Goal: Task Accomplishment & Management: Manage account settings

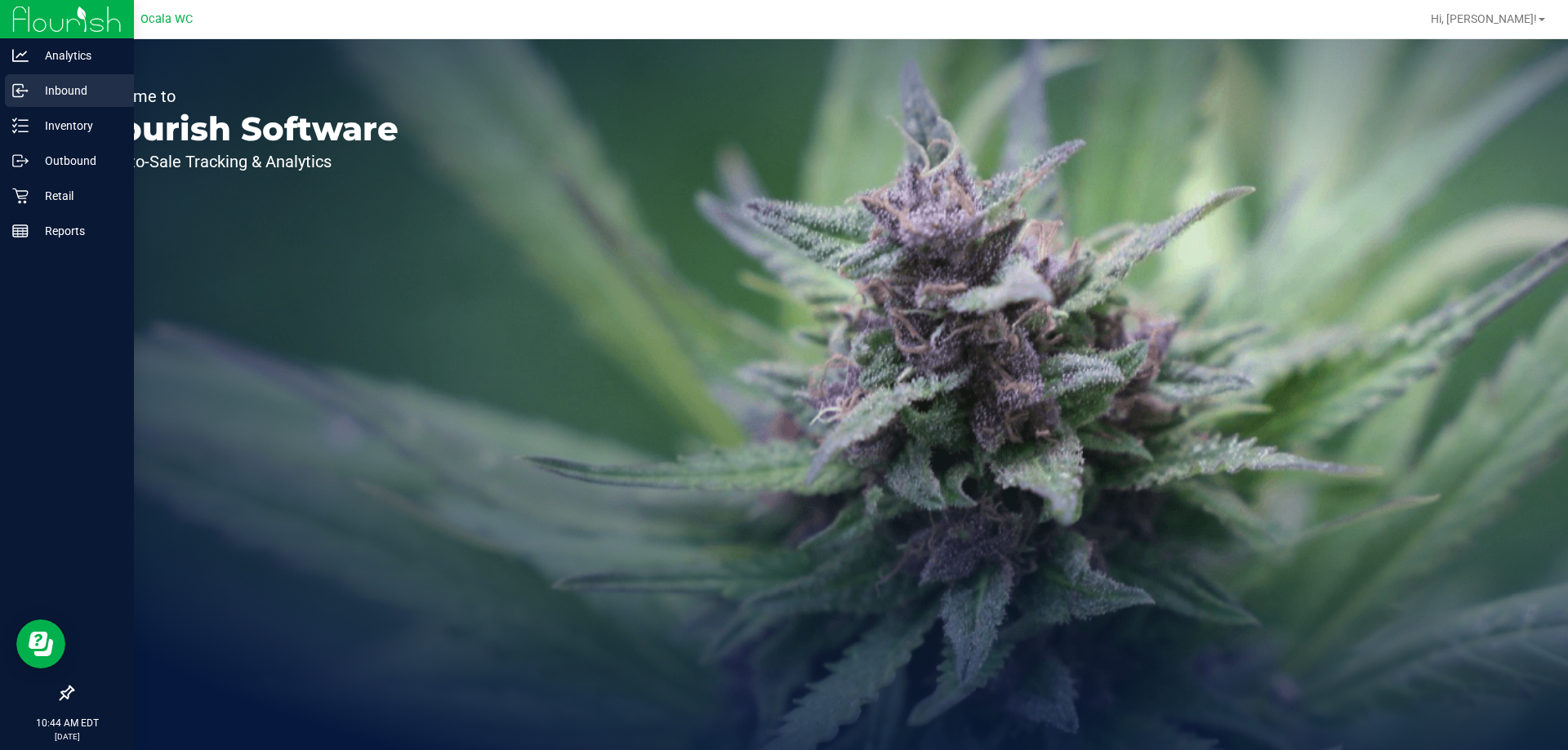
click at [64, 96] on p "Inbound" at bounding box center [77, 90] width 98 height 20
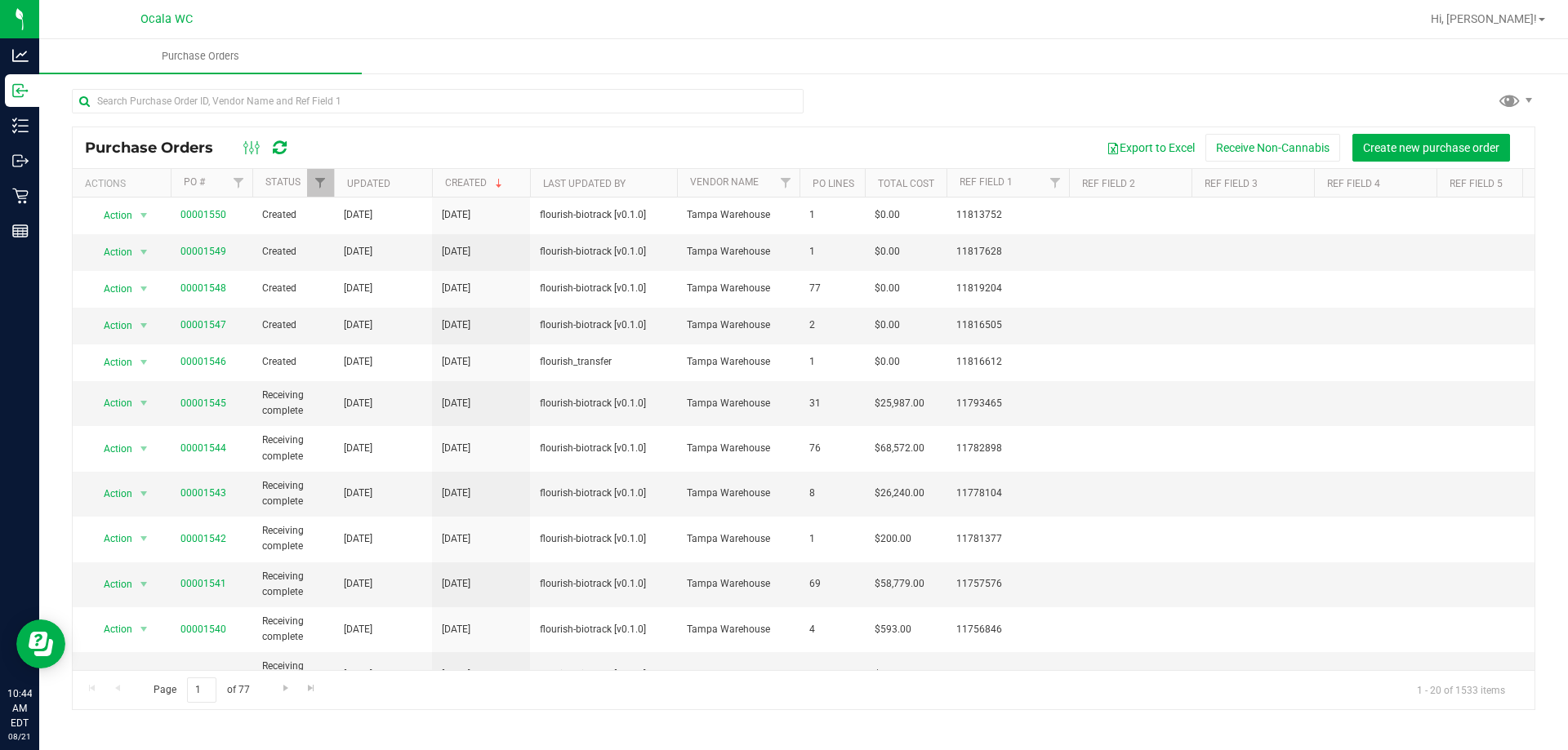
click at [556, 137] on div "Export to Excel Receive Non-Cannabis Create new purchase order" at bounding box center [912, 148] width 1217 height 27
click at [219, 320] on link "00001547" at bounding box center [203, 325] width 46 height 11
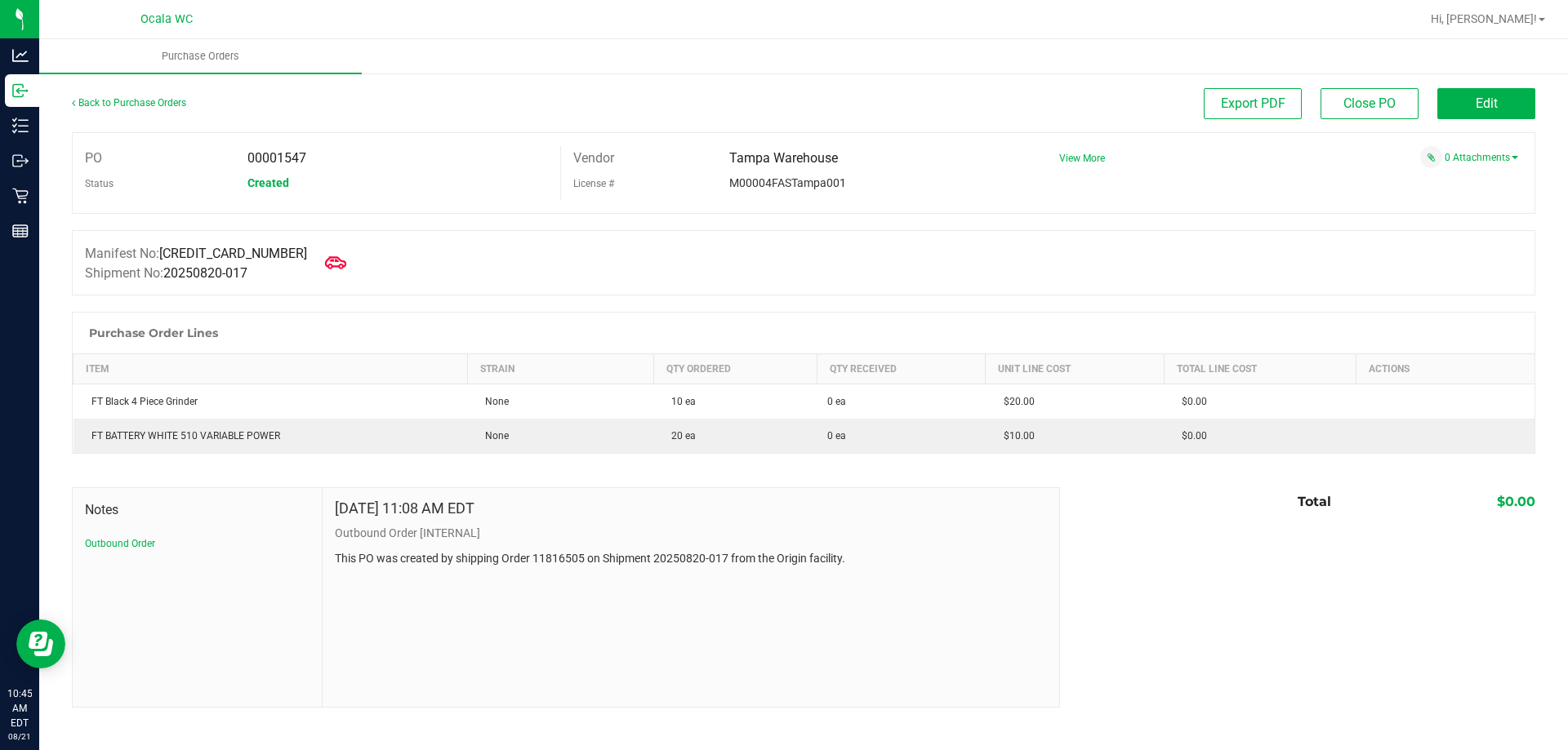
click at [325, 261] on icon at bounding box center [335, 262] width 21 height 12
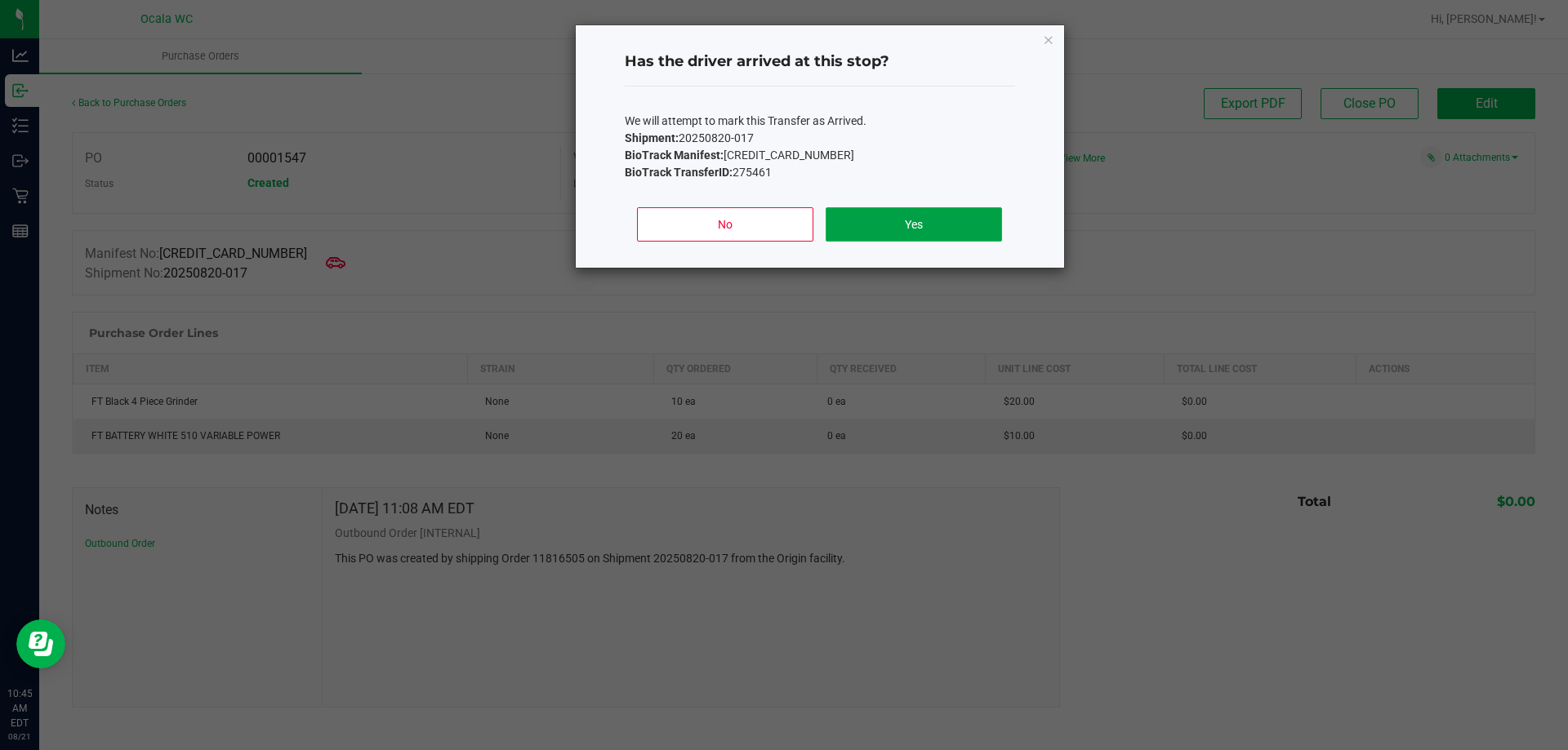
click at [913, 227] on button "Yes" at bounding box center [913, 224] width 175 height 34
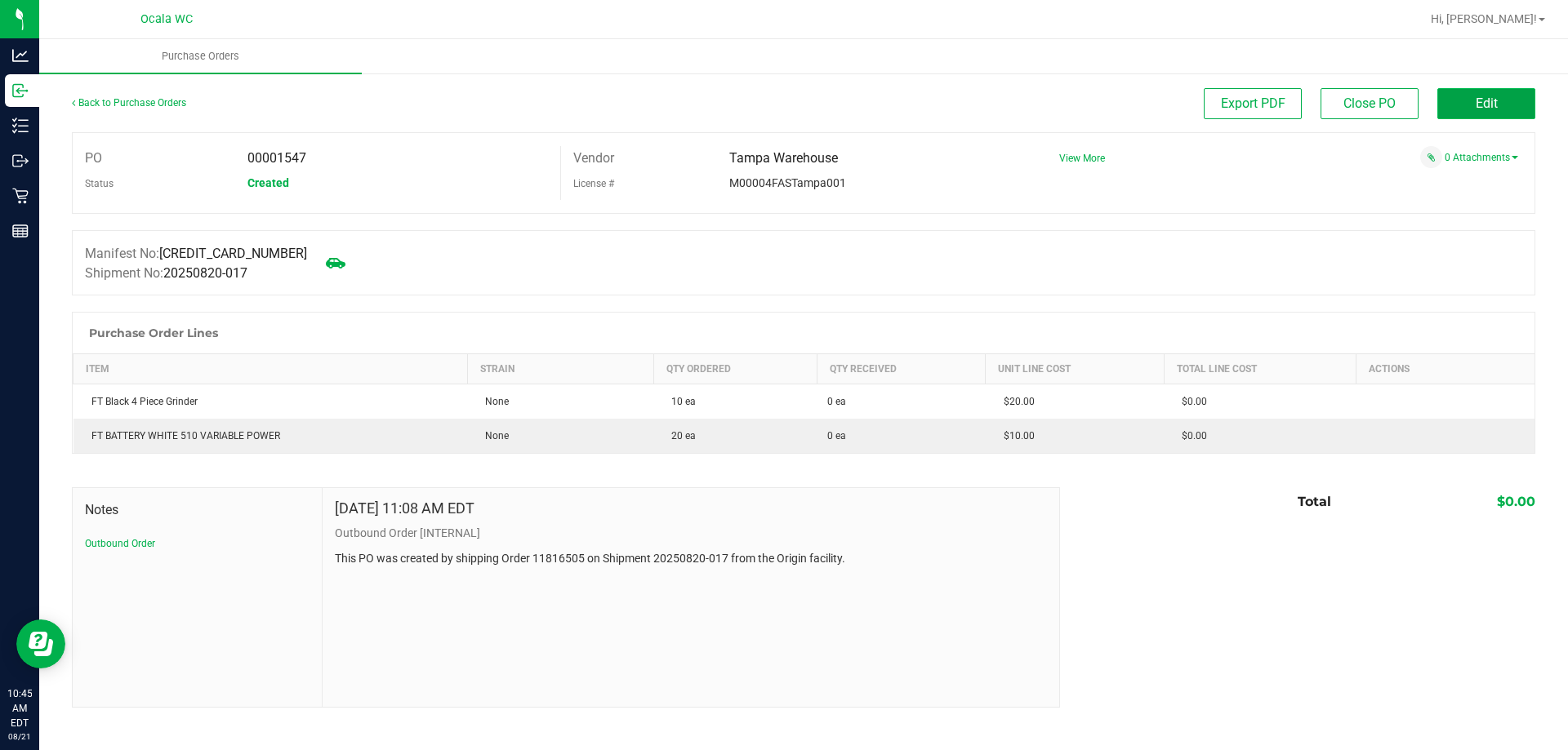
click at [1455, 108] on button "Edit" at bounding box center [1486, 104] width 98 height 31
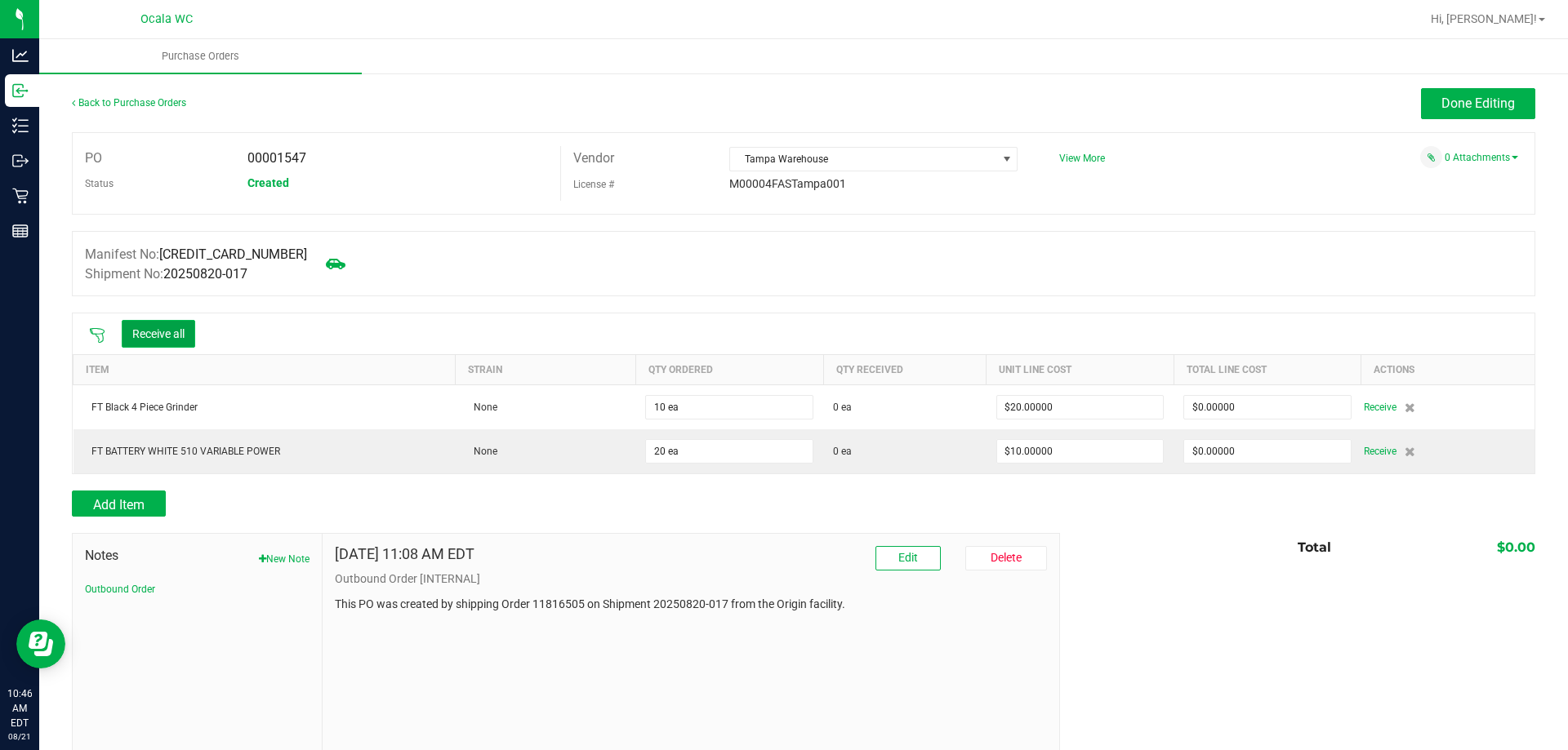
click at [166, 340] on button "Receive all" at bounding box center [159, 334] width 74 height 27
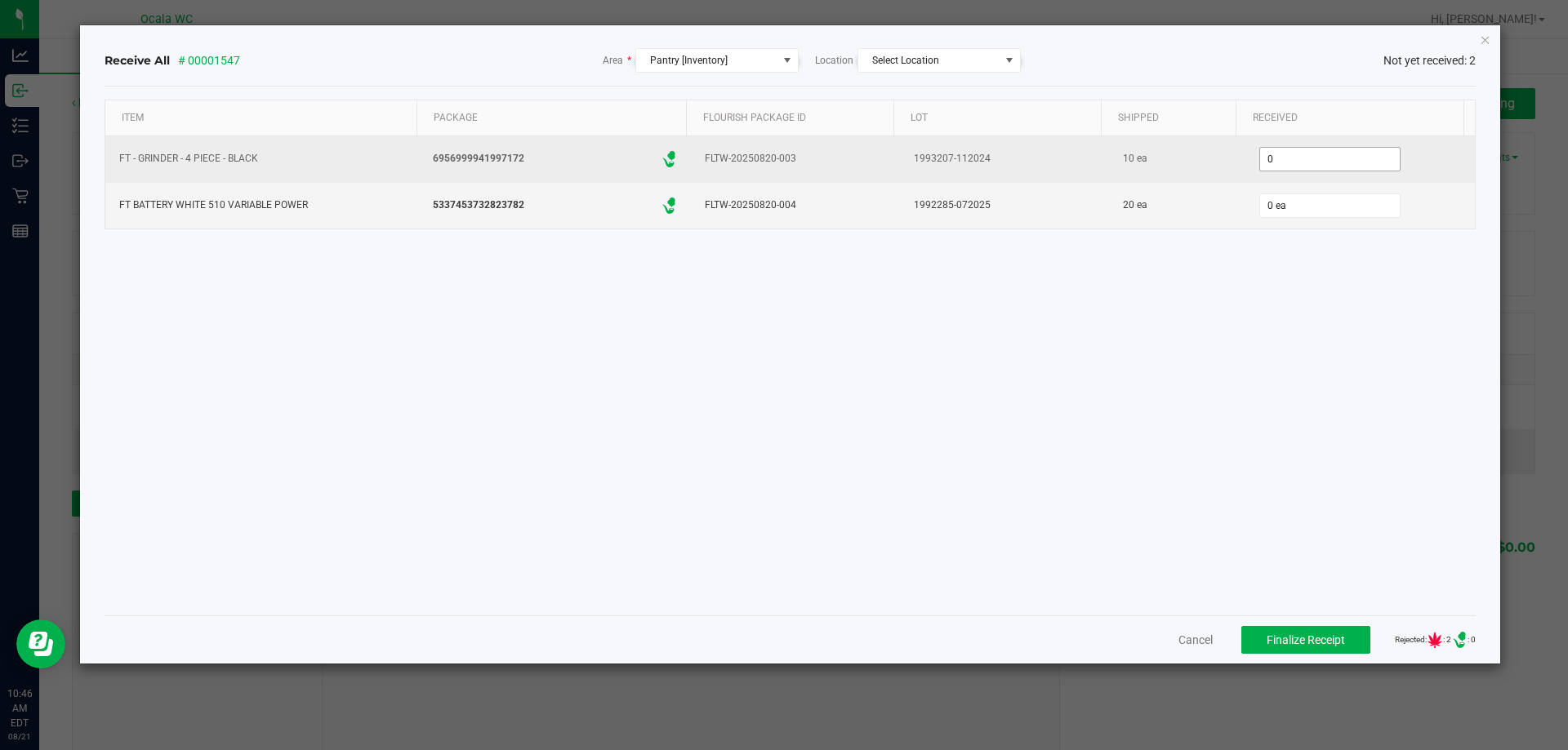
click at [1263, 161] on input "0" at bounding box center [1329, 159] width 140 height 23
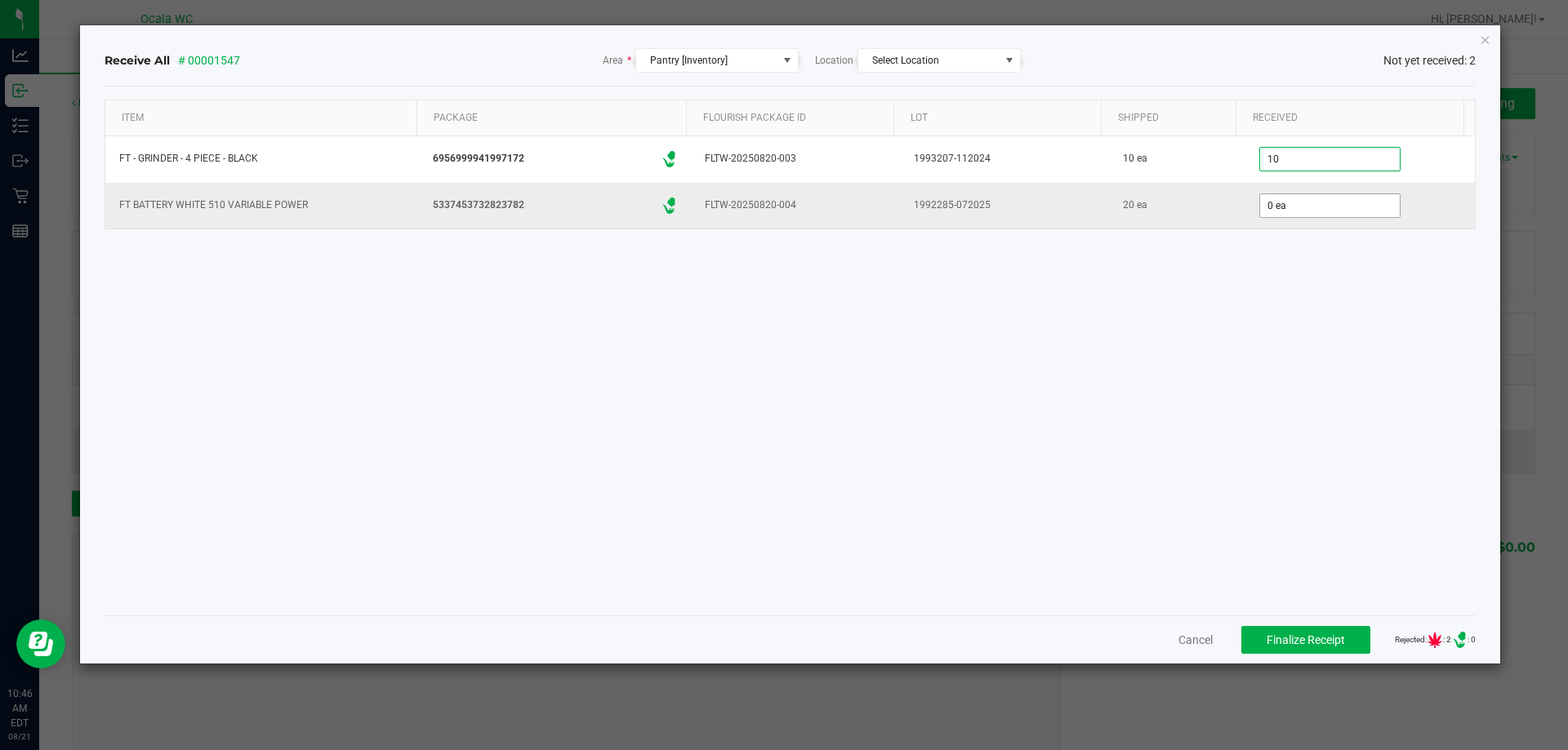
type input "10 ea"
click at [1291, 206] on input "0" at bounding box center [1329, 205] width 140 height 23
click at [1291, 205] on input "0" at bounding box center [1329, 205] width 140 height 23
type input "20 ea"
click at [1261, 497] on div "Item Package Flourish Package ID Lot Shipped Received FT - GRINDER - 4 PIECE - …" at bounding box center [790, 351] width 1372 height 503
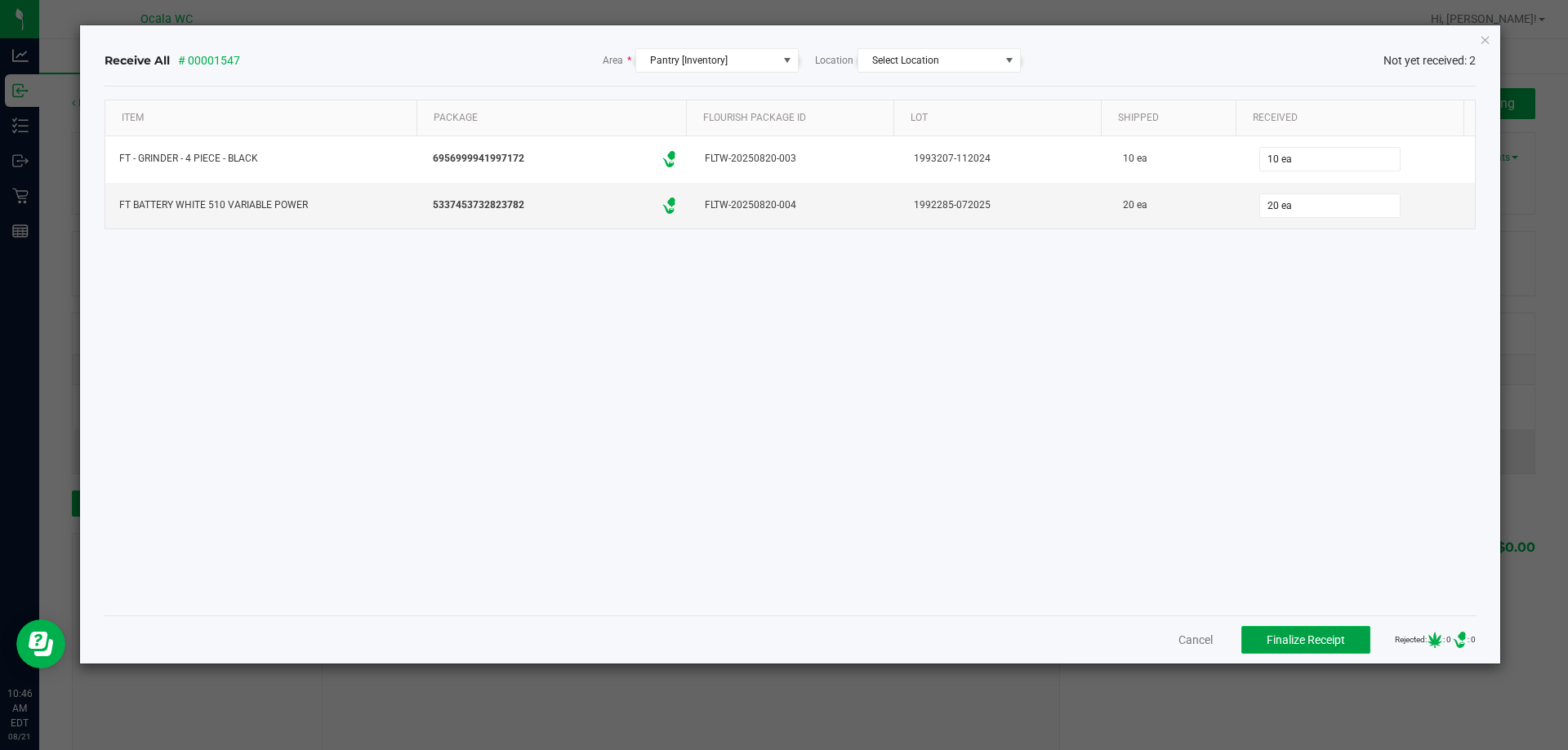
click at [1315, 643] on span "Finalize Receipt" at bounding box center [1305, 639] width 78 height 13
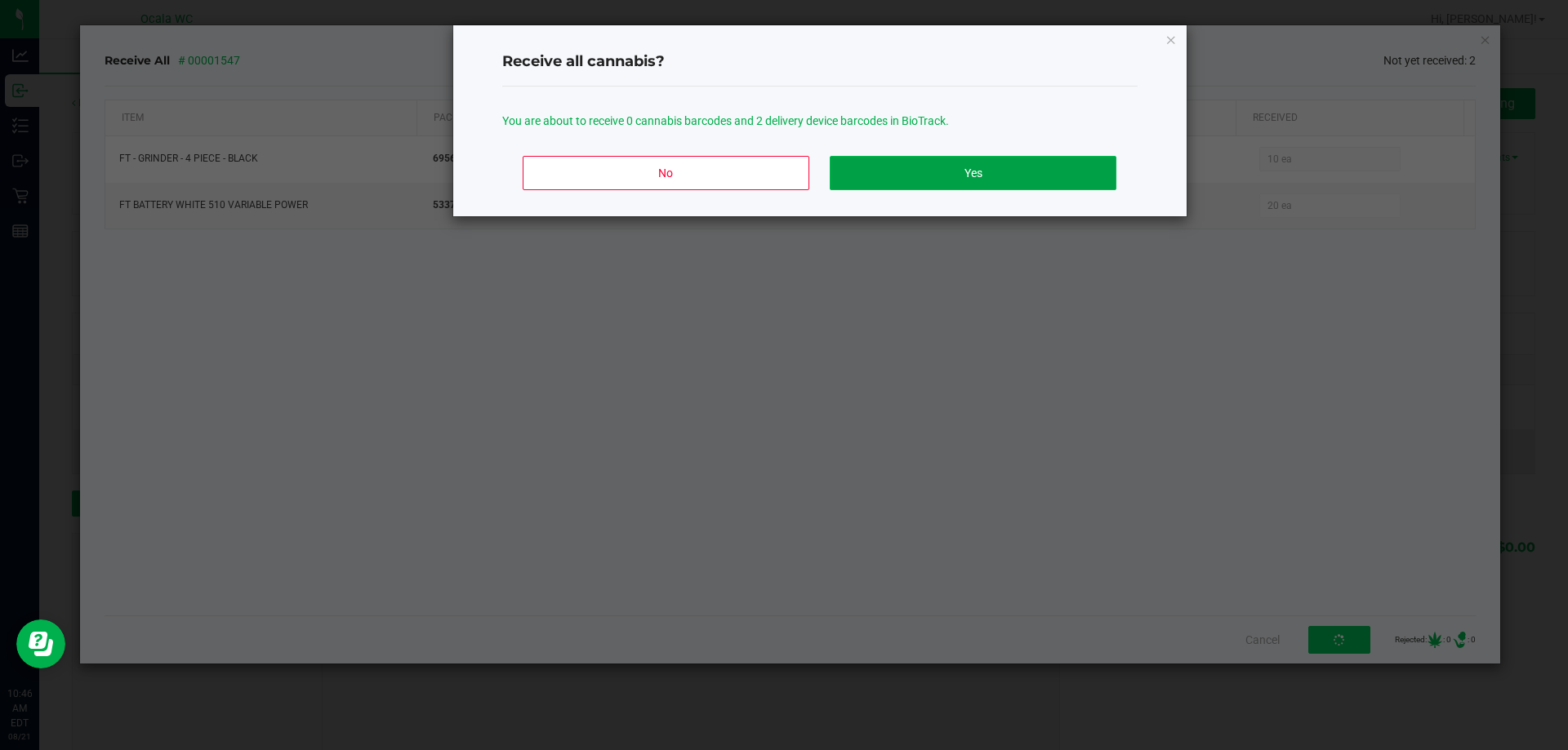
click at [989, 168] on button "Yes" at bounding box center [973, 174] width 286 height 34
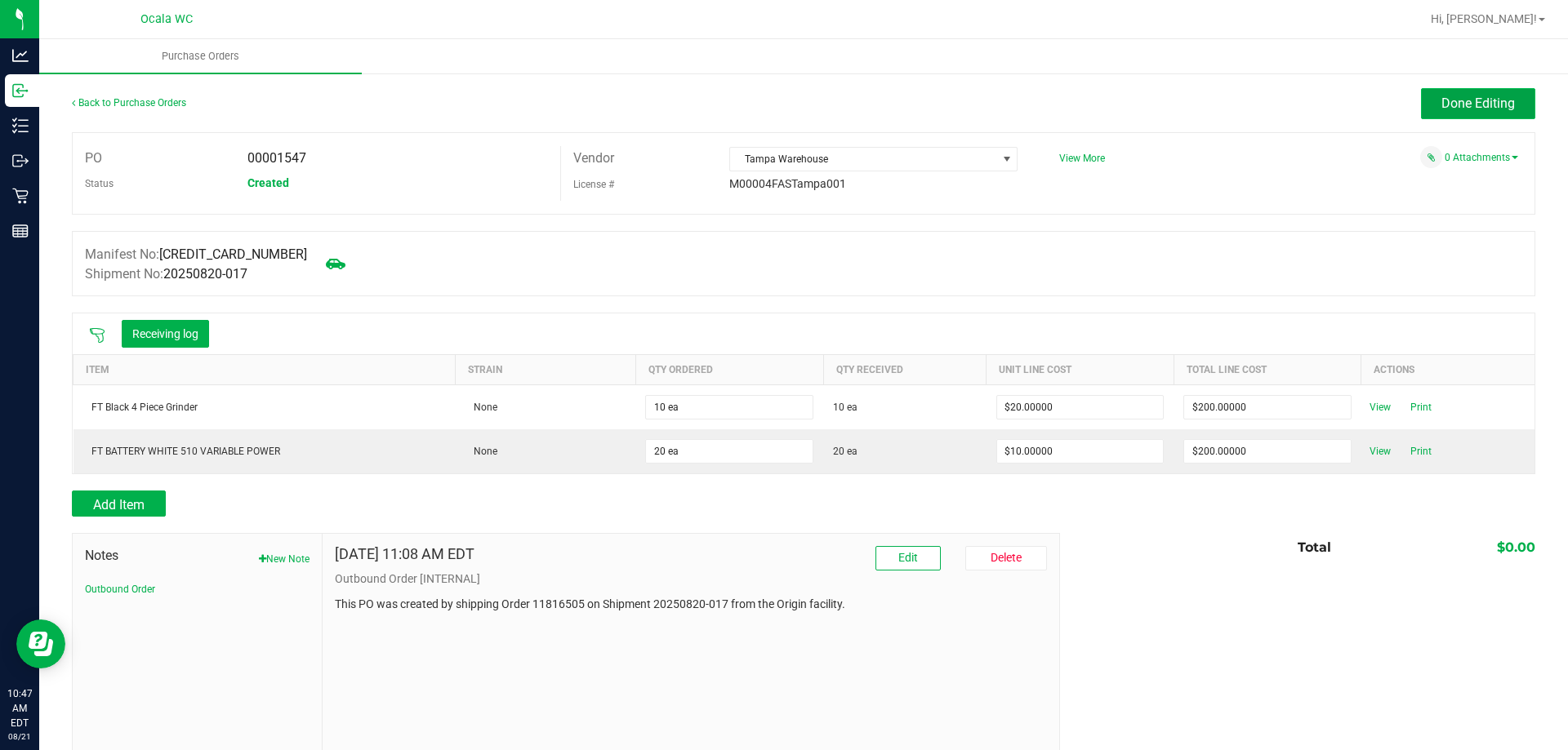
click at [1457, 101] on span "Done Editing" at bounding box center [1478, 103] width 74 height 15
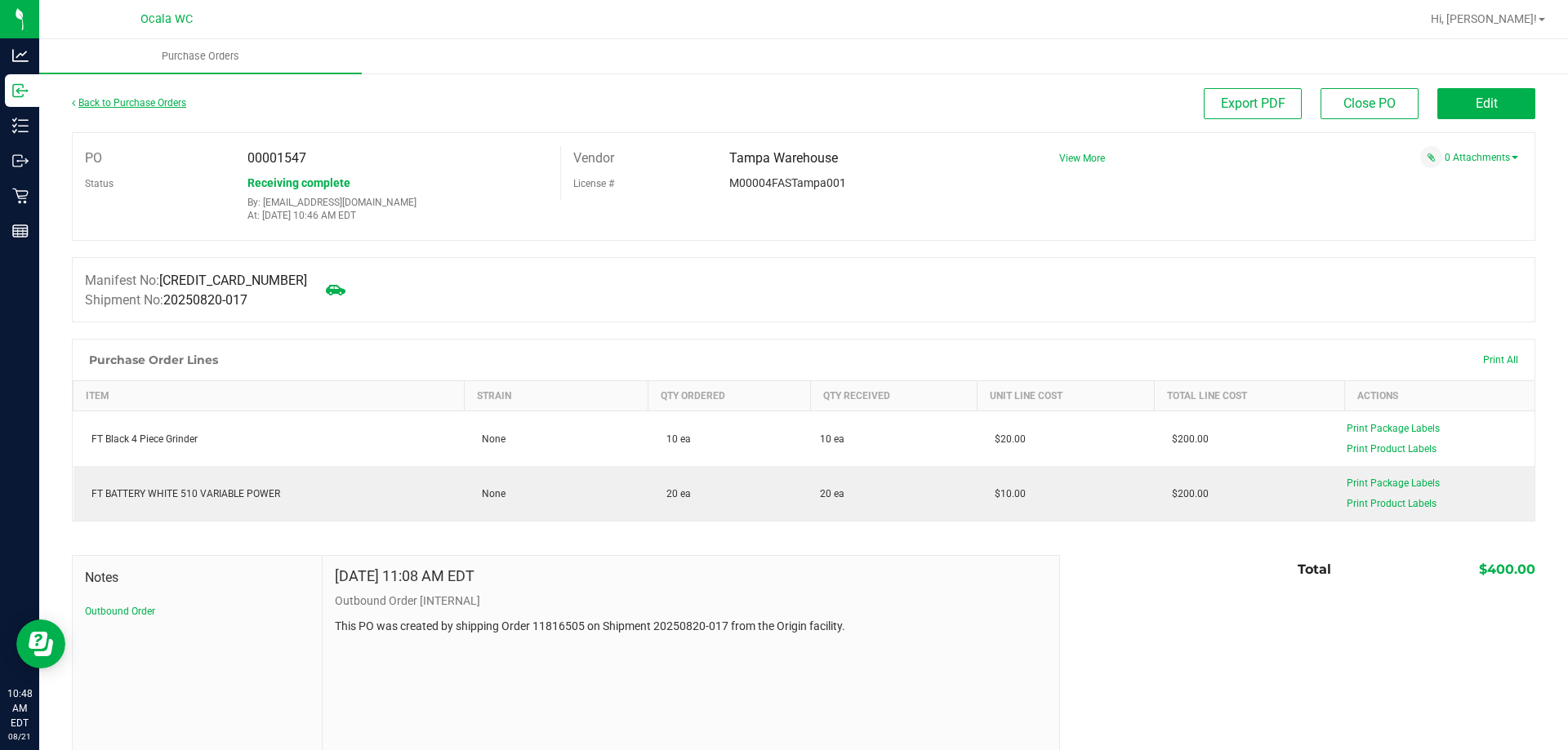
click at [152, 101] on link "Back to Purchase Orders" at bounding box center [129, 102] width 114 height 11
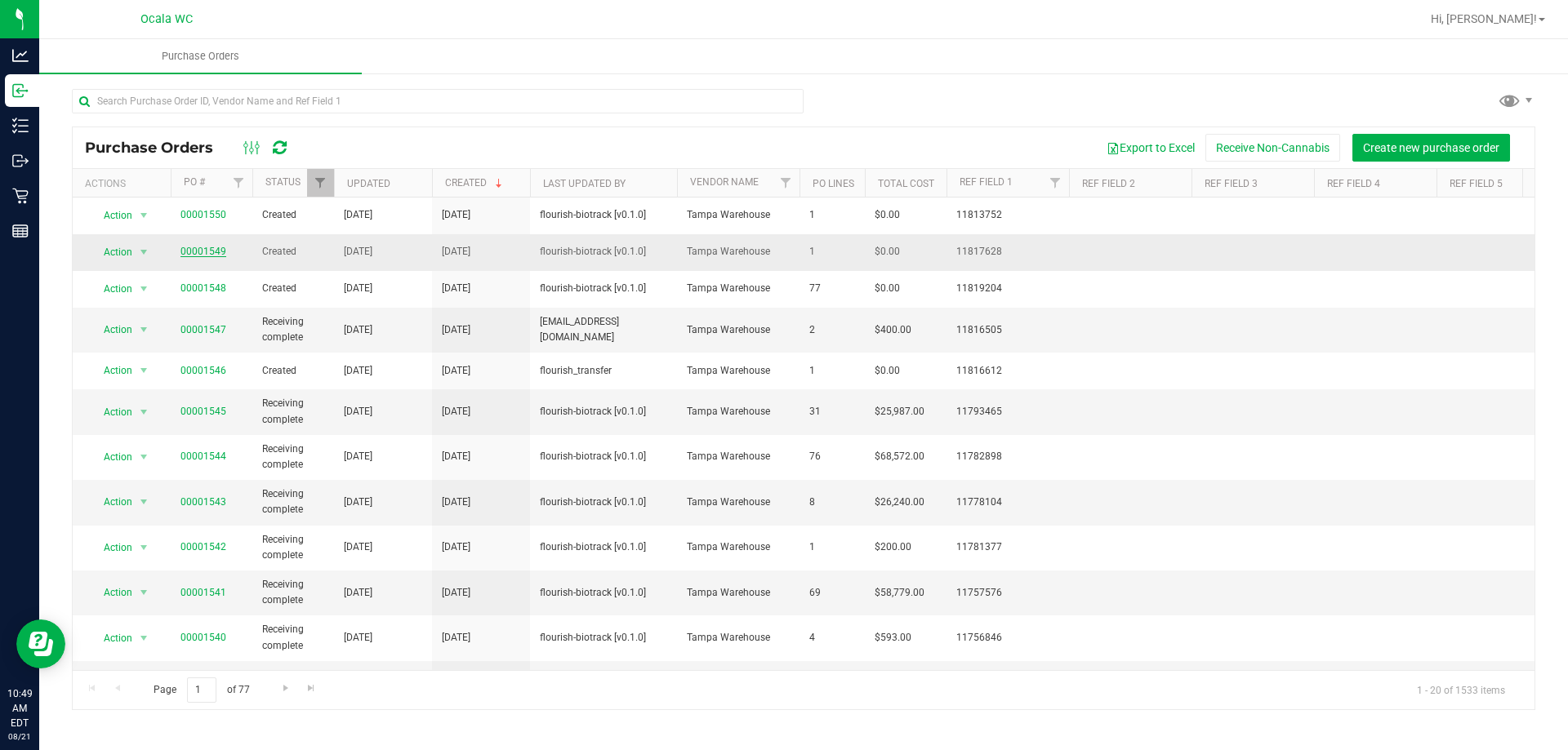
click at [206, 248] on link "00001549" at bounding box center [203, 251] width 46 height 11
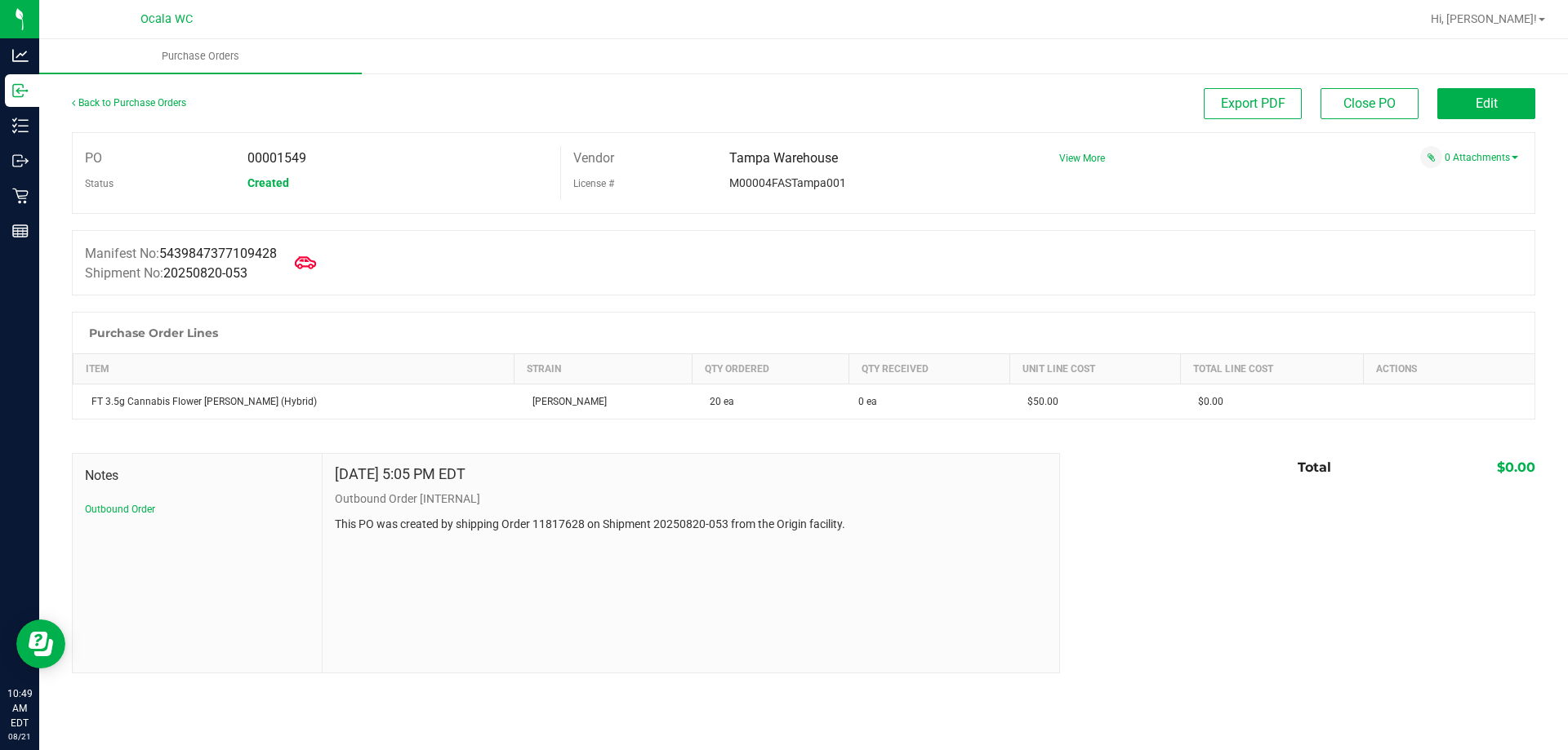
click at [299, 261] on span at bounding box center [306, 263] width 36 height 36
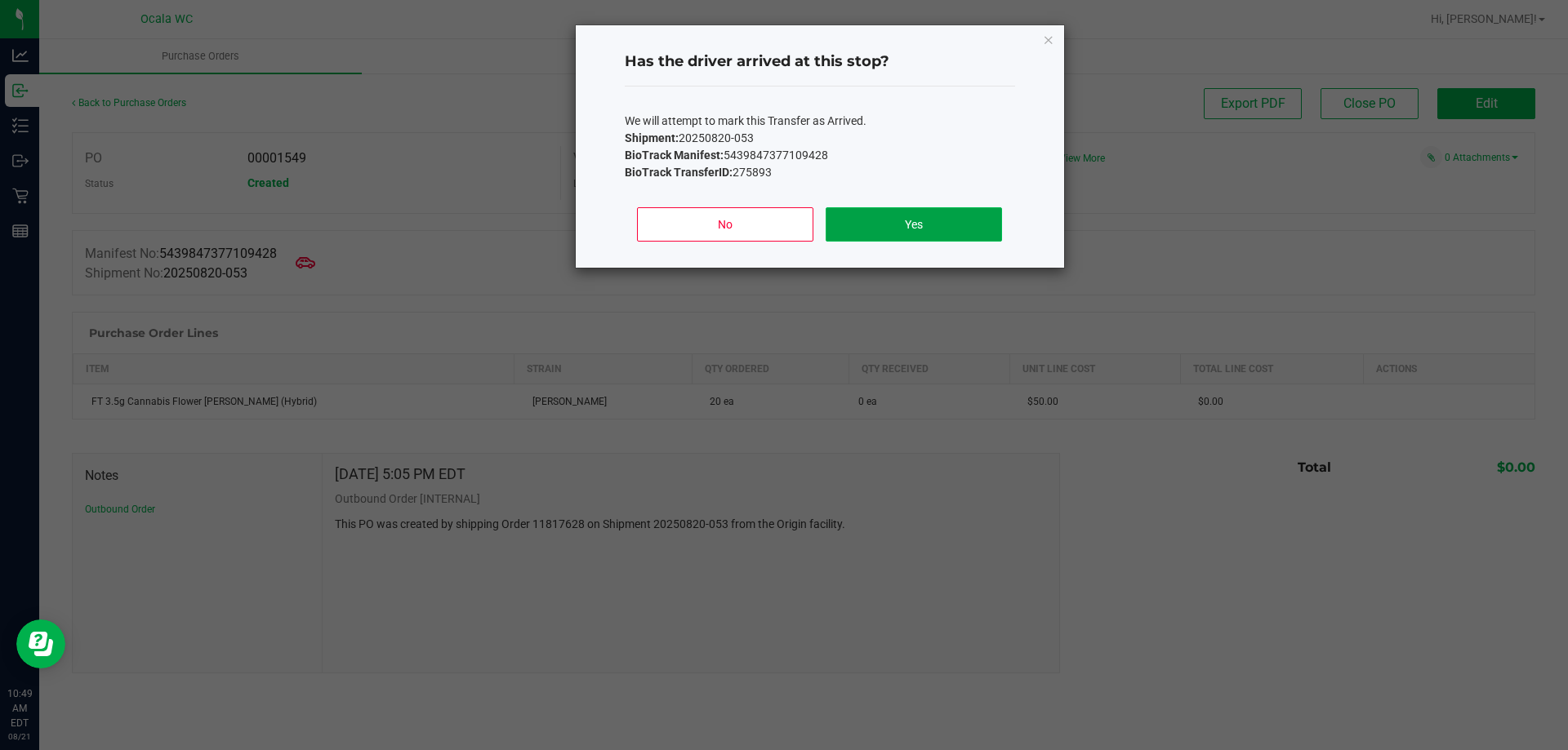
click at [956, 227] on button "Yes" at bounding box center [913, 224] width 175 height 34
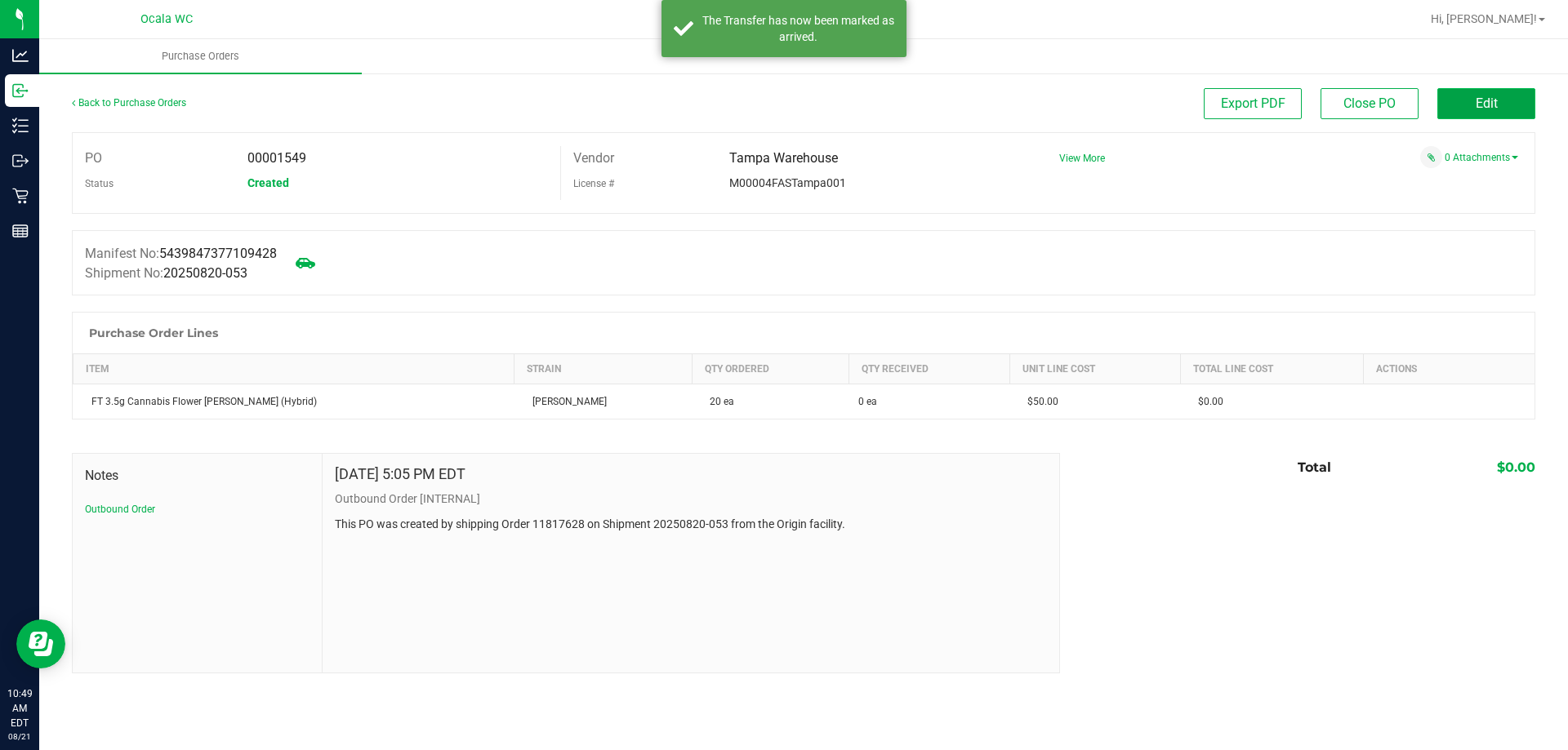
click at [1482, 97] on span "Edit" at bounding box center [1486, 103] width 22 height 15
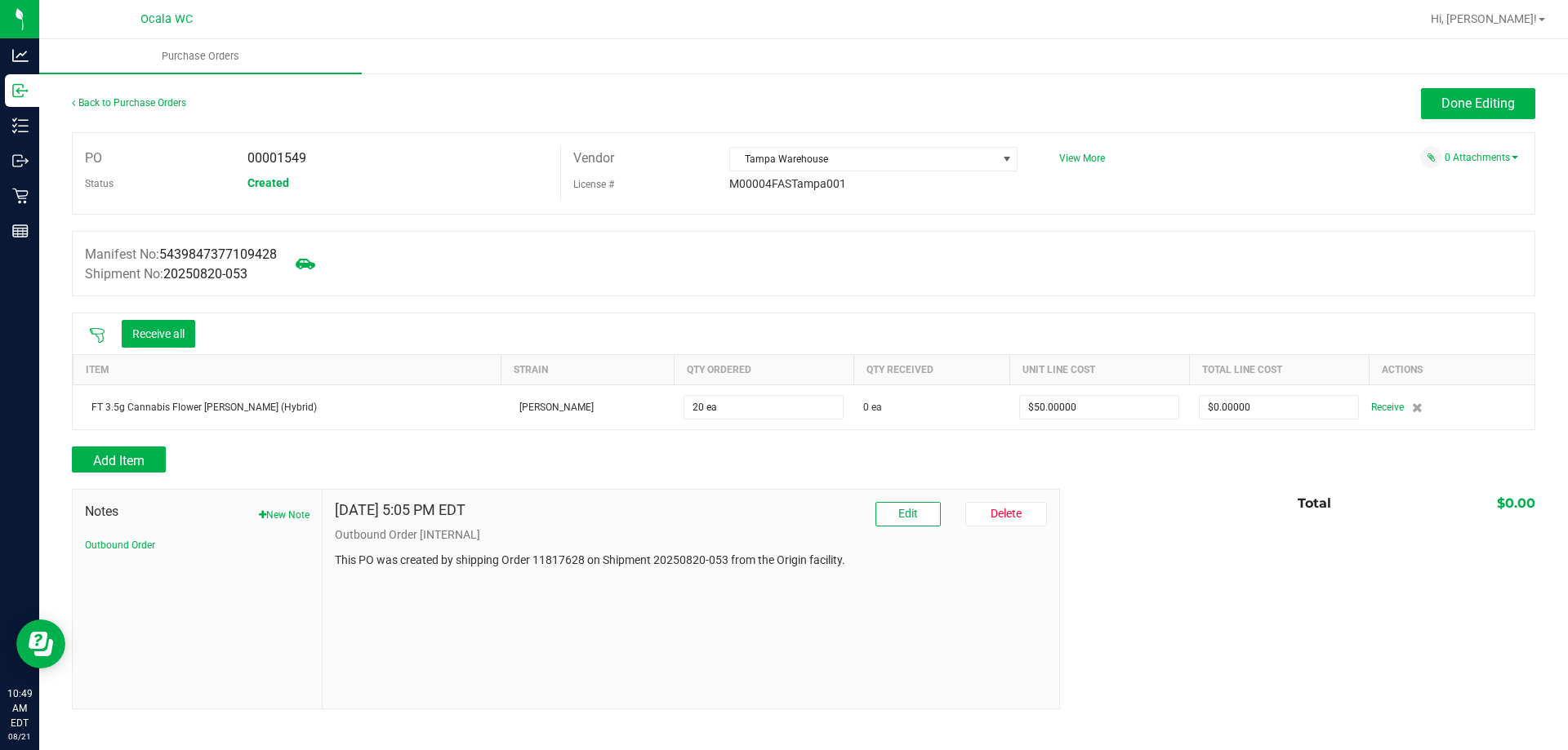
click at [95, 334] on icon at bounding box center [97, 335] width 16 height 16
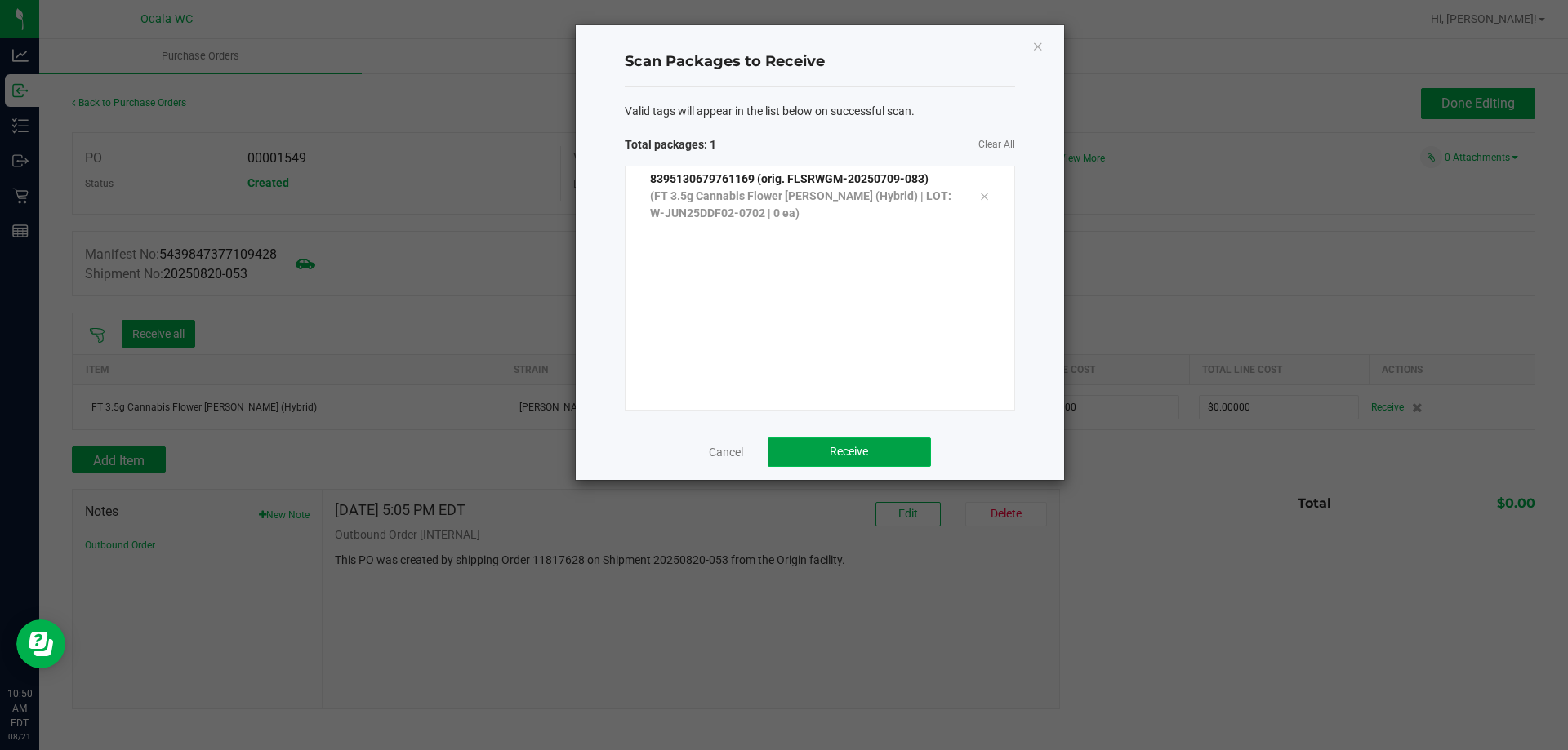
click at [894, 452] on button "Receive" at bounding box center [849, 452] width 163 height 29
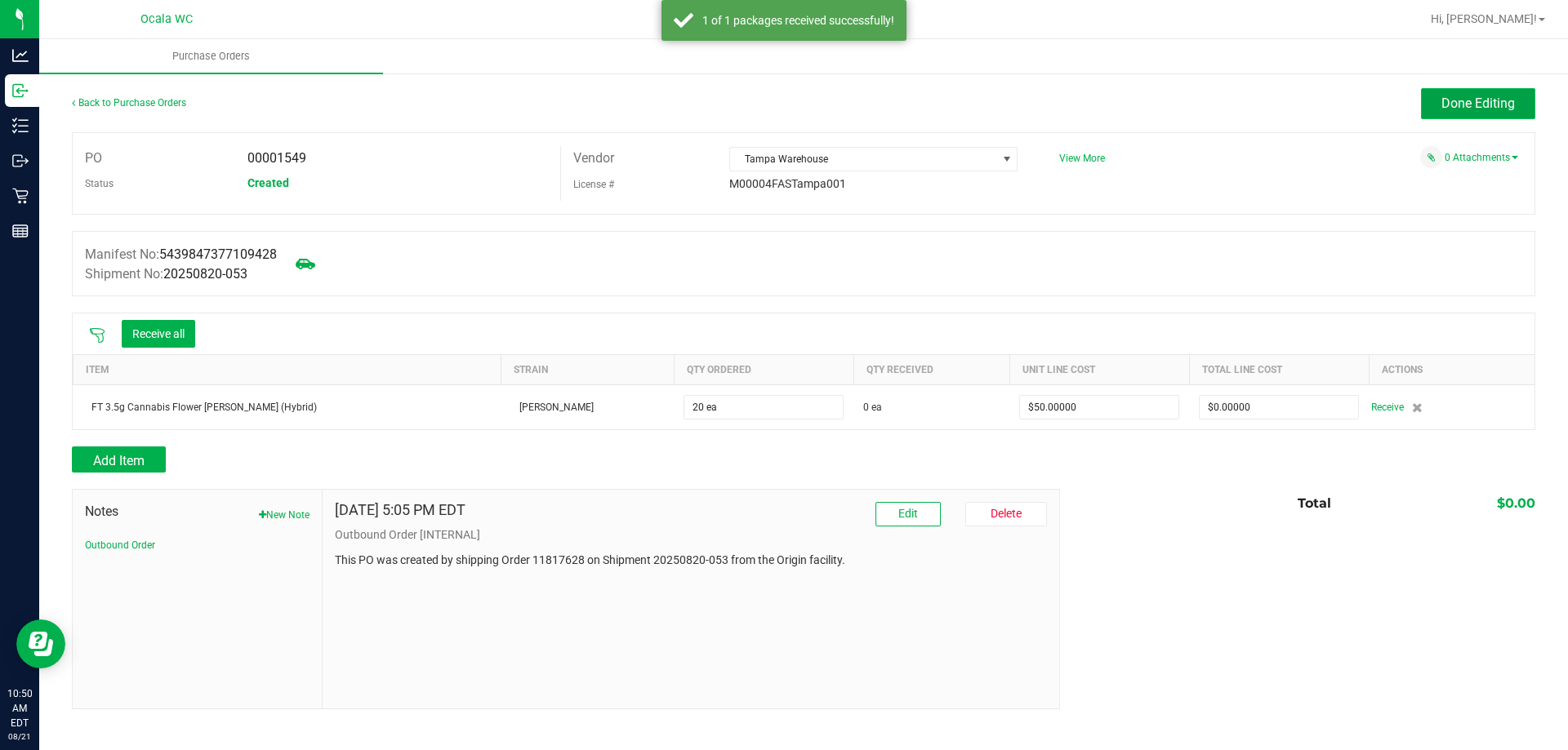
click at [1465, 104] on span "Done Editing" at bounding box center [1478, 103] width 74 height 15
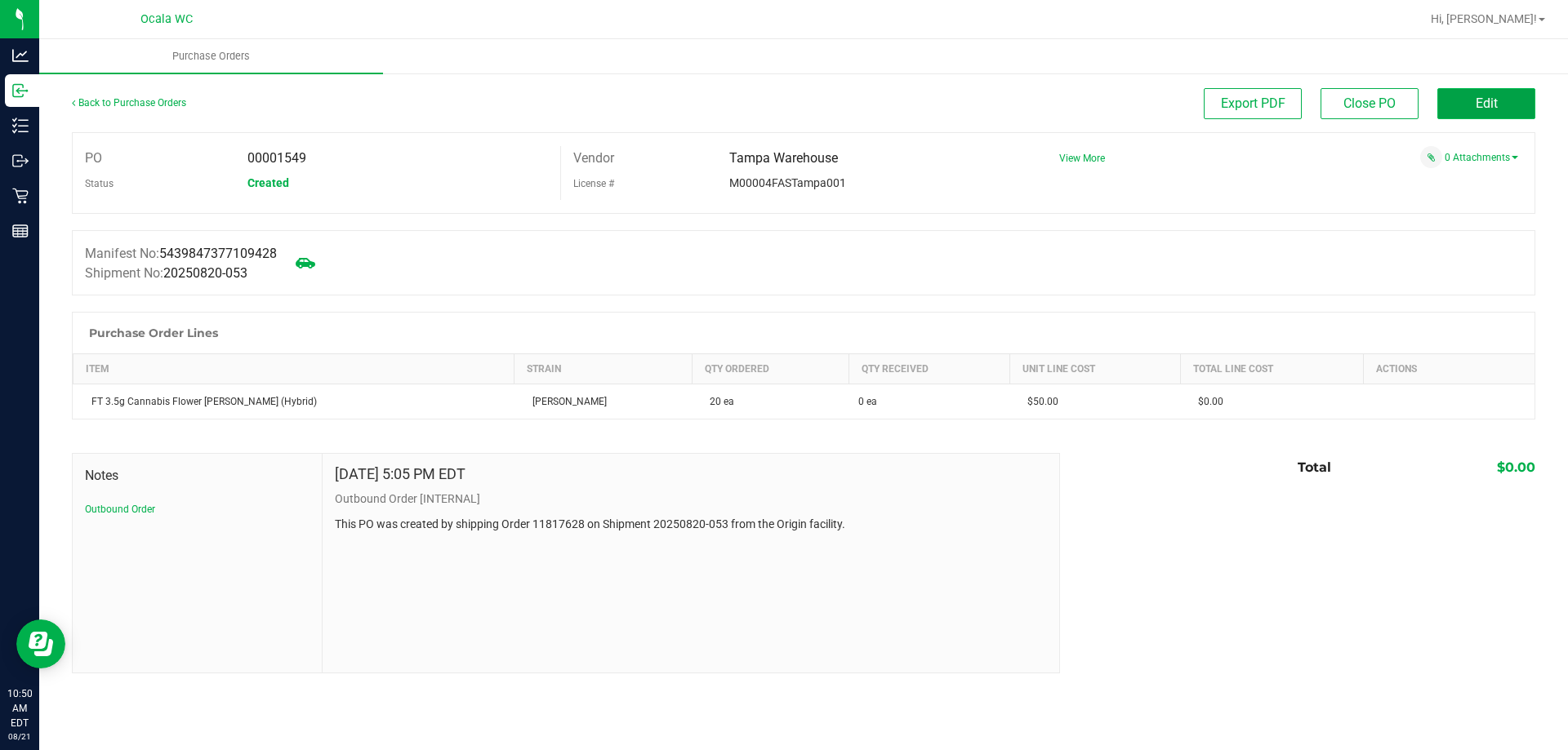
click at [1484, 109] on span "Edit" at bounding box center [1486, 103] width 22 height 15
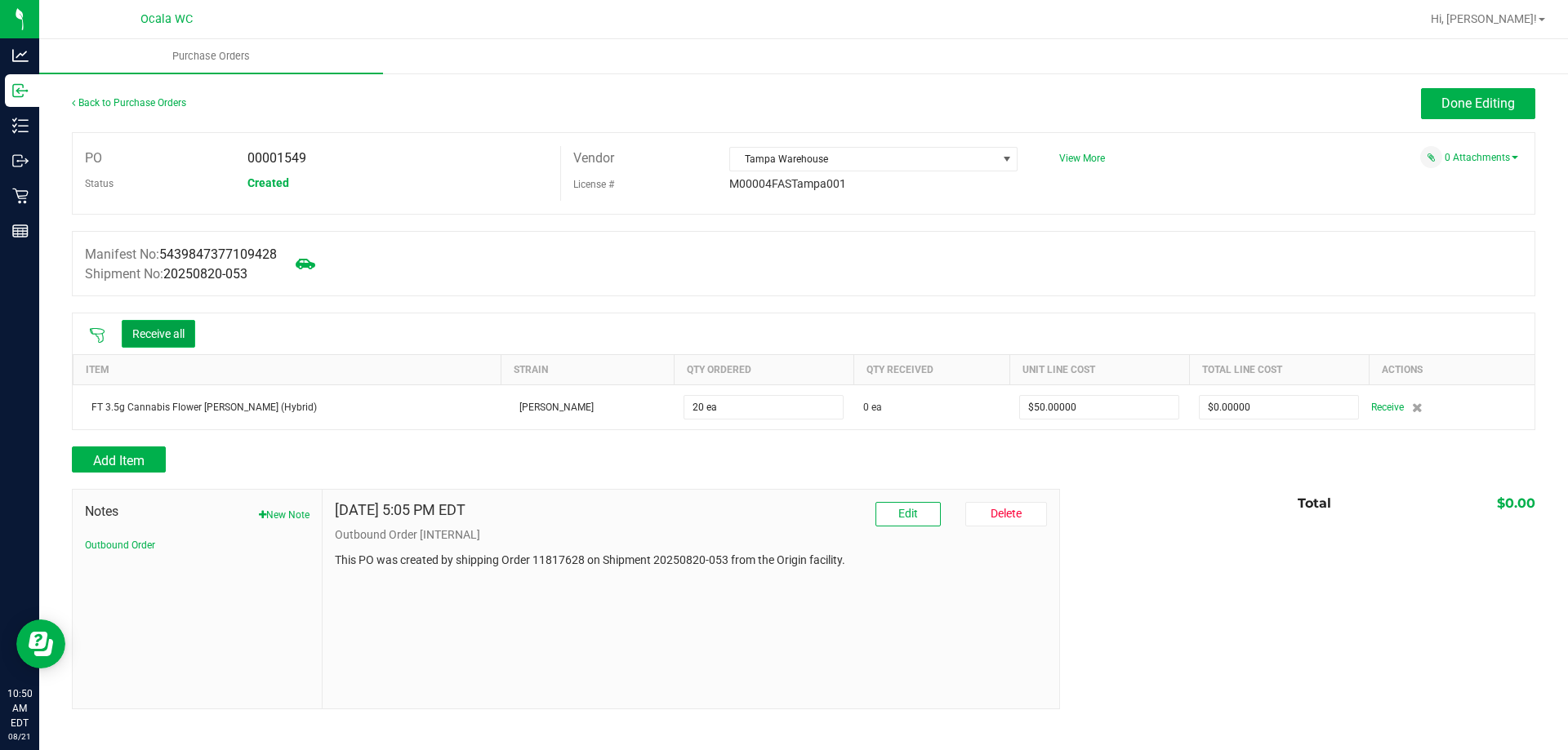
click at [170, 337] on button "Receive all" at bounding box center [159, 334] width 74 height 27
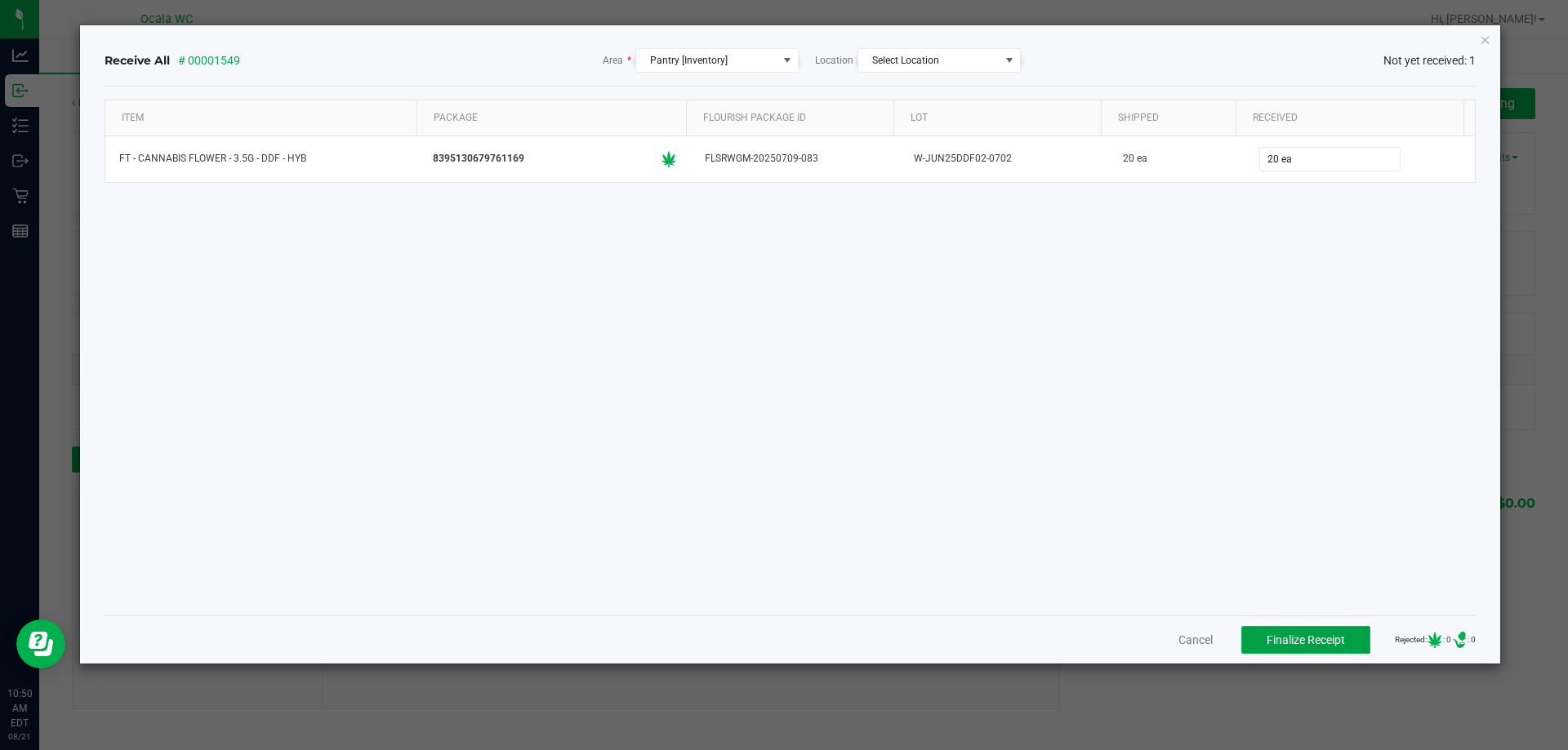
click at [1310, 638] on span "Finalize Receipt" at bounding box center [1305, 639] width 78 height 13
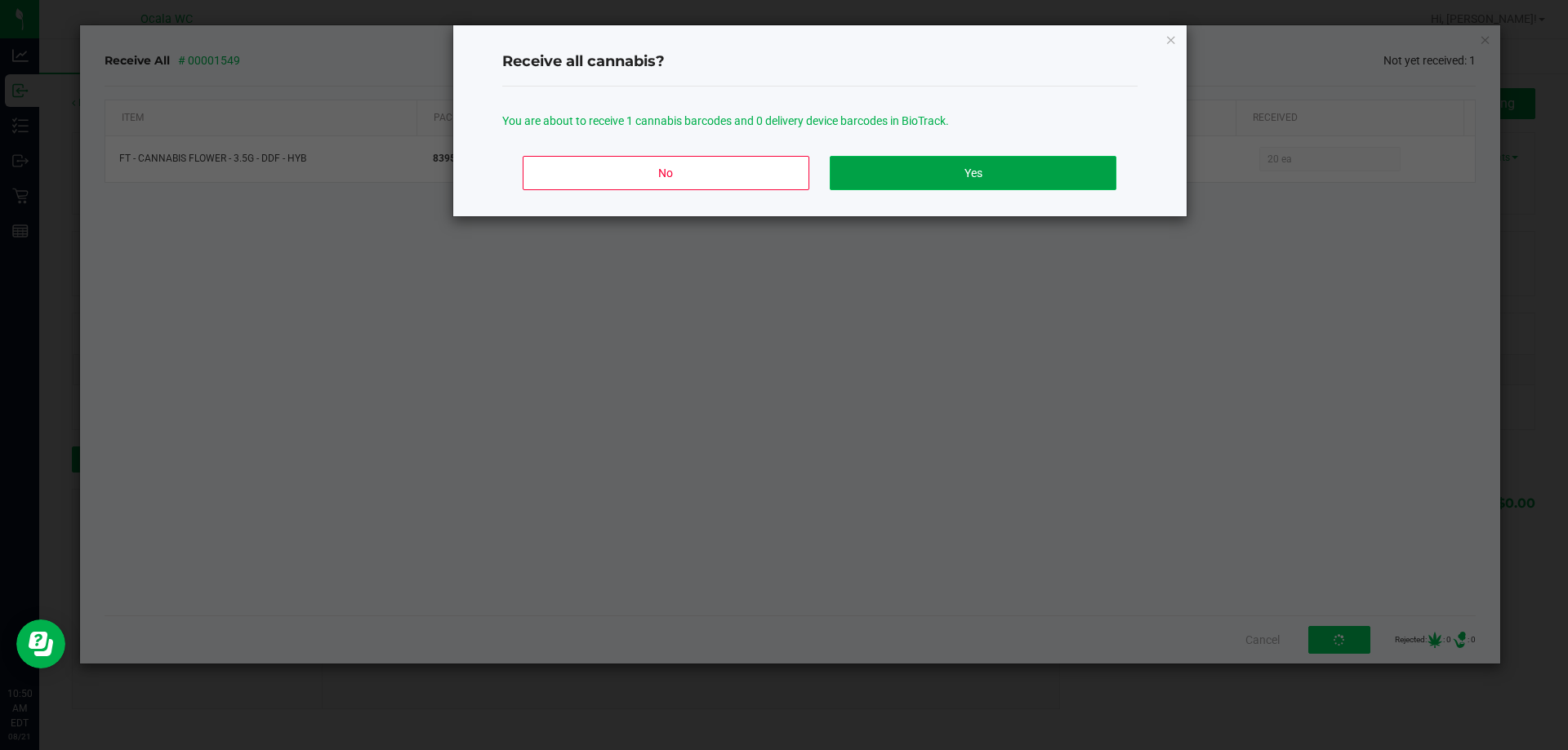
click at [953, 165] on button "Yes" at bounding box center [973, 174] width 286 height 34
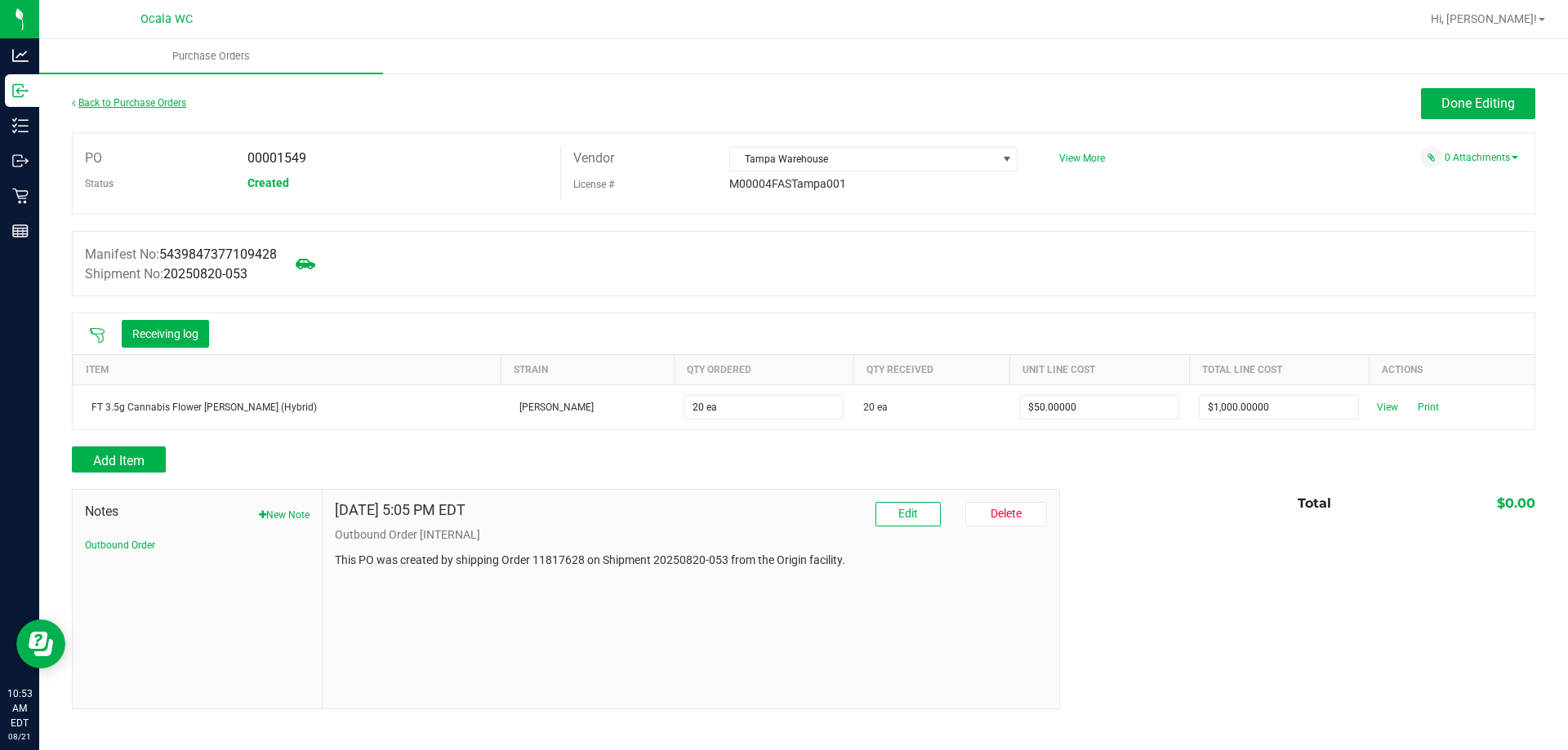
click at [128, 102] on link "Back to Purchase Orders" at bounding box center [129, 102] width 114 height 11
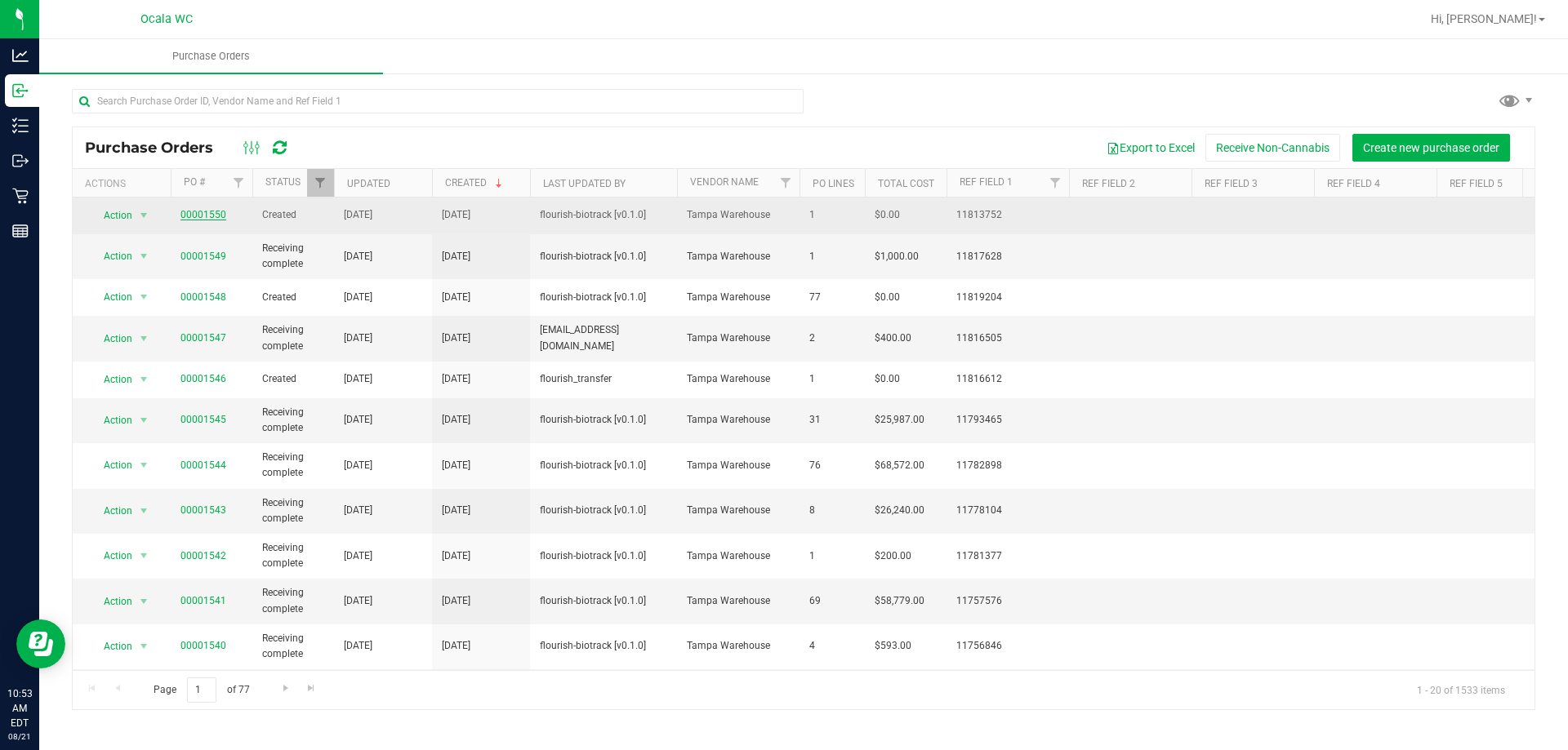
click at [210, 215] on link "00001550" at bounding box center [203, 214] width 46 height 11
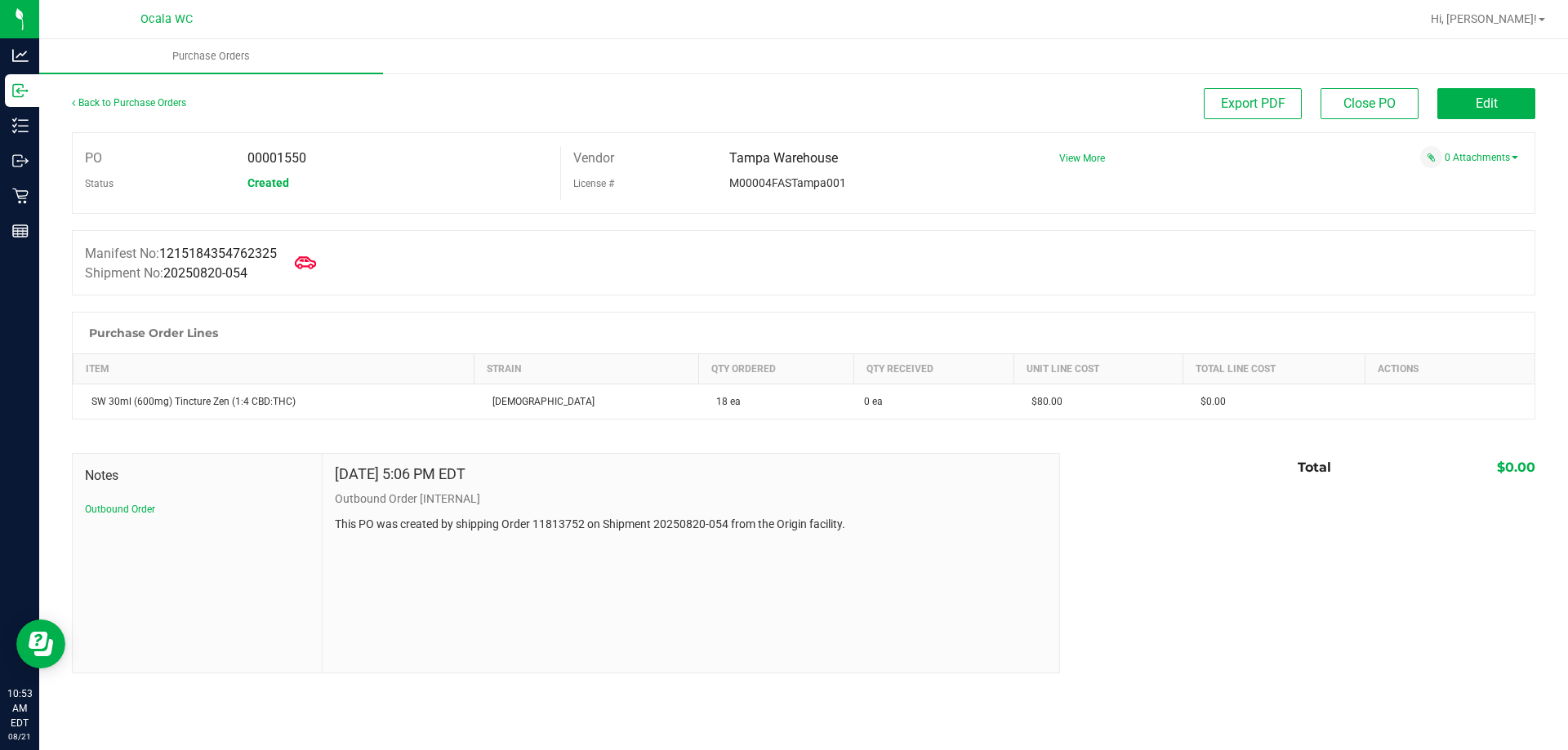
click at [316, 257] on icon at bounding box center [305, 263] width 21 height 21
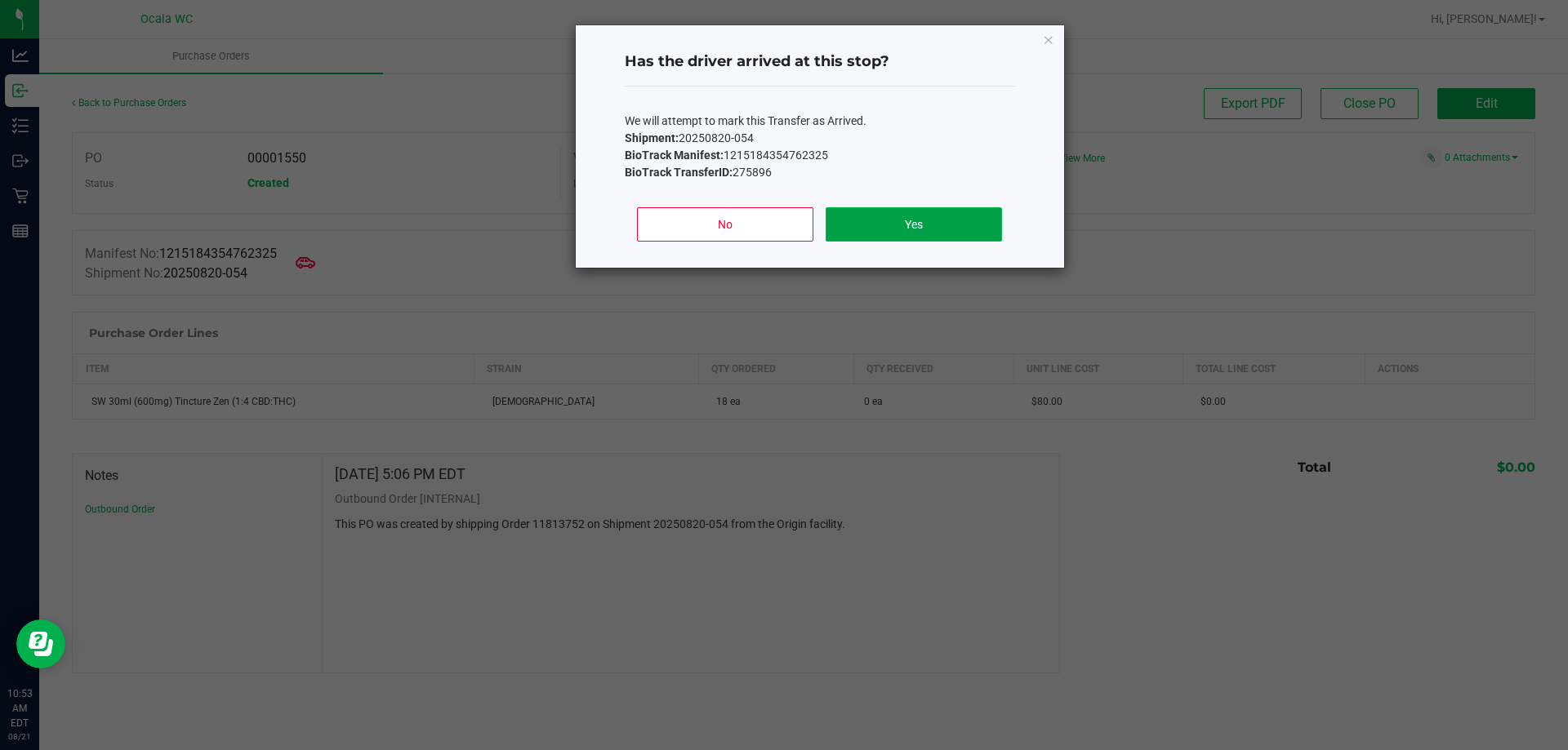
click at [980, 210] on button "Yes" at bounding box center [913, 224] width 175 height 34
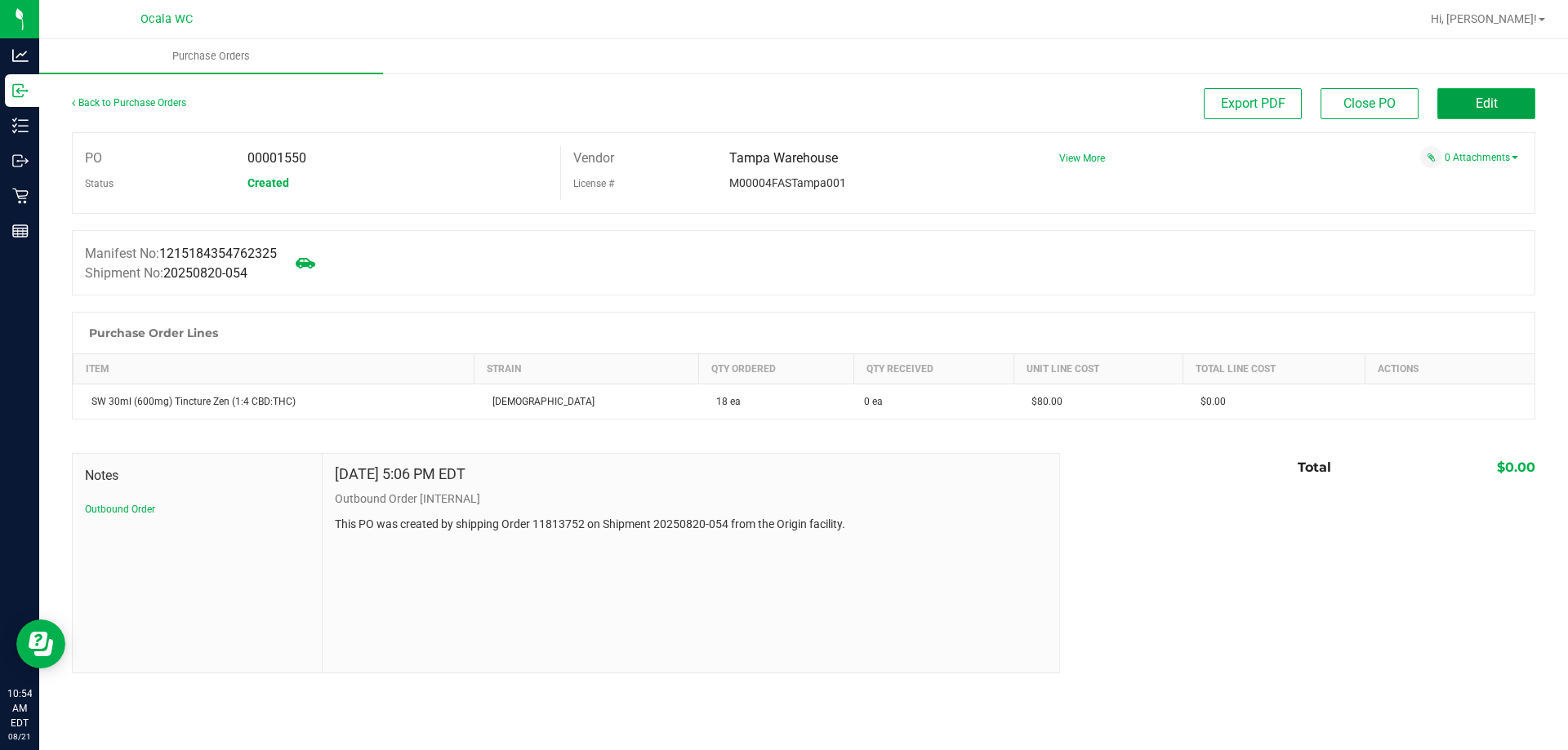
click at [1486, 107] on span "Edit" at bounding box center [1486, 103] width 22 height 15
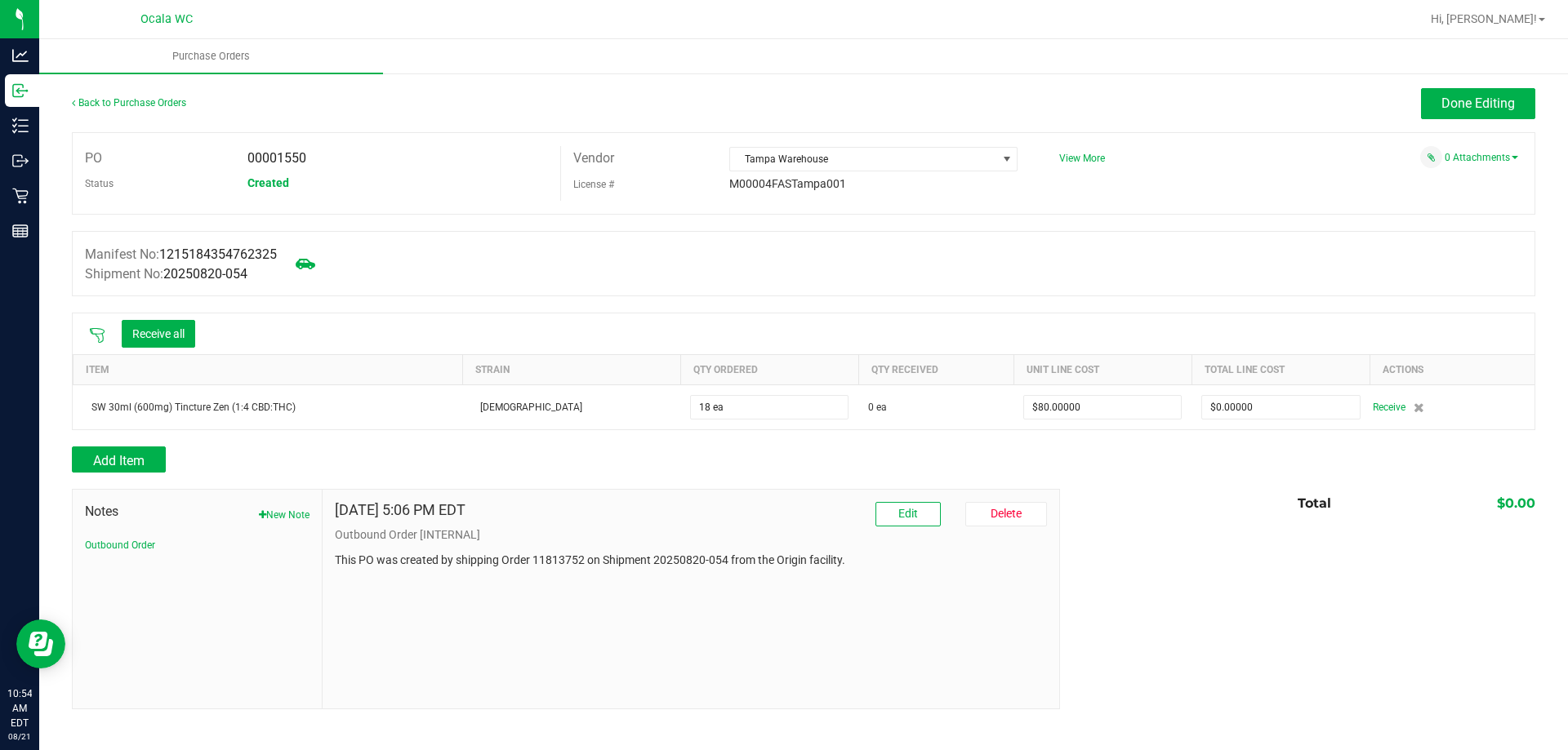
click at [95, 332] on icon at bounding box center [97, 335] width 16 height 16
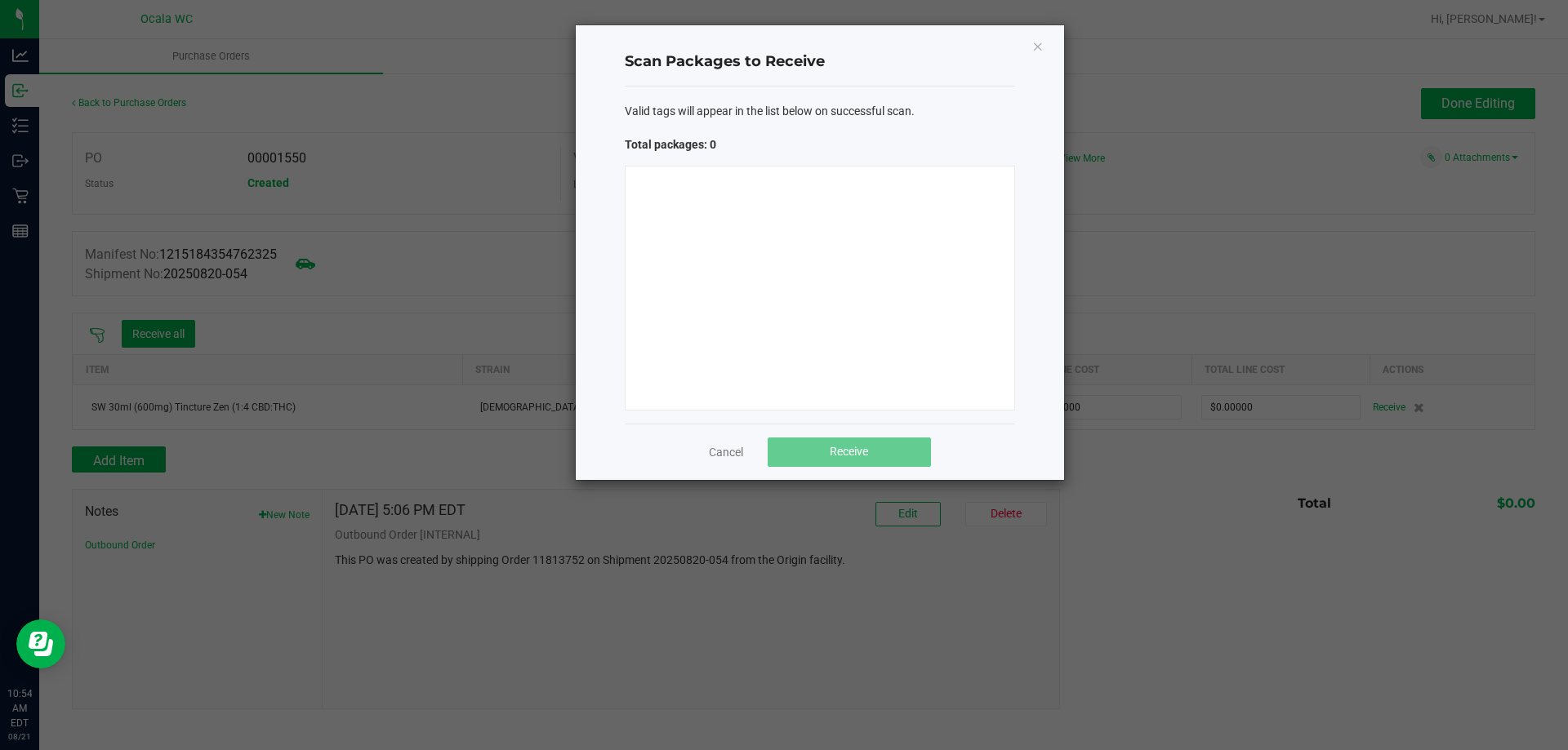
click at [772, 313] on div at bounding box center [820, 288] width 390 height 245
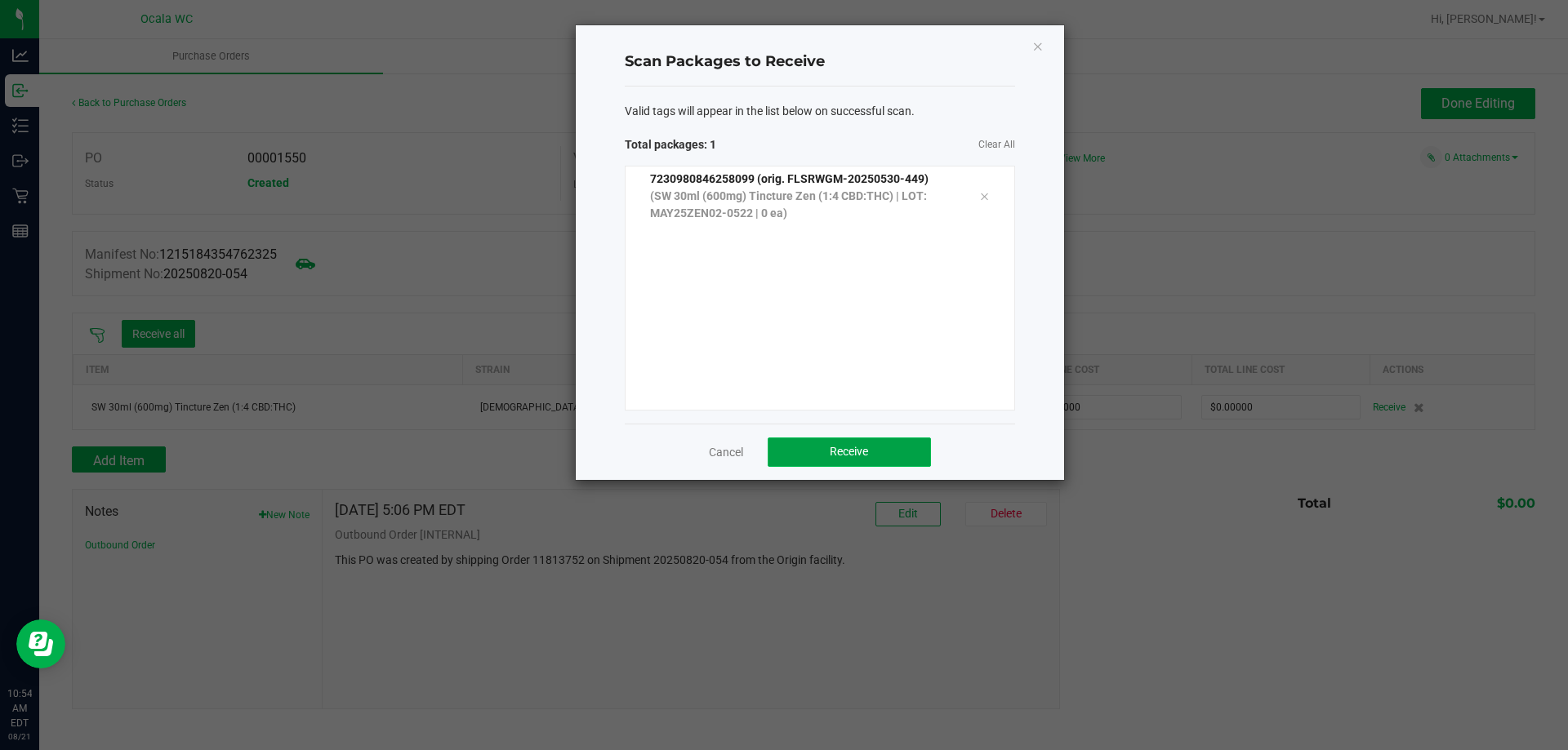
click at [849, 458] on span "Receive" at bounding box center [849, 451] width 39 height 13
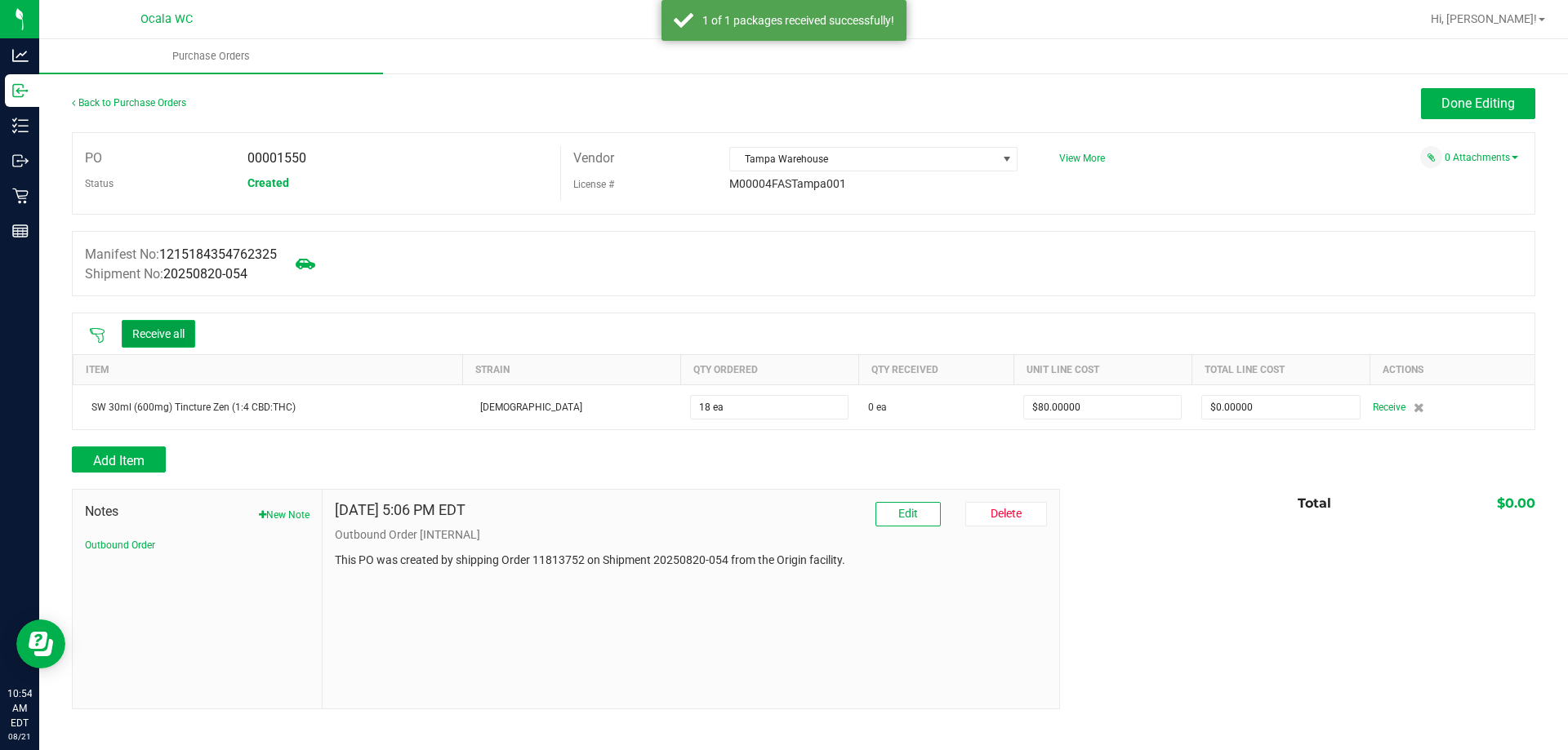
click at [177, 336] on button "Receive all" at bounding box center [159, 334] width 74 height 27
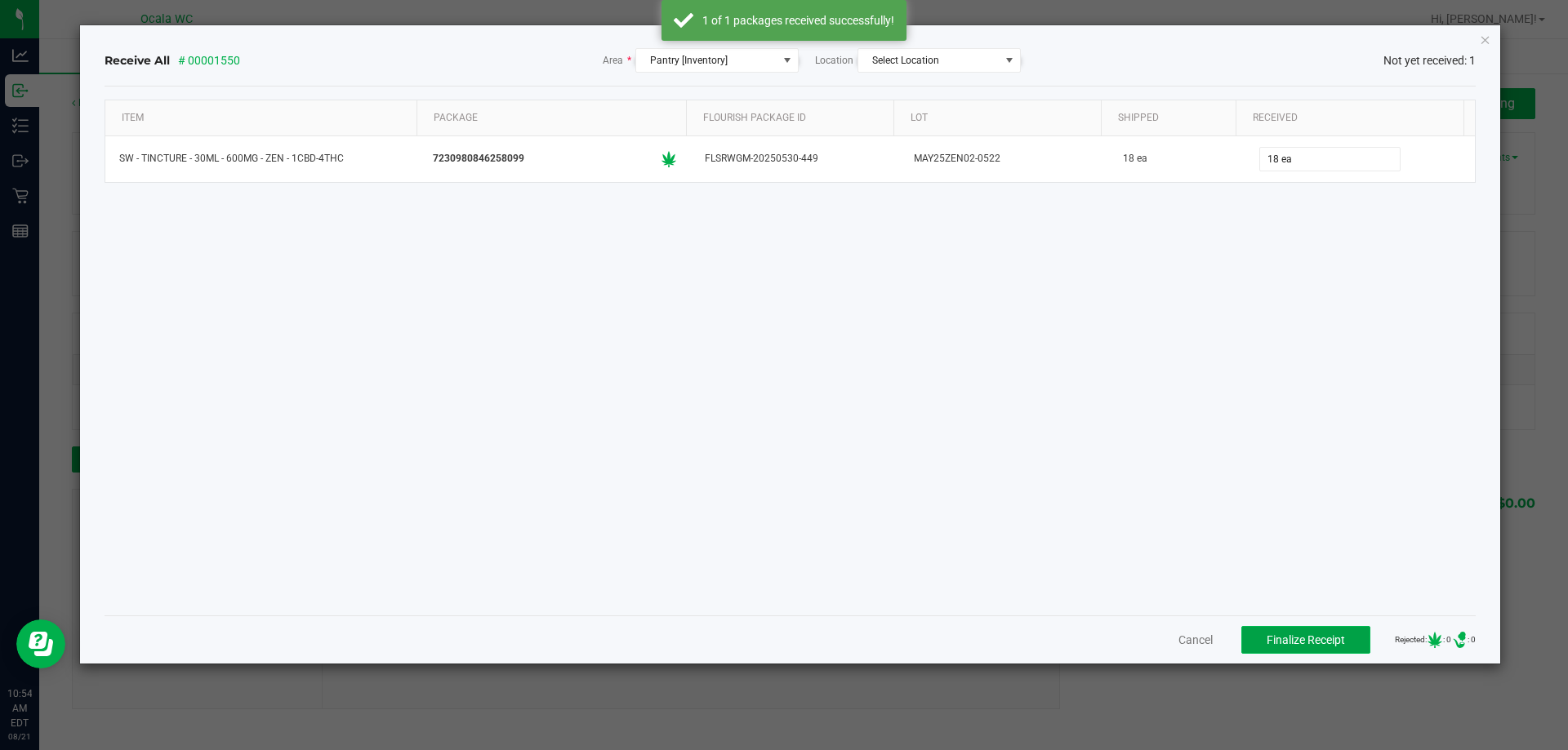
click at [1305, 643] on span "Finalize Receipt" at bounding box center [1305, 639] width 78 height 13
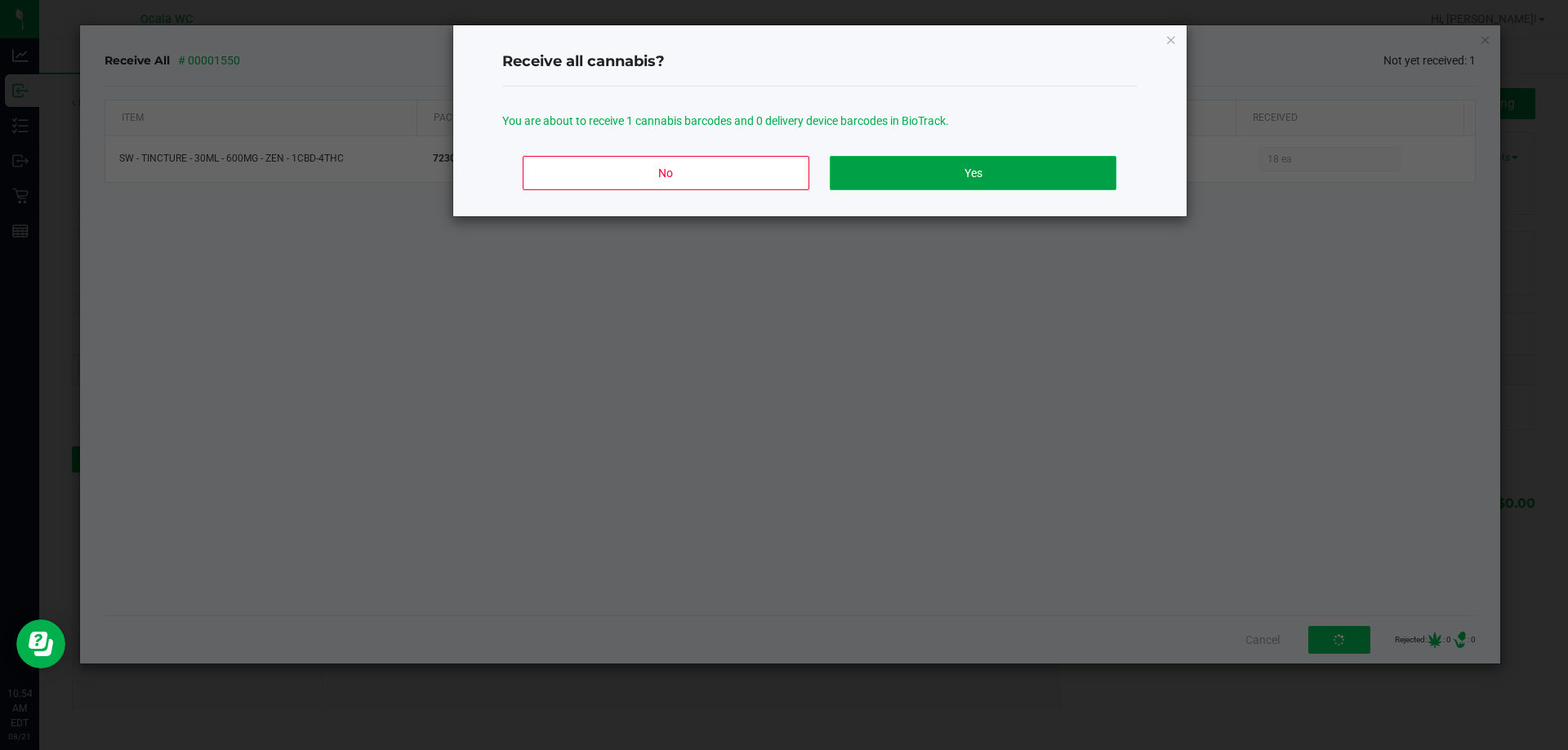
click at [988, 168] on button "Yes" at bounding box center [973, 174] width 286 height 34
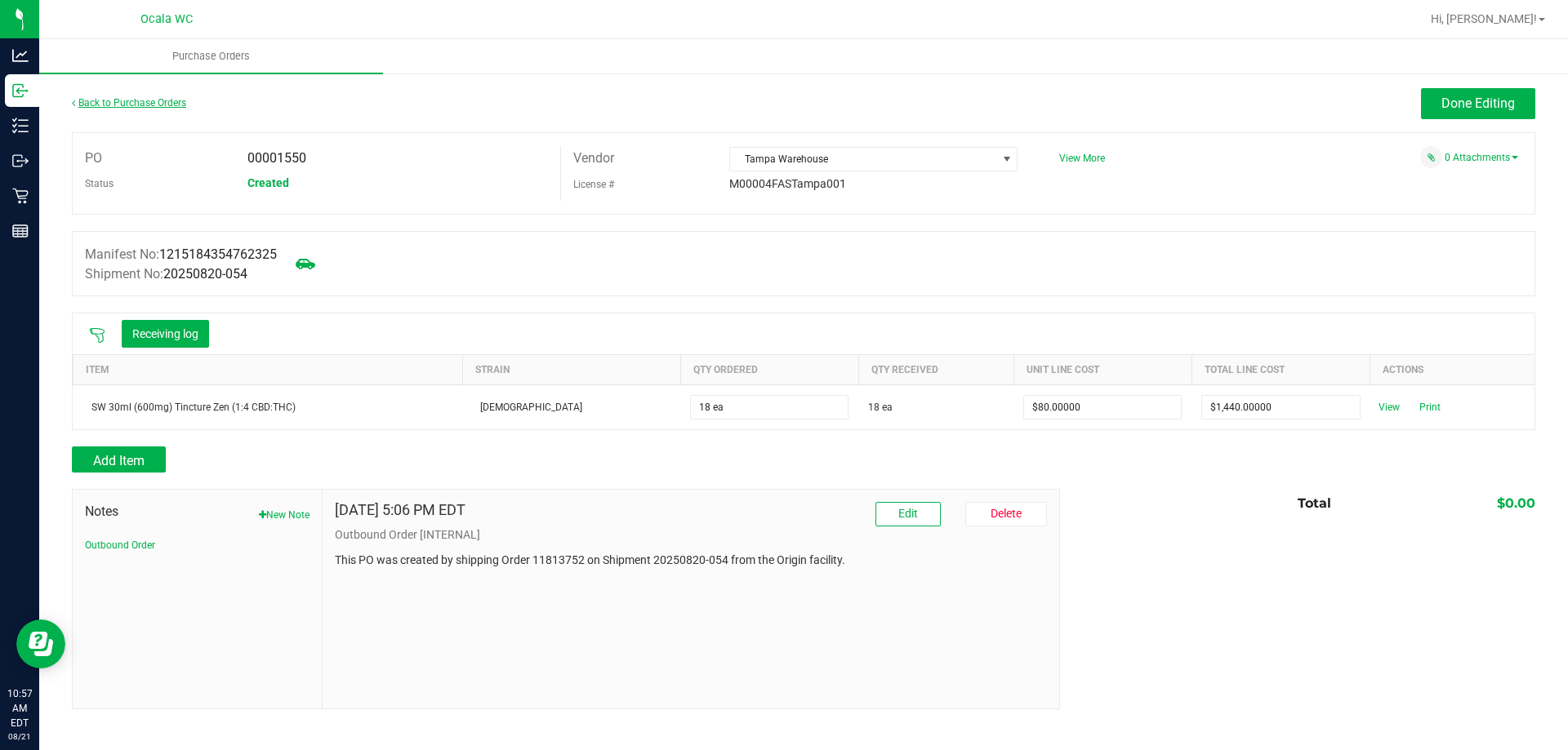
click at [124, 103] on link "Back to Purchase Orders" at bounding box center [129, 102] width 114 height 11
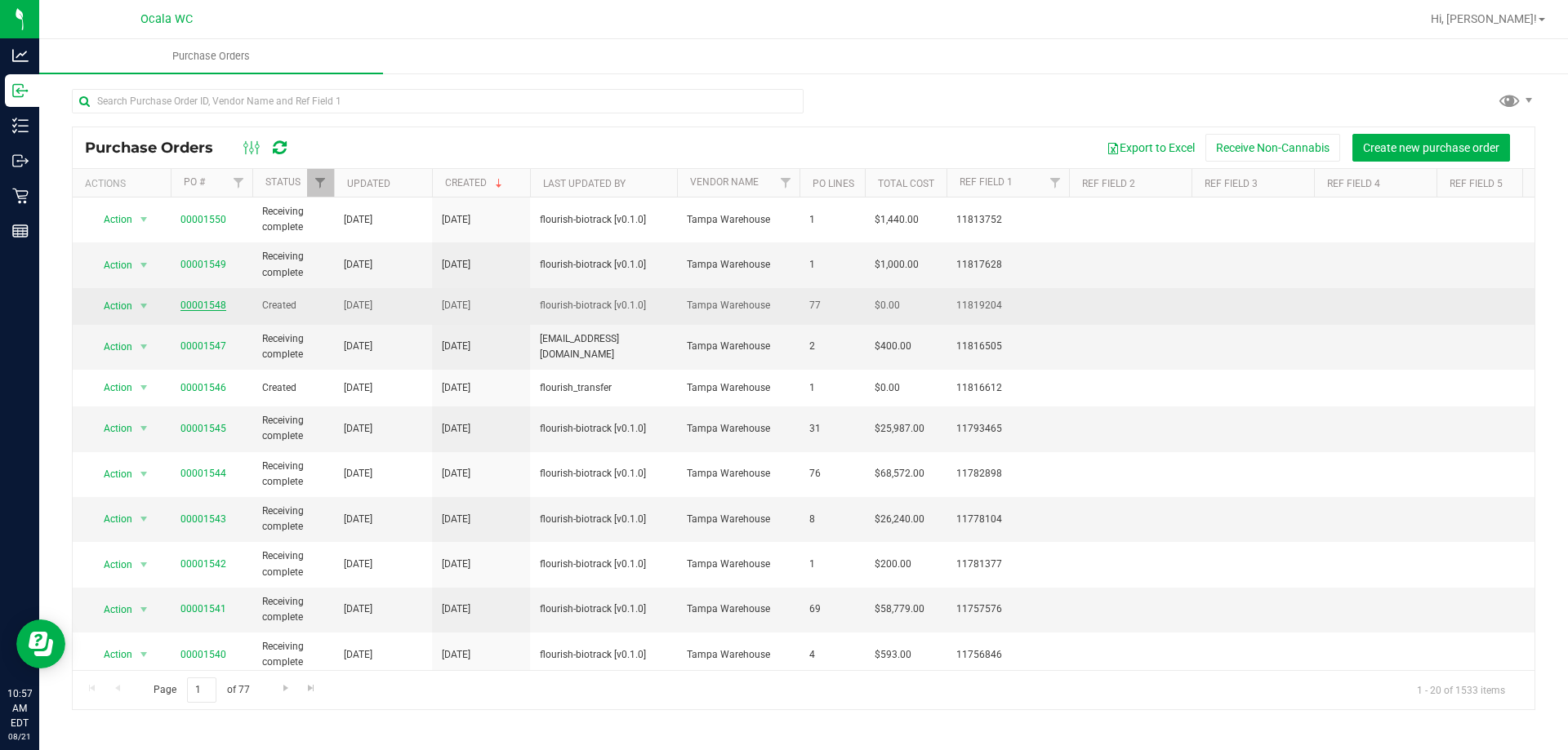
click at [208, 302] on link "00001548" at bounding box center [203, 305] width 46 height 11
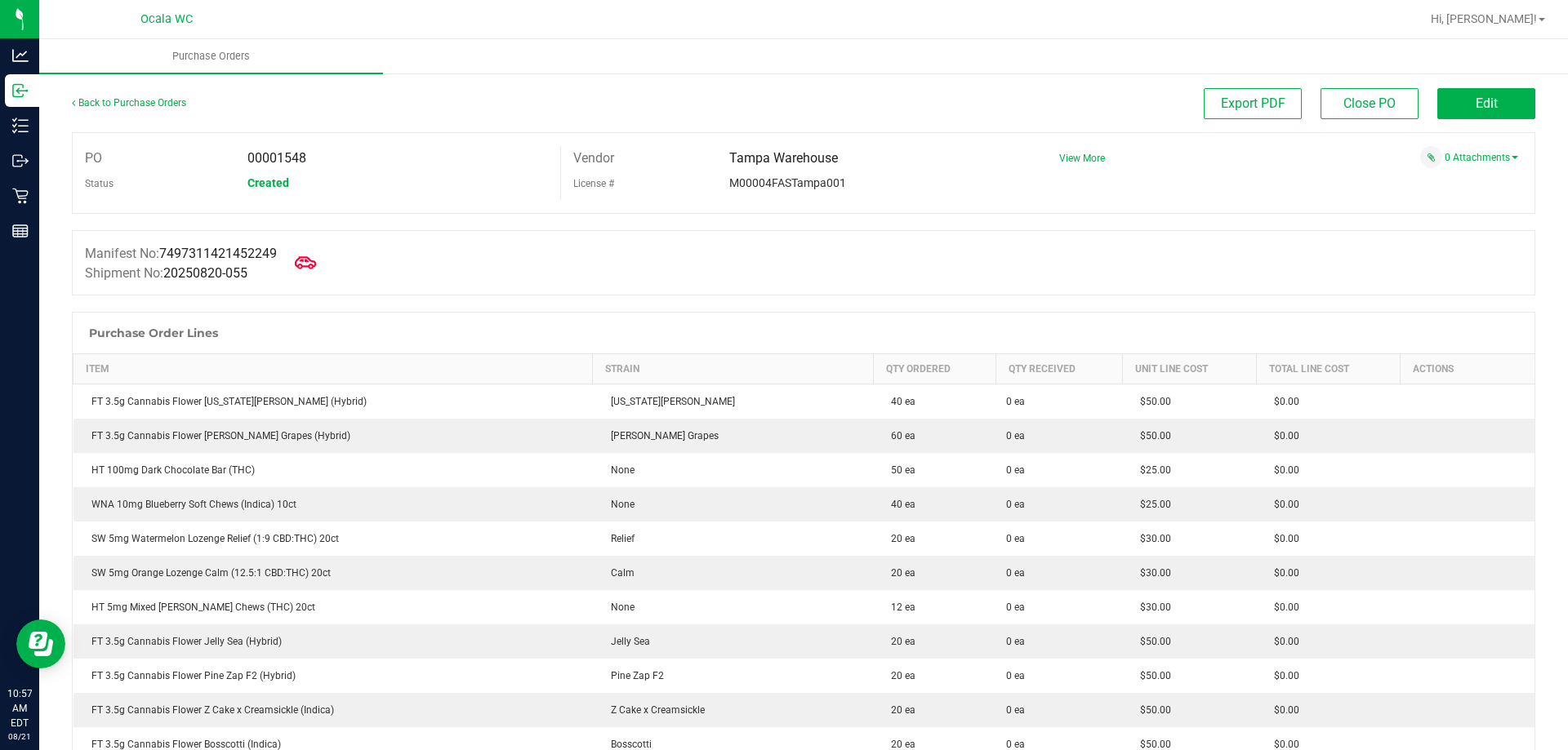
click at [302, 258] on span at bounding box center [306, 263] width 36 height 36
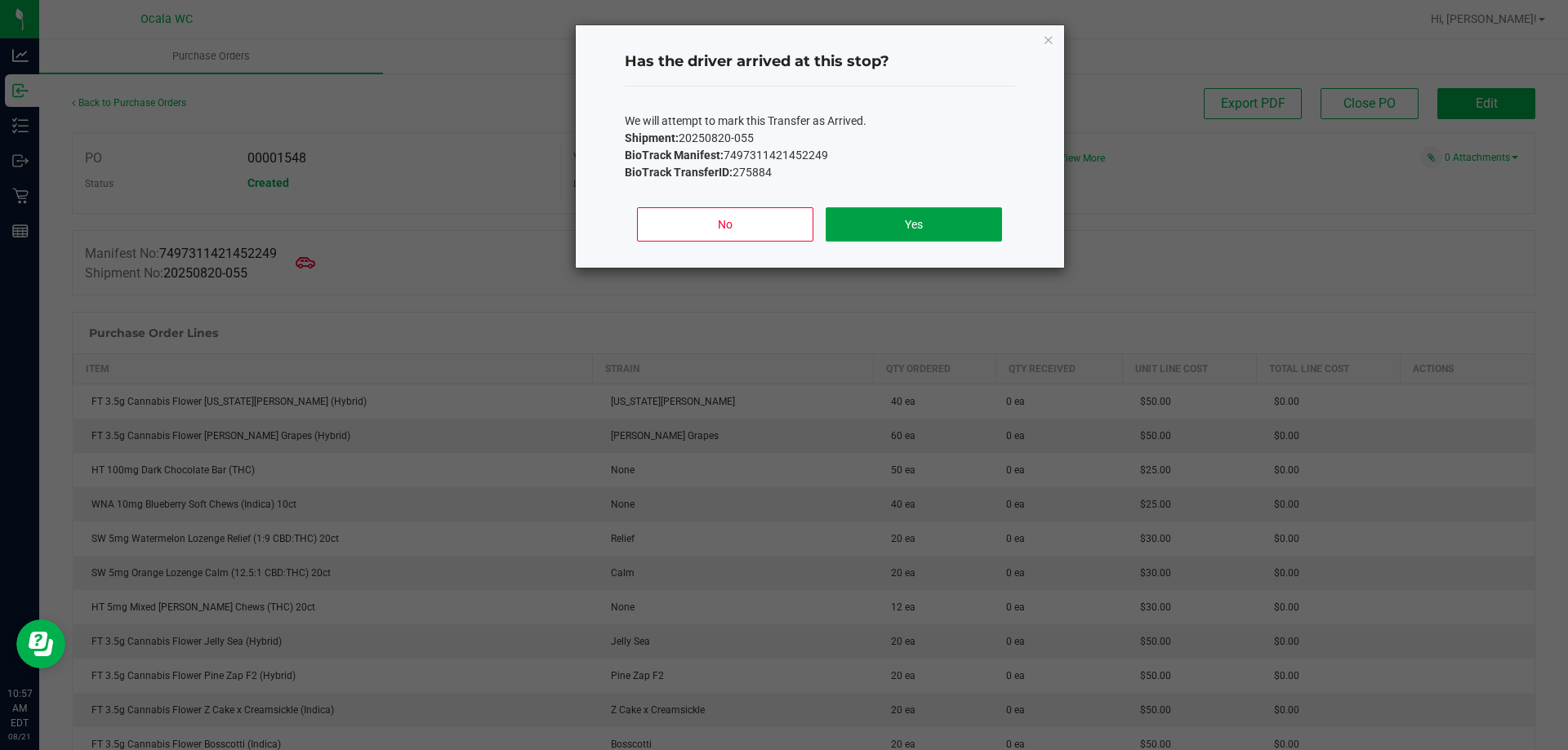
click at [935, 236] on button "Yes" at bounding box center [913, 224] width 175 height 34
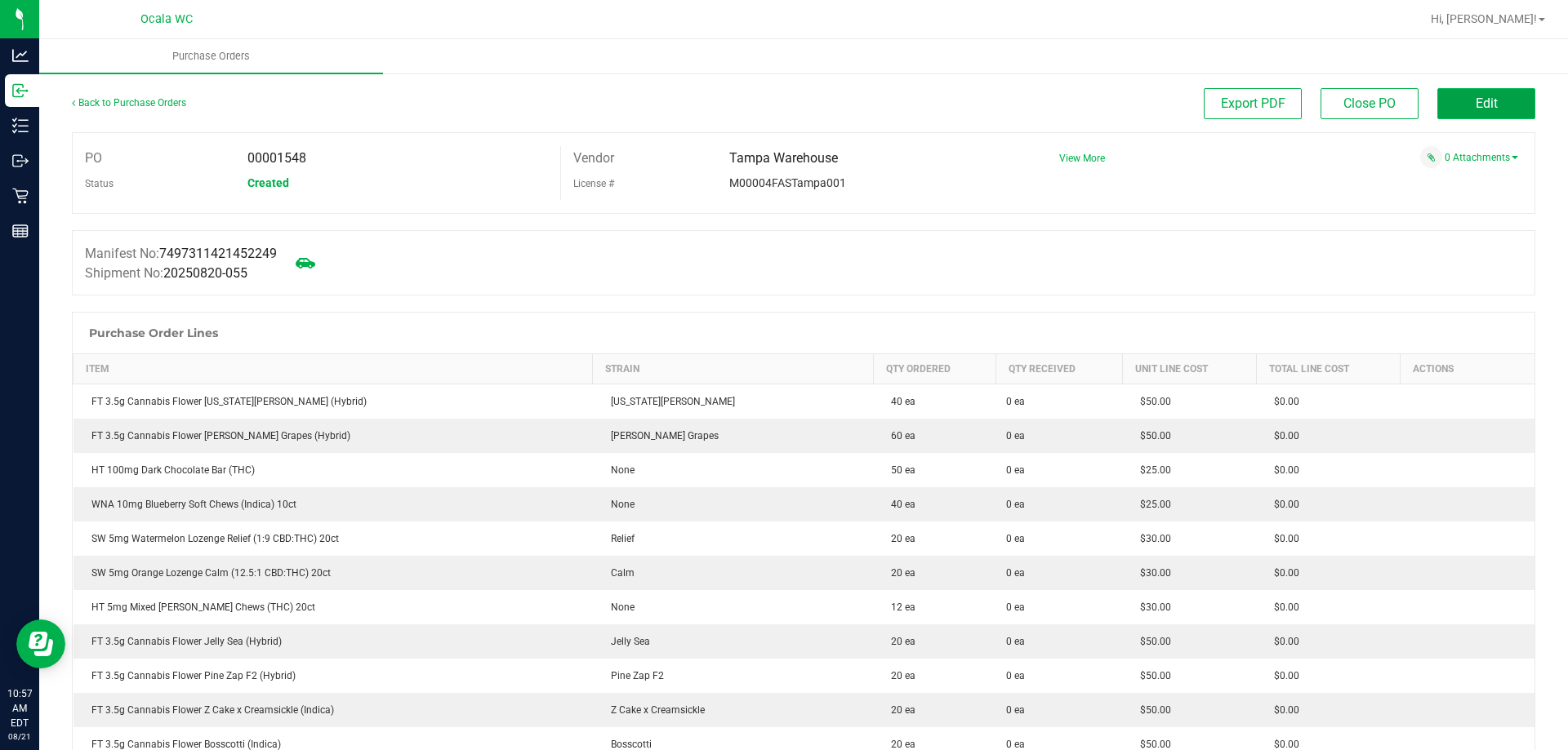
click at [1486, 107] on button "Edit" at bounding box center [1486, 104] width 98 height 31
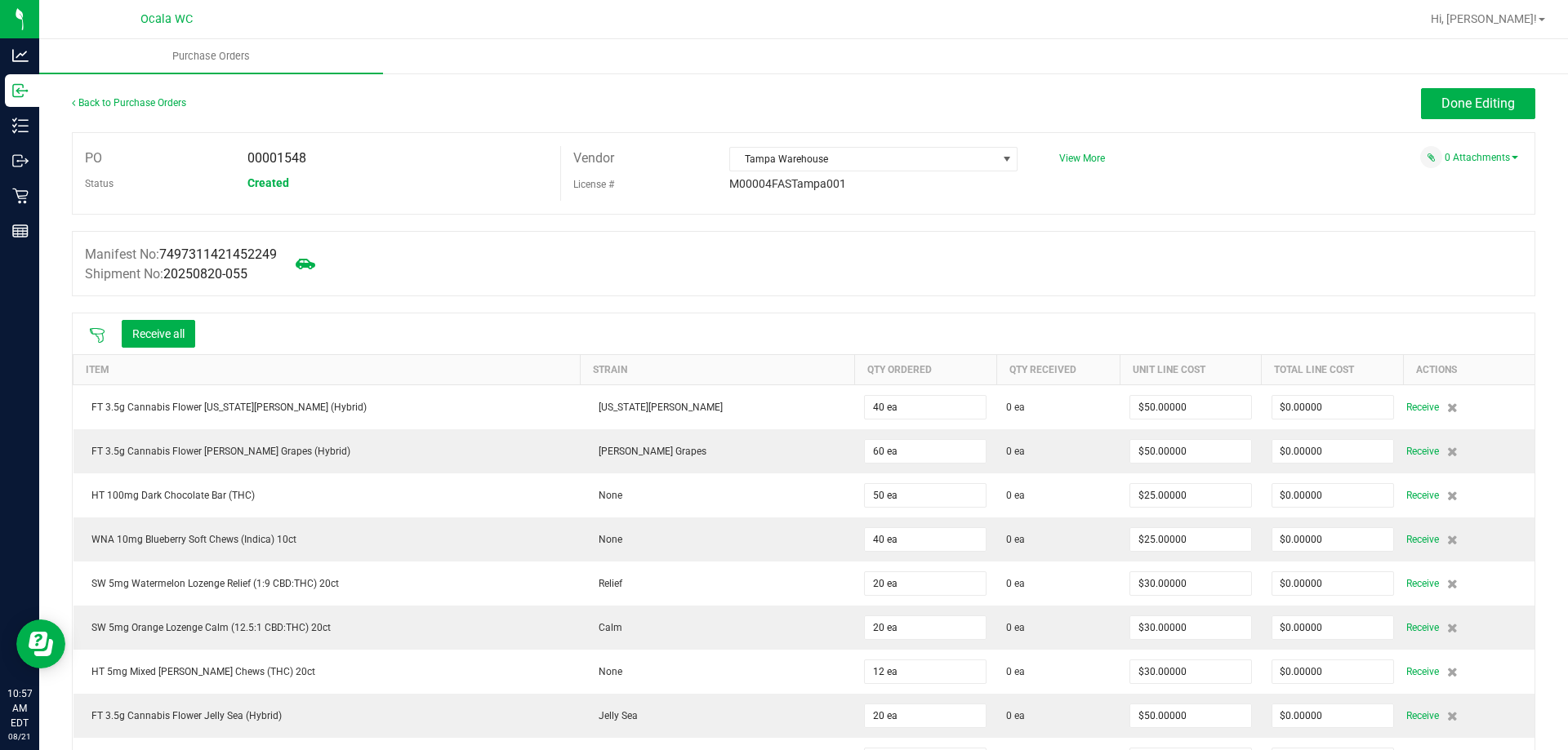
click at [100, 334] on icon at bounding box center [97, 335] width 16 height 16
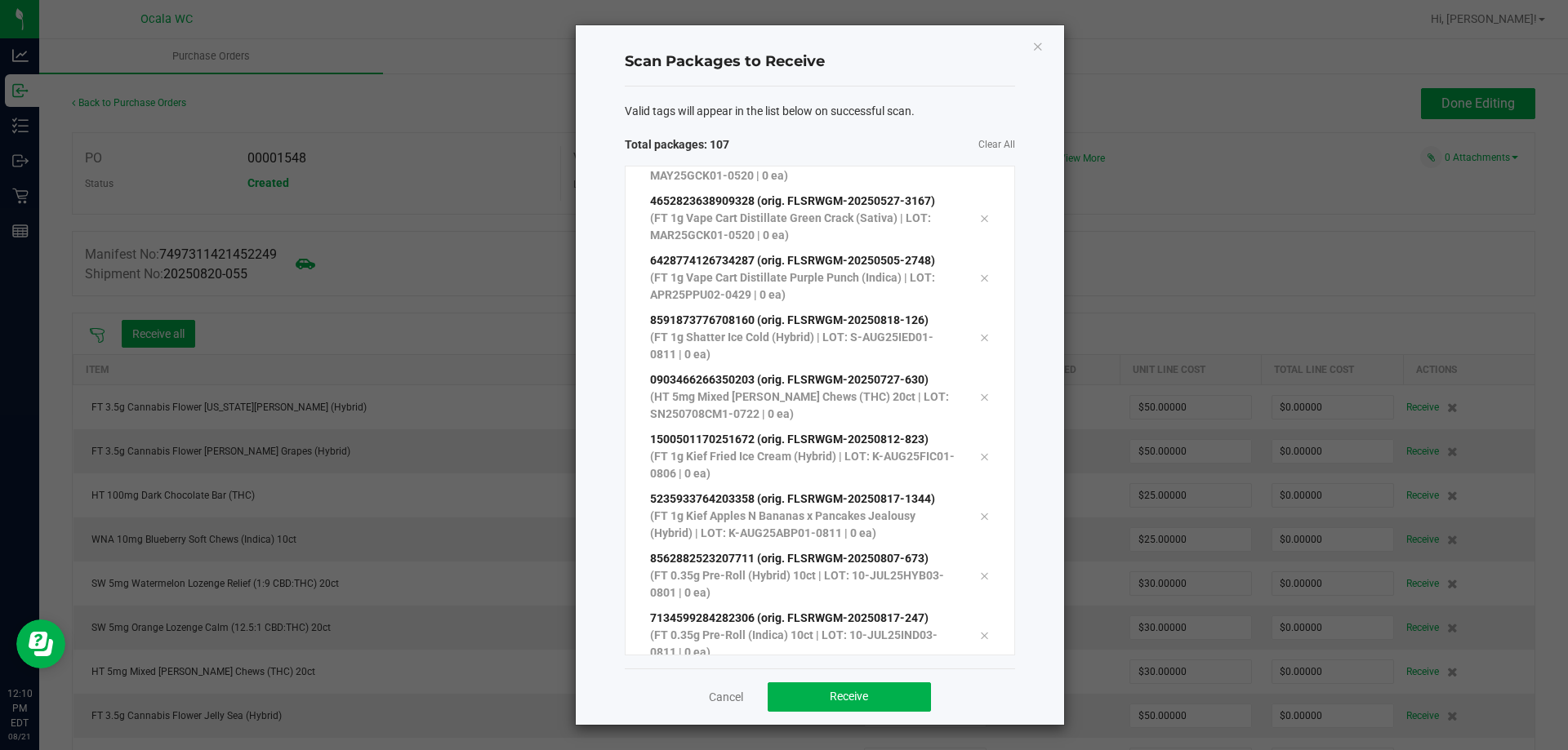
scroll to position [5887, 0]
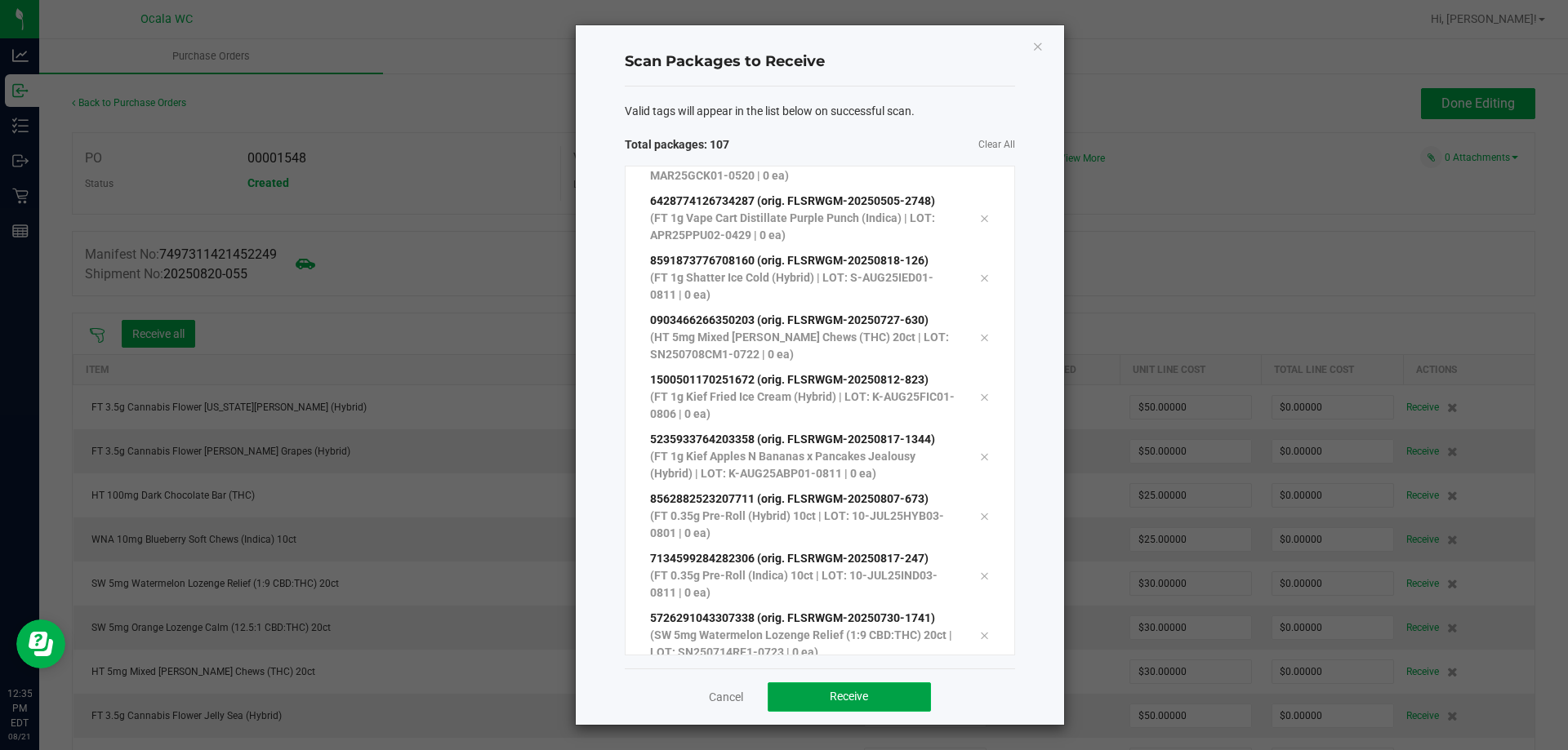
click at [844, 699] on span "Receive" at bounding box center [849, 696] width 39 height 13
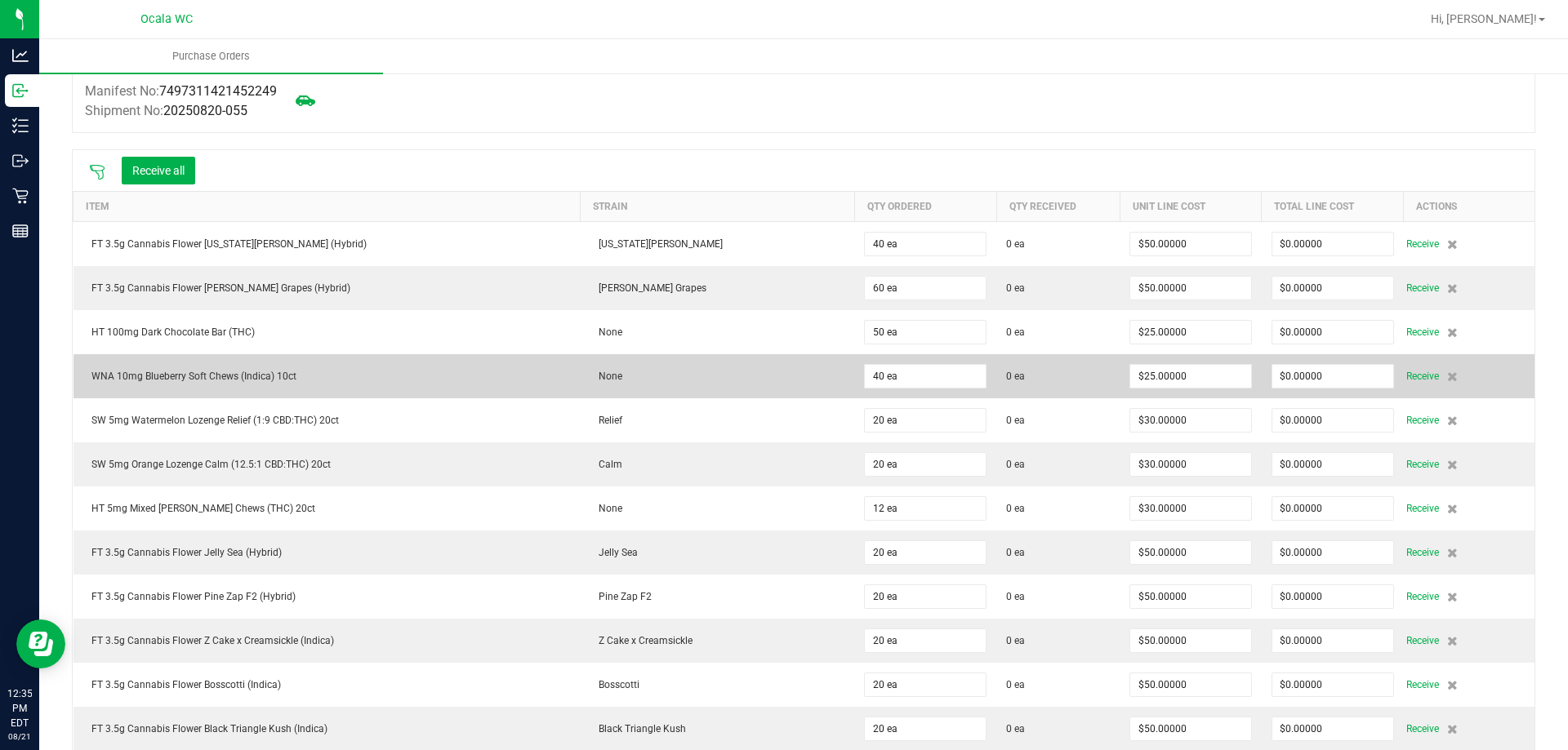
scroll to position [0, 0]
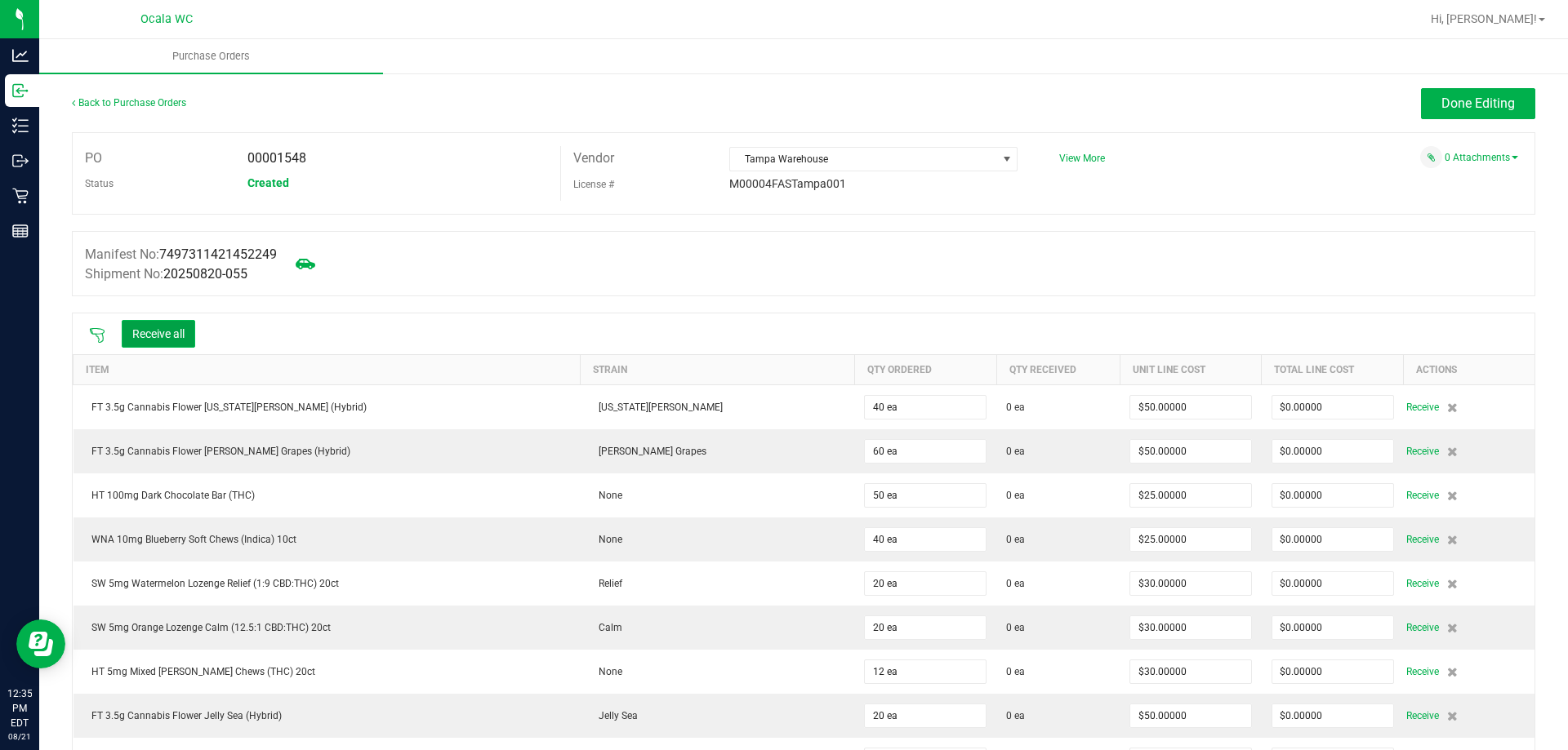
click at [177, 329] on button "Receive all" at bounding box center [159, 334] width 74 height 27
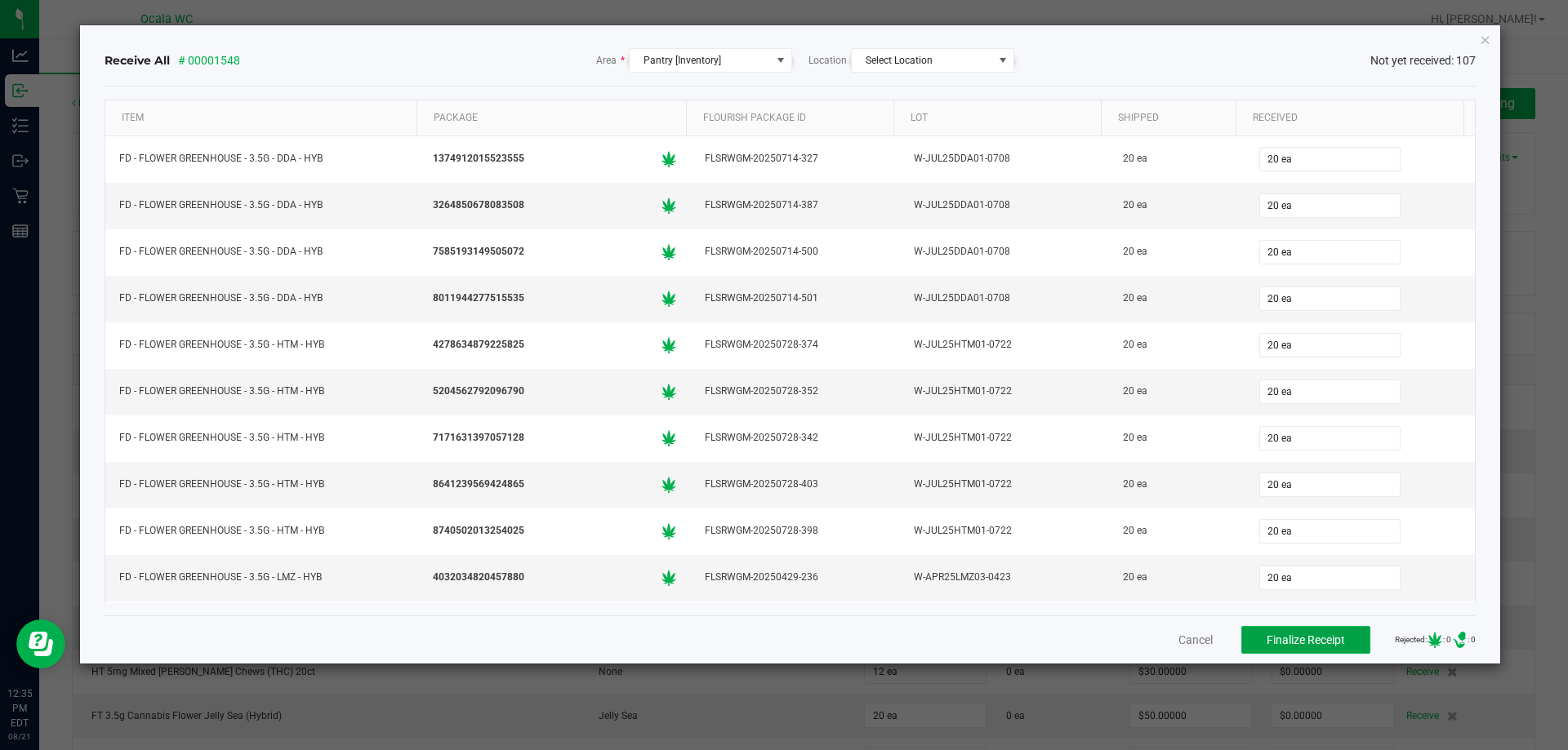
click at [1292, 634] on span "Finalize Receipt" at bounding box center [1305, 639] width 78 height 13
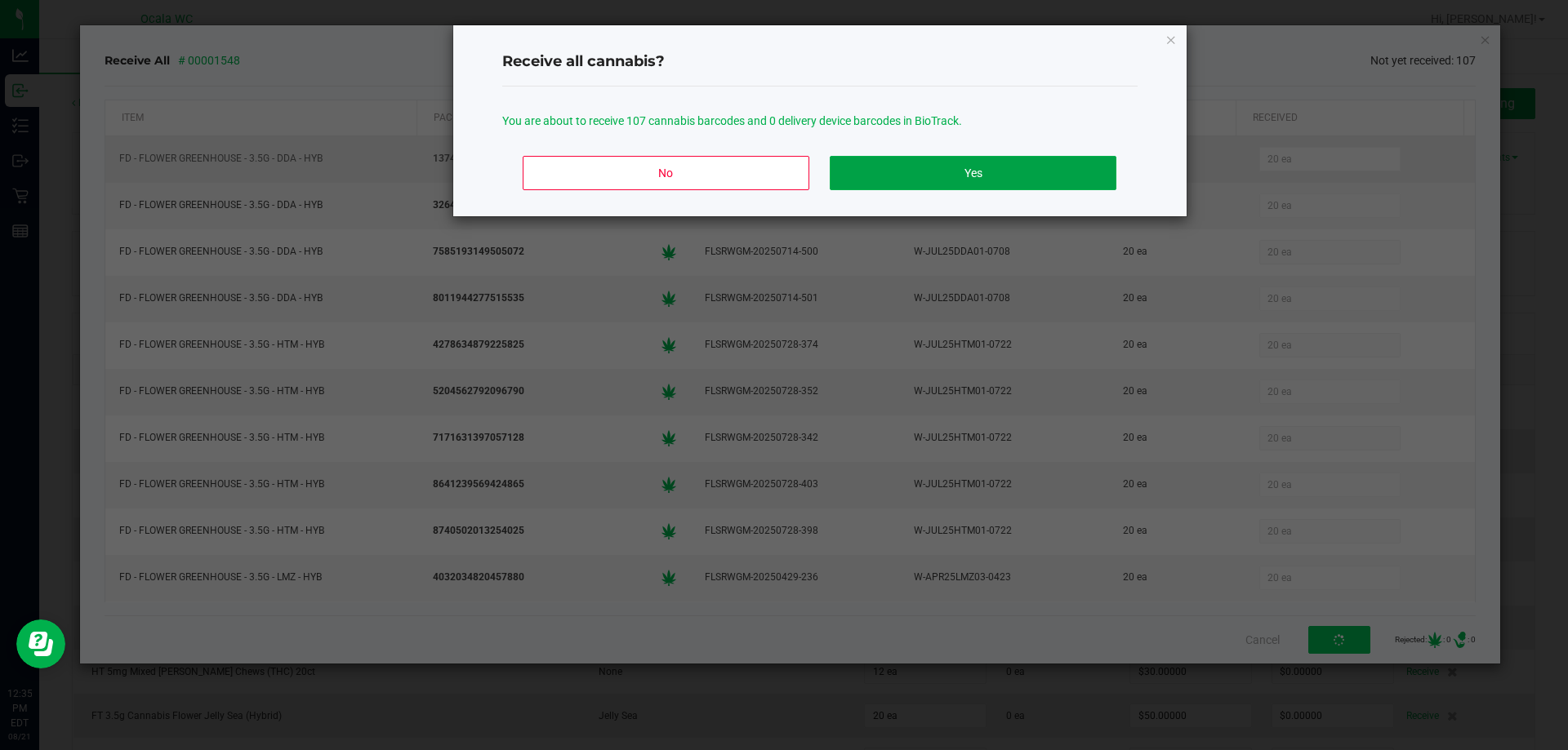
click at [955, 166] on button "Yes" at bounding box center [973, 174] width 286 height 34
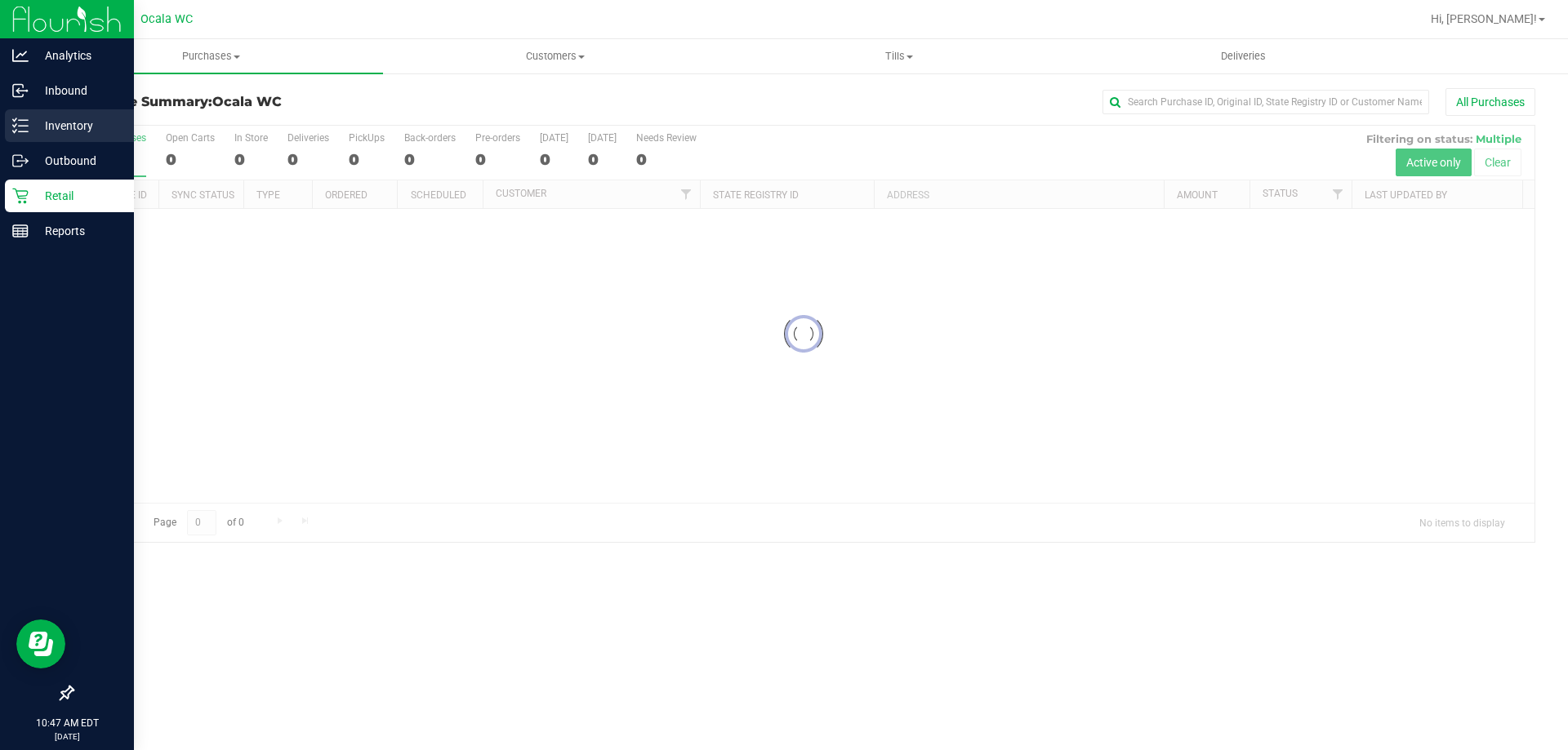
click at [55, 124] on p "Inventory" at bounding box center [77, 125] width 98 height 20
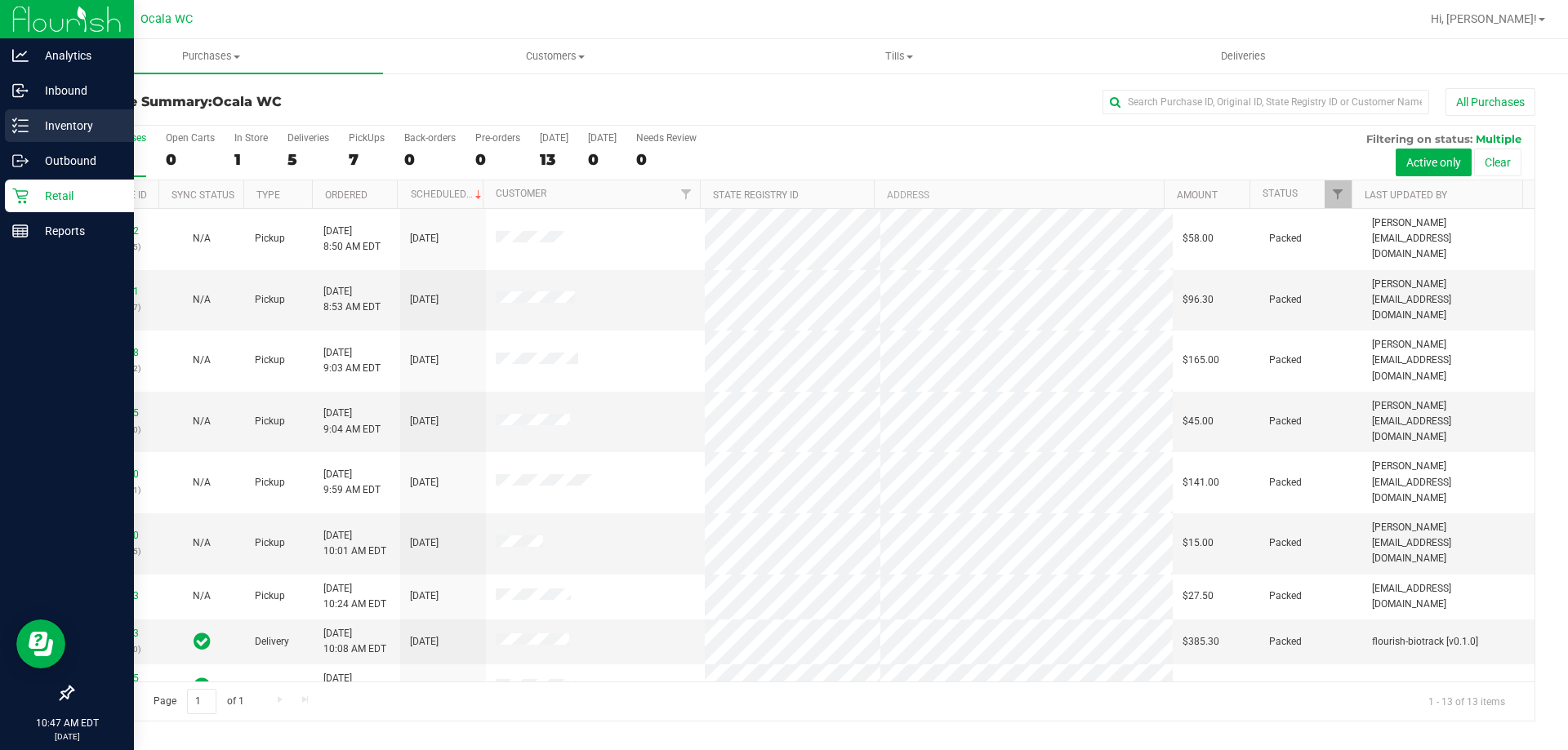
click at [74, 125] on p "Inventory" at bounding box center [77, 125] width 98 height 20
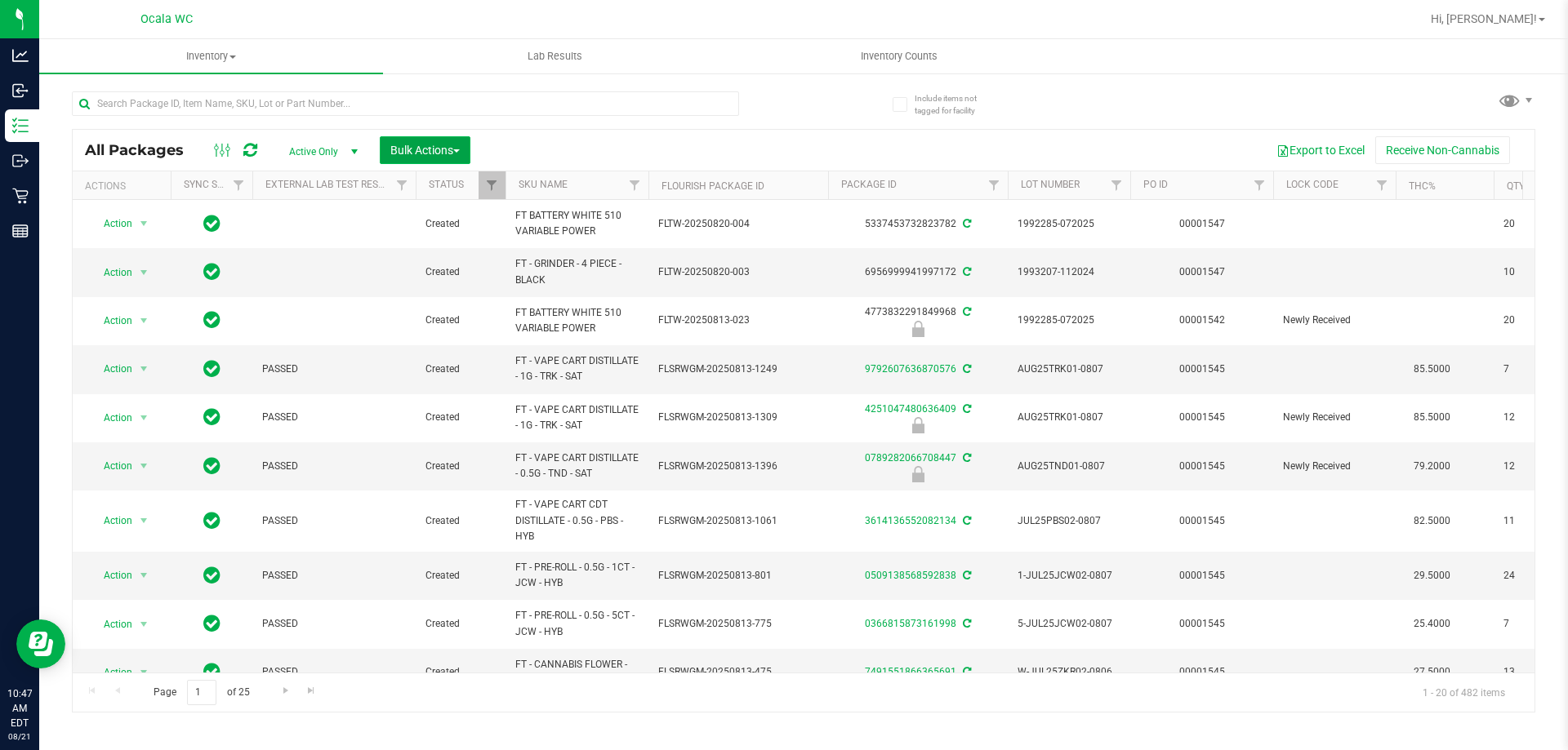
click at [427, 149] on span "Bulk Actions" at bounding box center [424, 149] width 70 height 13
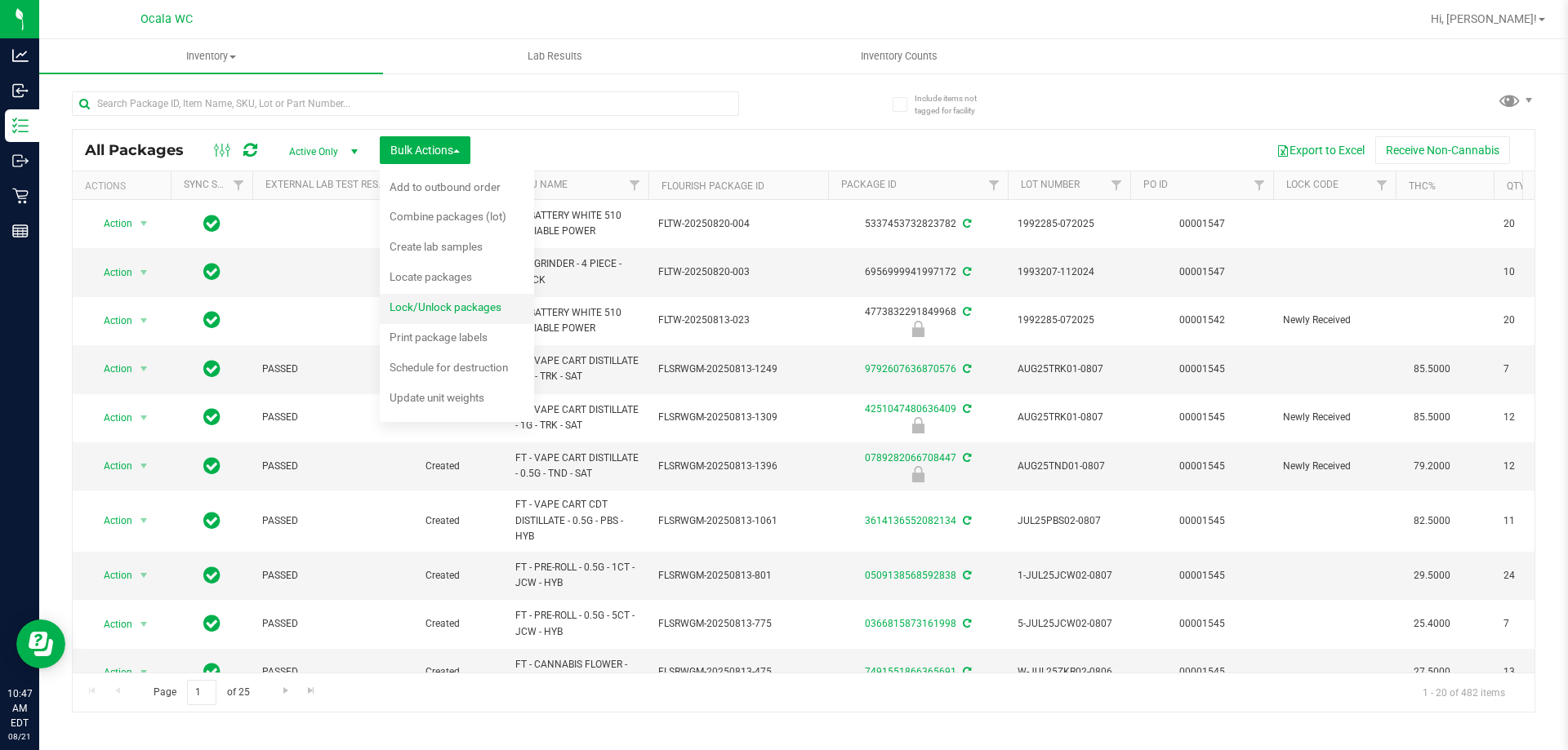
click at [418, 317] on div "Lock/Unlock packages" at bounding box center [456, 309] width 134 height 26
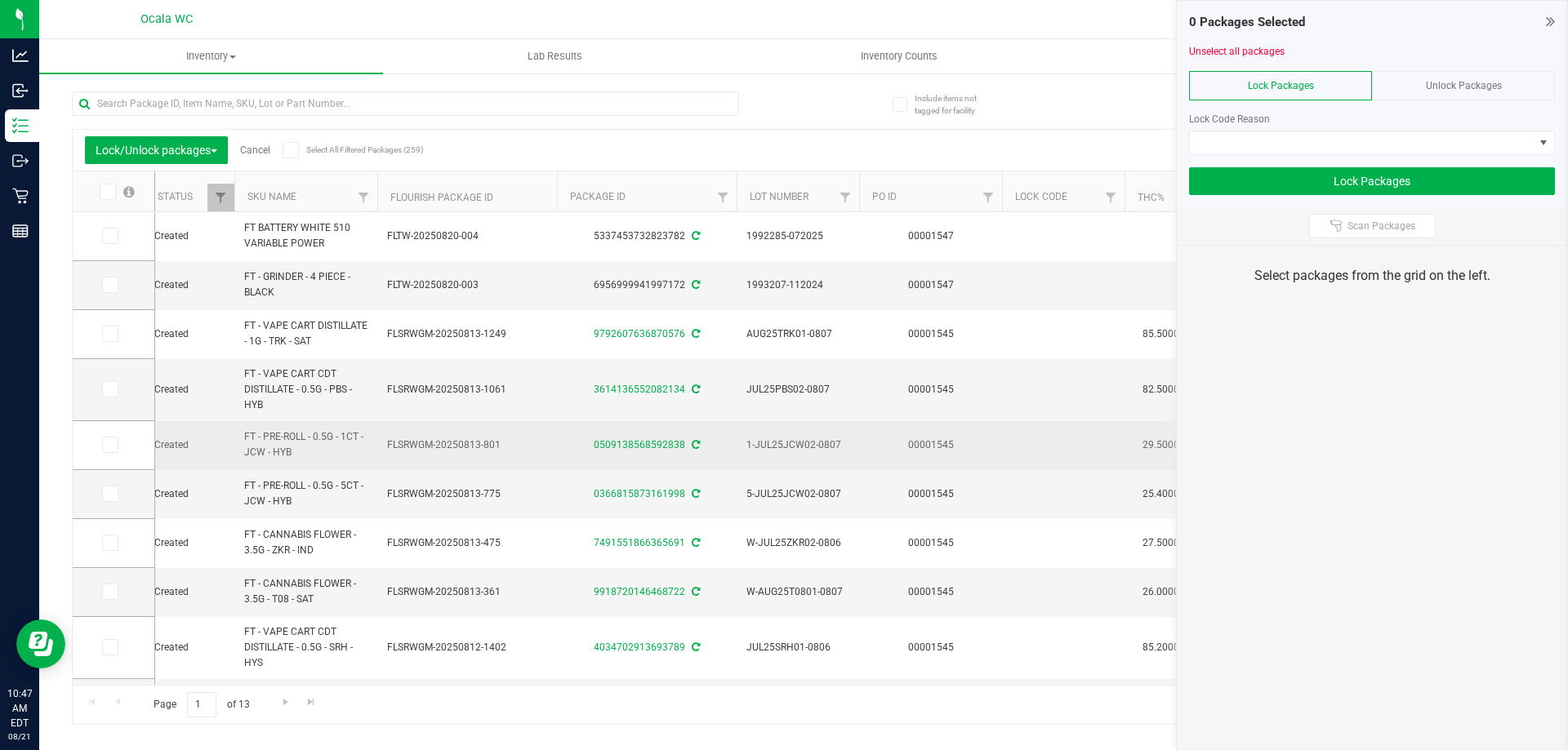
scroll to position [0, 257]
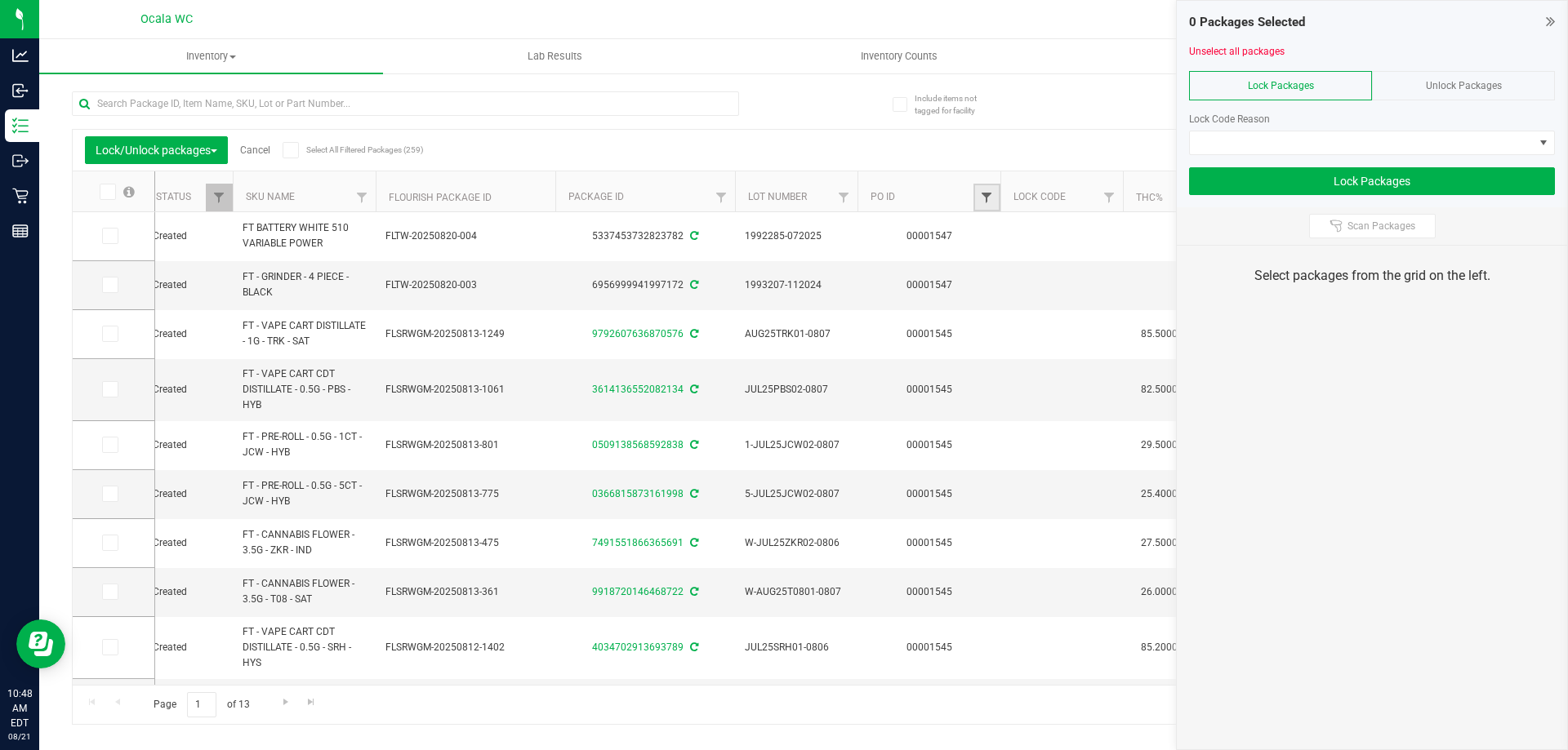
click at [986, 196] on span "Filter" at bounding box center [985, 197] width 13 height 13
type input "1547"
click at [1022, 278] on button "Filter" at bounding box center [1022, 277] width 78 height 36
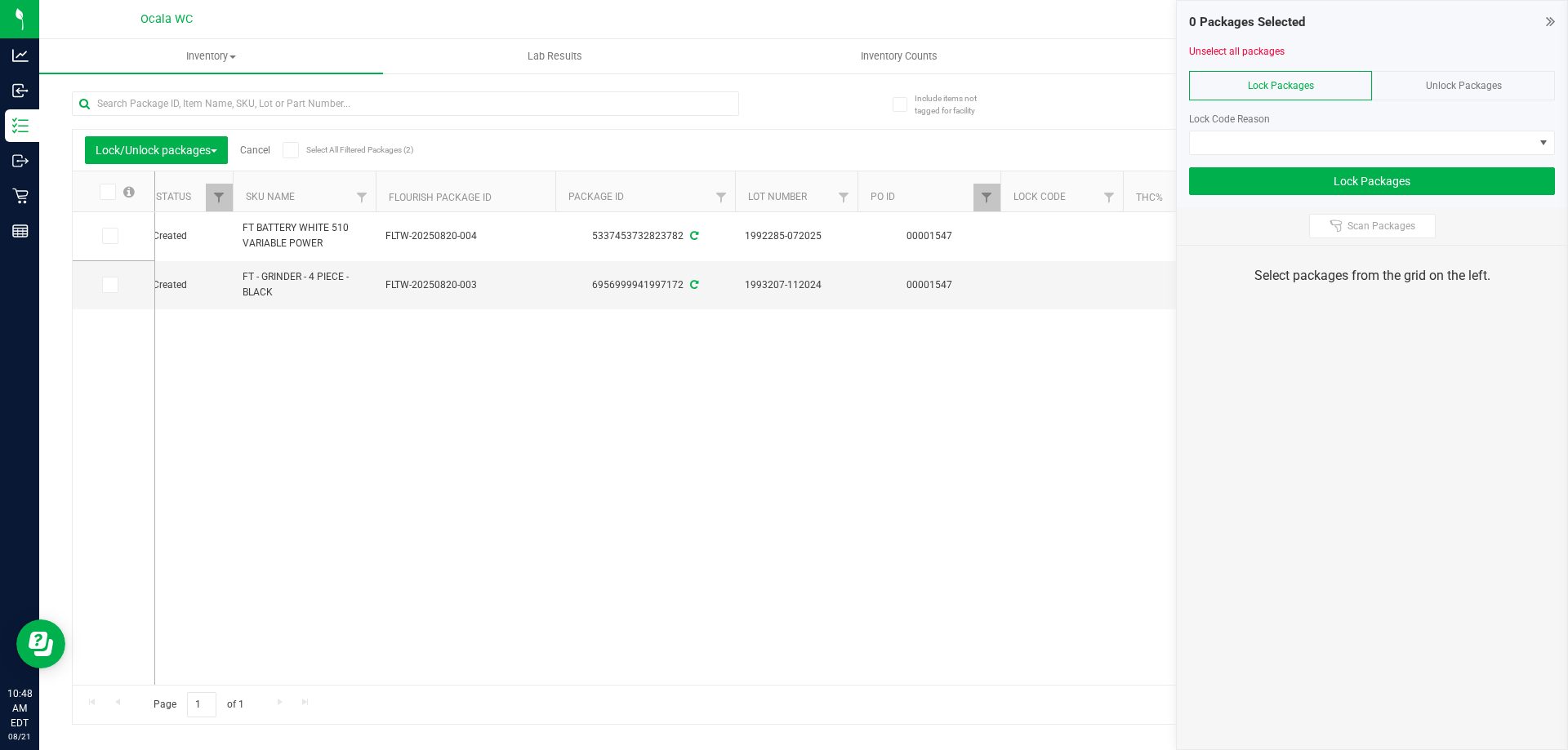
click at [109, 192] on icon at bounding box center [107, 192] width 10 height 0
click at [0, 0] on input "checkbox" at bounding box center [0, 0] width 0 height 0
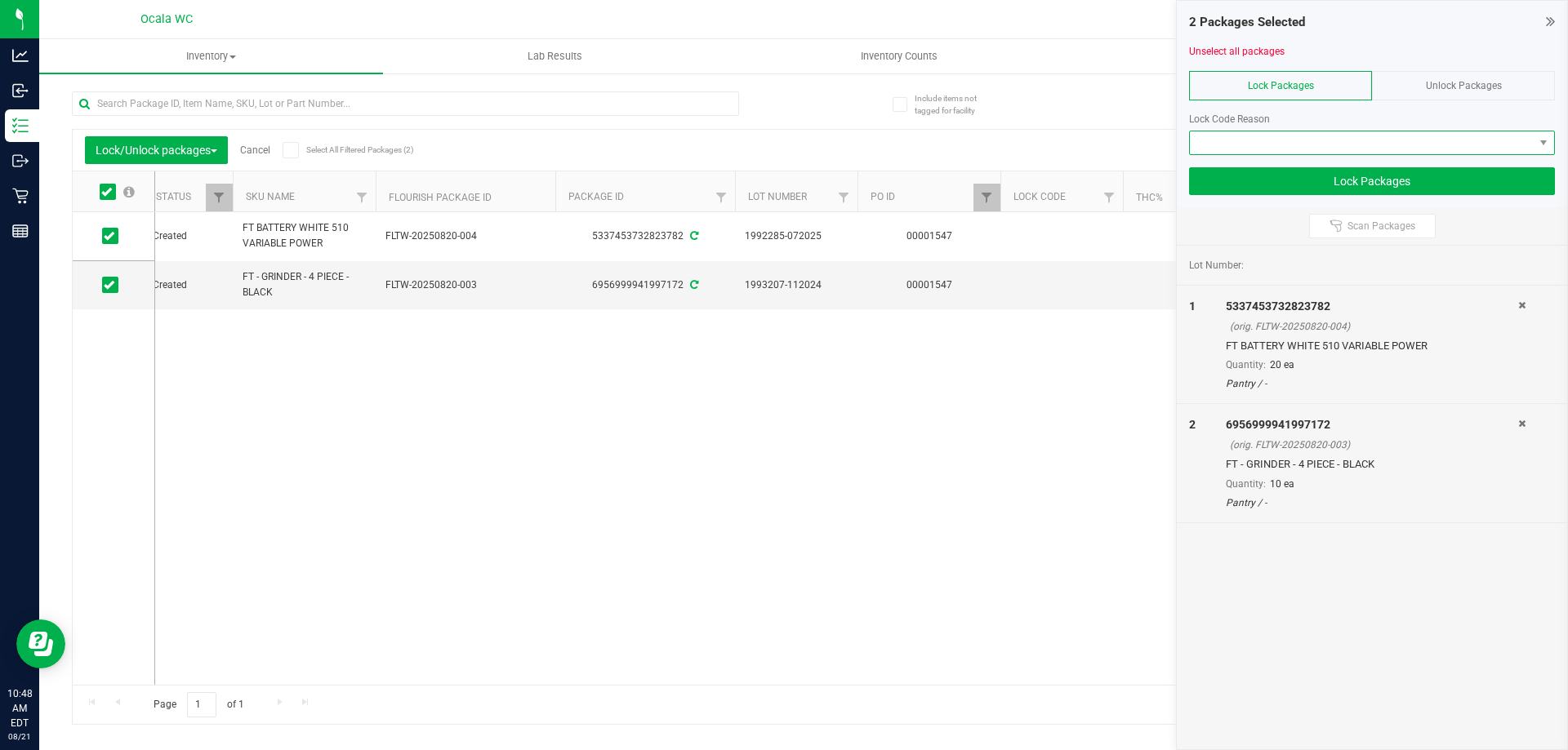
click at [1234, 140] on span at bounding box center [1362, 143] width 344 height 23
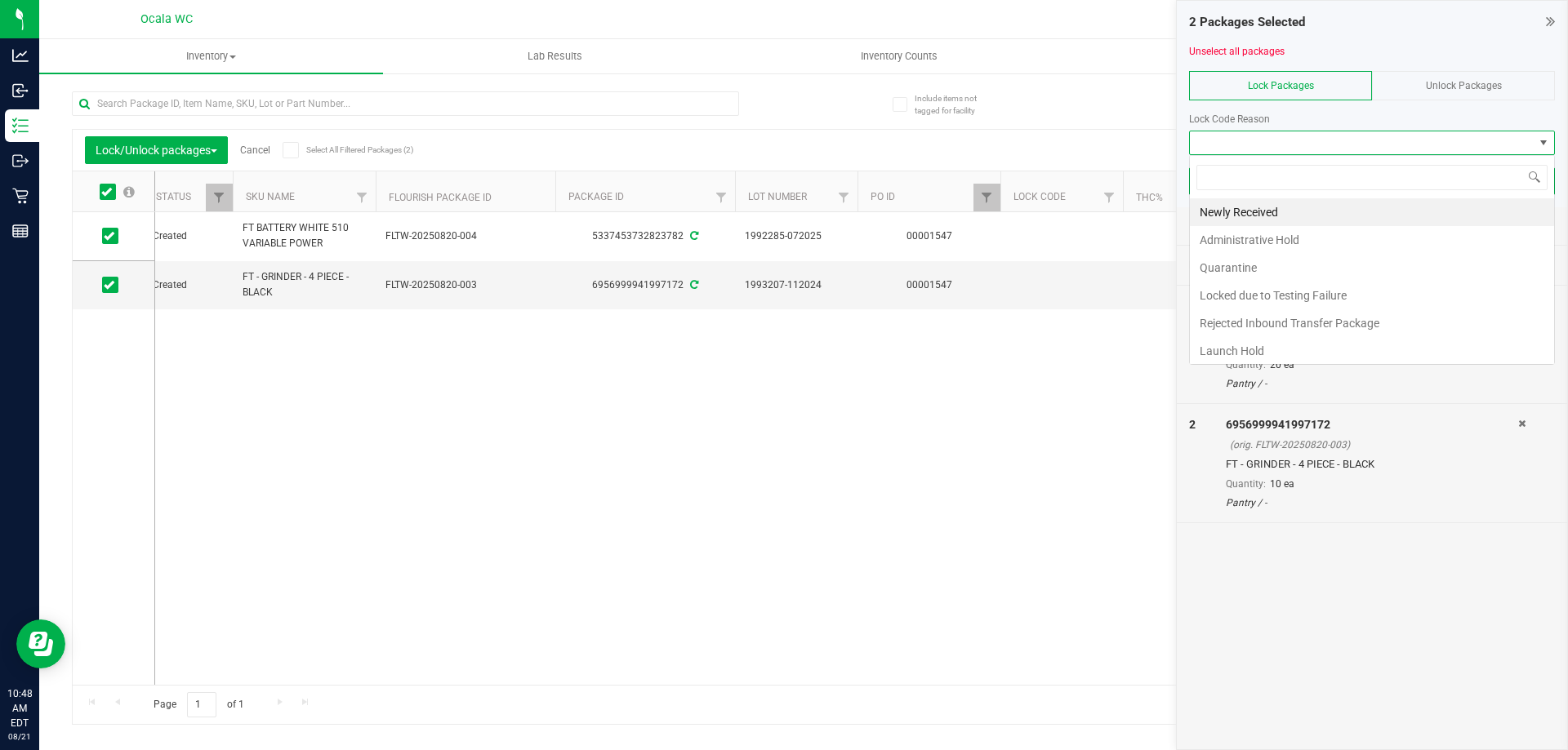
scroll to position [25, 366]
click at [1237, 211] on li "Newly Received" at bounding box center [1372, 212] width 364 height 27
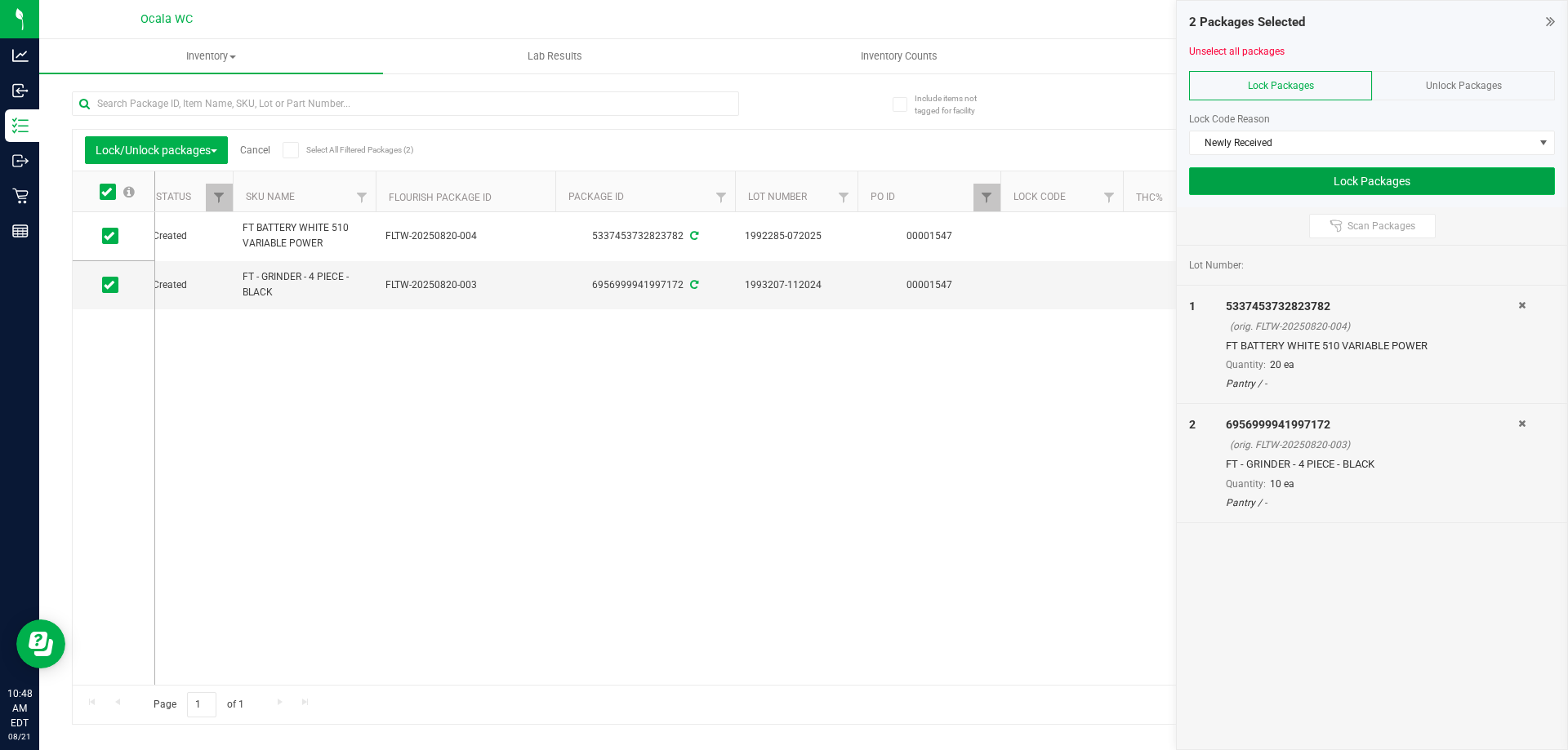
click at [1382, 187] on button "Lock Packages" at bounding box center [1372, 181] width 366 height 27
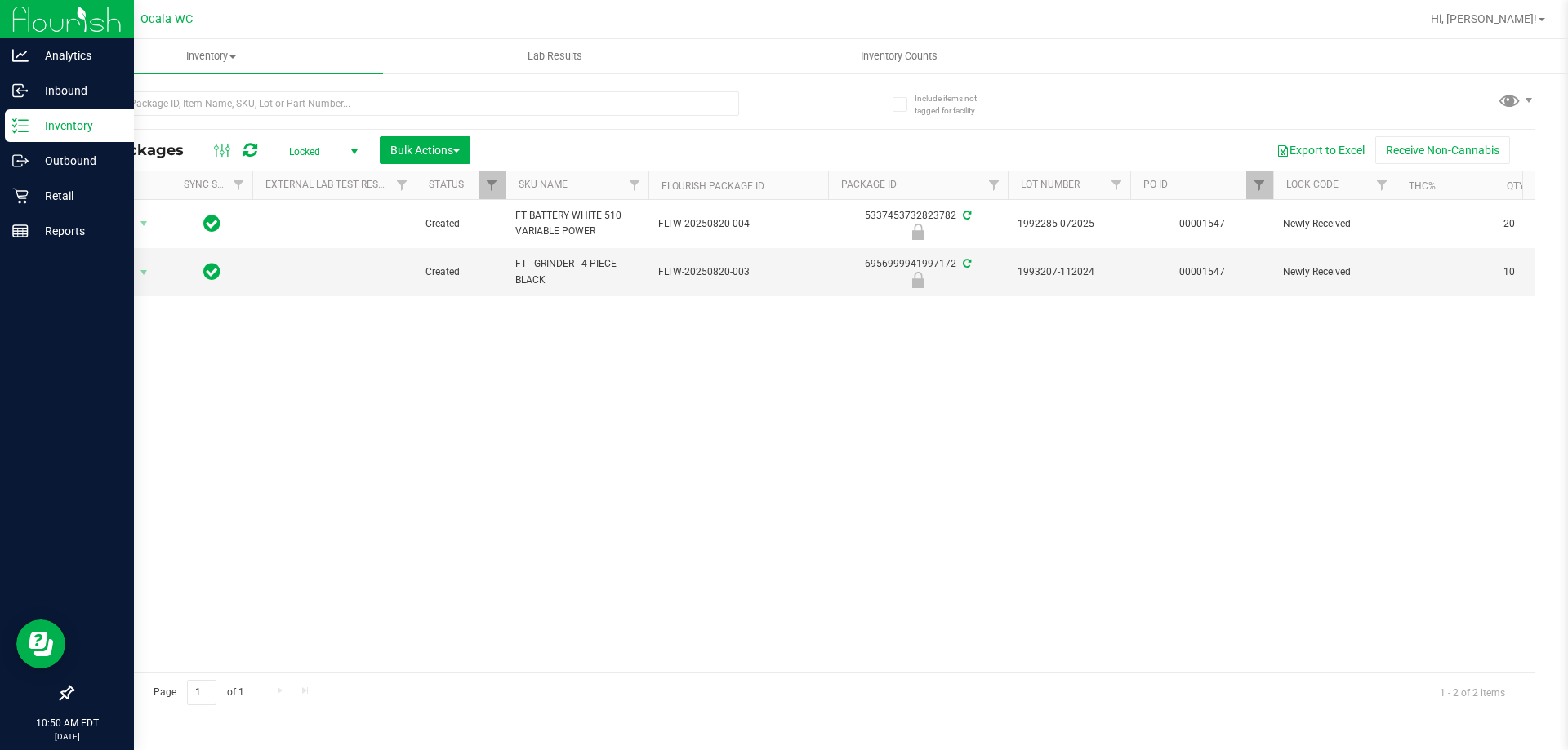
click at [70, 113] on div "Inventory" at bounding box center [70, 125] width 129 height 33
click at [46, 134] on p "Inventory" at bounding box center [77, 125] width 98 height 20
click at [63, 125] on p "Inventory" at bounding box center [77, 125] width 98 height 20
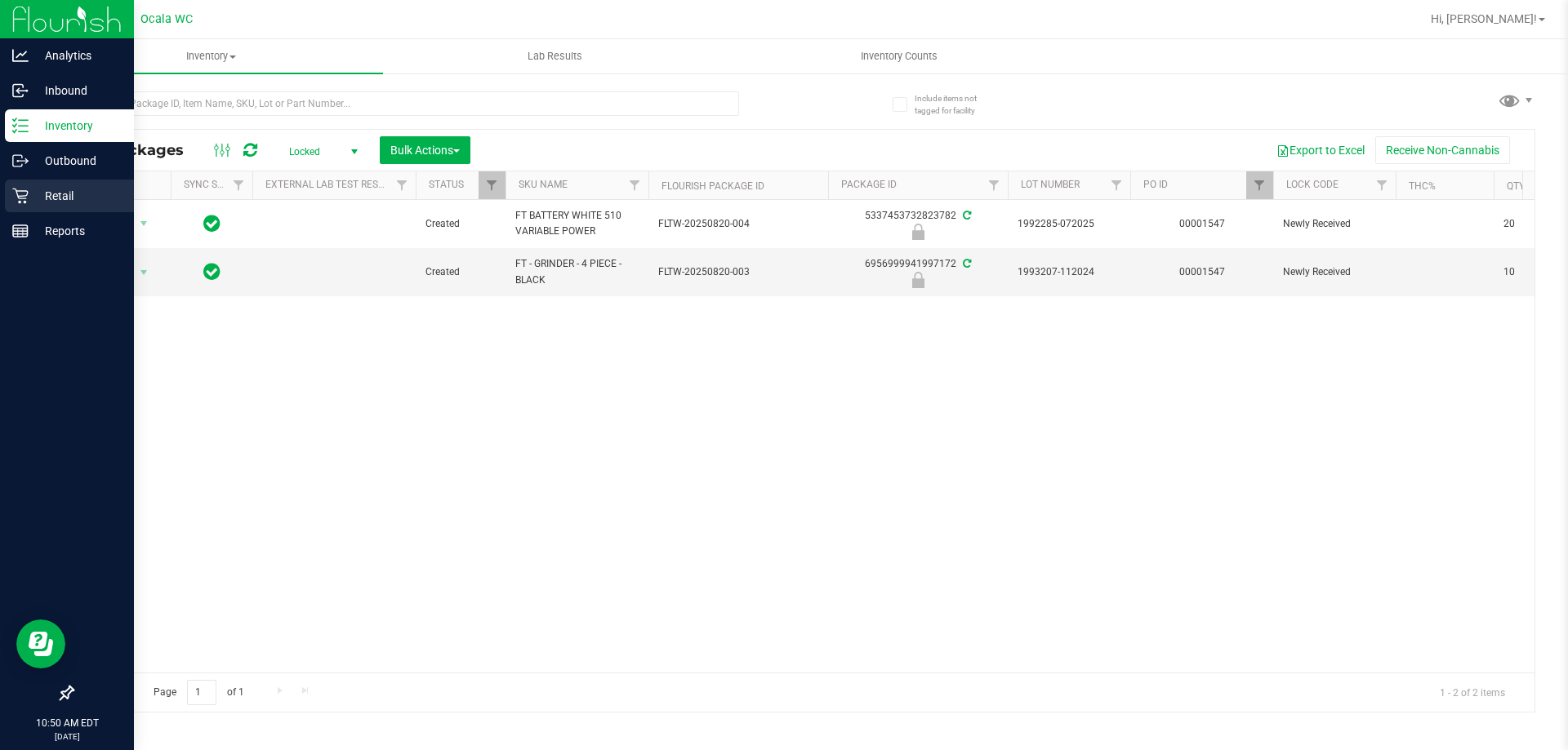
click at [58, 193] on p "Retail" at bounding box center [77, 196] width 98 height 20
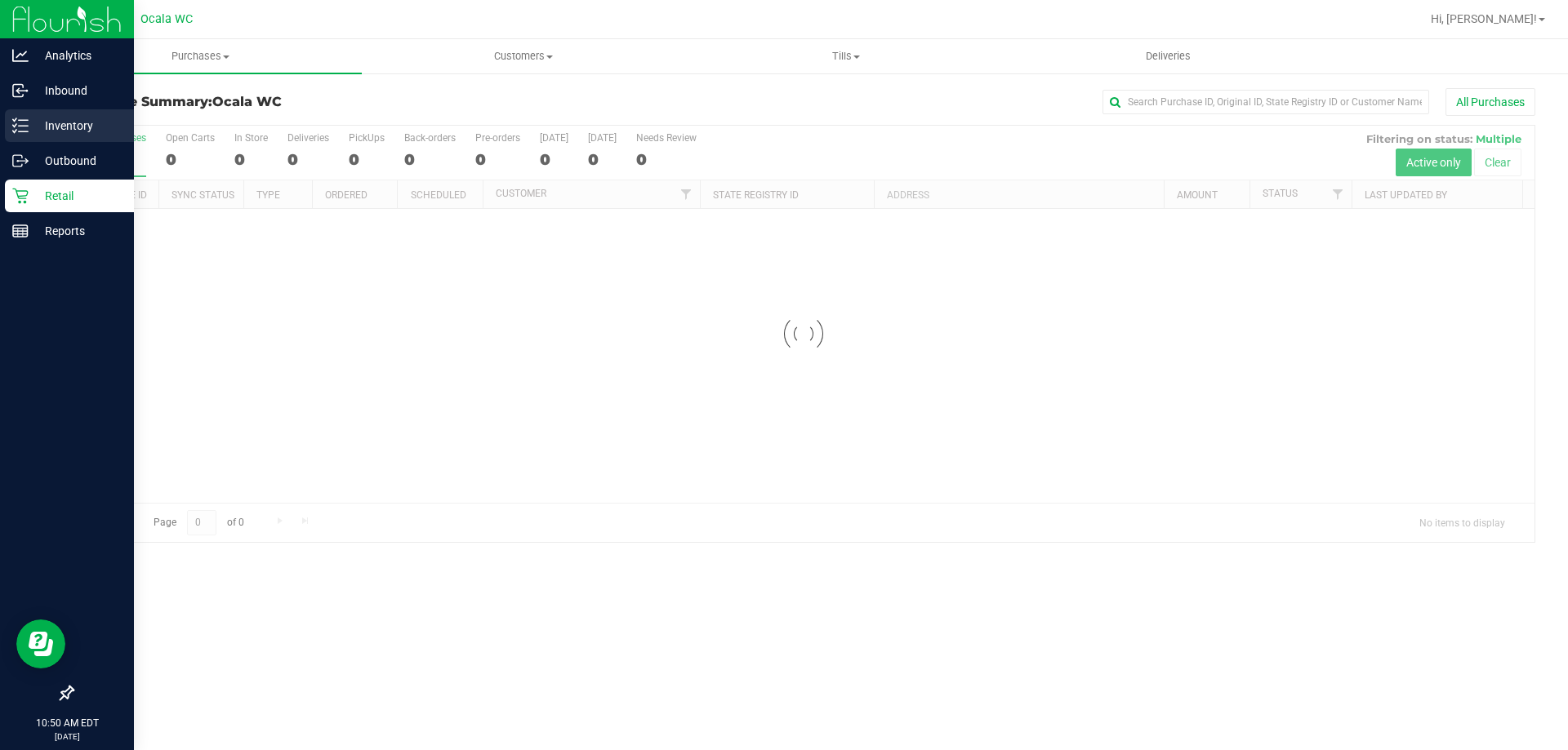
click at [41, 123] on p "Inventory" at bounding box center [77, 125] width 98 height 20
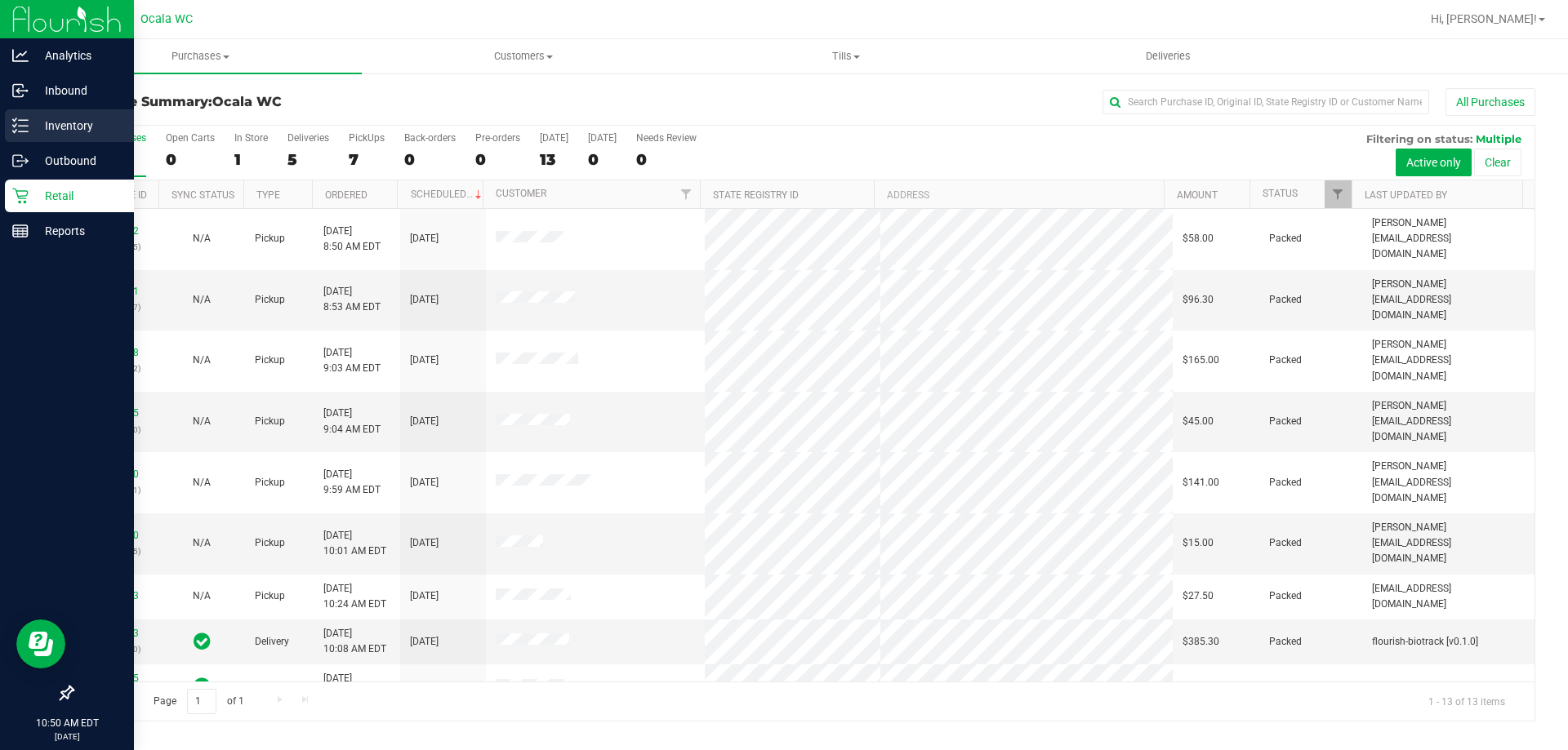
click at [55, 119] on p "Inventory" at bounding box center [77, 125] width 98 height 20
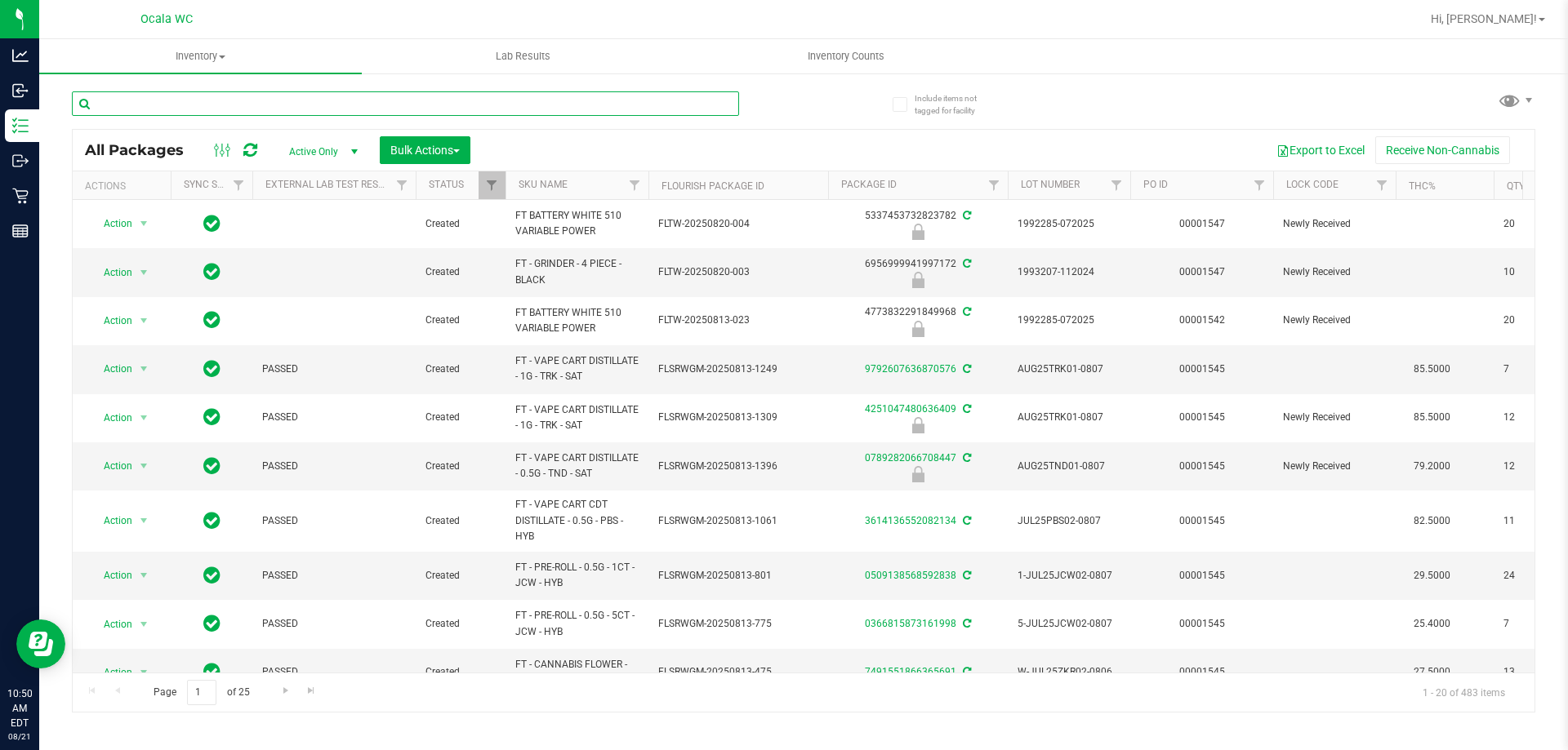
click at [218, 104] on input "text" at bounding box center [406, 103] width 667 height 25
click at [1258, 184] on span "Filter" at bounding box center [1259, 185] width 13 height 13
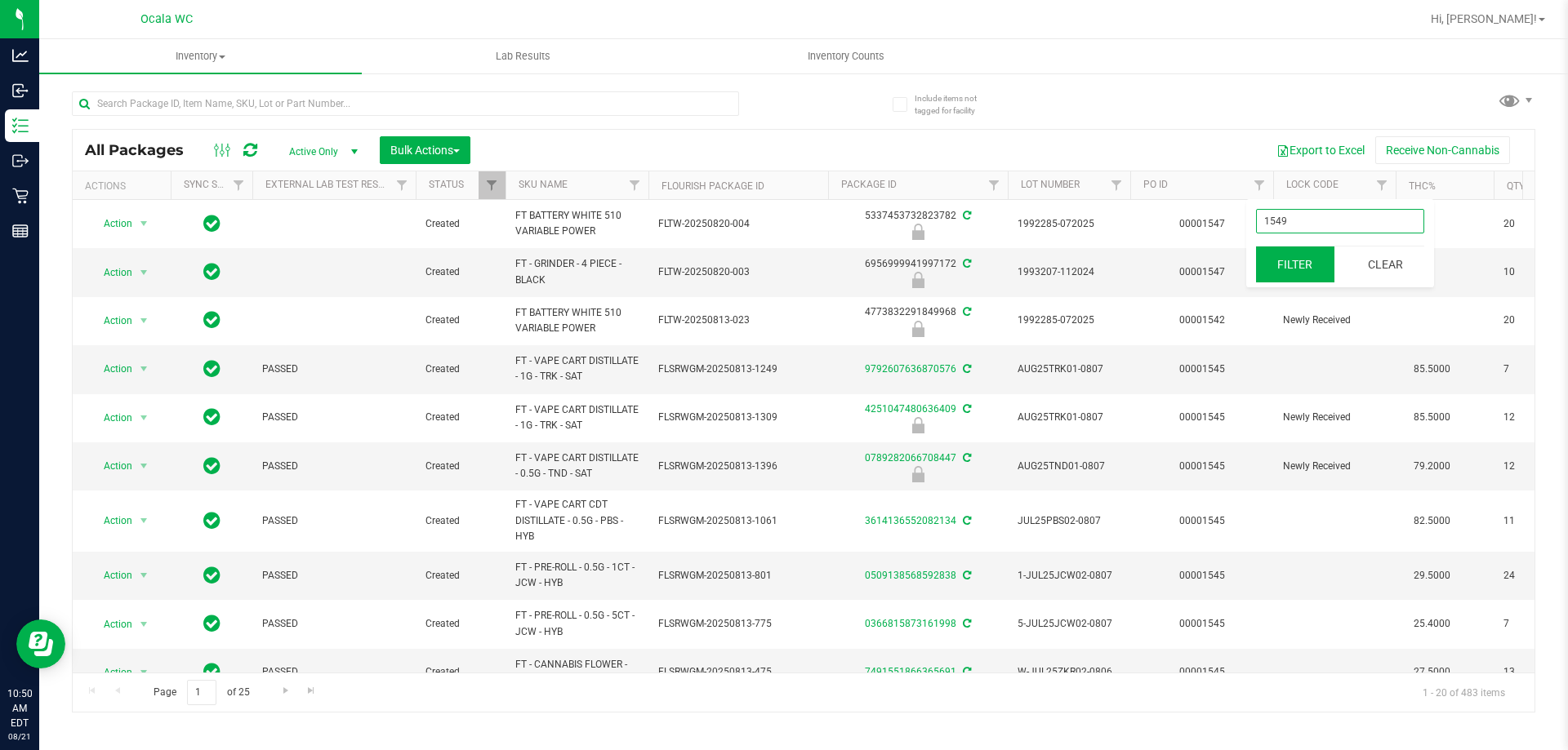
type input "1549"
click at [1275, 262] on button "Filter" at bounding box center [1295, 265] width 78 height 36
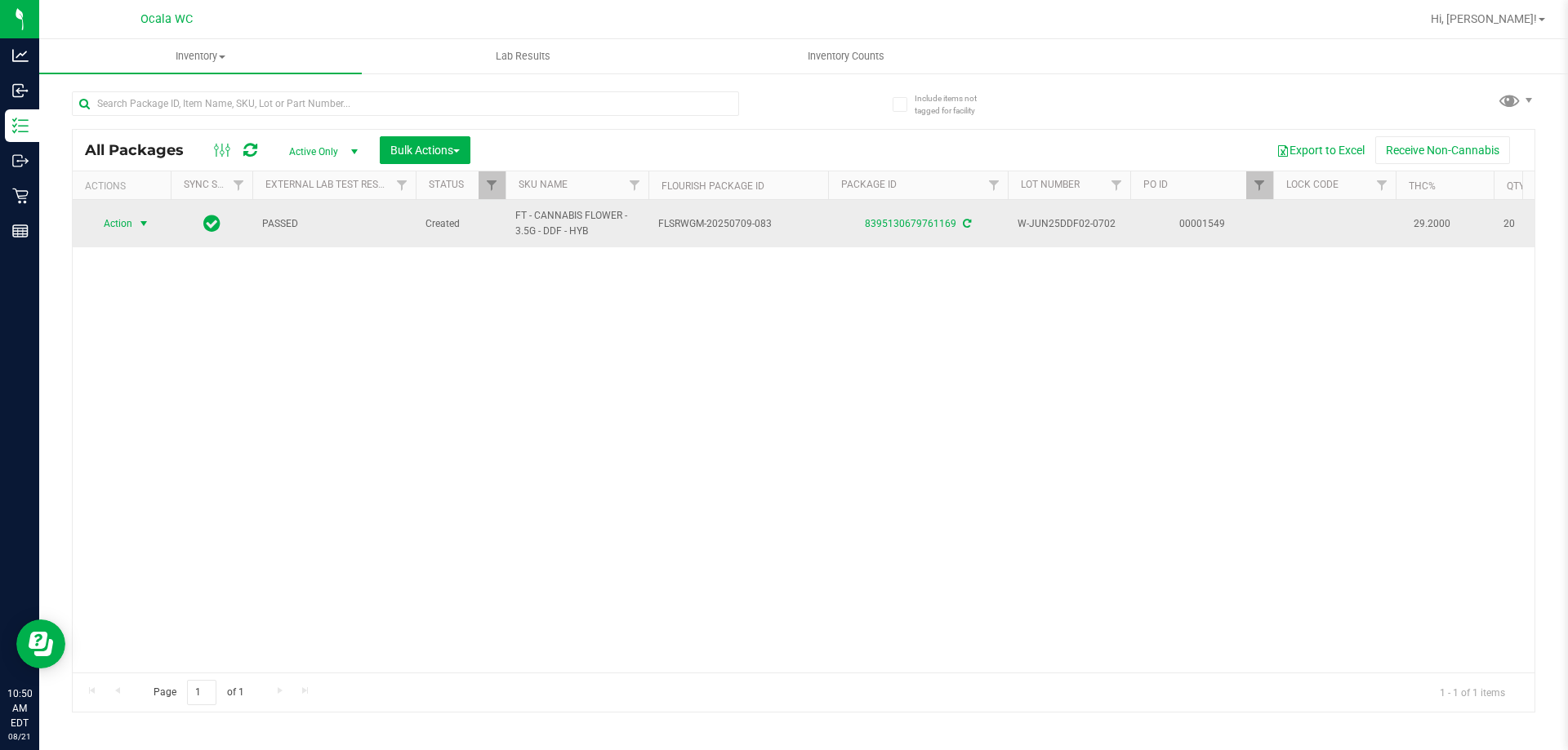
click at [127, 223] on span "Action" at bounding box center [111, 223] width 44 height 23
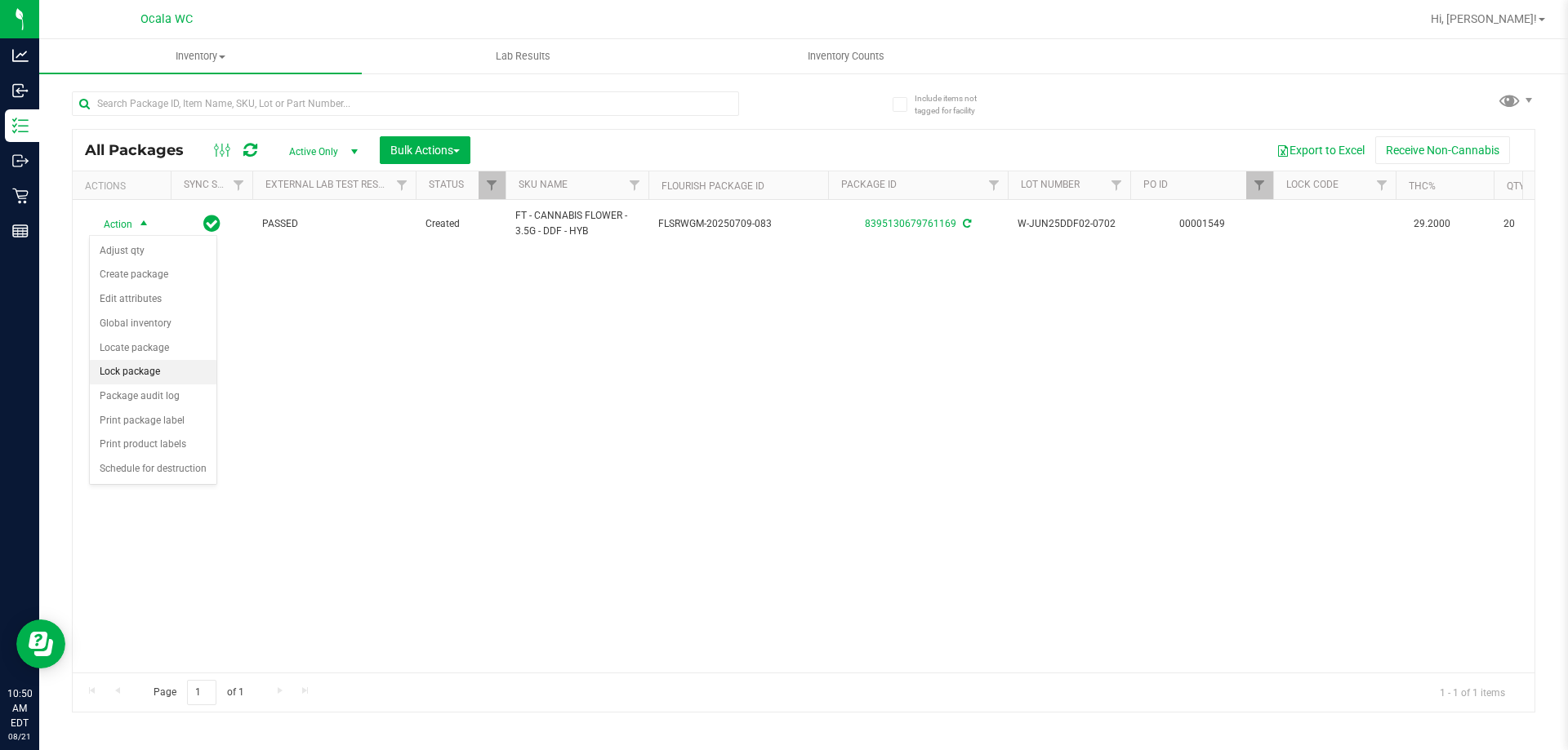
click at [128, 370] on li "Lock package" at bounding box center [153, 372] width 126 height 25
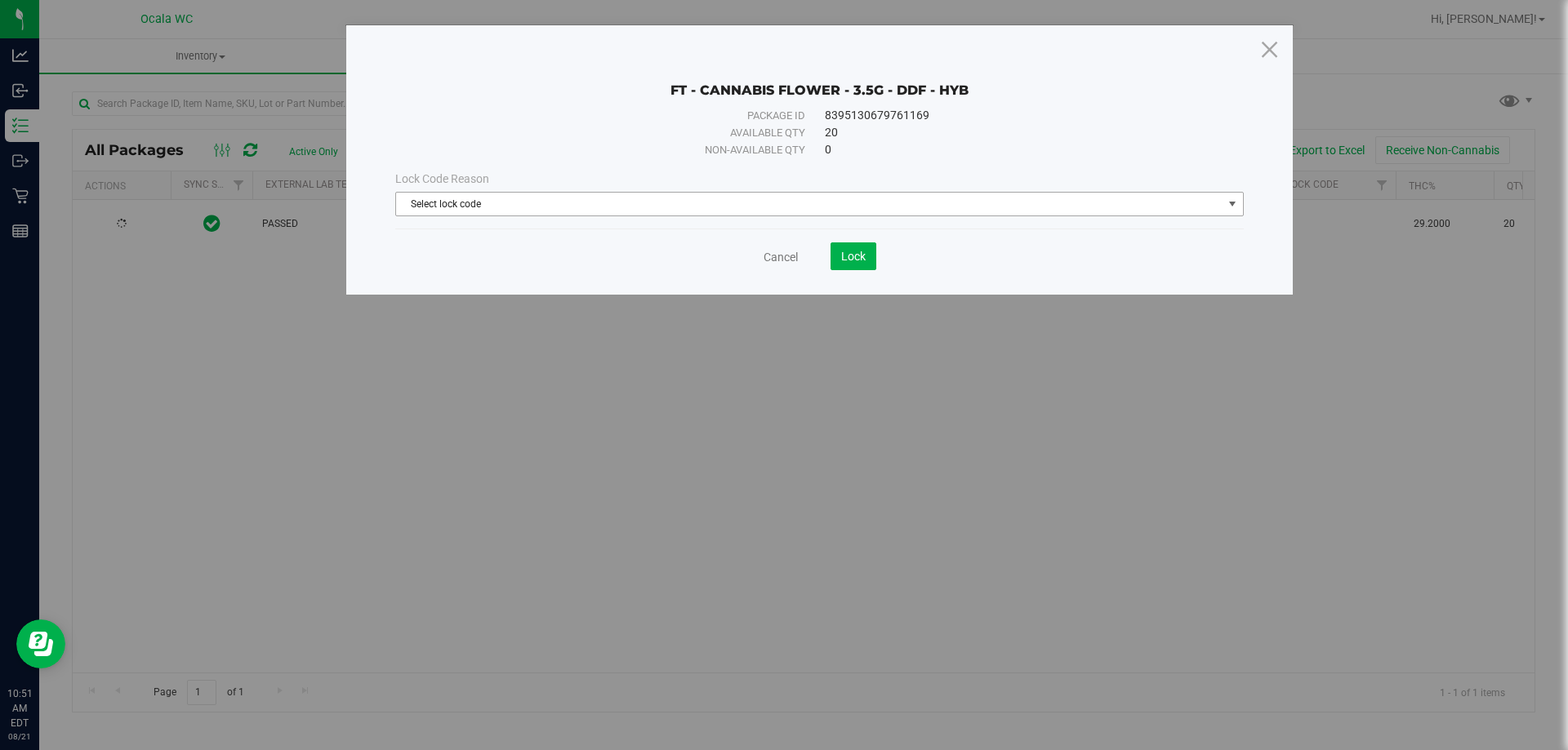
click at [583, 212] on span "Select lock code" at bounding box center [809, 204] width 827 height 23
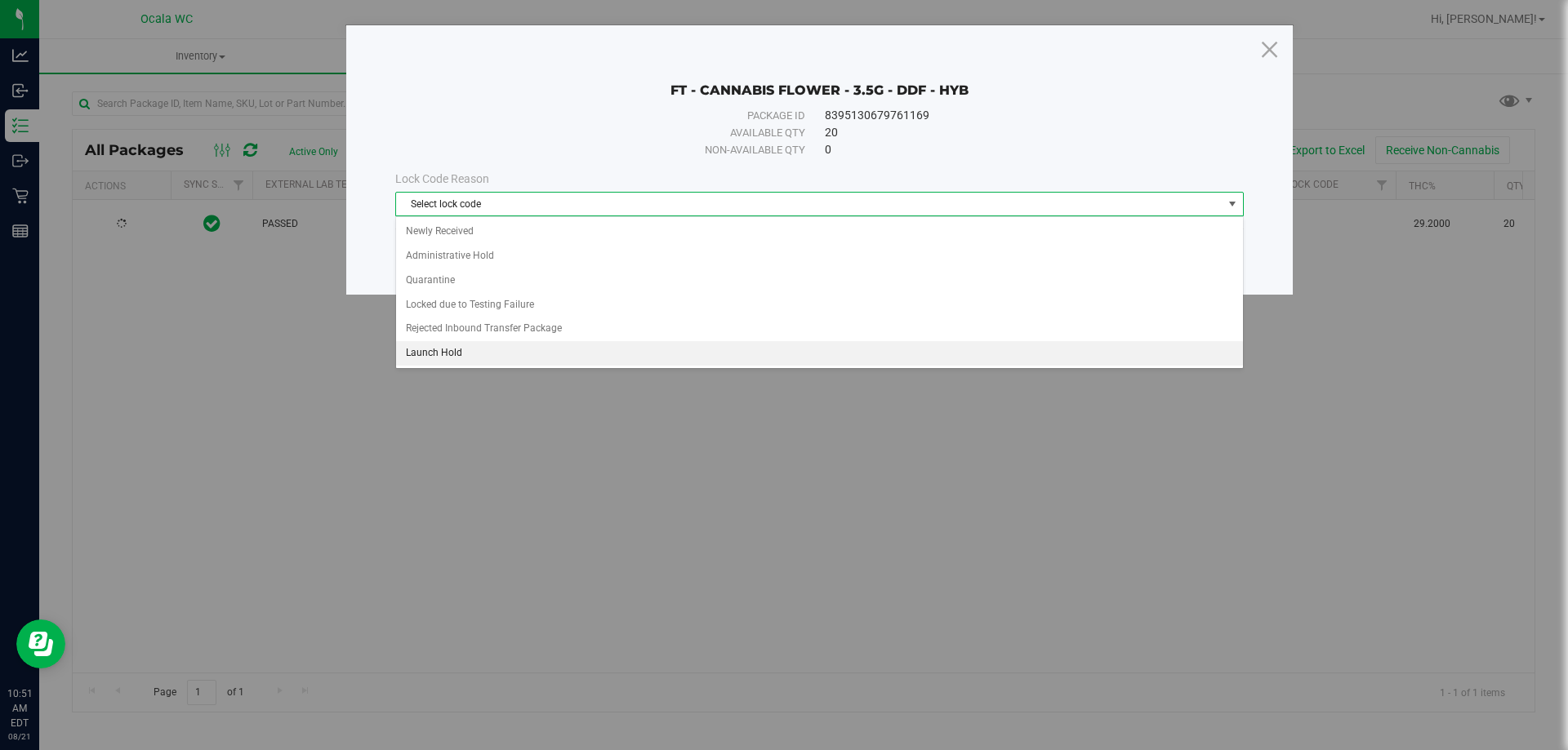
click at [468, 354] on li "Launch Hold" at bounding box center [820, 353] width 847 height 25
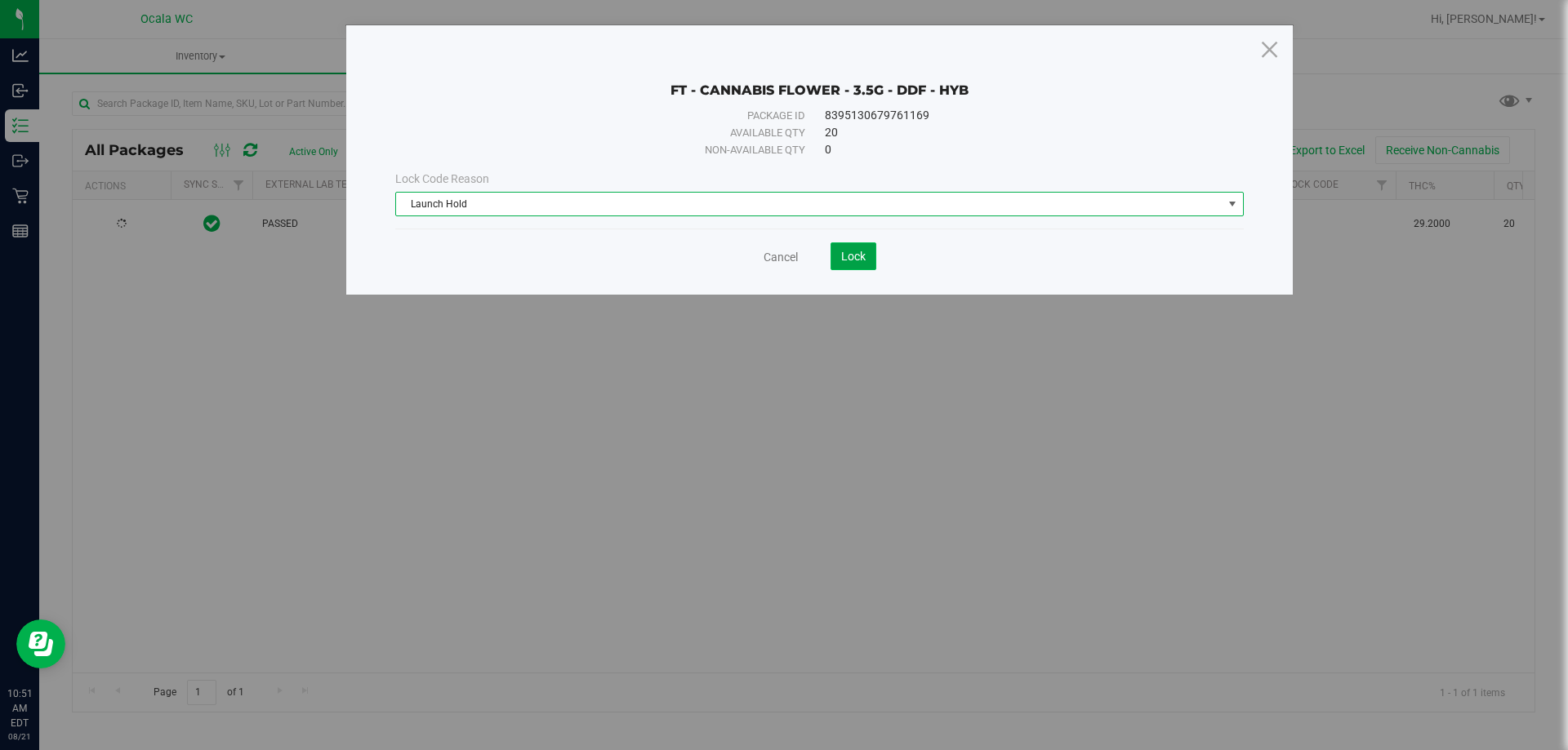
click at [855, 259] on span "Lock" at bounding box center [853, 256] width 25 height 13
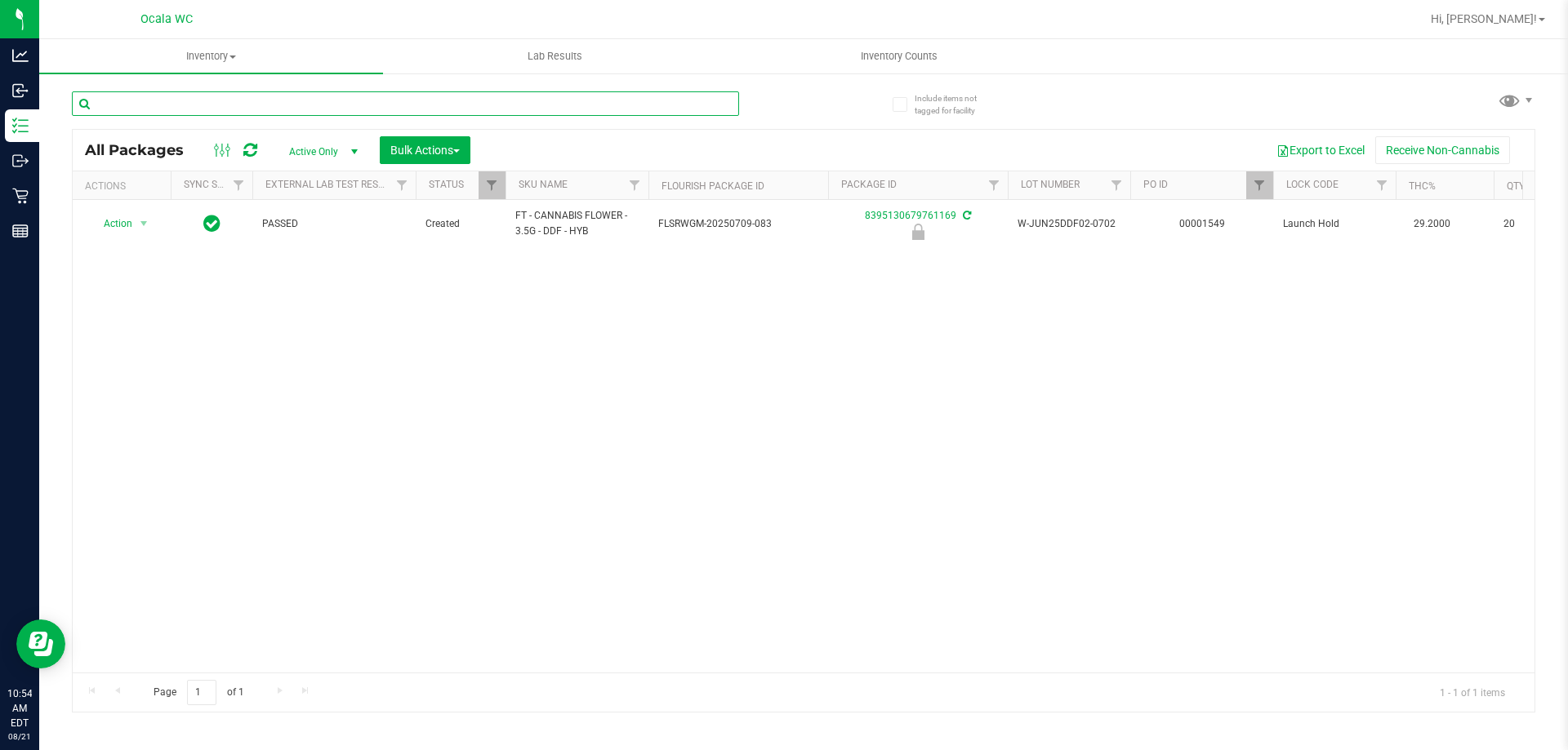
click at [340, 99] on input "text" at bounding box center [406, 103] width 667 height 25
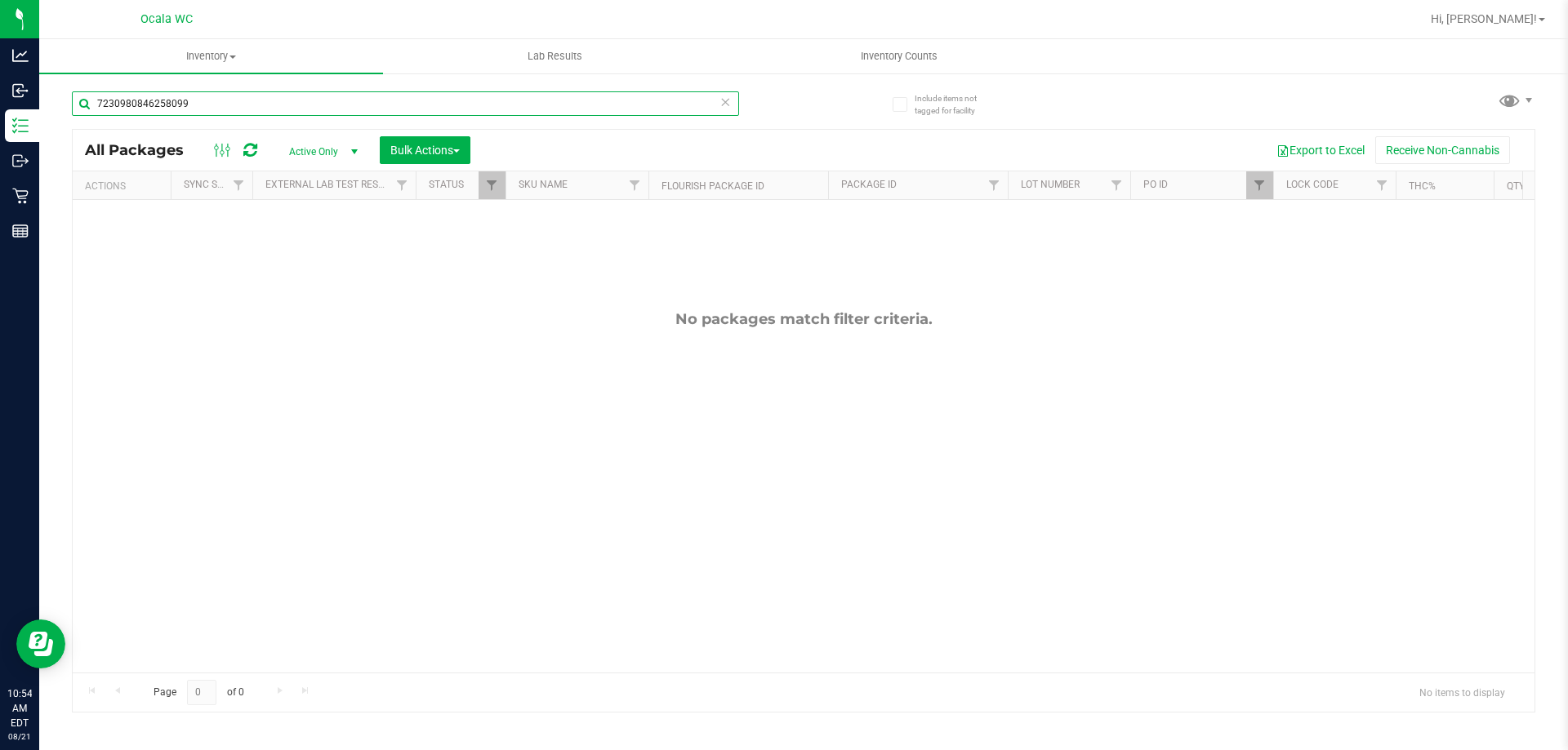
type input "7230980846258099"
click at [1252, 189] on link "Filter" at bounding box center [1259, 186] width 27 height 27
click at [1355, 263] on button "Clear" at bounding box center [1384, 265] width 78 height 36
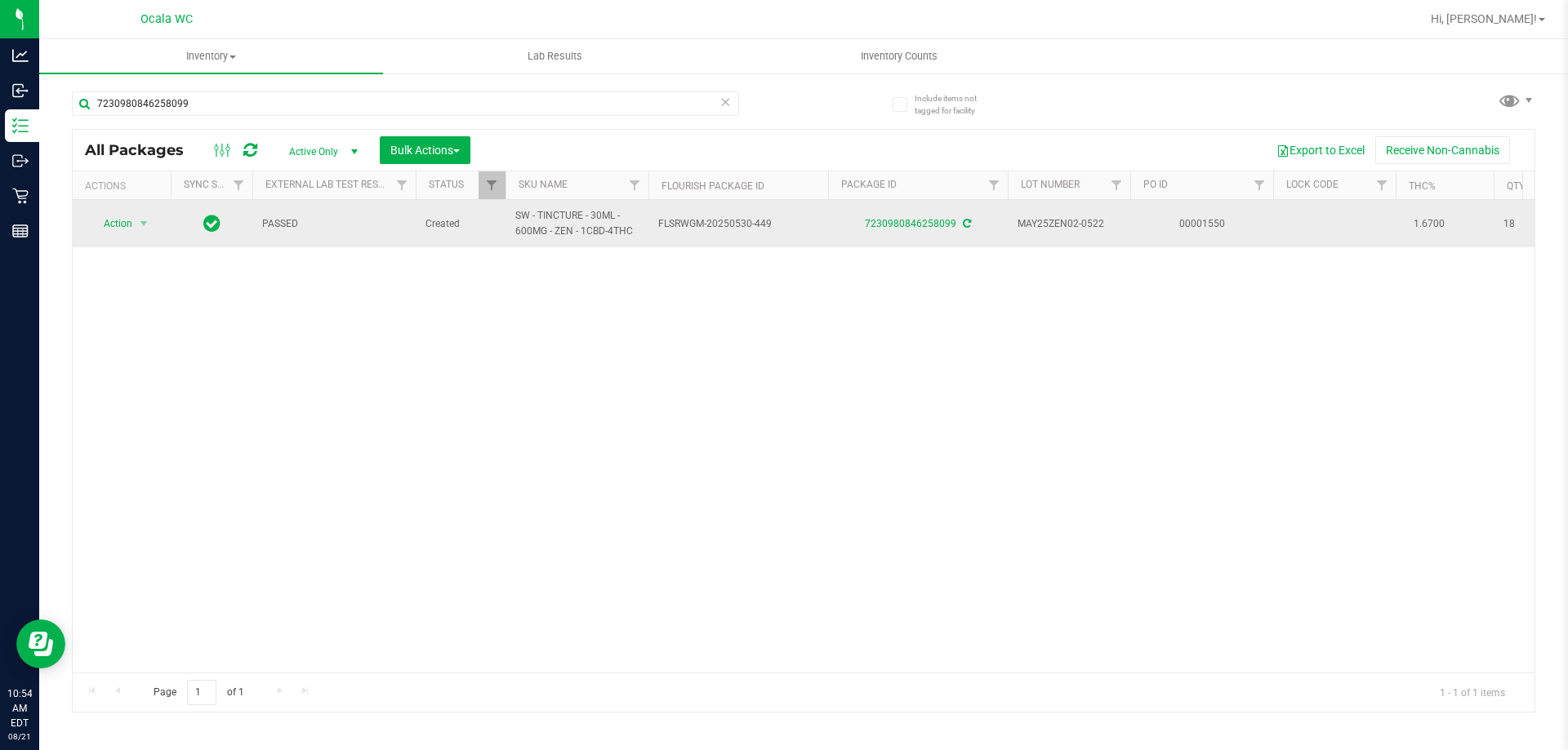
drag, startPoint x: 506, startPoint y: 219, endPoint x: 645, endPoint y: 238, distance: 140.3
click at [645, 238] on td "SW - TINCTURE - 30ML - 600MG - ZEN - 1CBD-4THC" at bounding box center [577, 223] width 143 height 47
copy span "SW - TINCTURE - 30ML - 600MG - ZEN - 1CBD-4THC"
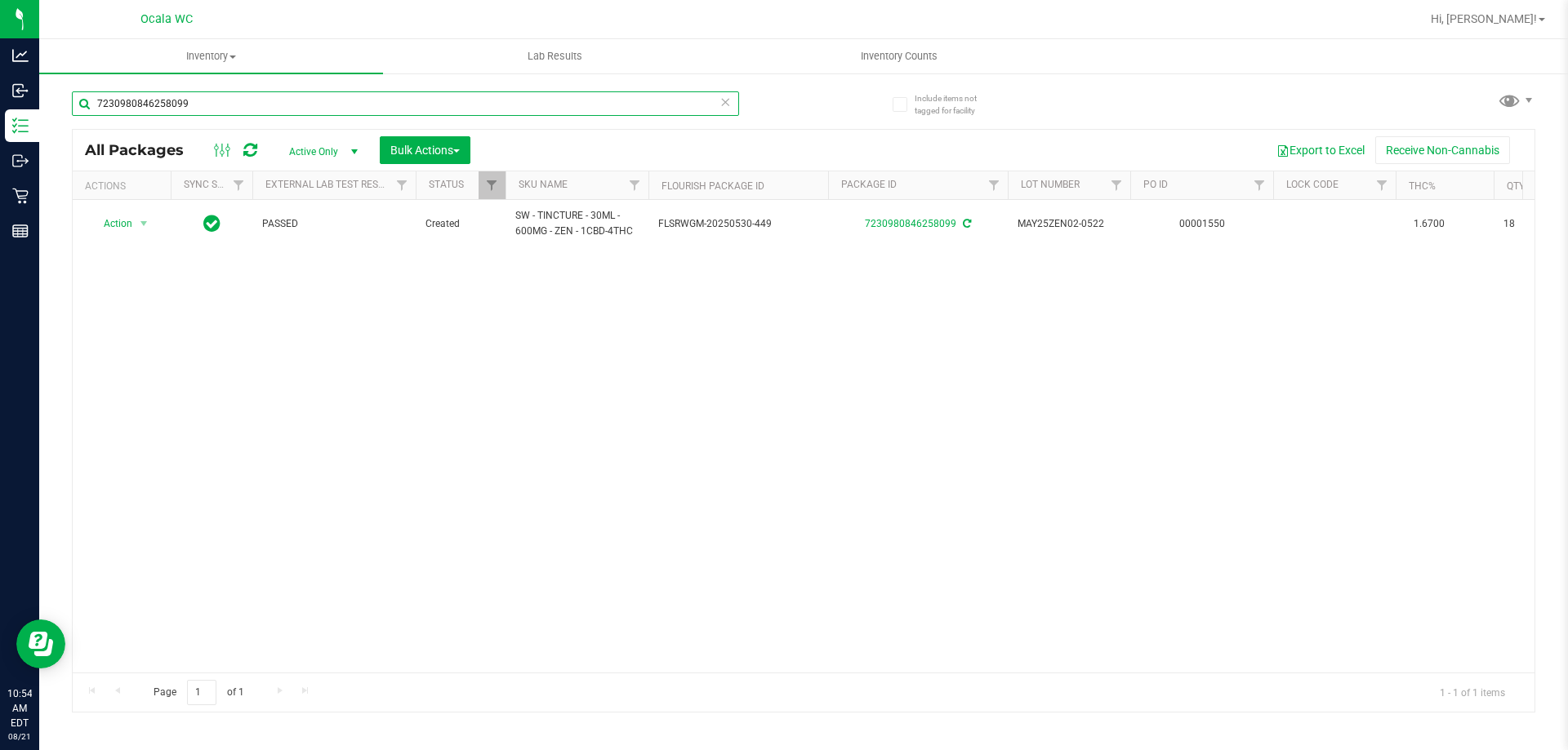
click at [228, 106] on input "7230980846258099" at bounding box center [406, 103] width 667 height 25
paste input "SW - TINCTURE - 30ML - 600MG - ZEN - 1CBD-4THC"
type input "SW - TINCTURE - 30ML - 600MG - ZEN - 1CBD-4THC"
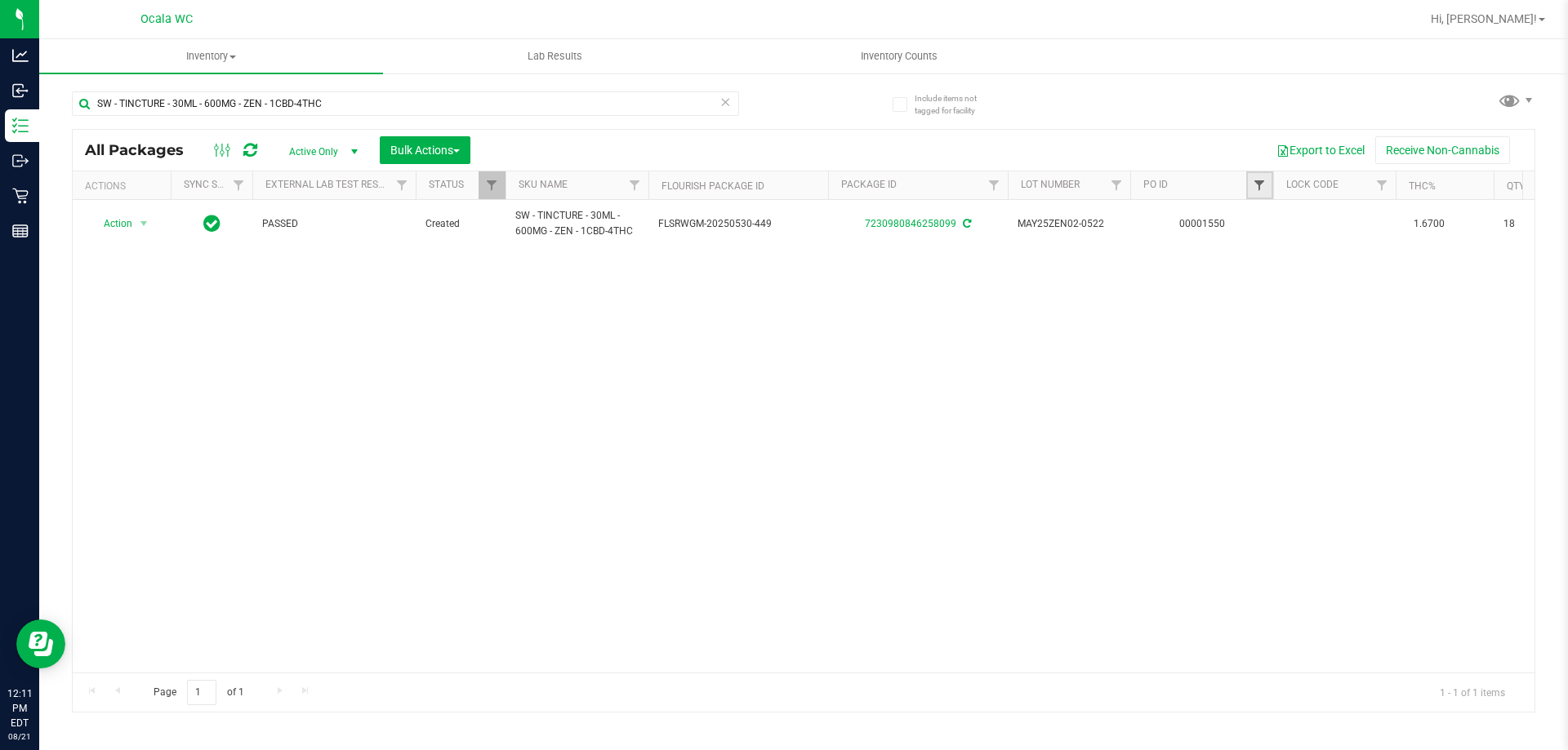
click at [1260, 186] on span "Filter" at bounding box center [1259, 185] width 13 height 13
click at [1382, 271] on button "Clear" at bounding box center [1384, 265] width 78 height 36
click at [317, 105] on input "SW - TINCTURE - 30ML - 600MG - ZEN - 1CBD-4THC" at bounding box center [406, 103] width 667 height 25
click at [319, 107] on input "SW - TINCTURE - 30ML - 600MG - ZEN - 1CBD-4THC" at bounding box center [406, 103] width 667 height 25
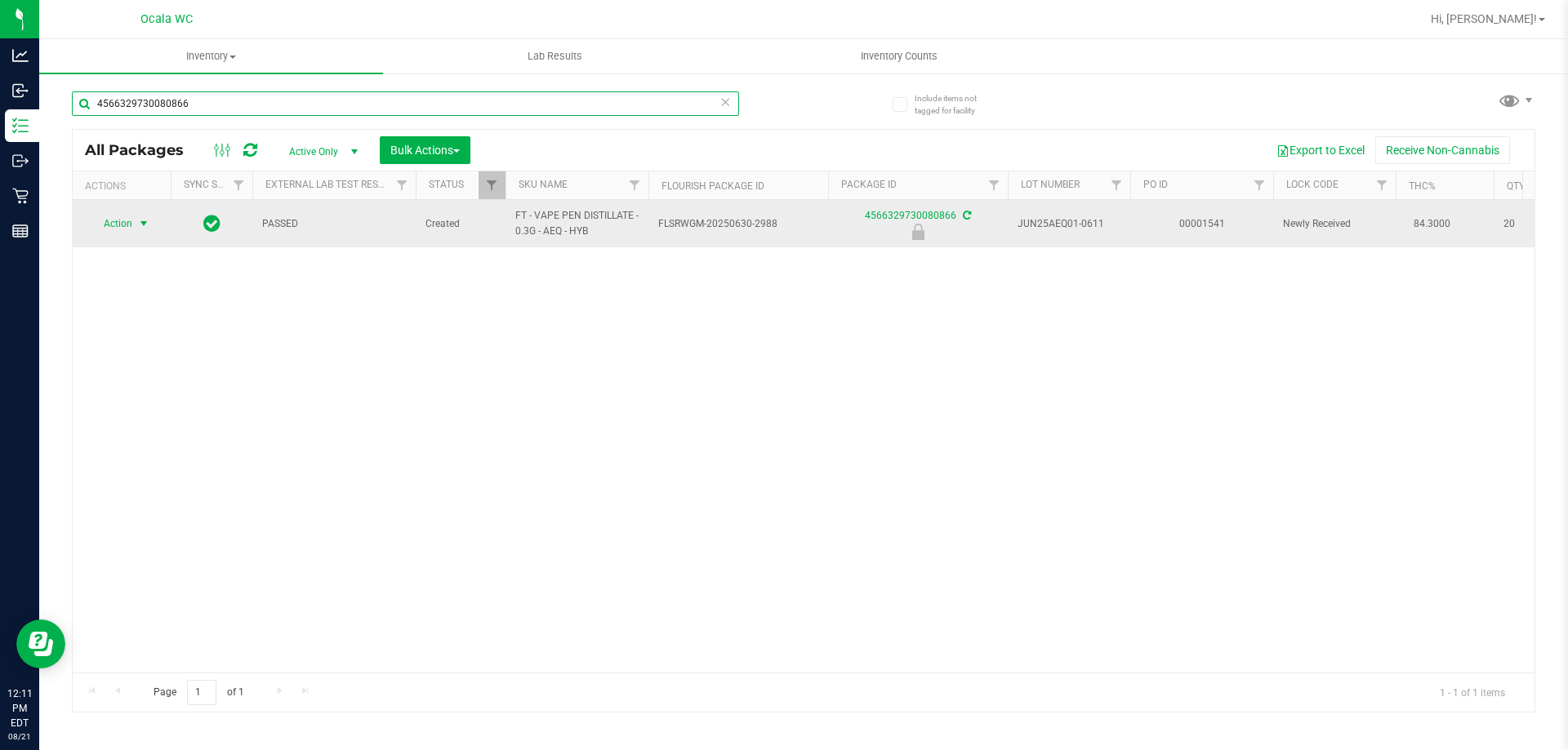
type input "4566329730080866"
click at [119, 216] on span "Action" at bounding box center [111, 223] width 44 height 23
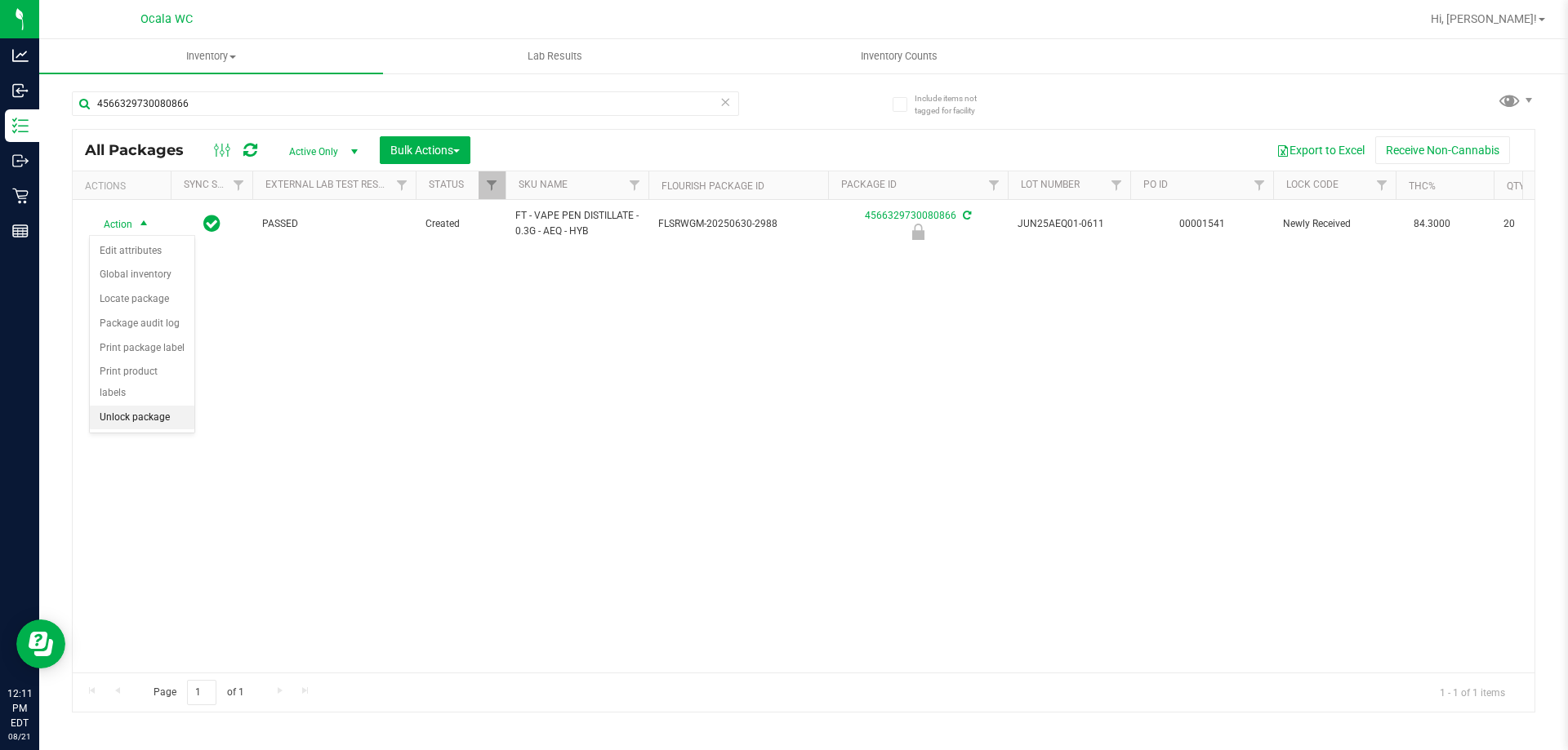
click at [153, 405] on li "Unlock package" at bounding box center [143, 418] width 105 height 25
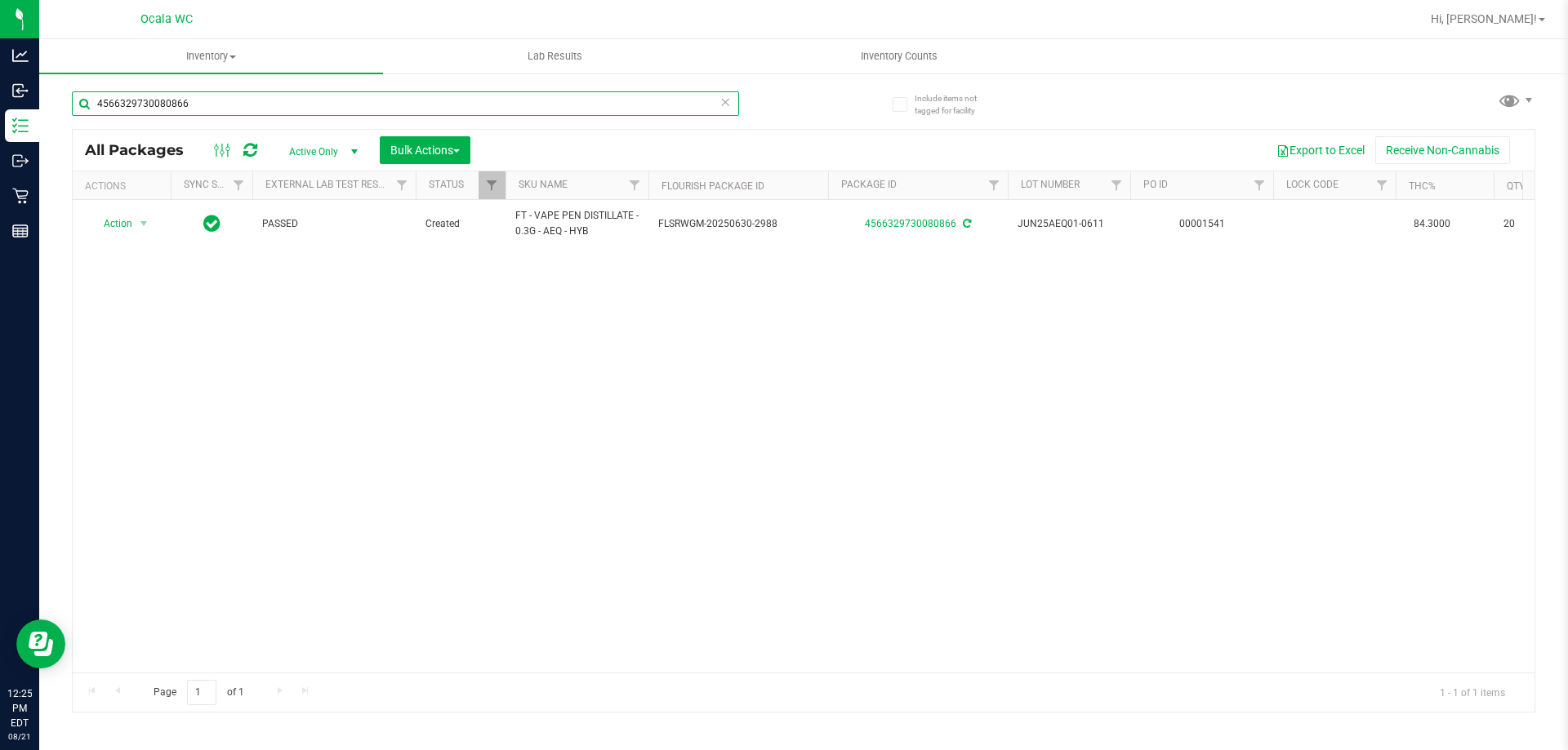
click at [201, 112] on input "4566329730080866" at bounding box center [406, 103] width 667 height 25
click at [200, 112] on input "4566329730080866" at bounding box center [406, 103] width 667 height 25
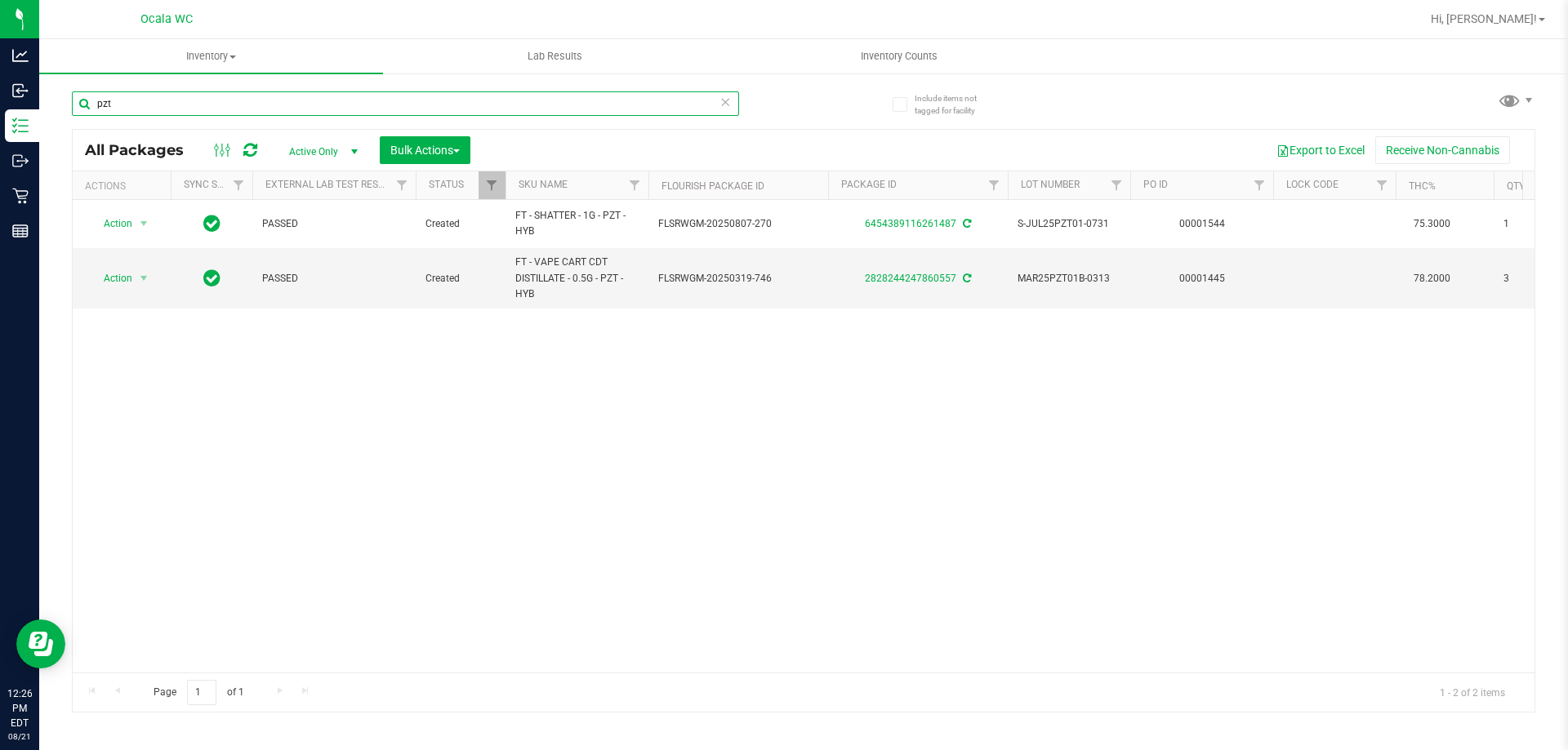
click at [137, 97] on input "pzt" at bounding box center [406, 103] width 667 height 25
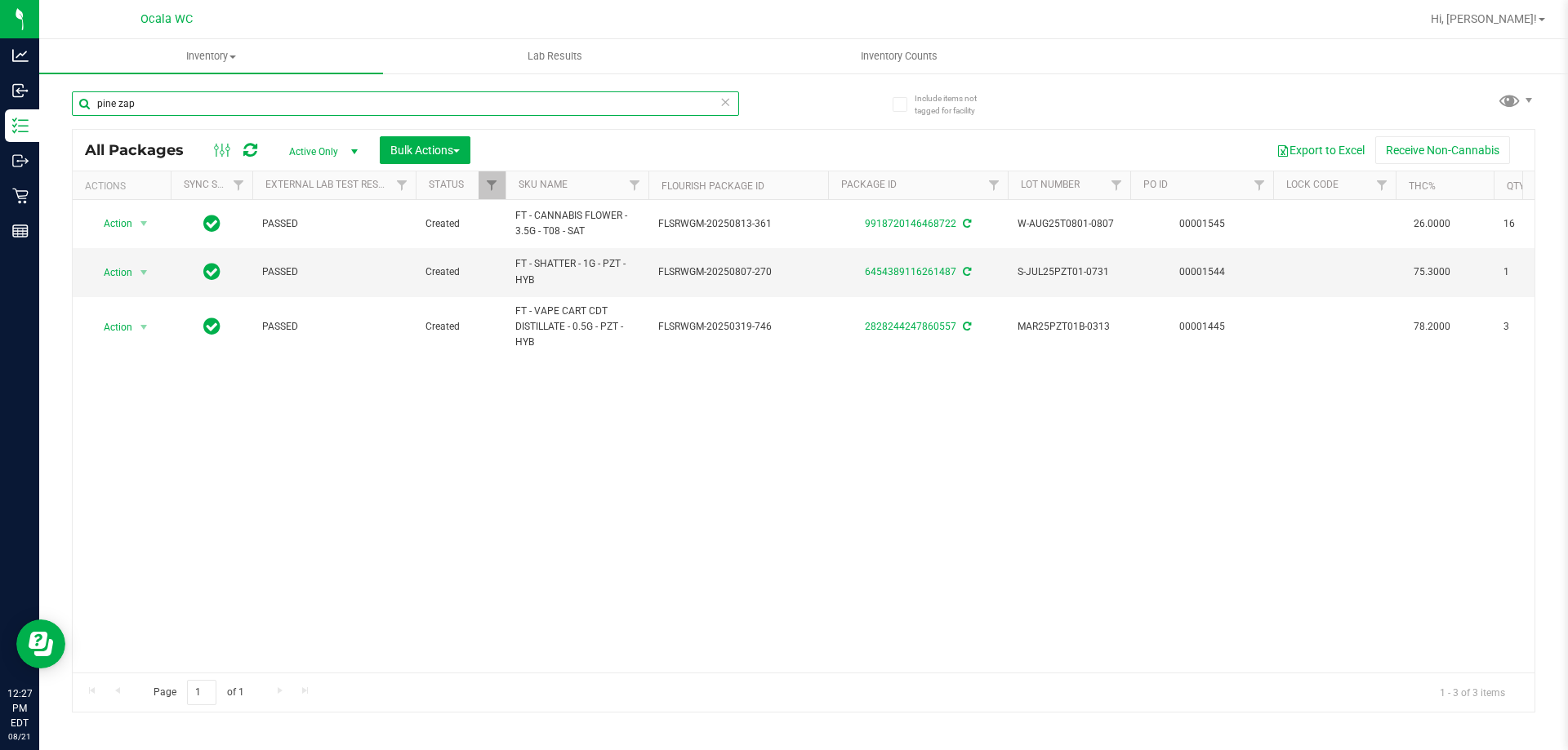
click at [164, 105] on input "pine zap" at bounding box center [406, 103] width 667 height 25
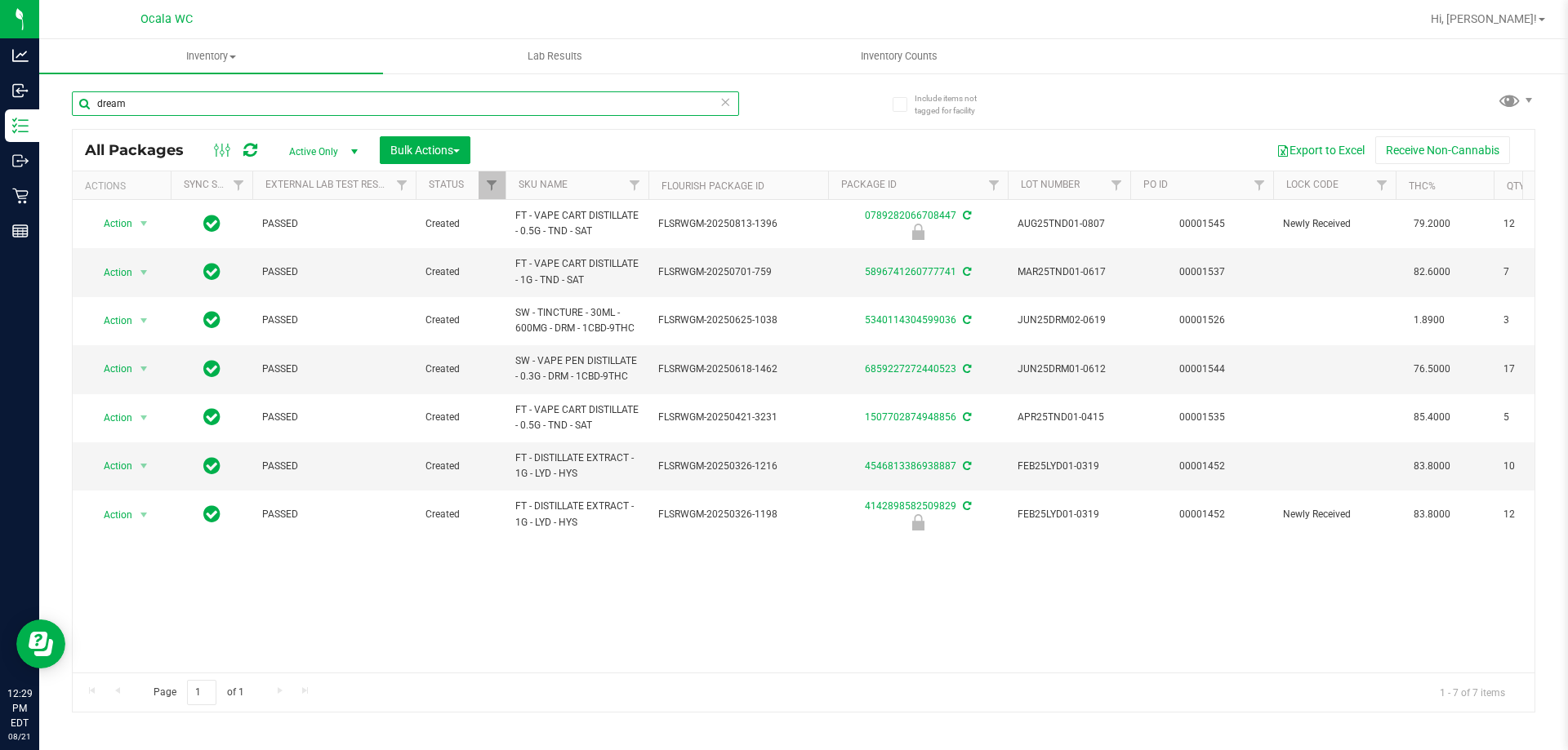
type input "dream"
click at [153, 104] on input "dream" at bounding box center [406, 103] width 667 height 25
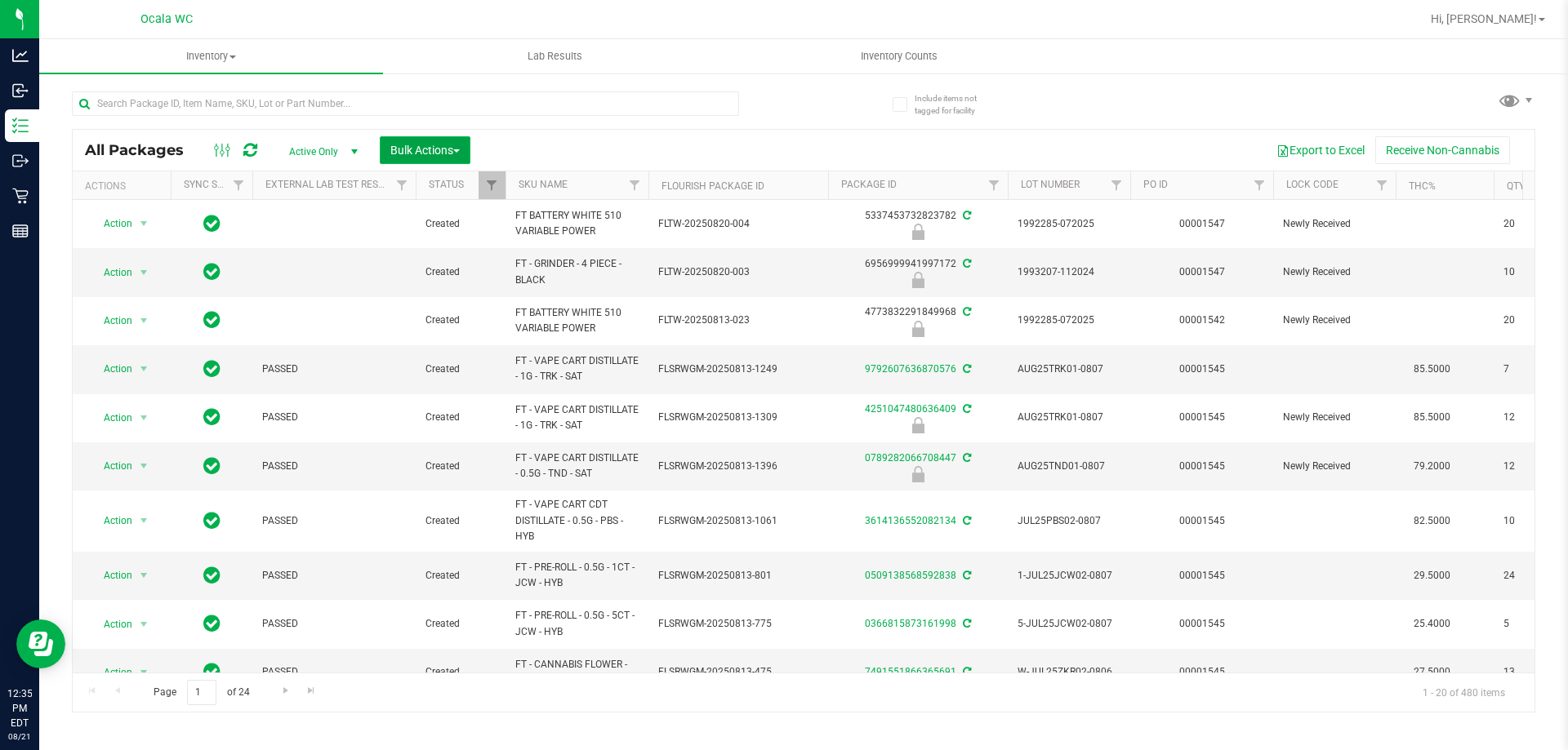
click at [413, 148] on span "Bulk Actions" at bounding box center [424, 149] width 70 height 13
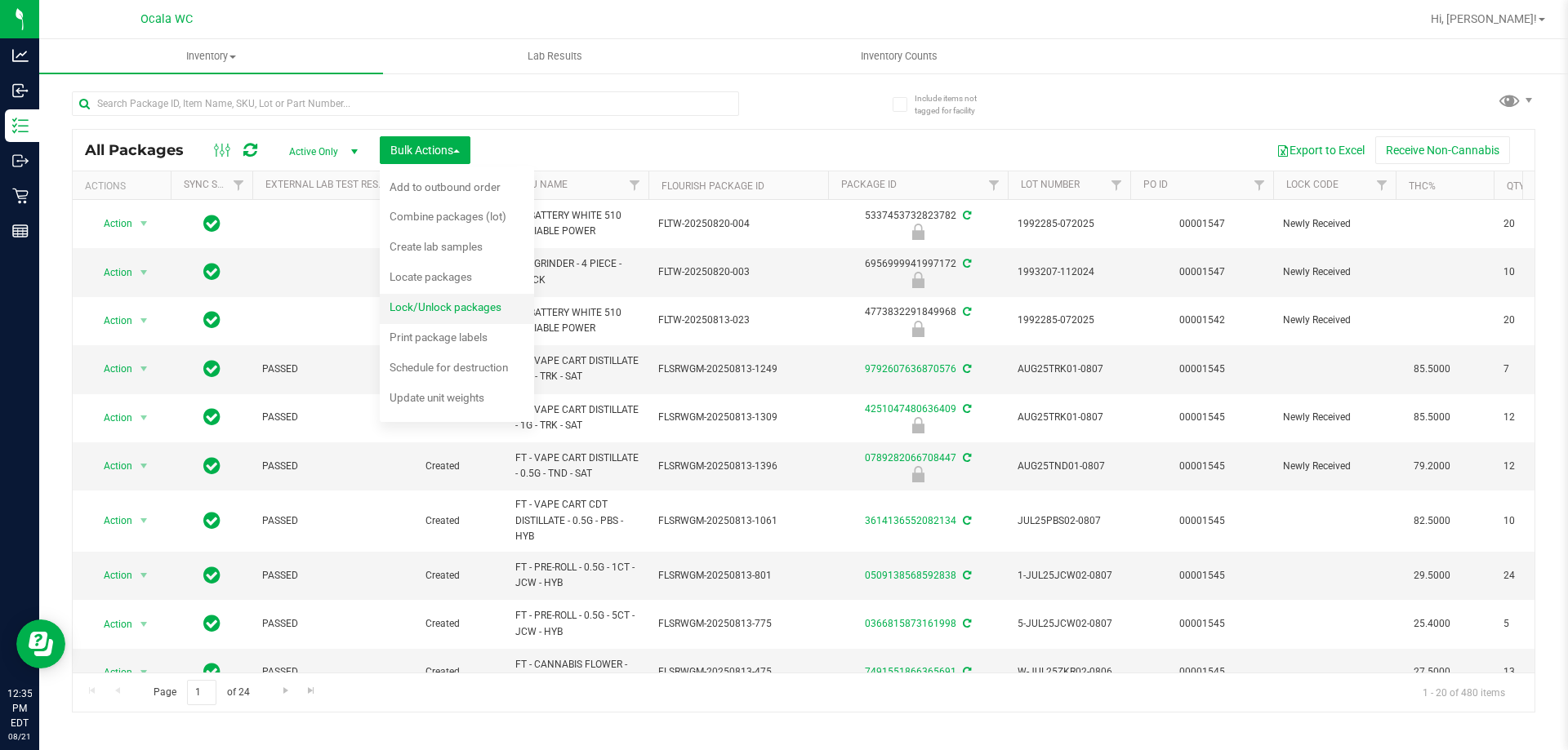
click at [427, 314] on div "Lock/Unlock packages" at bounding box center [456, 309] width 134 height 26
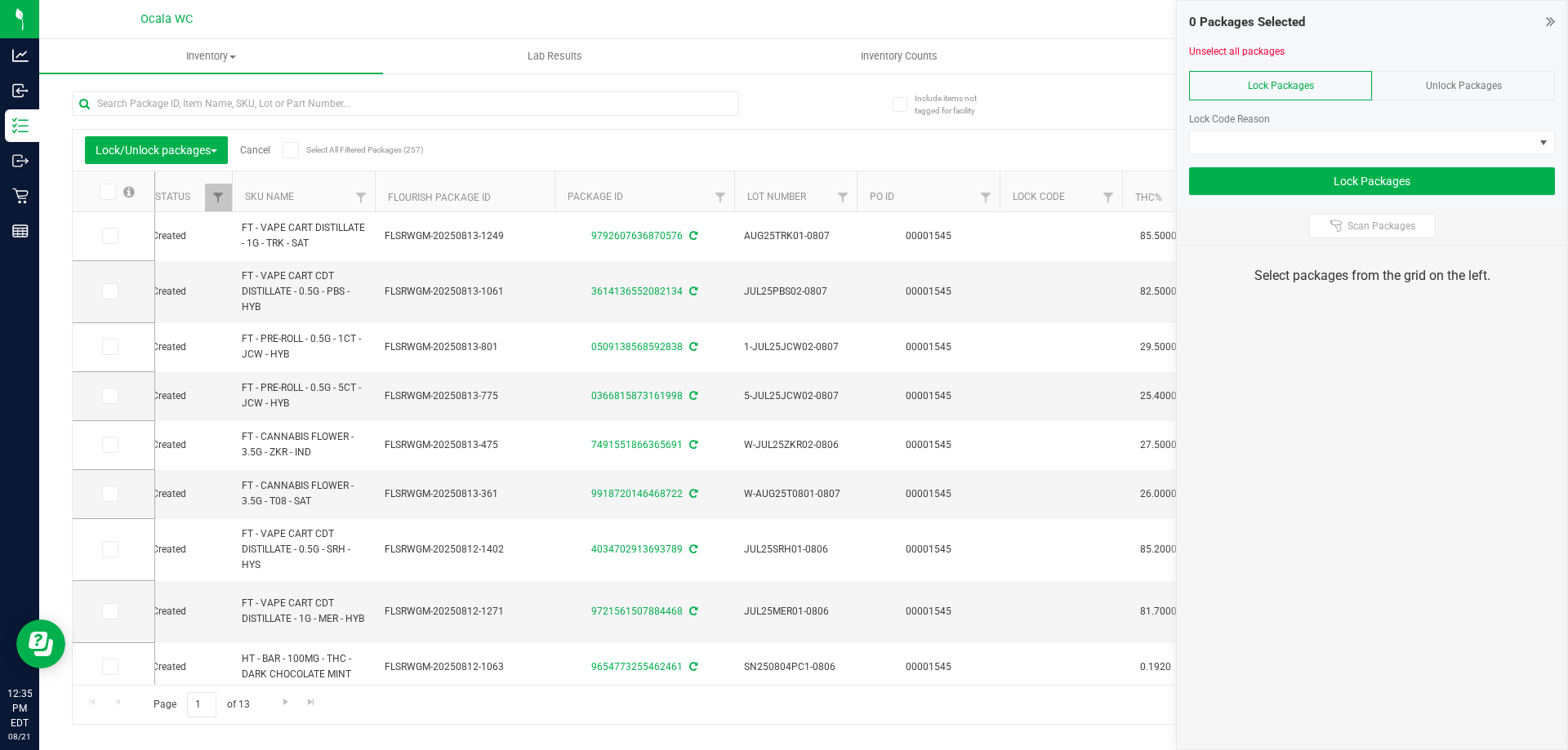
scroll to position [0, 261]
click at [981, 193] on span "Filter" at bounding box center [982, 197] width 13 height 13
type input "1458"
click at [1032, 280] on button "Filter" at bounding box center [1017, 277] width 78 height 36
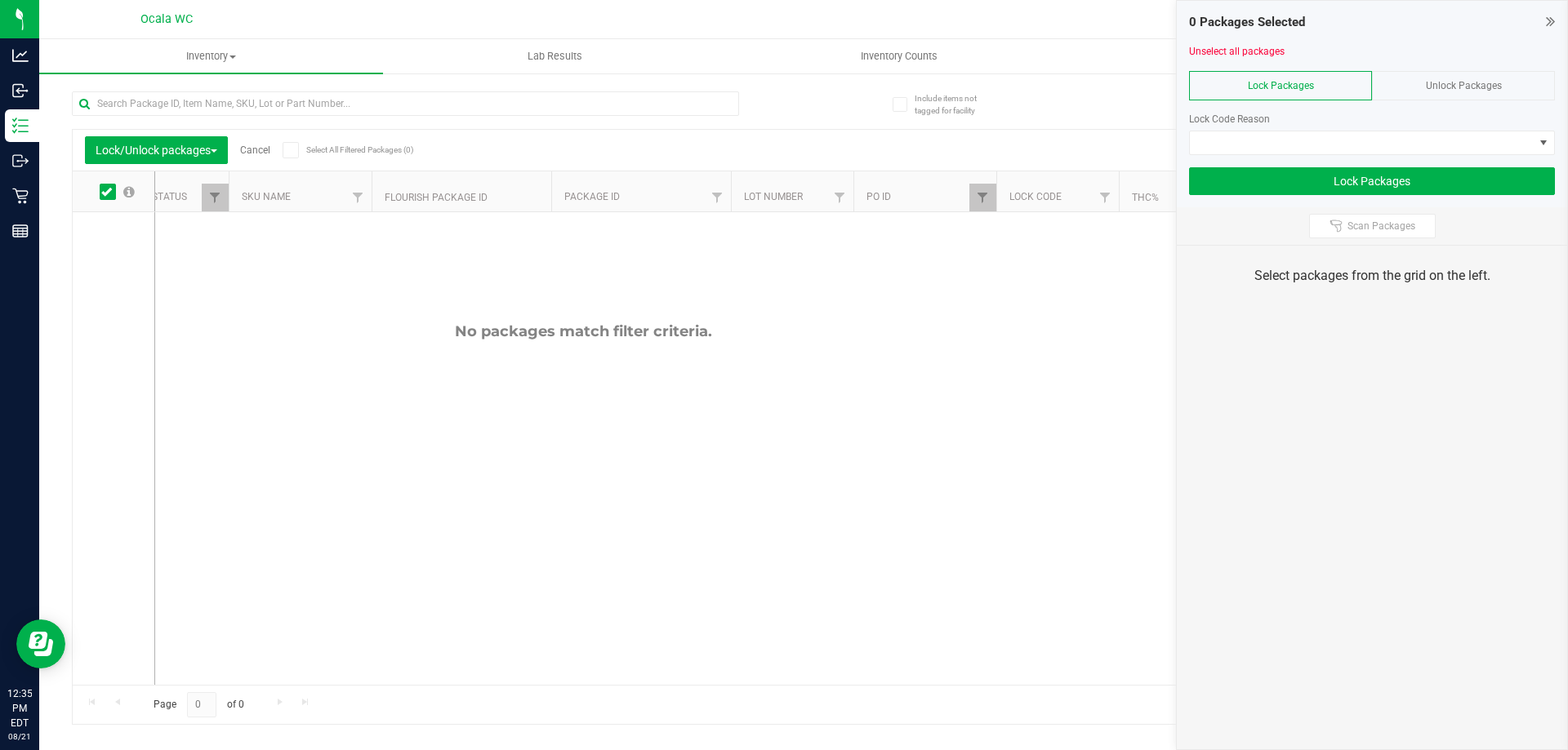
click at [105, 192] on icon at bounding box center [107, 192] width 10 height 0
click at [0, 0] on input "checkbox" at bounding box center [0, 0] width 0 height 0
click at [979, 198] on span "Filter" at bounding box center [982, 197] width 13 height 13
click at [1025, 279] on button "Filter" at bounding box center [1017, 277] width 78 height 36
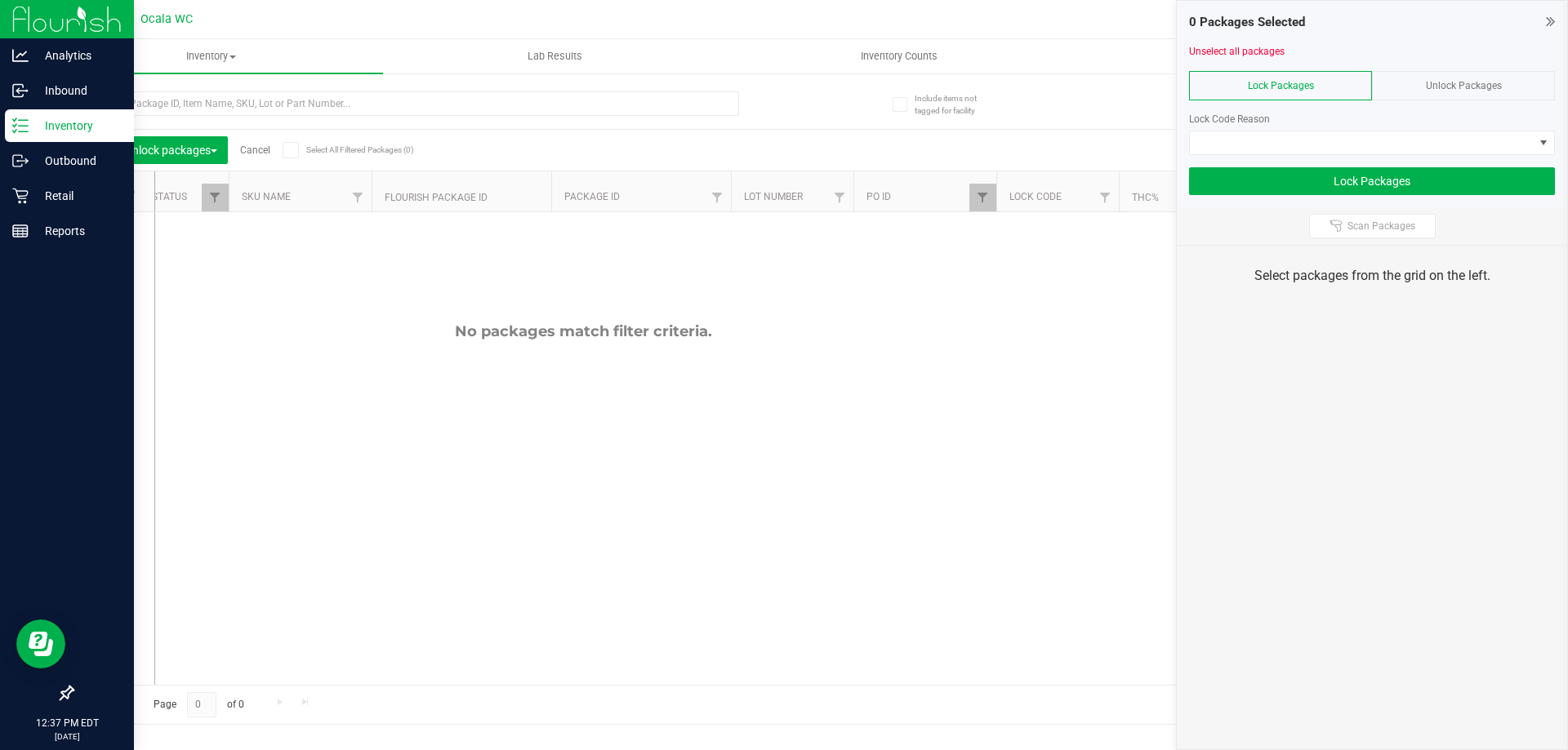
click at [74, 121] on p "Inventory" at bounding box center [77, 125] width 98 height 20
click at [68, 234] on p "Reports" at bounding box center [77, 231] width 98 height 20
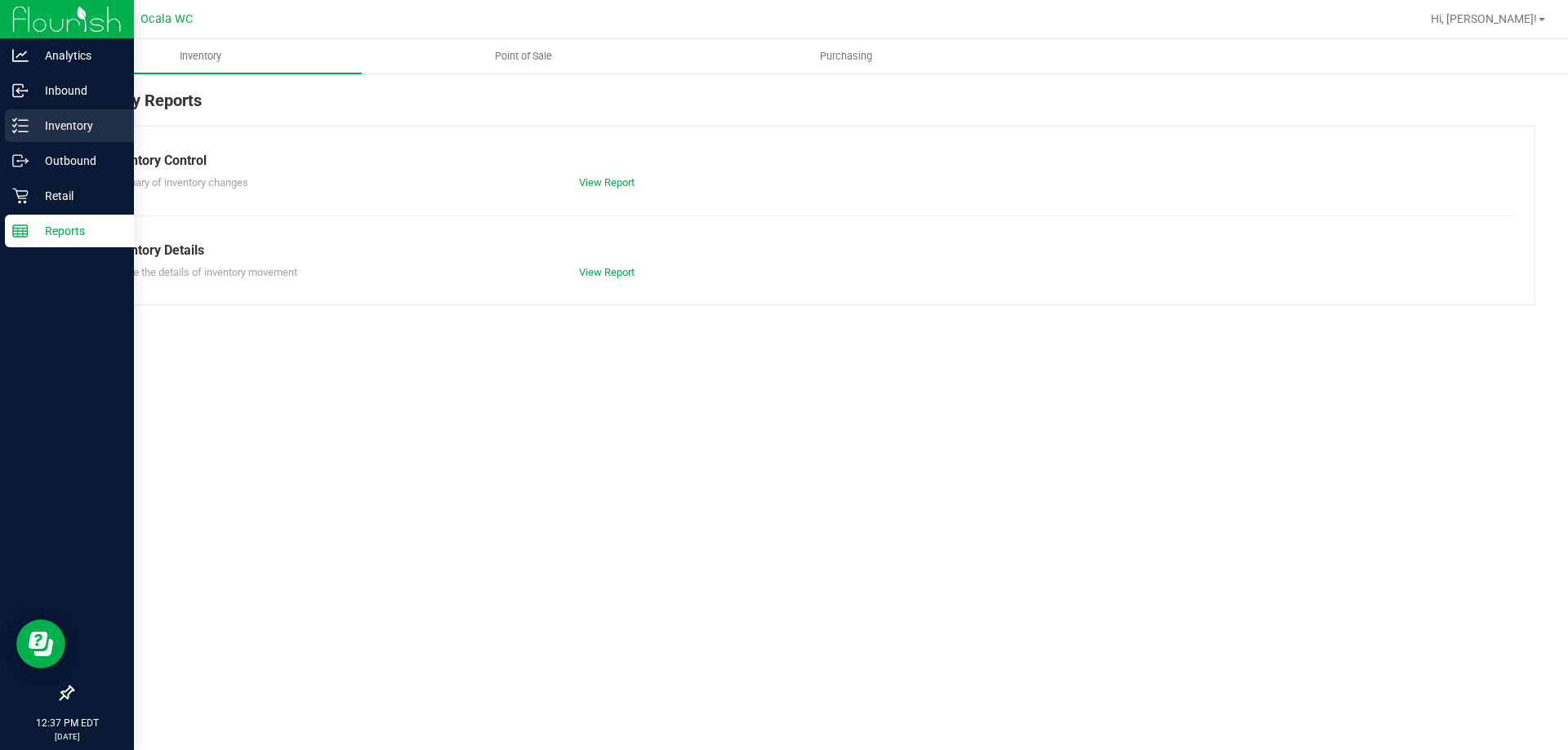
click at [54, 116] on p "Inventory" at bounding box center [77, 125] width 98 height 20
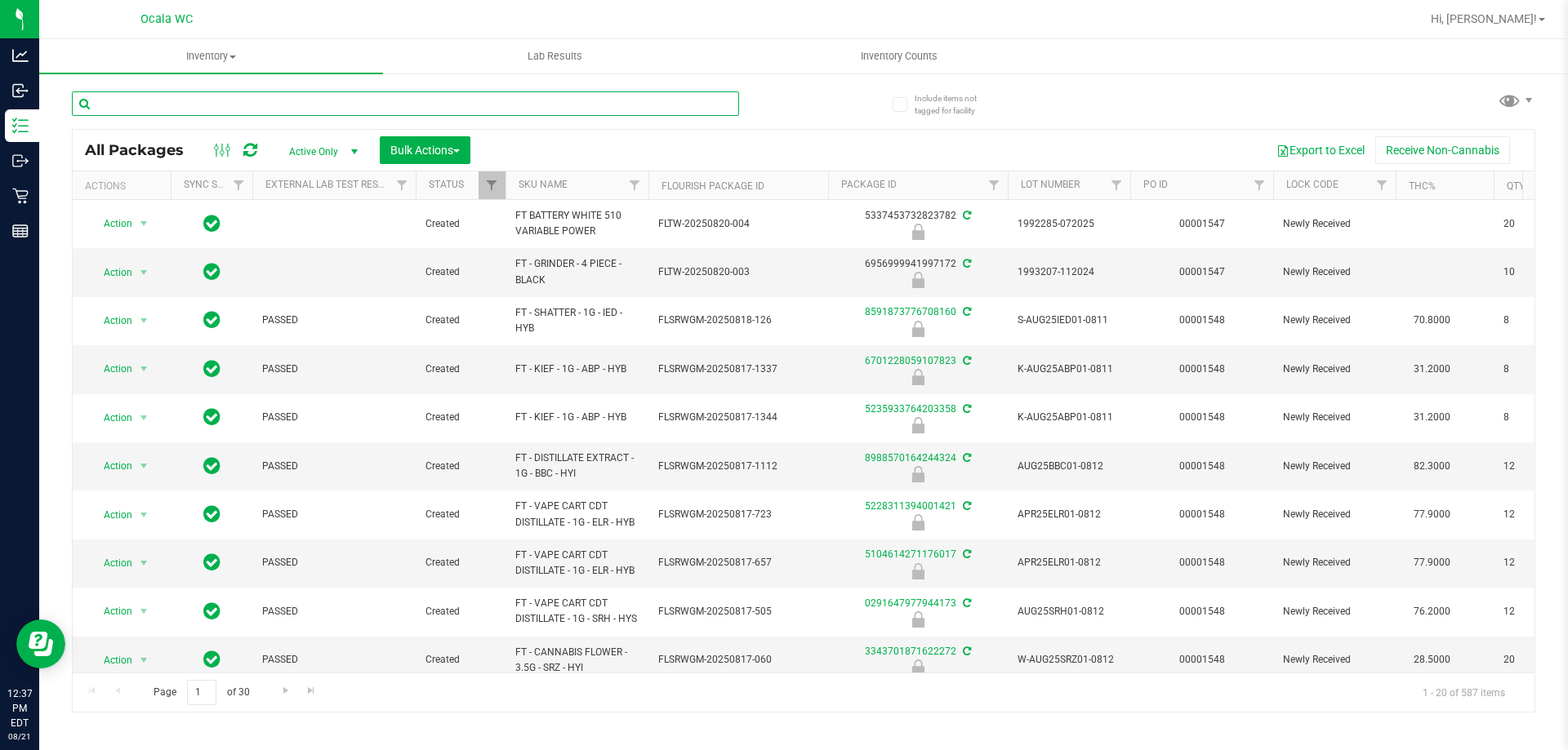
click at [334, 108] on input "text" at bounding box center [406, 103] width 667 height 25
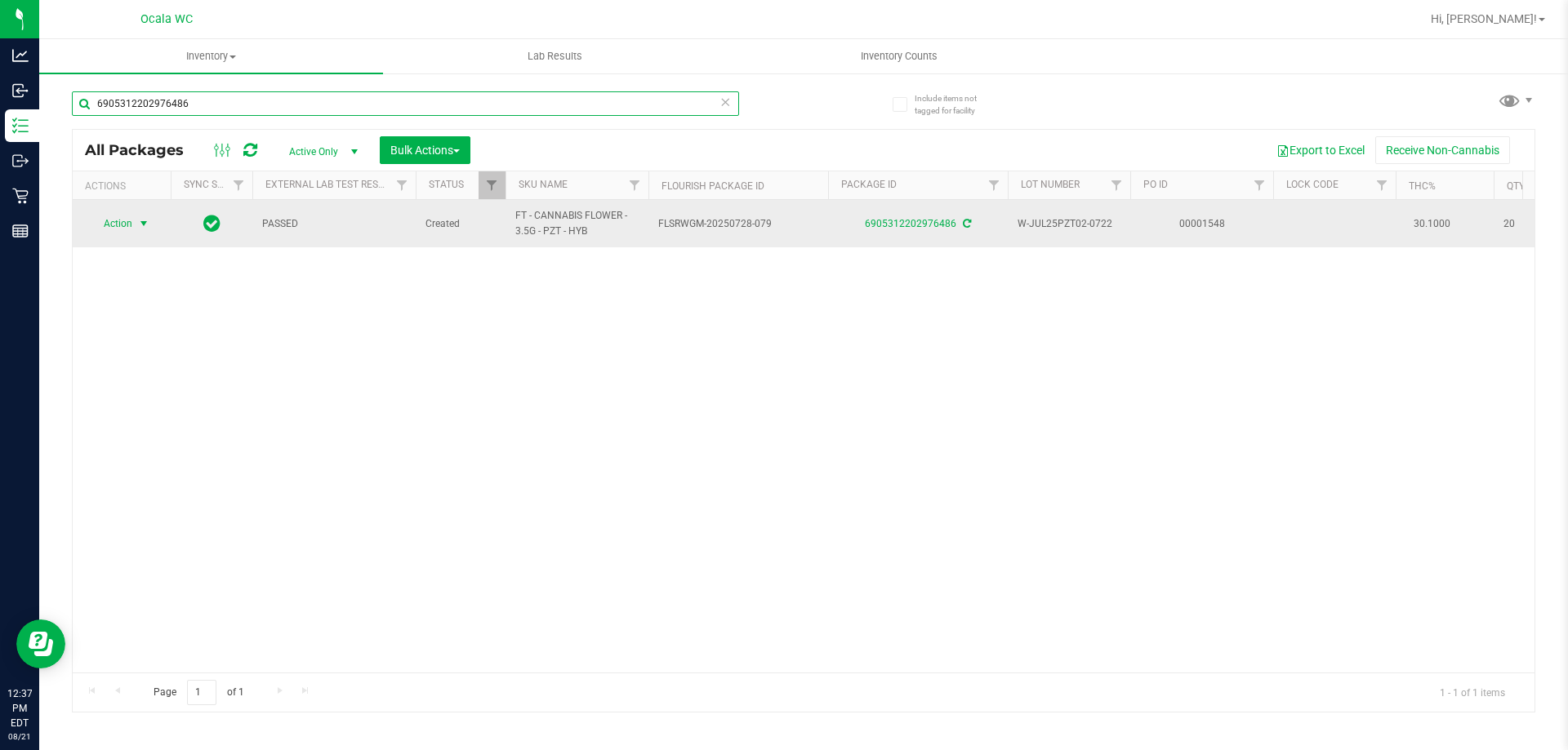
type input "6905312202976486"
click at [118, 220] on span "Action" at bounding box center [111, 223] width 44 height 23
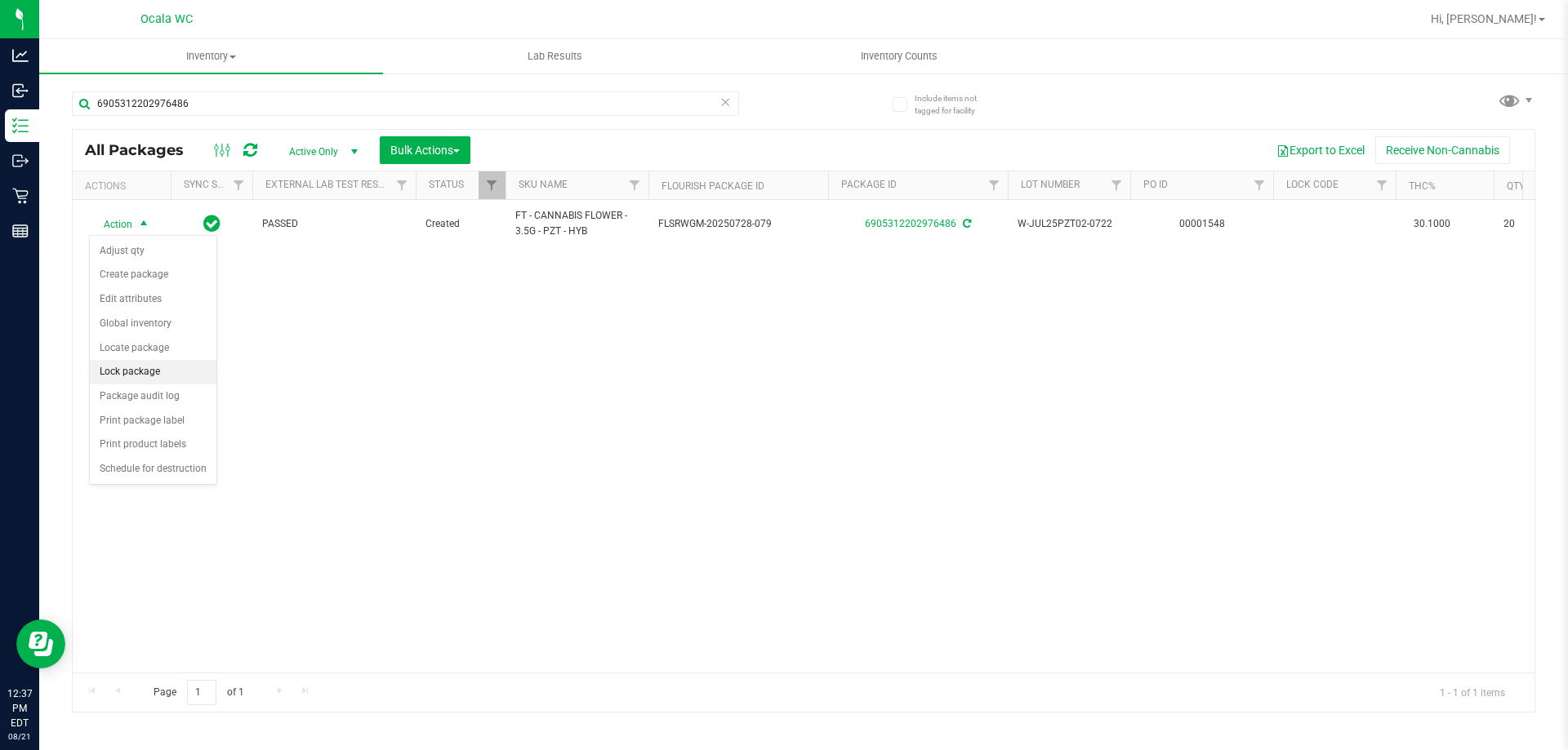
click at [127, 363] on li "Lock package" at bounding box center [153, 372] width 126 height 25
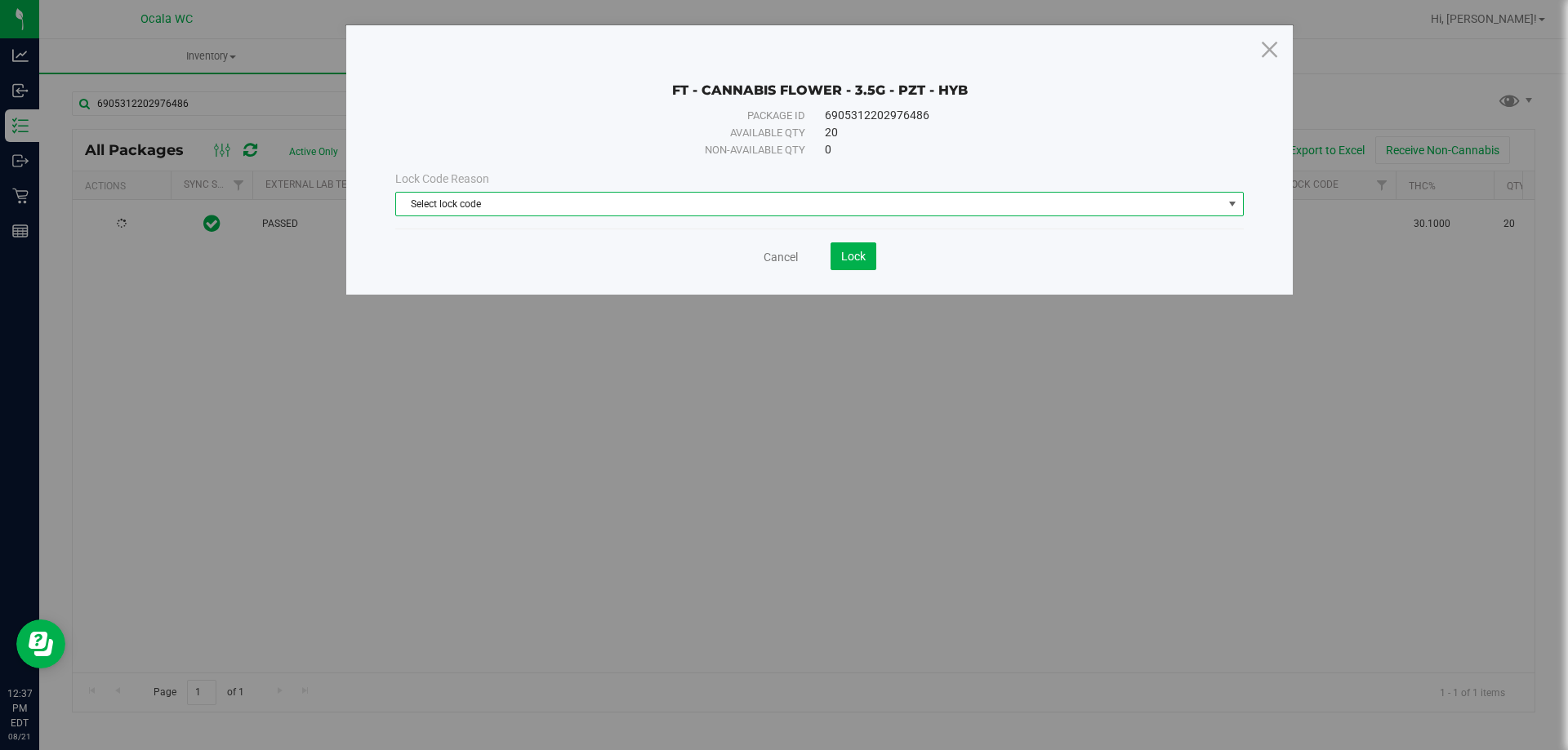
click at [544, 192] on span "Select lock code" at bounding box center [819, 204] width 848 height 25
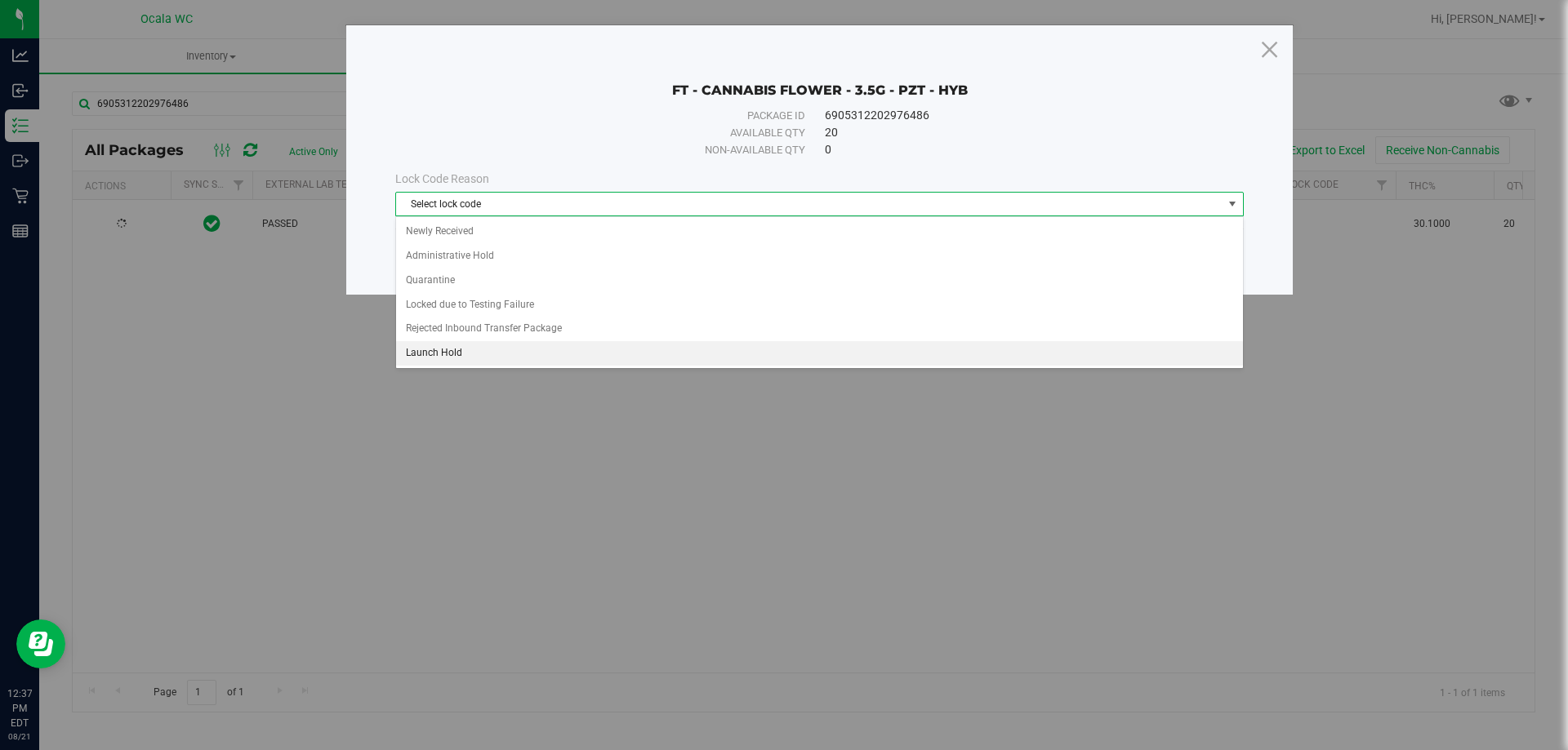
click at [453, 350] on li "Launch Hold" at bounding box center [820, 353] width 847 height 25
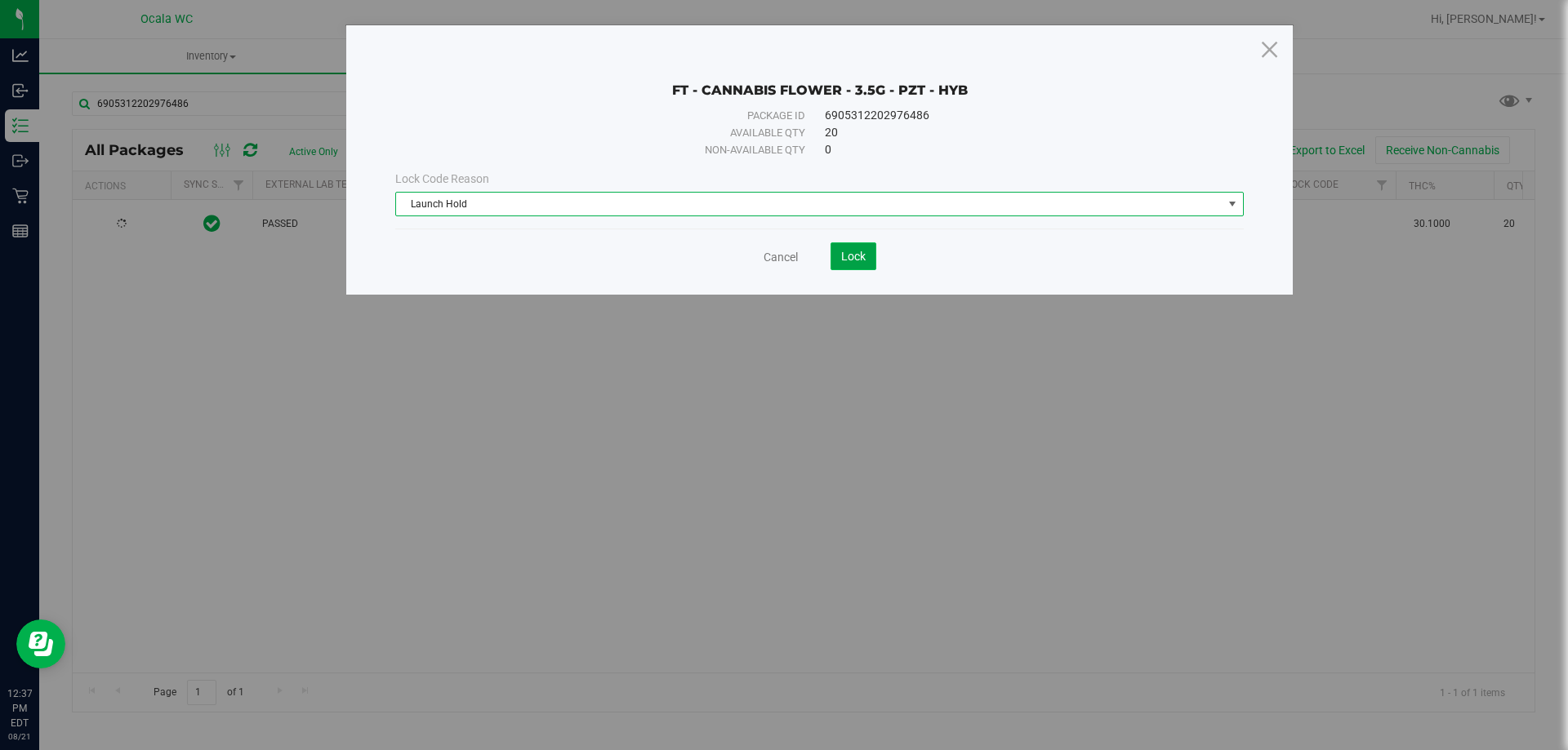
click at [842, 256] on span "Lock" at bounding box center [853, 256] width 25 height 13
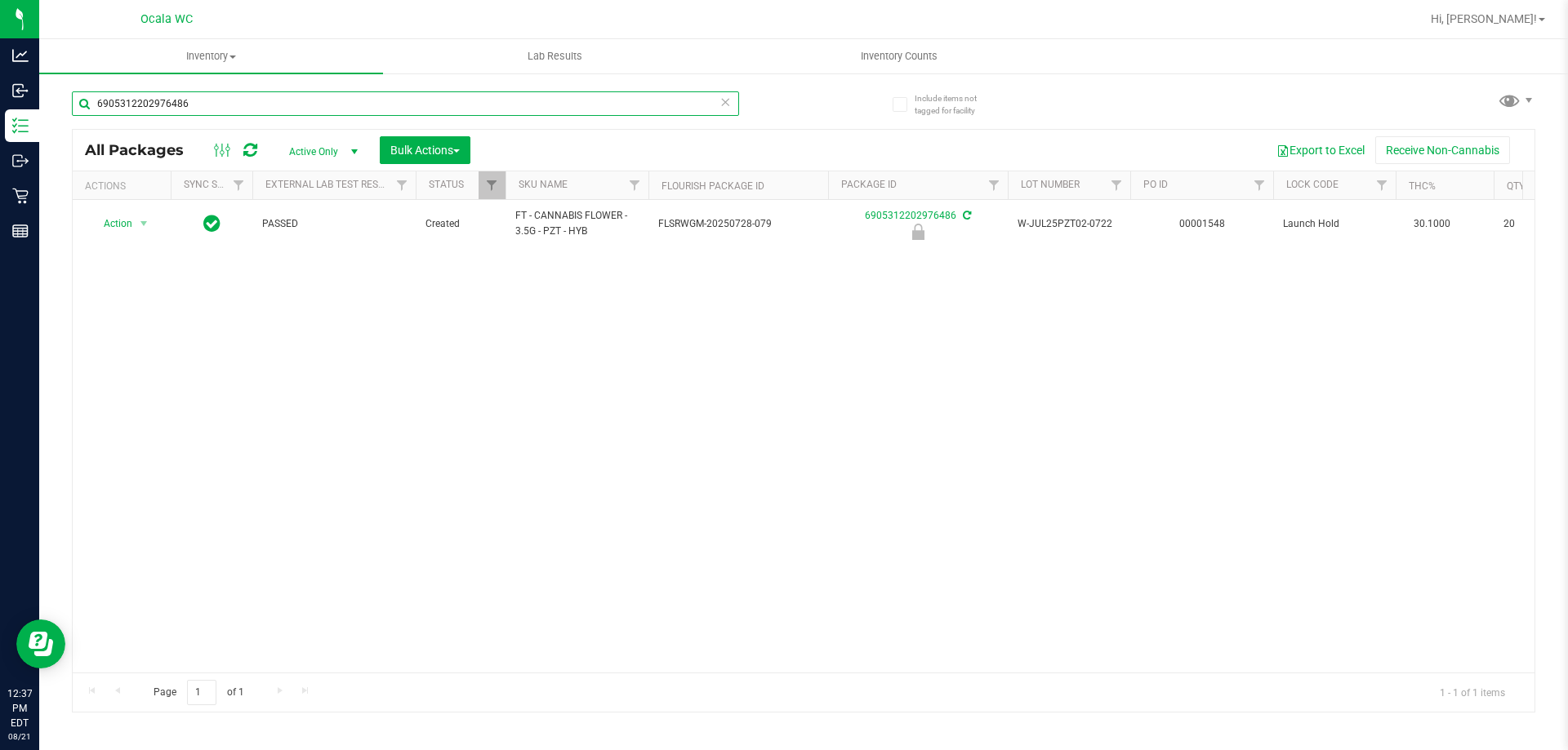
click at [326, 109] on input "6905312202976486" at bounding box center [406, 103] width 667 height 25
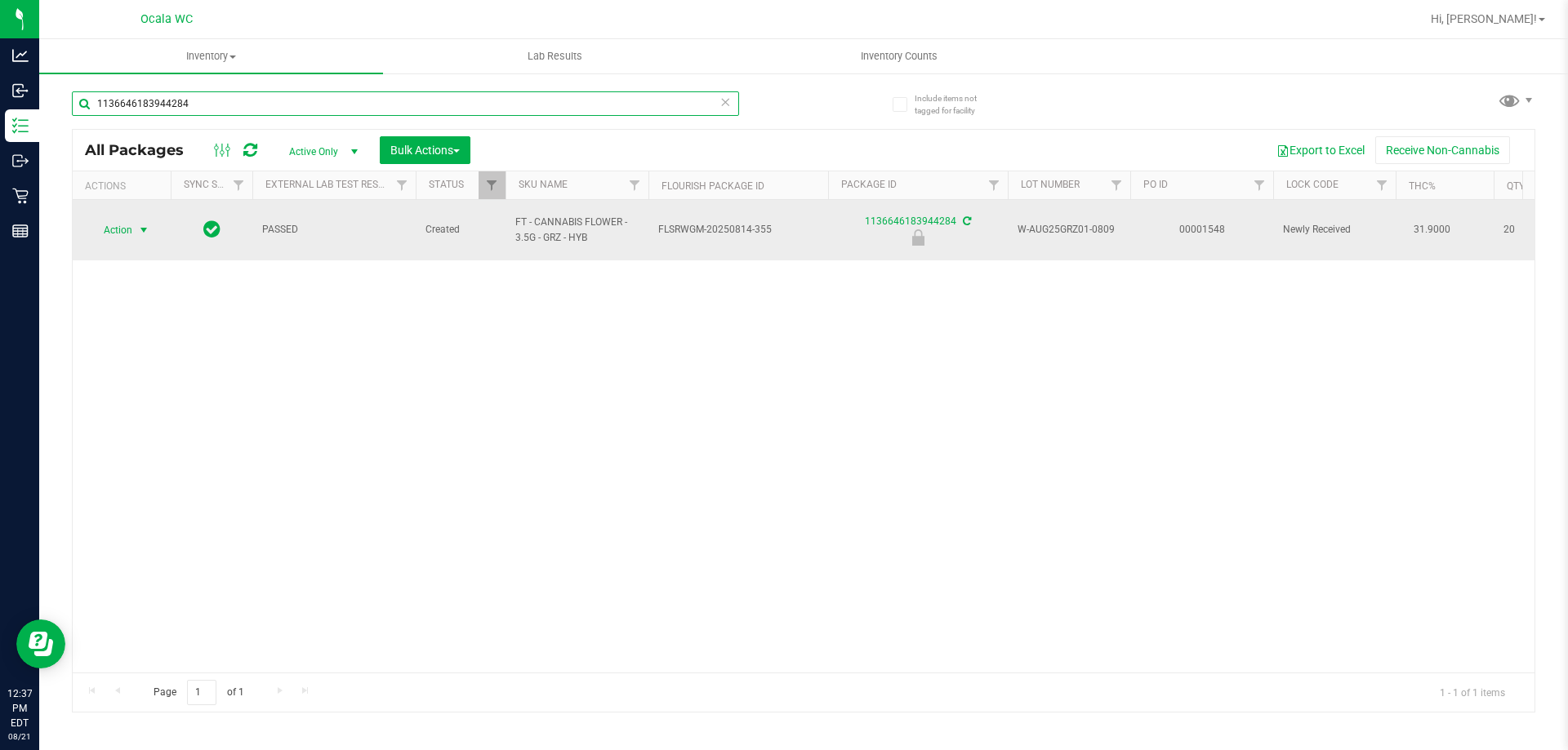
type input "1136646183944284"
click at [110, 227] on span "Action" at bounding box center [111, 230] width 44 height 23
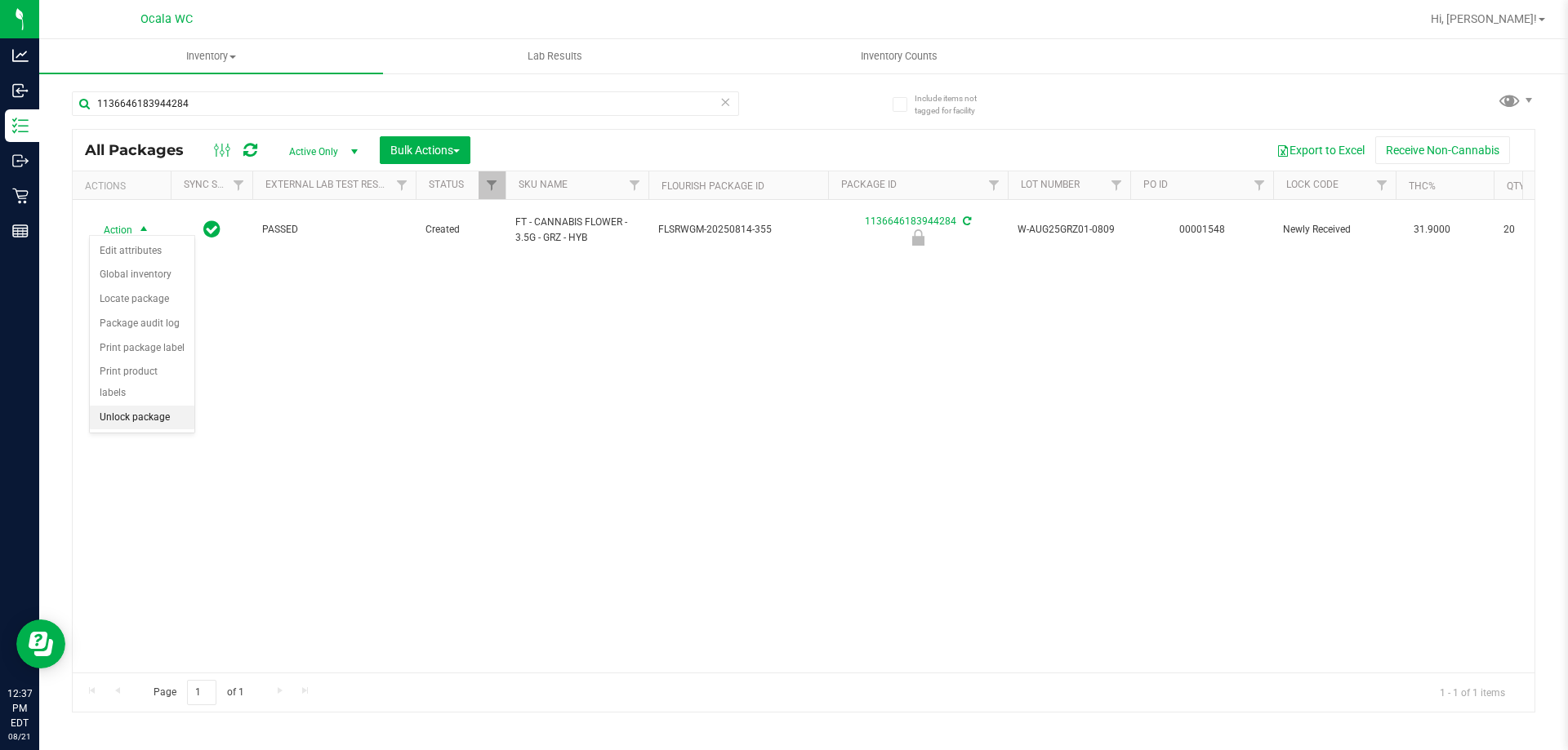
click at [120, 405] on li "Unlock package" at bounding box center [143, 418] width 105 height 25
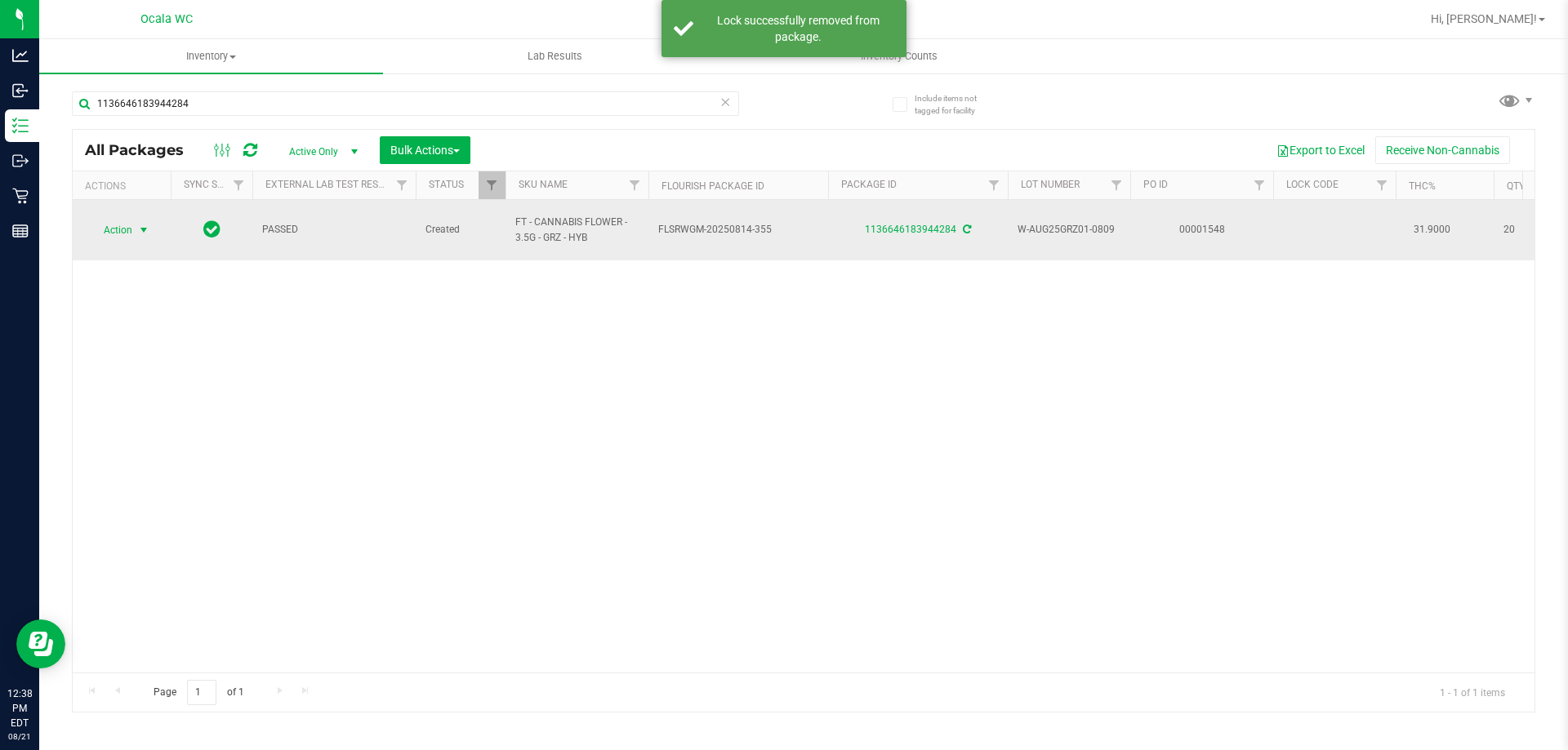
click at [113, 221] on span "Action" at bounding box center [111, 230] width 44 height 23
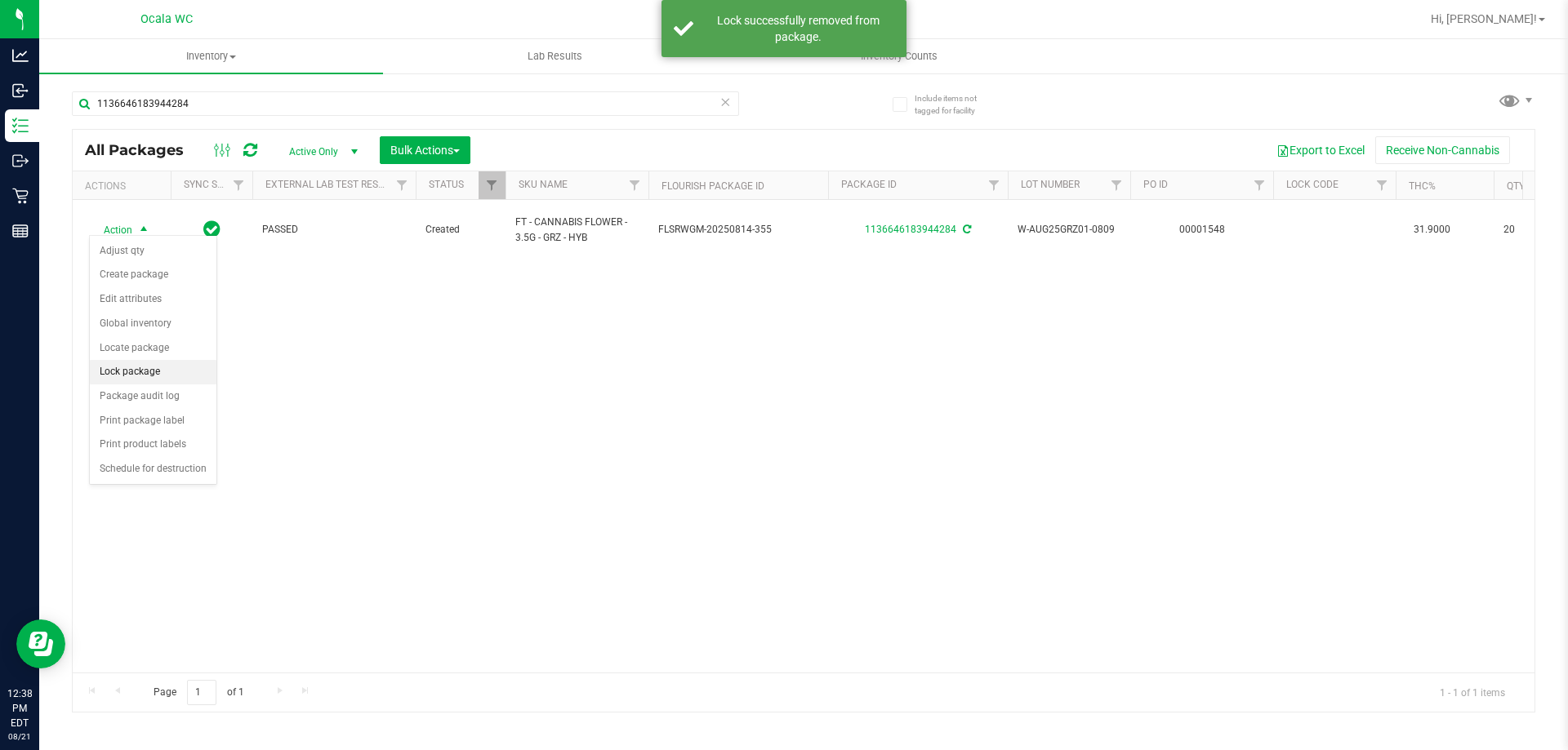
click at [132, 369] on li "Lock package" at bounding box center [153, 372] width 126 height 25
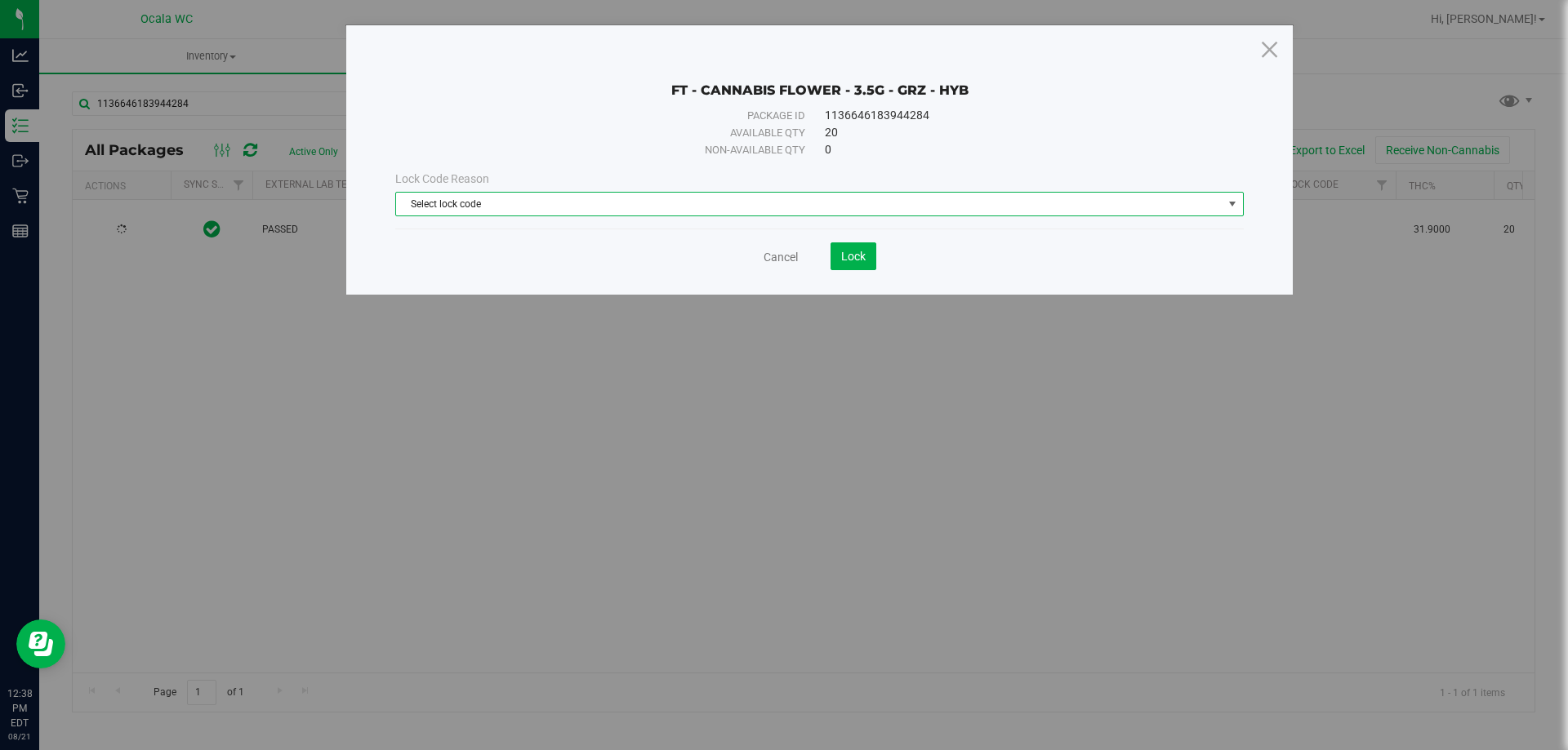
click at [462, 207] on span "Select lock code" at bounding box center [809, 204] width 827 height 23
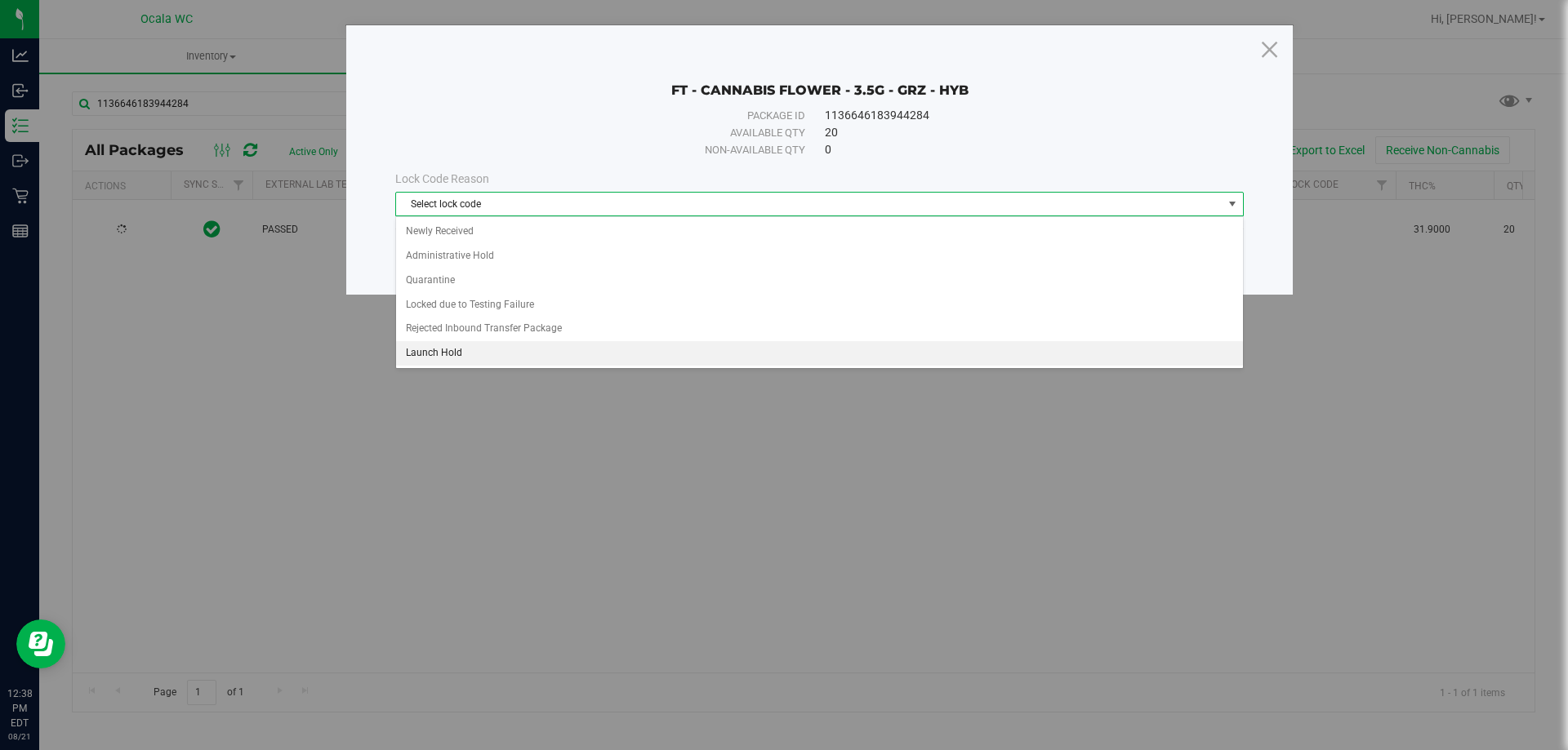
click at [444, 358] on li "Launch Hold" at bounding box center [820, 353] width 847 height 25
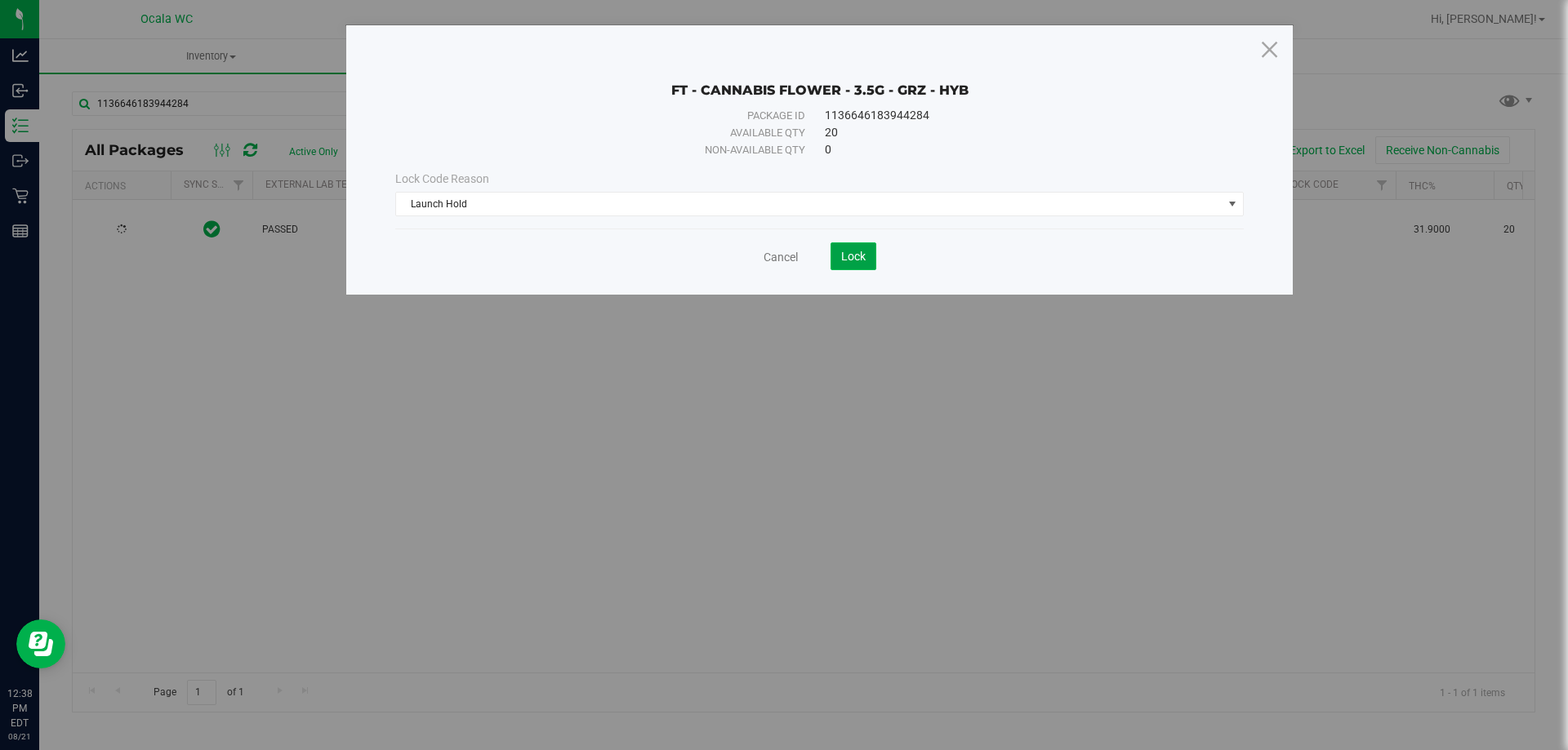
click at [871, 255] on button "Lock" at bounding box center [853, 256] width 46 height 27
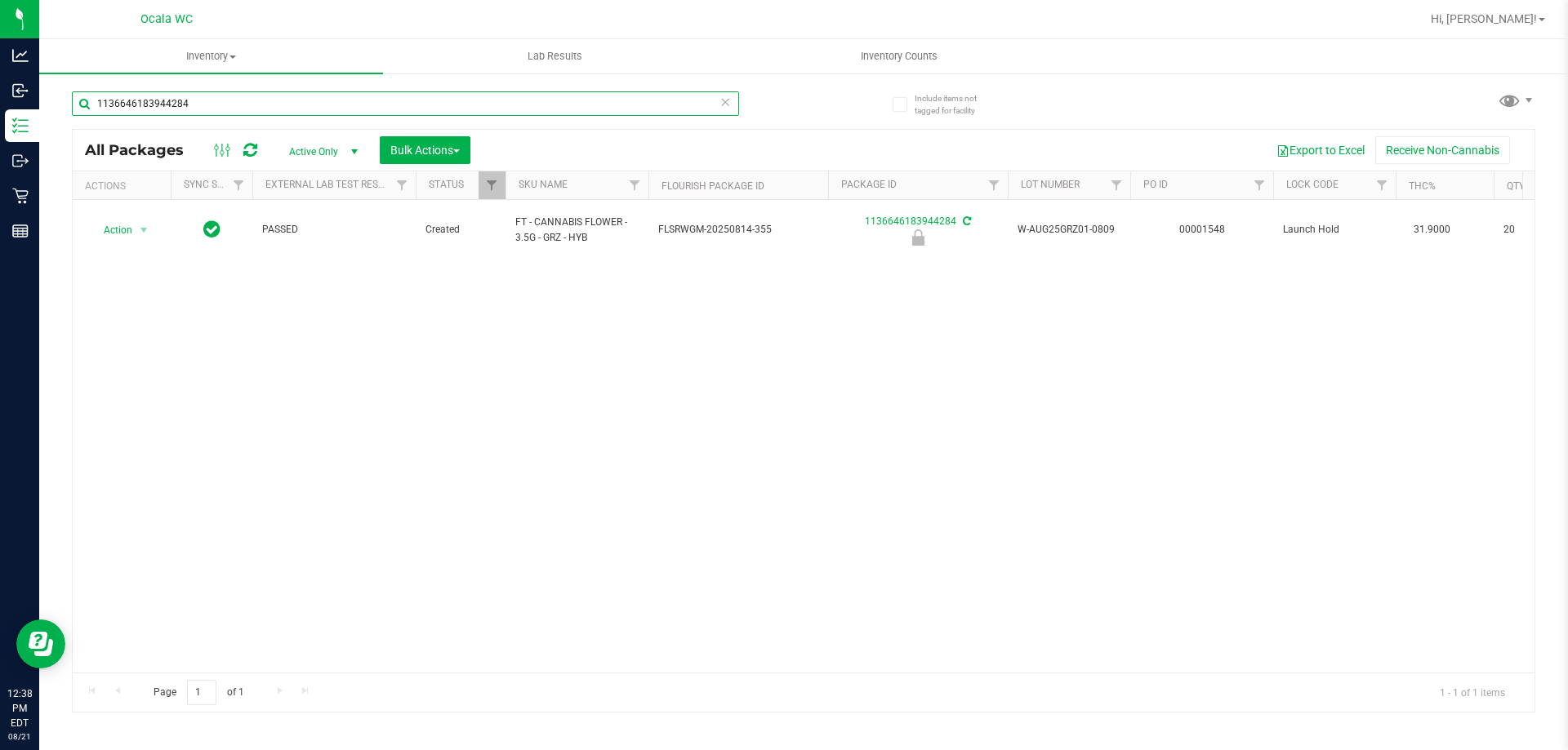
click at [259, 104] on input "1136646183944284" at bounding box center [406, 103] width 667 height 25
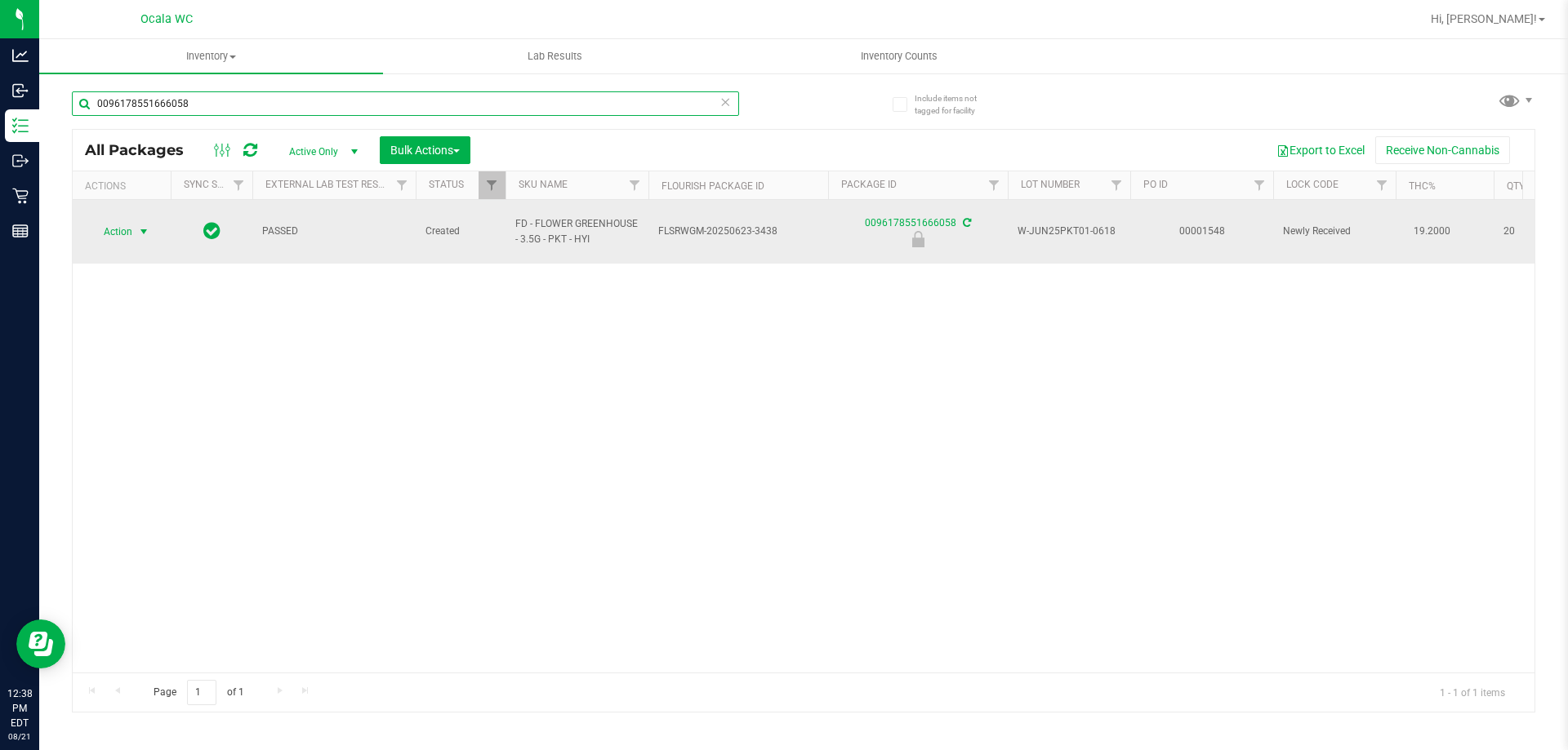
type input "0096178551666058"
click at [102, 223] on span "Action" at bounding box center [111, 232] width 44 height 23
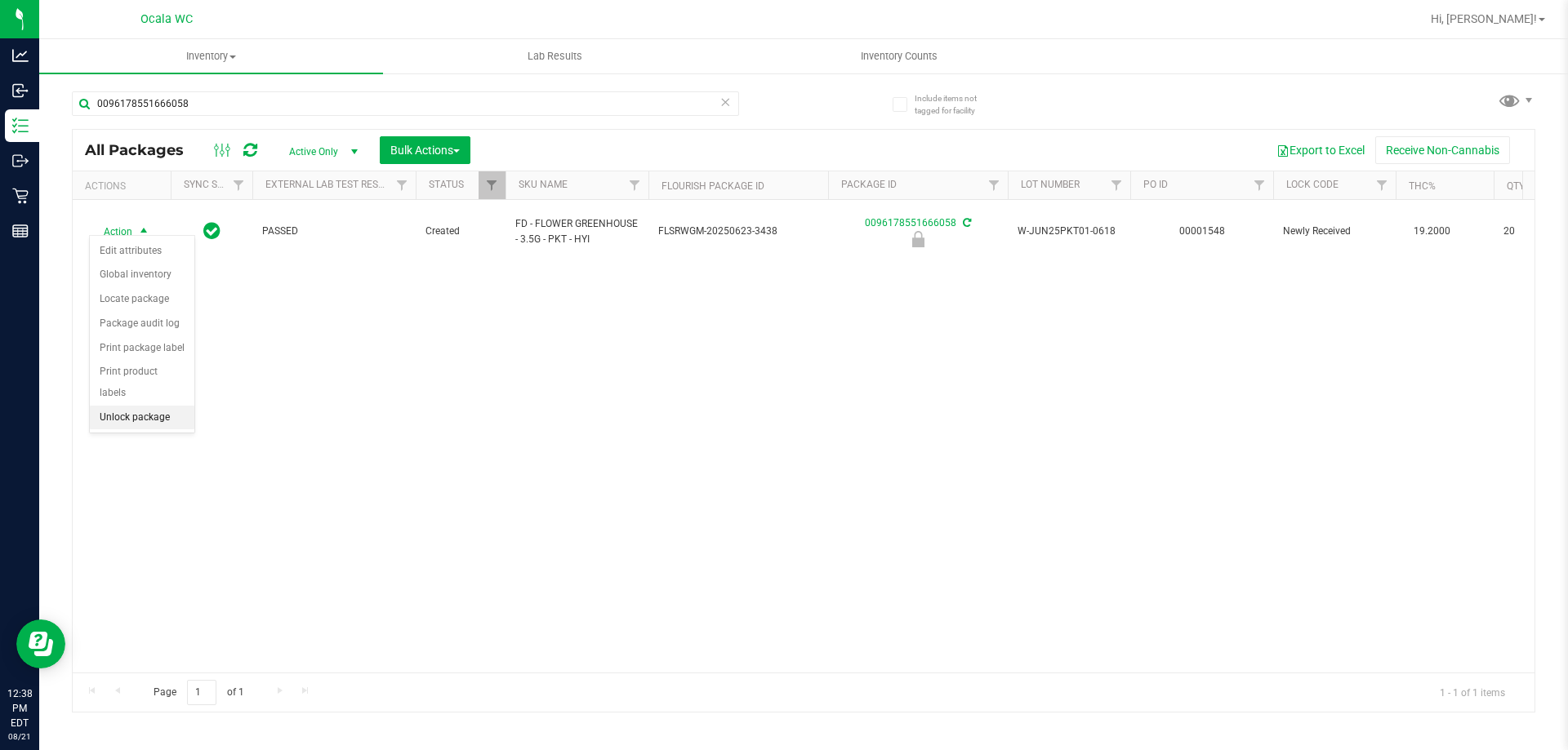
click at [109, 405] on li "Unlock package" at bounding box center [143, 418] width 105 height 25
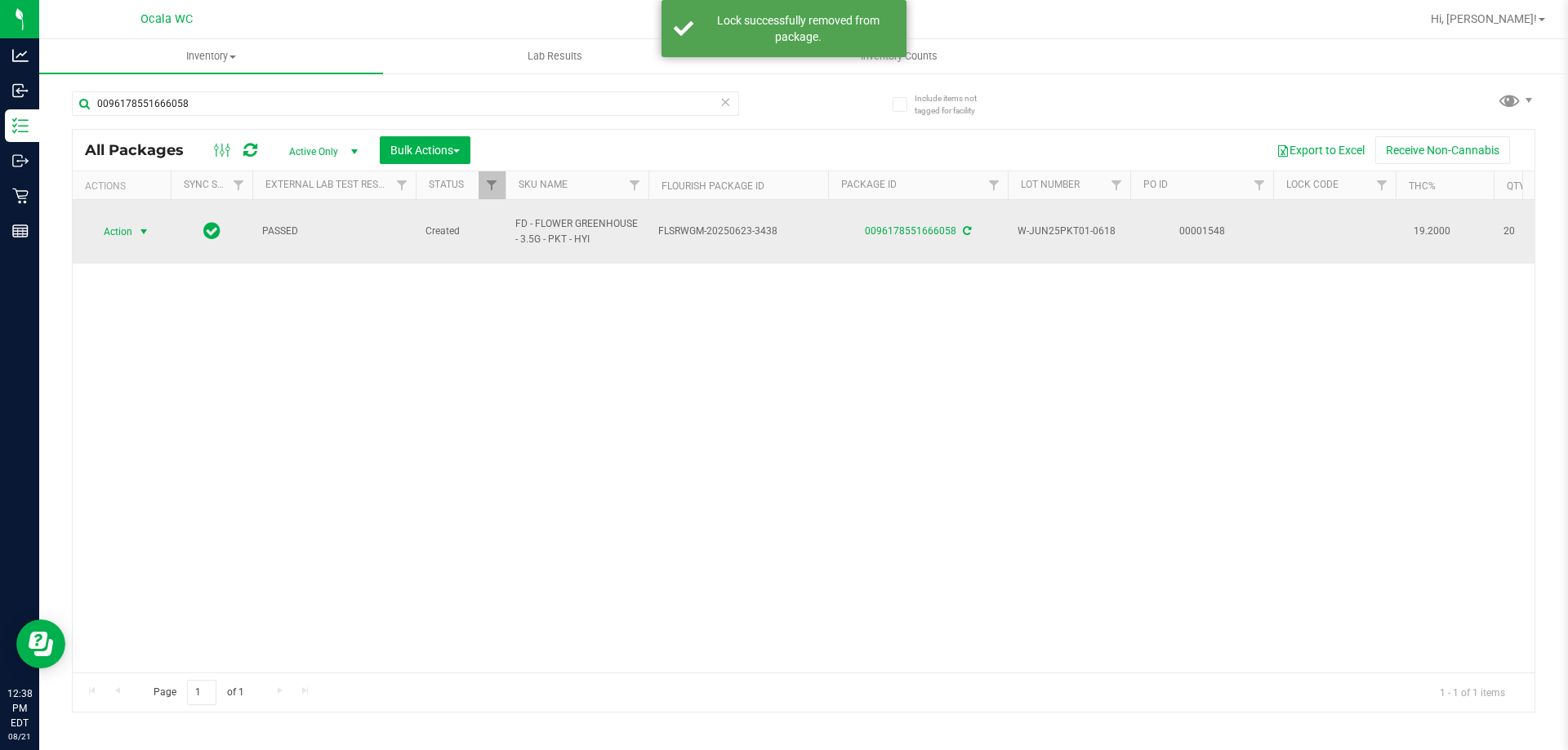
click at [131, 222] on span "Action" at bounding box center [111, 232] width 44 height 23
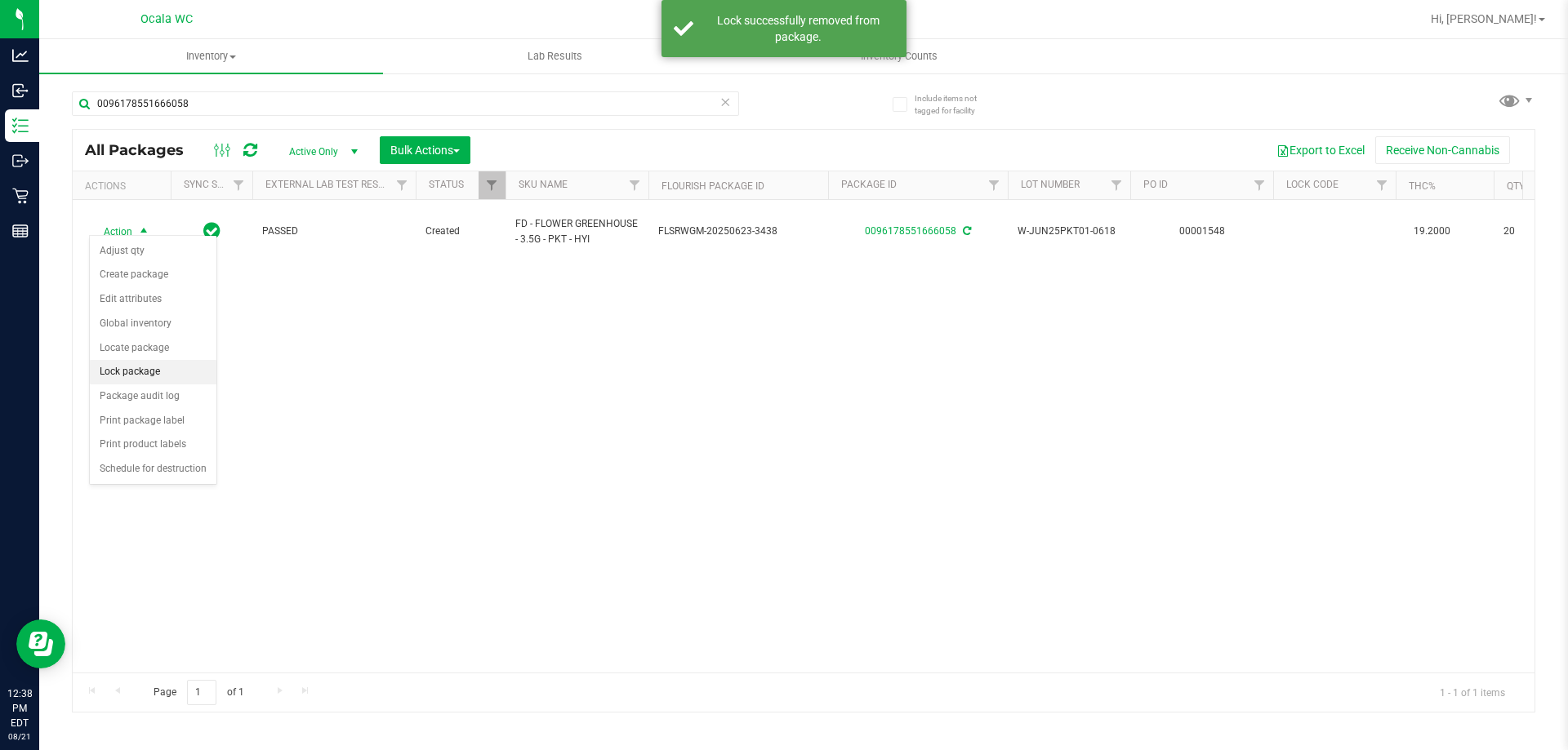
click at [133, 363] on li "Lock package" at bounding box center [153, 372] width 126 height 25
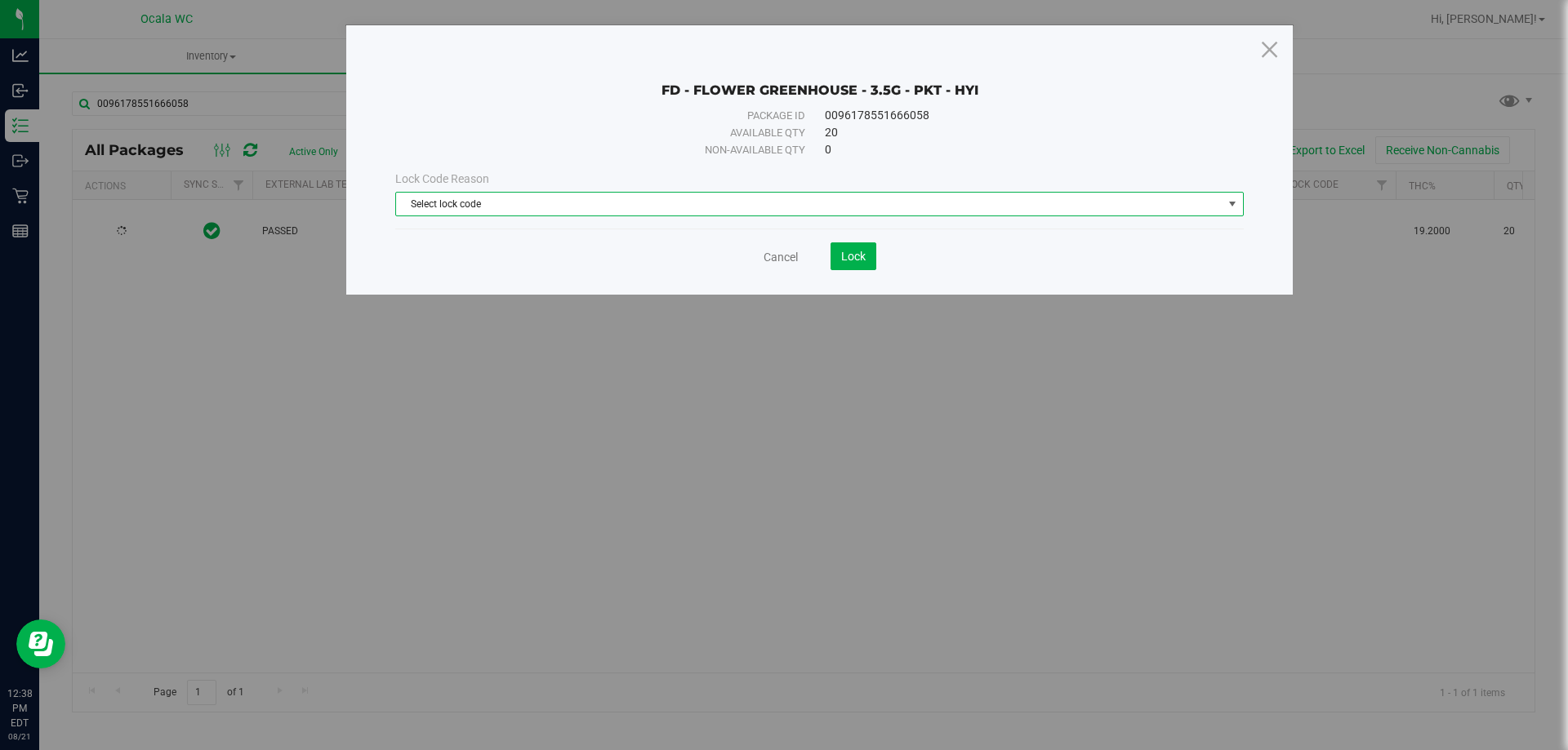
click at [534, 210] on span "Select lock code" at bounding box center [809, 204] width 827 height 23
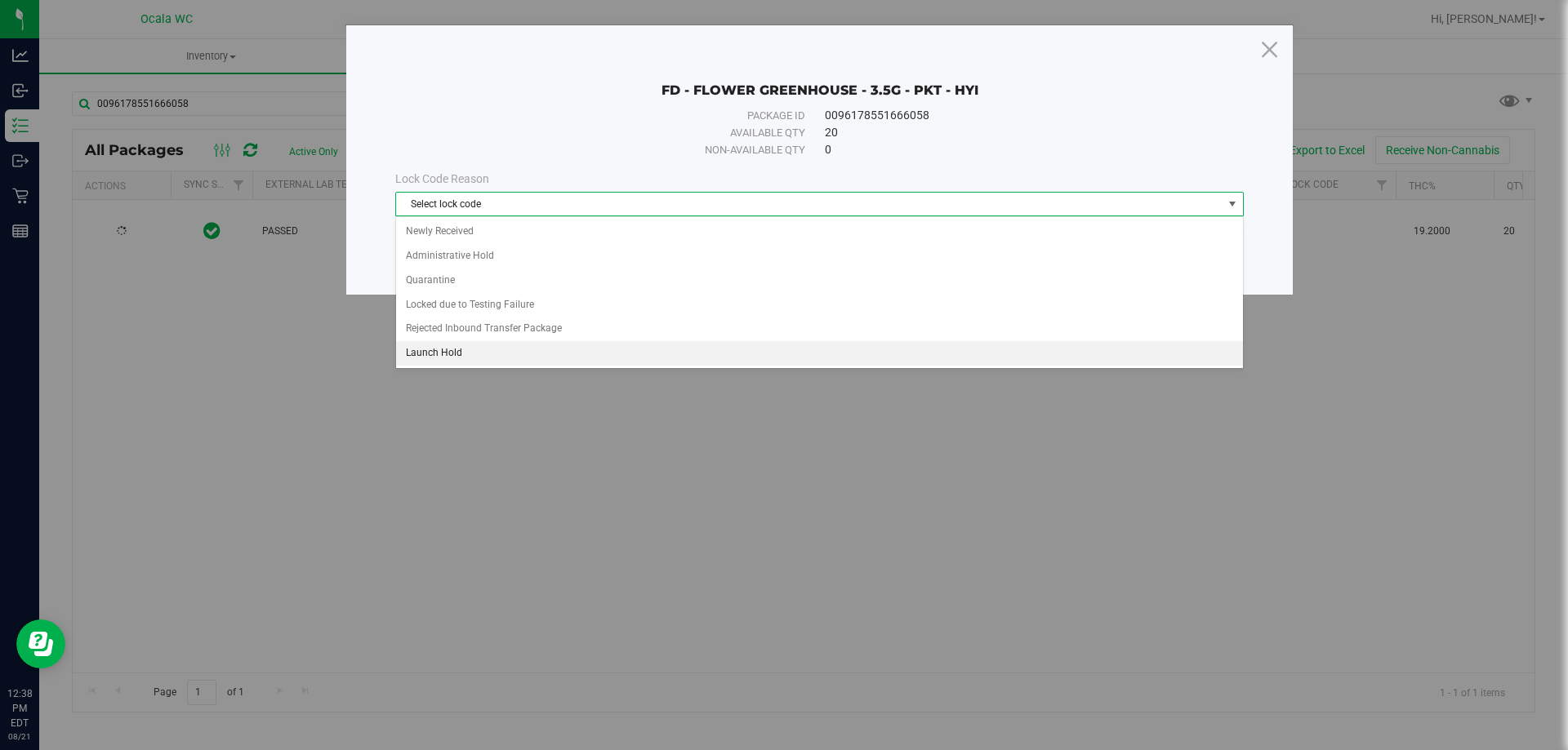
click at [438, 345] on li "Launch Hold" at bounding box center [820, 353] width 847 height 25
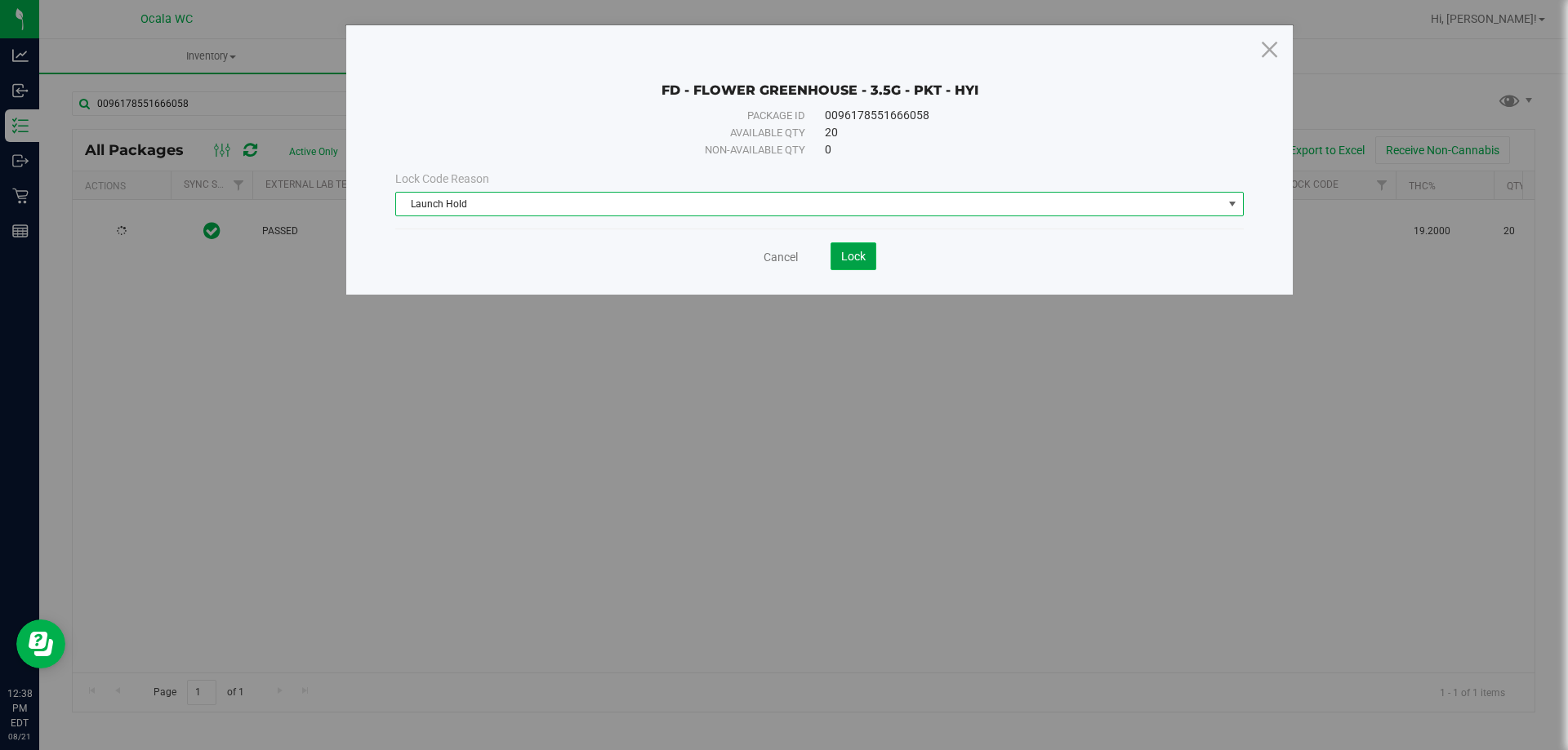
click at [852, 266] on button "Lock" at bounding box center [853, 256] width 46 height 27
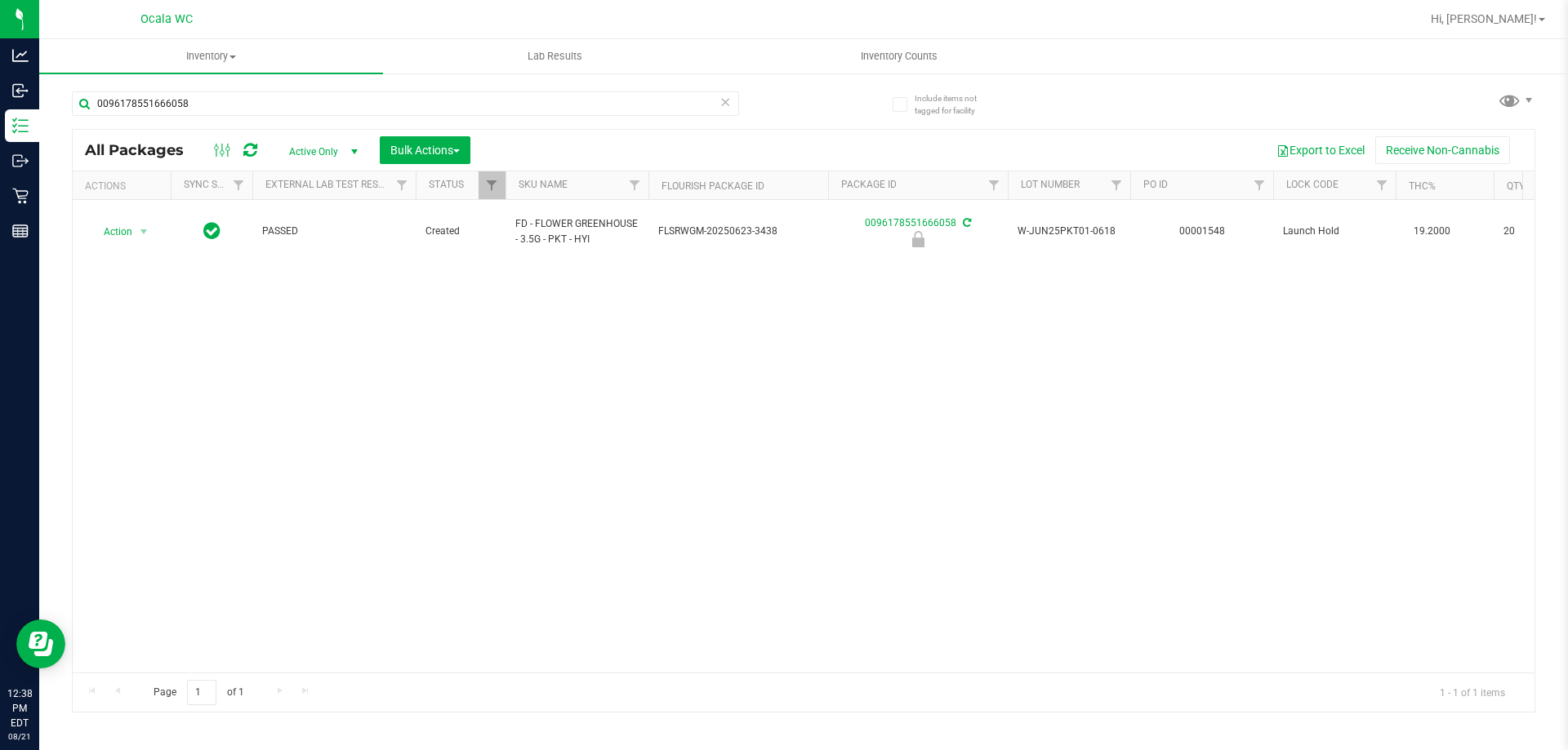
click at [233, 120] on div "0096178551666058" at bounding box center [406, 110] width 667 height 38
click at [223, 102] on input "0096178551666058" at bounding box center [406, 103] width 667 height 25
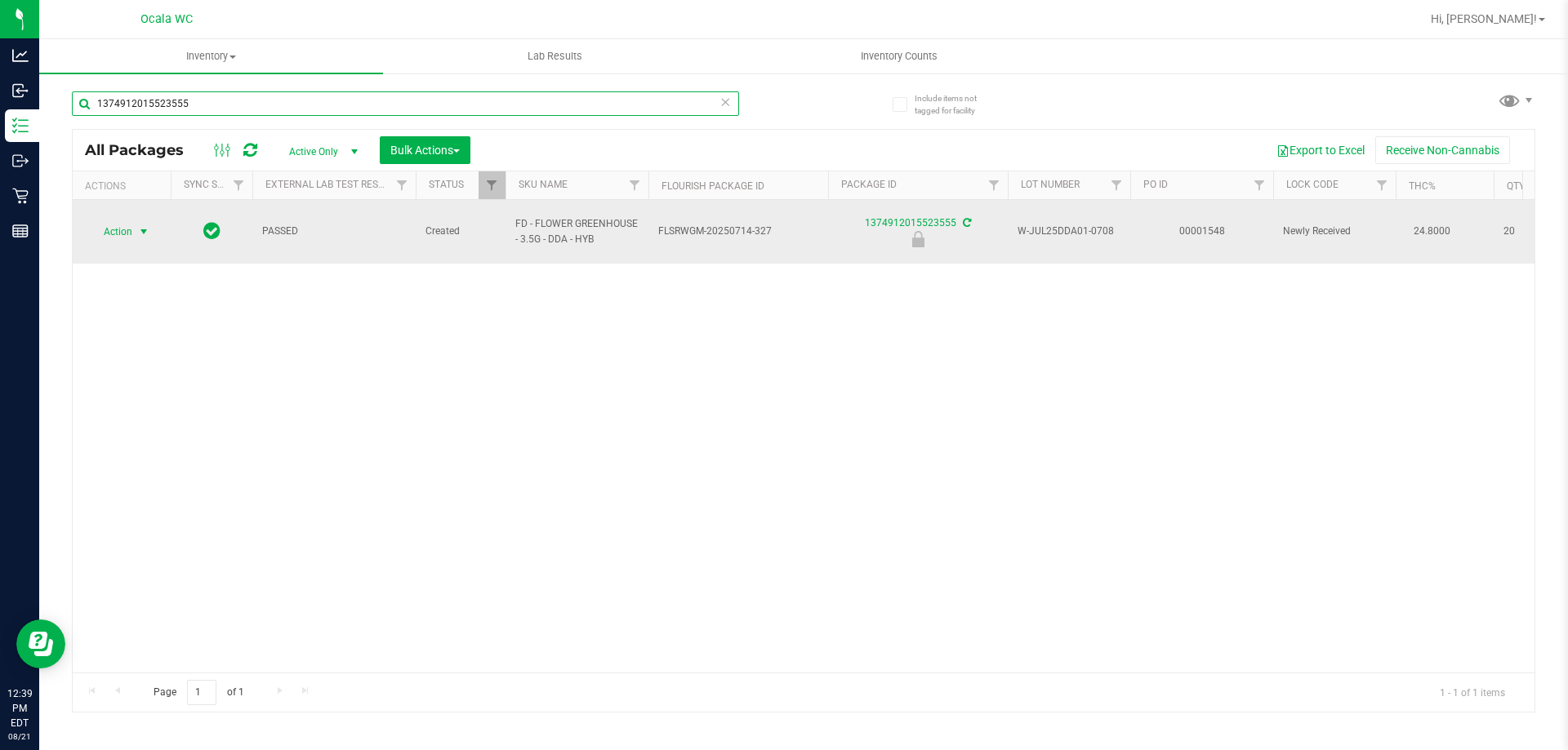
type input "1374912015523555"
click at [116, 226] on span "Action" at bounding box center [111, 232] width 44 height 23
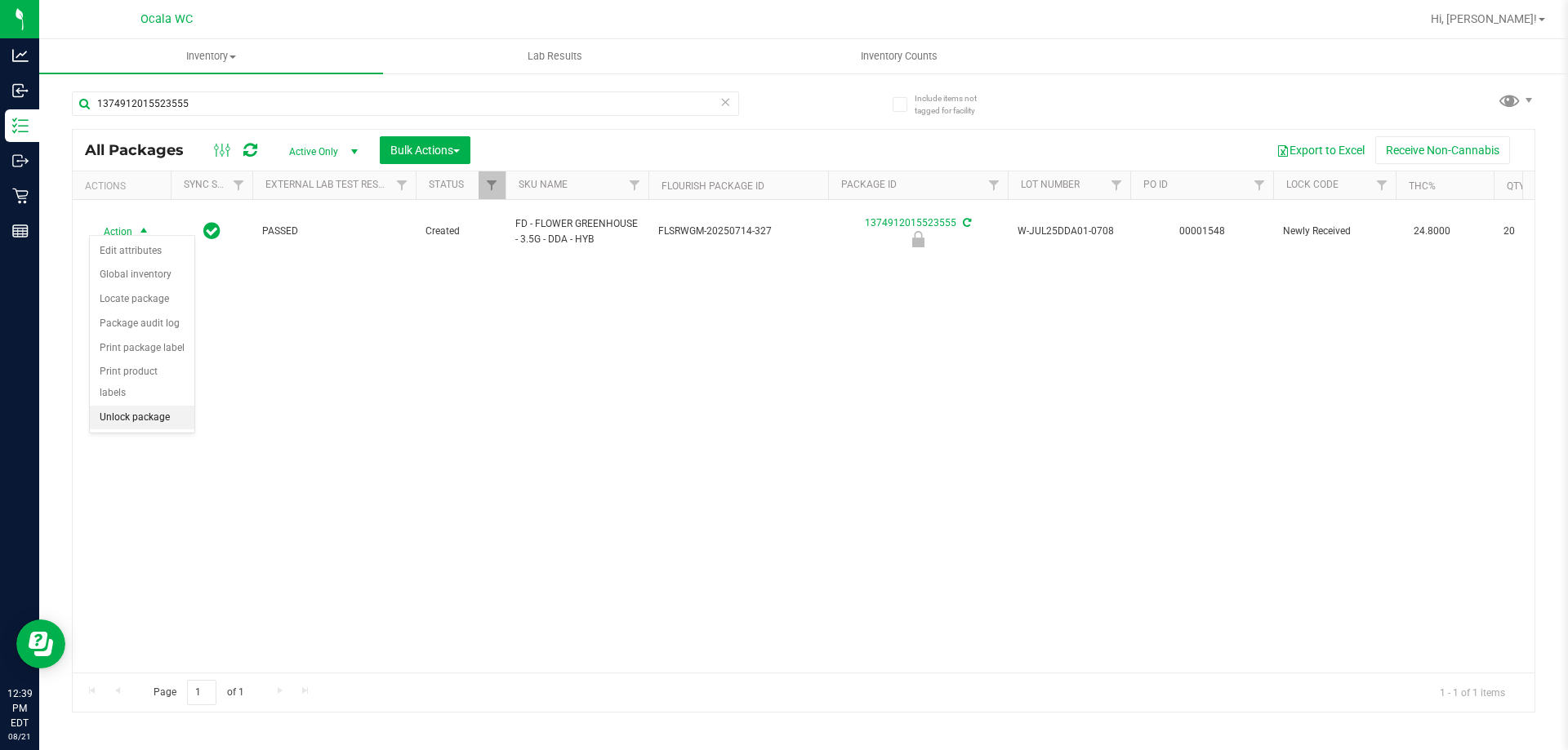
click at [124, 405] on li "Unlock package" at bounding box center [143, 418] width 105 height 25
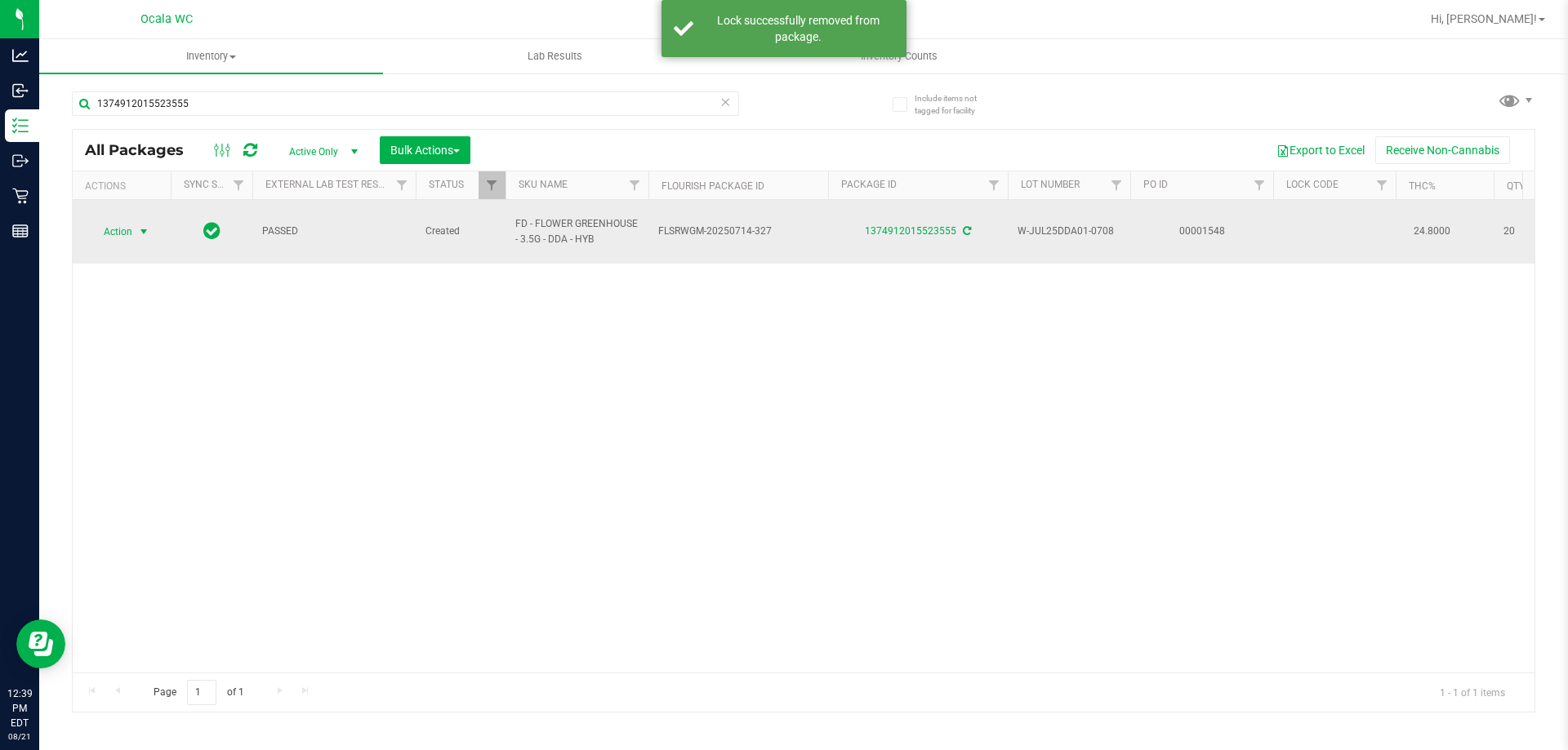
click at [124, 221] on span "Action" at bounding box center [111, 232] width 44 height 23
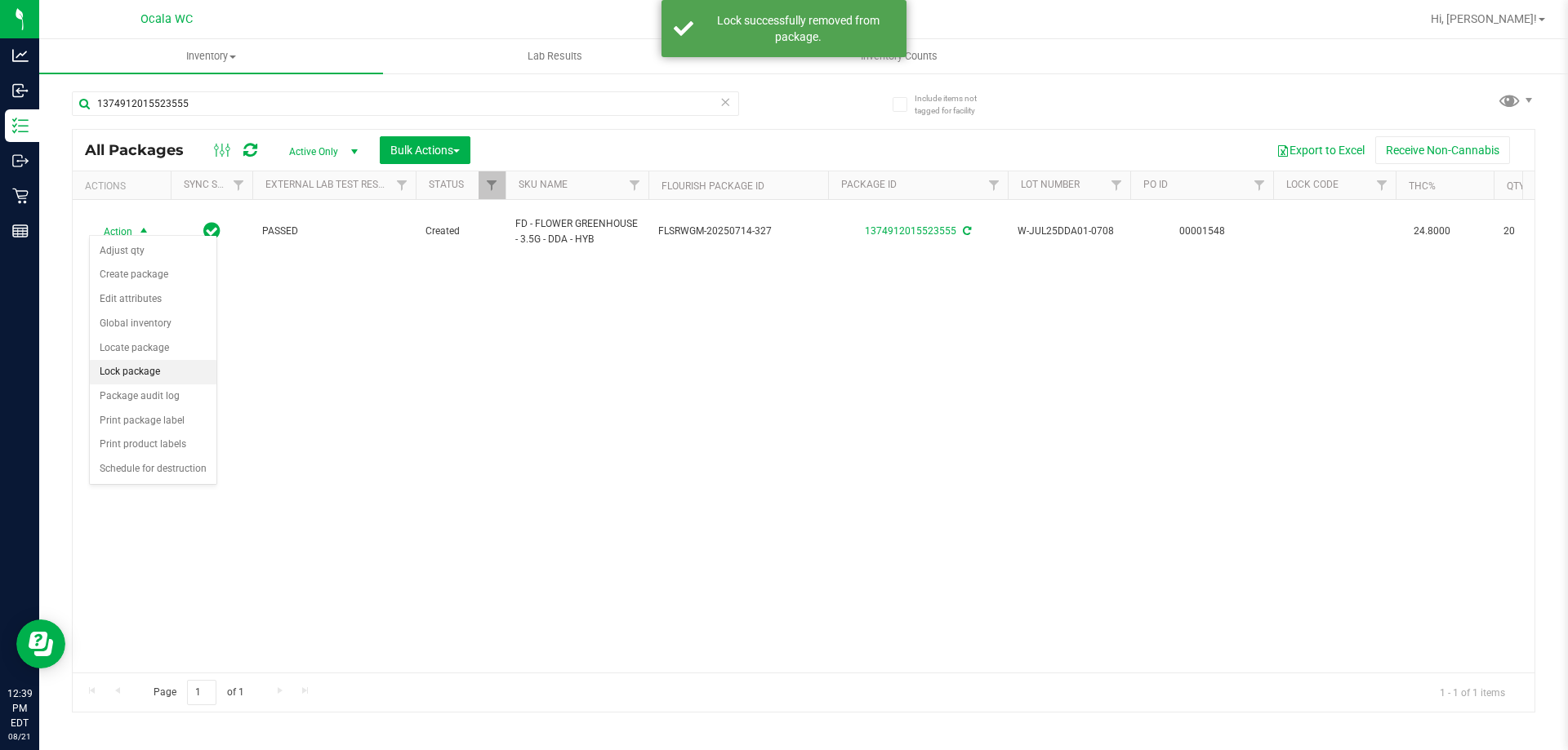
click at [124, 374] on li "Lock package" at bounding box center [153, 372] width 126 height 25
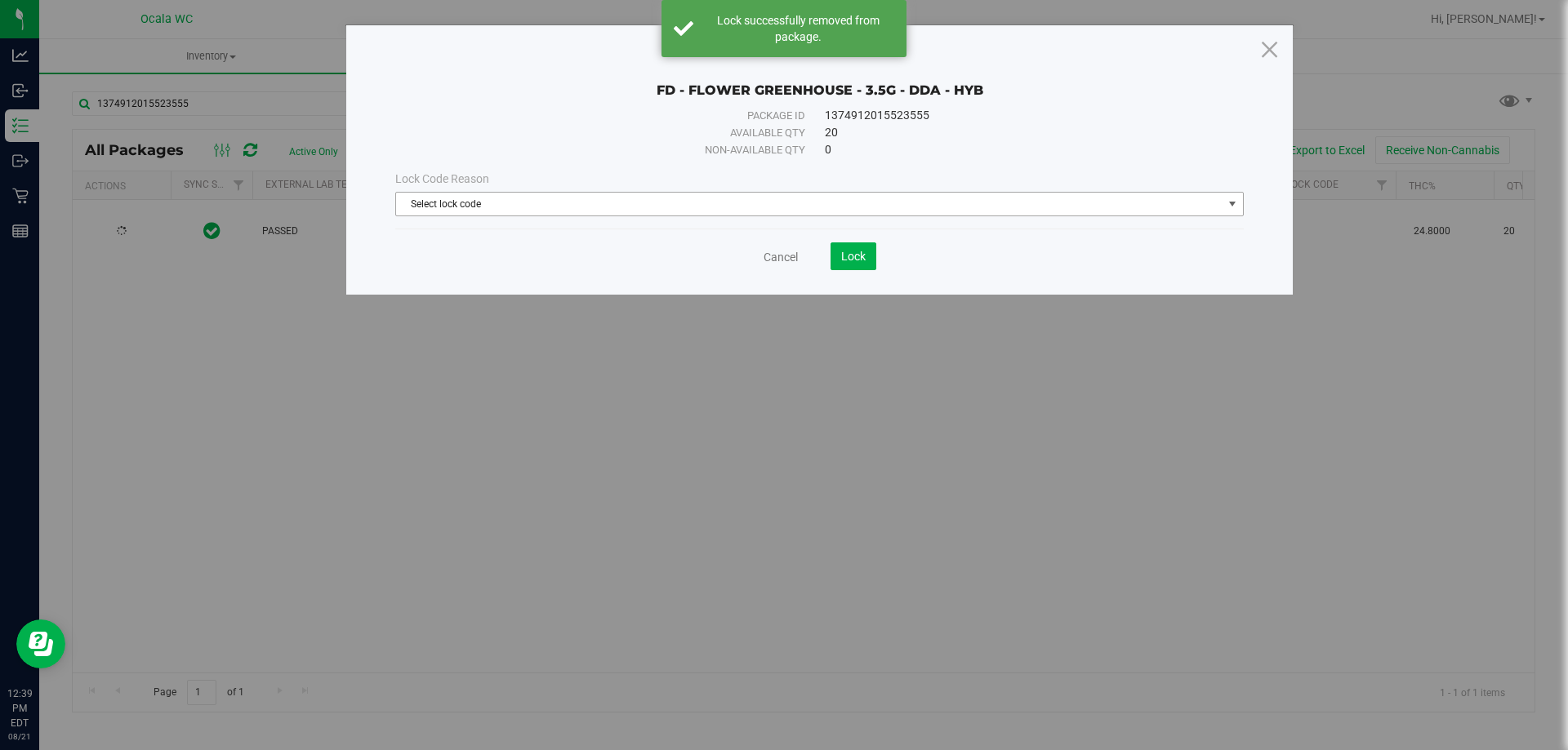
click at [417, 198] on span "Select lock code" at bounding box center [809, 204] width 827 height 23
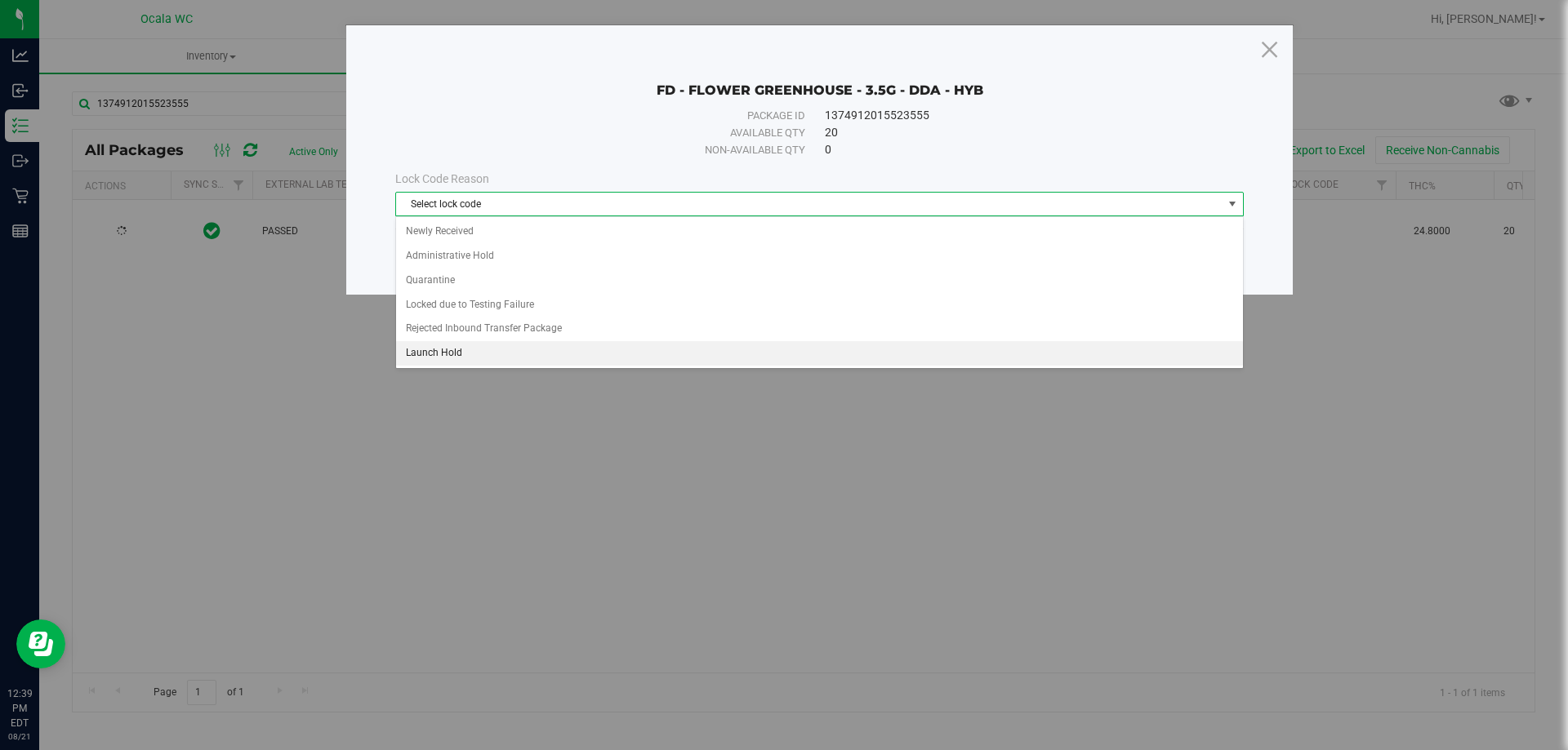
click at [421, 352] on li "Launch Hold" at bounding box center [820, 353] width 847 height 25
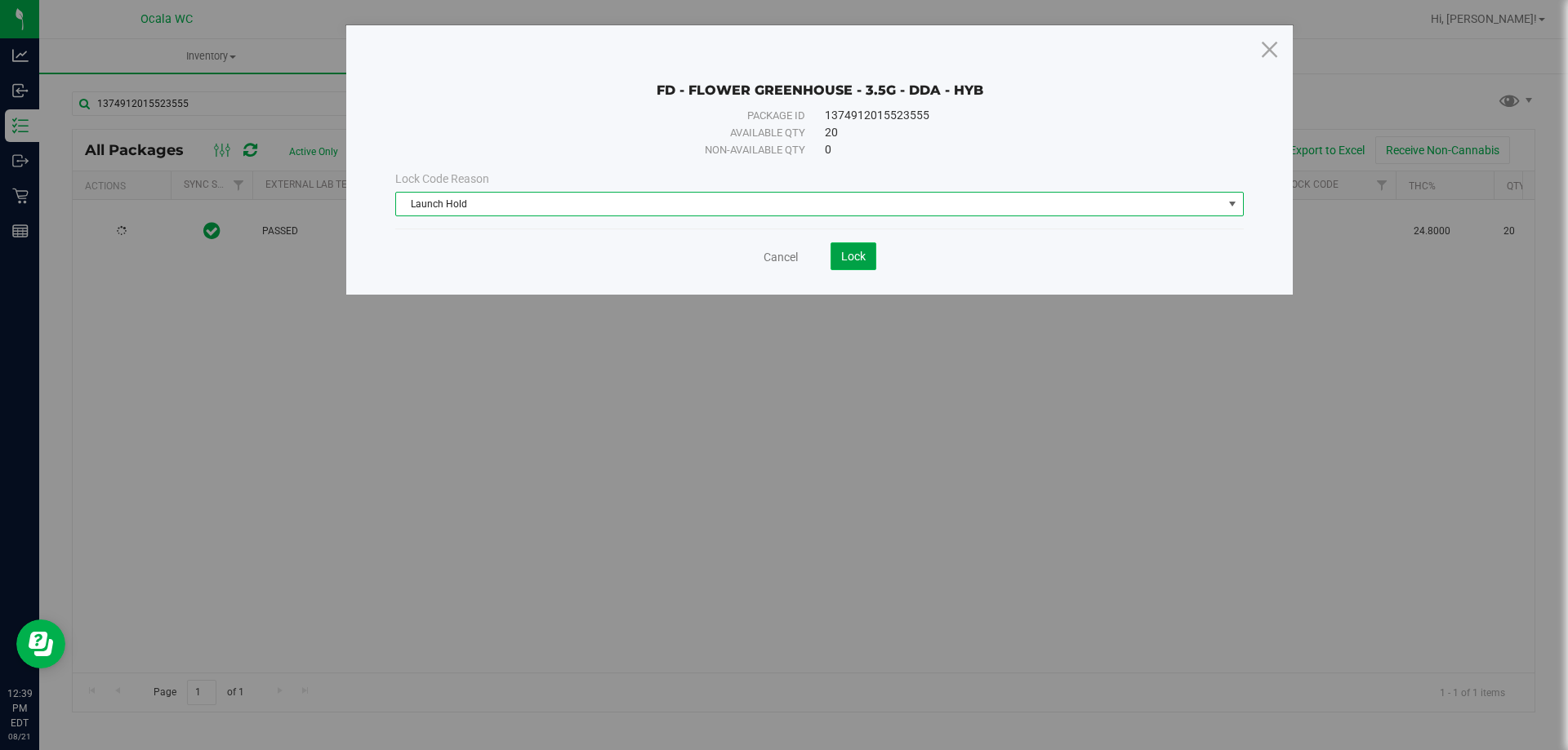
click at [836, 249] on button "Lock" at bounding box center [853, 256] width 46 height 27
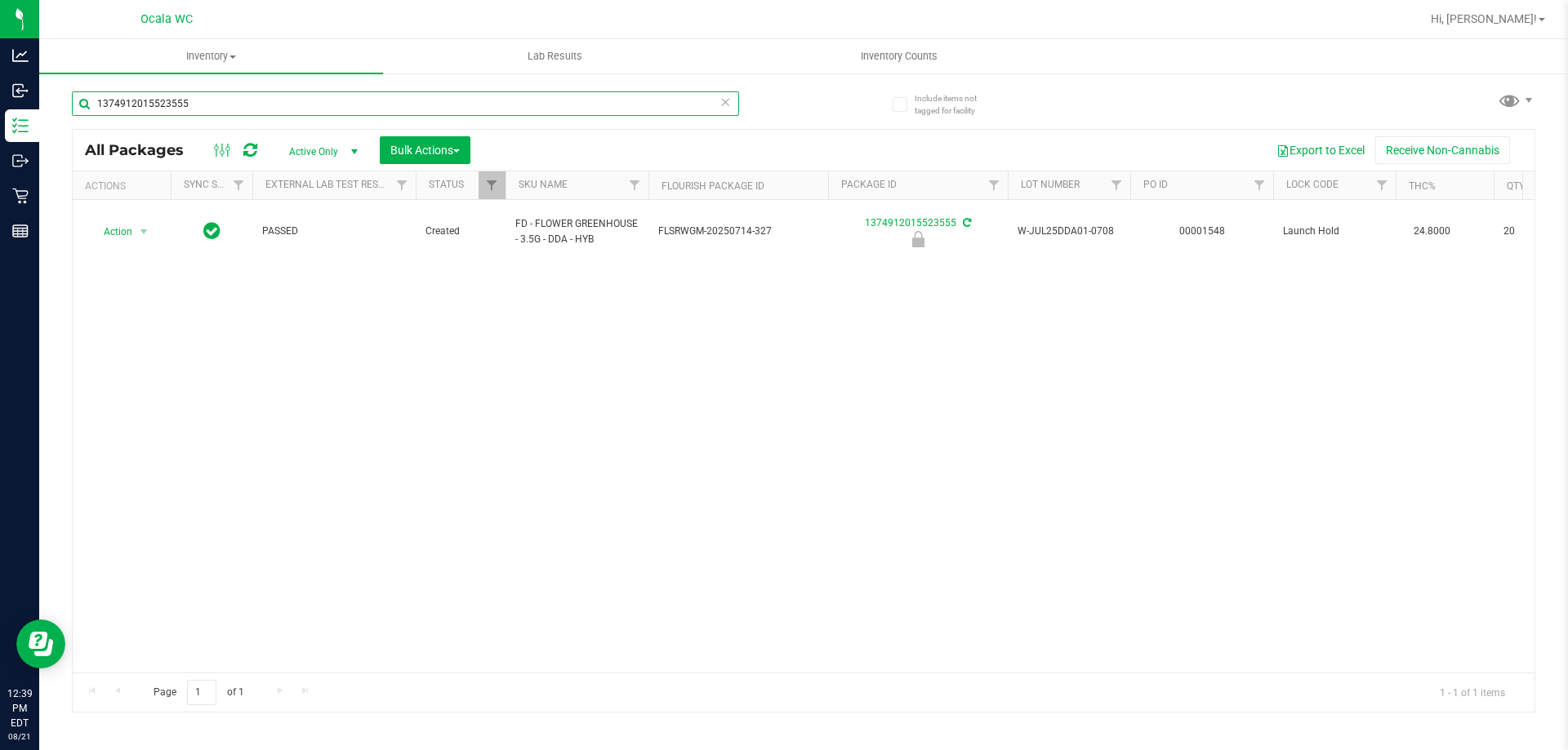
click at [204, 95] on input "1374912015523555" at bounding box center [406, 103] width 667 height 25
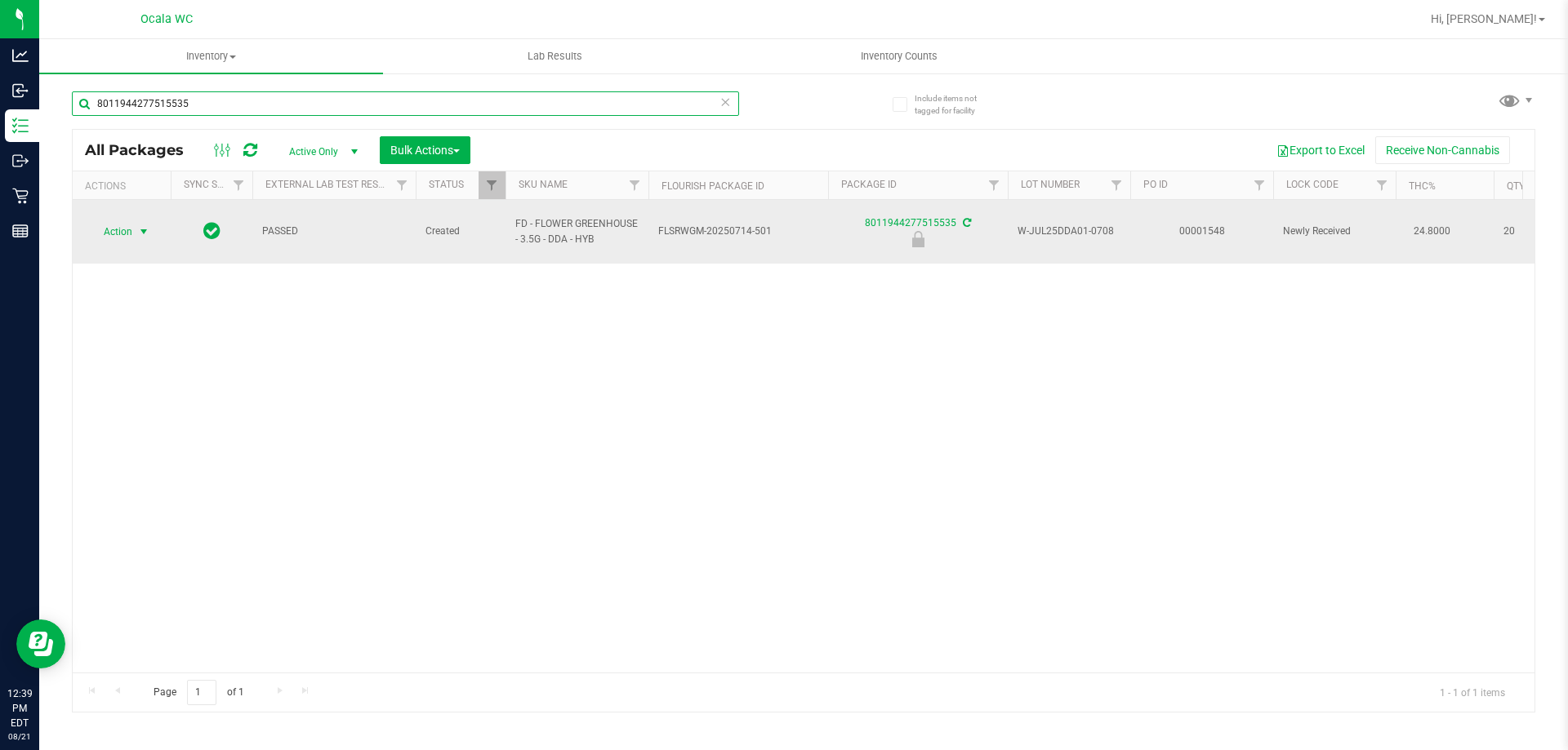
type input "8011944277515535"
click at [132, 221] on span "Action" at bounding box center [111, 232] width 44 height 23
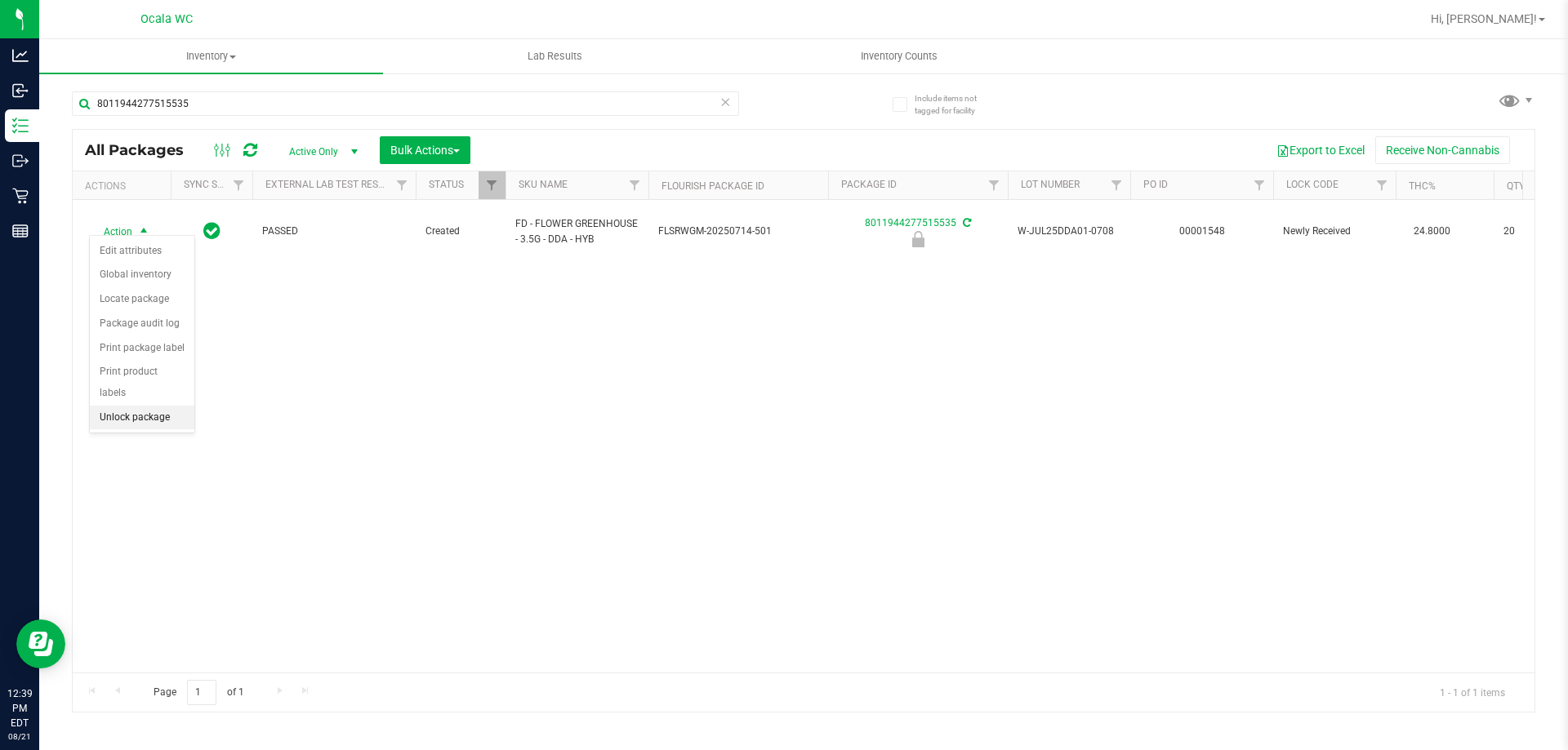
click at [140, 405] on li "Unlock package" at bounding box center [143, 418] width 105 height 25
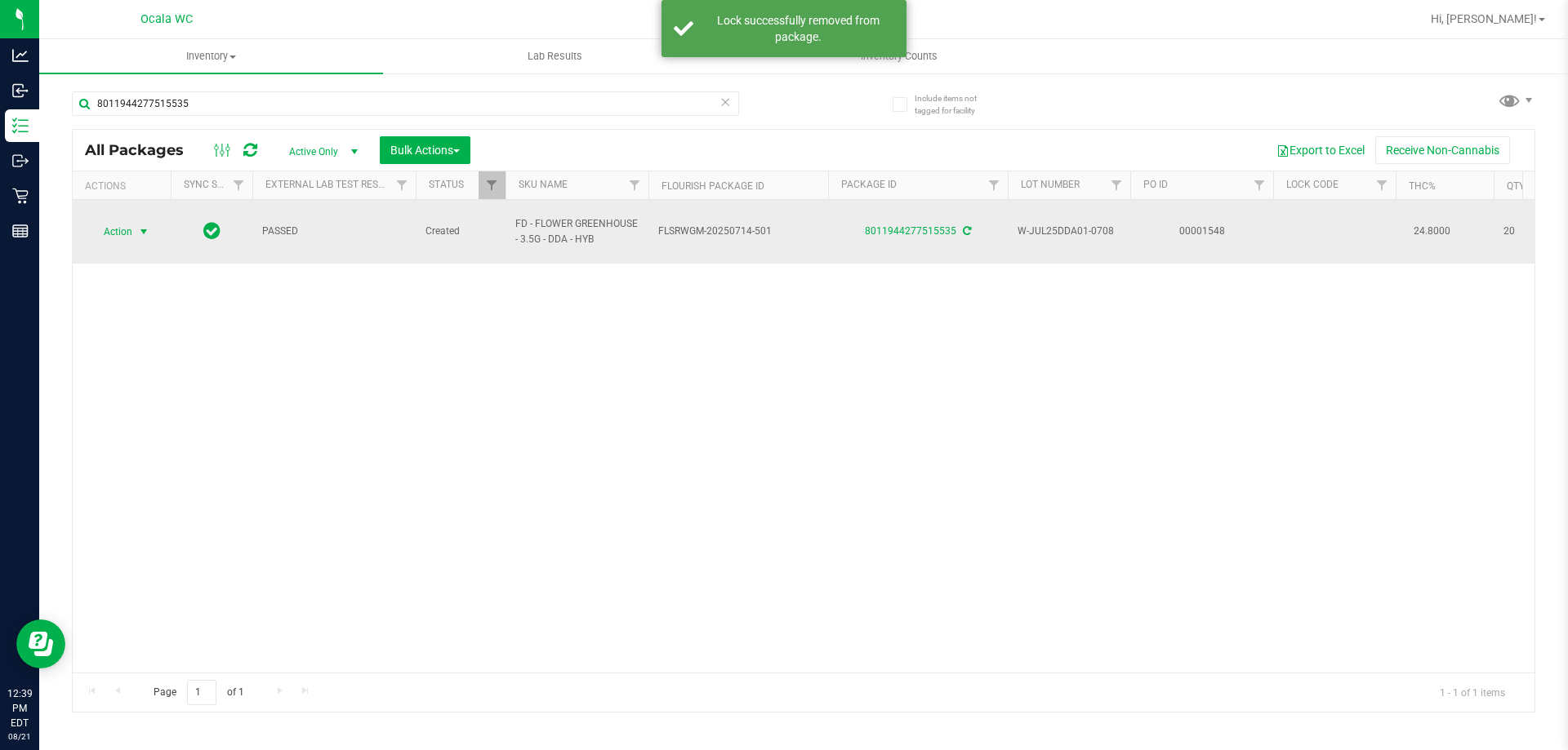
click at [119, 223] on span "Action" at bounding box center [111, 232] width 44 height 23
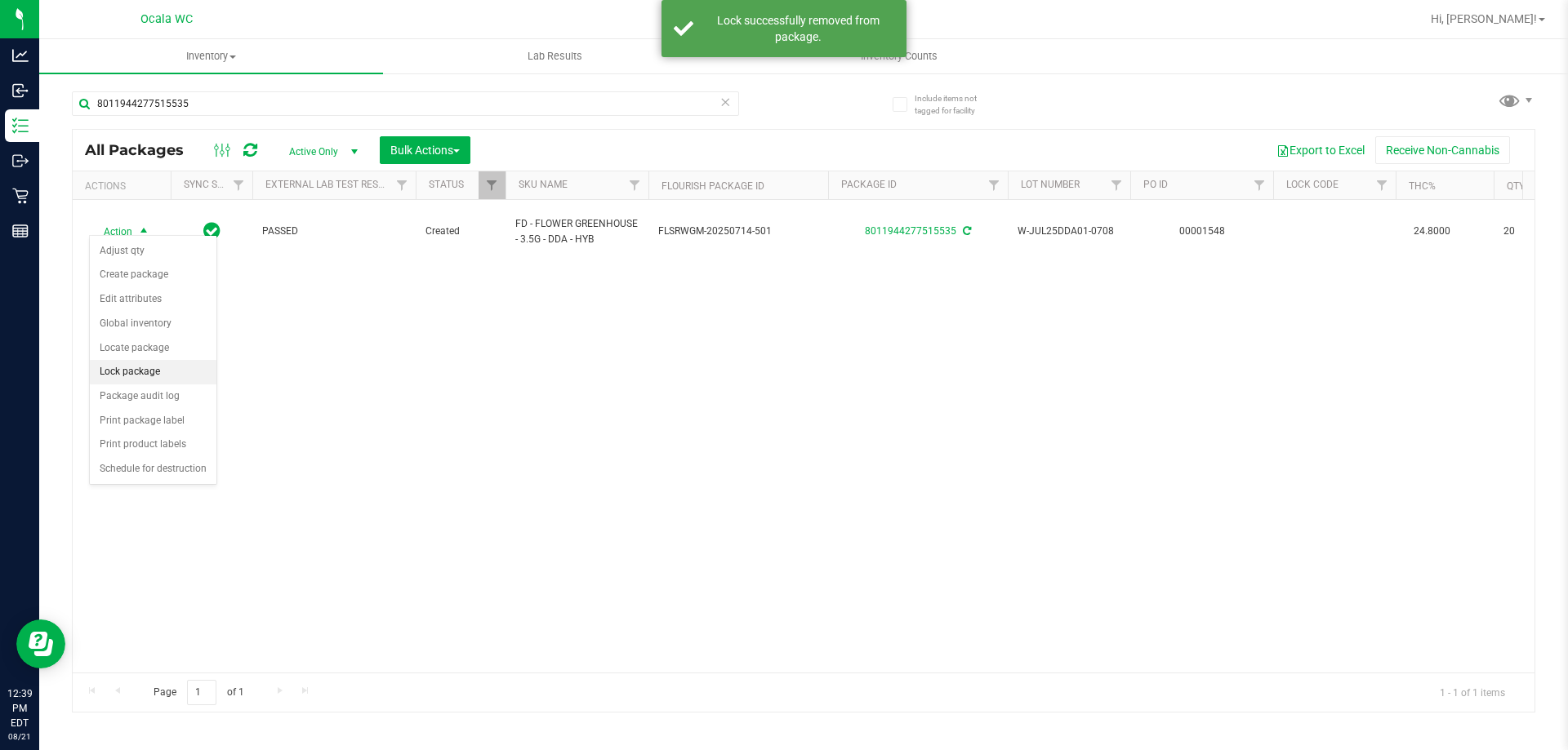
click at [123, 363] on li "Lock package" at bounding box center [153, 372] width 126 height 25
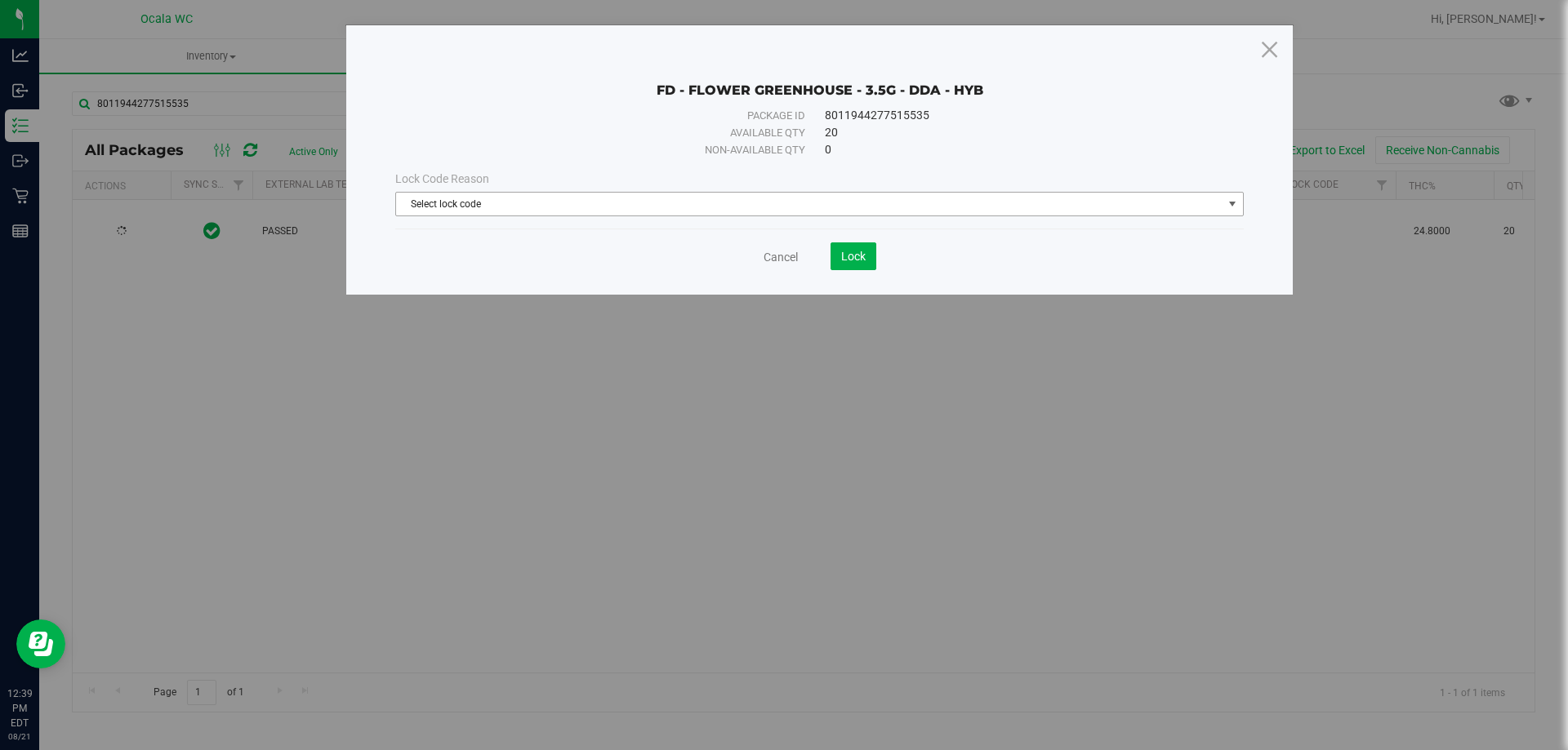
click at [411, 207] on span "Select lock code" at bounding box center [809, 204] width 827 height 23
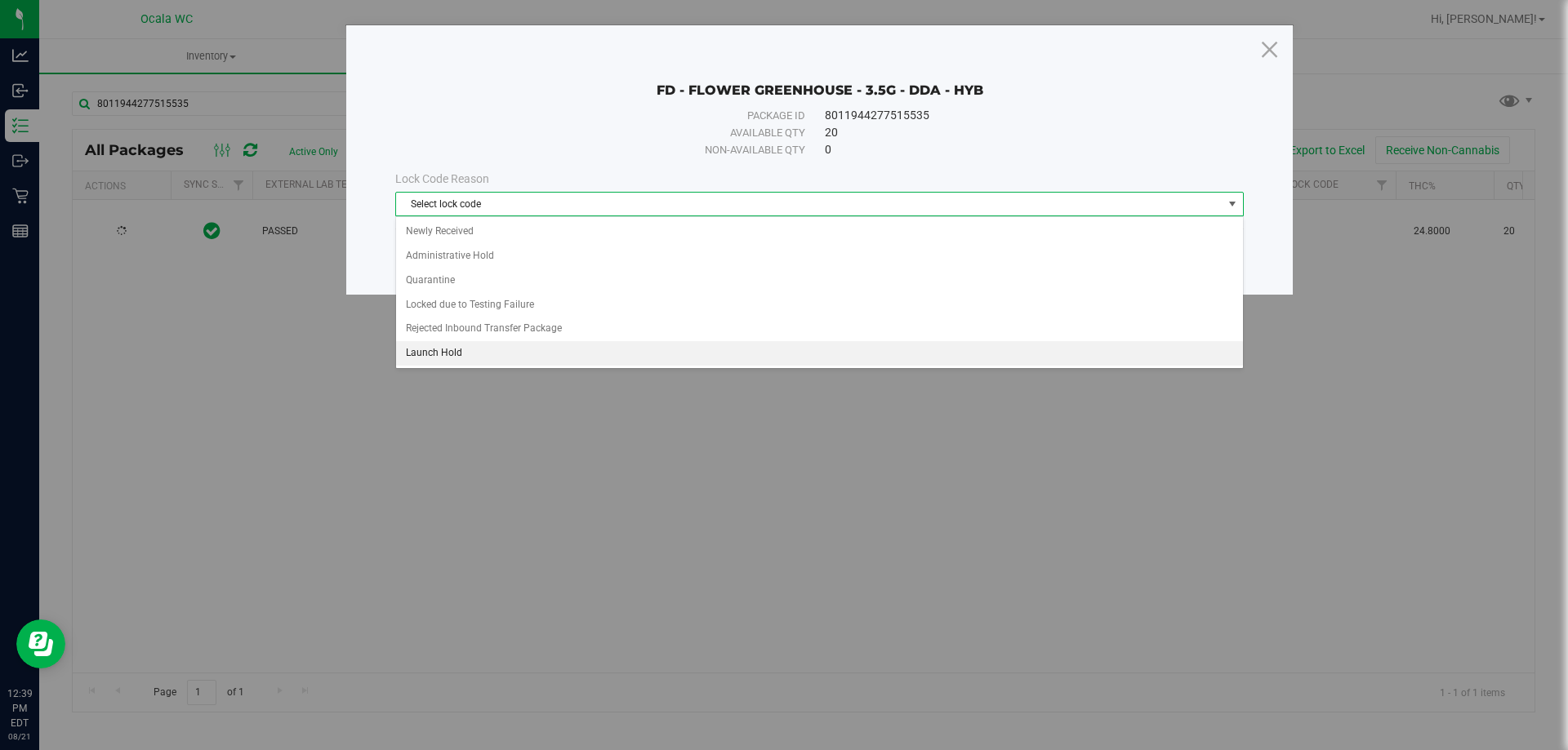
click at [423, 349] on li "Launch Hold" at bounding box center [820, 353] width 847 height 25
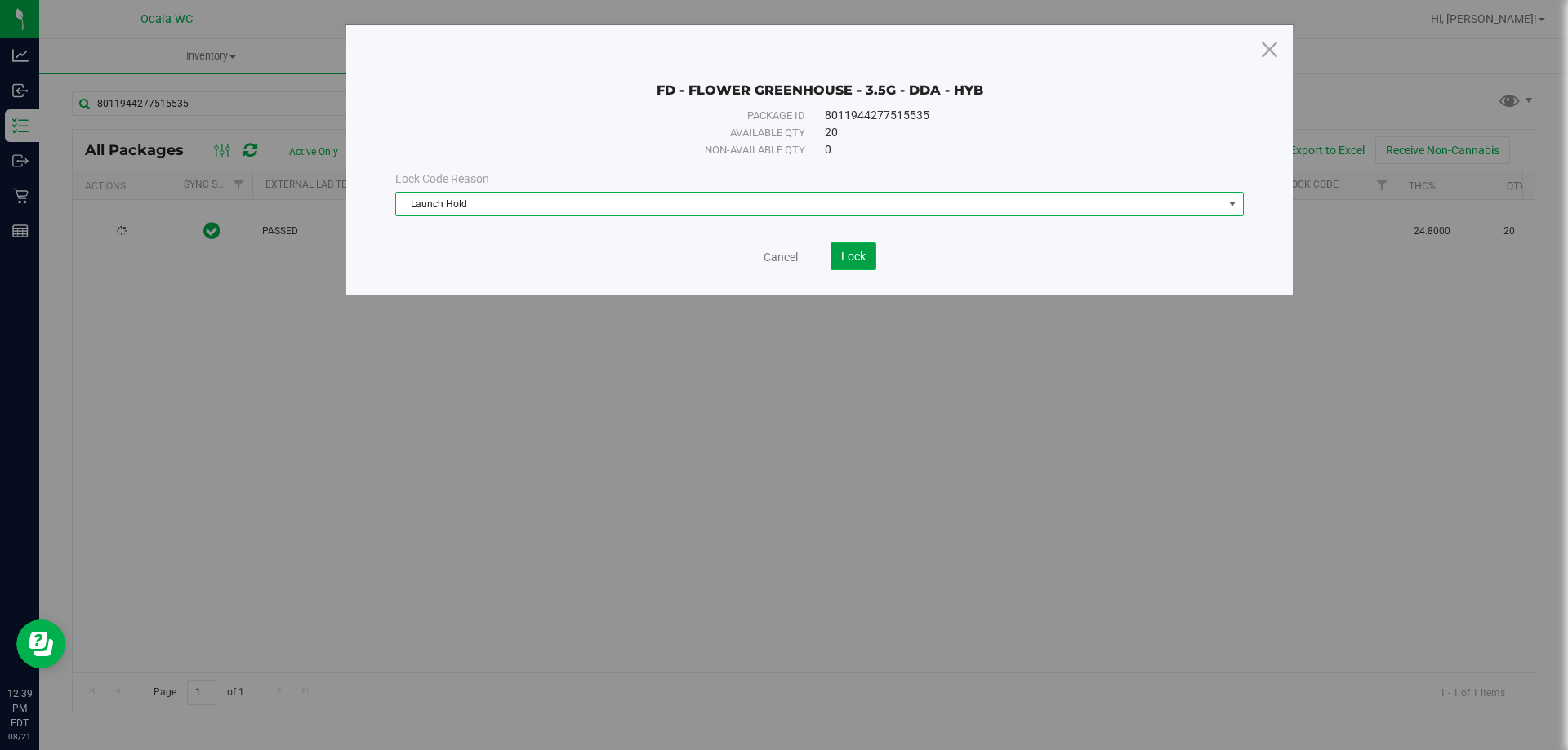
click at [847, 255] on span "Lock" at bounding box center [853, 256] width 25 height 13
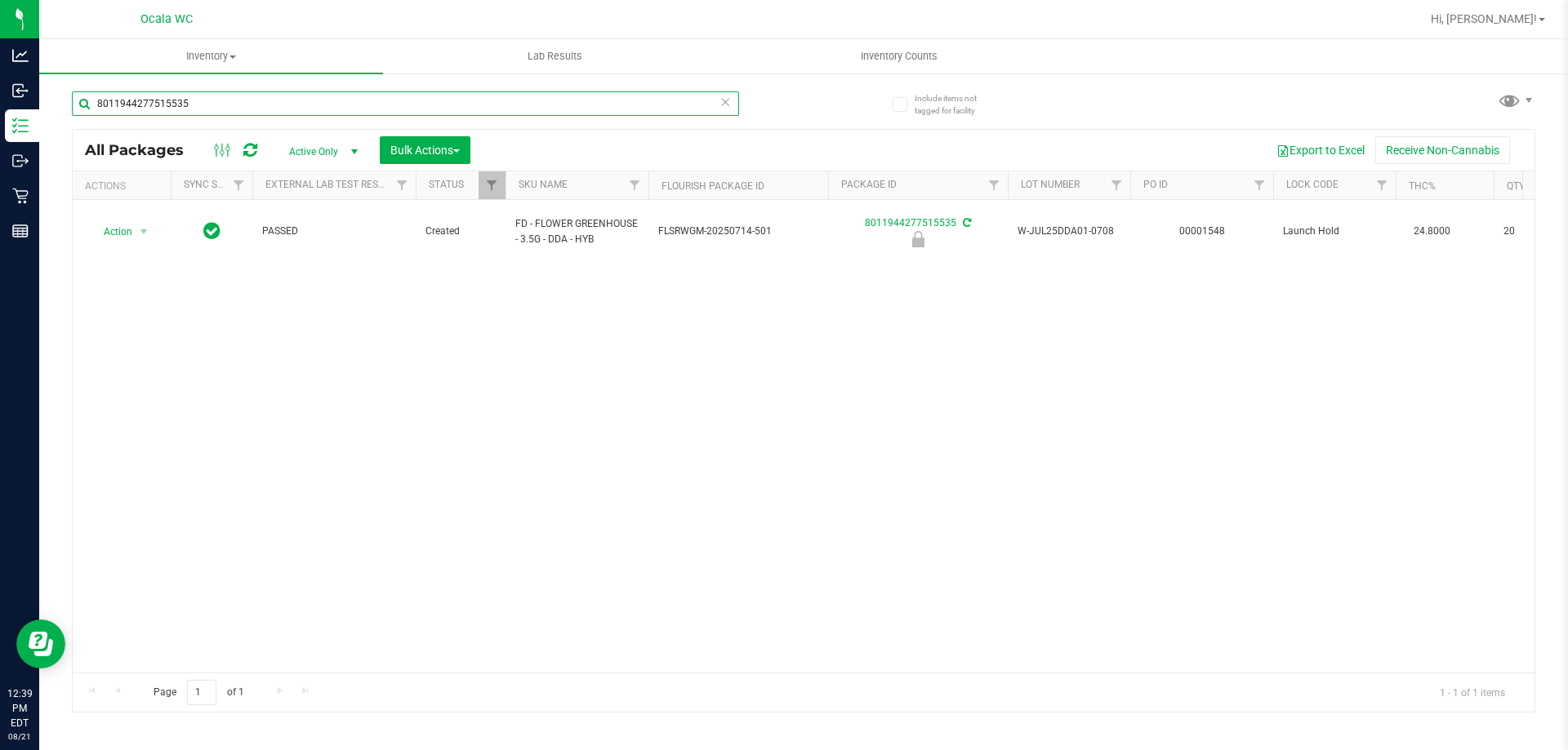
click at [211, 111] on input "8011944277515535" at bounding box center [406, 103] width 667 height 25
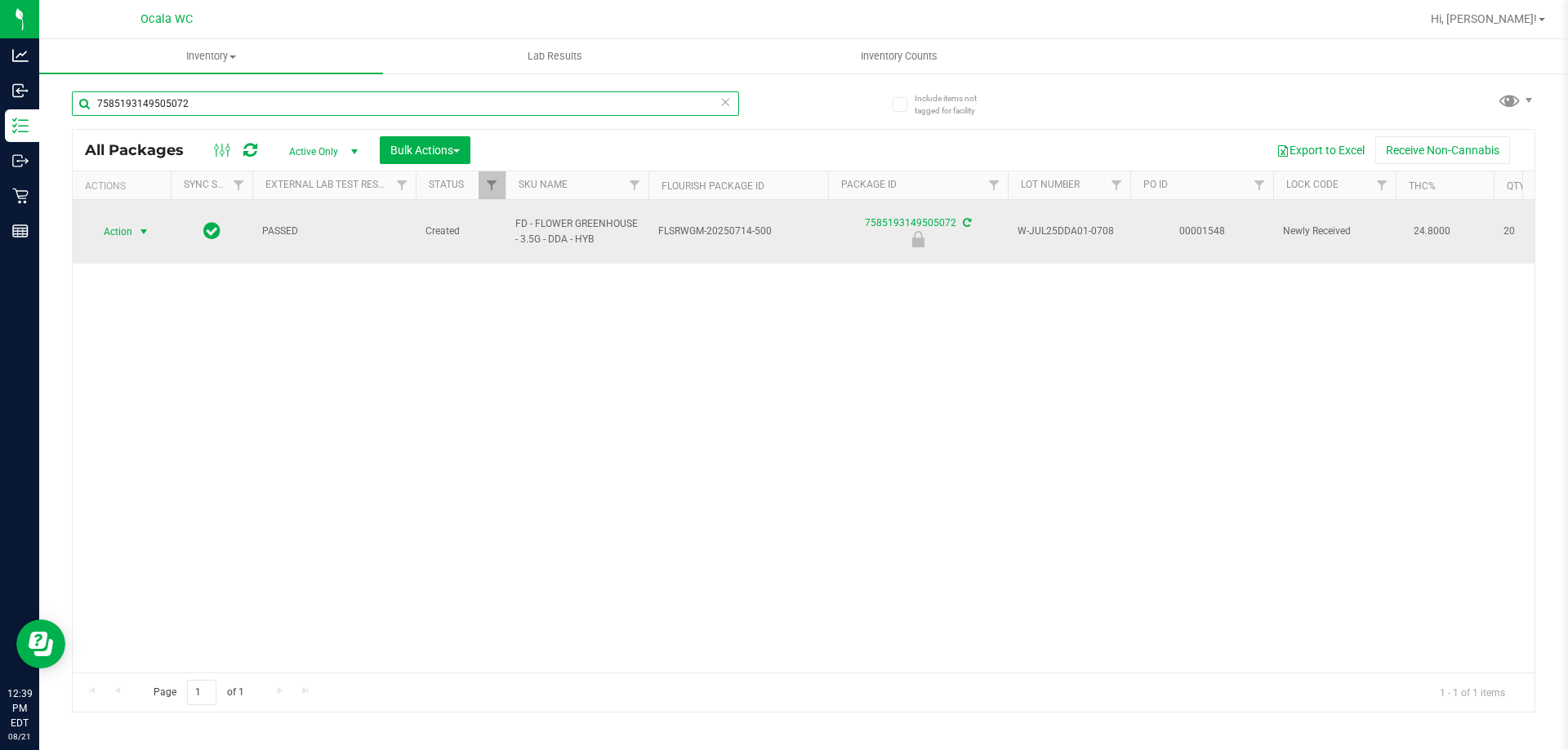
type input "7585193149505072"
click at [119, 224] on span "Action" at bounding box center [111, 232] width 44 height 23
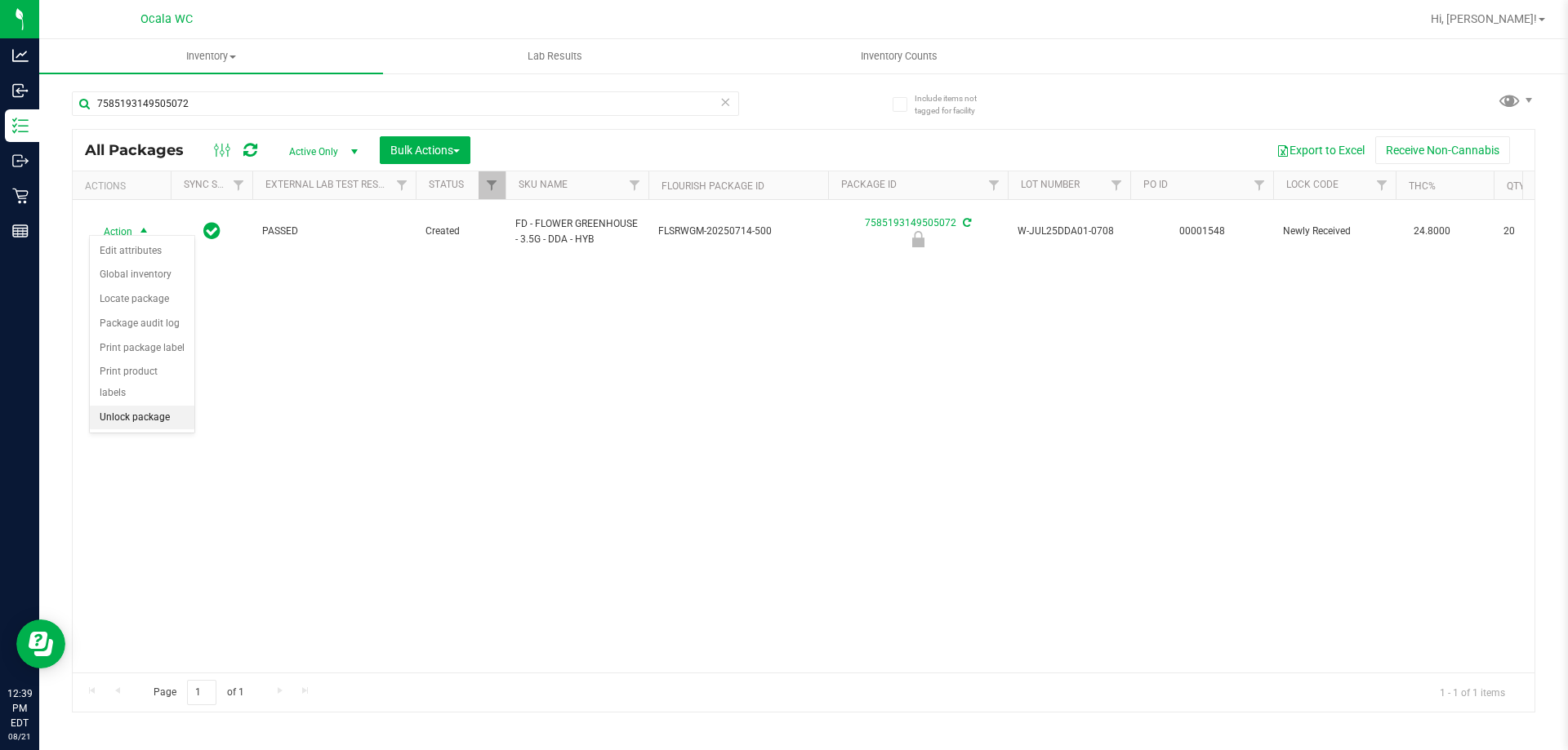
click at [126, 405] on li "Unlock package" at bounding box center [143, 418] width 105 height 25
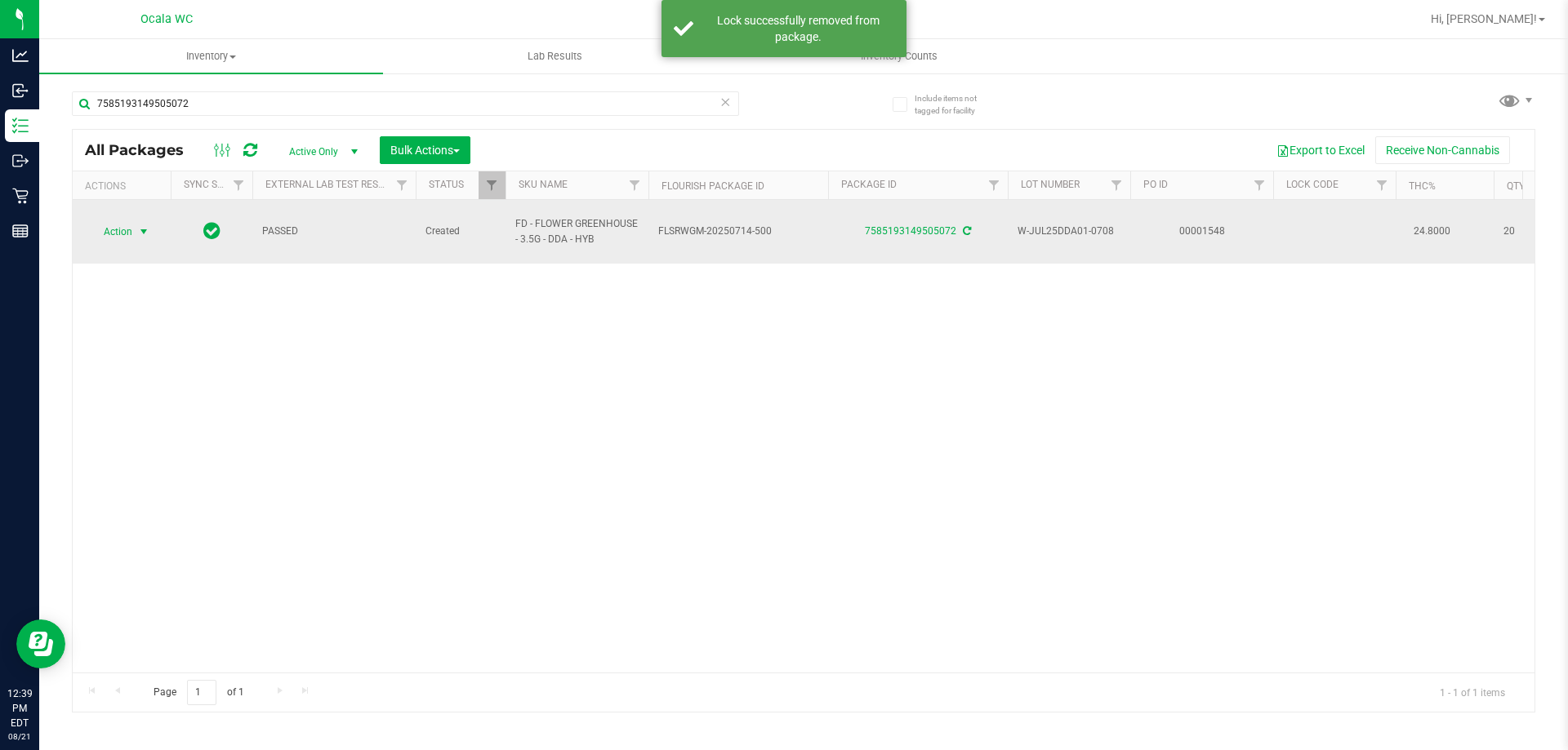
click at [117, 221] on span "Action" at bounding box center [111, 232] width 44 height 23
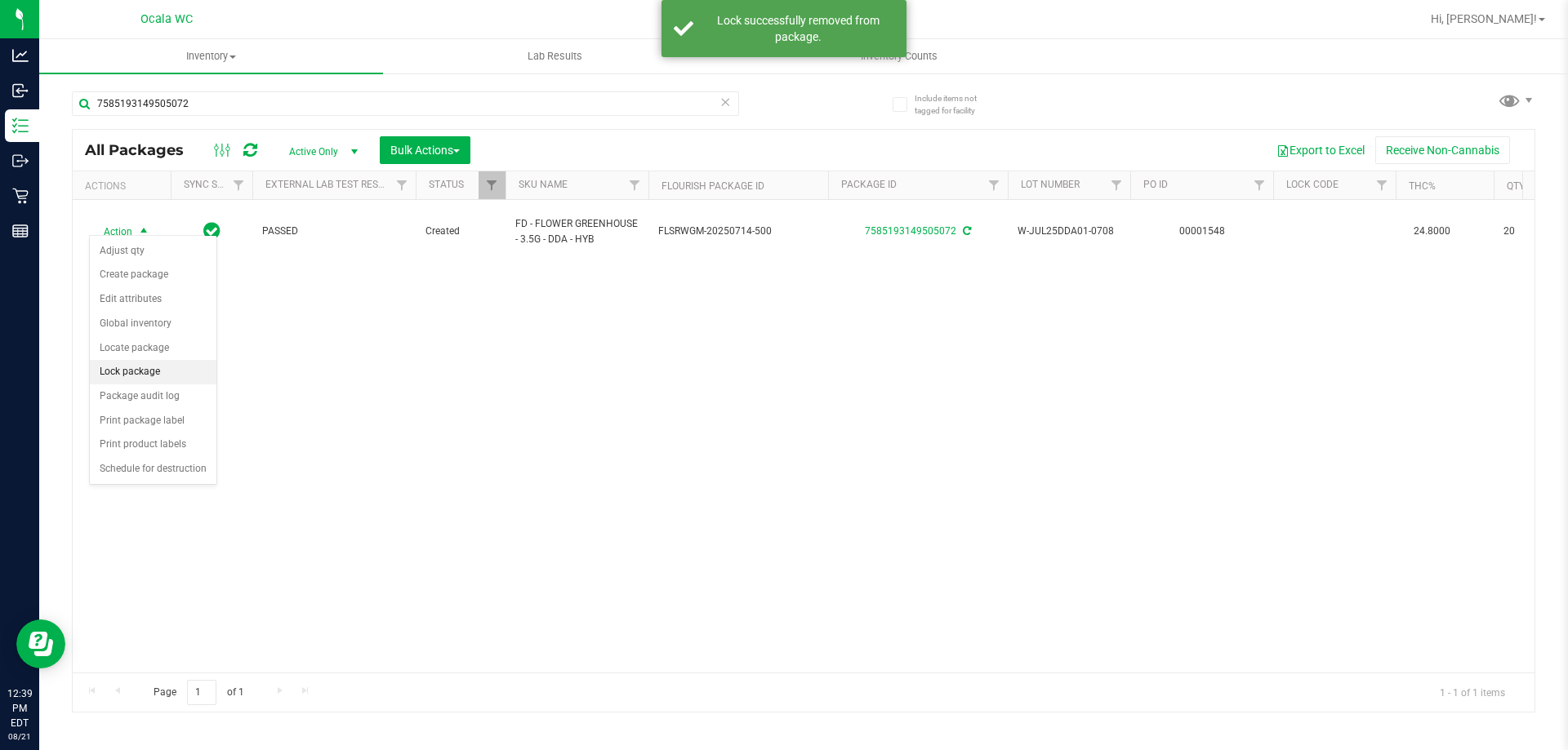
click at [113, 369] on li "Lock package" at bounding box center [153, 372] width 126 height 25
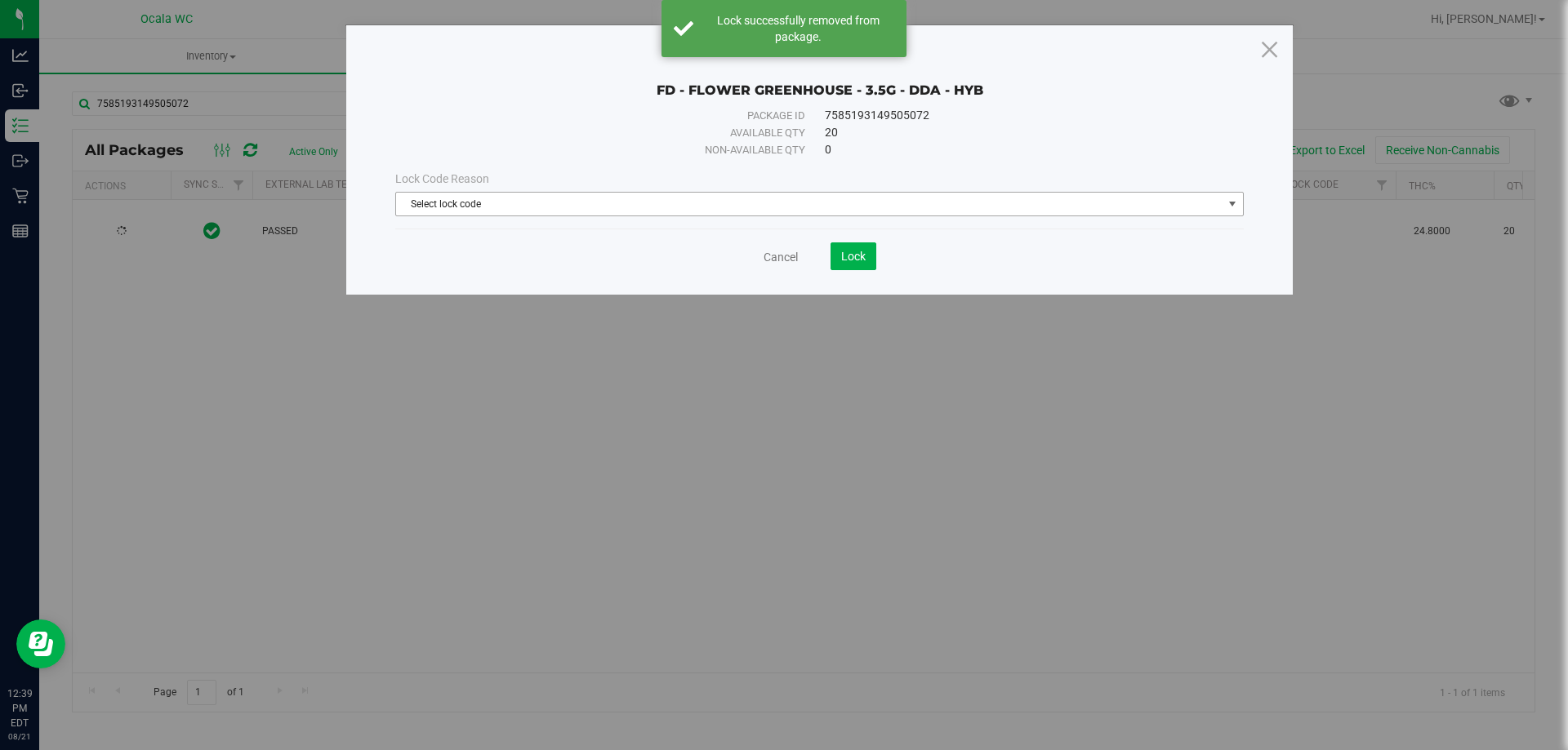
click at [456, 205] on span "Select lock code" at bounding box center [809, 204] width 827 height 23
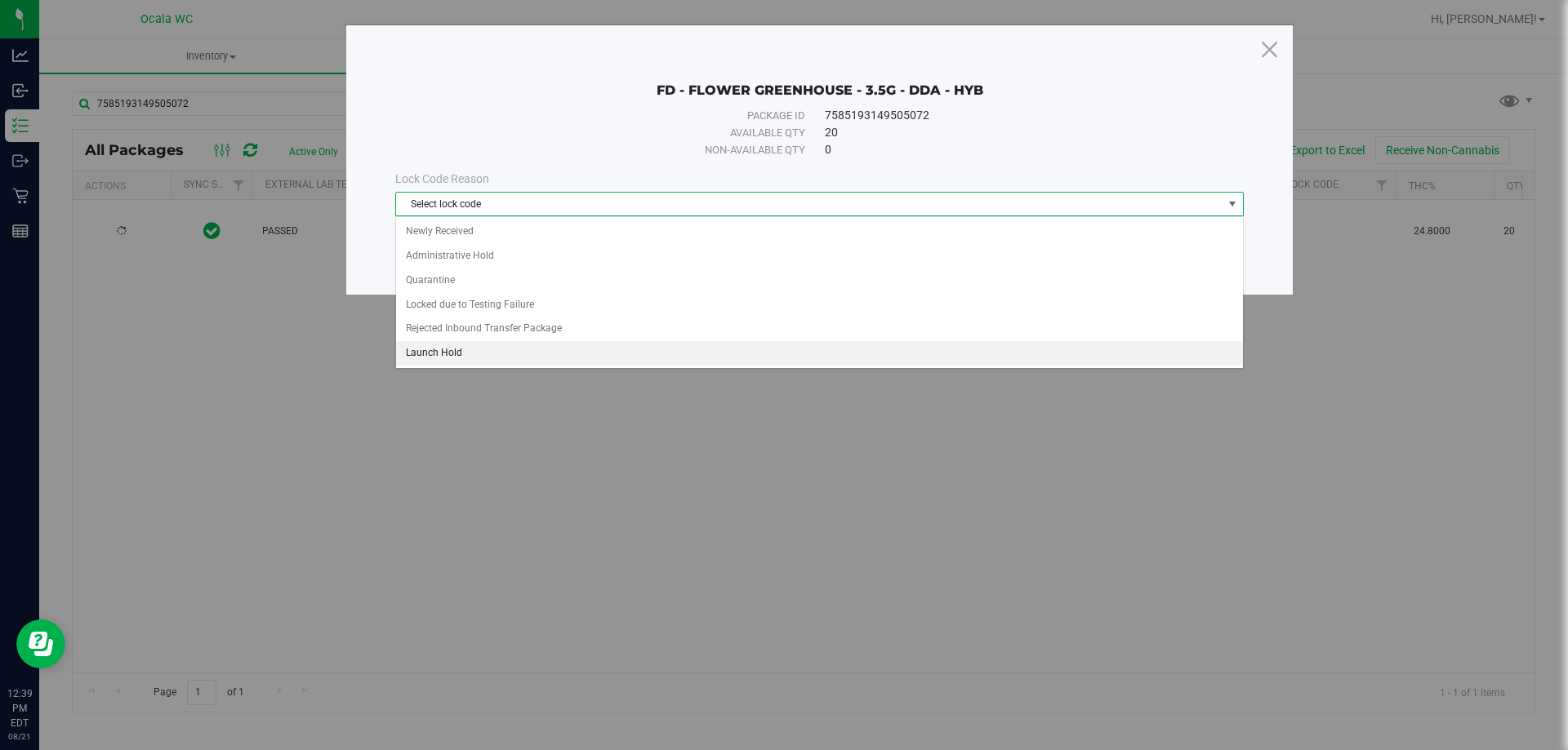
click at [437, 357] on li "Launch Hold" at bounding box center [820, 353] width 847 height 25
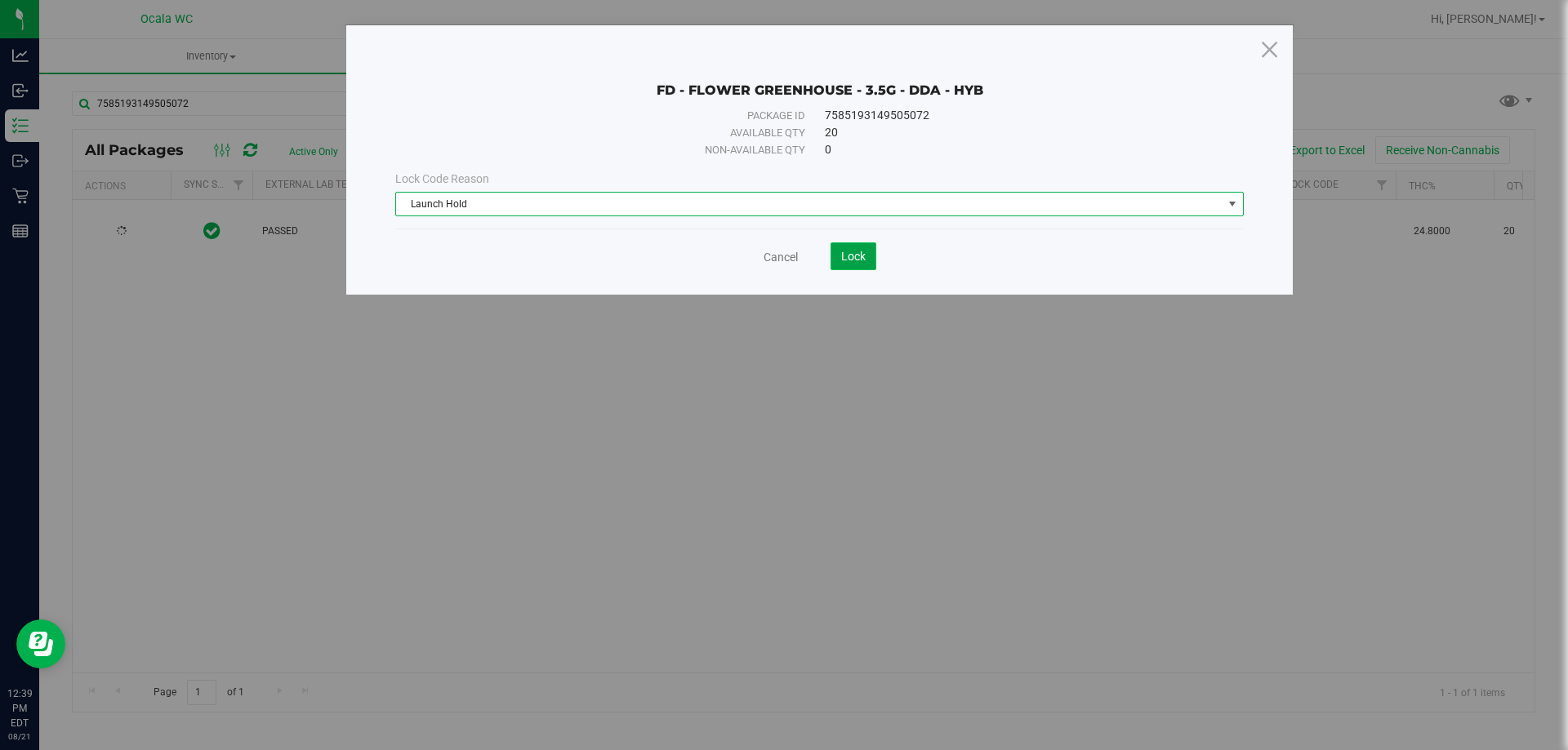
click at [869, 265] on button "Lock" at bounding box center [853, 256] width 46 height 27
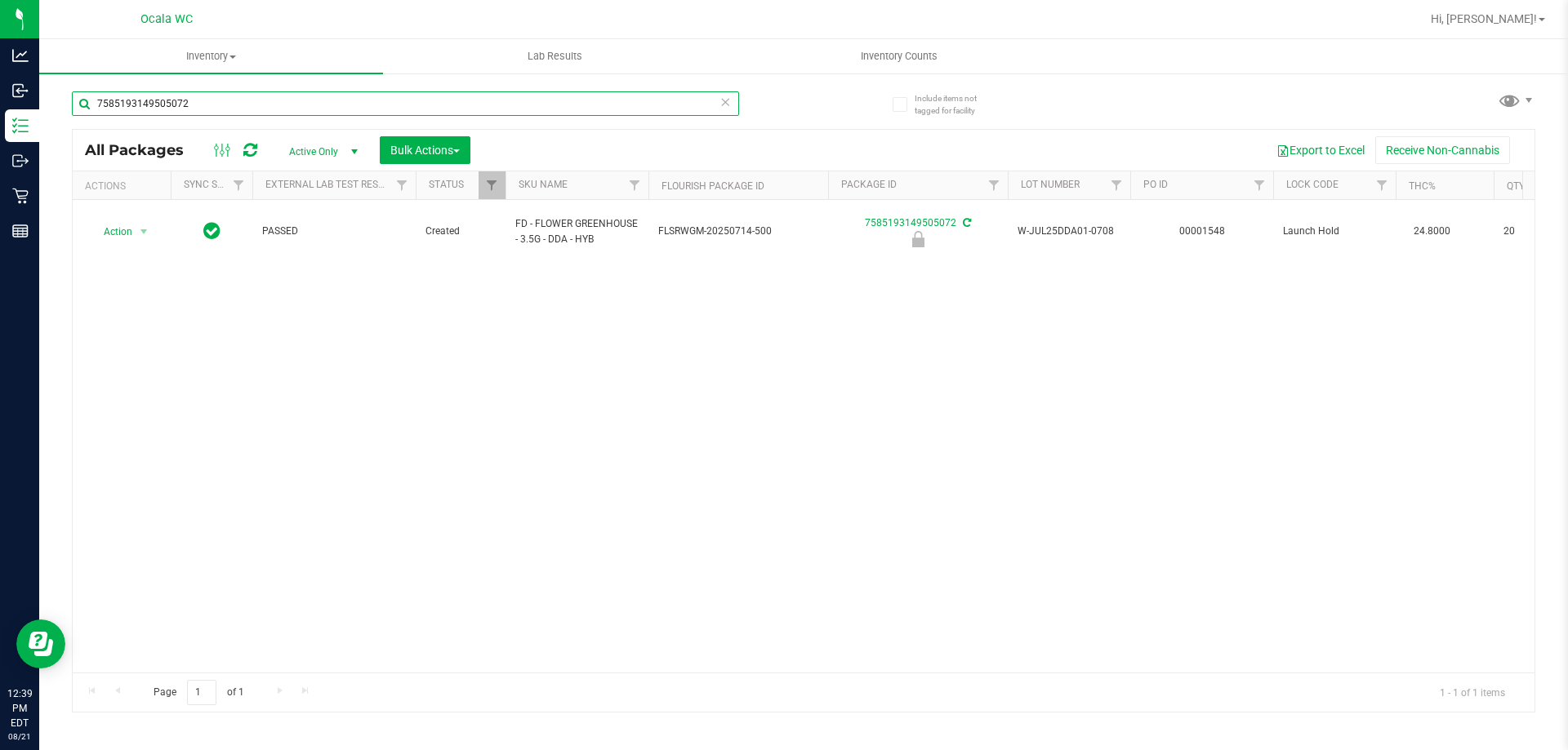
click at [191, 98] on input "7585193149505072" at bounding box center [406, 103] width 667 height 25
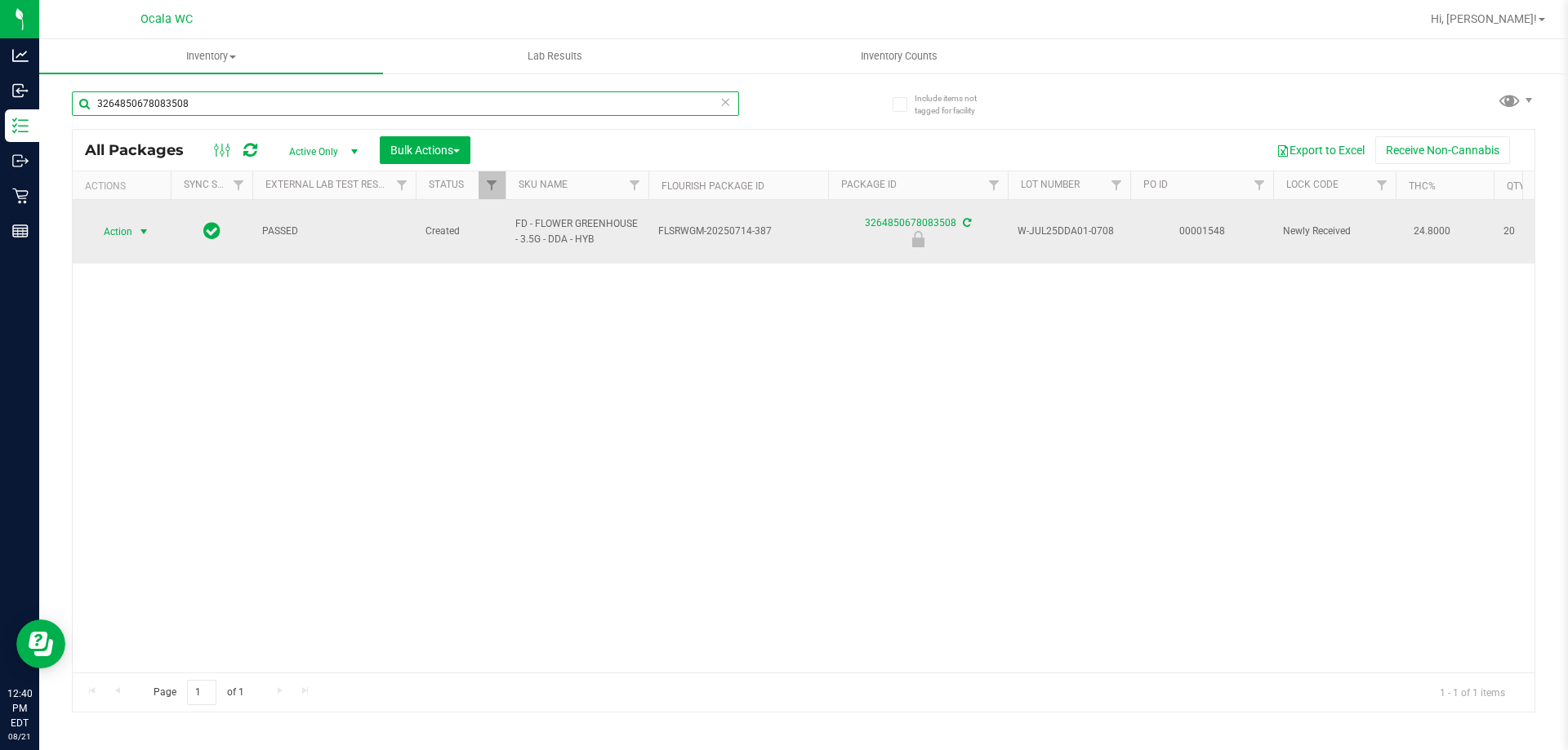
type input "3264850678083508"
click at [115, 227] on span "Action" at bounding box center [111, 232] width 44 height 23
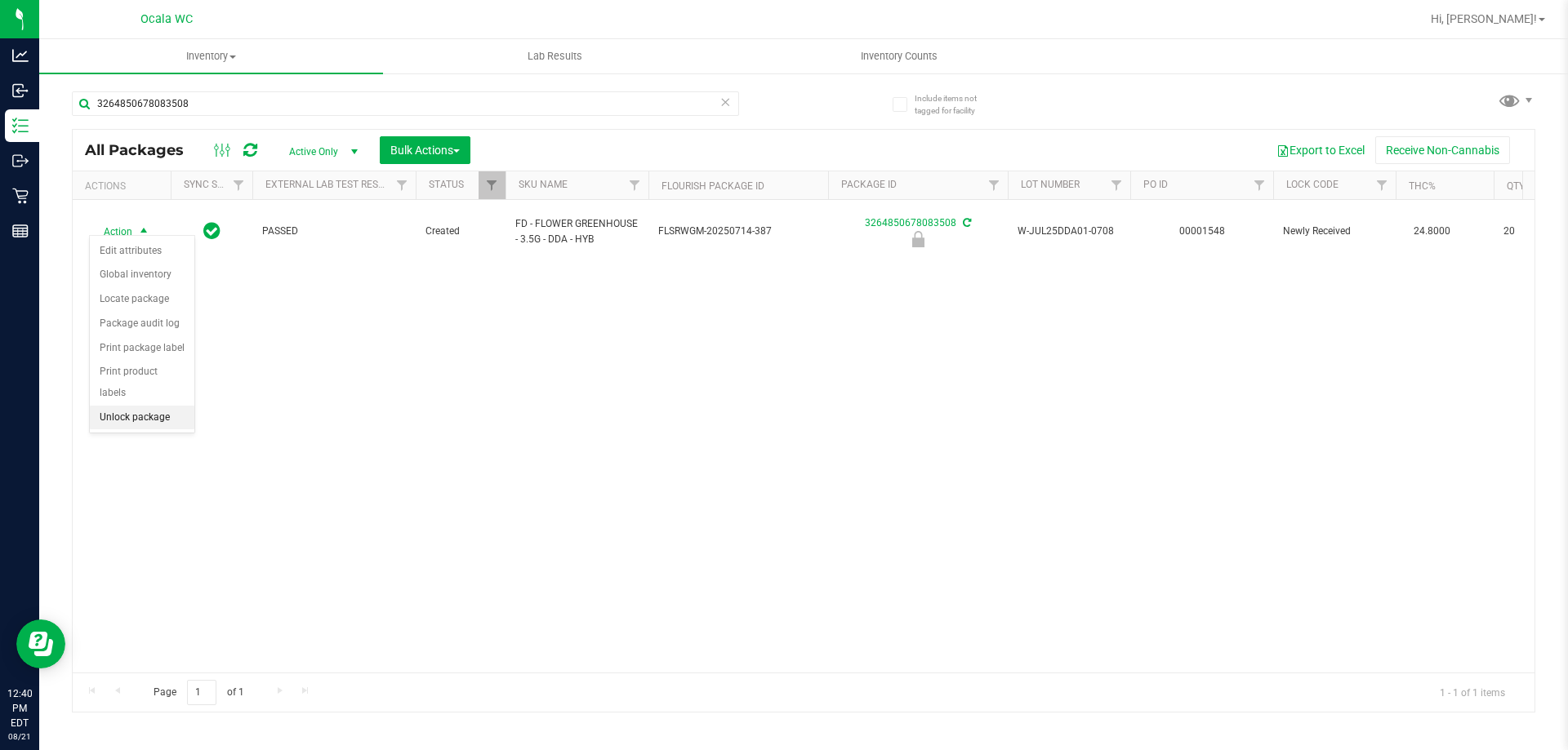
click at [119, 405] on li "Unlock package" at bounding box center [143, 418] width 105 height 25
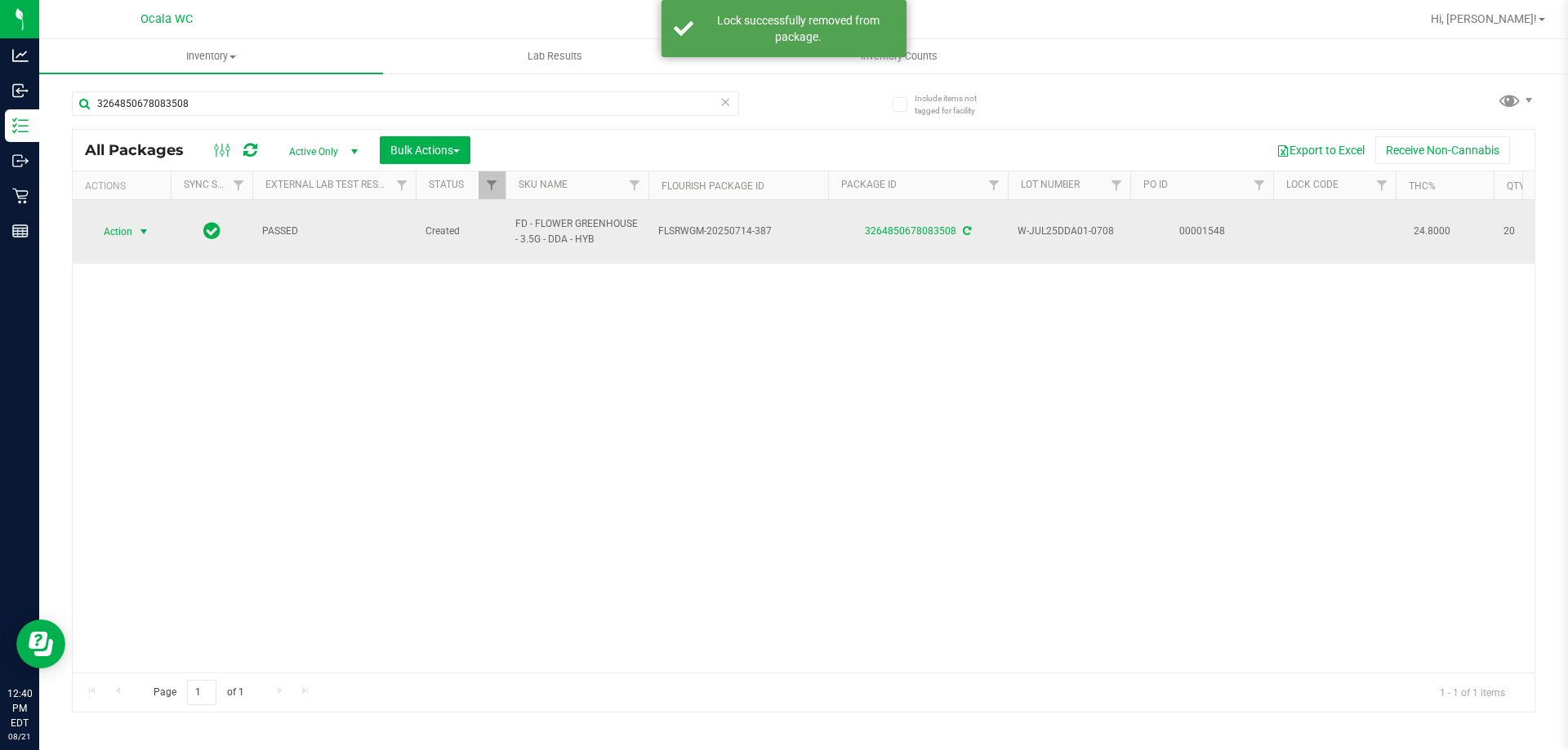
click at [124, 221] on span "Action" at bounding box center [111, 232] width 44 height 23
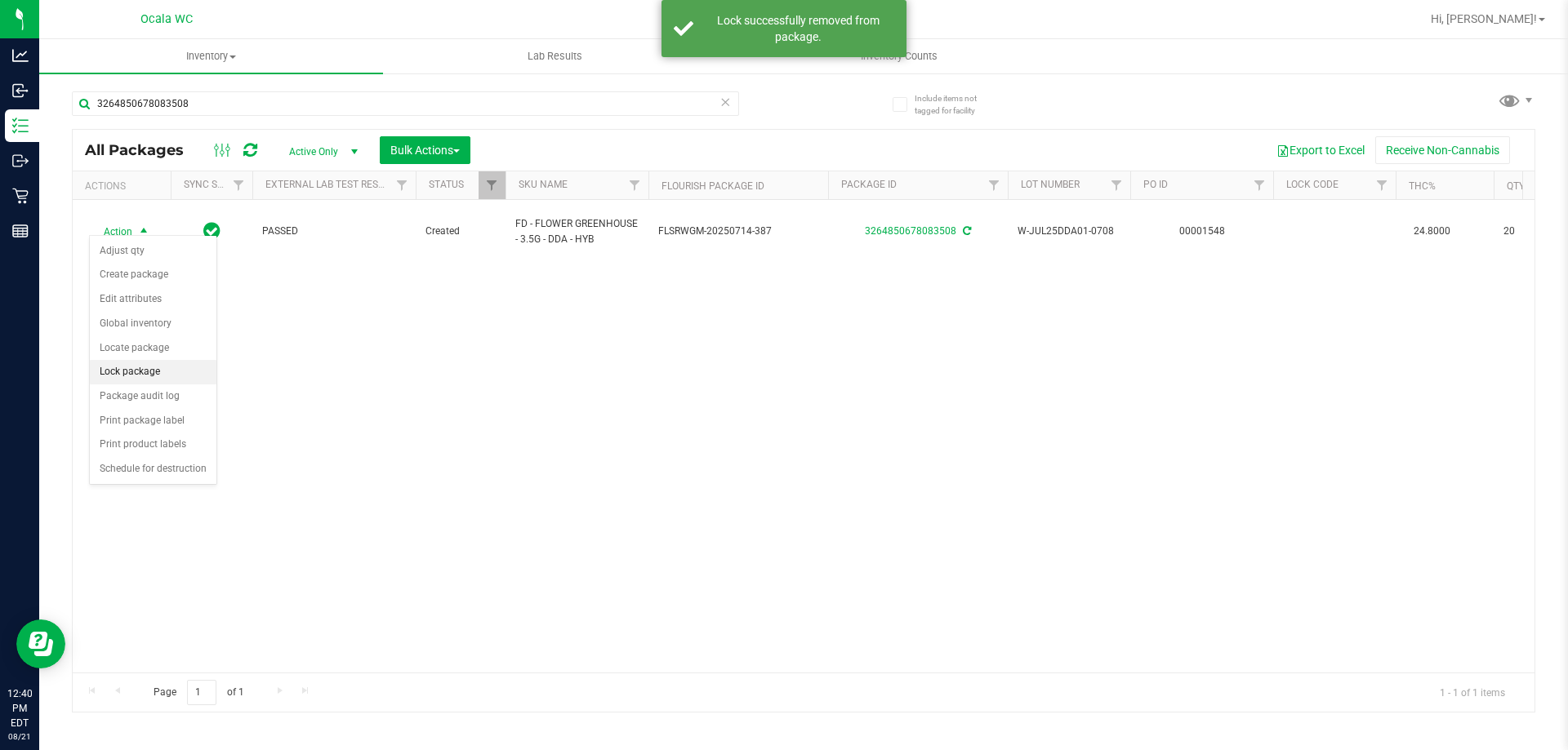
click at [133, 380] on li "Lock package" at bounding box center [153, 372] width 126 height 25
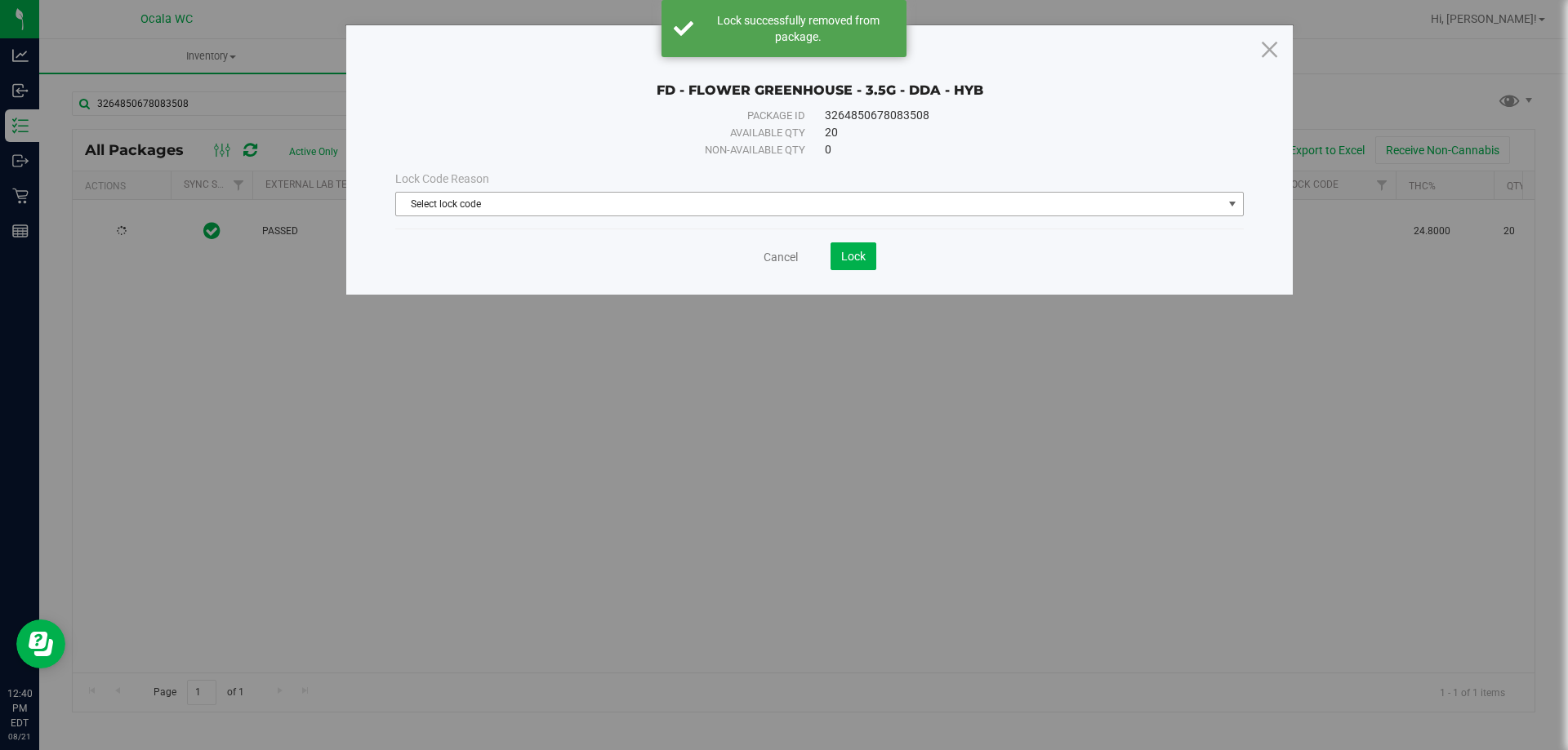
click at [452, 206] on span "Select lock code" at bounding box center [809, 204] width 827 height 23
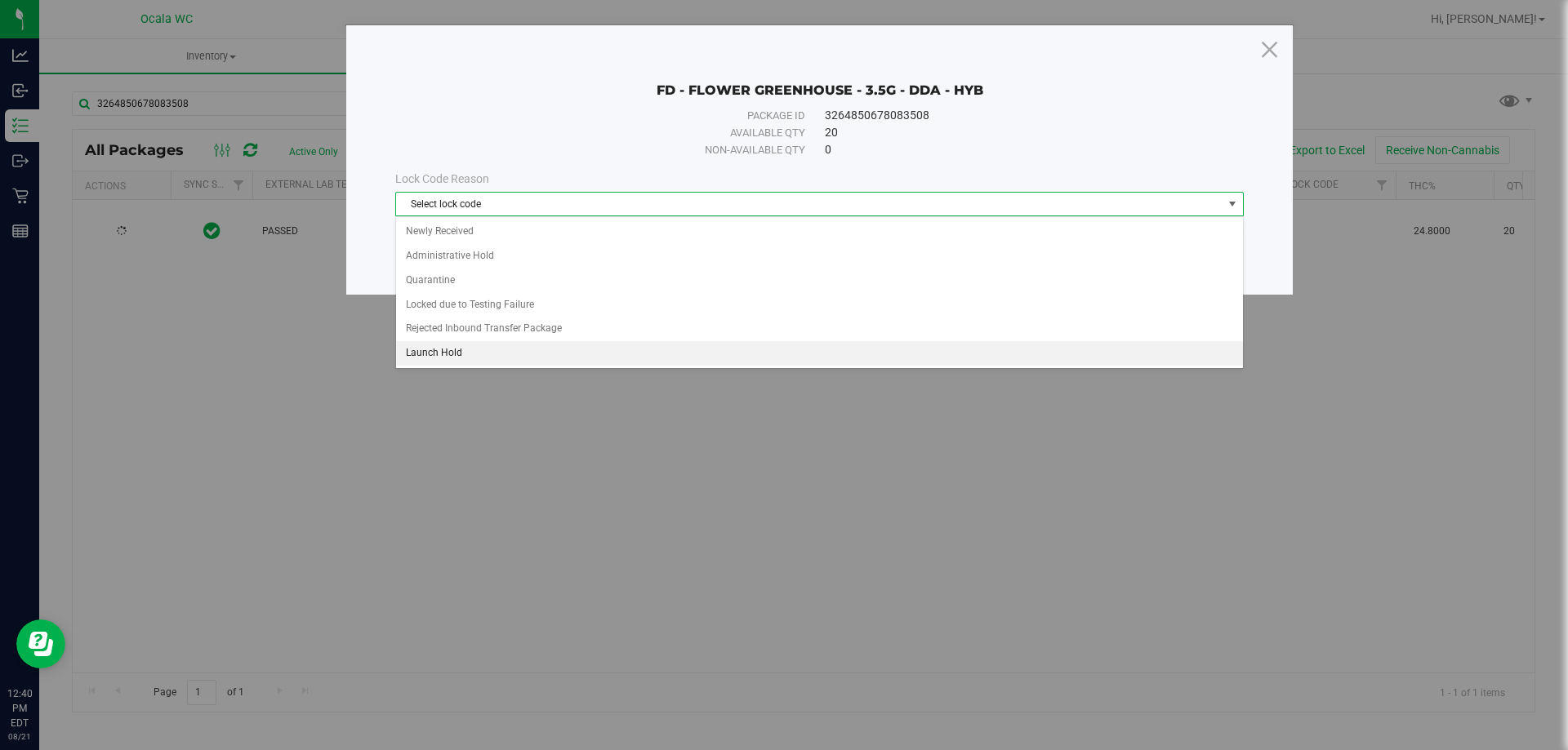
click at [449, 348] on li "Launch Hold" at bounding box center [820, 353] width 847 height 25
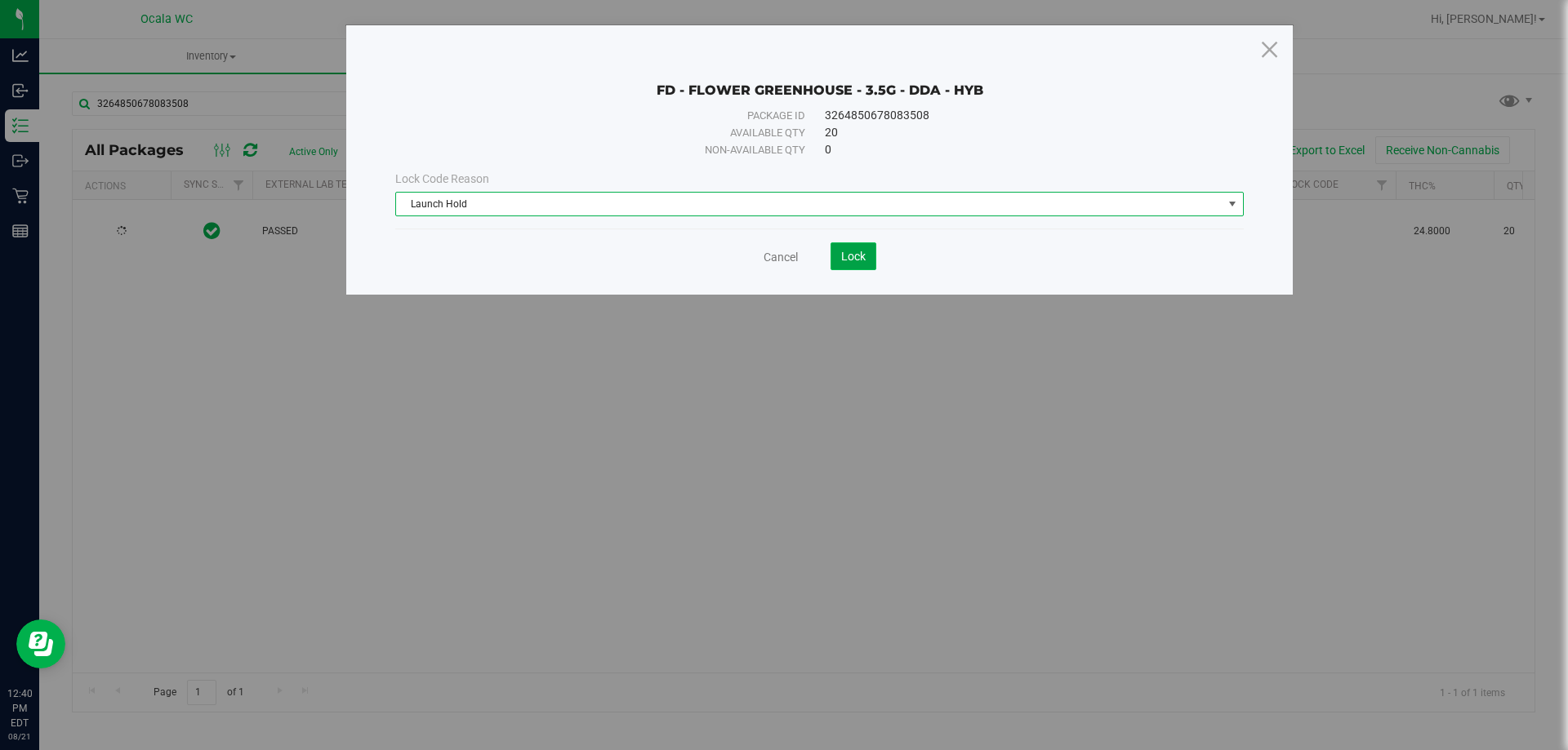
click at [847, 255] on span "Lock" at bounding box center [853, 256] width 25 height 13
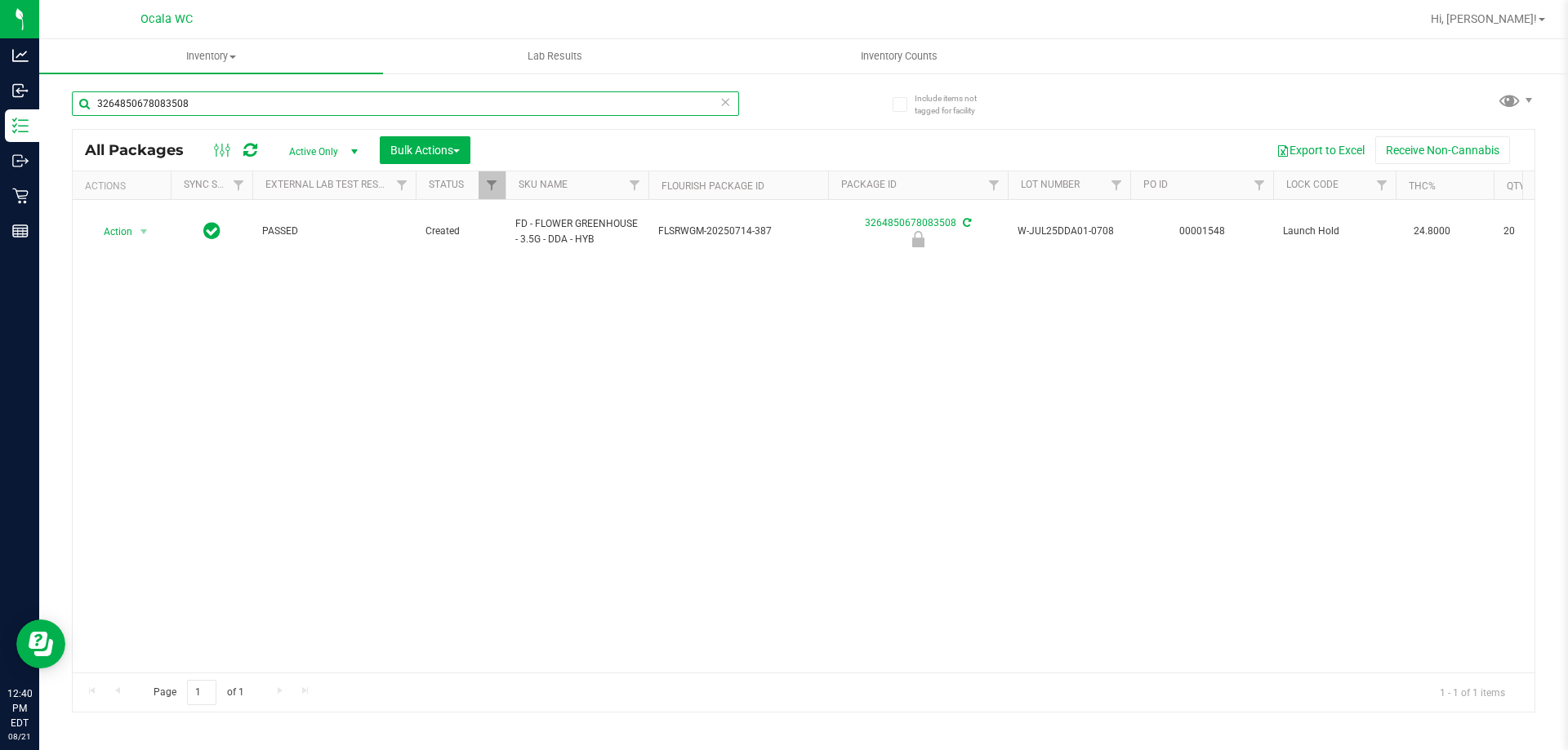
click at [179, 95] on input "3264850678083508" at bounding box center [406, 103] width 667 height 25
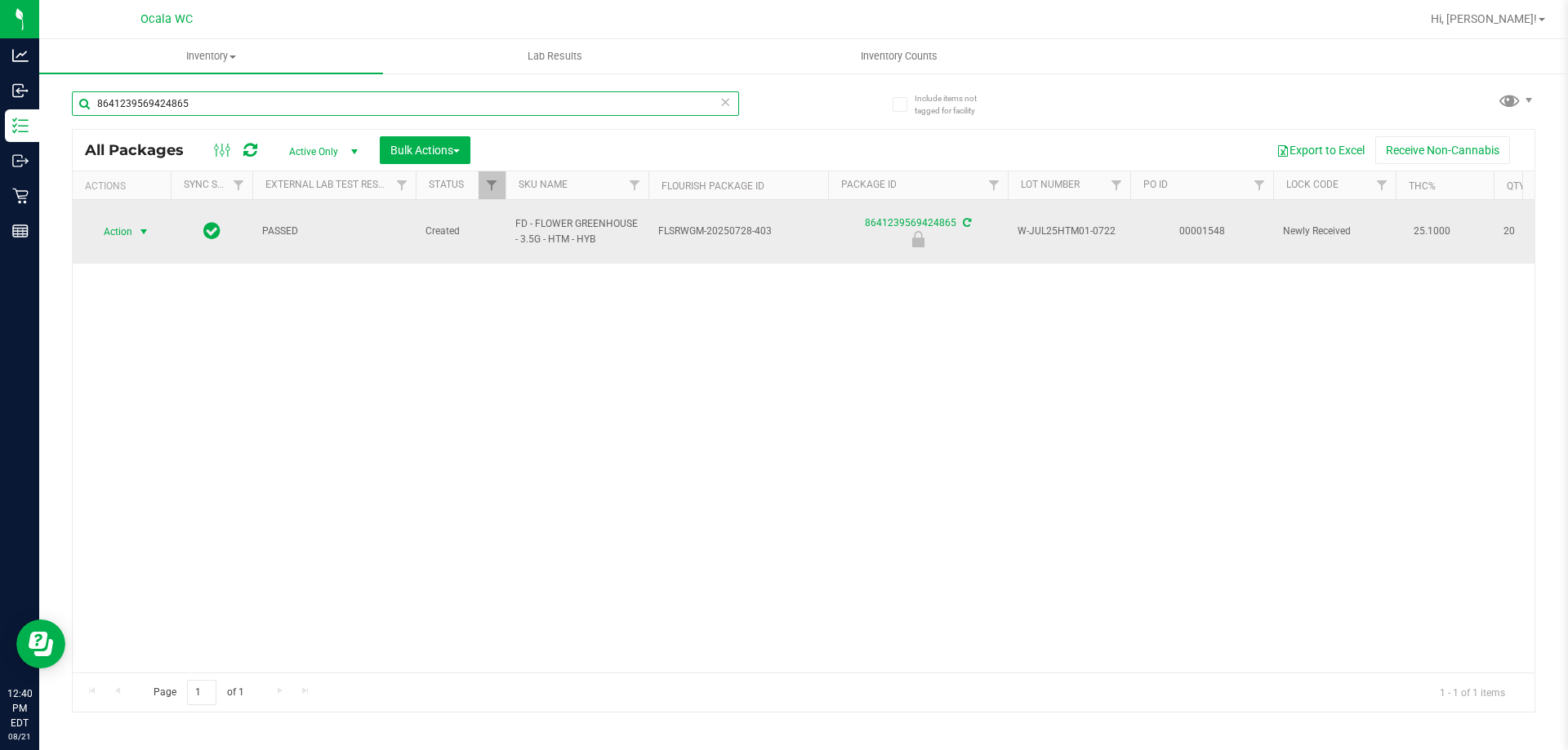
type input "8641239569424865"
click at [115, 227] on span "Action" at bounding box center [111, 232] width 44 height 23
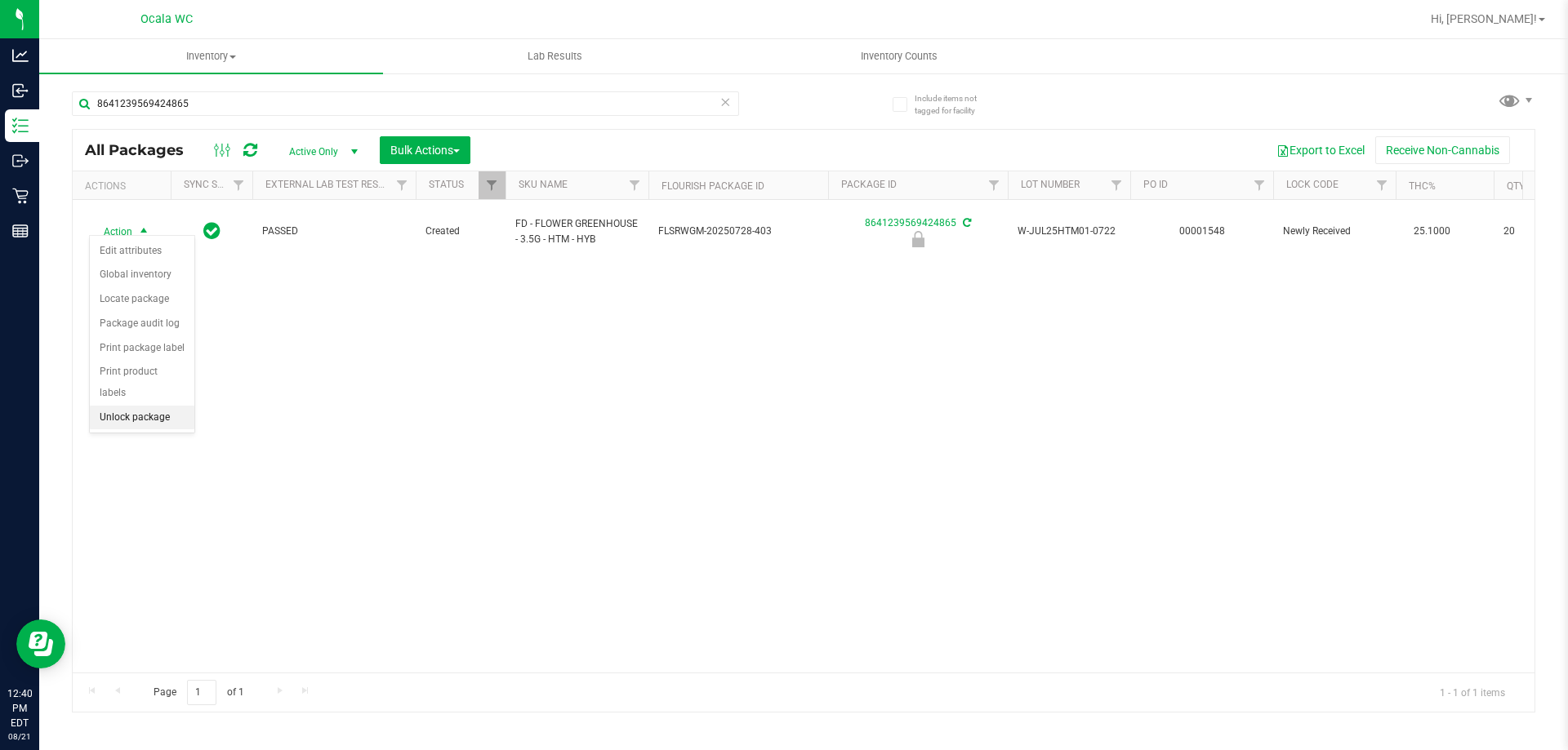
click at [137, 405] on li "Unlock package" at bounding box center [143, 418] width 105 height 25
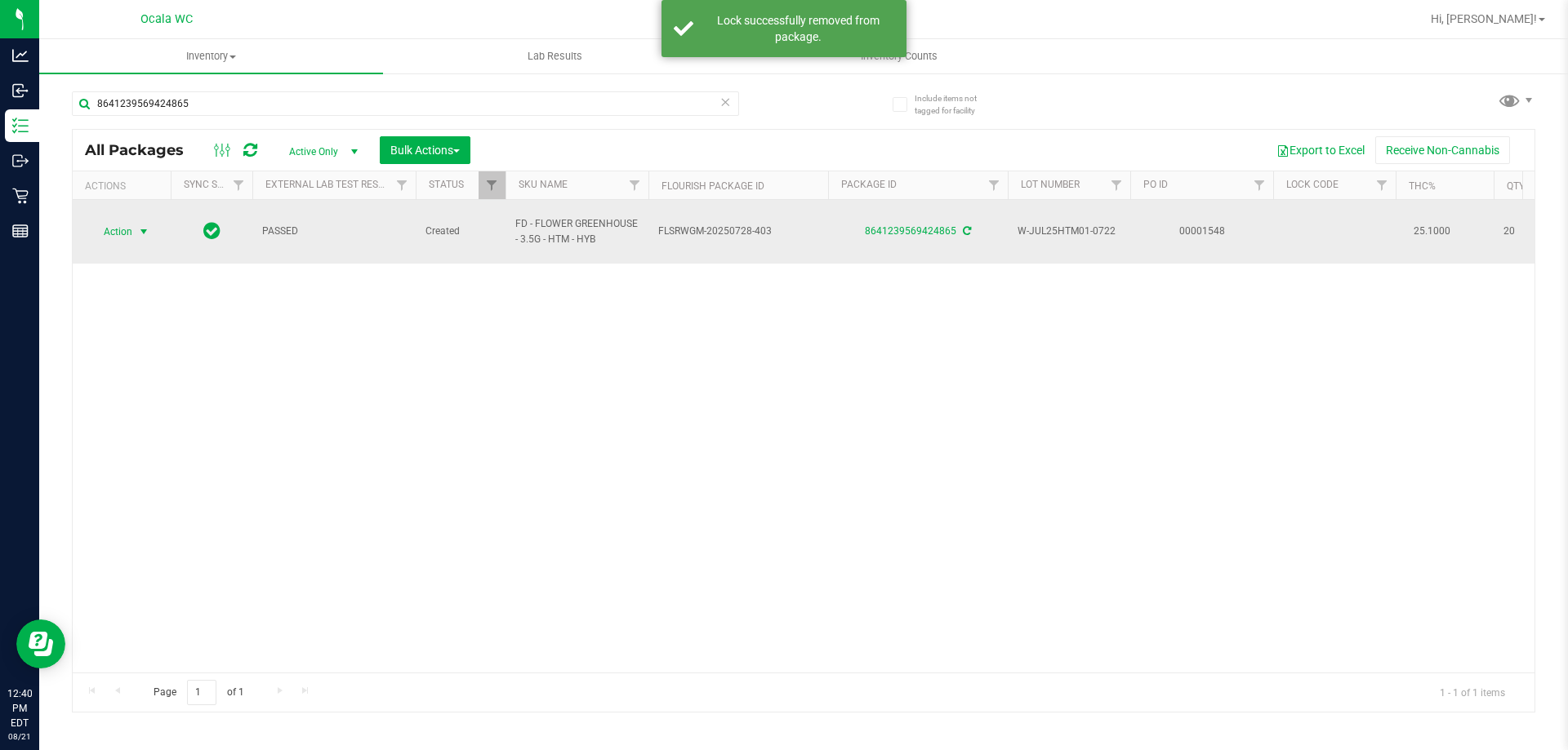
click at [131, 221] on span "Action" at bounding box center [111, 232] width 44 height 23
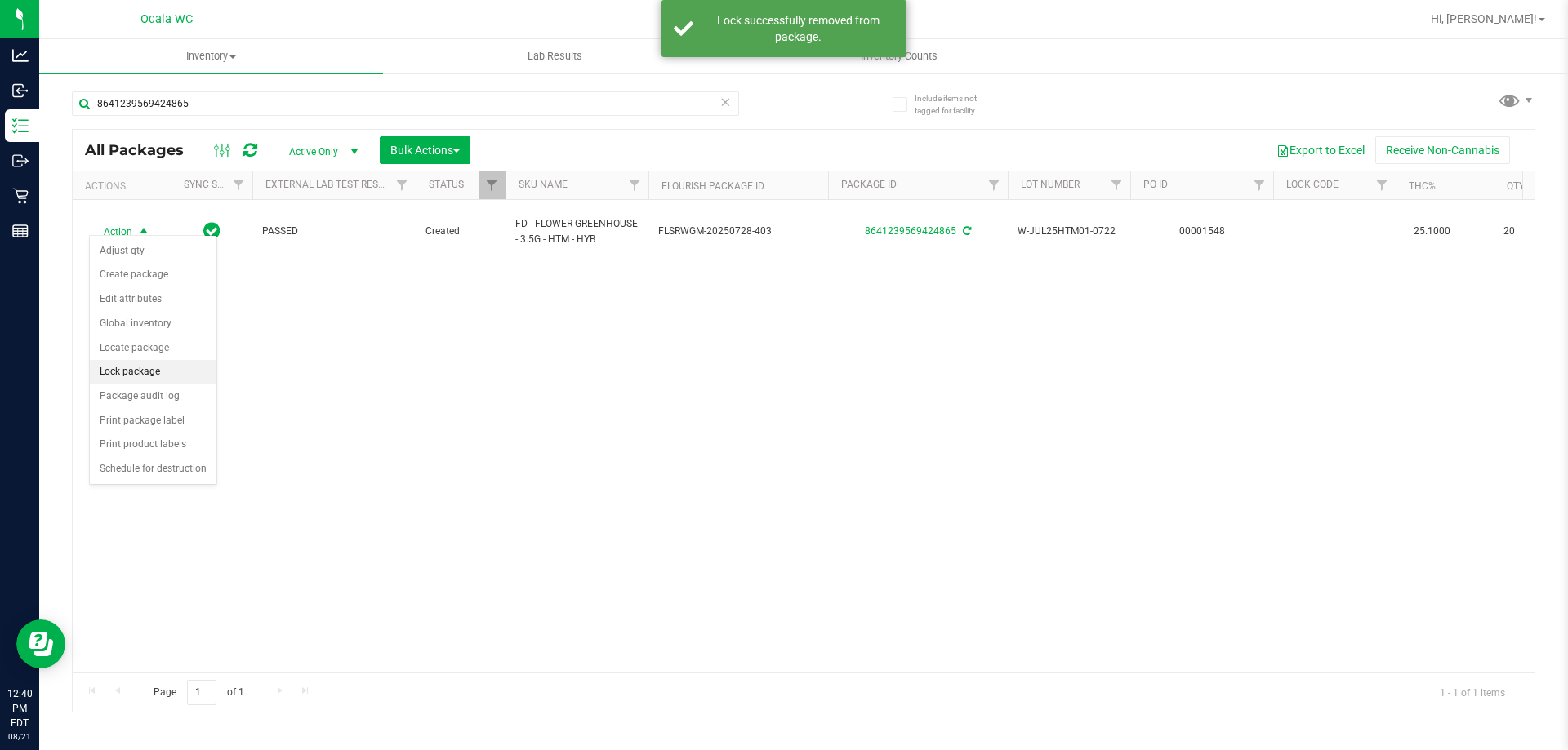
click at [137, 367] on li "Lock package" at bounding box center [153, 372] width 126 height 25
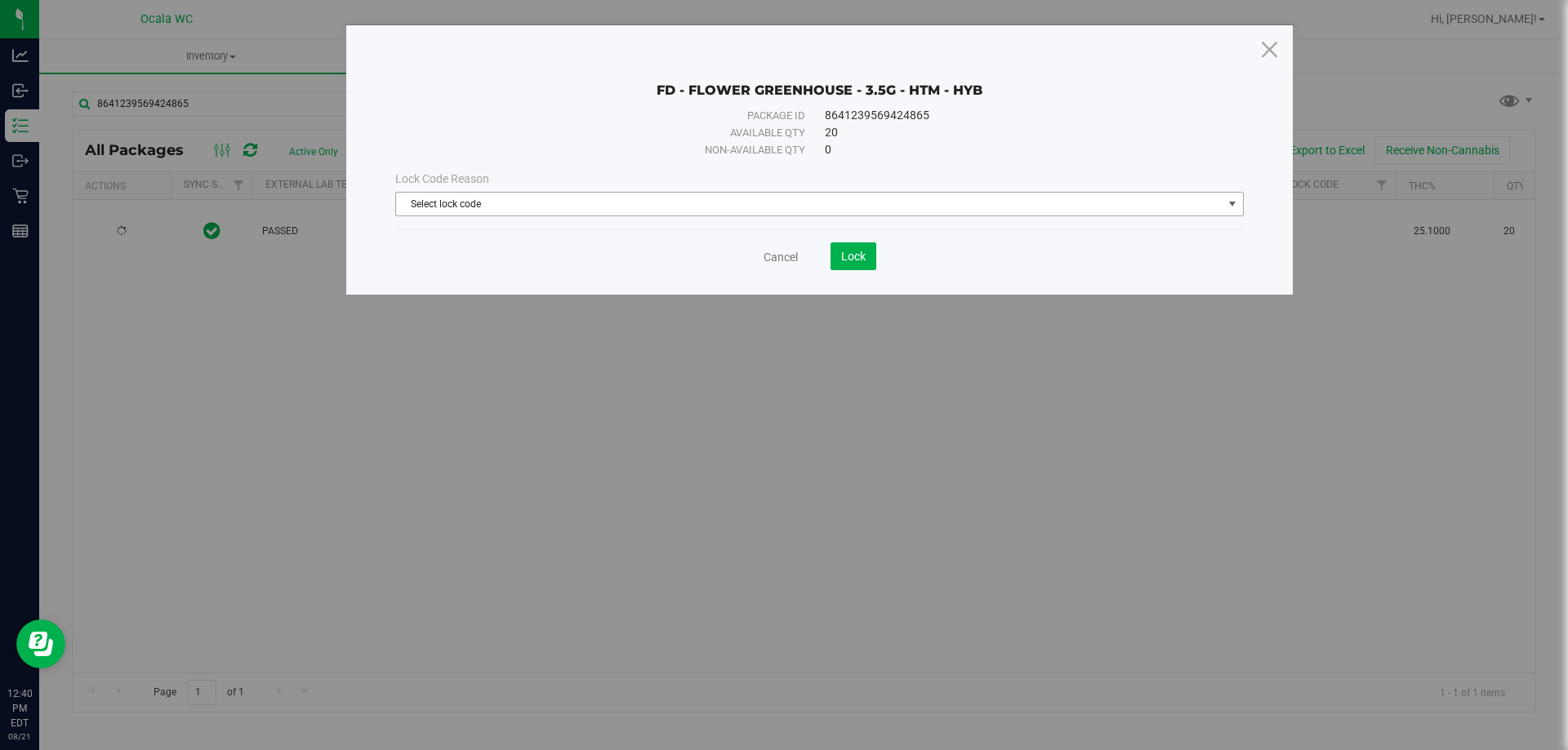
click at [698, 209] on span "Select lock code" at bounding box center [809, 204] width 827 height 23
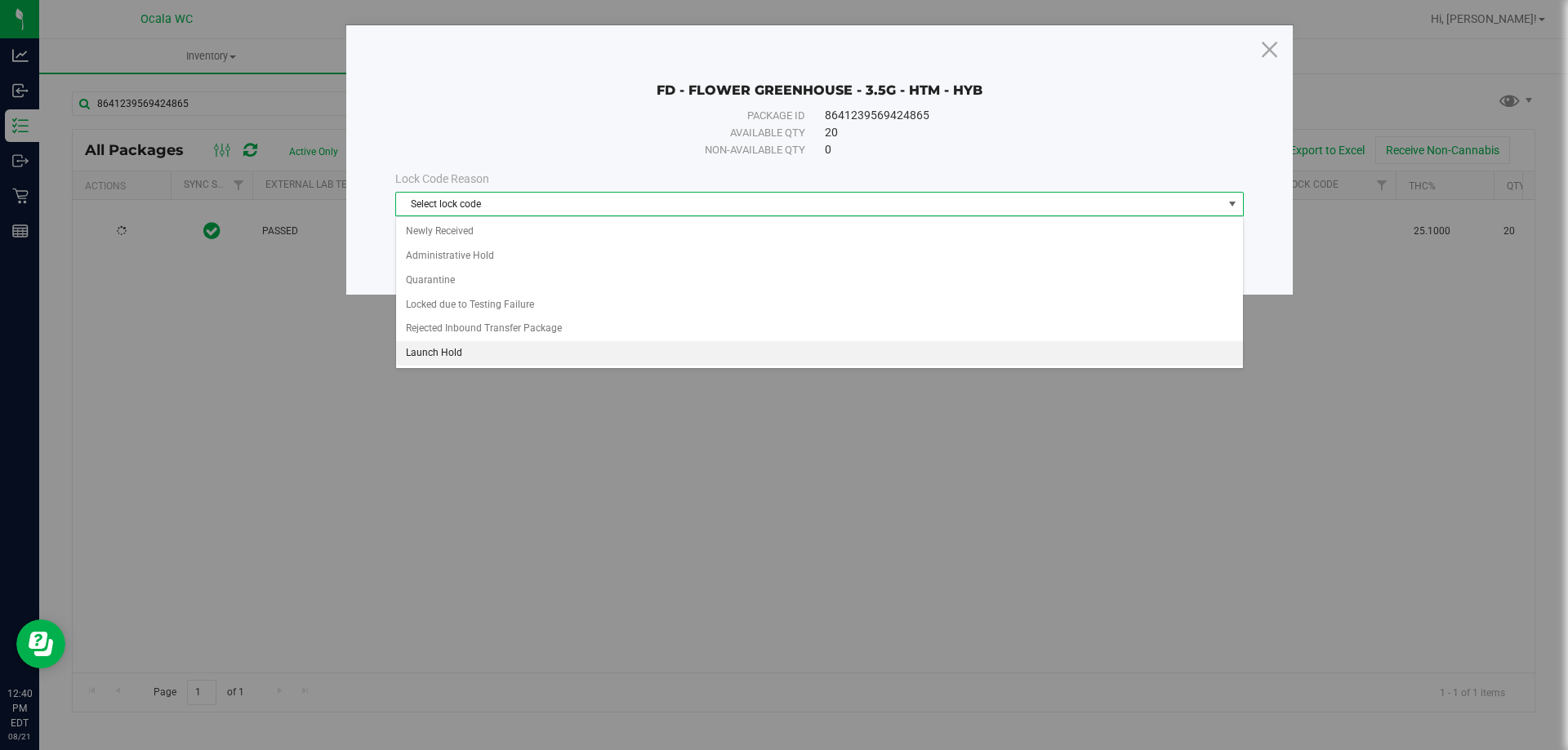
click at [449, 349] on li "Launch Hold" at bounding box center [820, 353] width 847 height 25
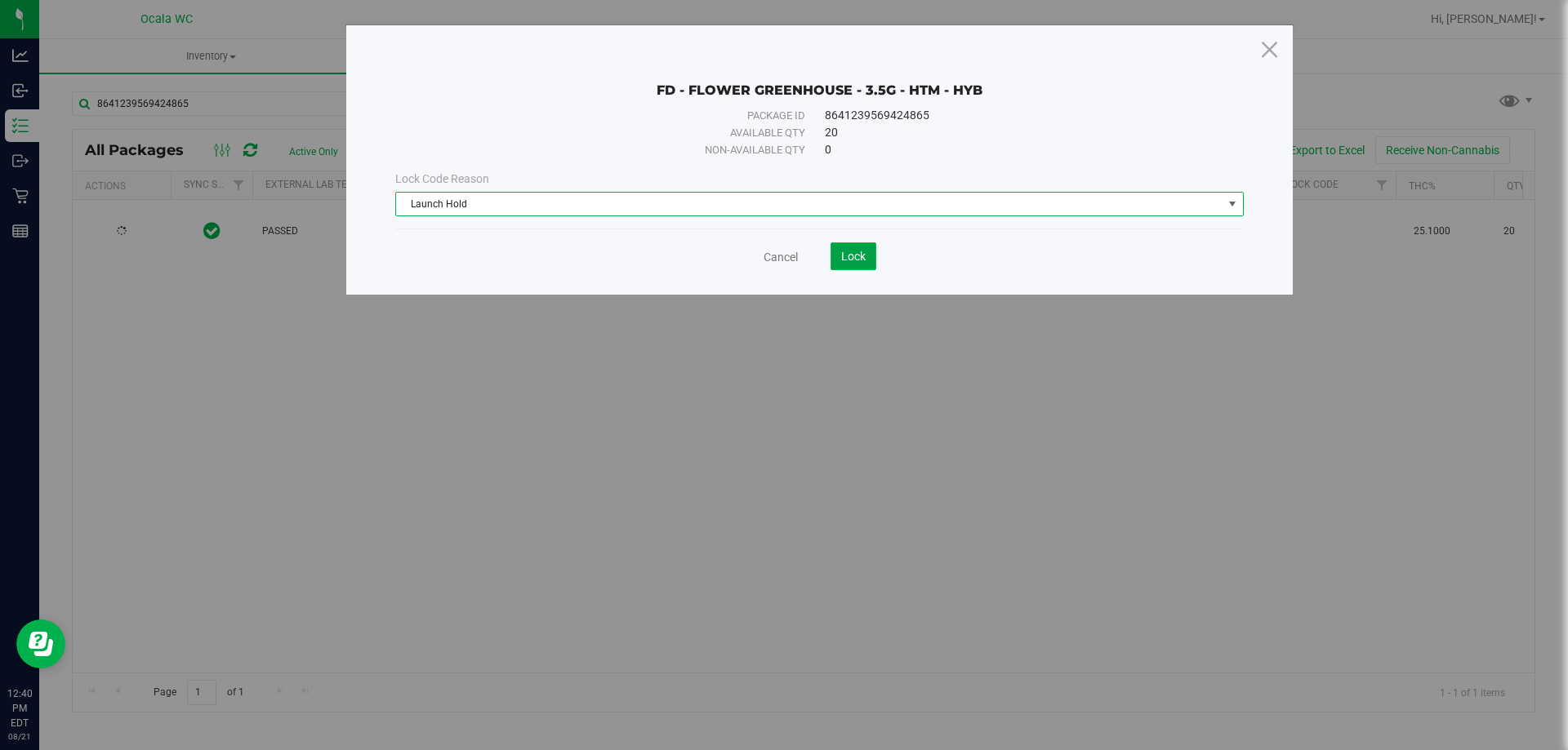
click at [863, 258] on span "Lock" at bounding box center [853, 256] width 25 height 13
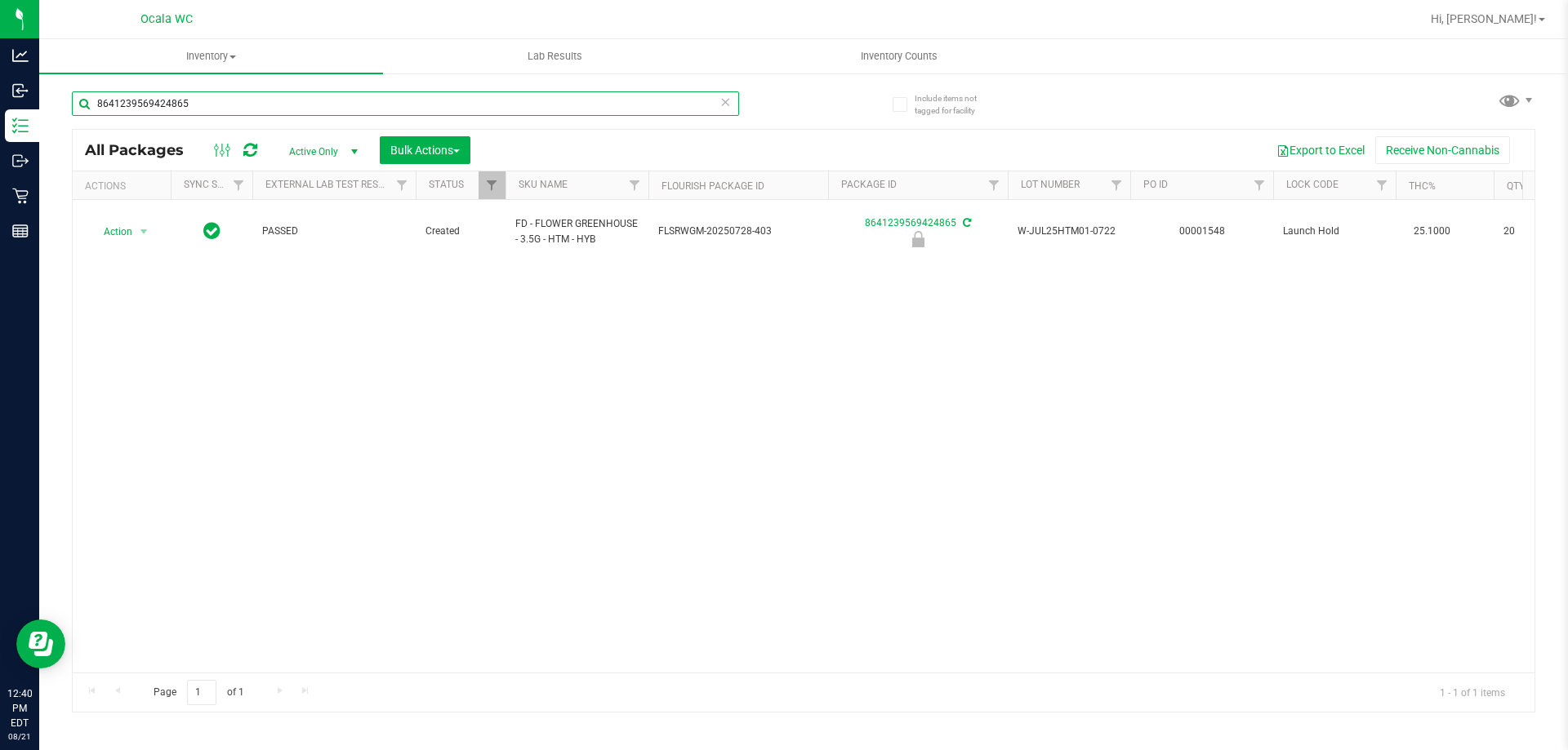
click at [170, 98] on input "8641239569424865" at bounding box center [406, 103] width 667 height 25
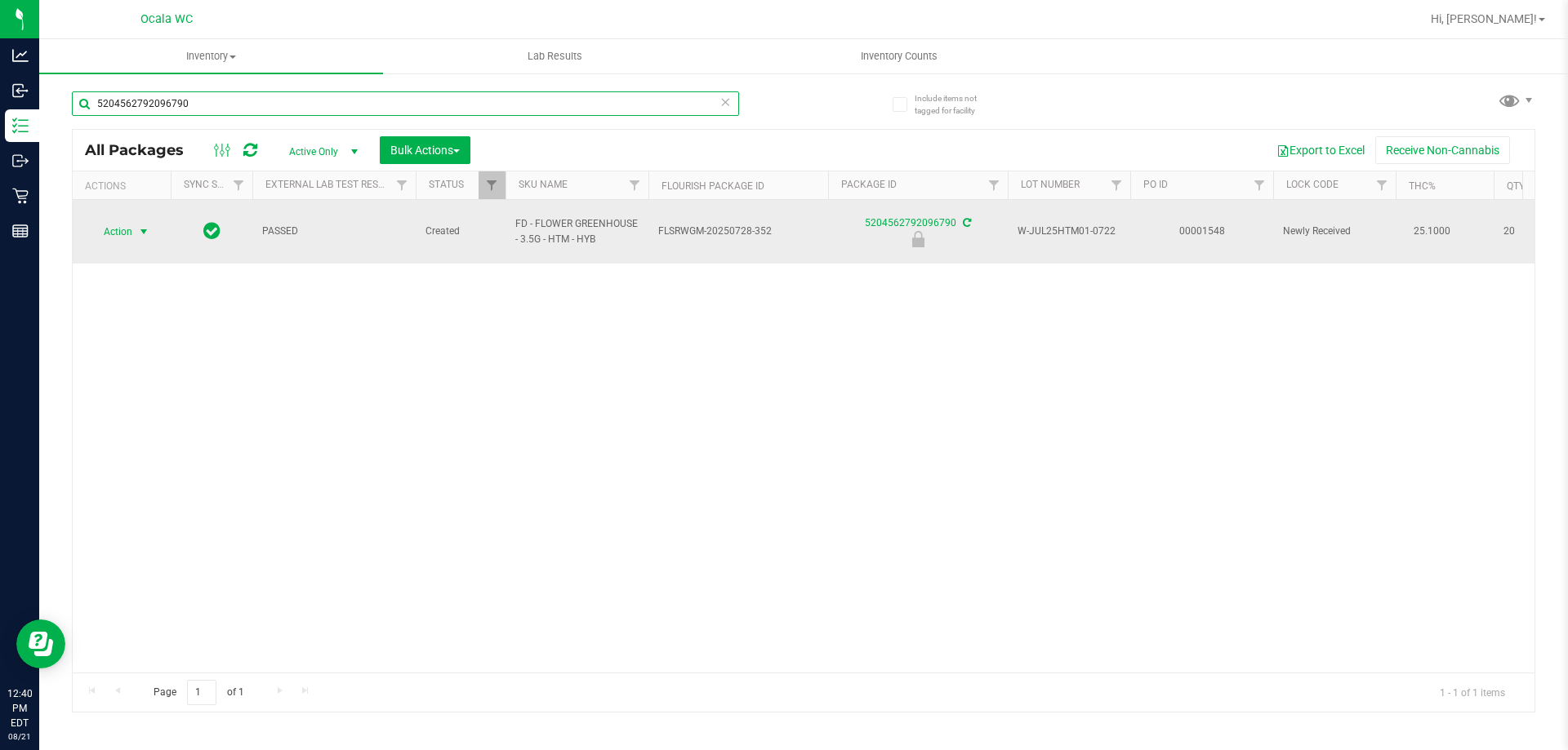
type input "5204562792096790"
click at [111, 224] on span "Action" at bounding box center [111, 232] width 44 height 23
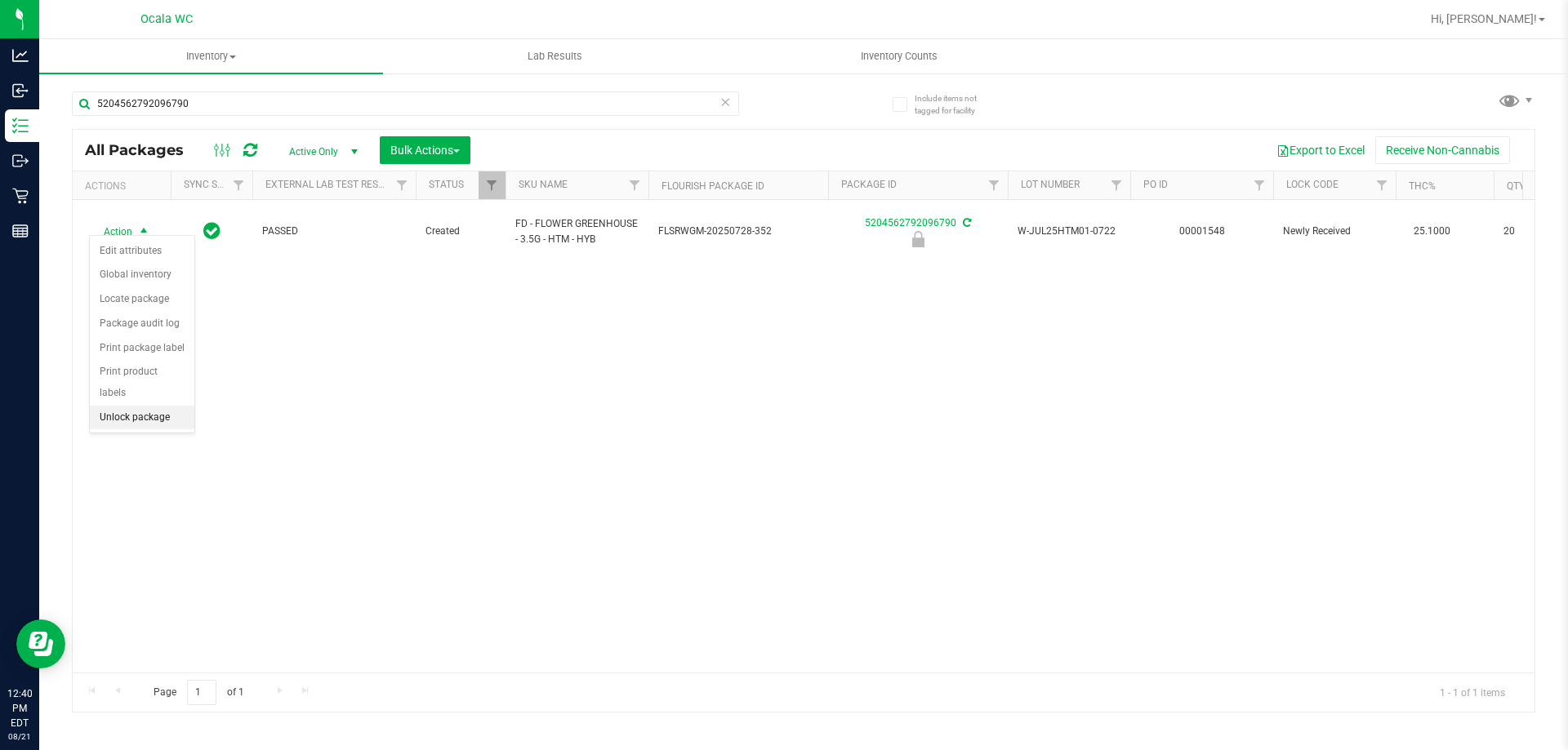
click at [130, 405] on li "Unlock package" at bounding box center [143, 418] width 105 height 25
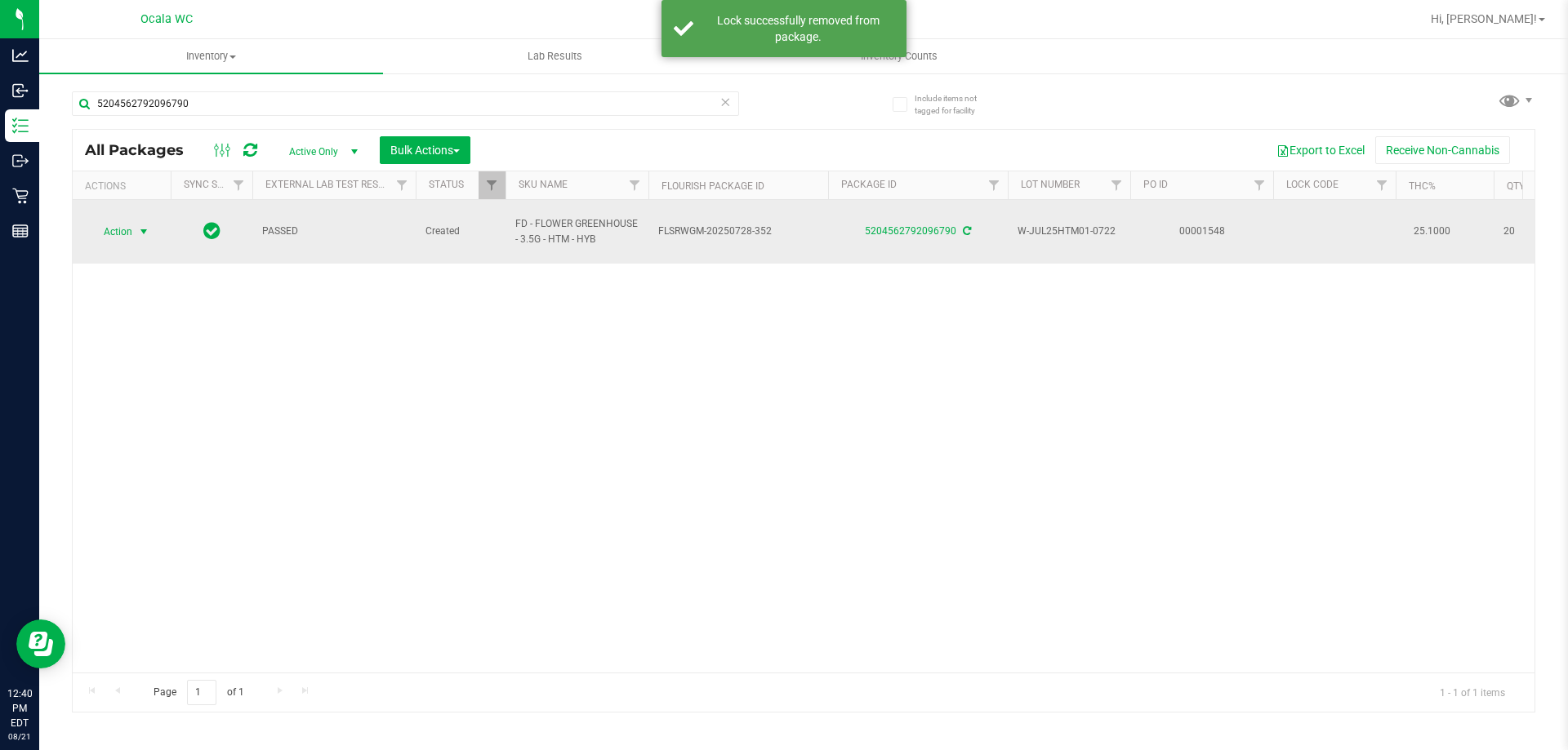
click at [119, 225] on span "Action" at bounding box center [111, 232] width 44 height 23
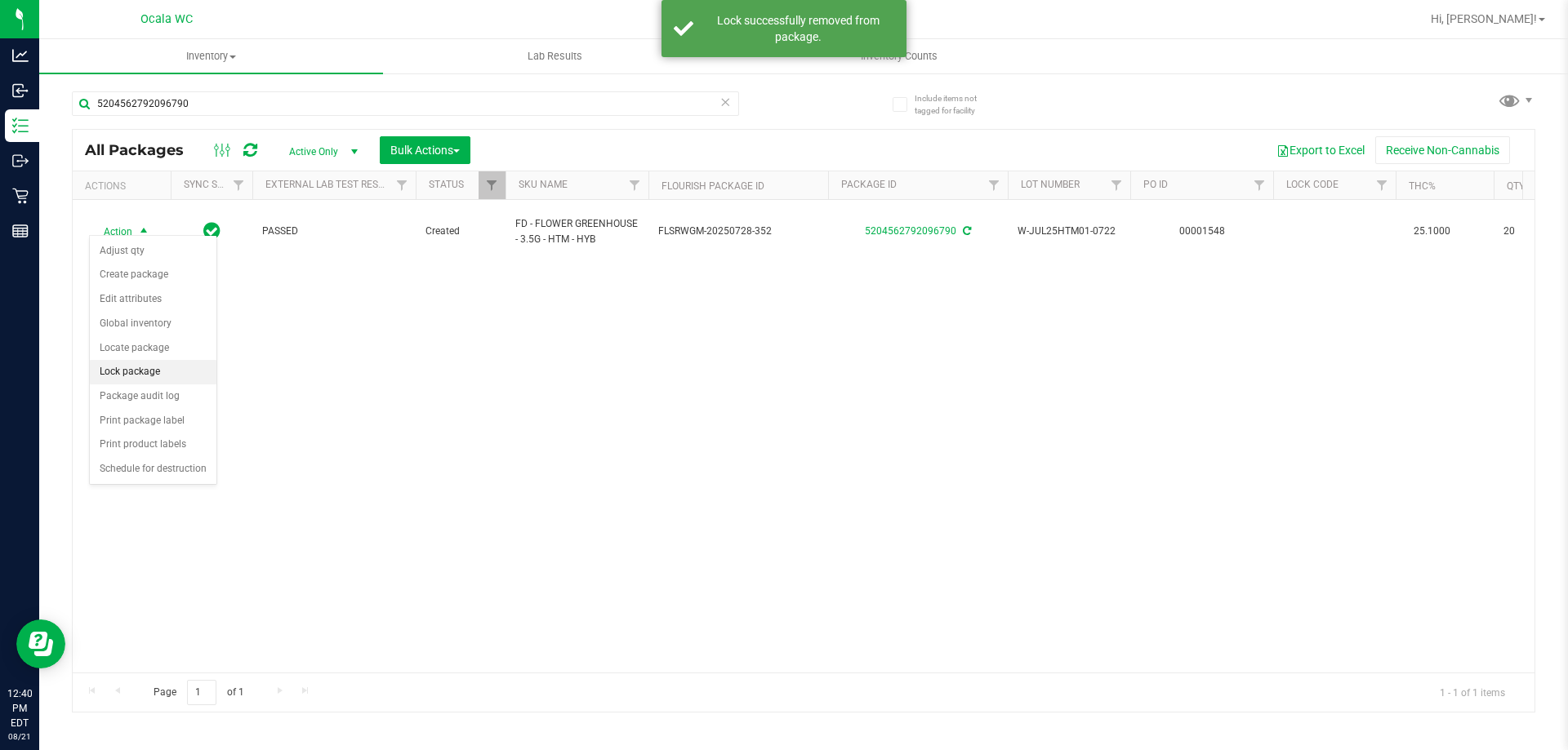
click at [131, 370] on li "Lock package" at bounding box center [153, 372] width 126 height 25
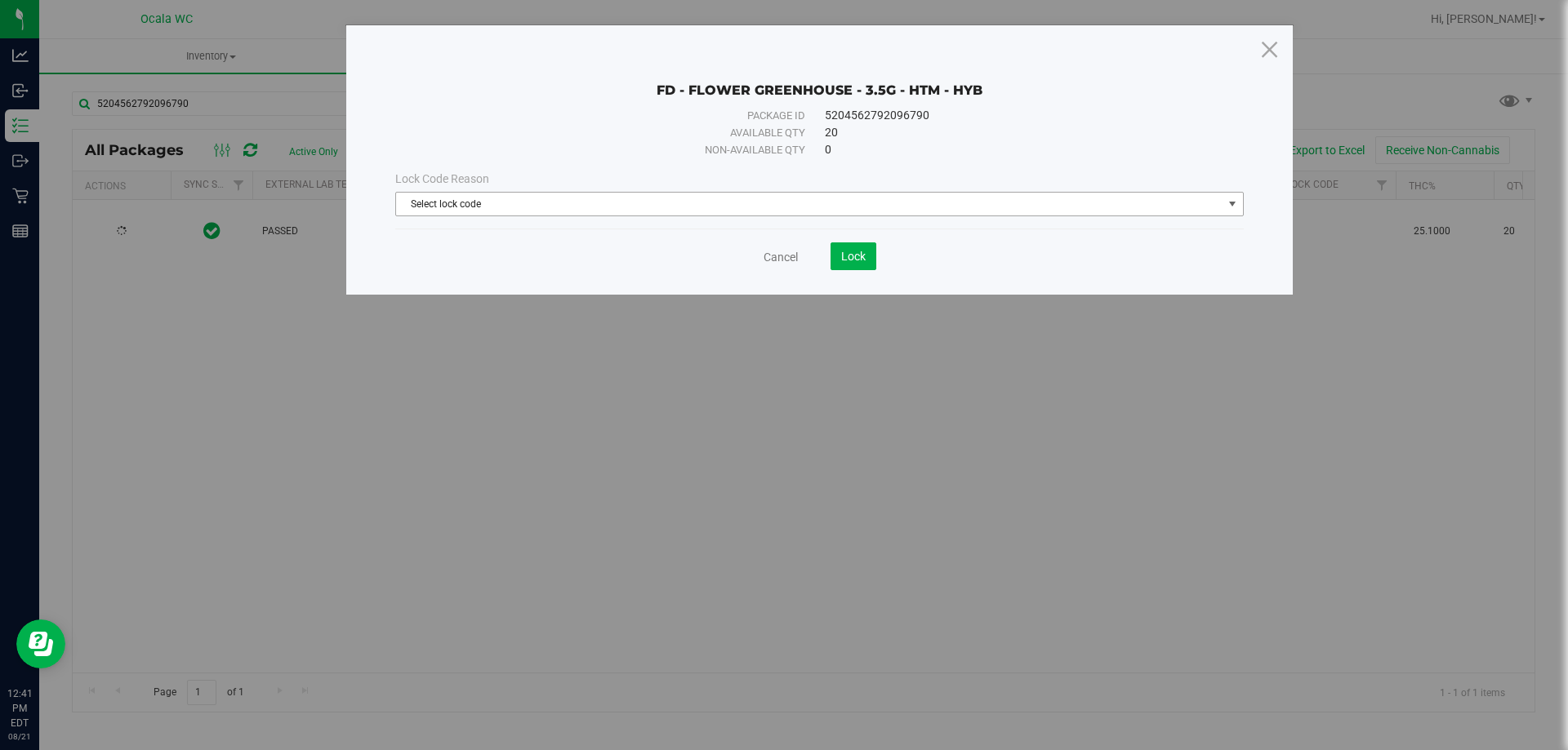
click at [551, 213] on span "Select lock code" at bounding box center [809, 204] width 827 height 23
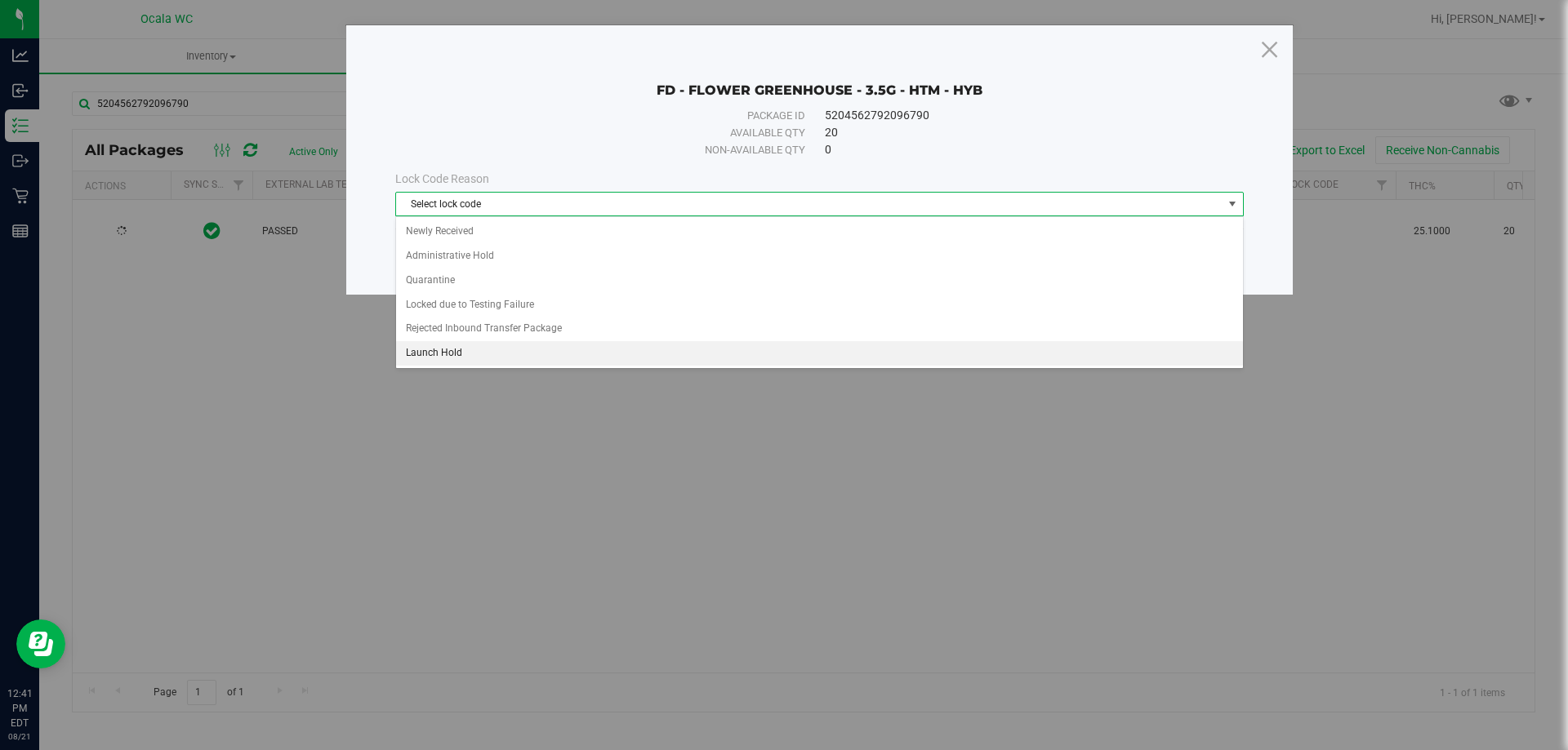
click at [451, 346] on li "Launch Hold" at bounding box center [820, 353] width 847 height 25
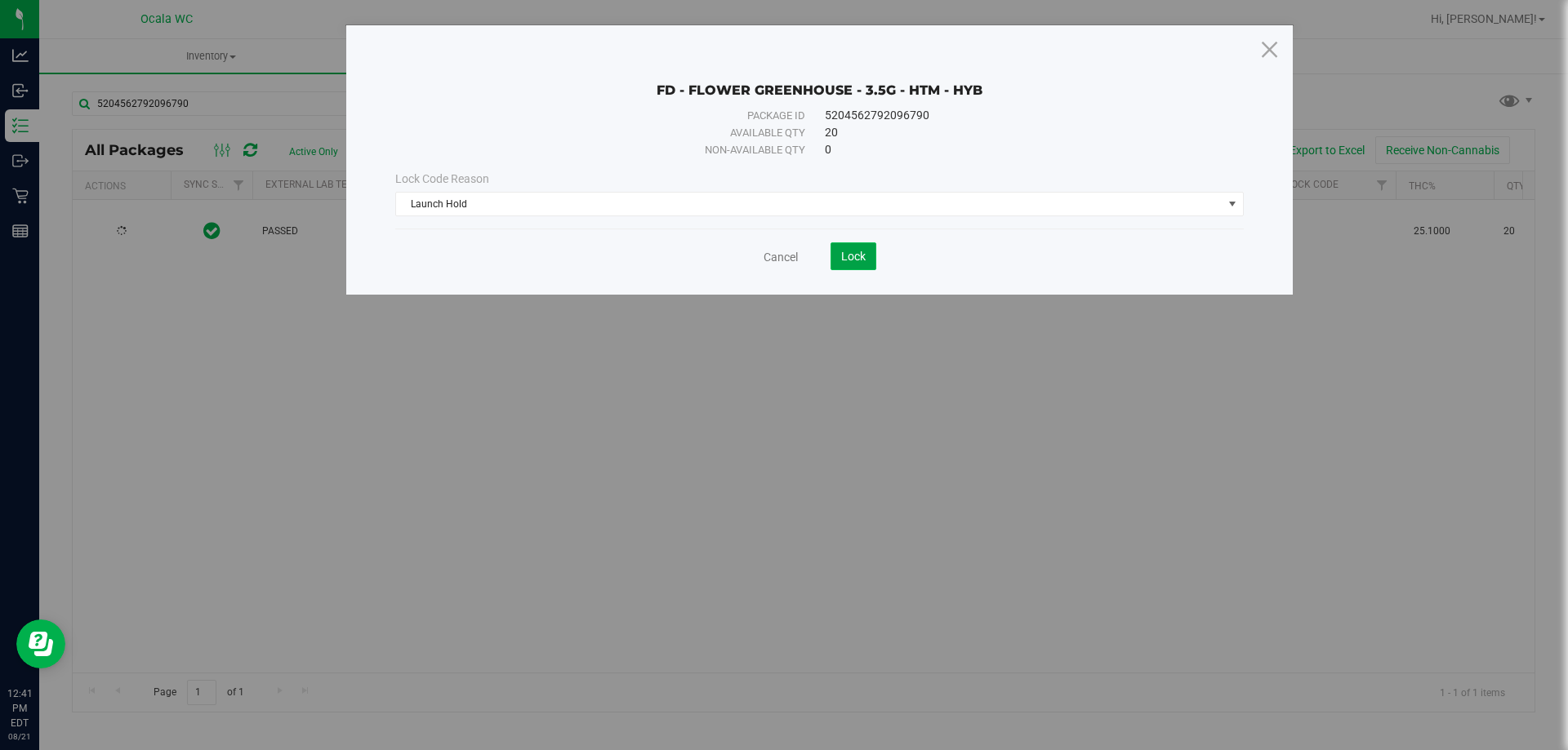
click at [861, 250] on span "Lock" at bounding box center [853, 256] width 25 height 13
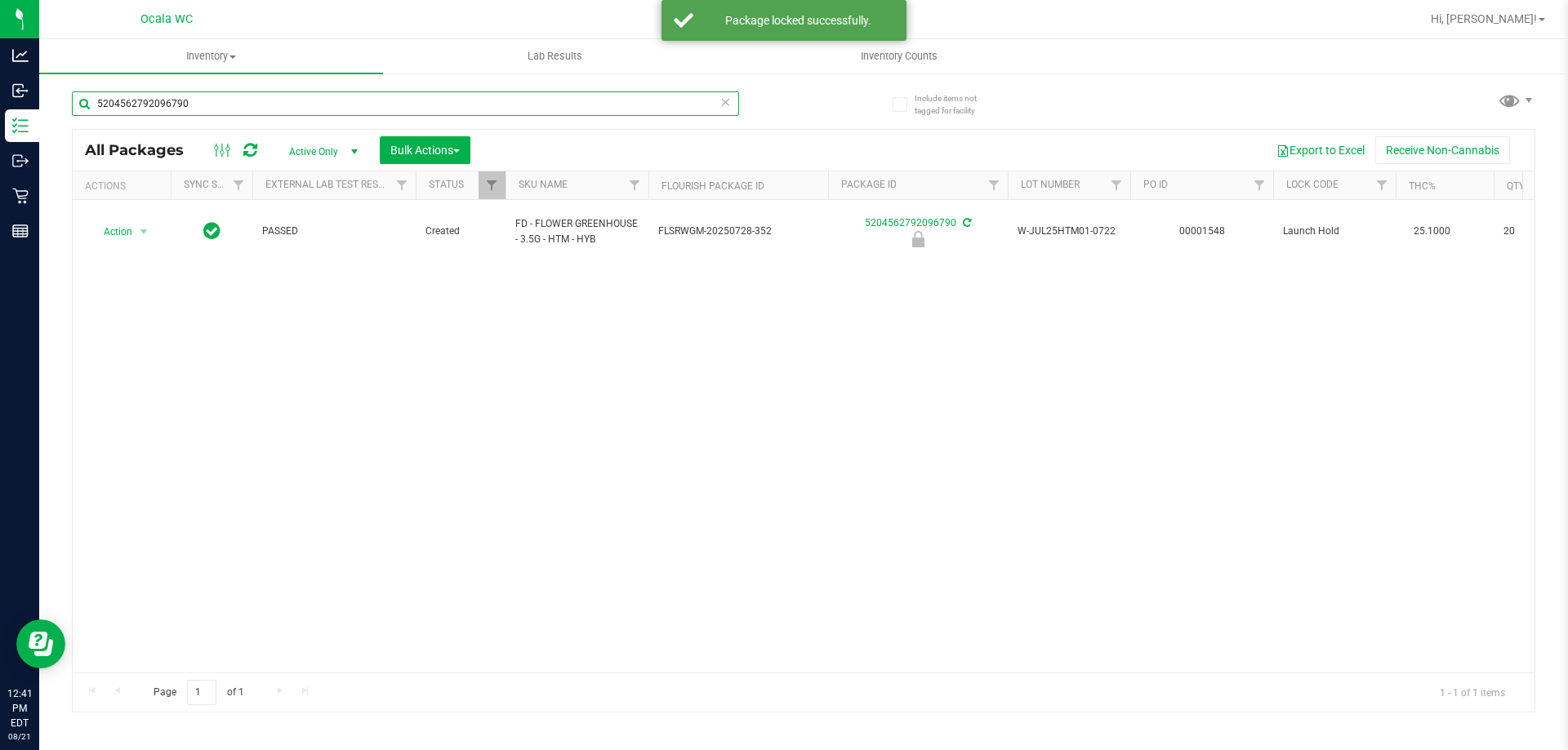
click at [243, 92] on input "5204562792096790" at bounding box center [406, 103] width 667 height 25
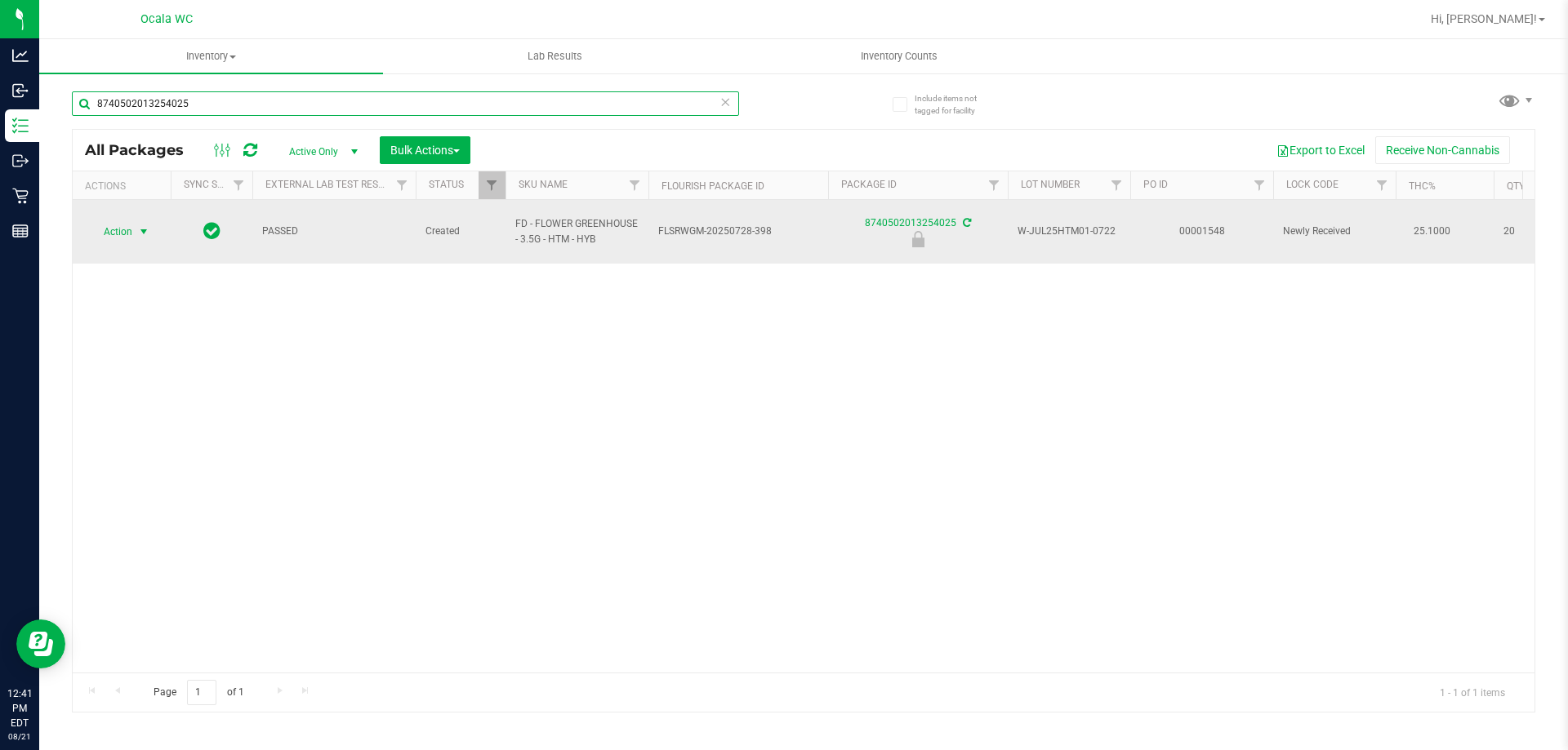
type input "8740502013254025"
click at [115, 223] on span "Action" at bounding box center [111, 232] width 44 height 23
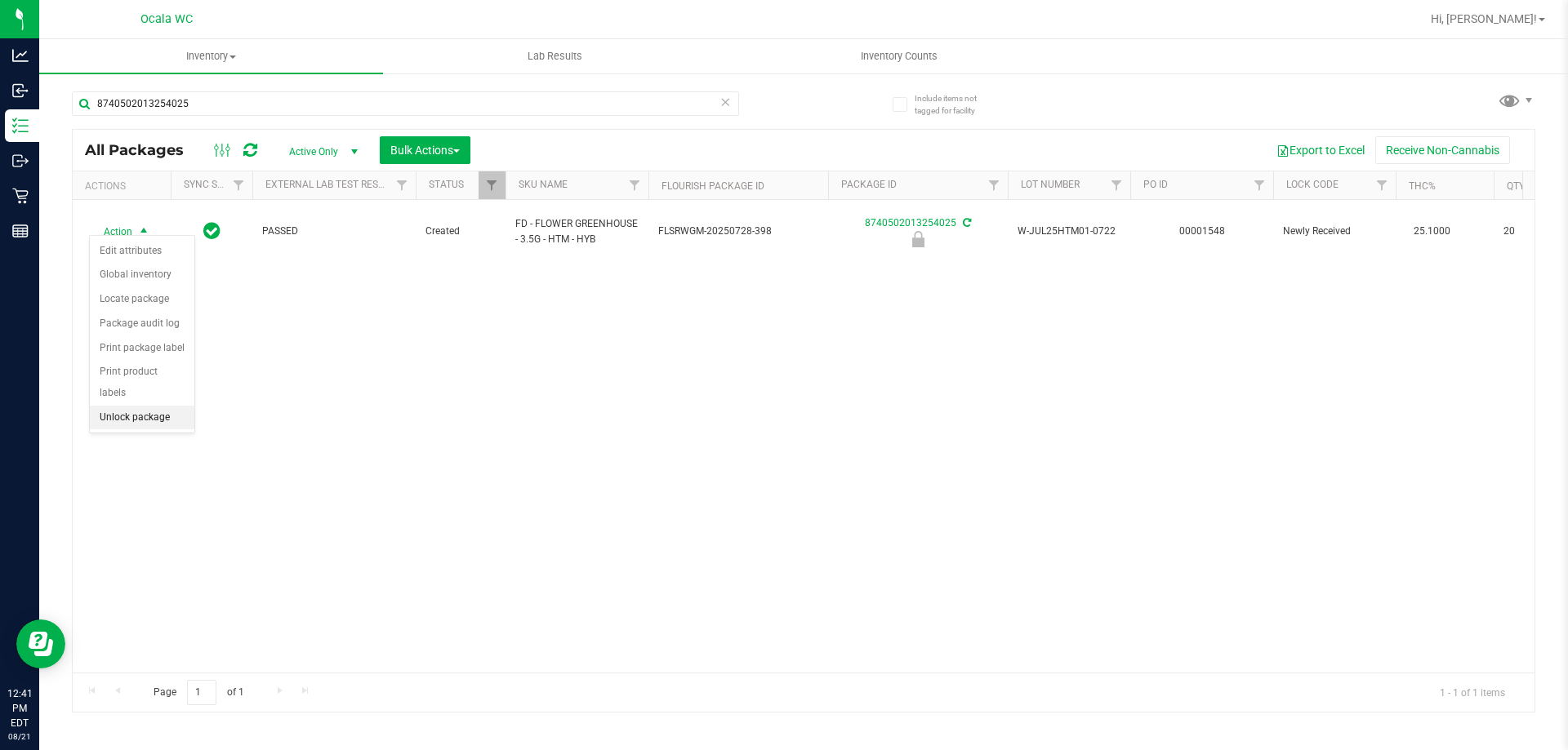
click at [121, 405] on li "Unlock package" at bounding box center [143, 418] width 105 height 25
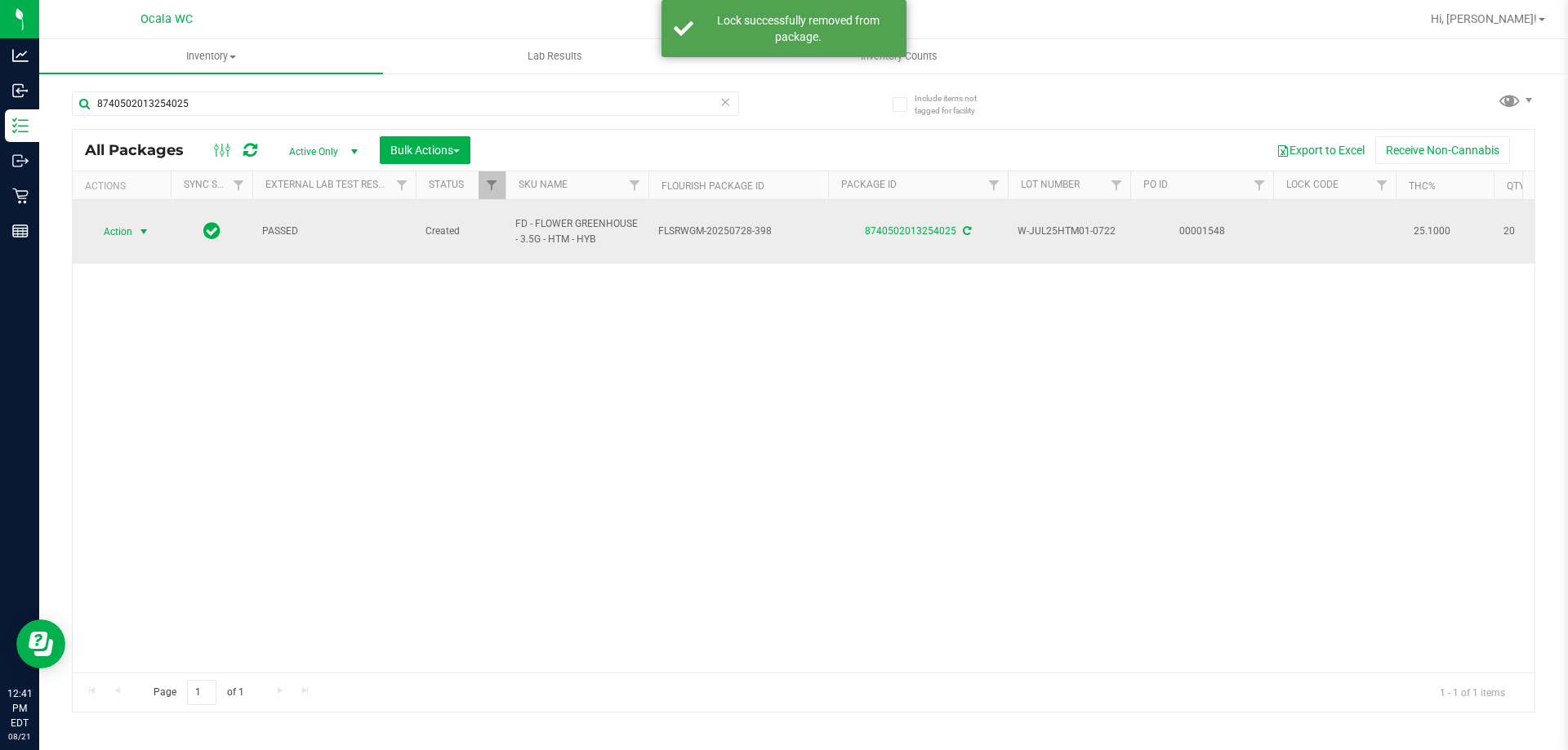
click at [125, 221] on span "Action" at bounding box center [111, 232] width 44 height 23
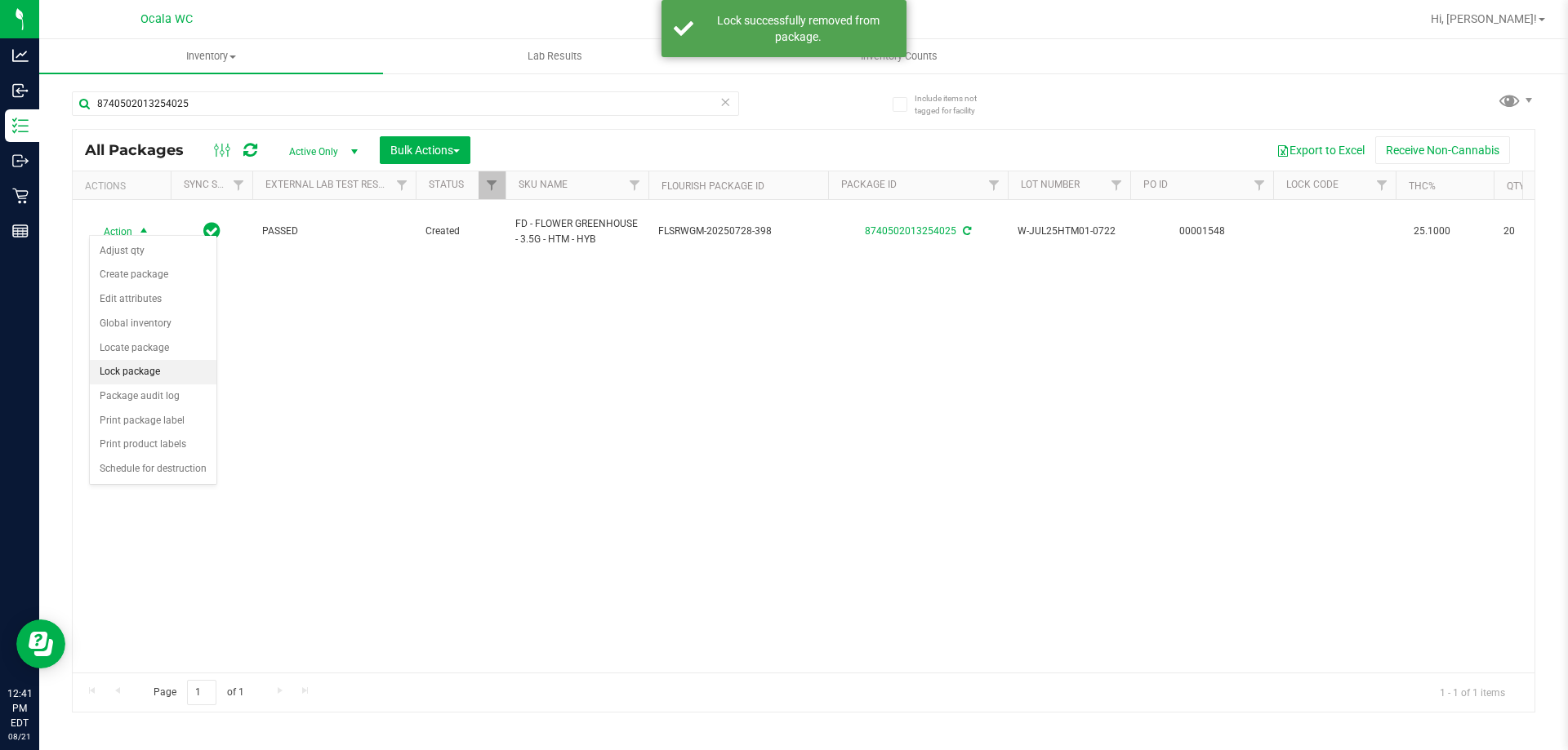
click at [131, 369] on li "Lock package" at bounding box center [153, 372] width 126 height 25
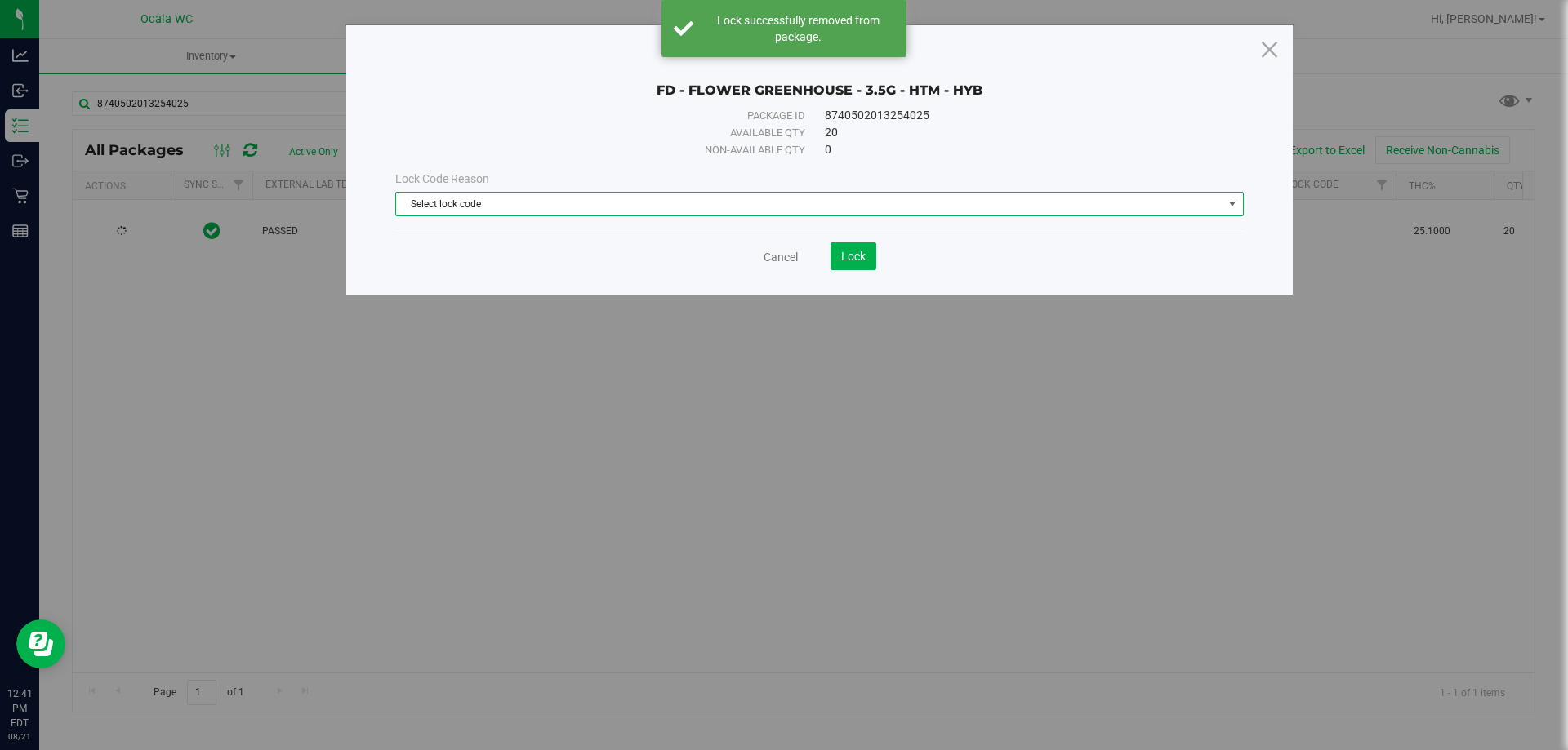
click at [457, 204] on span "Select lock code" at bounding box center [809, 204] width 827 height 23
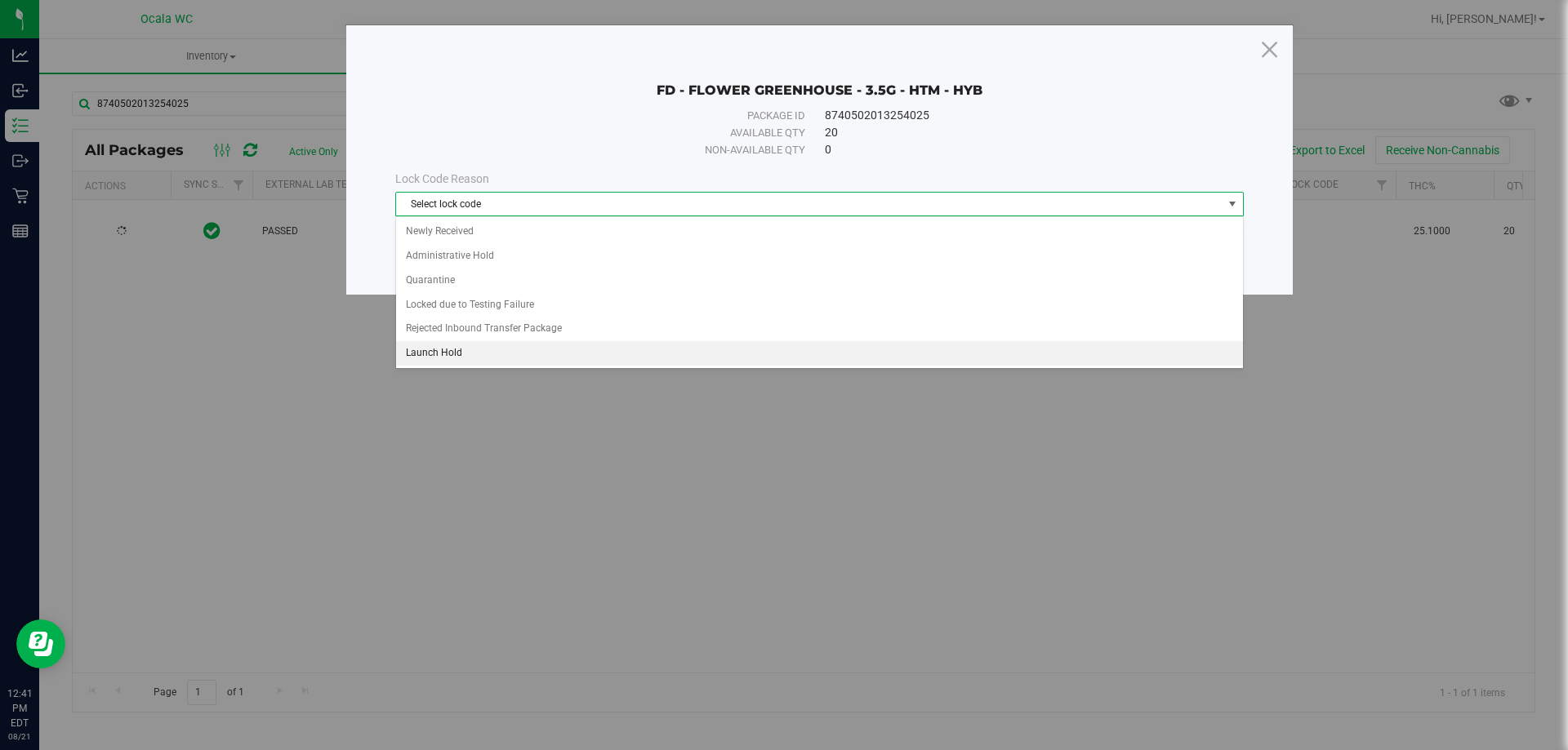
click at [438, 356] on li "Launch Hold" at bounding box center [820, 353] width 847 height 25
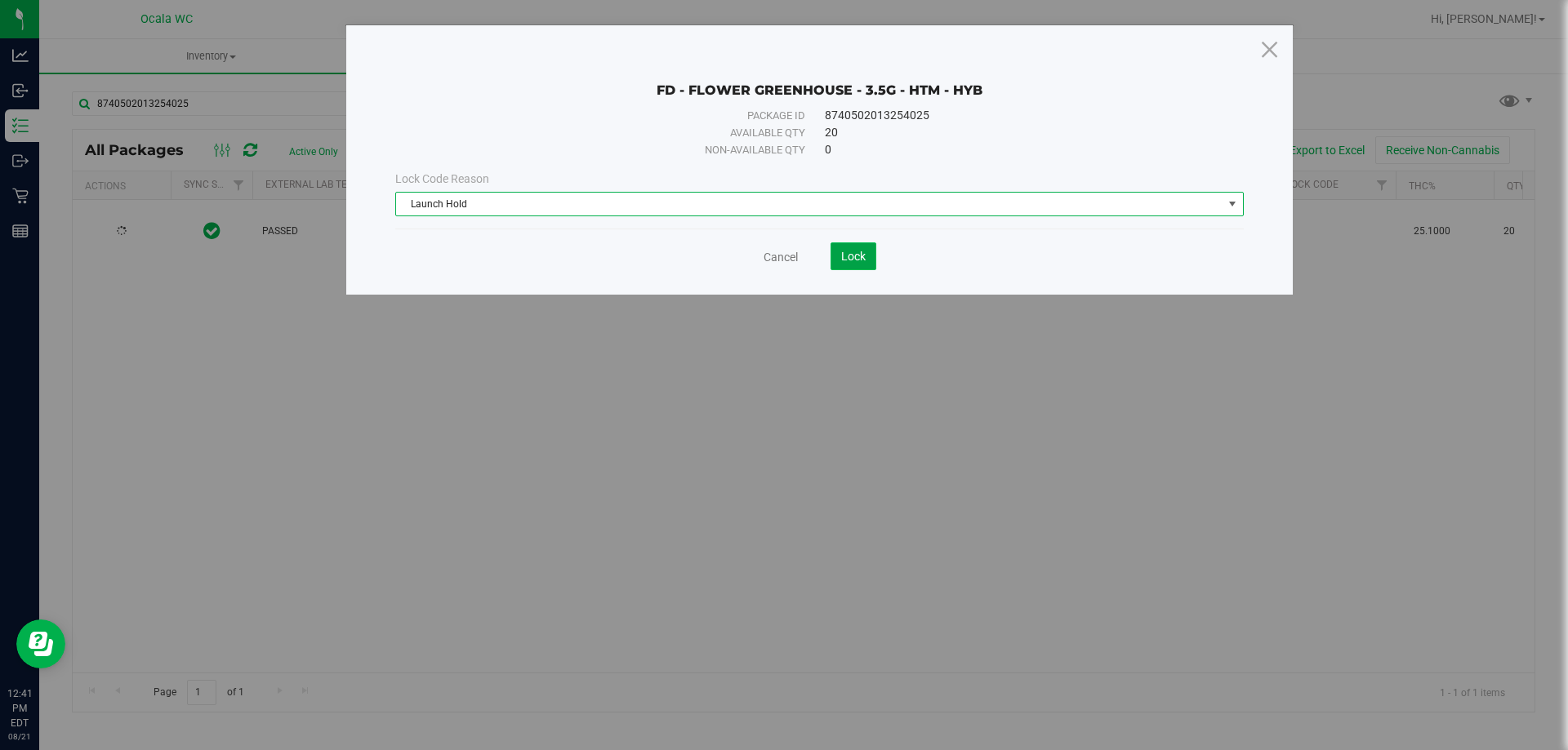
click at [852, 258] on span "Lock" at bounding box center [853, 256] width 25 height 13
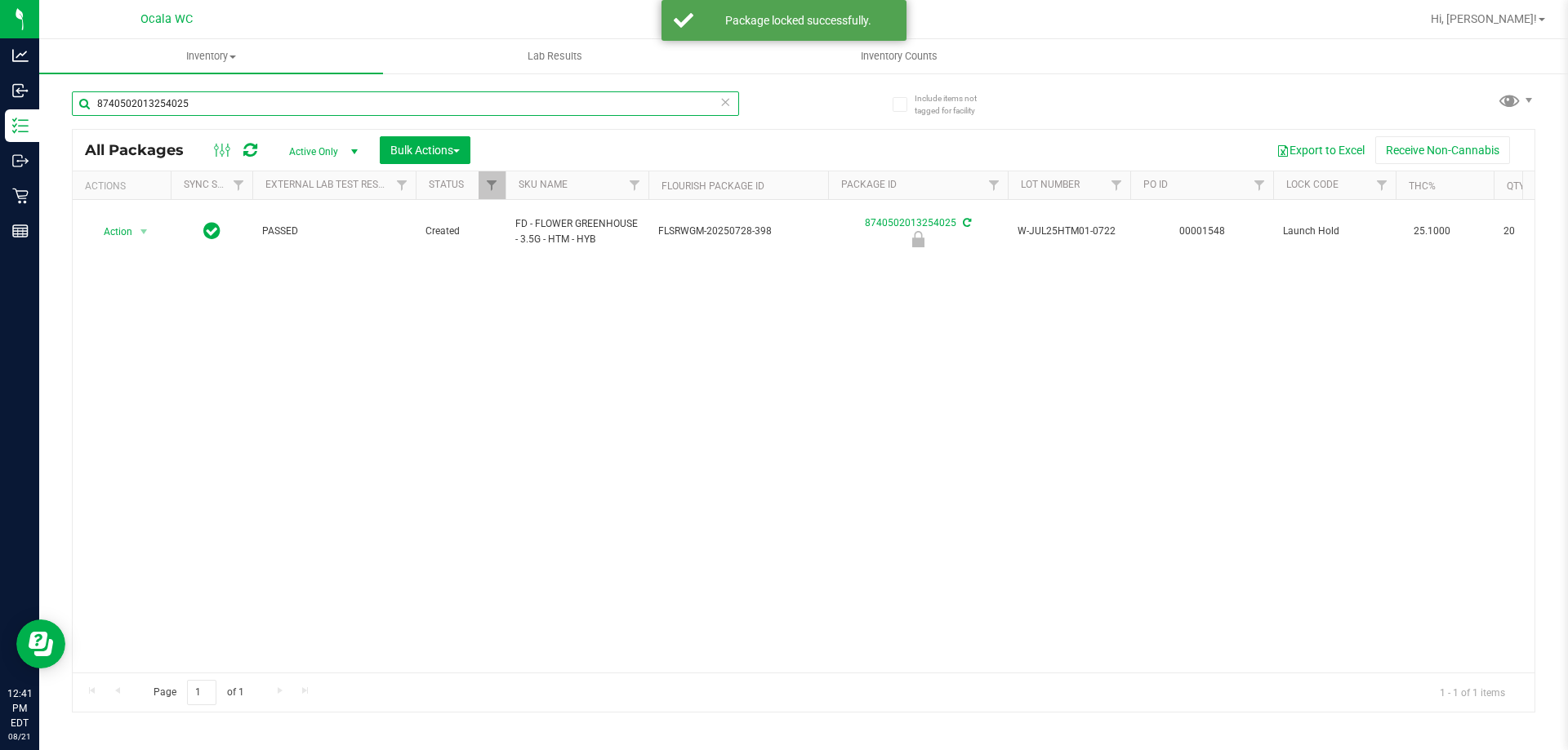
click at [195, 105] on input "8740502013254025" at bounding box center [406, 103] width 667 height 25
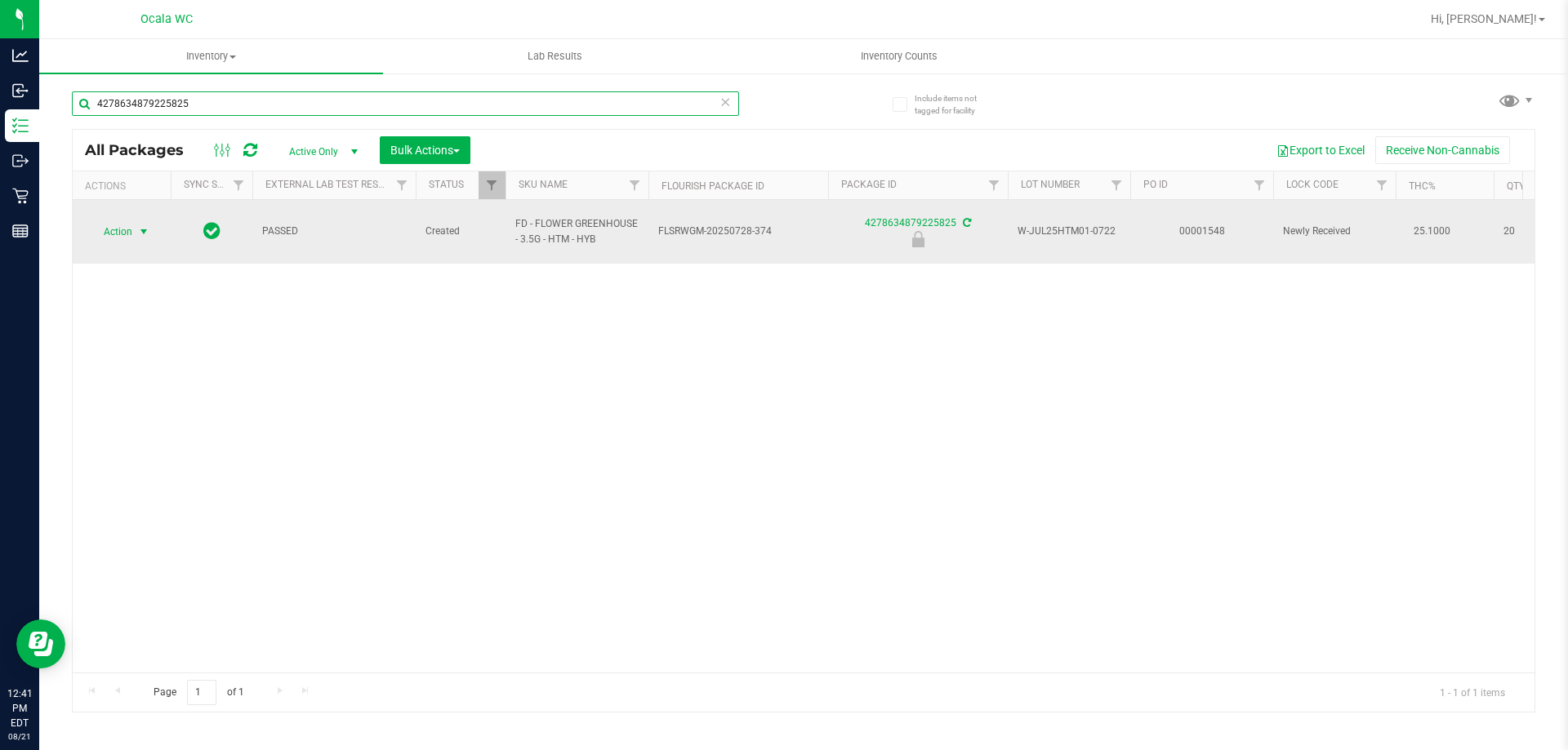
type input "4278634879225825"
click at [132, 223] on span "Action" at bounding box center [111, 232] width 44 height 23
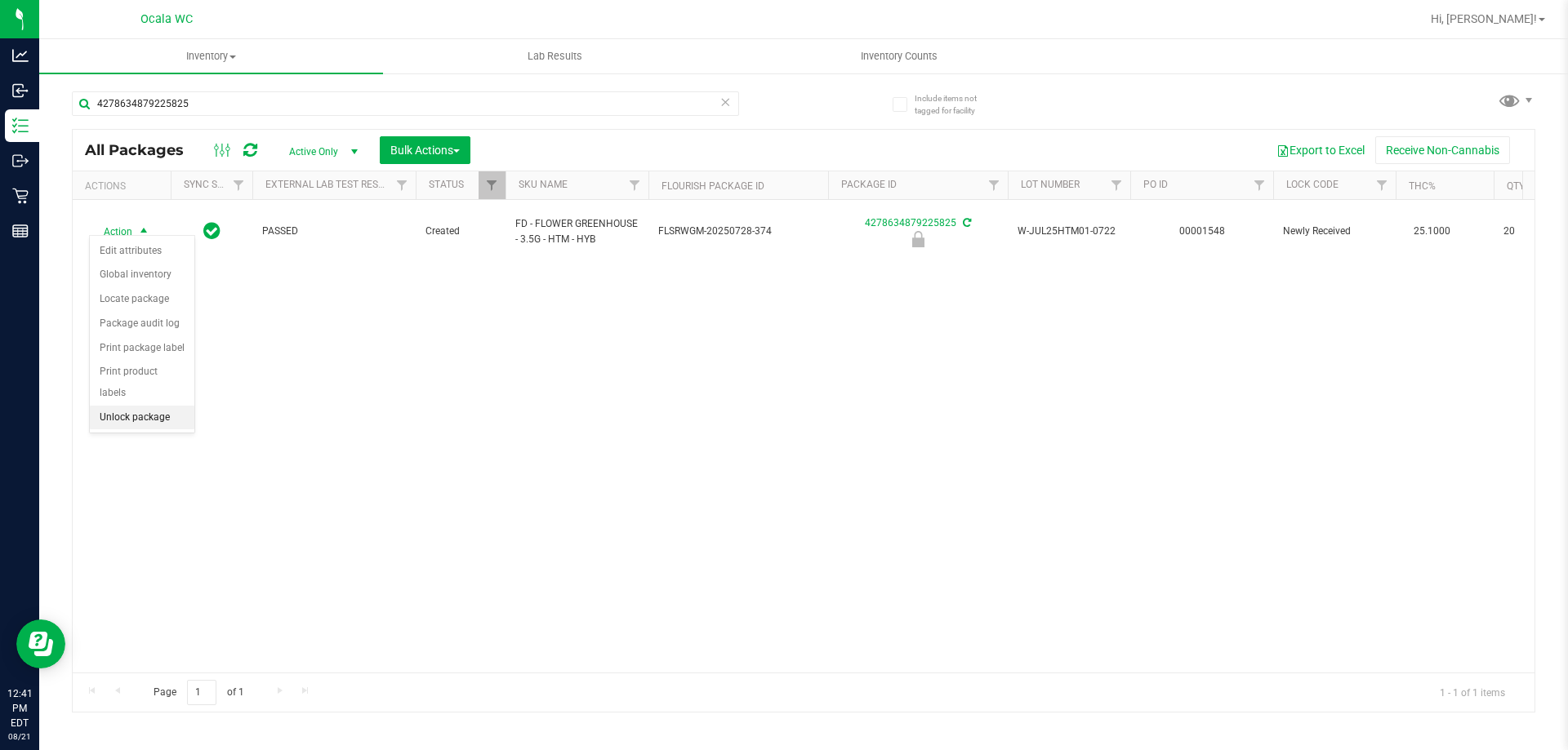
click at [140, 405] on li "Unlock package" at bounding box center [143, 418] width 105 height 25
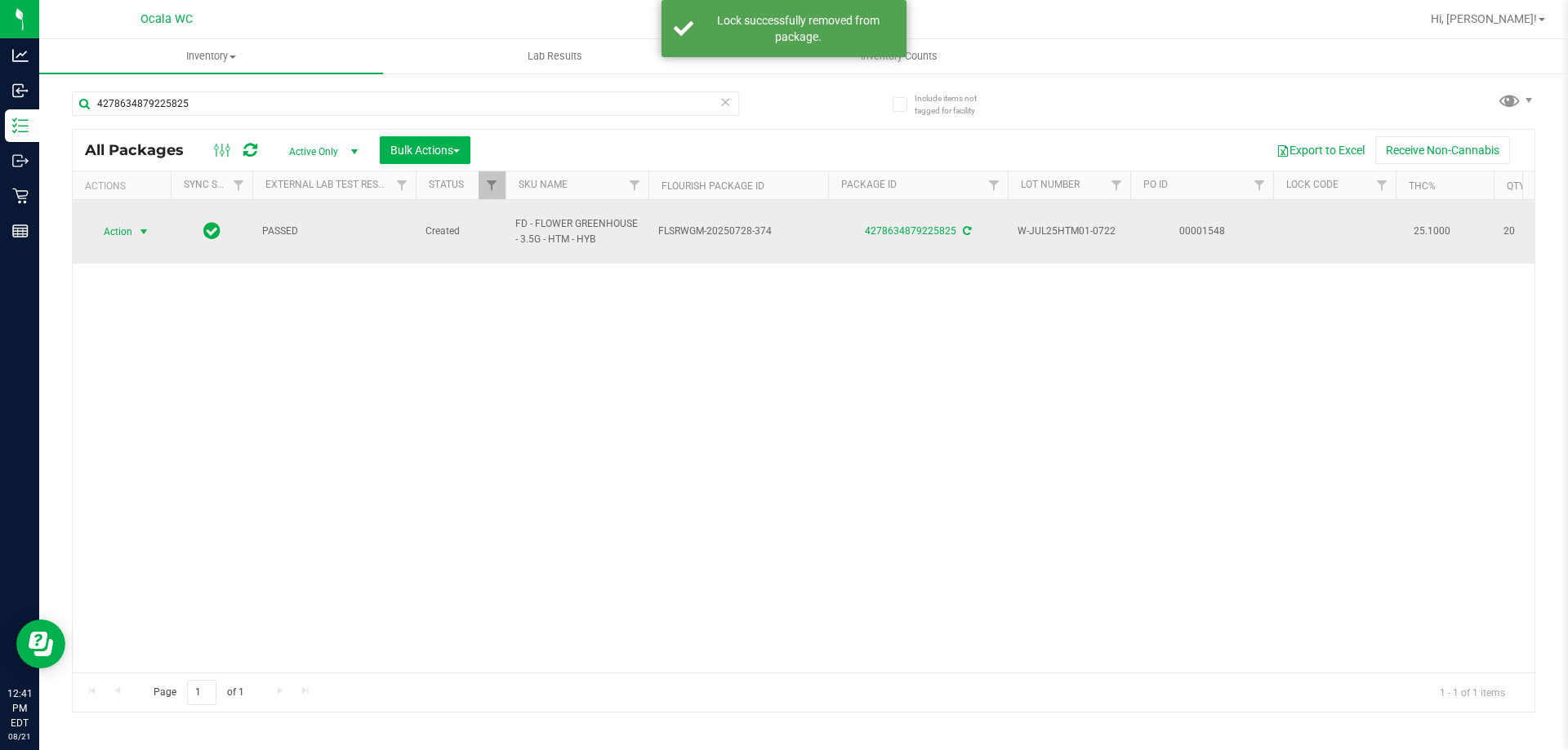
click at [113, 224] on span "Action" at bounding box center [111, 232] width 44 height 23
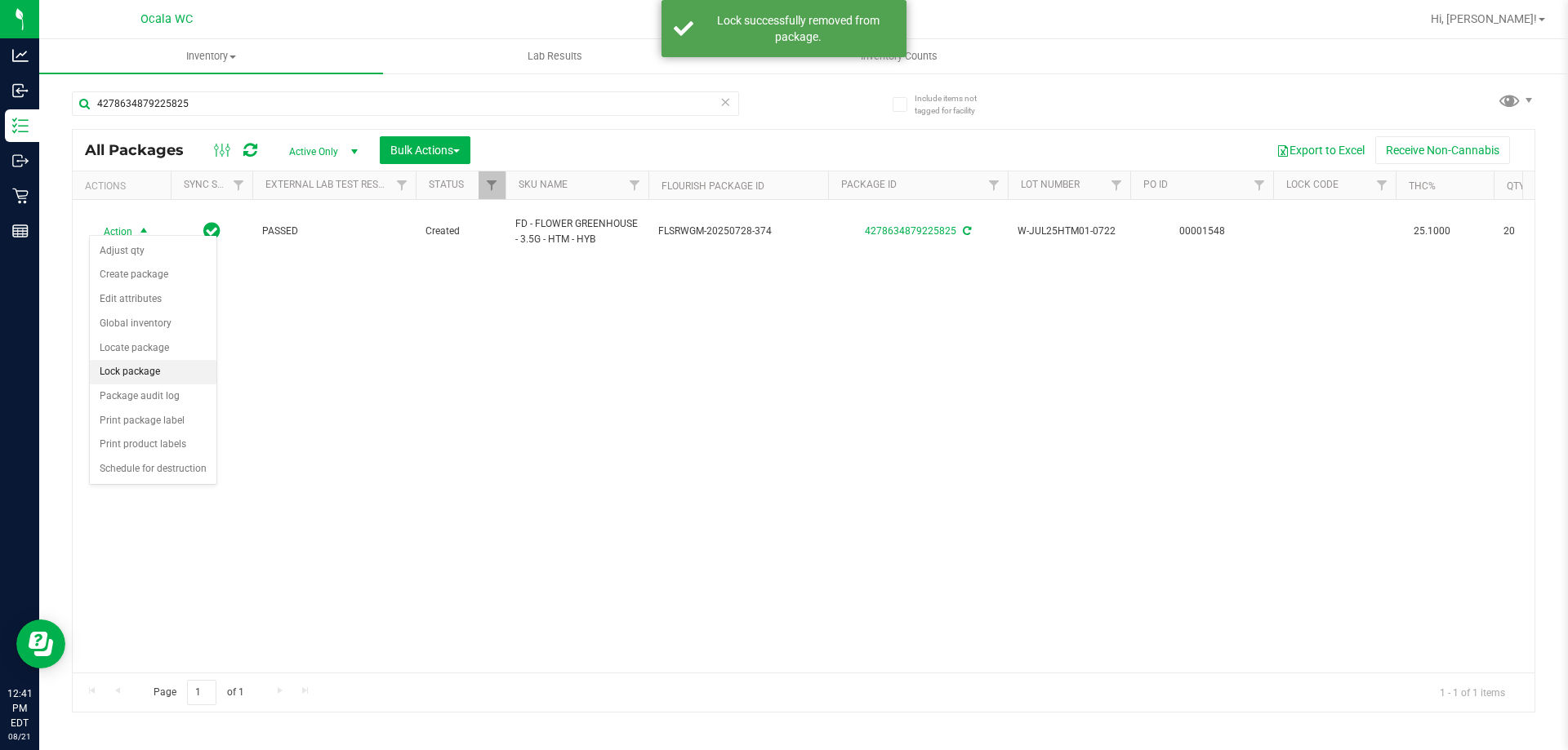
click at [130, 366] on li "Lock package" at bounding box center [153, 372] width 126 height 25
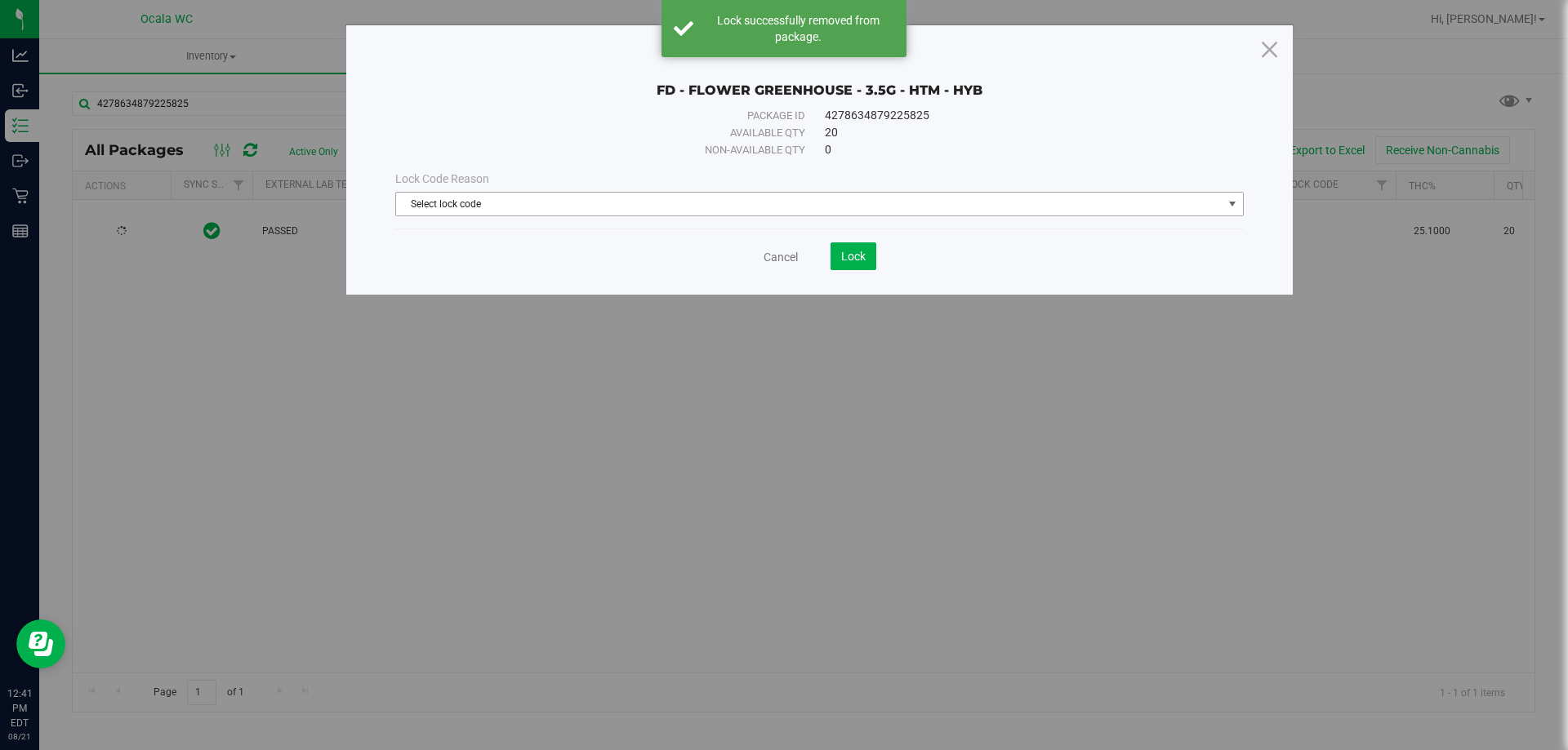
click at [701, 206] on span "Select lock code" at bounding box center [809, 204] width 827 height 23
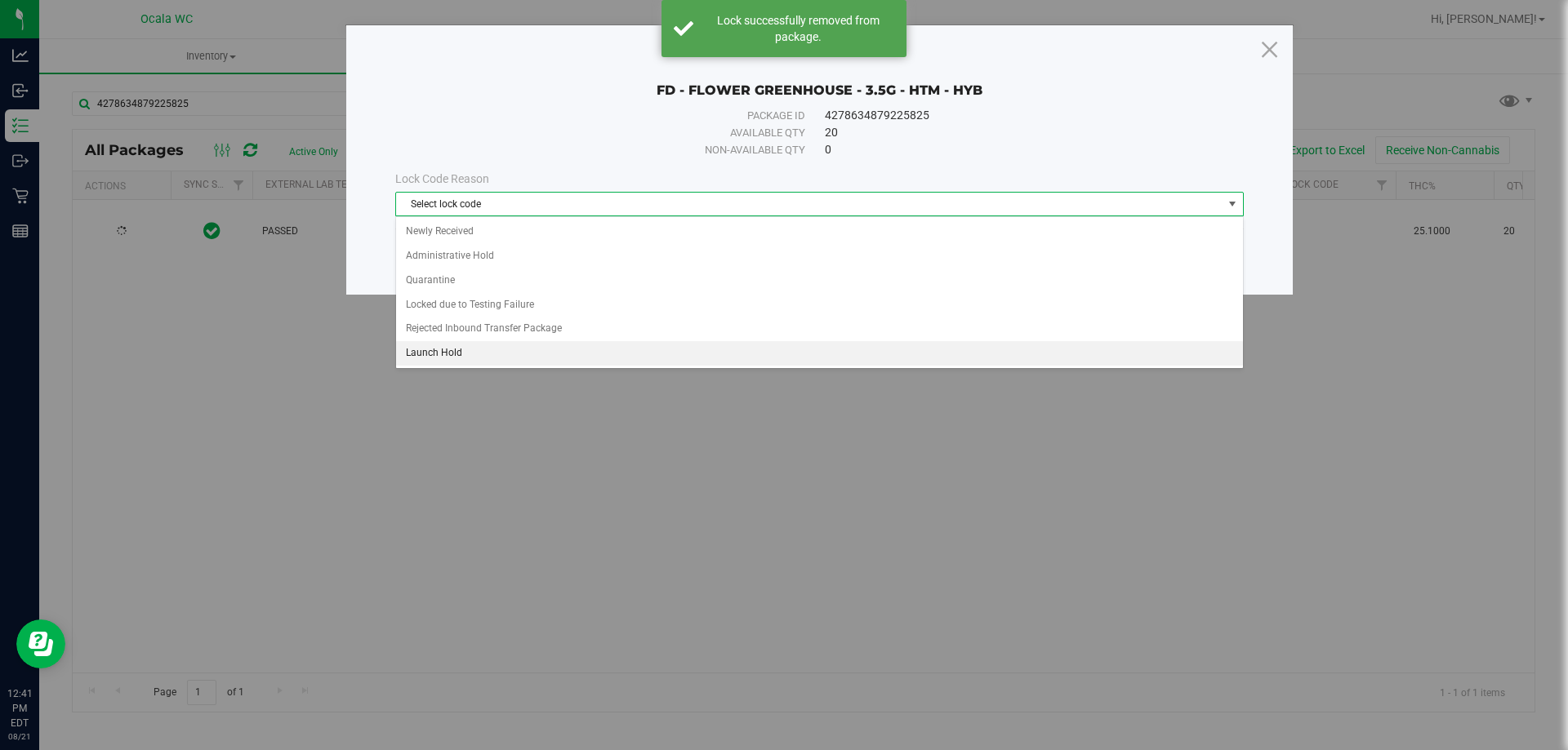
click at [485, 345] on li "Launch Hold" at bounding box center [820, 353] width 847 height 25
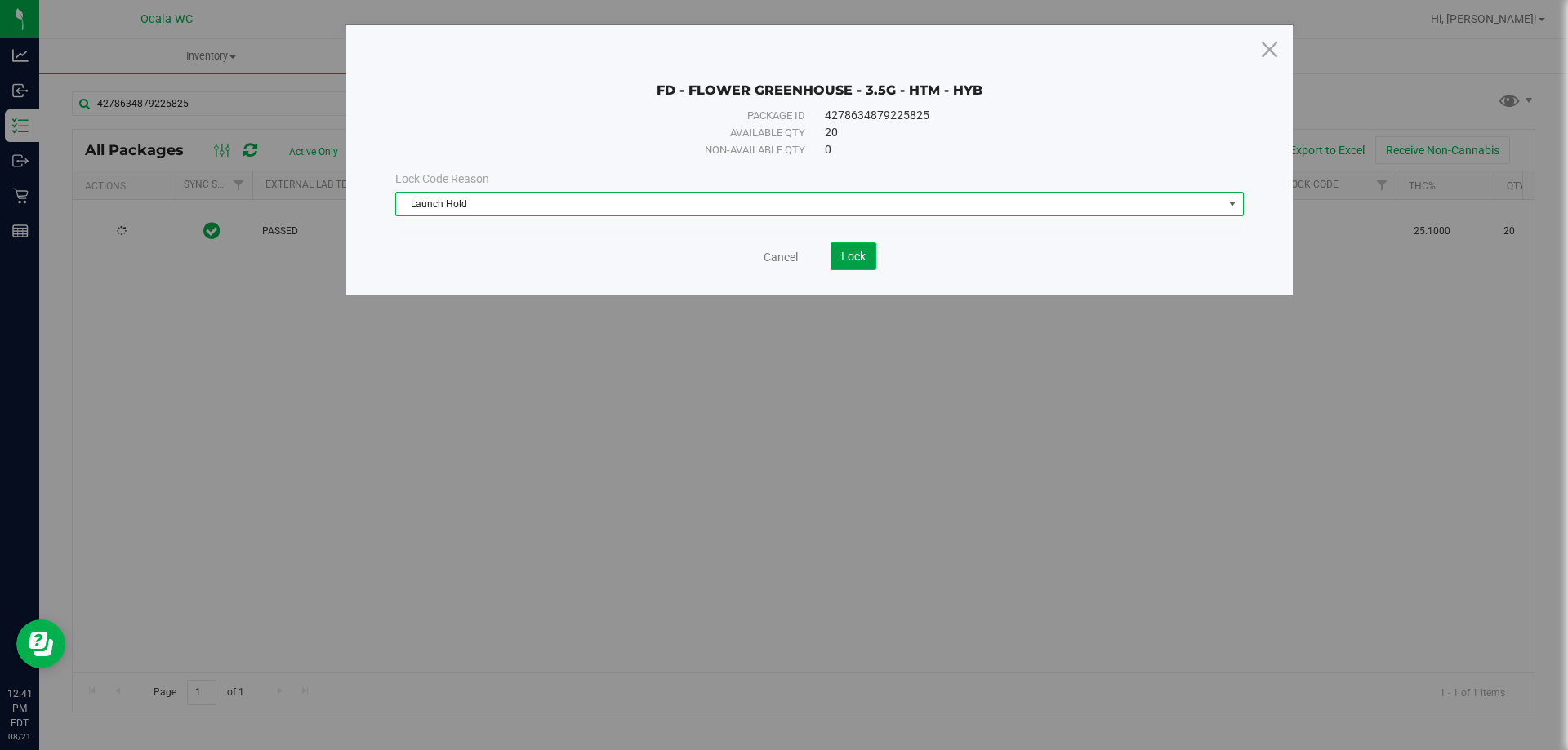
click at [851, 254] on span "Lock" at bounding box center [853, 256] width 25 height 13
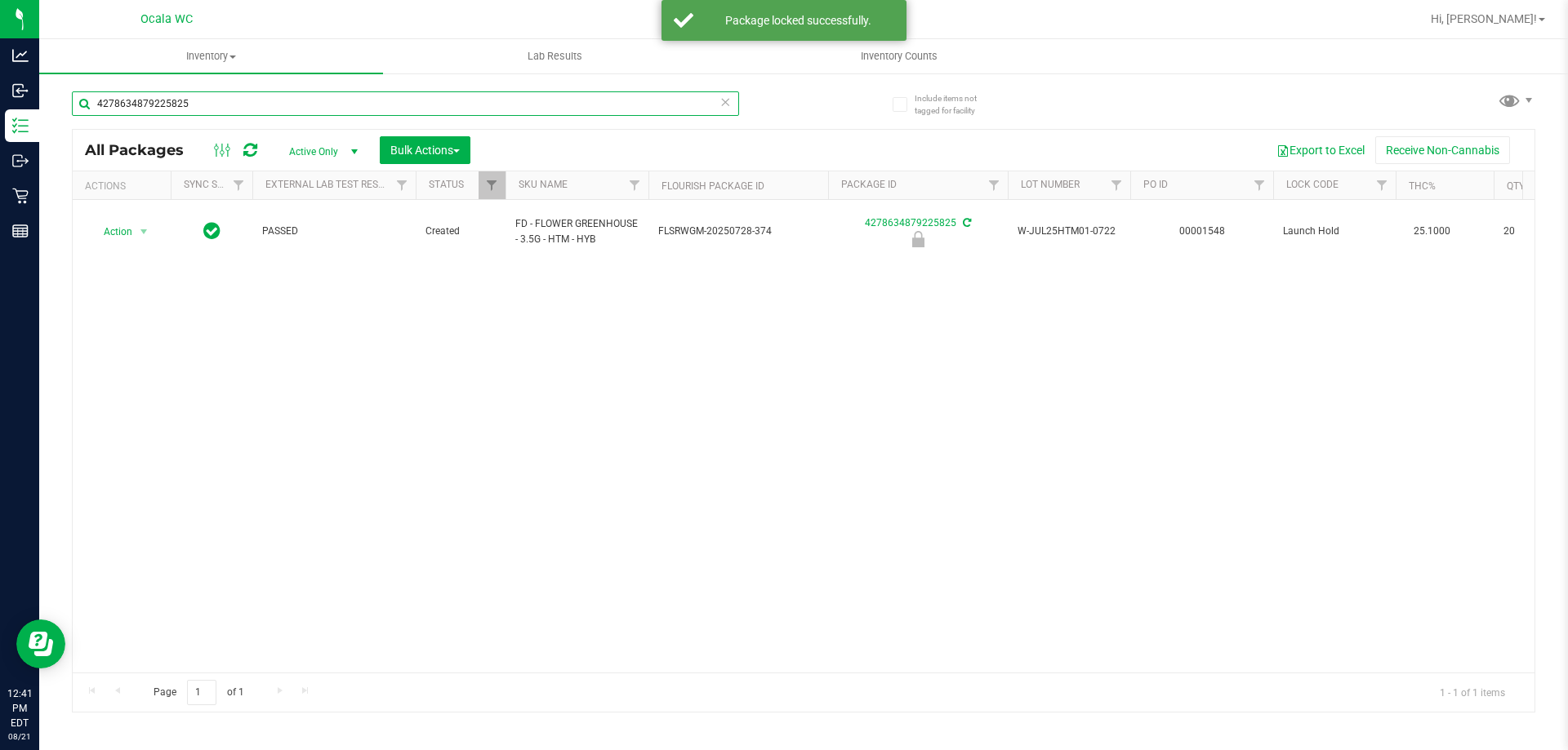
click at [201, 110] on input "4278634879225825" at bounding box center [406, 103] width 667 height 25
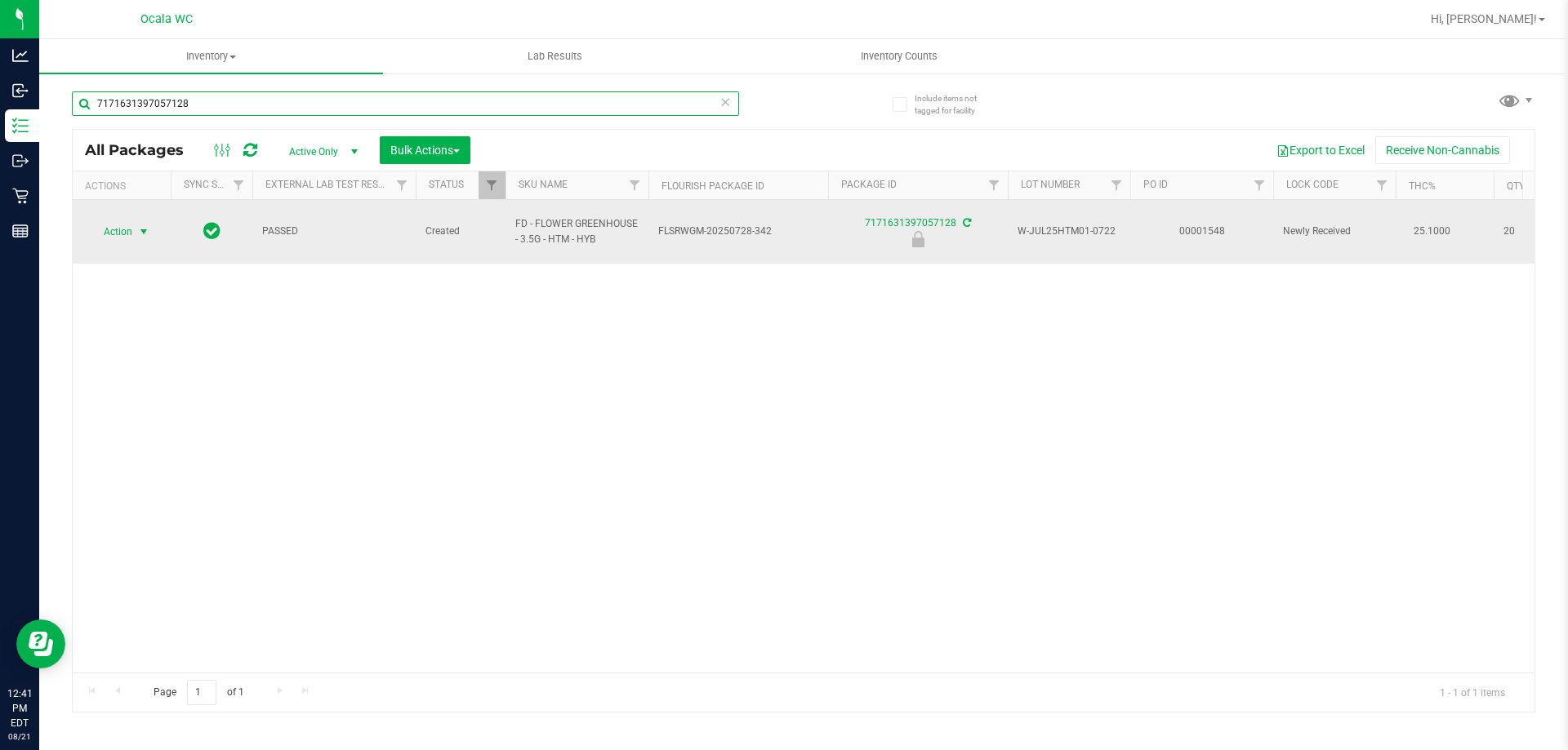
type input "7171631397057128"
click at [136, 224] on span "select" at bounding box center [144, 232] width 21 height 23
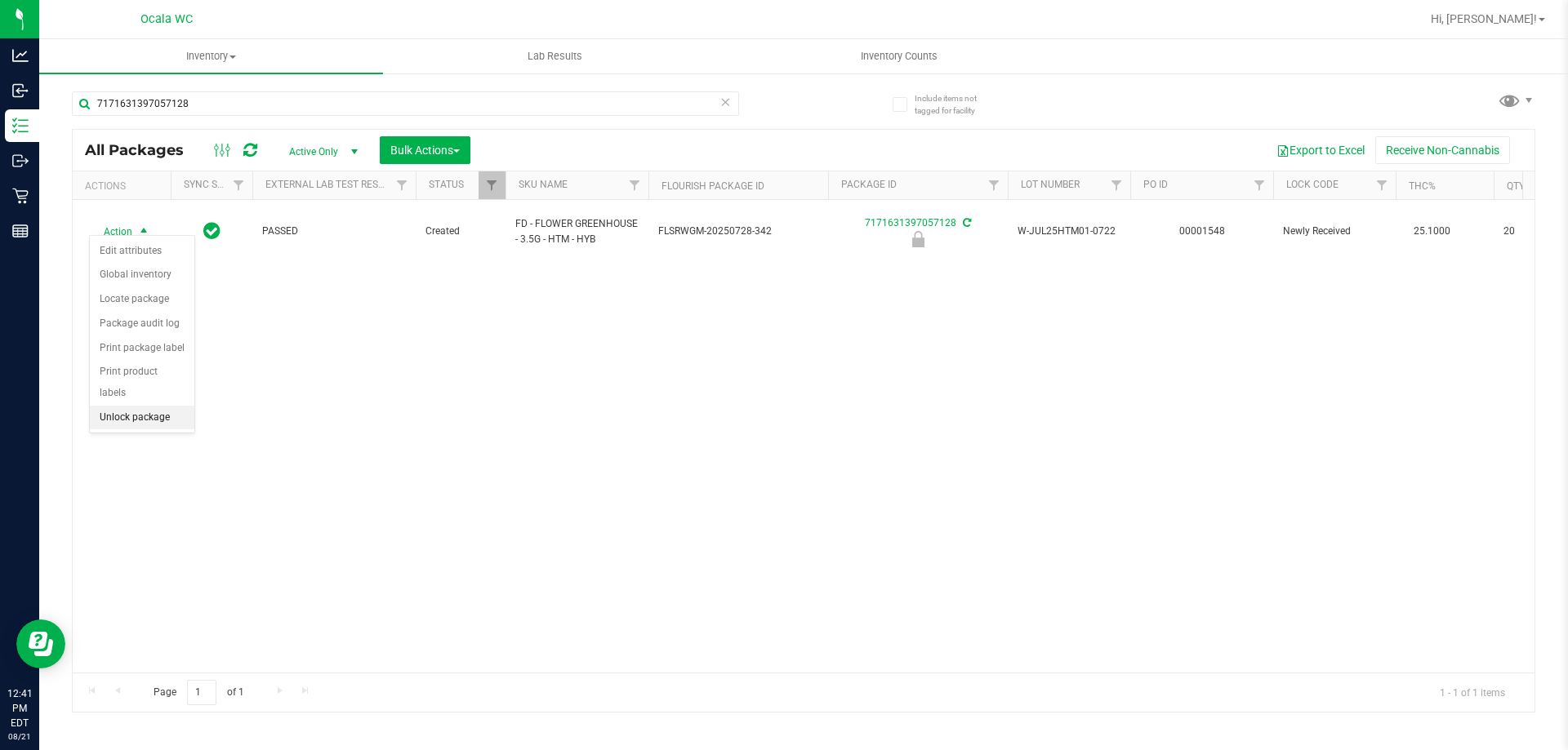
click at [149, 405] on li "Unlock package" at bounding box center [143, 418] width 105 height 25
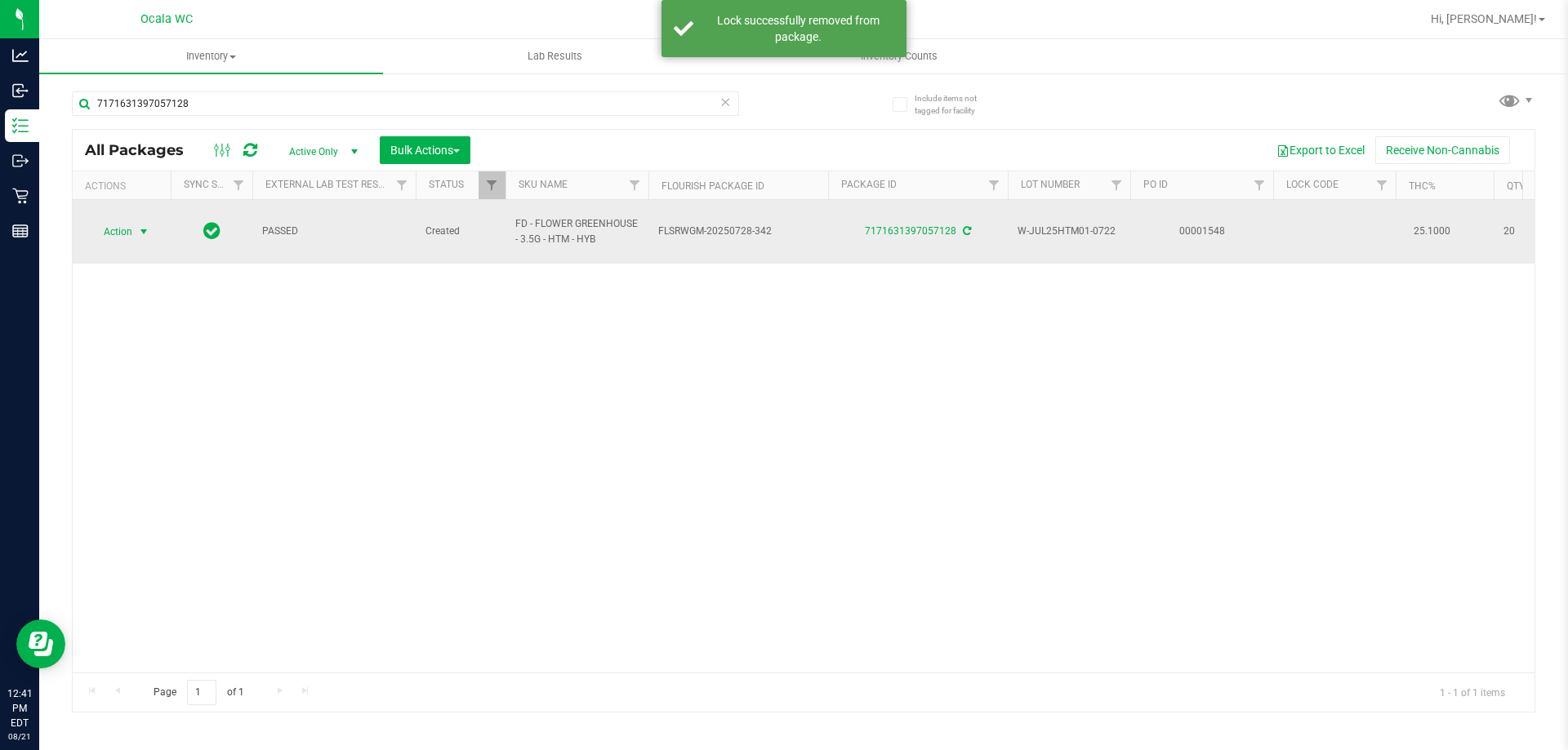
click at [122, 221] on span "Action" at bounding box center [111, 232] width 44 height 23
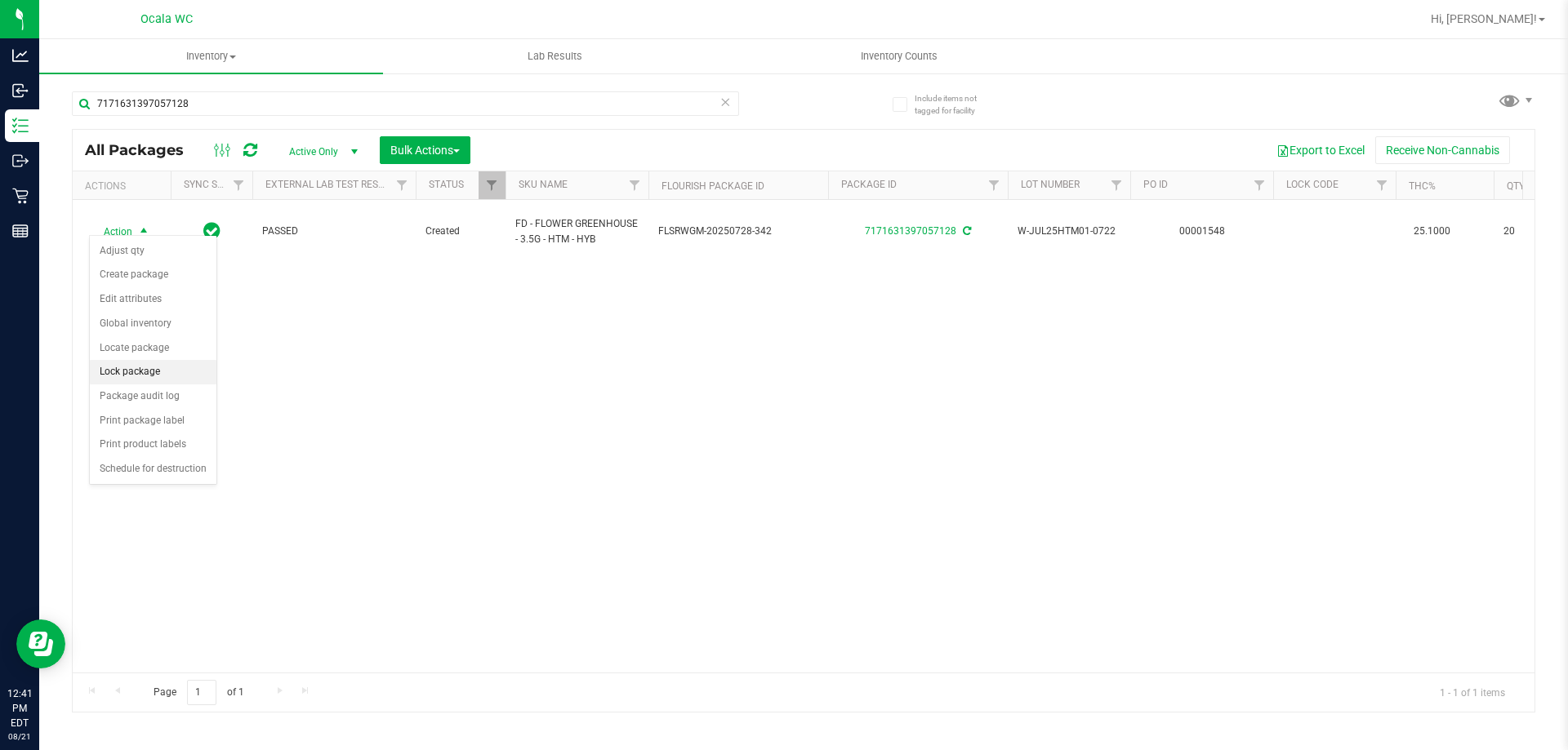
click at [131, 363] on li "Lock package" at bounding box center [153, 372] width 126 height 25
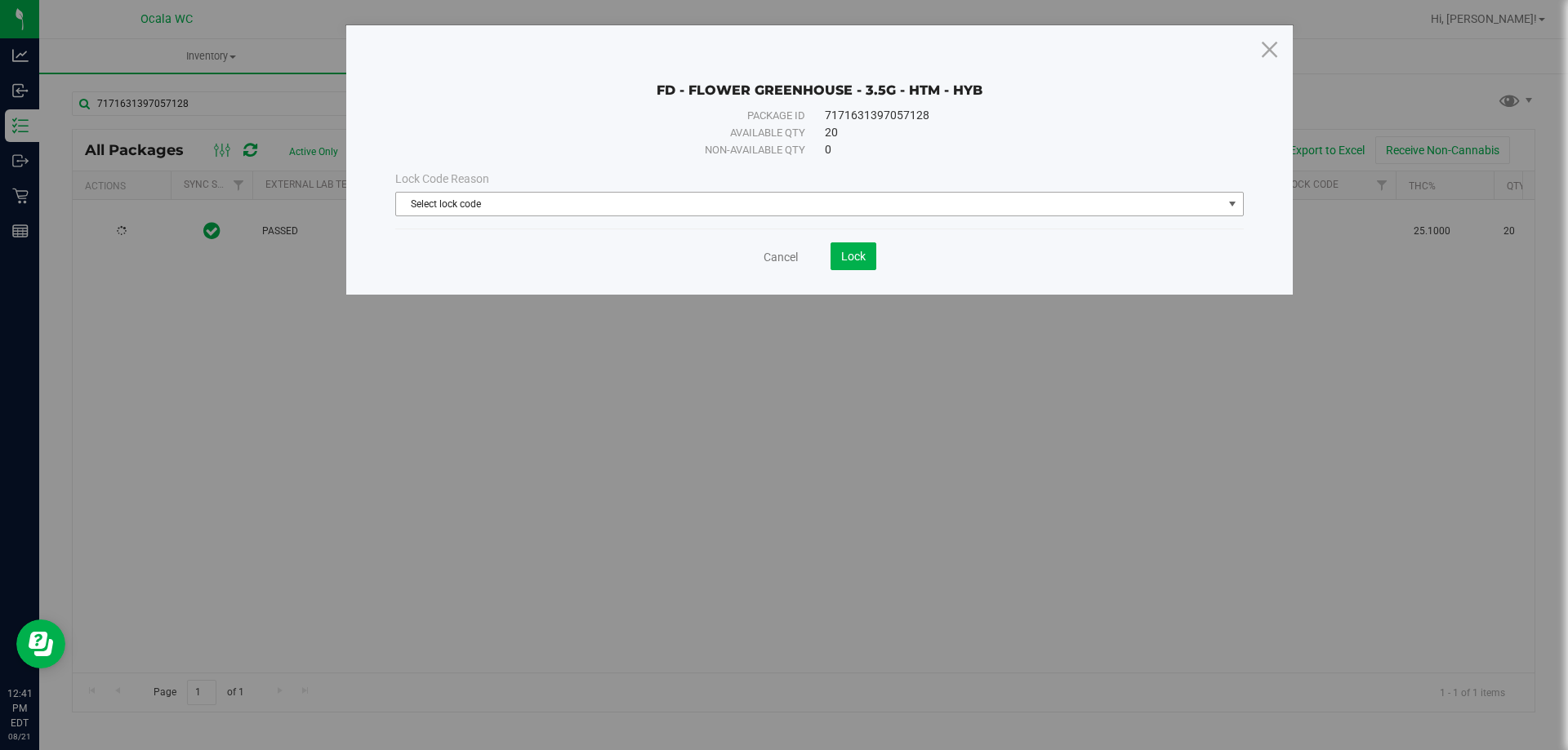
click at [644, 204] on span "Select lock code" at bounding box center [809, 204] width 827 height 23
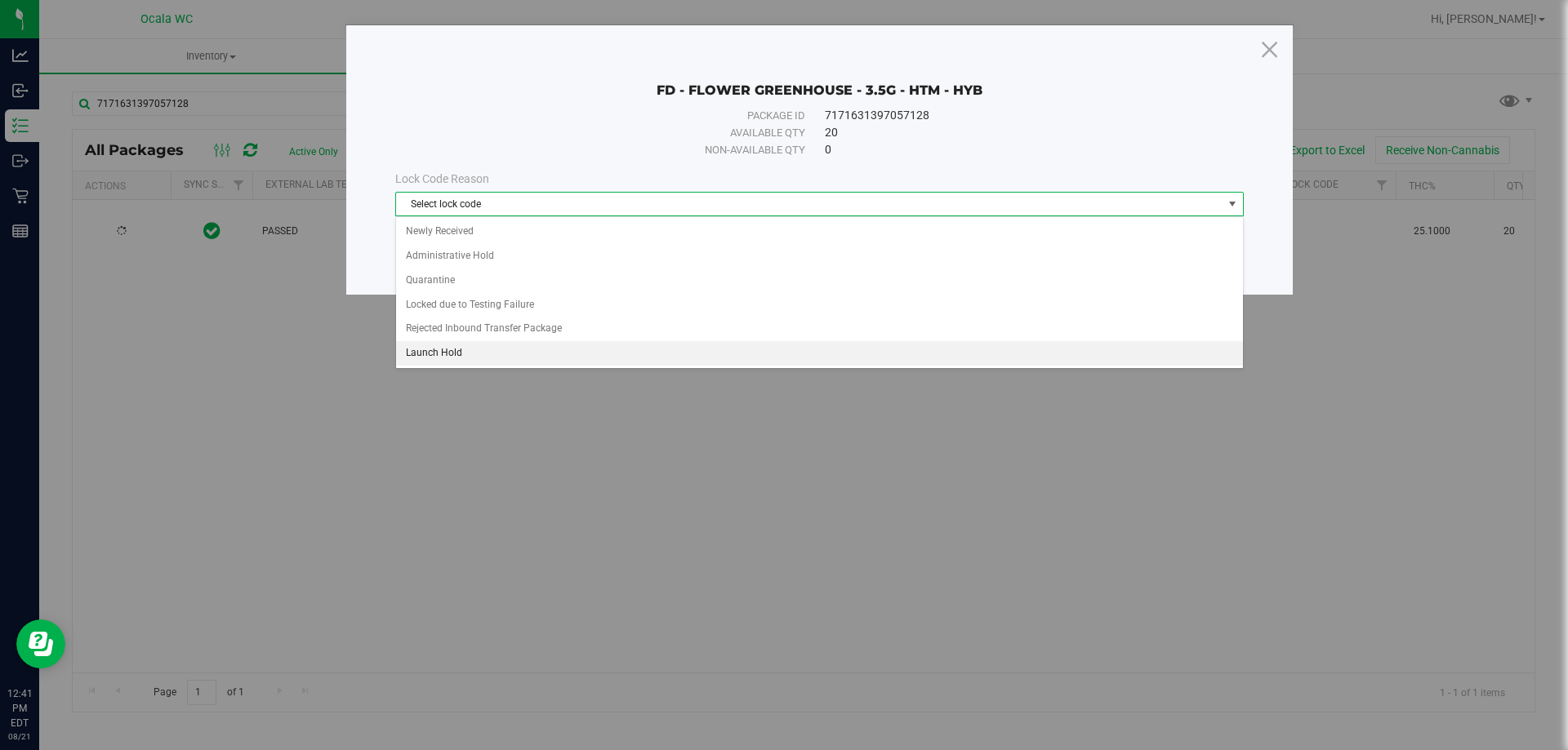
click at [442, 345] on li "Launch Hold" at bounding box center [820, 353] width 847 height 25
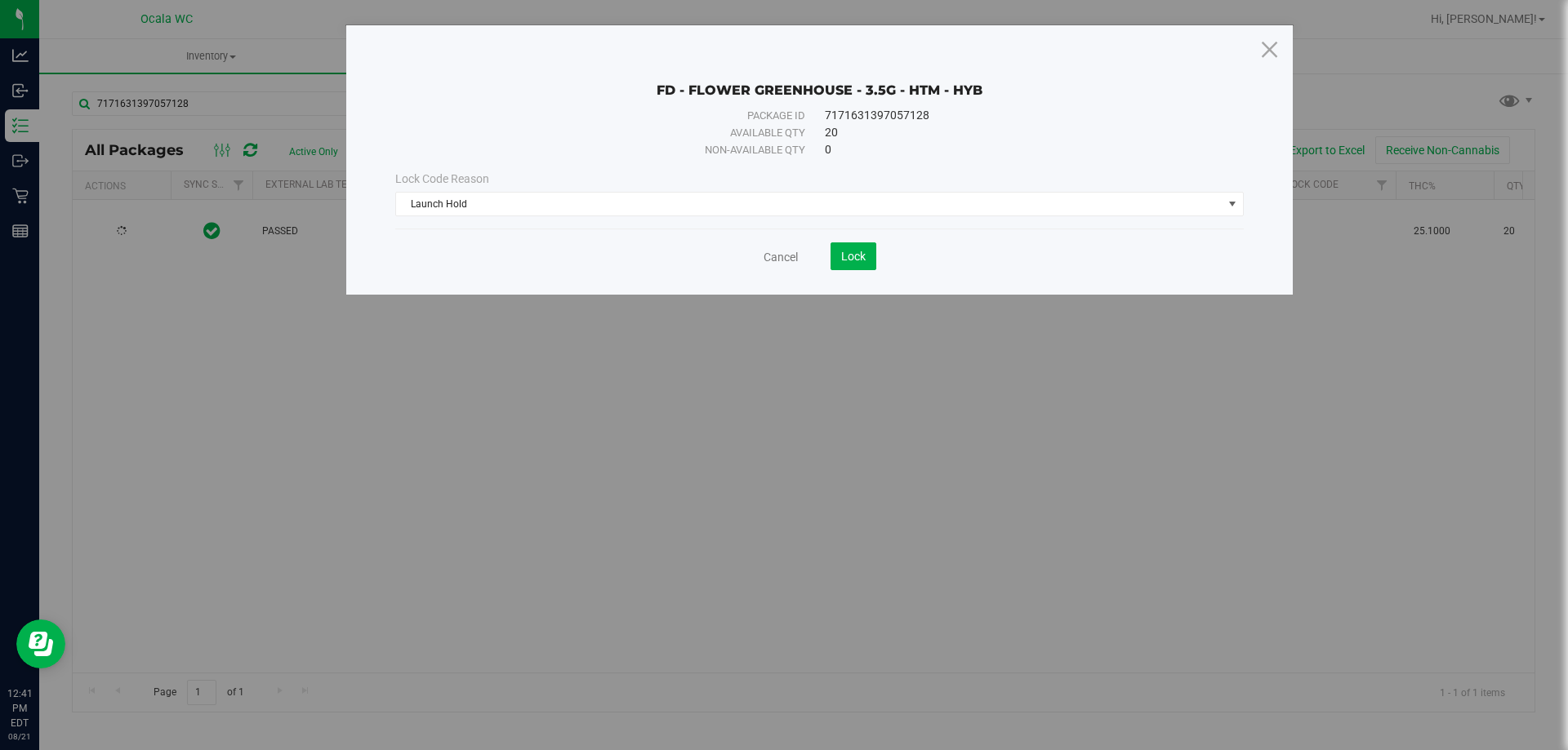
click at [819, 261] on save-button "Lock" at bounding box center [837, 256] width 78 height 27
click at [839, 259] on button "Lock" at bounding box center [853, 256] width 46 height 27
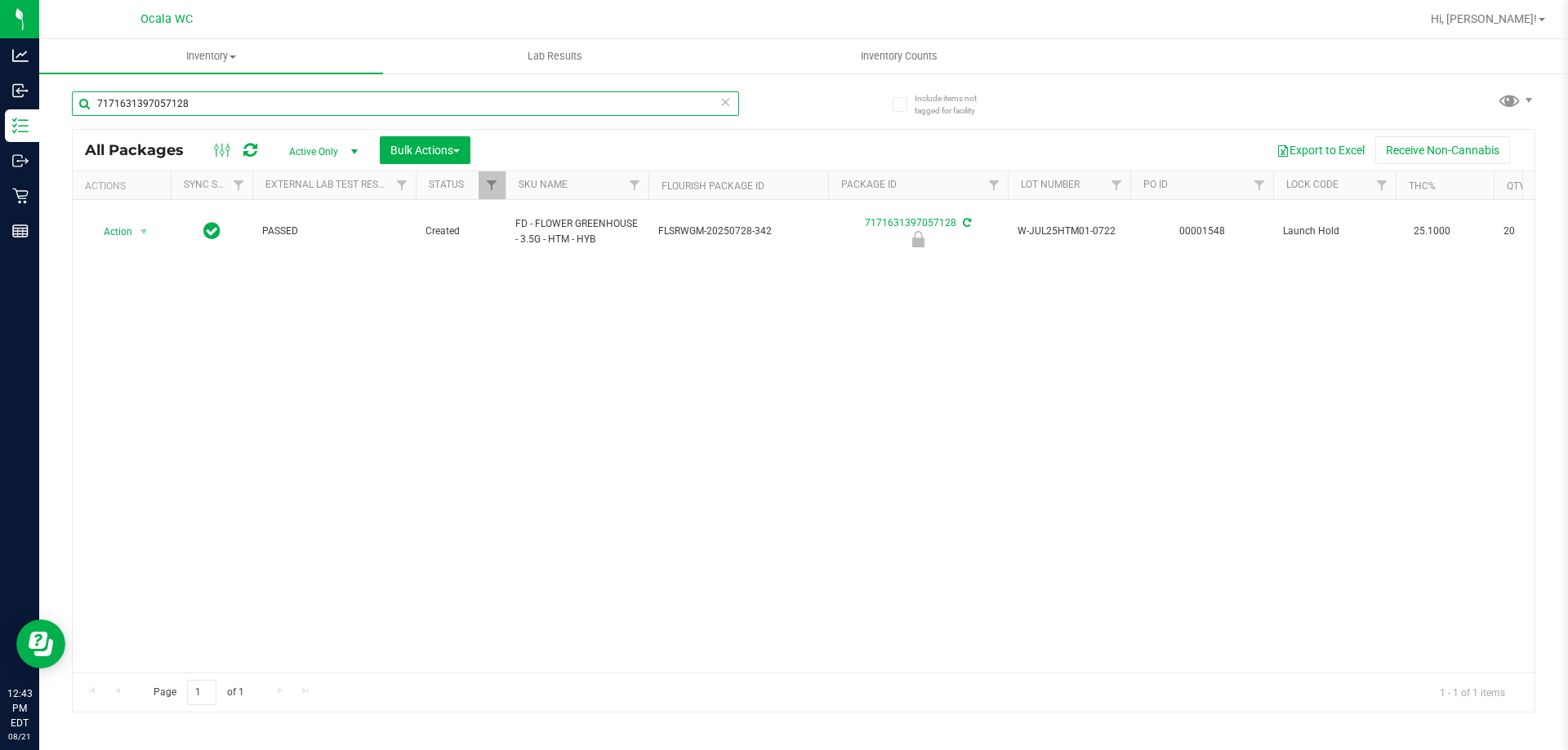
click at [259, 107] on input "7171631397057128" at bounding box center [406, 103] width 667 height 25
type input "7134599284282306"
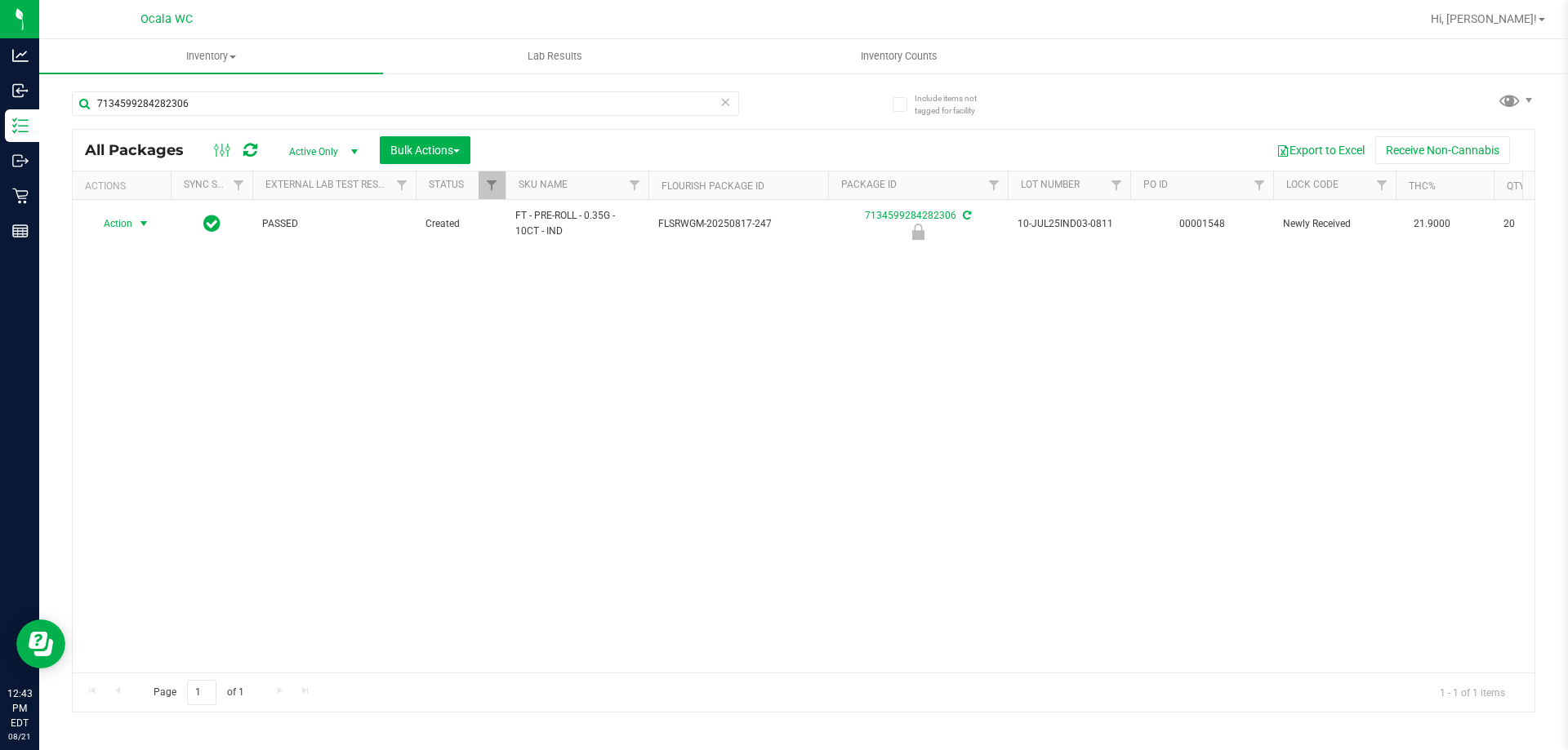
click at [124, 223] on span "Action" at bounding box center [111, 223] width 44 height 23
click at [130, 405] on li "Unlock package" at bounding box center [143, 418] width 105 height 25
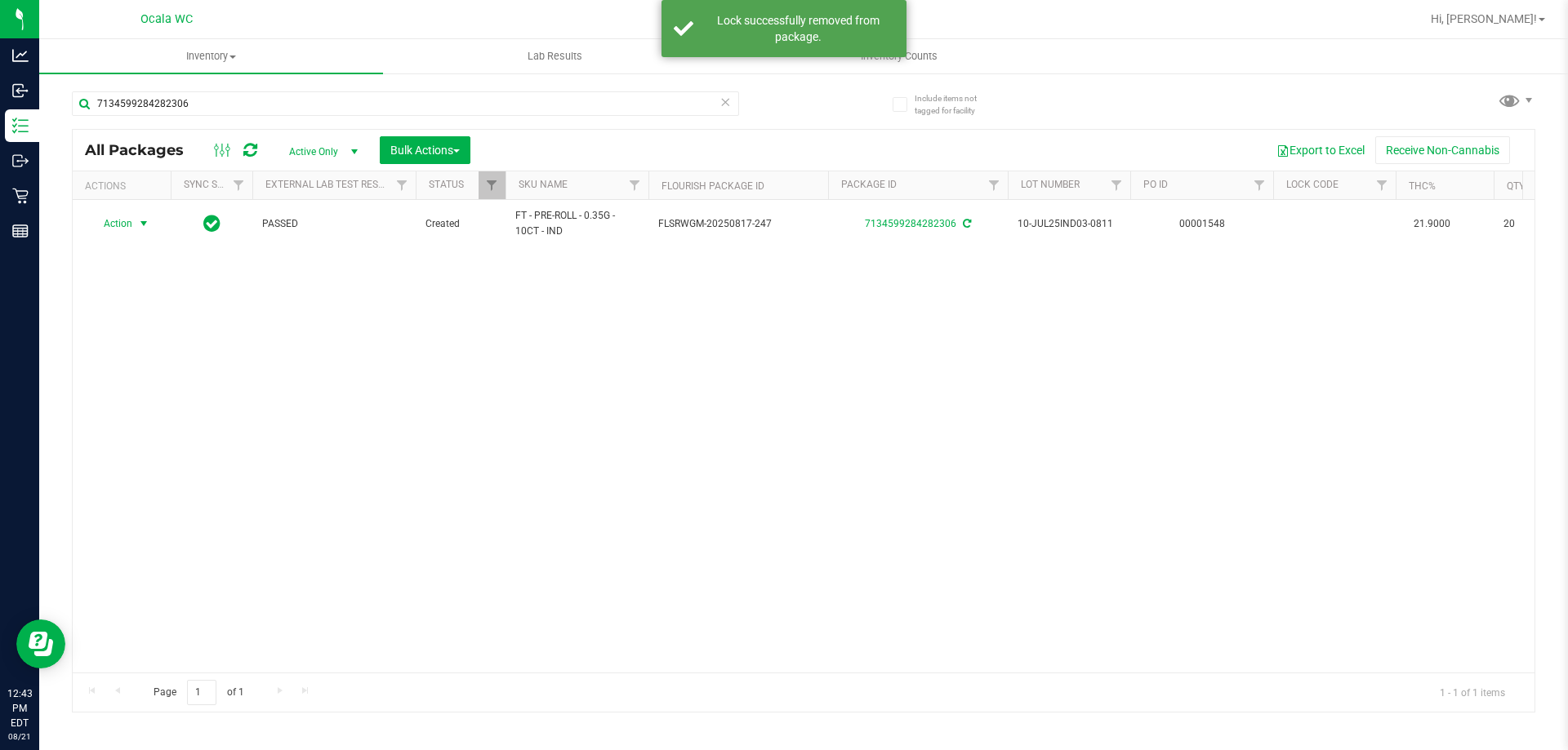
click at [129, 219] on span "Action" at bounding box center [111, 223] width 44 height 23
click at [122, 369] on li "Lock package" at bounding box center [153, 372] width 126 height 25
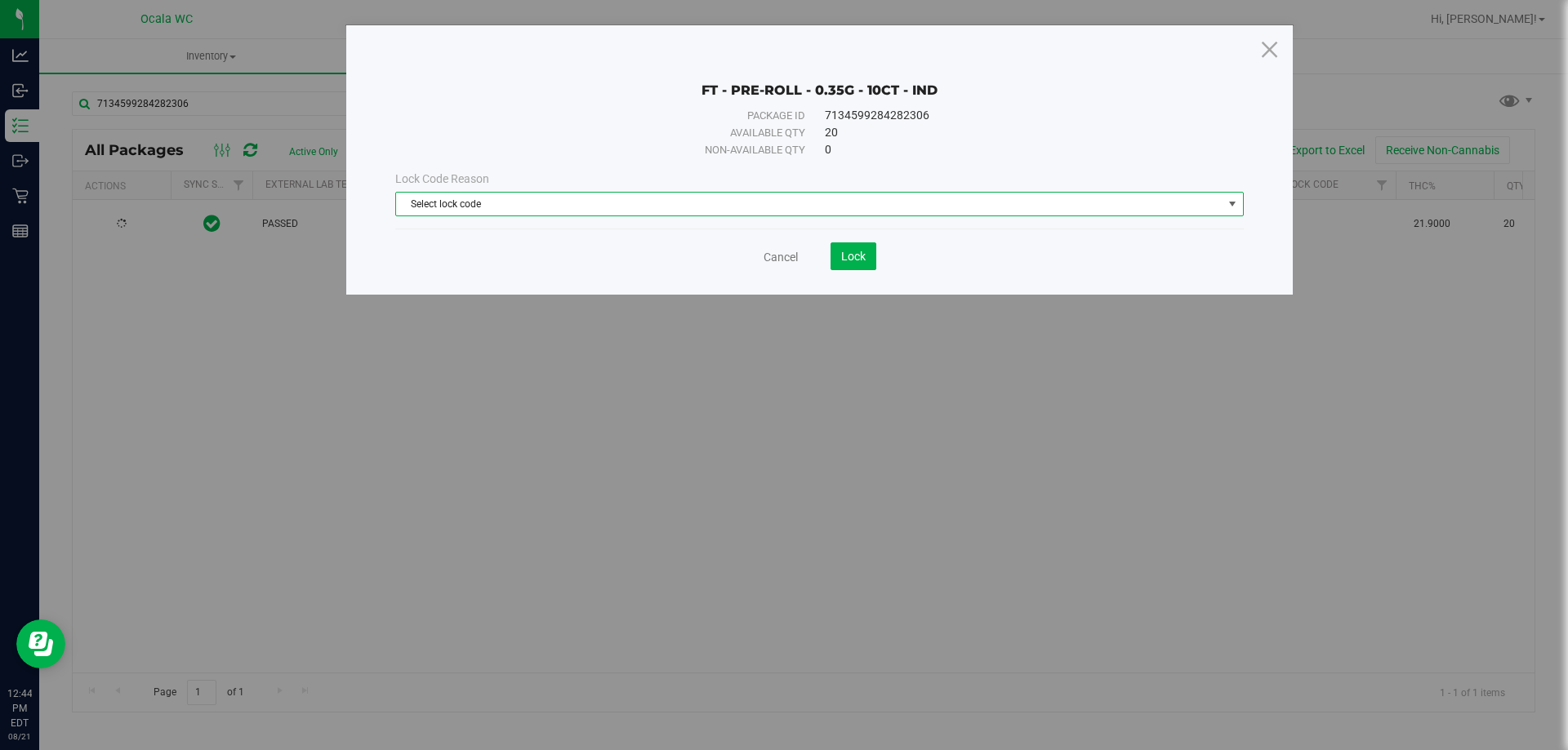
click at [710, 196] on span "Select lock code" at bounding box center [809, 204] width 827 height 23
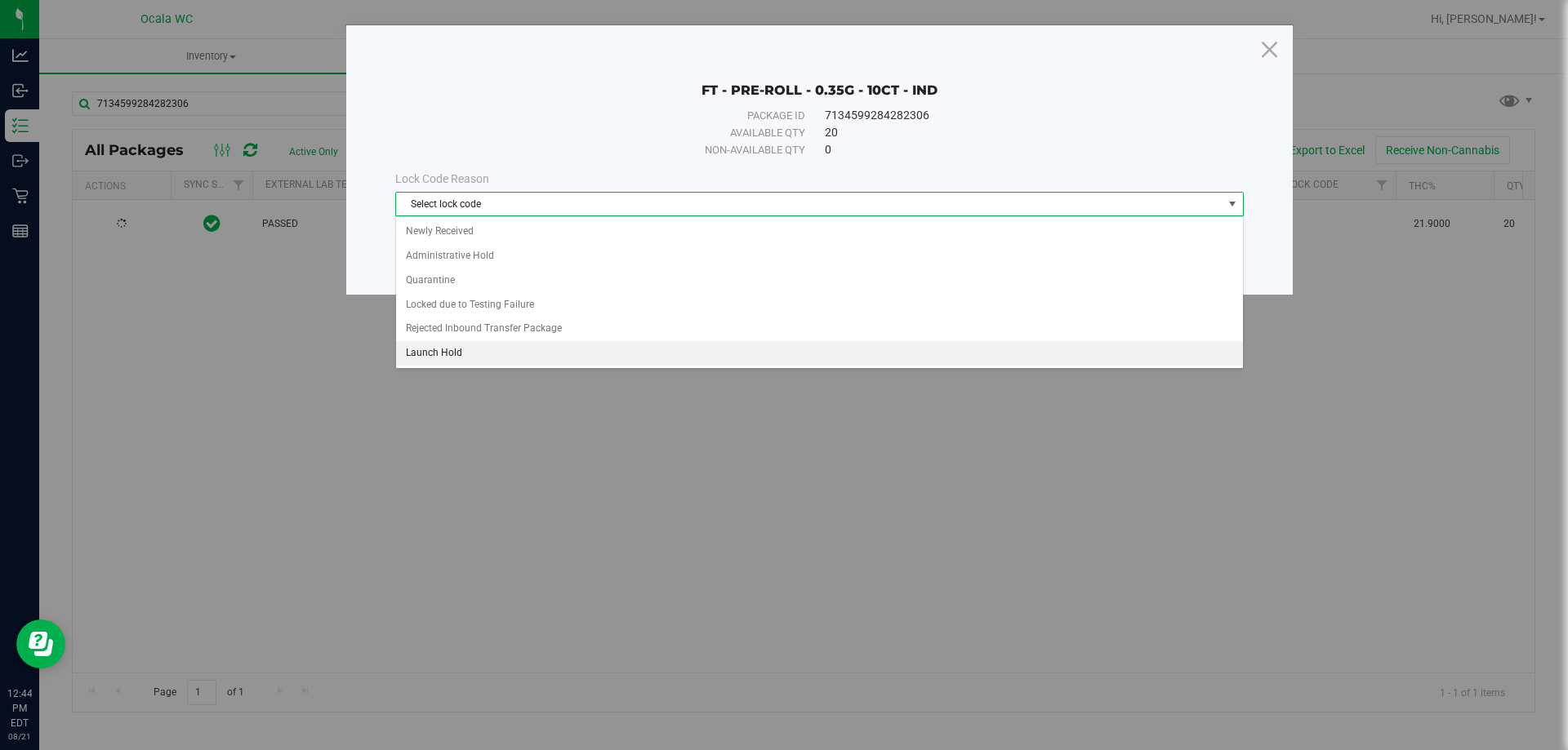
click at [449, 349] on li "Launch Hold" at bounding box center [820, 353] width 847 height 25
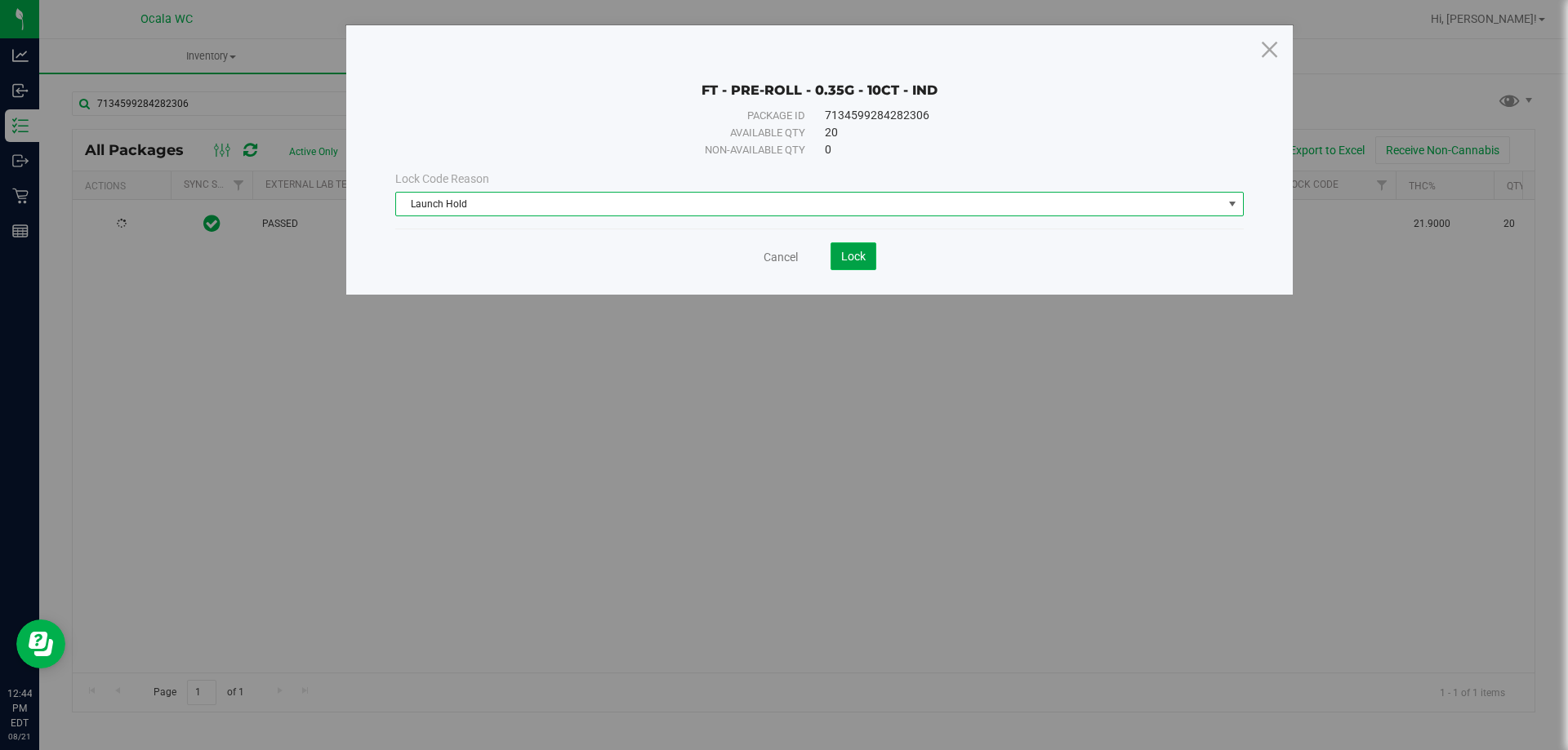
click at [845, 259] on span "Lock" at bounding box center [853, 256] width 25 height 13
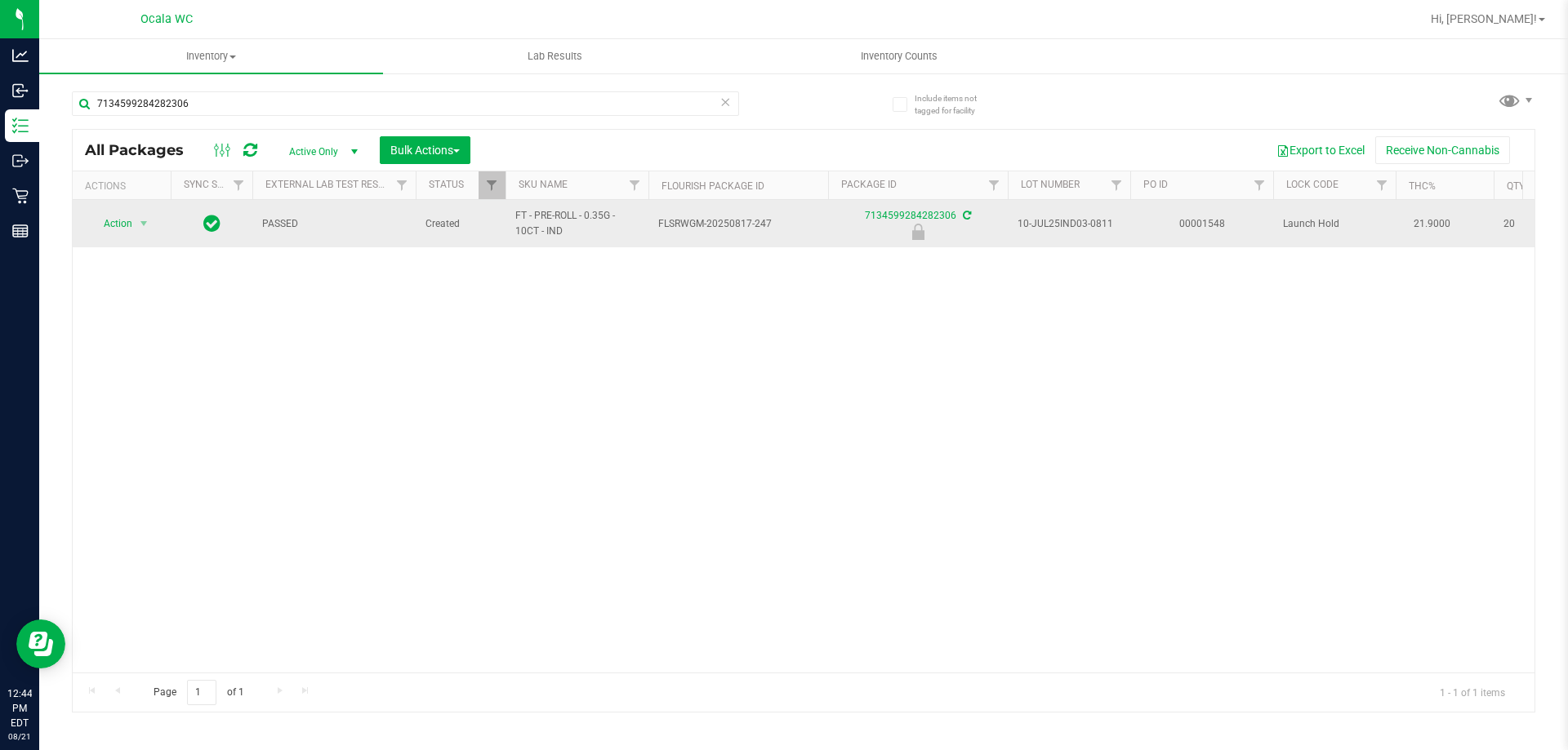
drag, startPoint x: 502, startPoint y: 211, endPoint x: 537, endPoint y: 233, distance: 41.3
click at [537, 233] on tr "Action Action Edit attributes Global inventory Locate package Package audit log…" at bounding box center [1322, 223] width 2498 height 47
copy tr "FT - PRE-ROLL - 0.35G - 10CT"
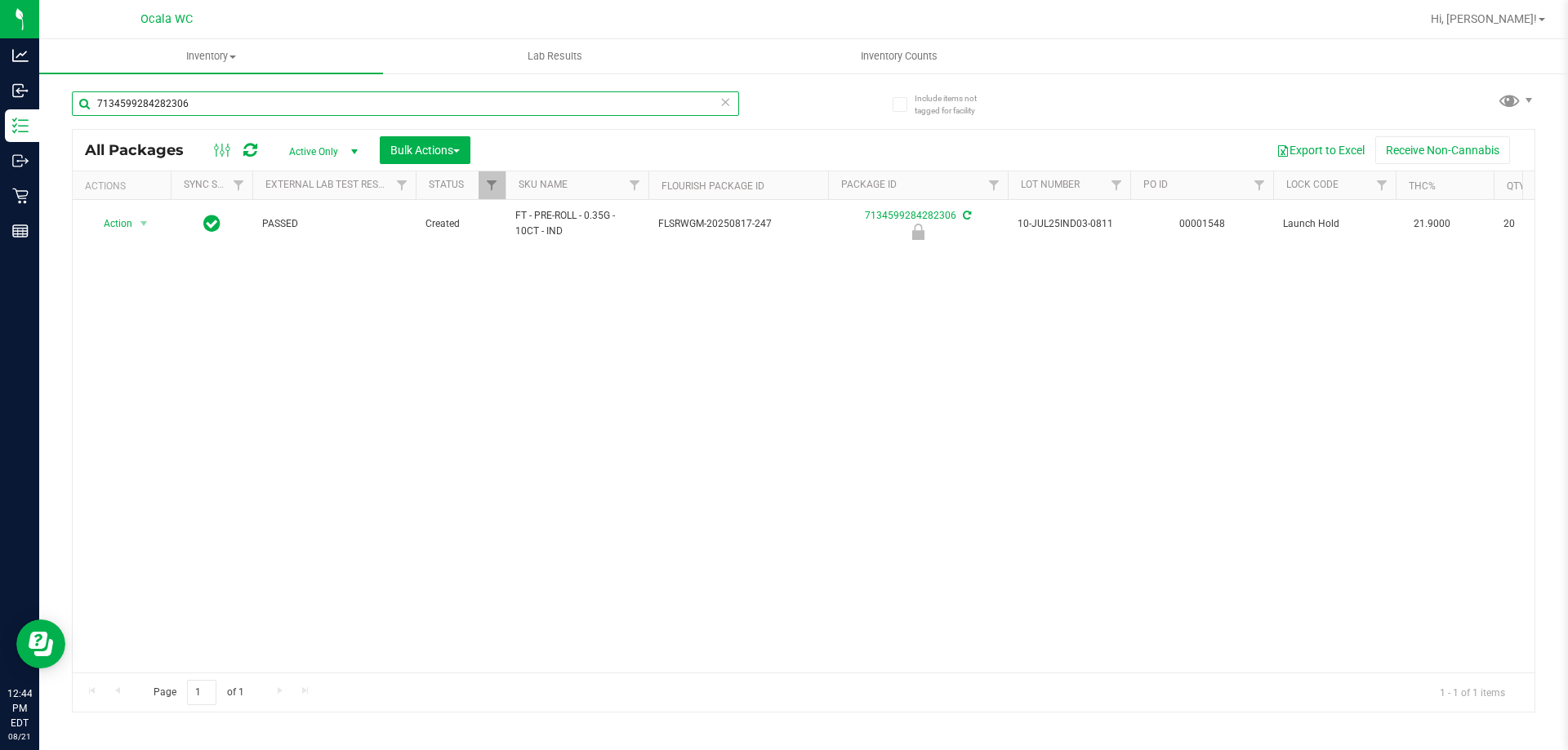
click at [192, 105] on input "7134599284282306" at bounding box center [406, 103] width 667 height 25
click at [192, 104] on input "7134599284282306" at bounding box center [406, 103] width 667 height 25
paste input "FT - PRE-ROLL - 0.35G - 10CT"
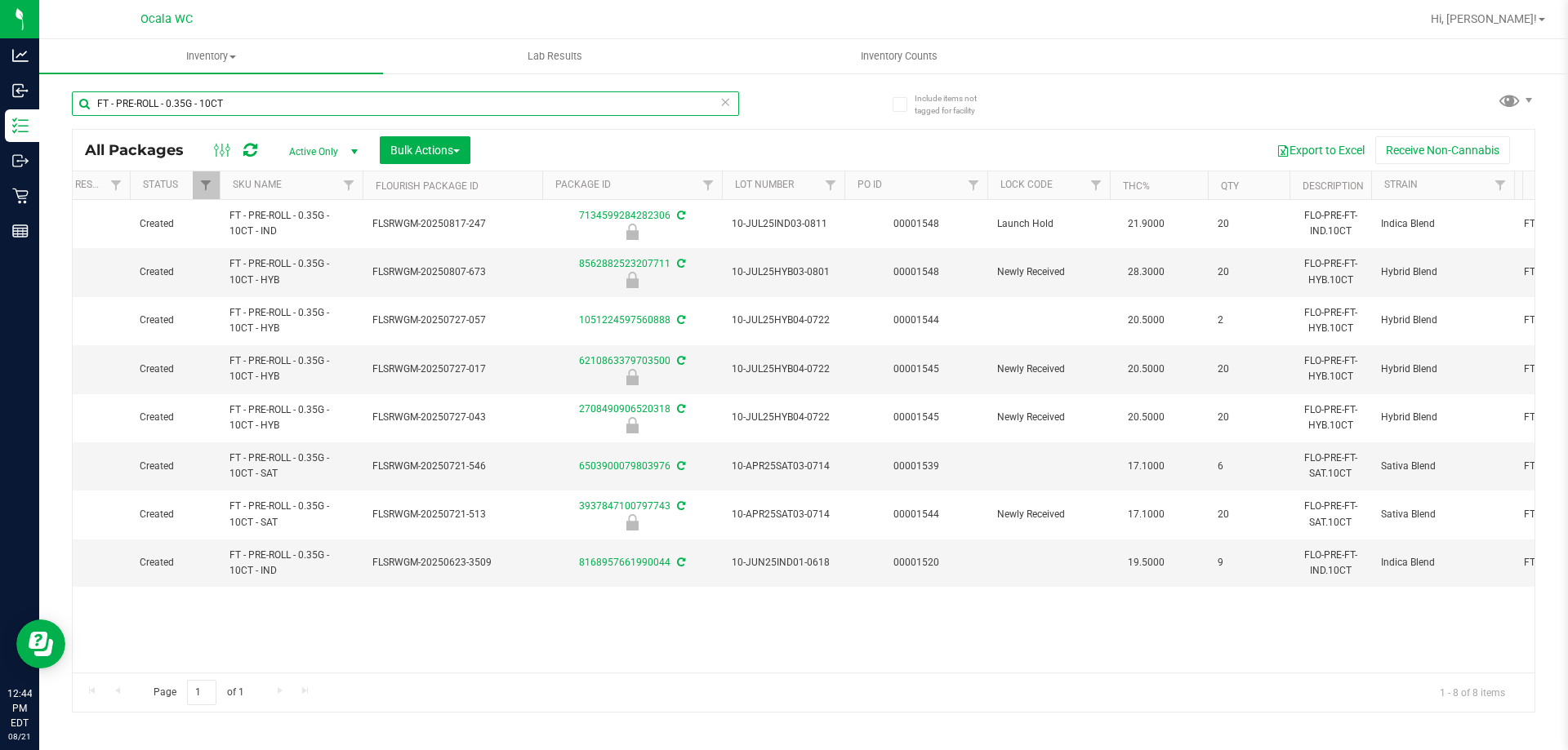
scroll to position [0, 378]
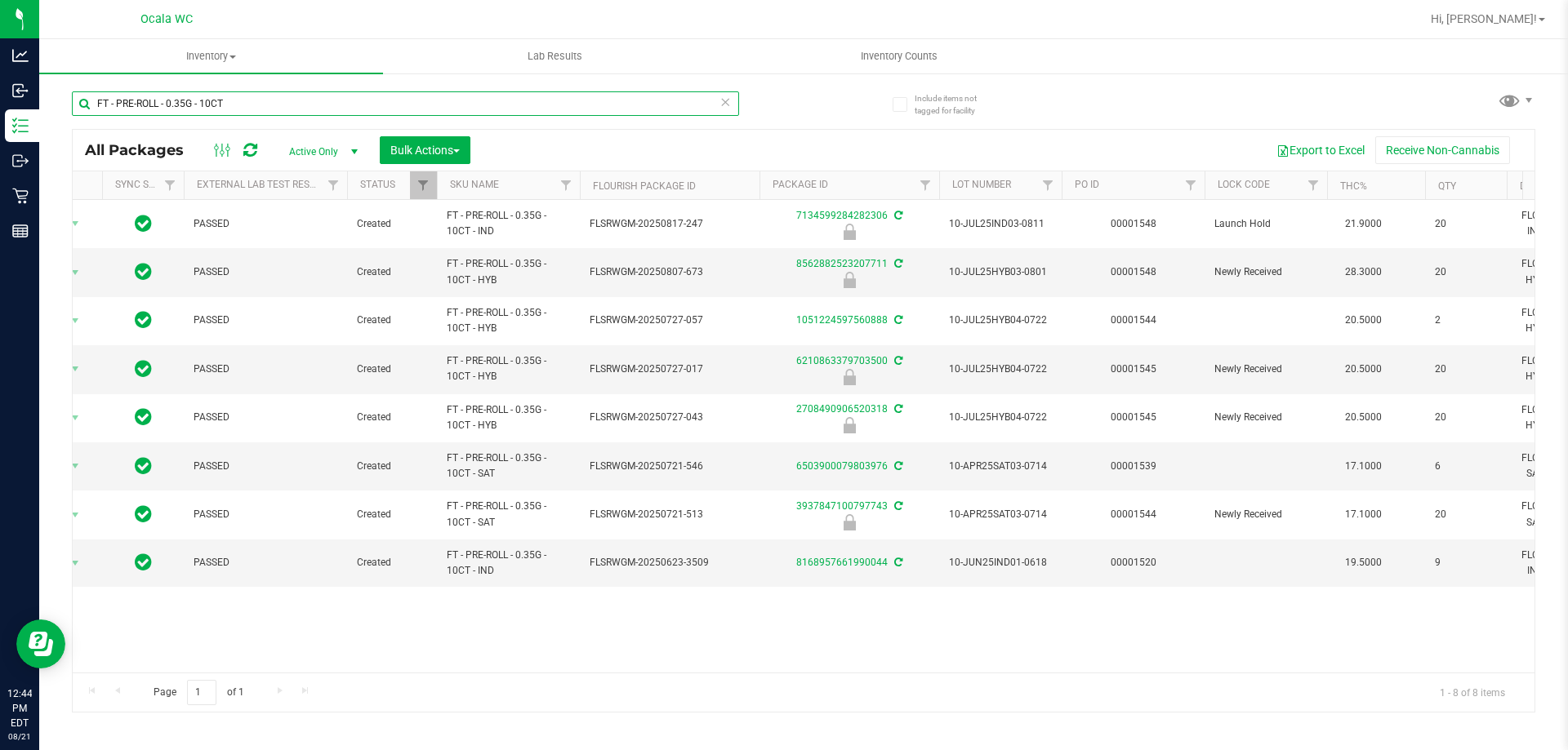
click at [265, 96] on input "FT - PRE-ROLL - 0.35G - 10CT" at bounding box center [406, 103] width 667 height 25
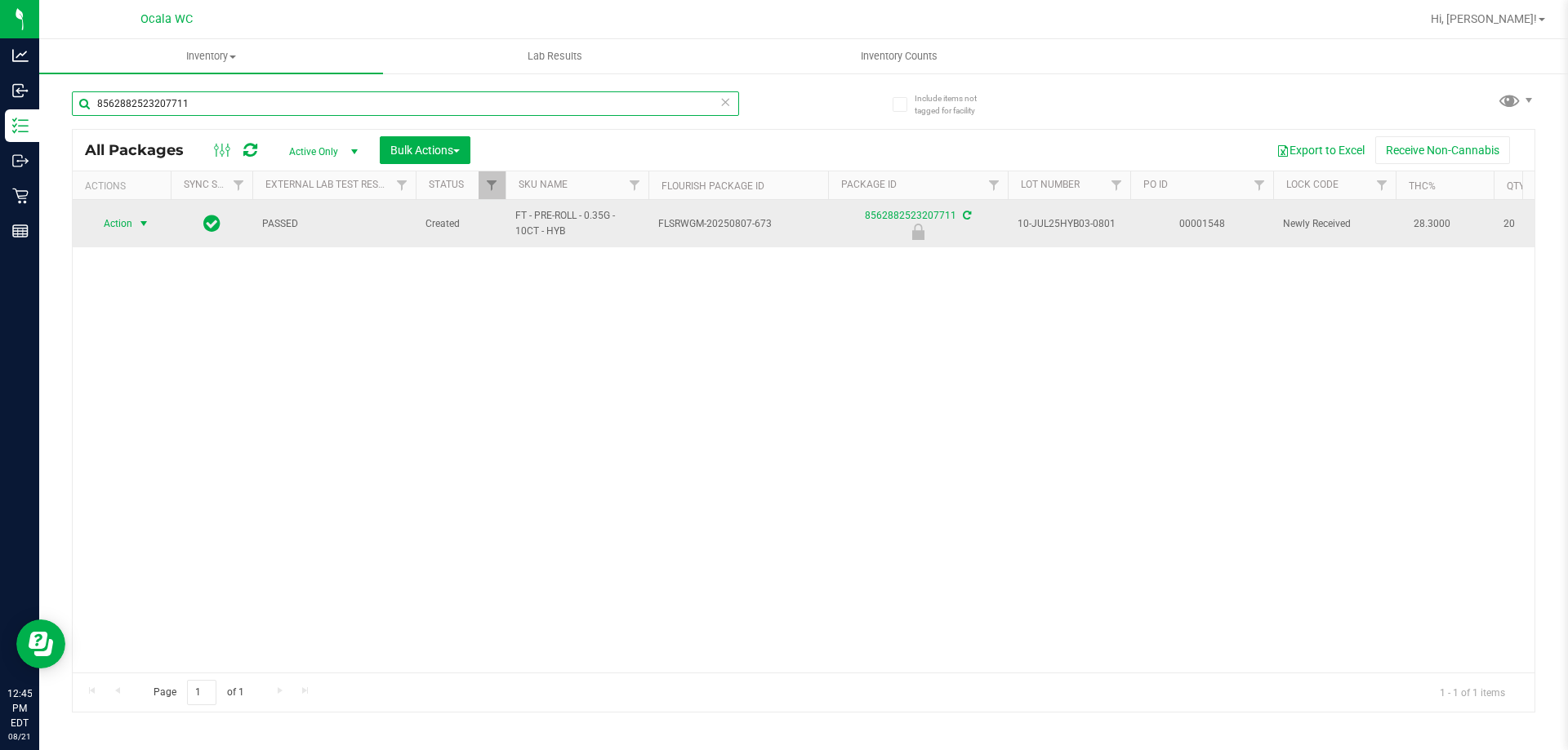
type input "8562882523207711"
click at [123, 220] on span "Action" at bounding box center [111, 223] width 44 height 23
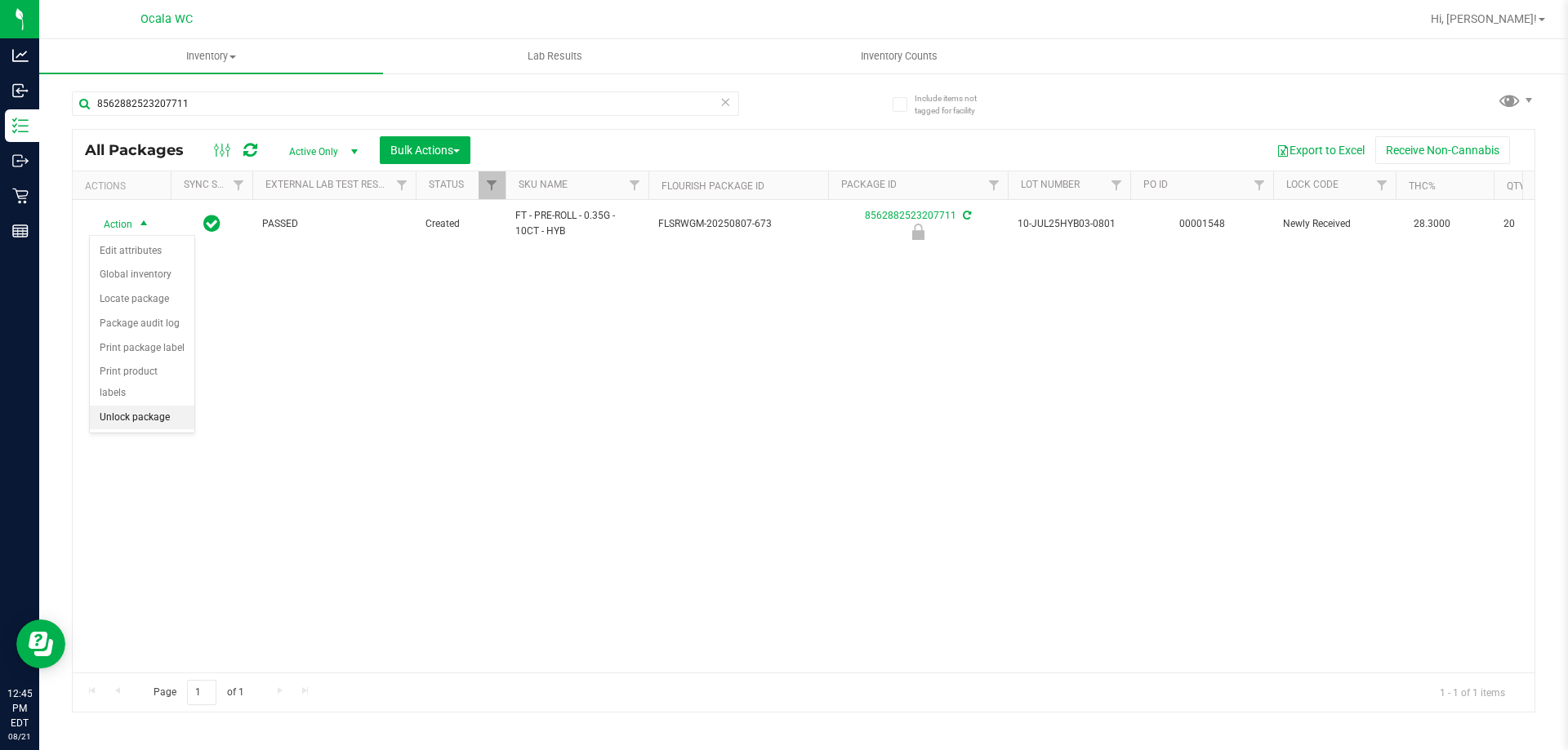
click at [129, 405] on li "Unlock package" at bounding box center [143, 418] width 105 height 25
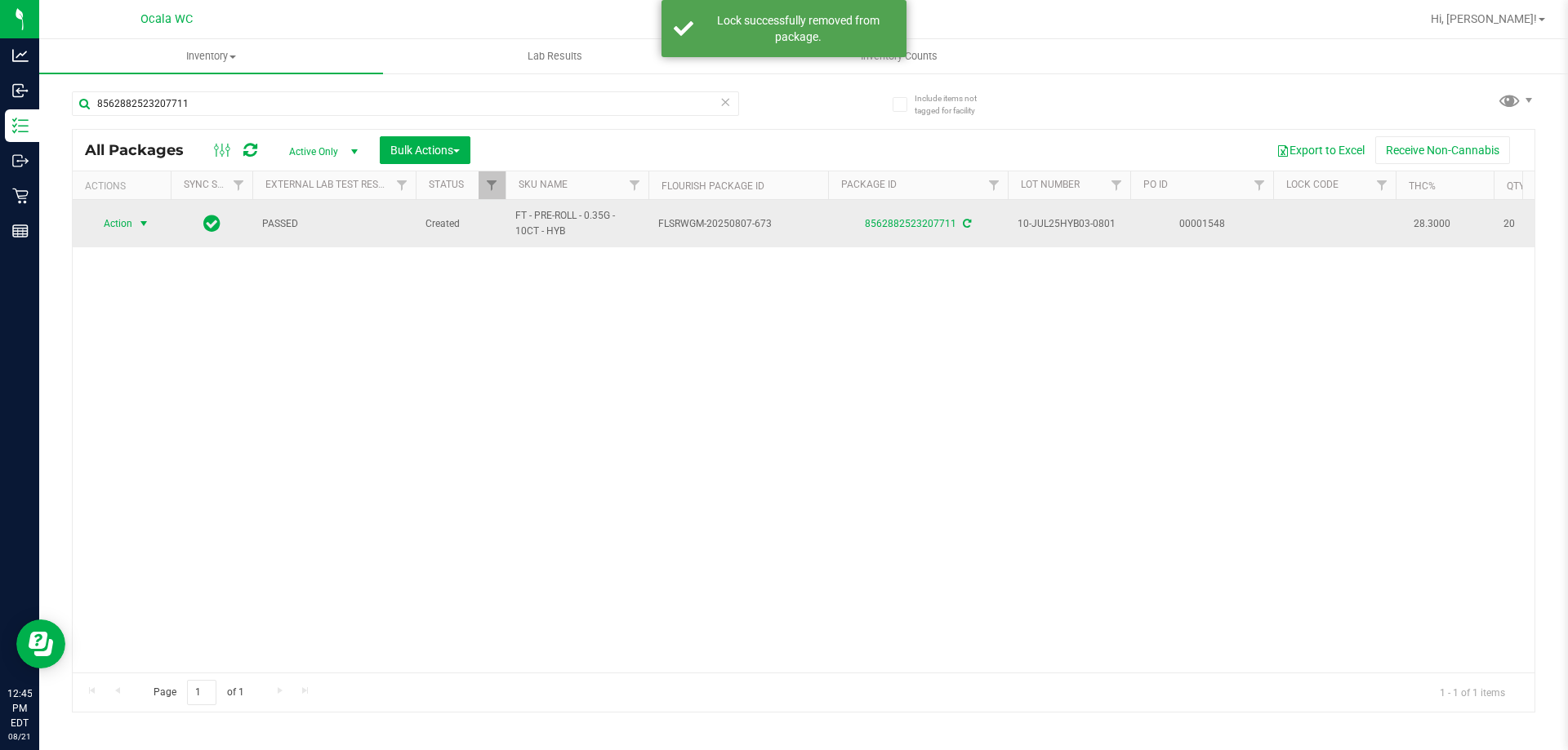
click at [124, 219] on span "Action" at bounding box center [111, 223] width 44 height 23
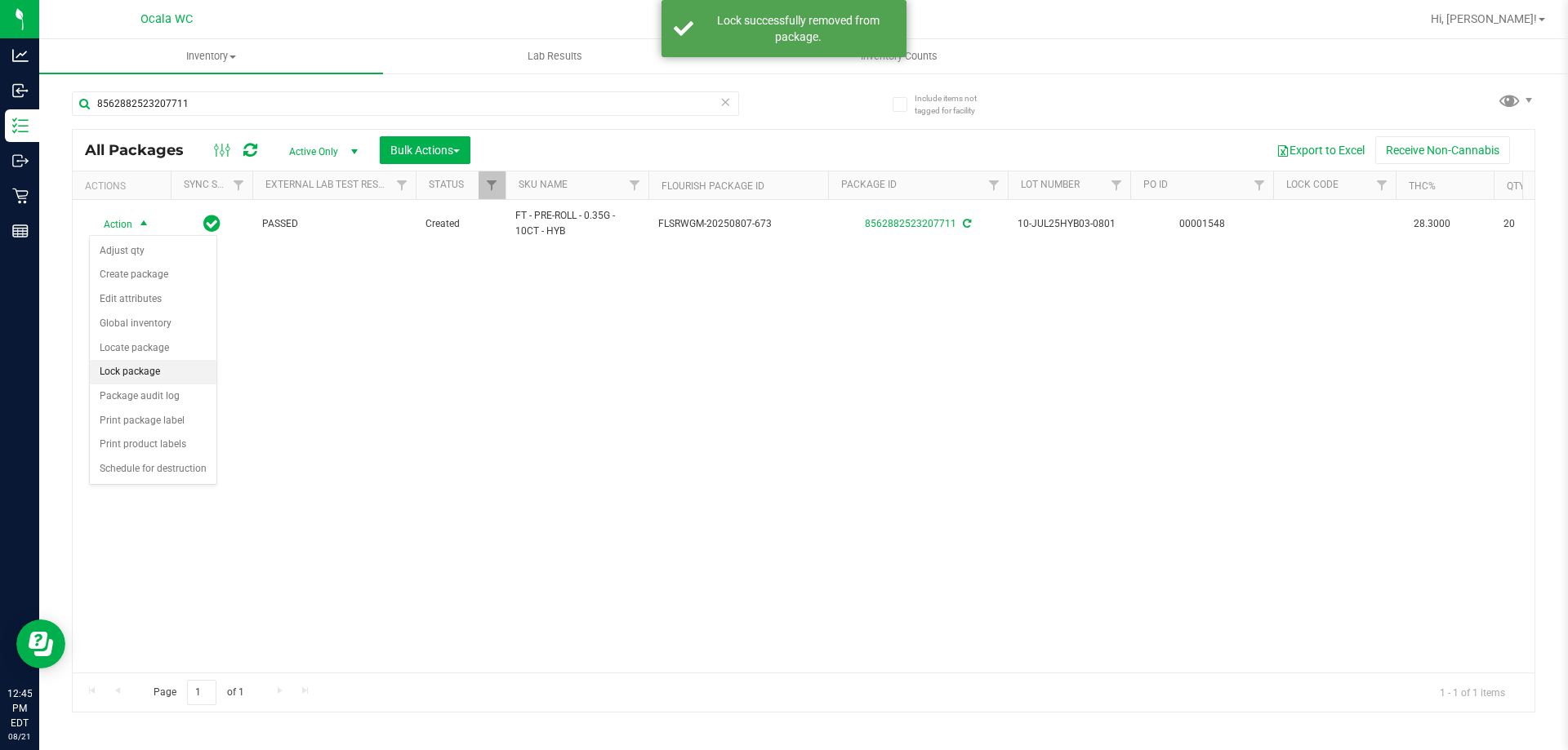
click at [137, 369] on li "Lock package" at bounding box center [153, 372] width 126 height 25
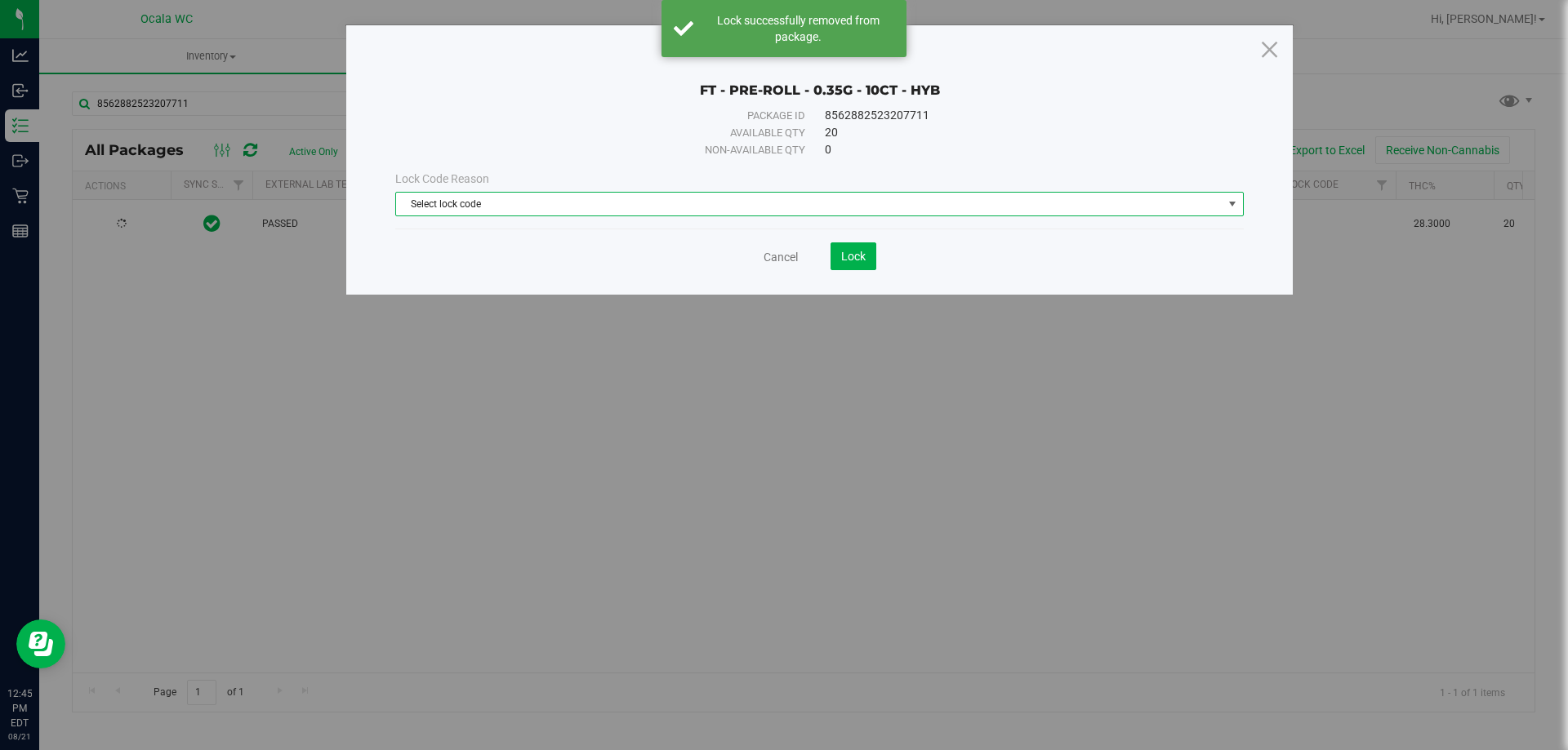
click at [506, 205] on span "Select lock code" at bounding box center [809, 204] width 827 height 23
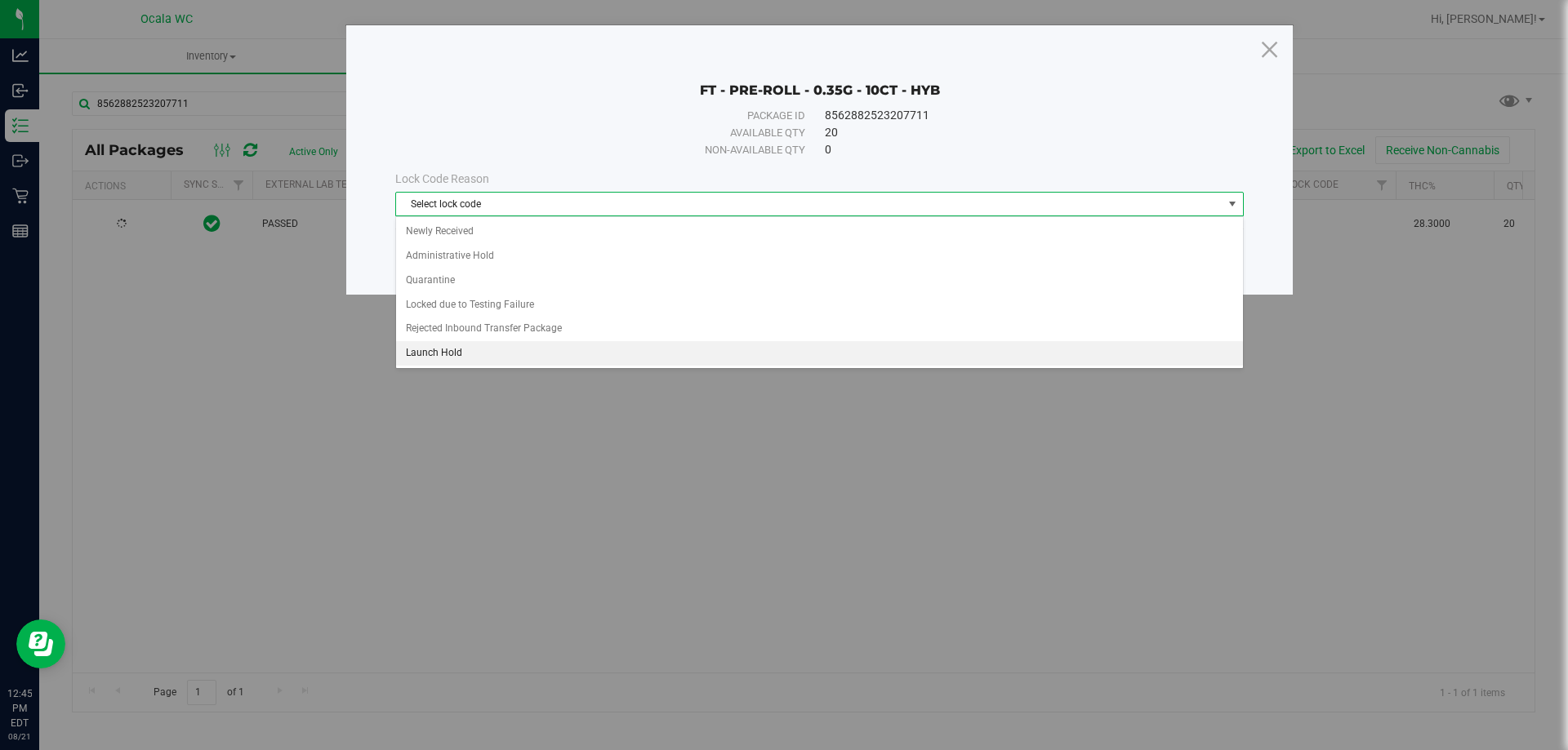
click at [440, 356] on li "Launch Hold" at bounding box center [820, 353] width 847 height 25
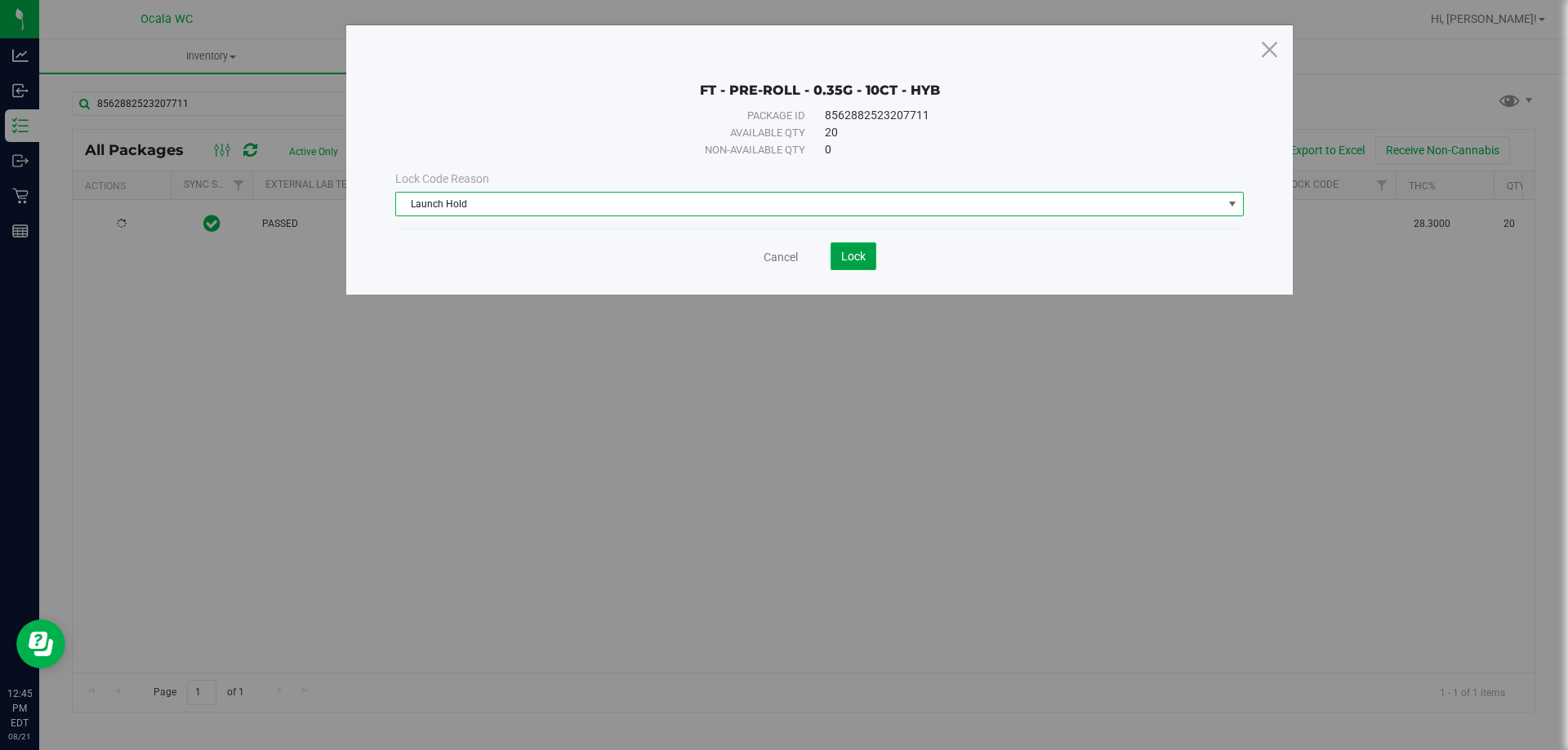
click at [849, 255] on span "Lock" at bounding box center [853, 256] width 25 height 13
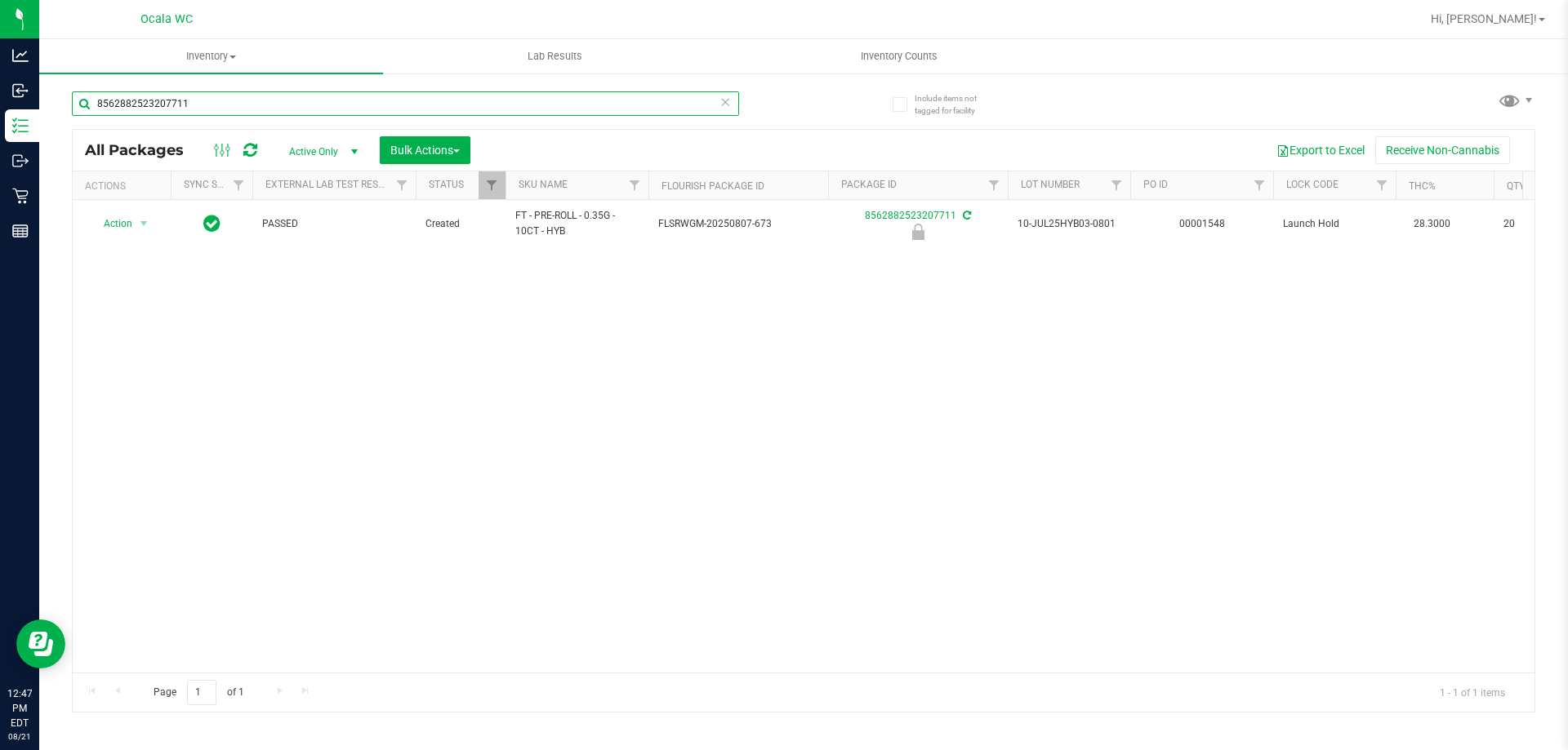
click at [218, 115] on input "8562882523207711" at bounding box center [406, 103] width 667 height 25
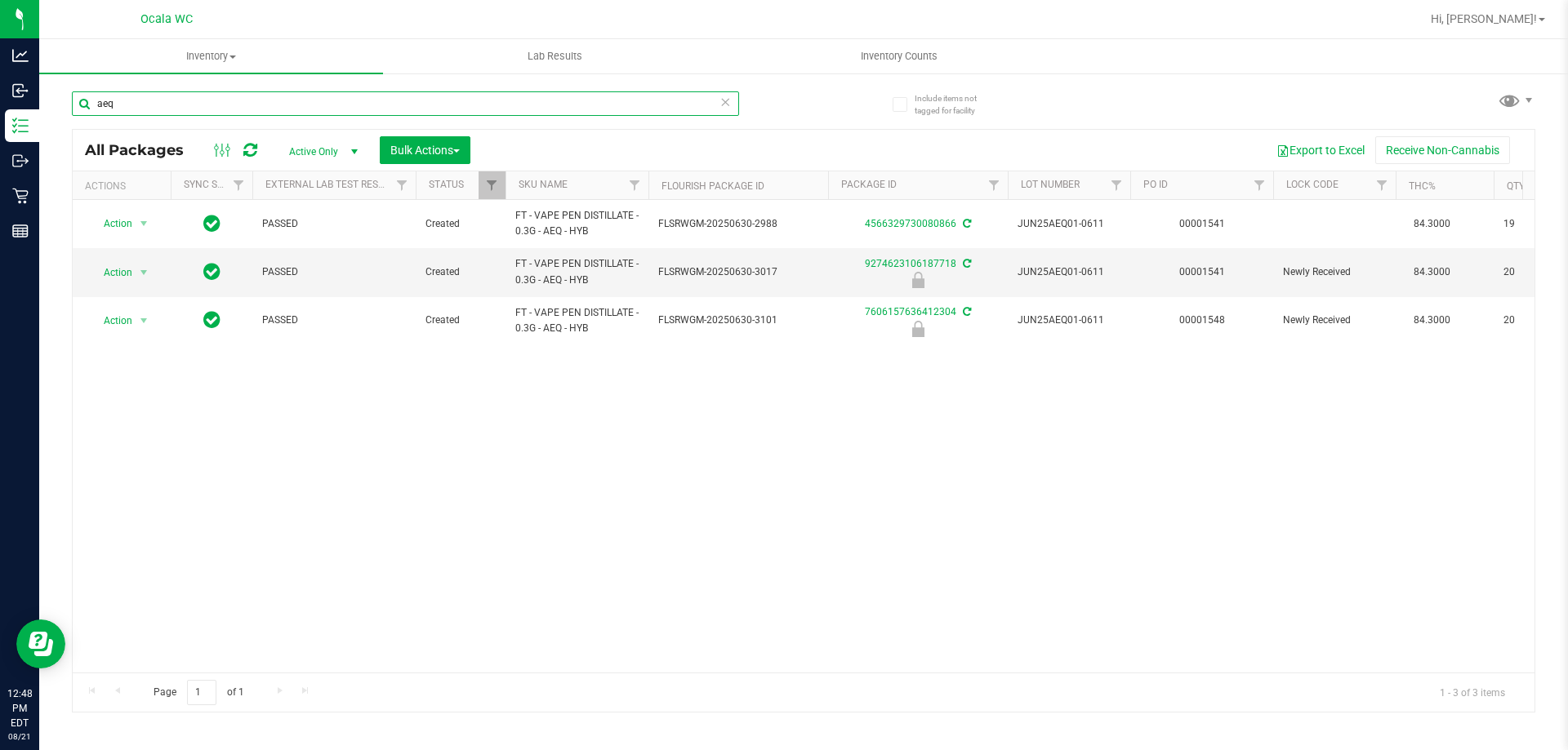
click at [147, 92] on input "aeq" at bounding box center [406, 103] width 667 height 25
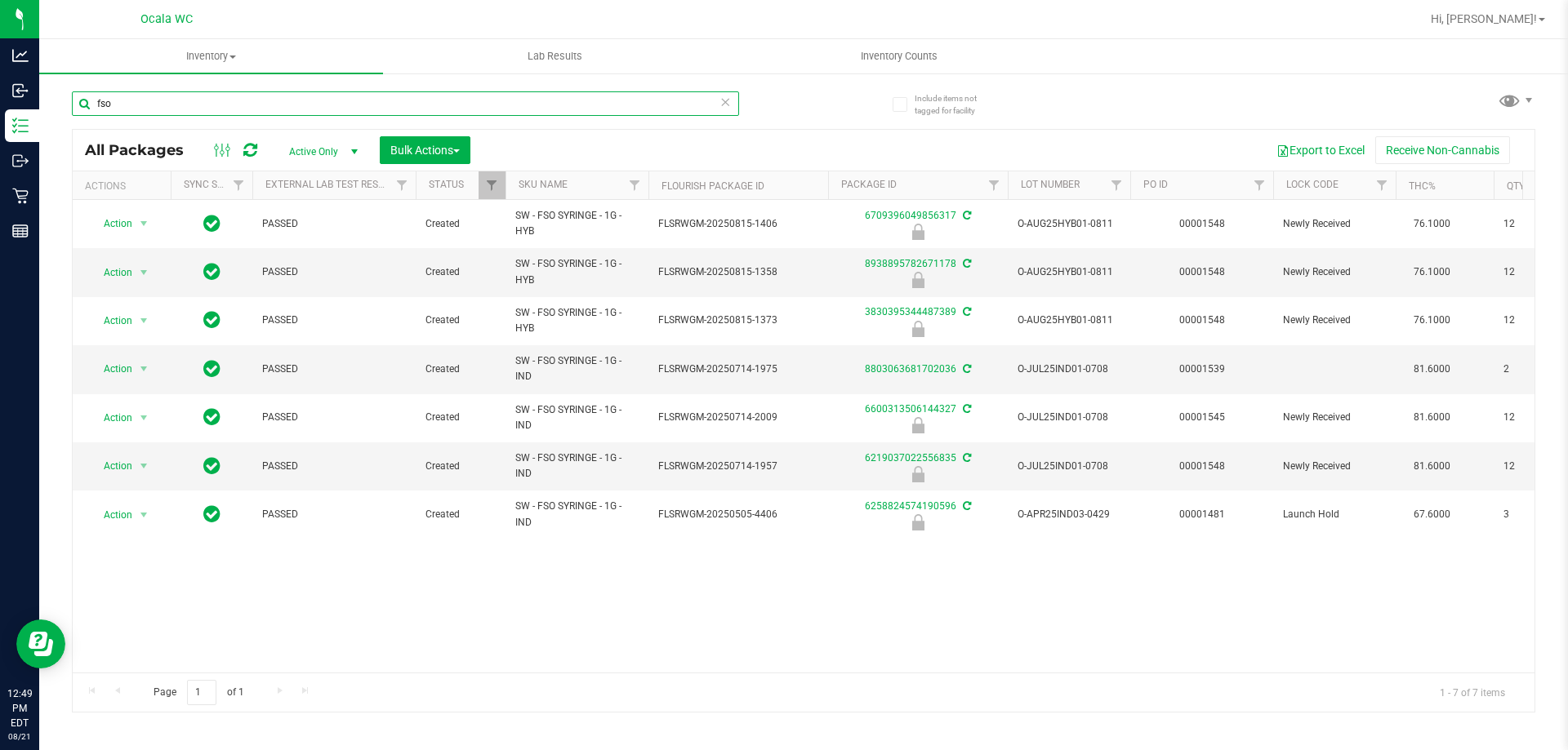
click at [146, 91] on input "fso" at bounding box center [406, 103] width 667 height 25
click at [148, 93] on input "fso" at bounding box center [406, 103] width 667 height 25
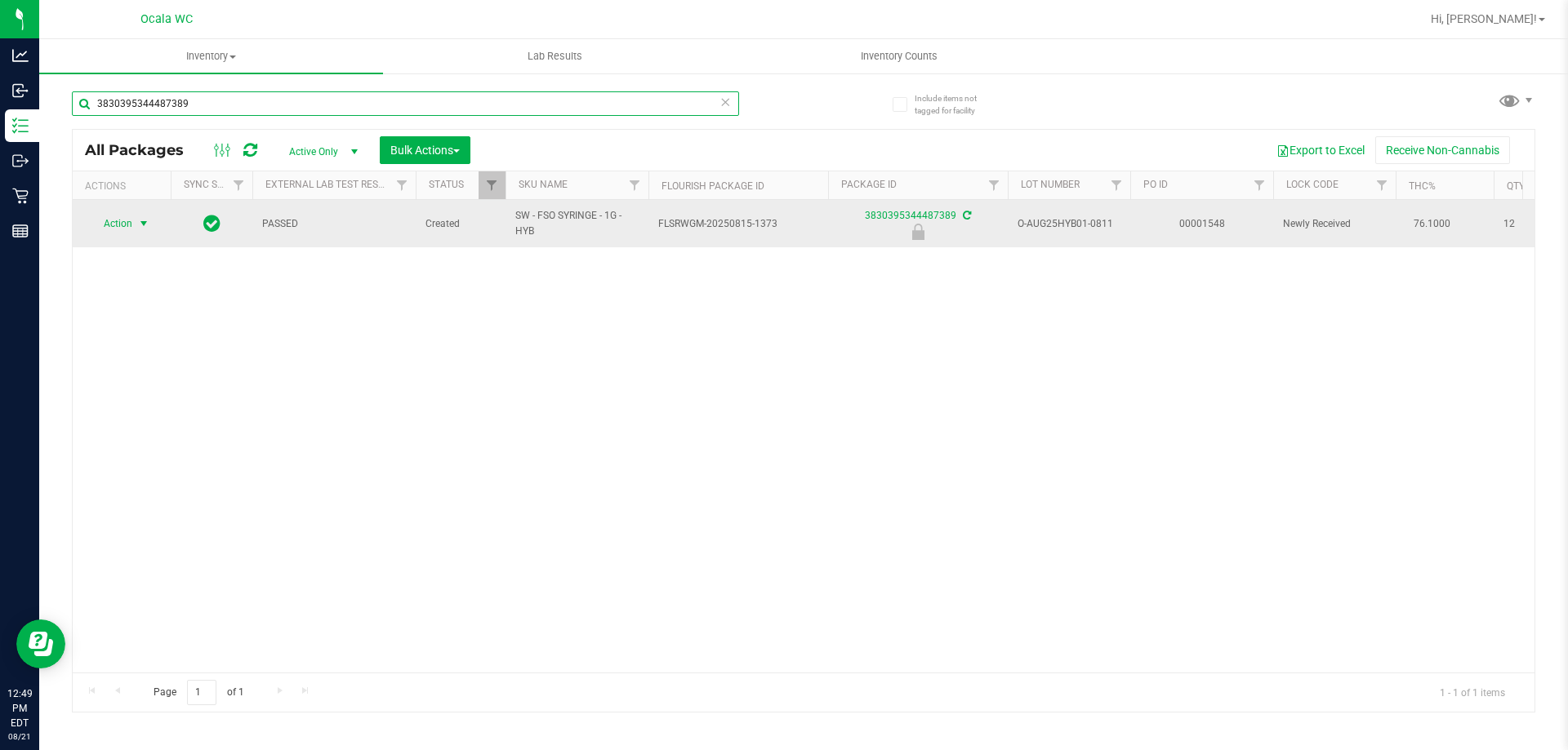
type input "3830395344487389"
click at [113, 222] on span "Action" at bounding box center [111, 223] width 44 height 23
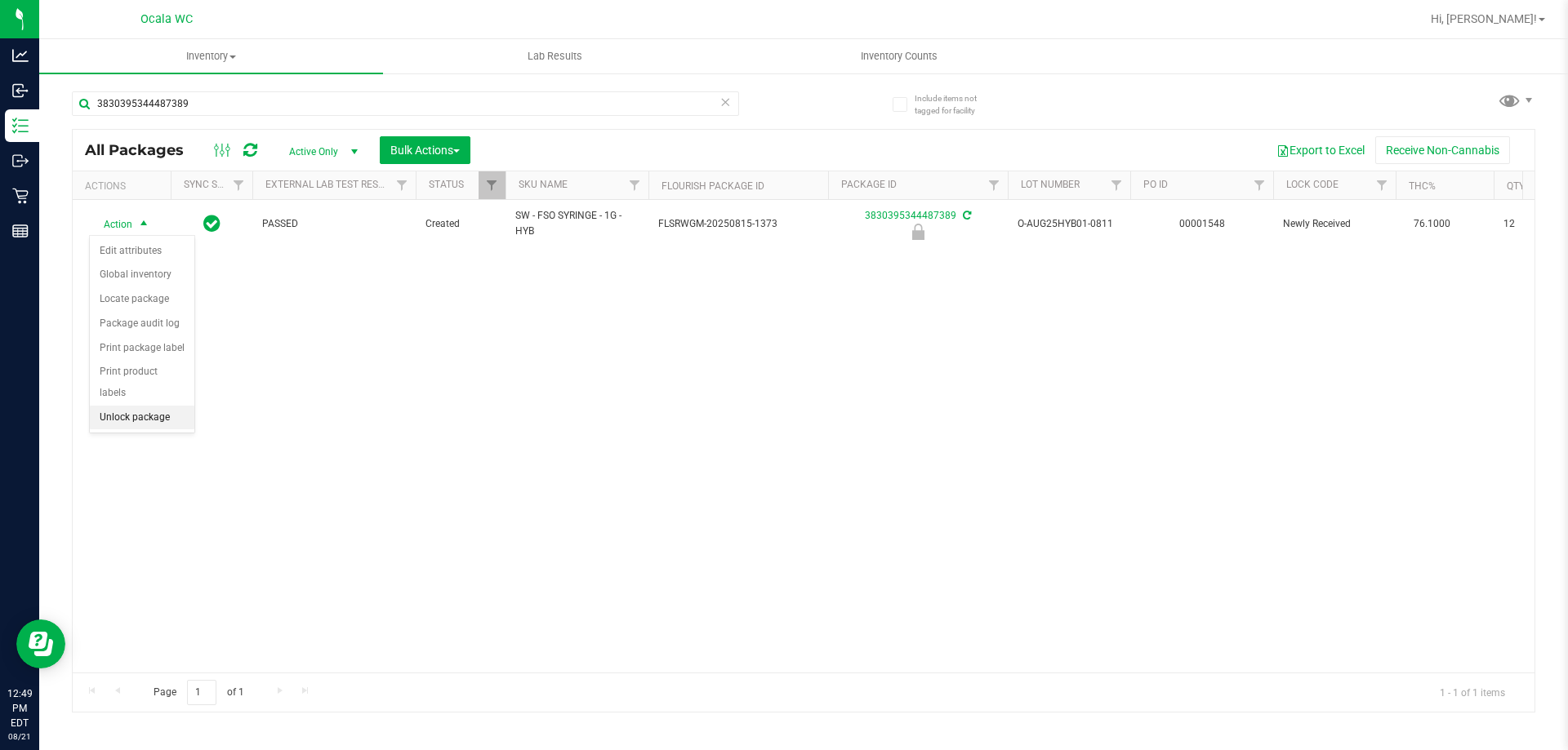
click at [145, 405] on li "Unlock package" at bounding box center [143, 418] width 105 height 25
click at [224, 119] on div "3830395344487389" at bounding box center [406, 110] width 667 height 38
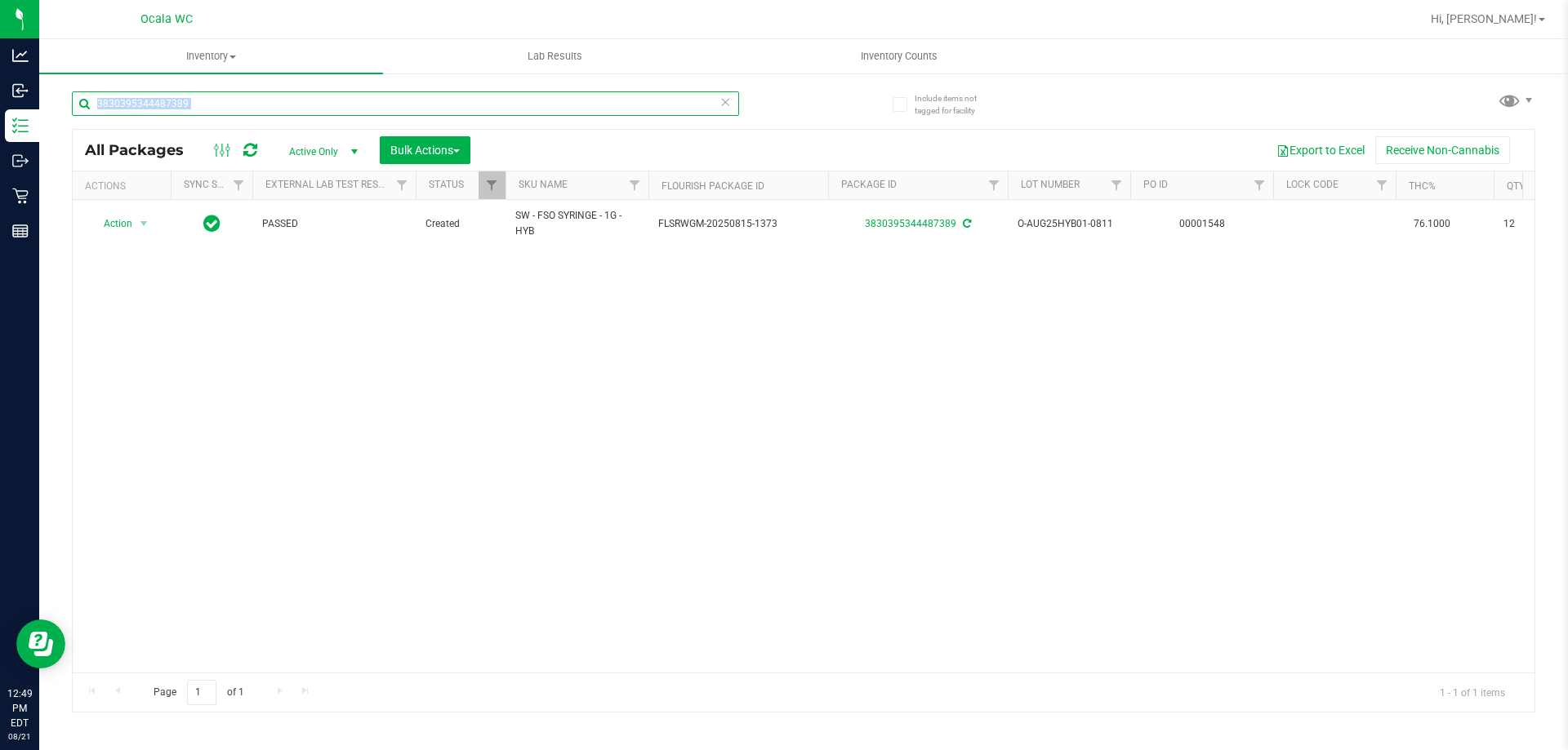
click at [217, 109] on input "3830395344487389" at bounding box center [406, 103] width 667 height 25
click at [207, 99] on input "3830395344487389" at bounding box center [406, 103] width 667 height 25
type input "mint"
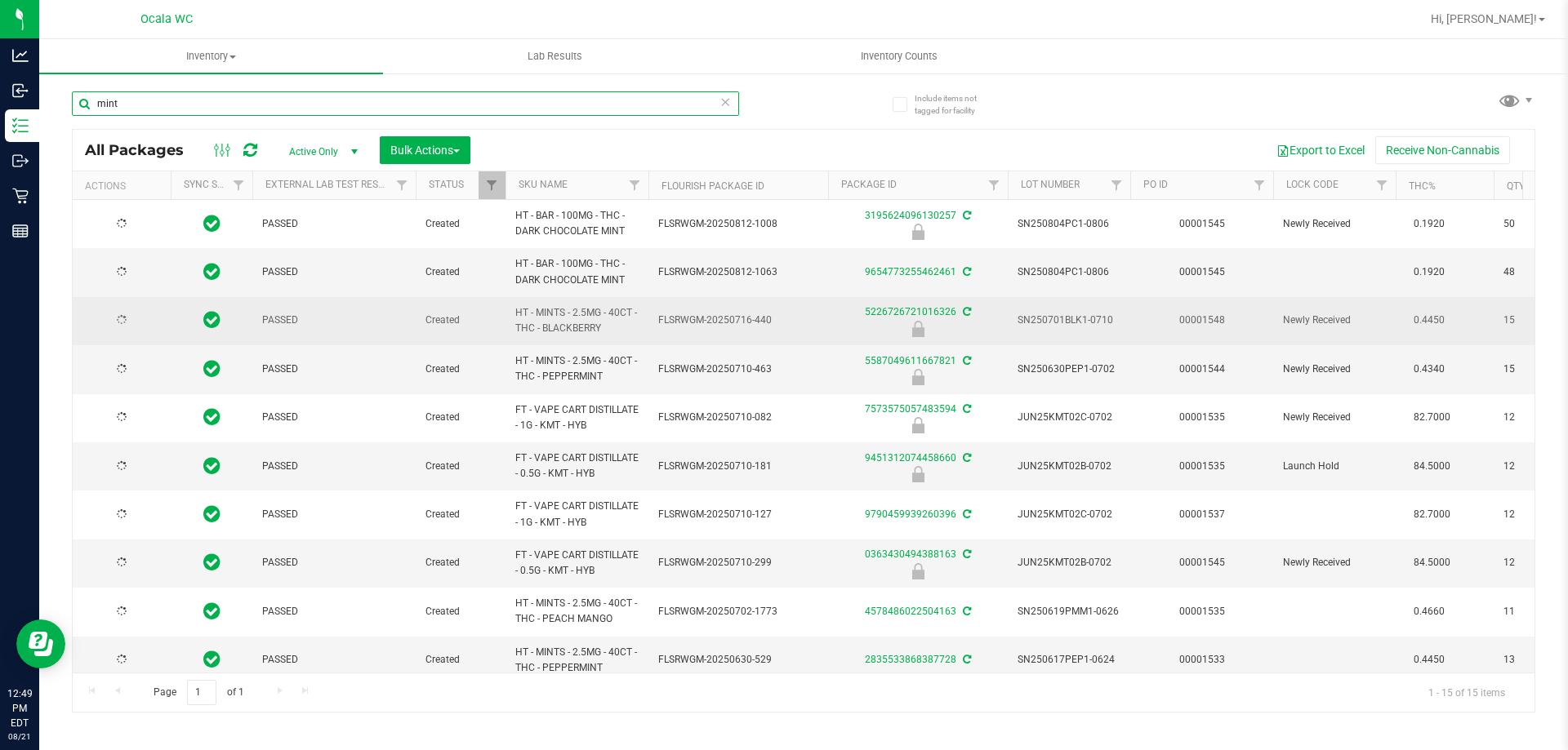
type input "2026-02-14"
type input "2026-01-10"
type input "2025-12-30"
type input "2025-12-28"
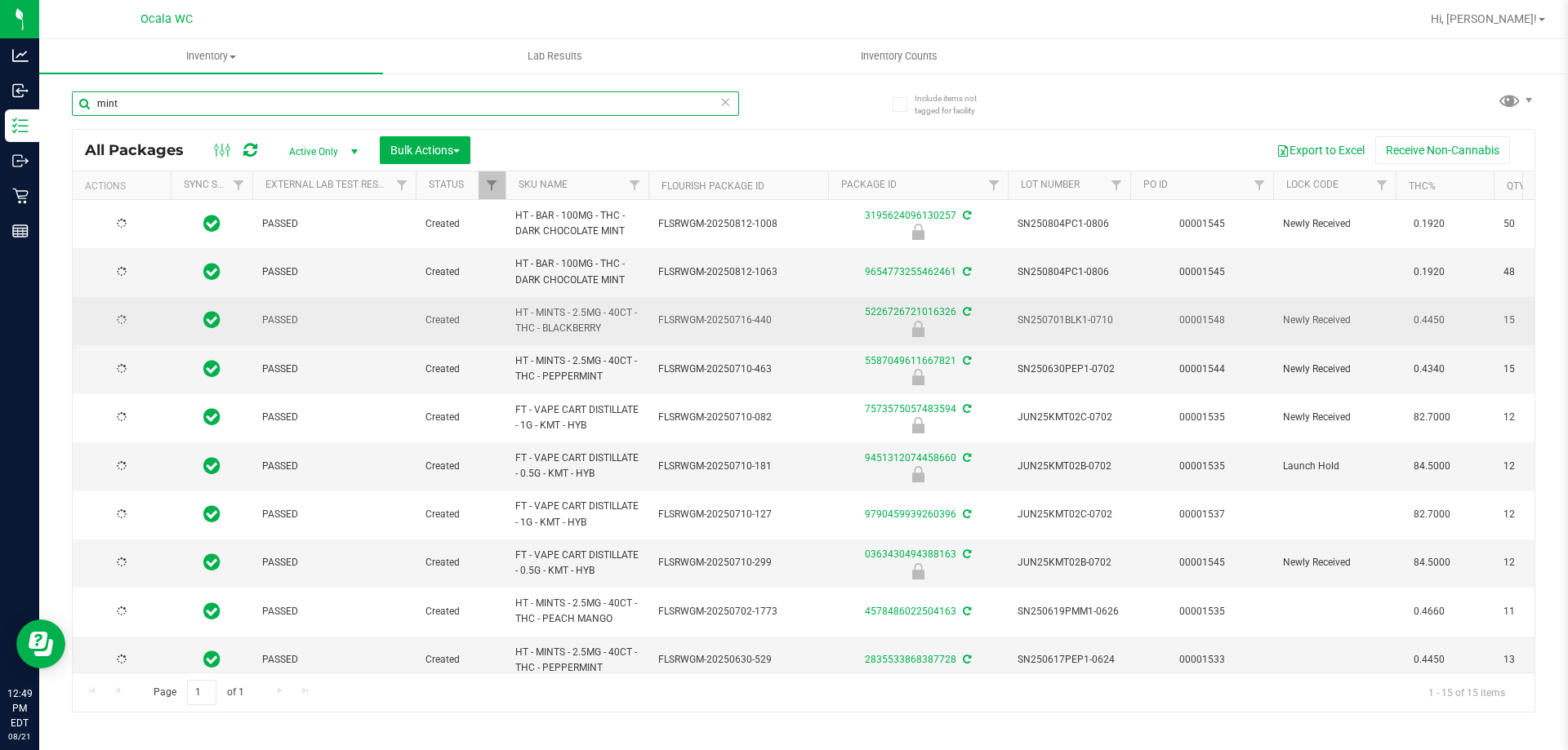
type input "2025-12-21"
type input "2025-12-20"
type input "2025-12-14"
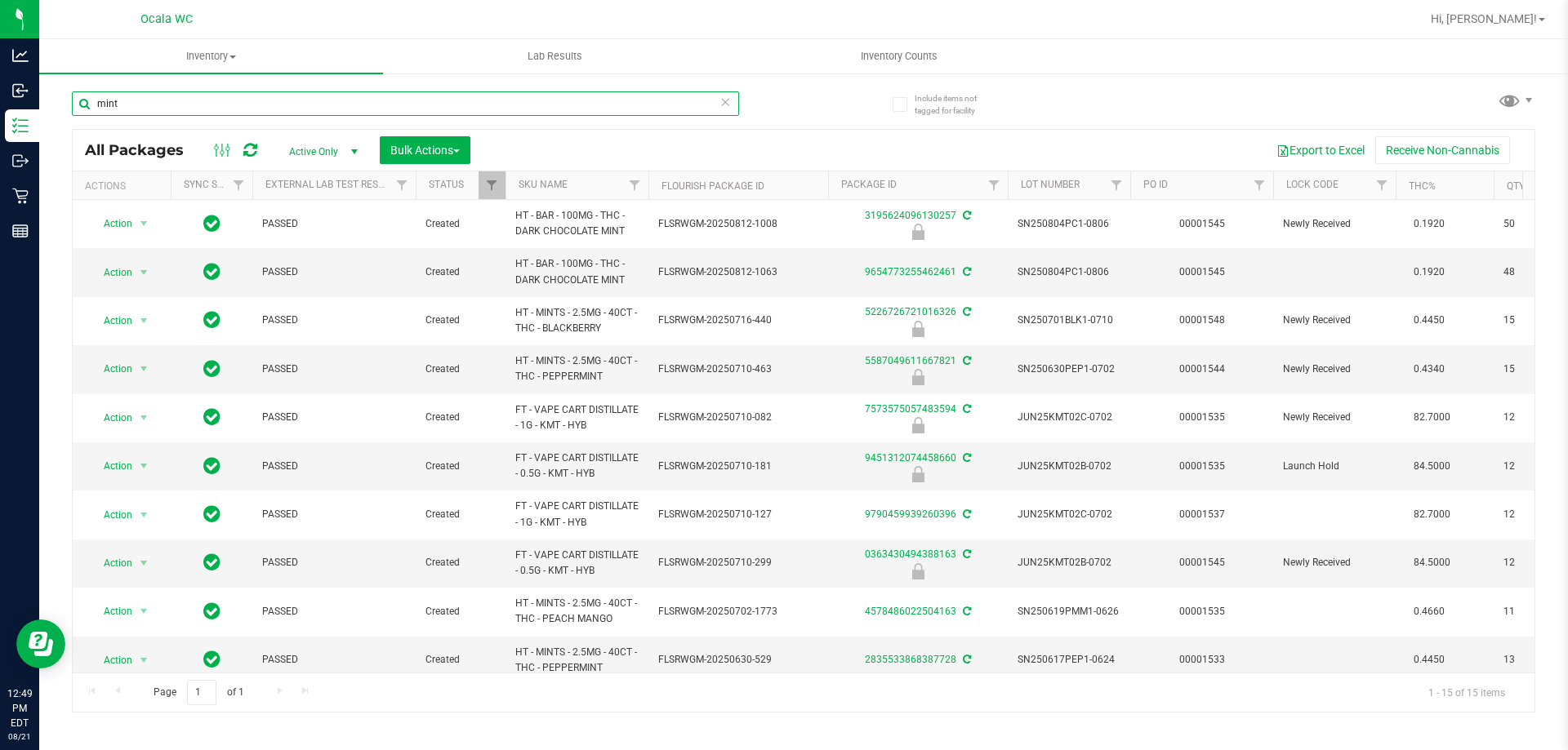
click at [178, 113] on input "mint" at bounding box center [406, 103] width 667 height 25
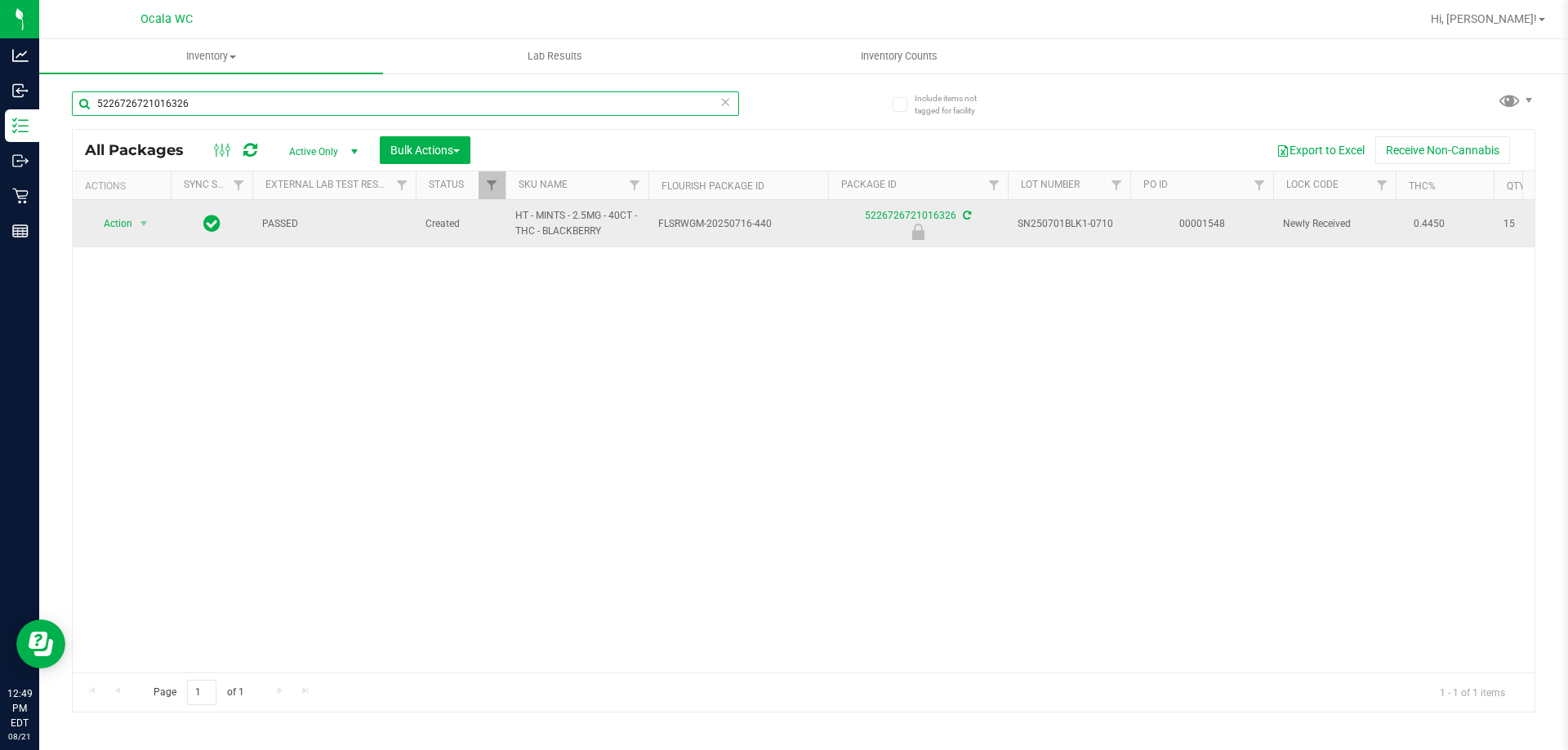
type input "5226726721016326"
drag, startPoint x: 511, startPoint y: 214, endPoint x: 644, endPoint y: 241, distance: 135.7
click at [644, 241] on td "HT - MINTS - 2.5MG - 40CT - THC - BLACKBERRY" at bounding box center [577, 223] width 143 height 47
copy span "HT - MINTS - 2.5MG - 40CT - THC - BLACKBERRY"
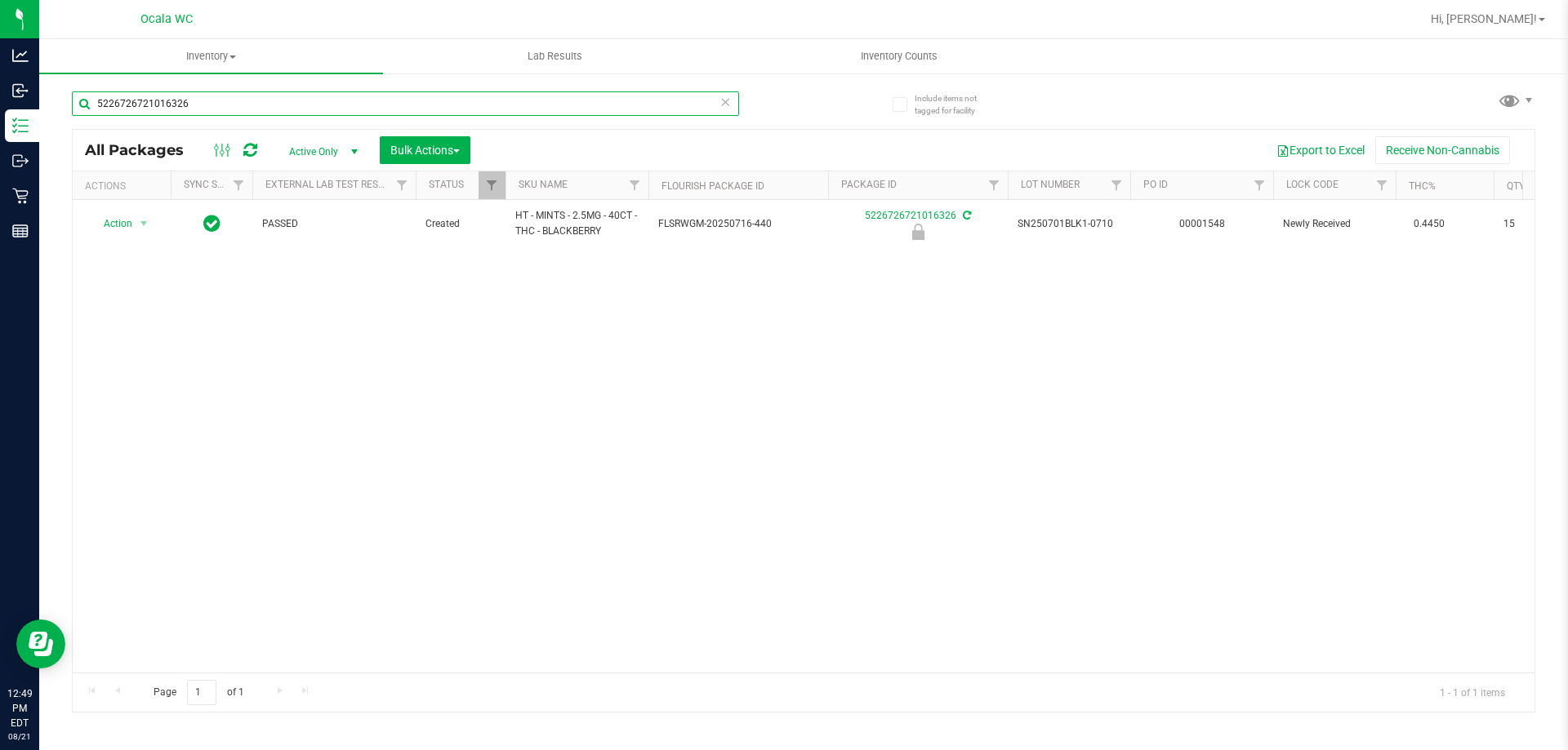
click at [256, 107] on input "5226726721016326" at bounding box center [406, 103] width 667 height 25
paste input "HT - MINTS - 2.5MG - 40CT - THC - BLACKBERRY"
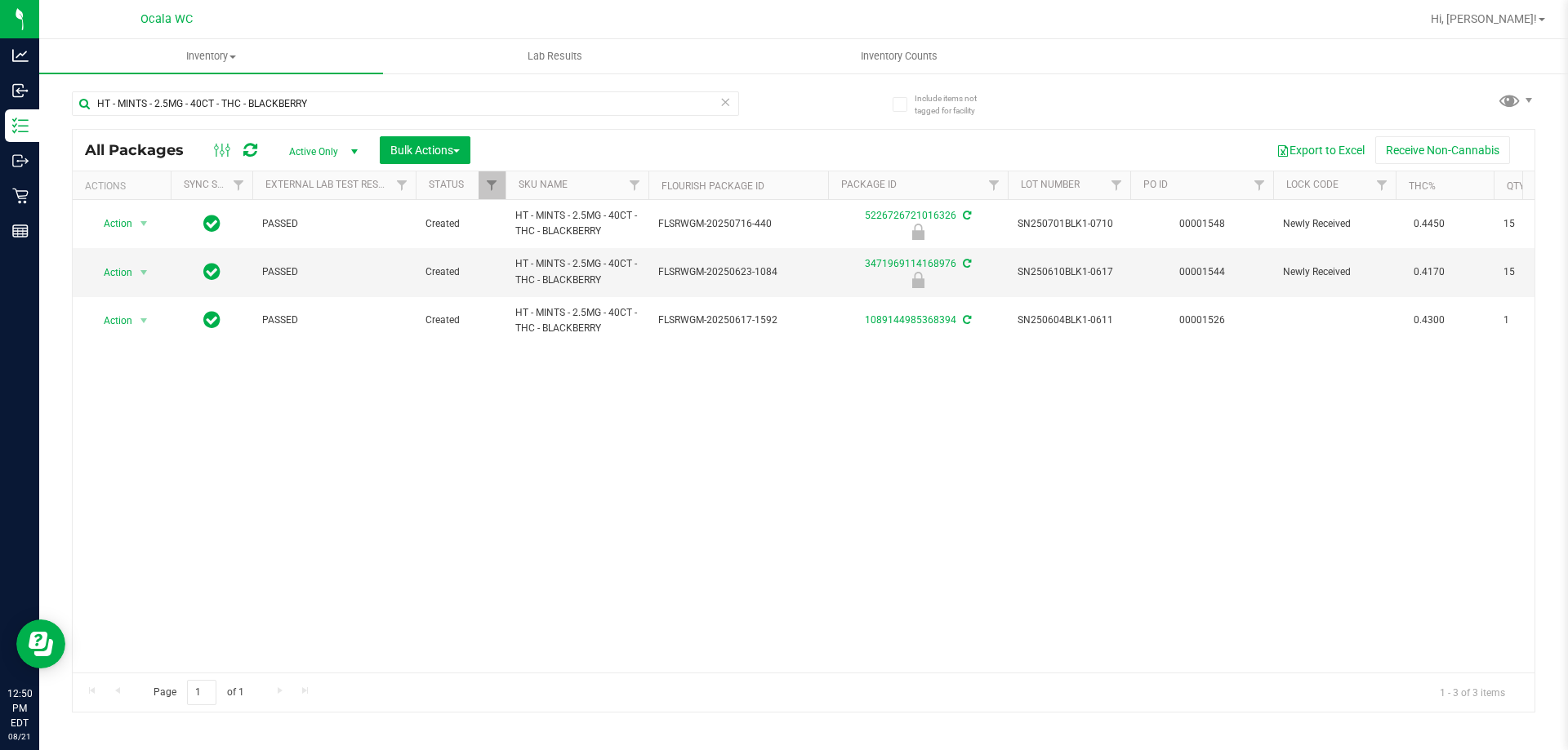
click at [333, 89] on div "HT - MINTS - 2.5MG - 40CT - THC - BLACKBERRY" at bounding box center [438, 102] width 732 height 52
click at [319, 102] on input "HT - MINTS - 2.5MG - 40CT - THC - BLACKBERRY" at bounding box center [406, 103] width 667 height 25
click at [319, 101] on input "HT - MINTS - 2.5MG - 40CT - THC - BLACKBERRY" at bounding box center [406, 103] width 667 height 25
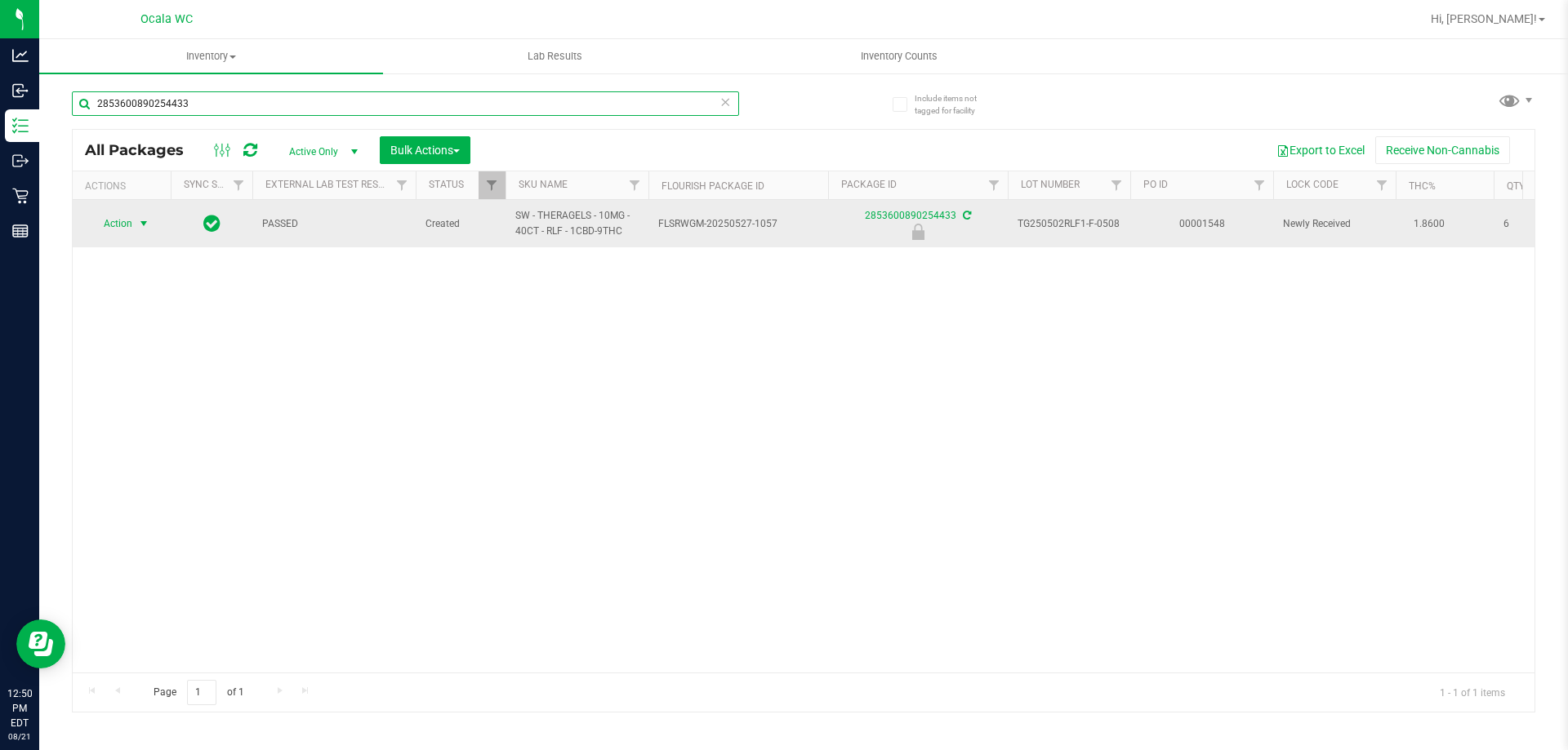
type input "2853600890254433"
drag, startPoint x: 135, startPoint y: 229, endPoint x: 108, endPoint y: 222, distance: 27.9
click at [108, 222] on span "Action" at bounding box center [111, 223] width 44 height 23
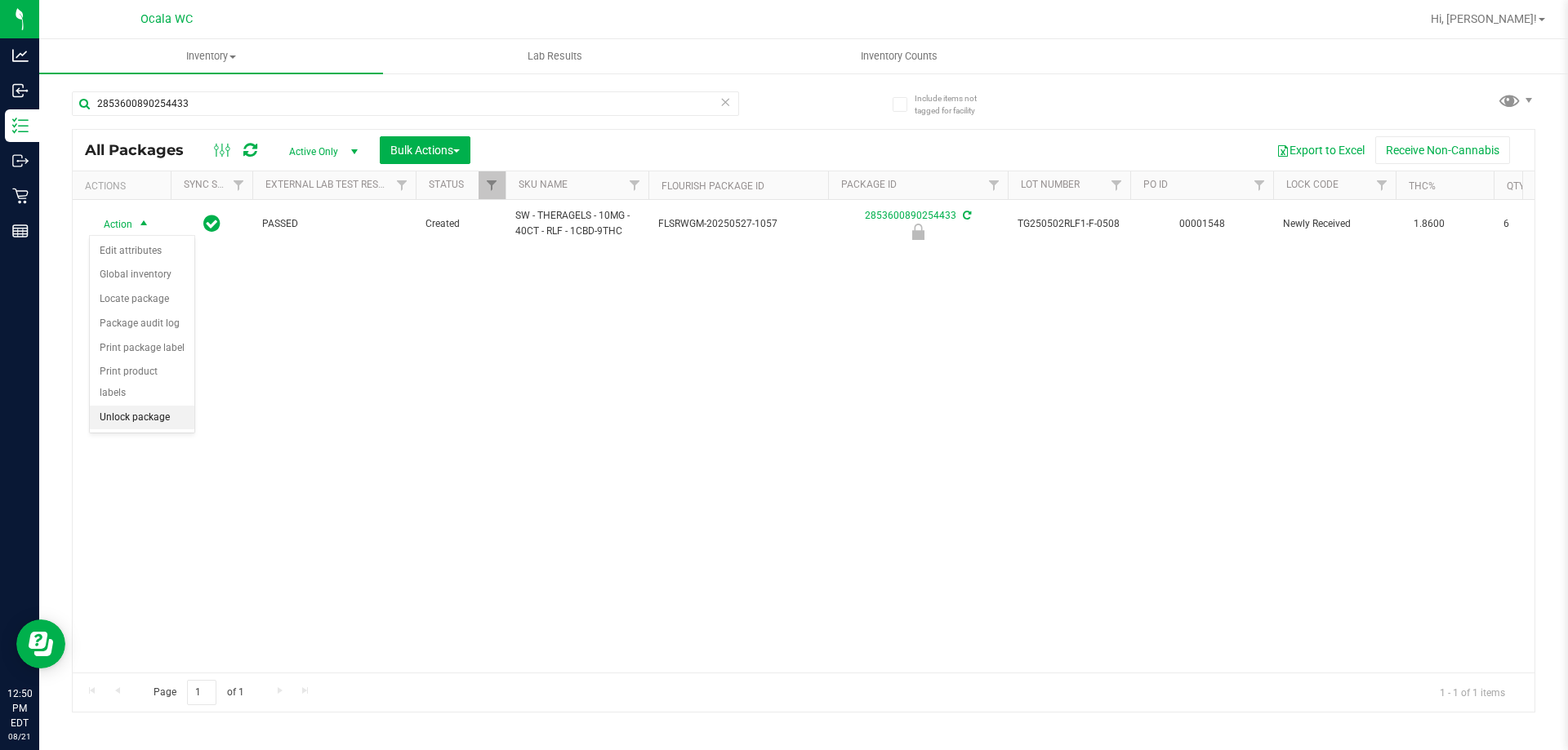
click at [137, 405] on li "Unlock package" at bounding box center [143, 418] width 105 height 25
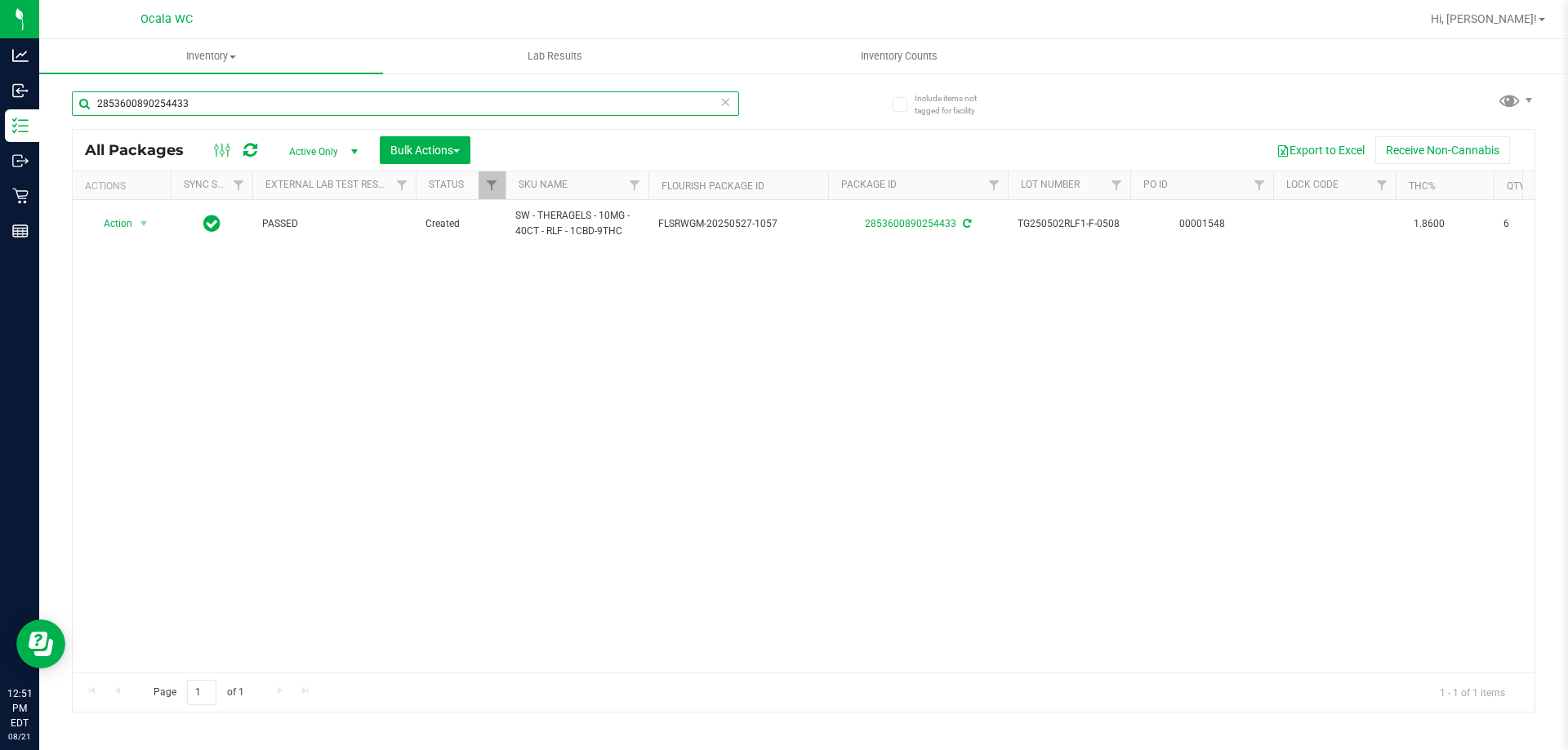
click at [240, 104] on input "2853600890254433" at bounding box center [406, 103] width 667 height 25
click at [239, 103] on input "2853600890254433" at bounding box center [406, 103] width 667 height 25
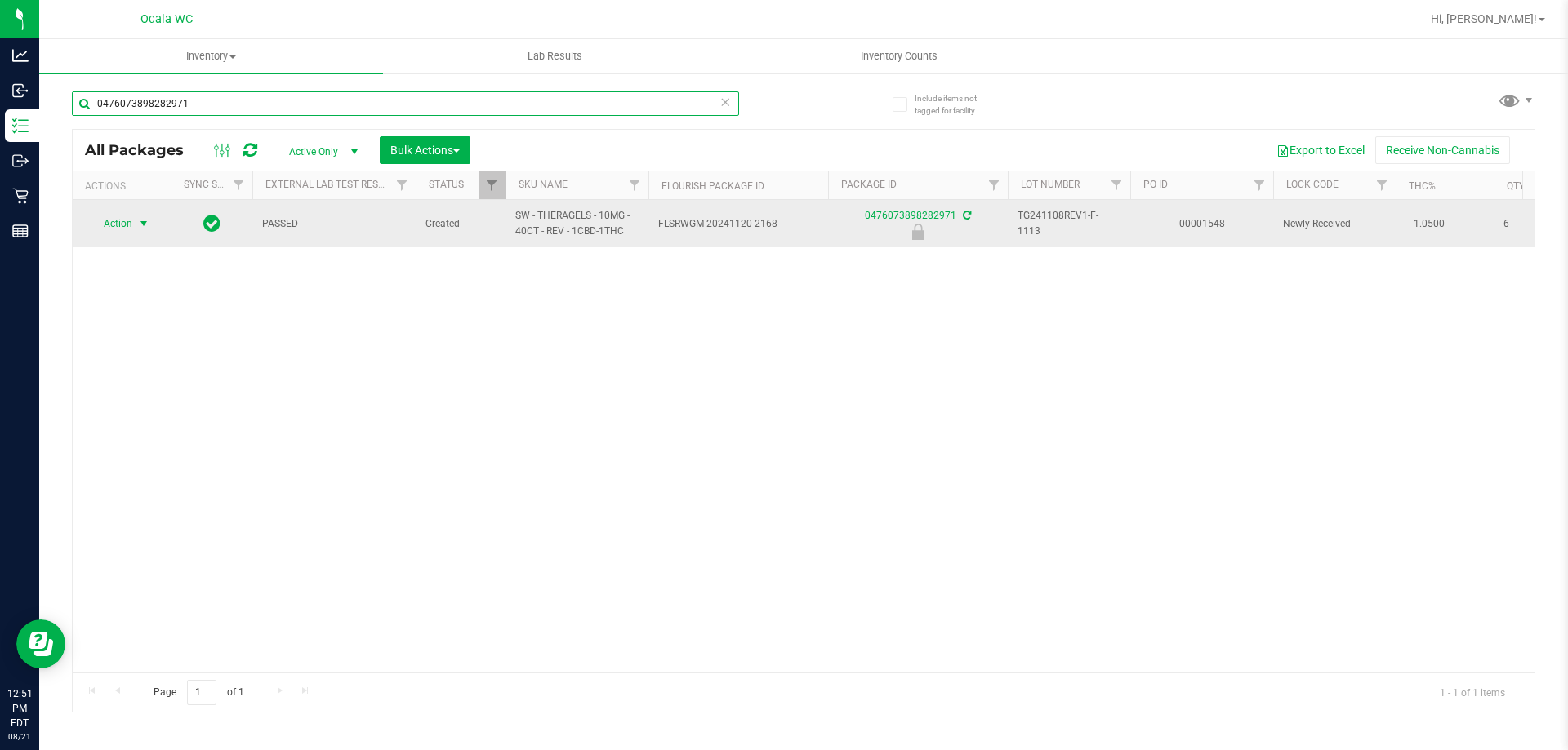
type input "0476073898282971"
click at [108, 219] on span "Action" at bounding box center [111, 223] width 44 height 23
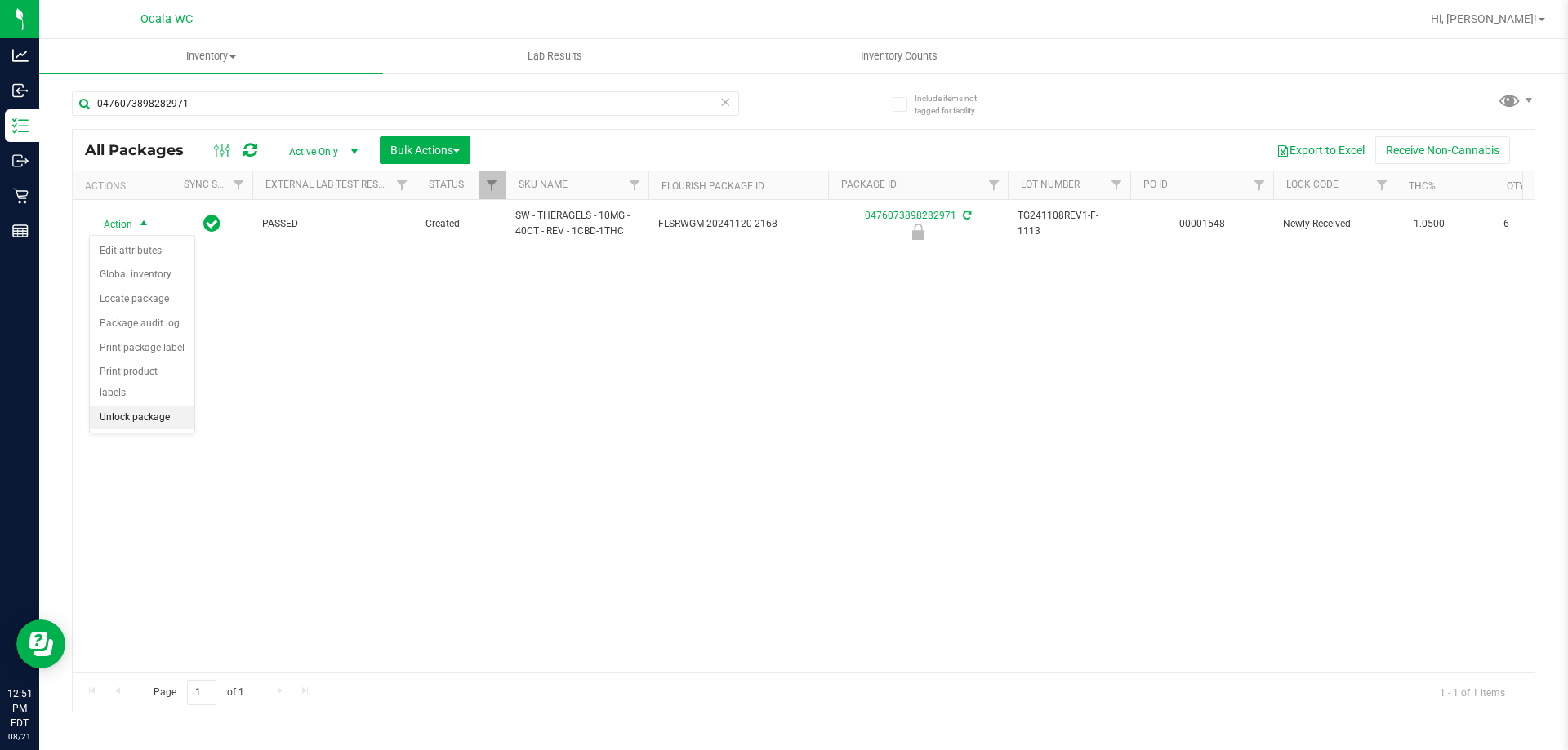
click at [142, 405] on li "Unlock package" at bounding box center [143, 418] width 105 height 25
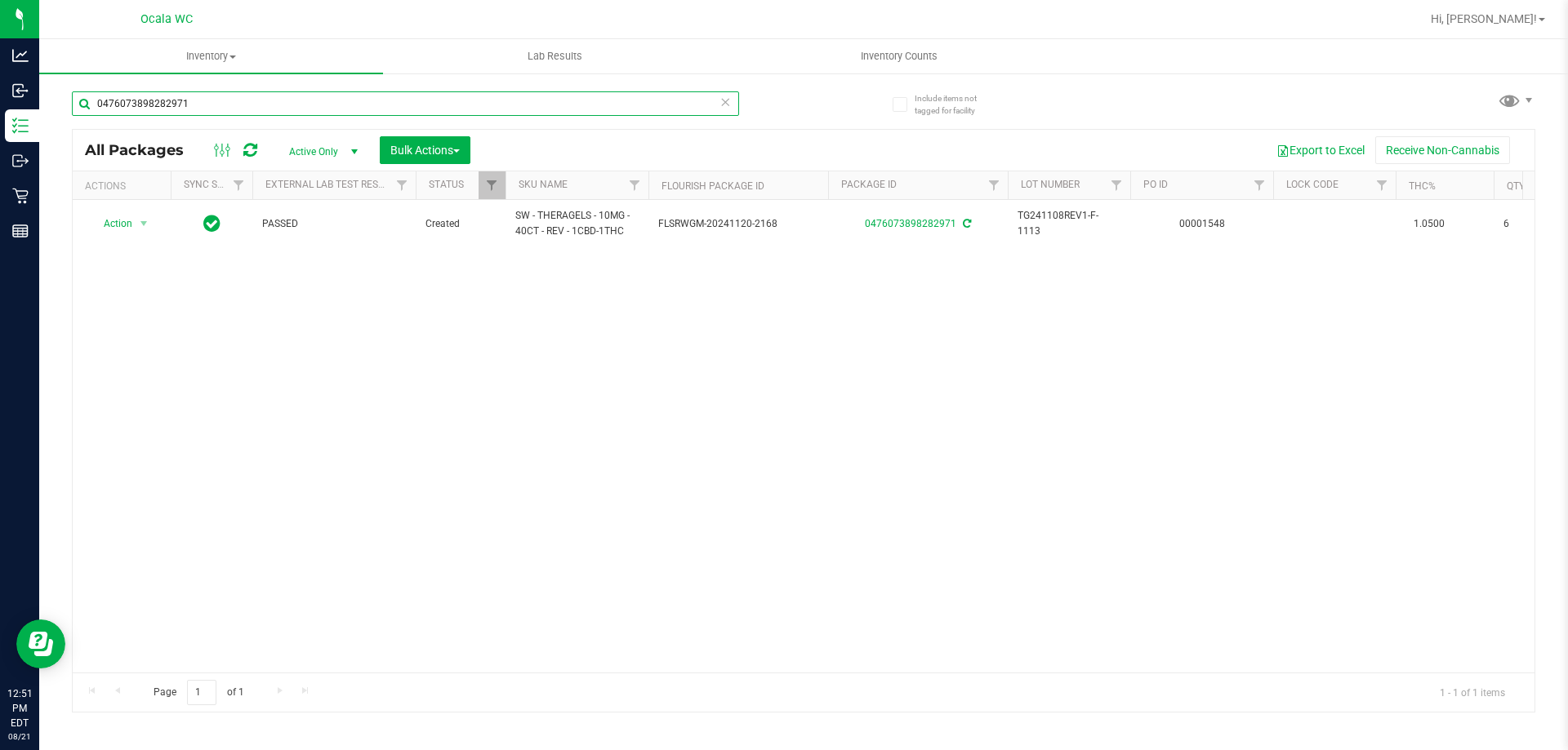
click at [228, 113] on input "0476073898282971" at bounding box center [406, 103] width 667 height 25
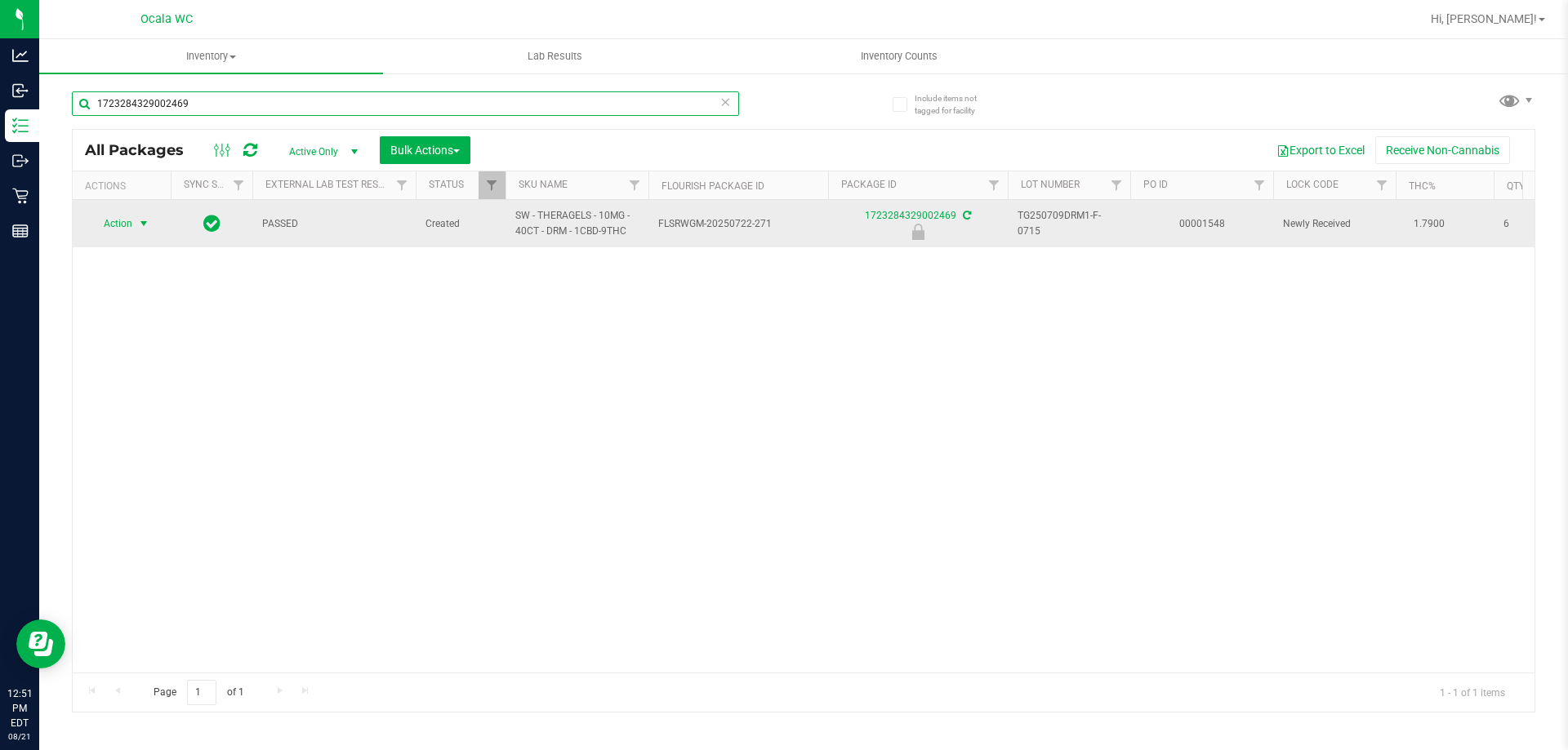
type input "1723284329002469"
click at [115, 222] on span "Action" at bounding box center [111, 223] width 44 height 23
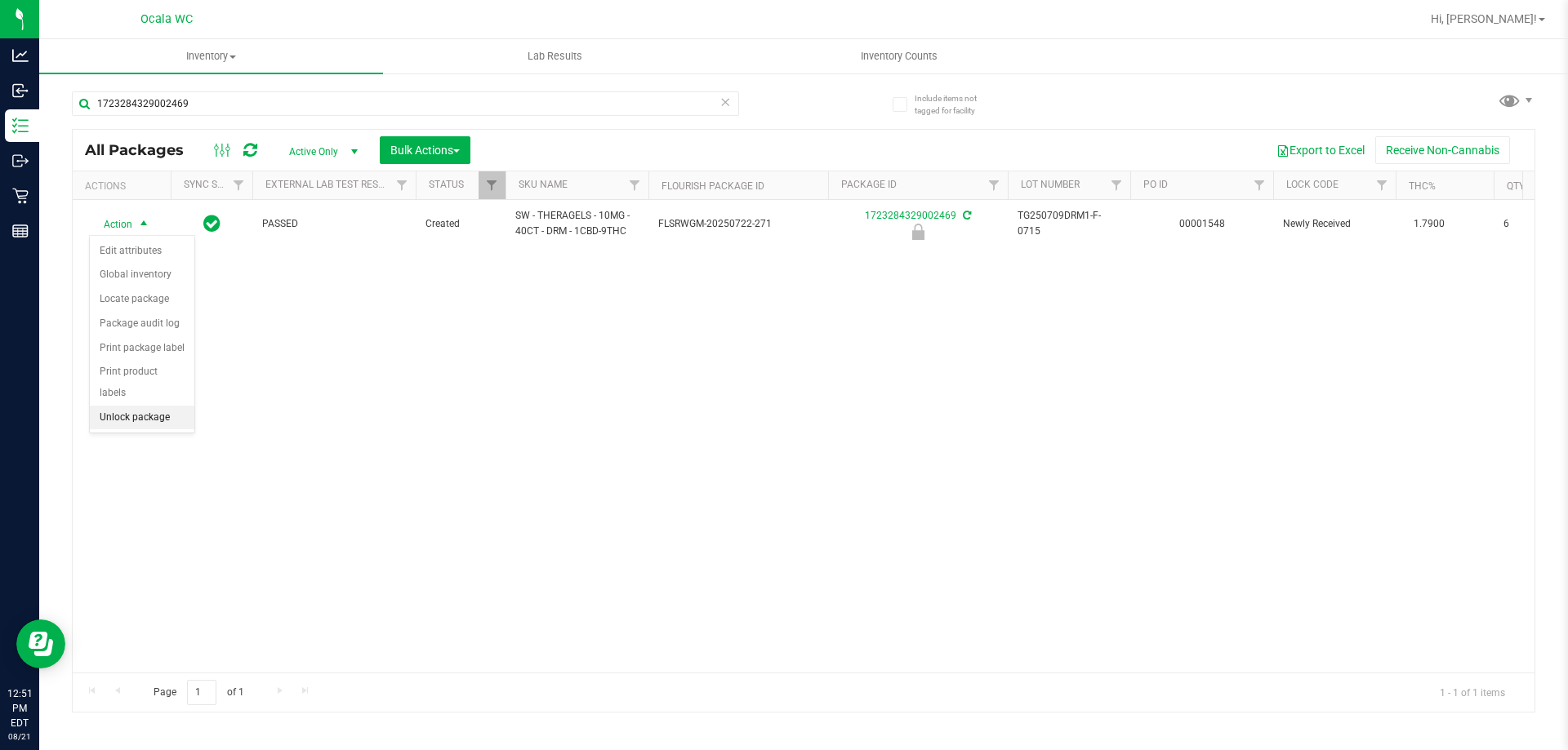
click at [124, 405] on li "Unlock package" at bounding box center [143, 418] width 105 height 25
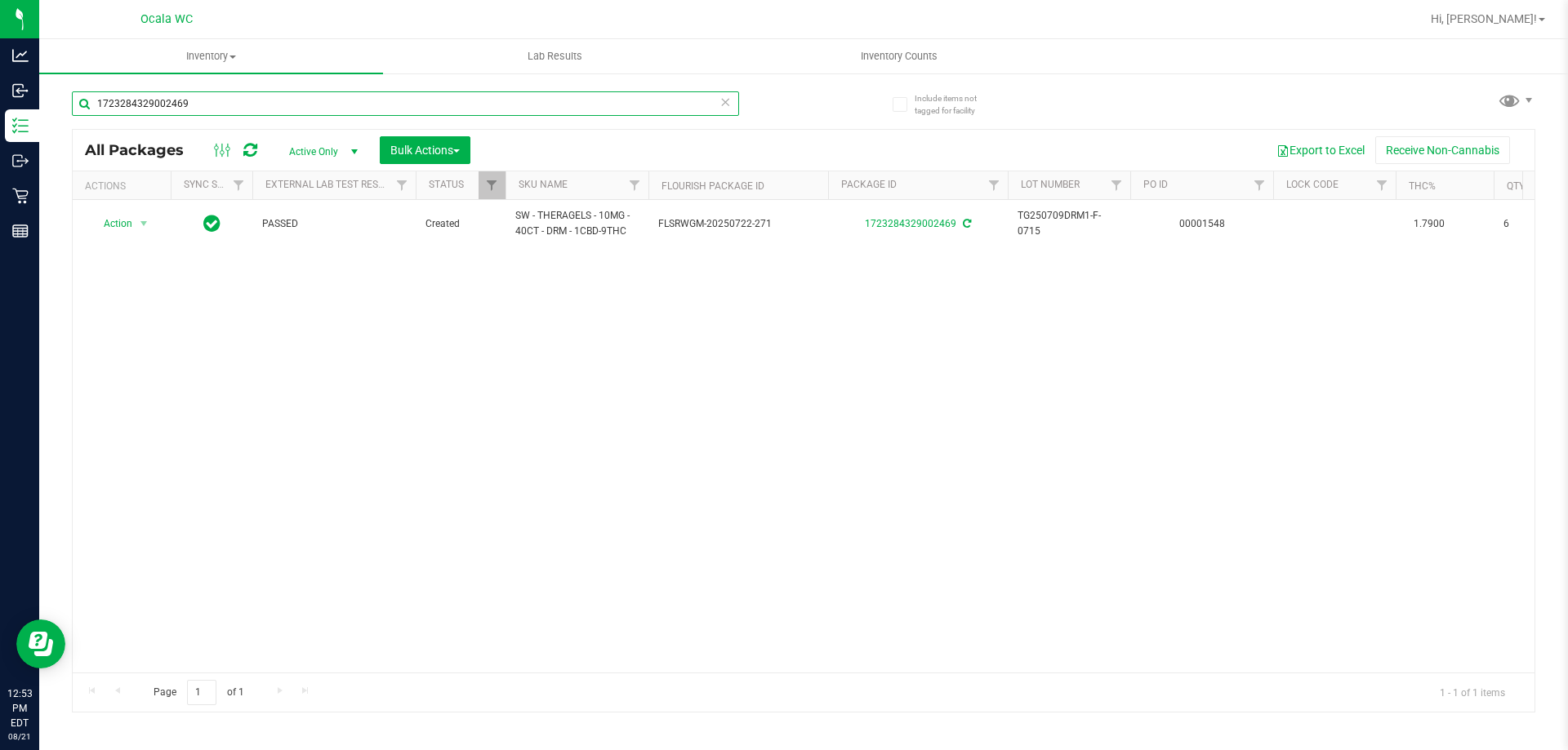
click at [205, 107] on input "1723284329002469" at bounding box center [406, 103] width 667 height 25
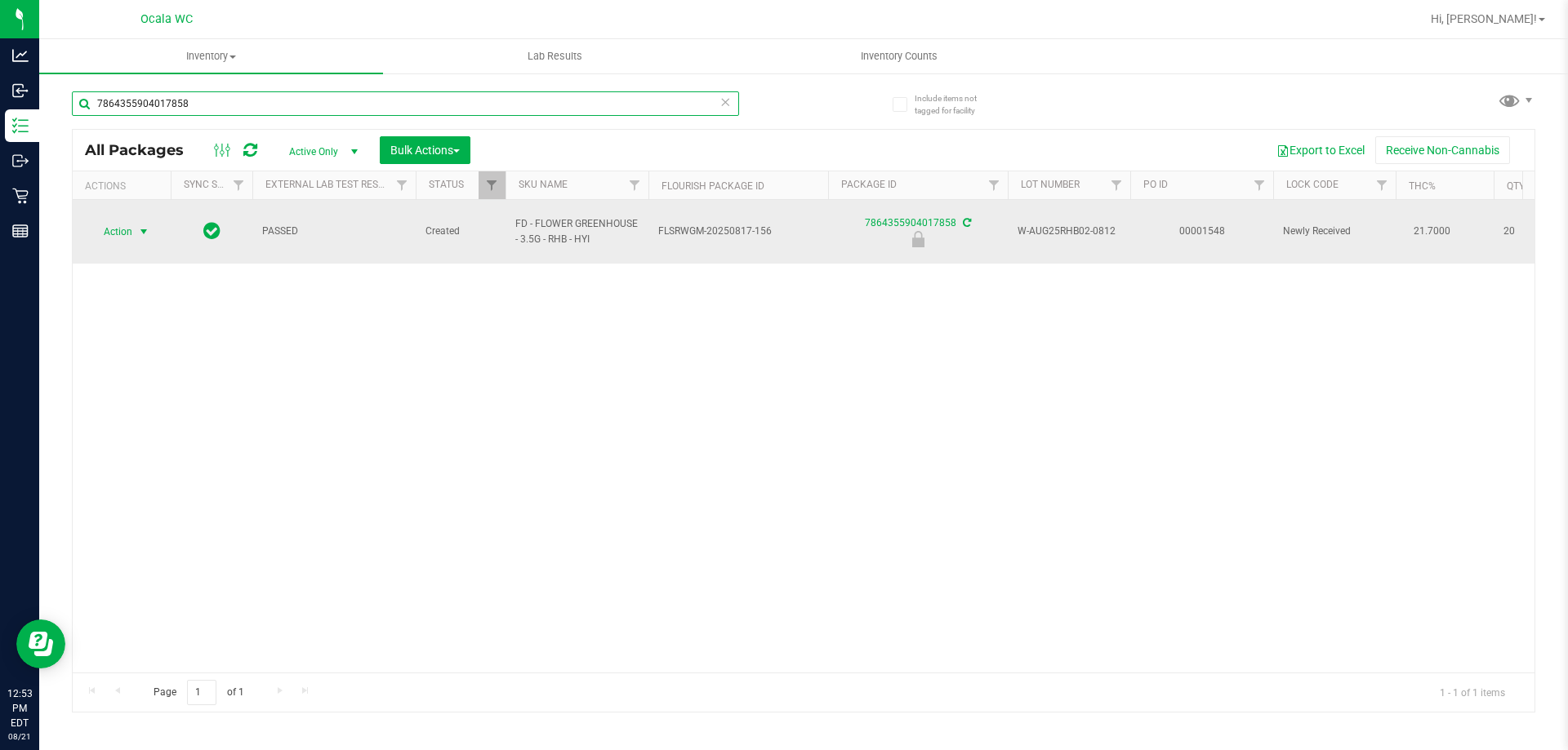
type input "7864355904017858"
click at [111, 224] on span "Action" at bounding box center [111, 232] width 44 height 23
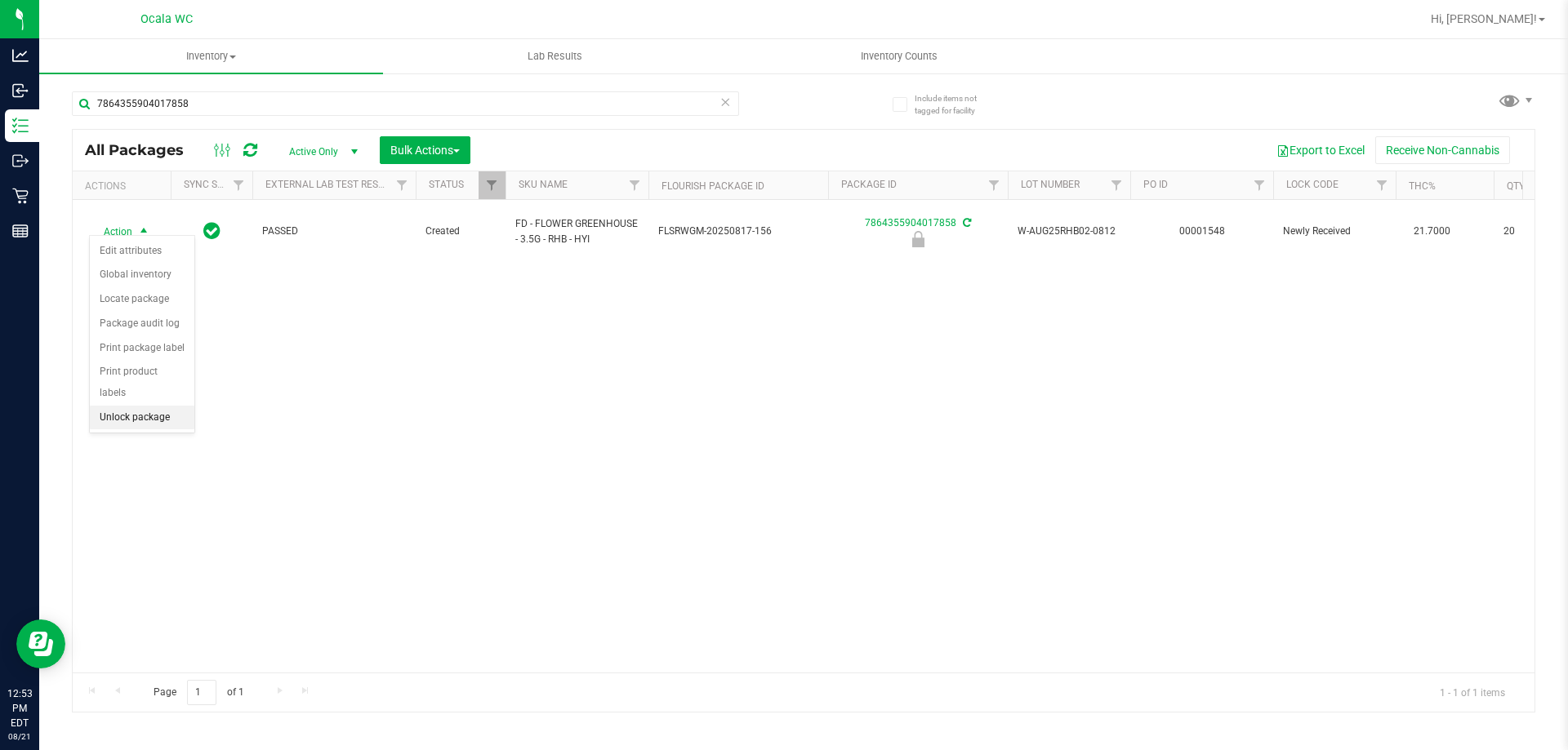
click at [118, 405] on li "Unlock package" at bounding box center [143, 418] width 105 height 25
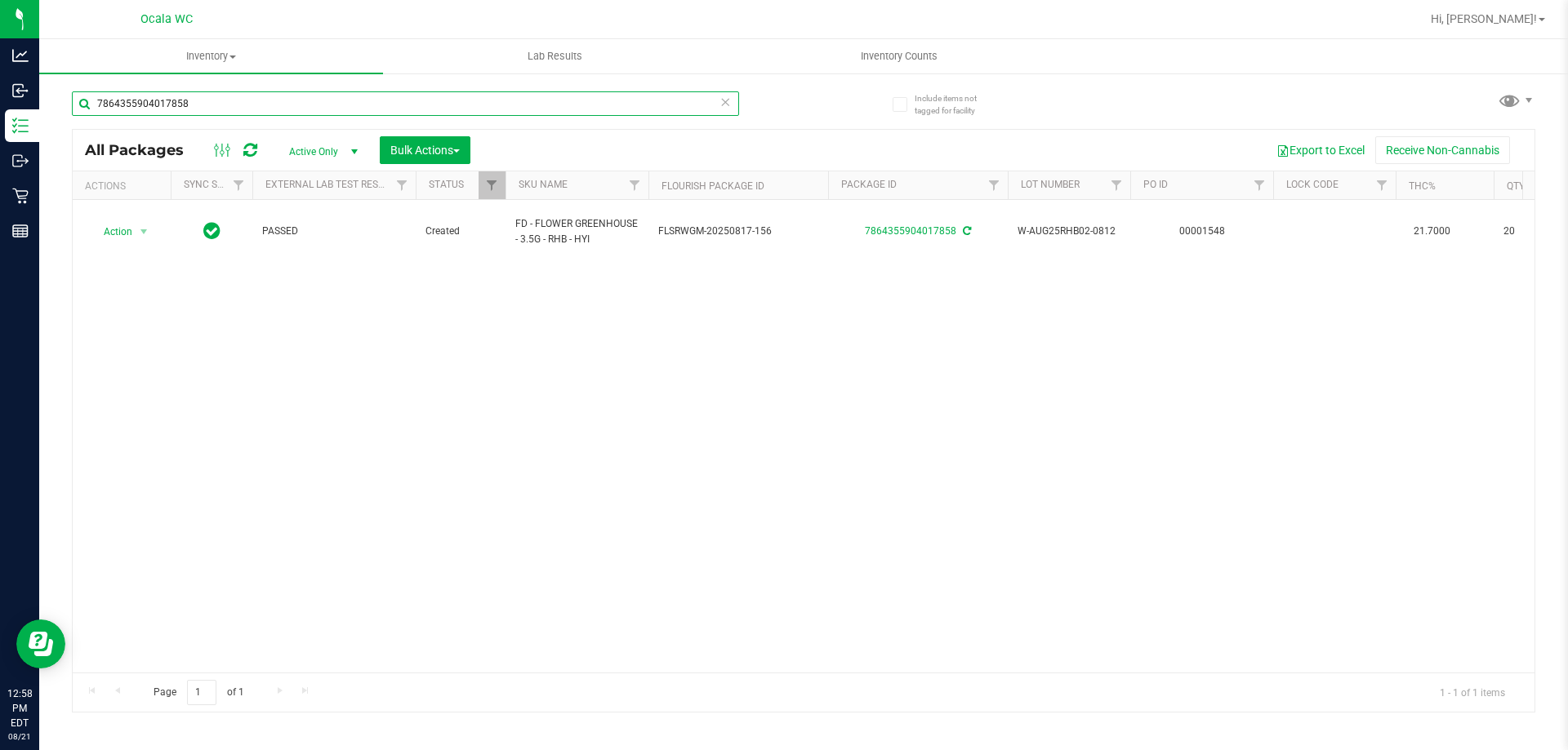
click at [324, 107] on input "7864355904017858" at bounding box center [406, 103] width 667 height 25
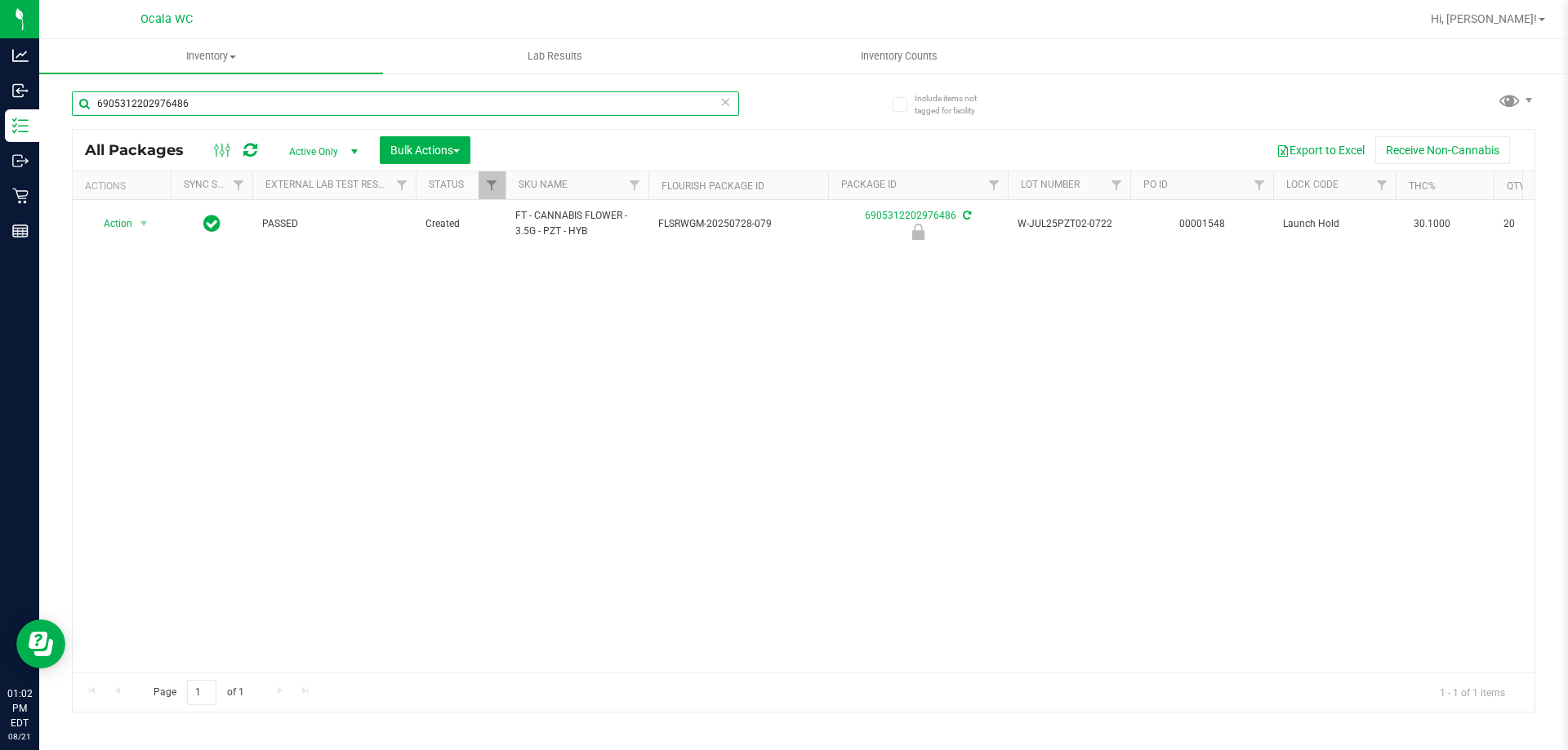
click at [218, 95] on input "6905312202976486" at bounding box center [406, 103] width 667 height 25
click at [214, 96] on input "6905312202976486" at bounding box center [406, 103] width 667 height 25
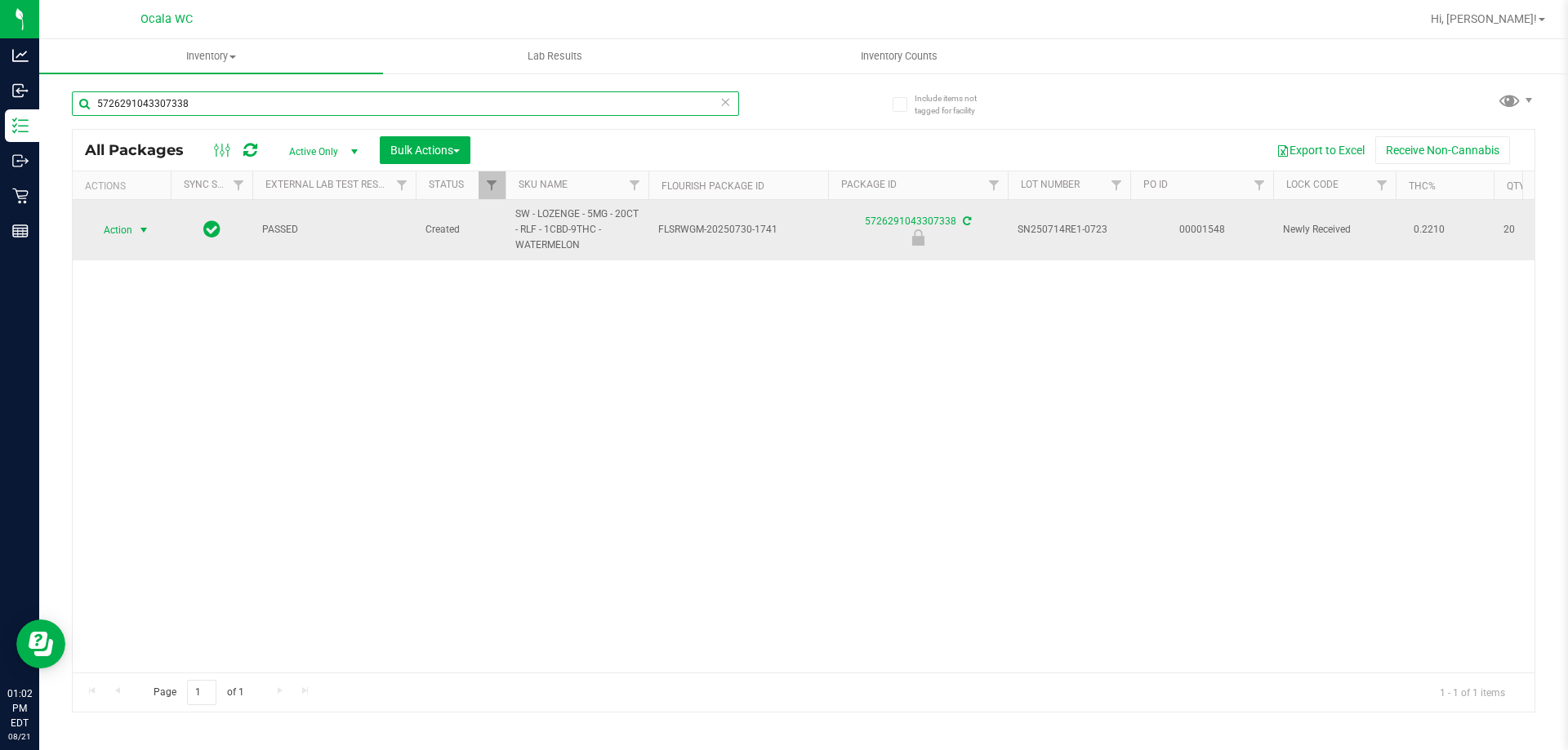
type input "5726291043307338"
click at [137, 230] on span "select" at bounding box center [143, 229] width 13 height 13
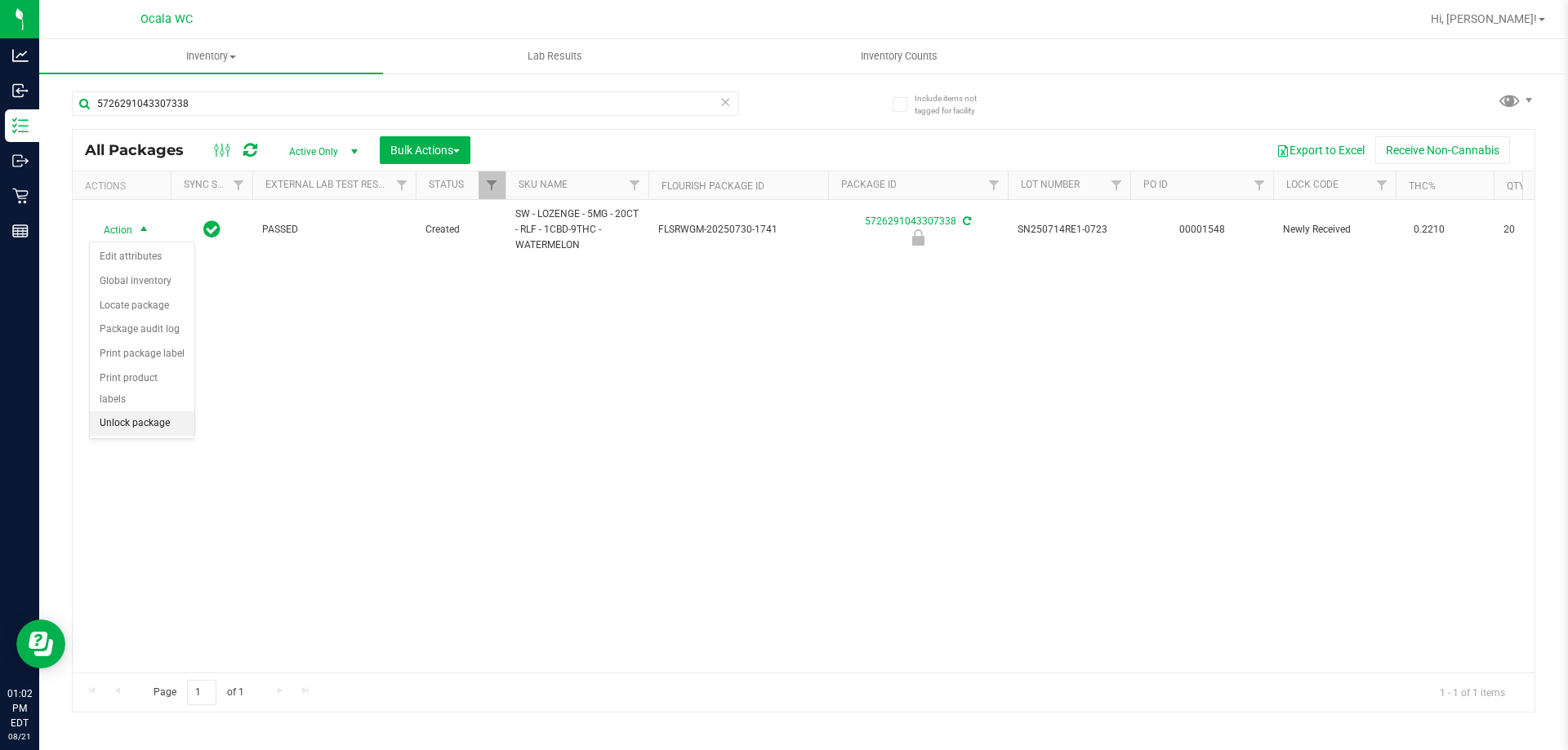
click at [122, 412] on li "Unlock package" at bounding box center [143, 424] width 105 height 25
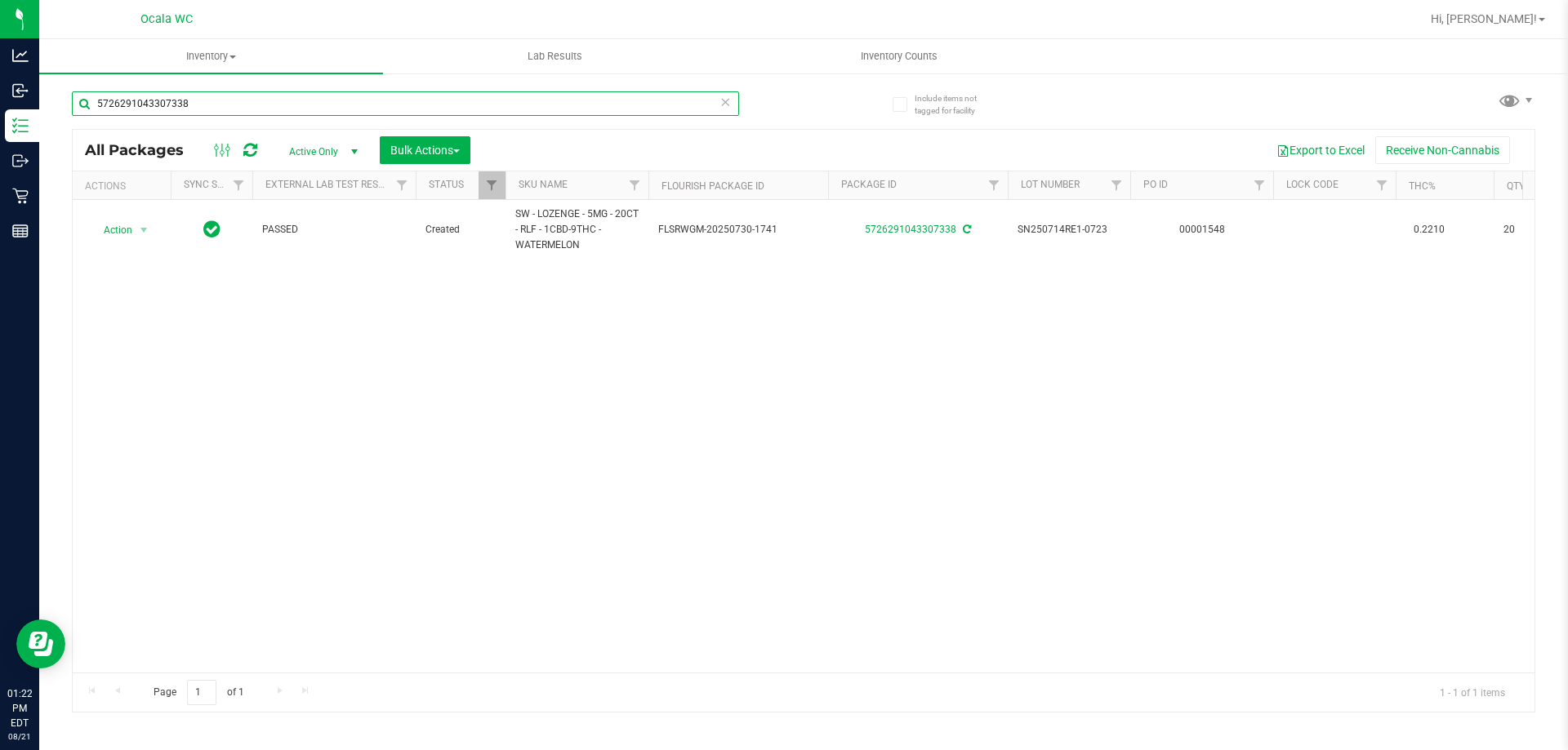
click at [223, 102] on input "5726291043307338" at bounding box center [406, 103] width 667 height 25
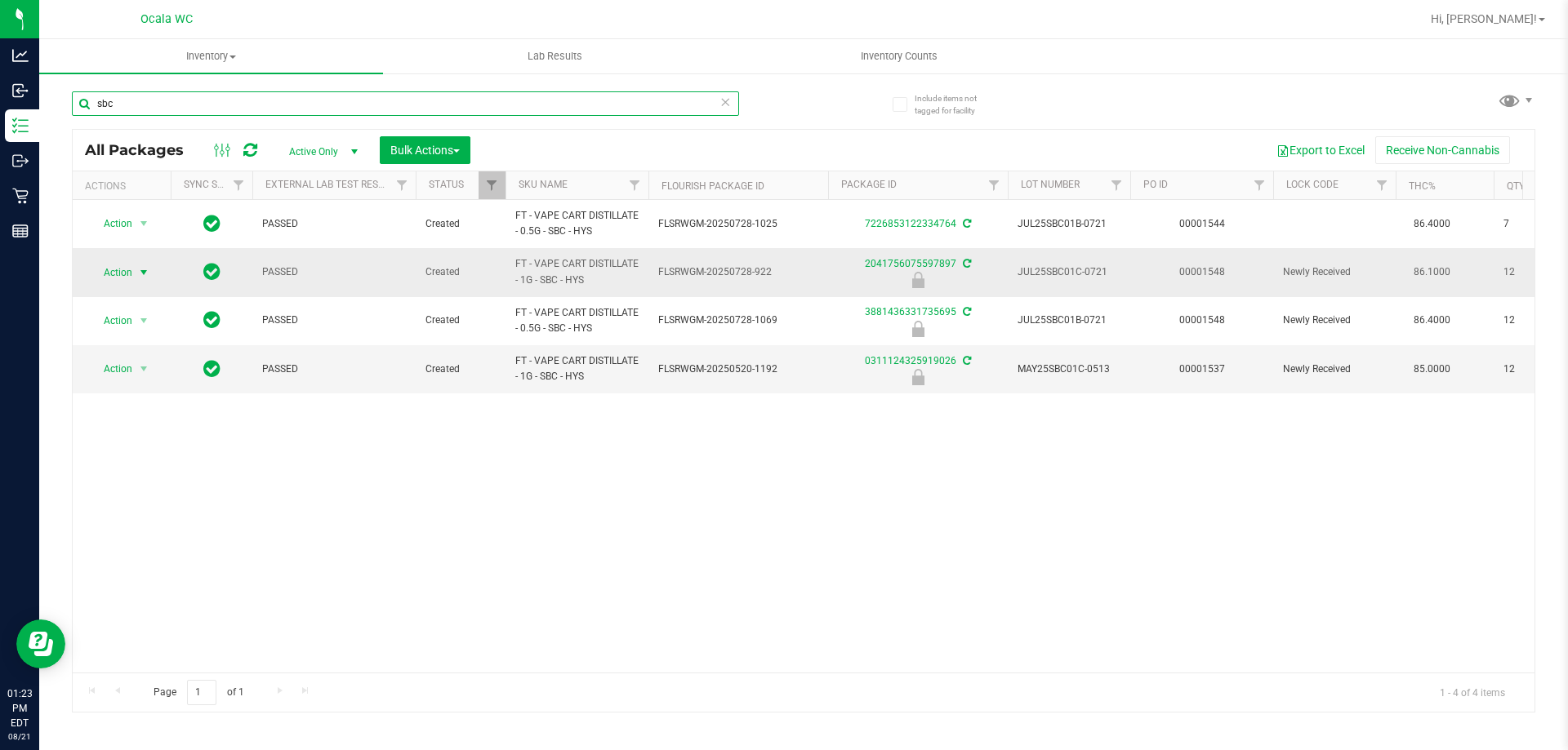
type input "sbc"
click at [117, 270] on span "Action" at bounding box center [111, 272] width 44 height 23
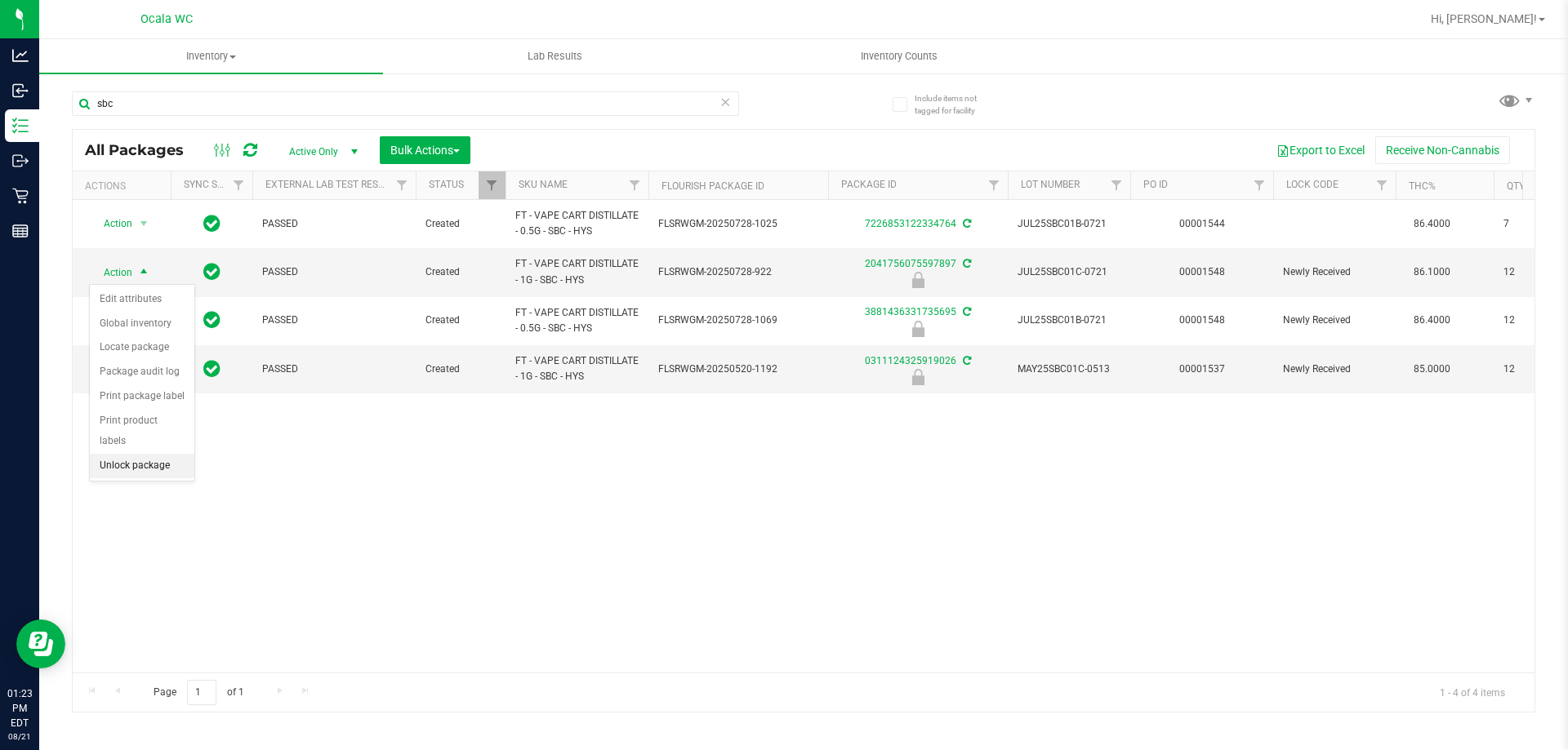
click at [117, 454] on li "Unlock package" at bounding box center [143, 466] width 105 height 25
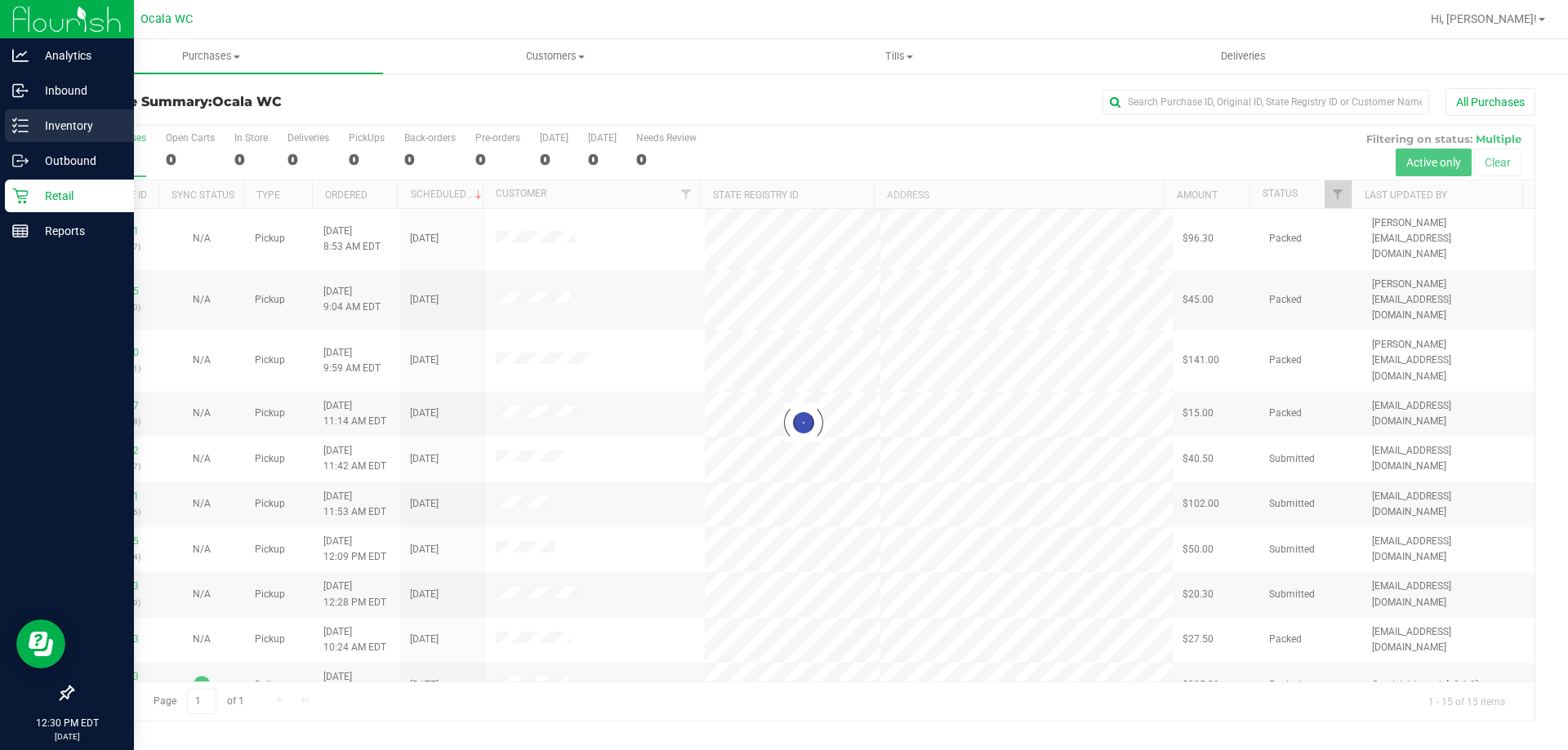
click at [51, 130] on p "Inventory" at bounding box center [77, 125] width 98 height 20
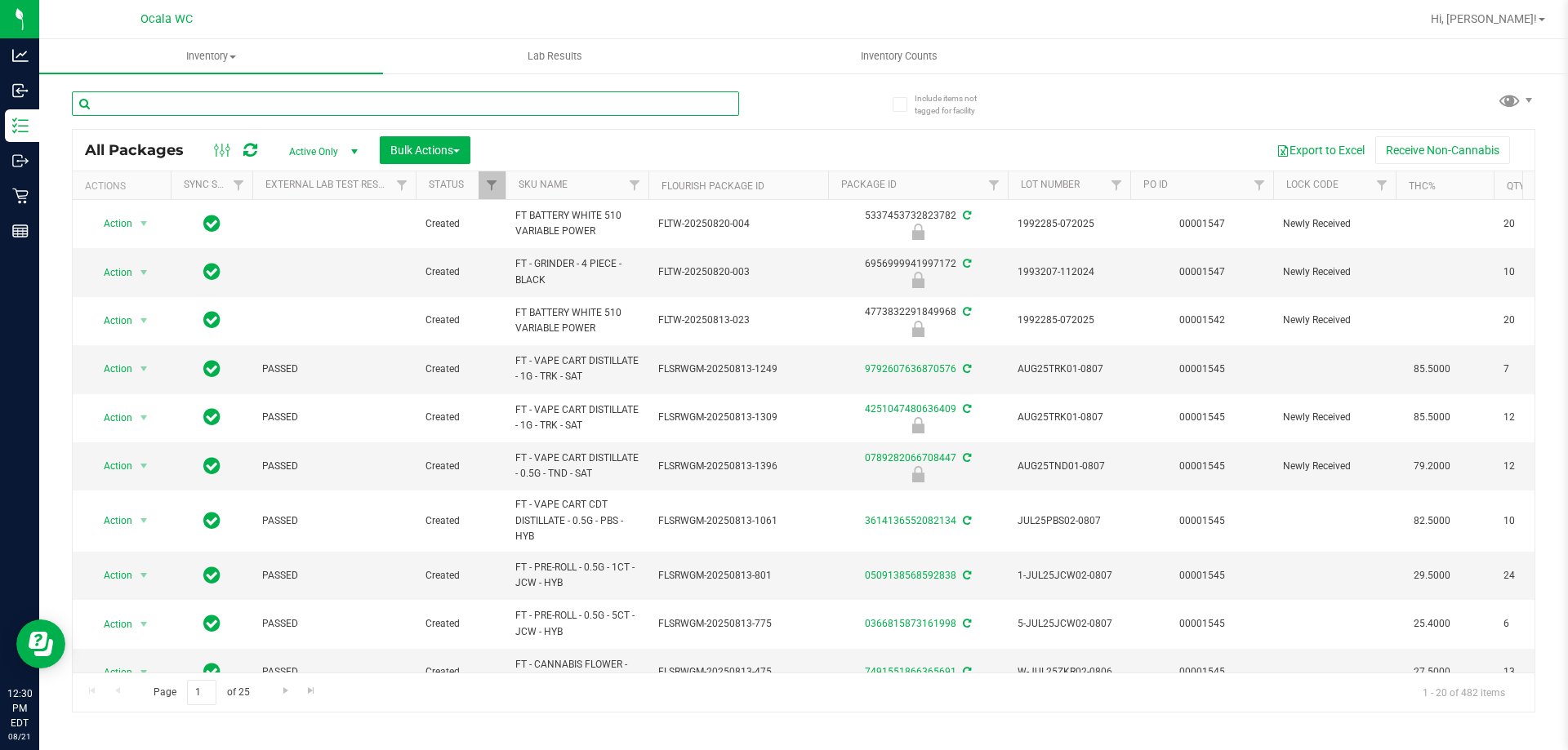
click at [288, 98] on input "text" at bounding box center [406, 103] width 667 height 25
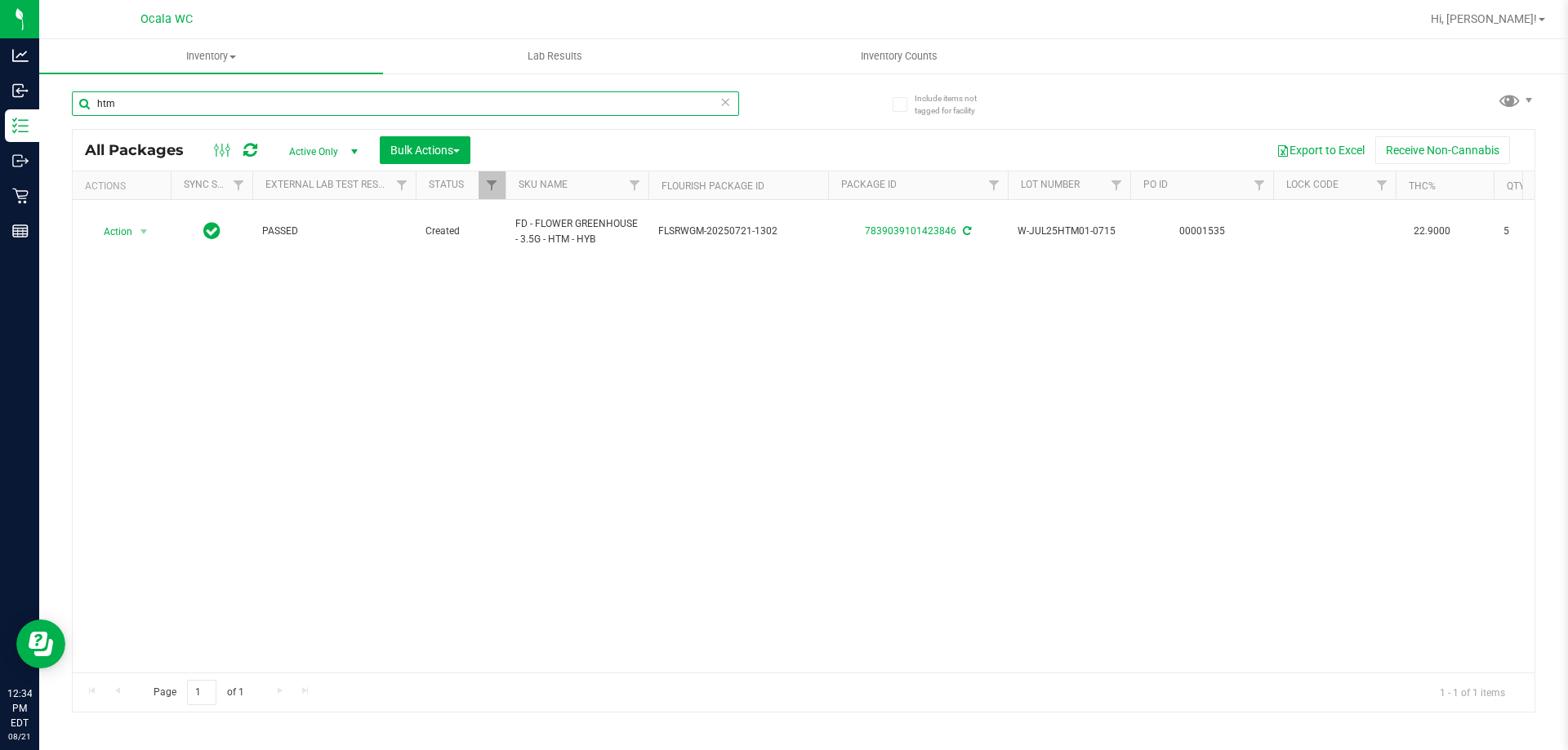
type input "htm"
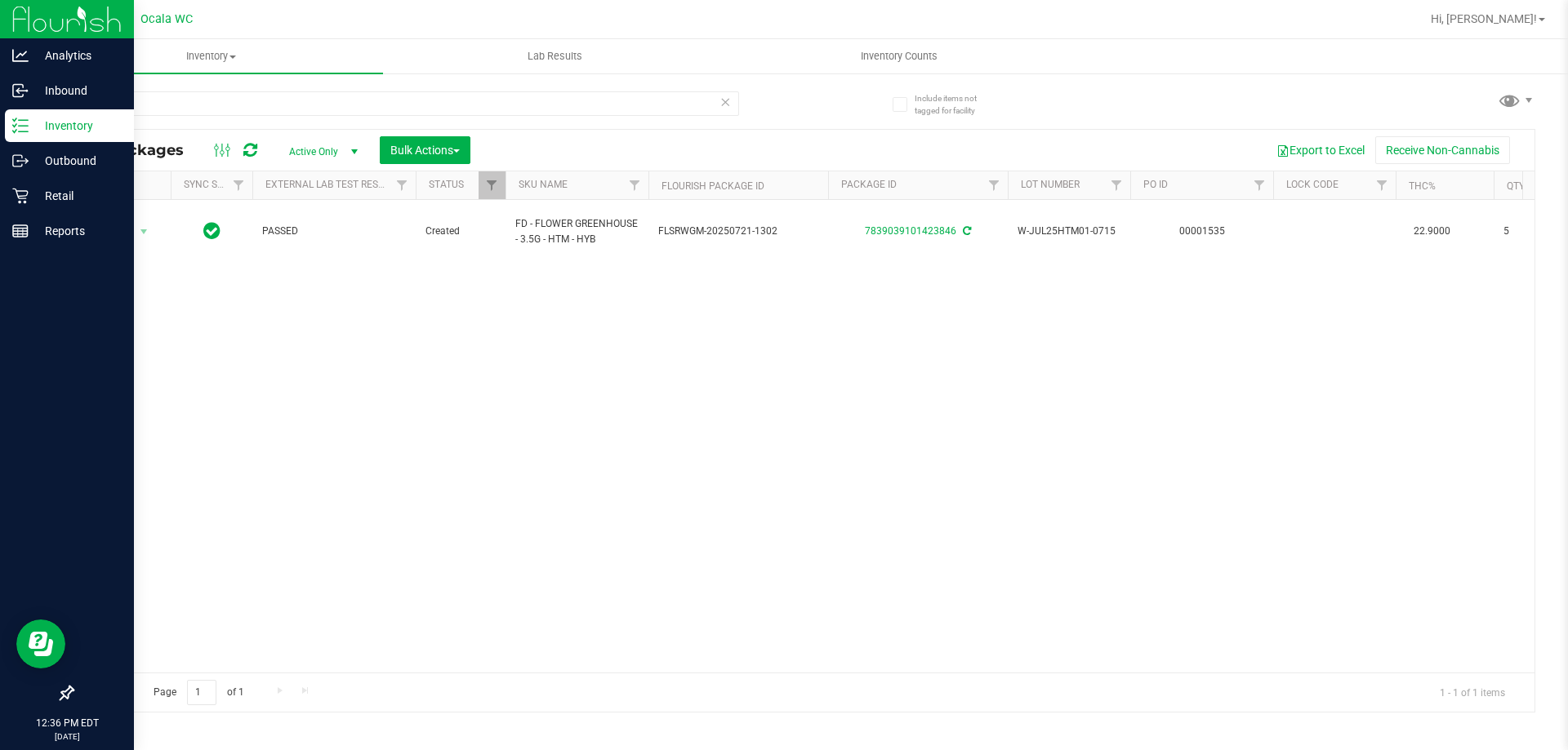
click at [72, 122] on p "Inventory" at bounding box center [77, 125] width 98 height 20
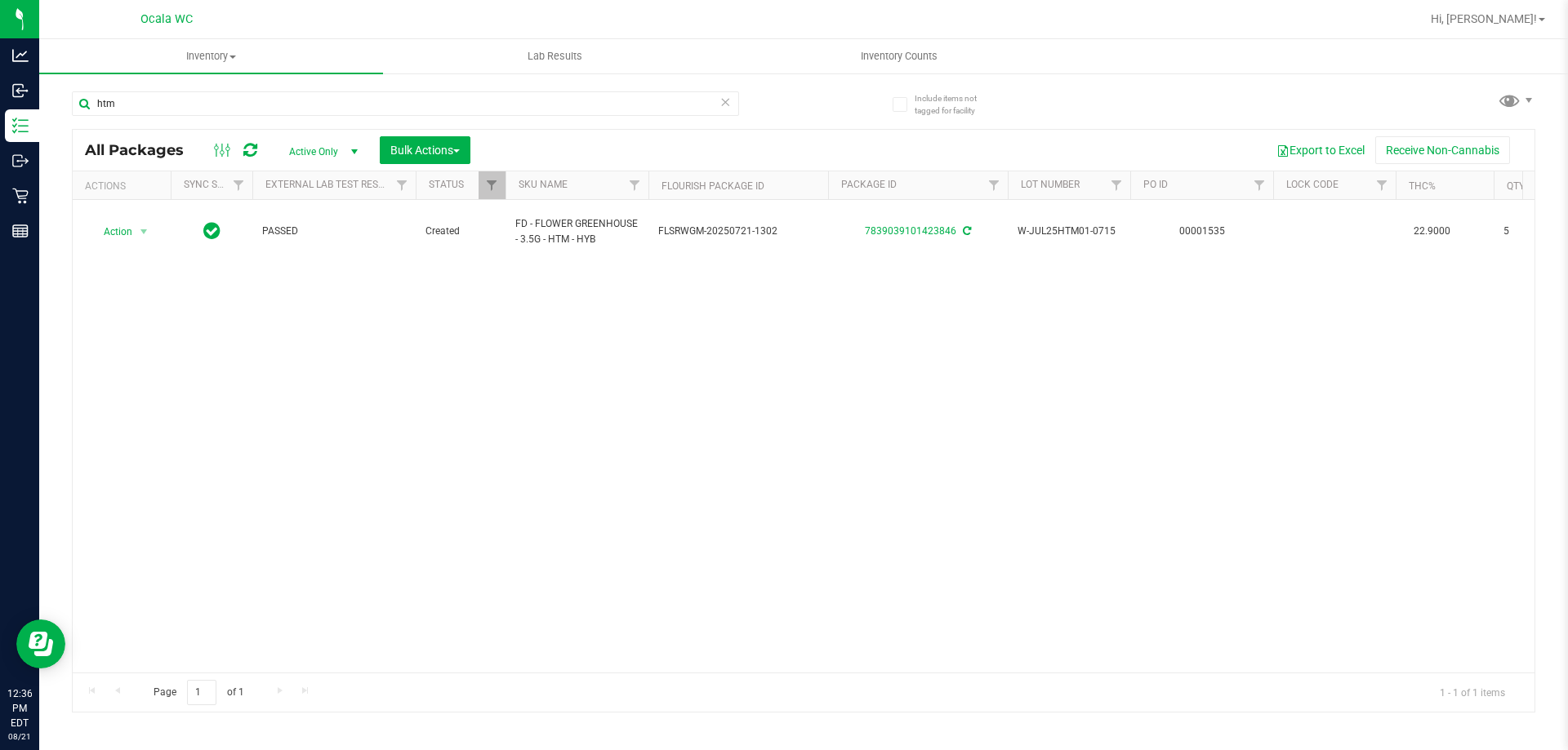
click at [233, 116] on div "htm" at bounding box center [406, 110] width 667 height 38
click at [195, 92] on input "htm" at bounding box center [406, 103] width 667 height 25
click at [196, 92] on input "htm" at bounding box center [406, 103] width 667 height 25
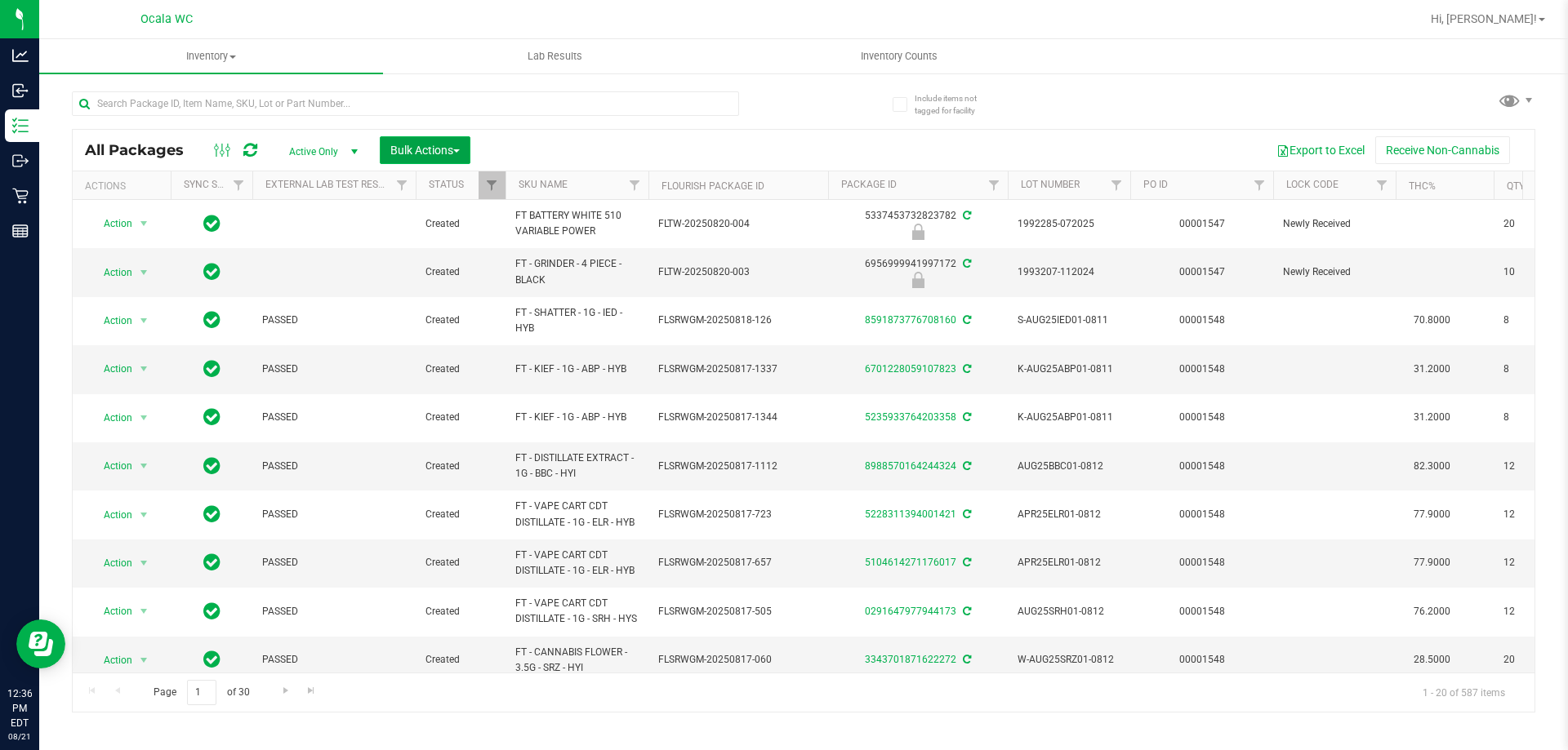
click at [419, 147] on span "Bulk Actions" at bounding box center [424, 149] width 70 height 13
click at [418, 312] on span "Lock/Unlock packages" at bounding box center [445, 307] width 112 height 13
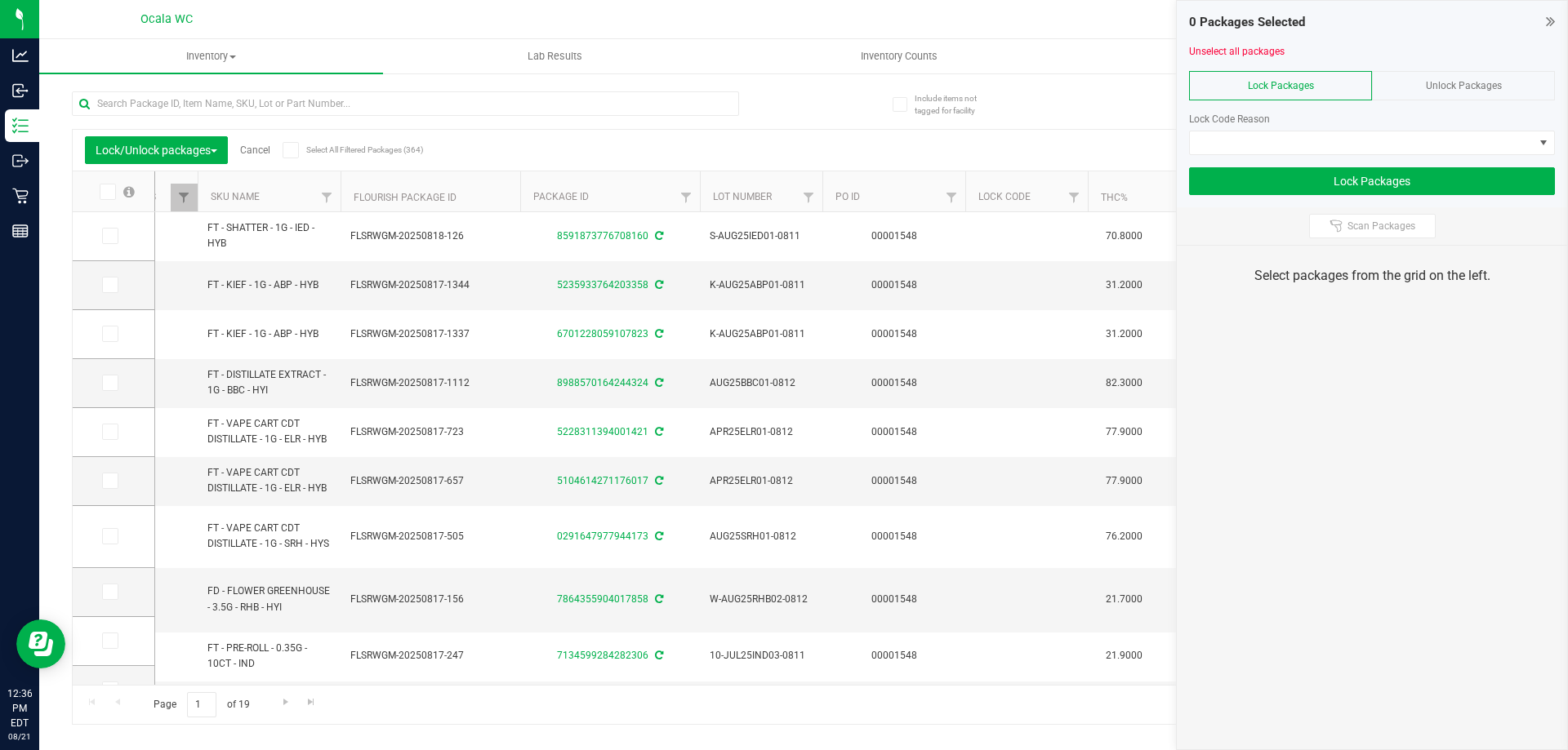
scroll to position [0, 315]
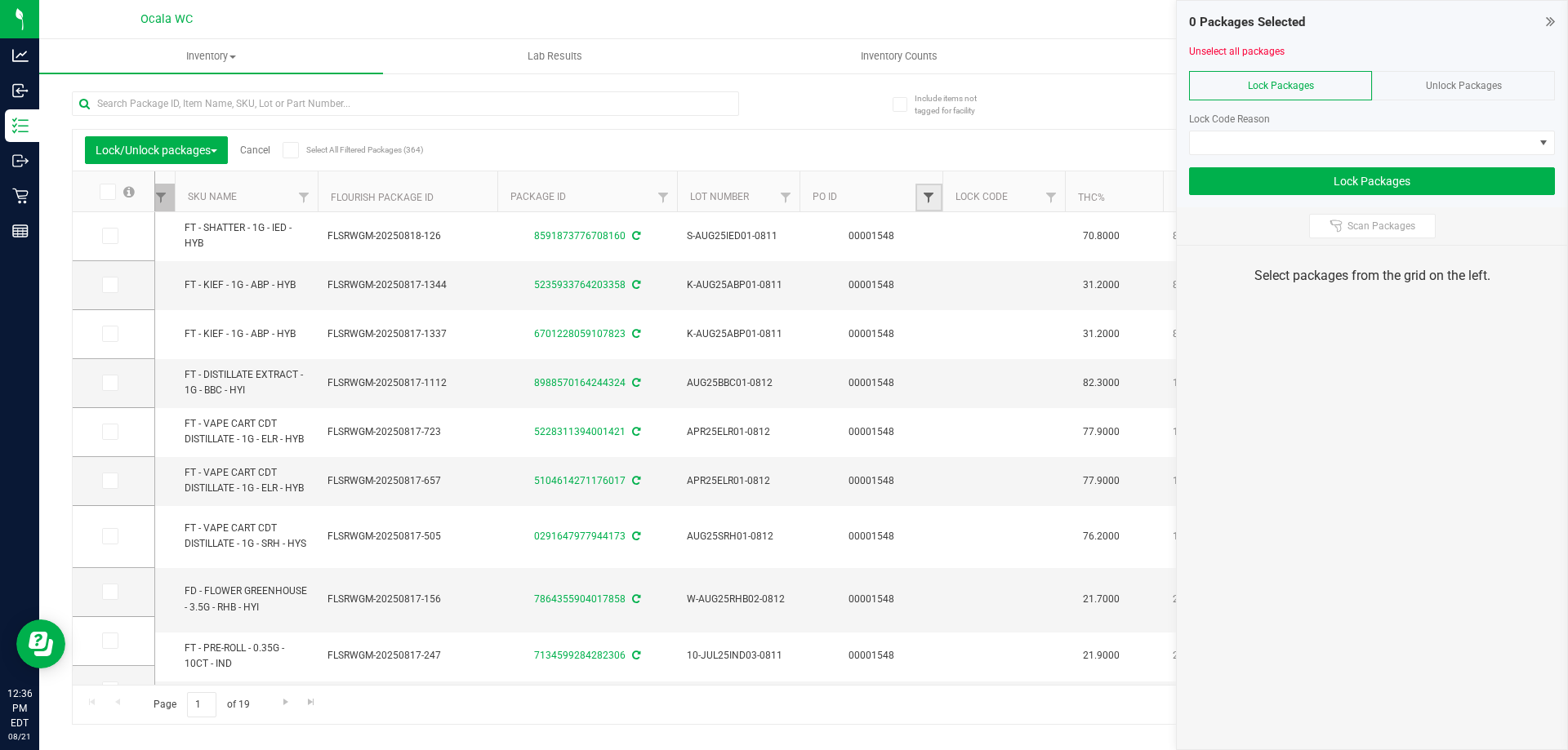
click at [931, 198] on span "Filter" at bounding box center [928, 197] width 13 height 13
type input "1548"
click at [959, 273] on button "Filter" at bounding box center [964, 277] width 78 height 36
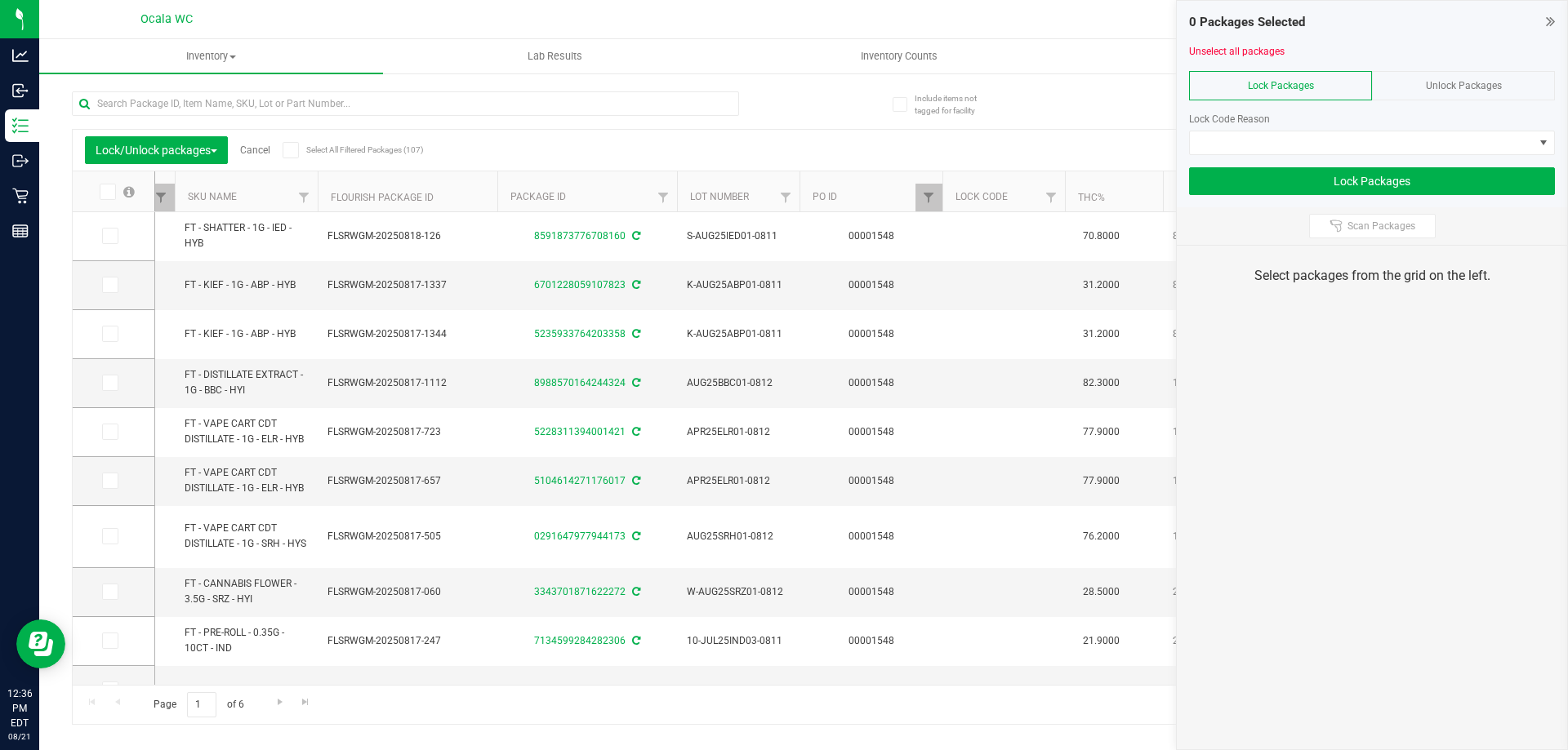
click at [107, 192] on icon at bounding box center [107, 192] width 10 height 0
click at [0, 0] on input "checkbox" at bounding box center [0, 0] width 0 height 0
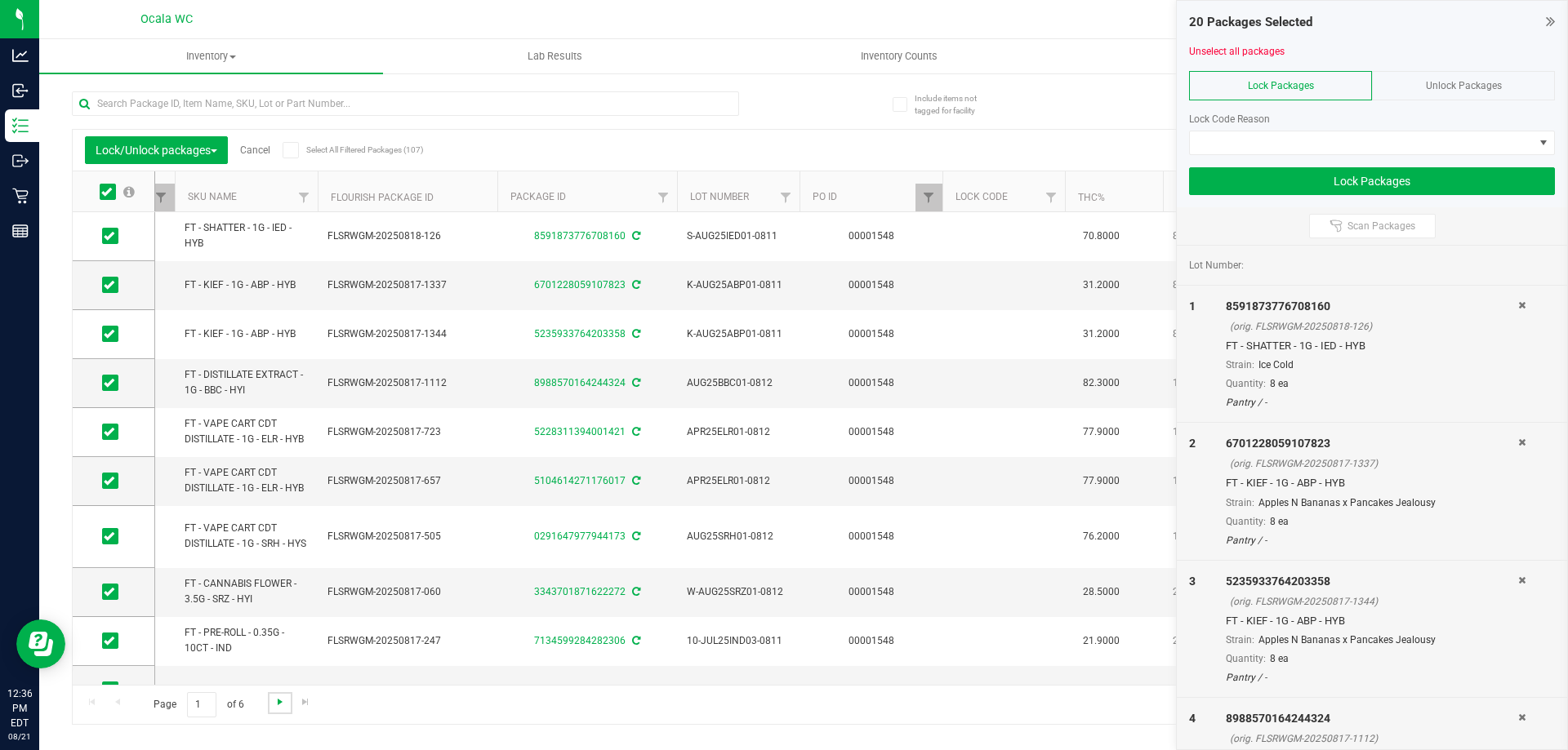
click at [278, 699] on span "Go to the next page" at bounding box center [279, 702] width 13 height 13
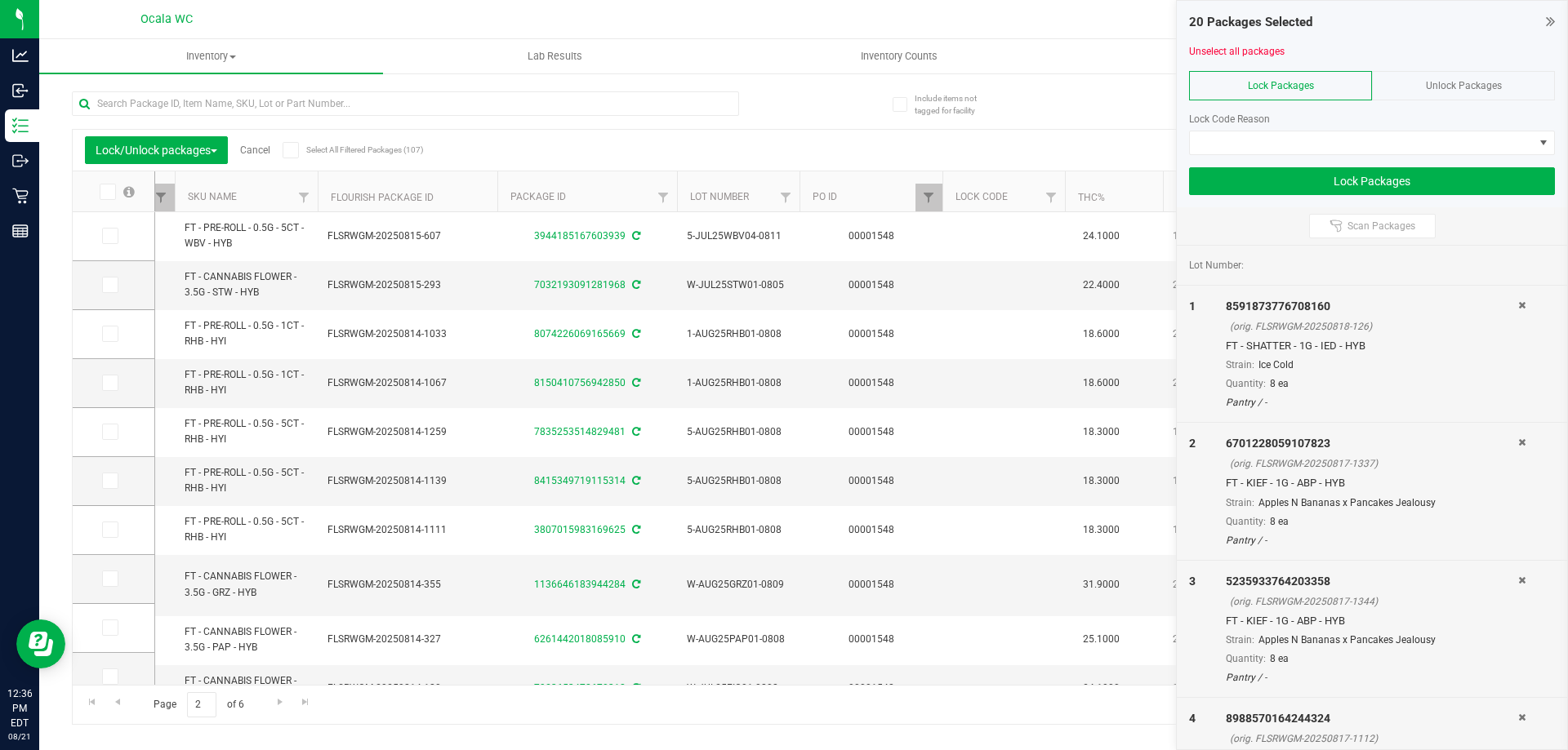
click at [107, 192] on icon at bounding box center [107, 192] width 10 height 0
click at [0, 0] on input "checkbox" at bounding box center [0, 0] width 0 height 0
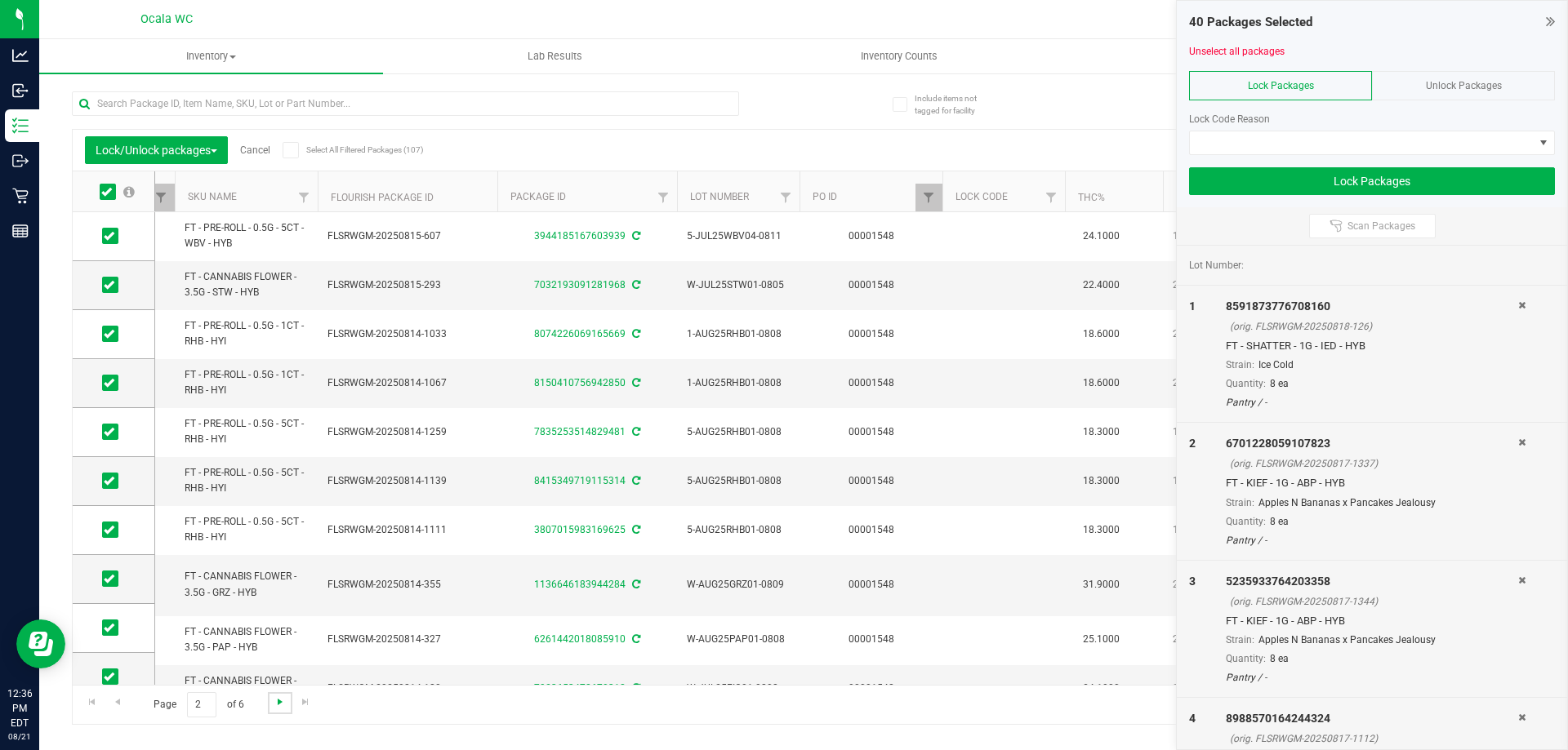
click at [274, 700] on span "Go to the next page" at bounding box center [279, 702] width 13 height 13
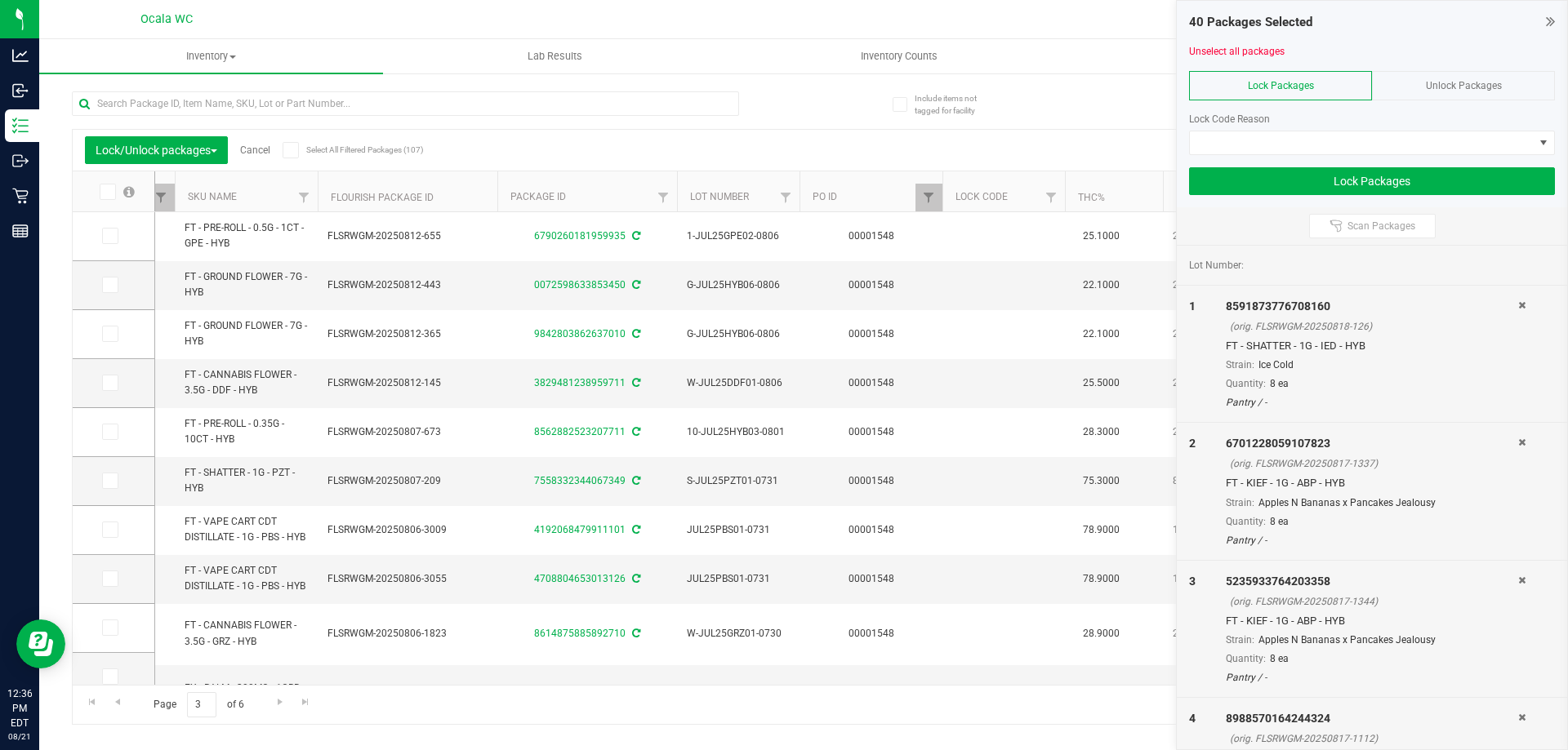
click at [108, 192] on icon at bounding box center [107, 192] width 10 height 0
click at [0, 0] on input "checkbox" at bounding box center [0, 0] width 0 height 0
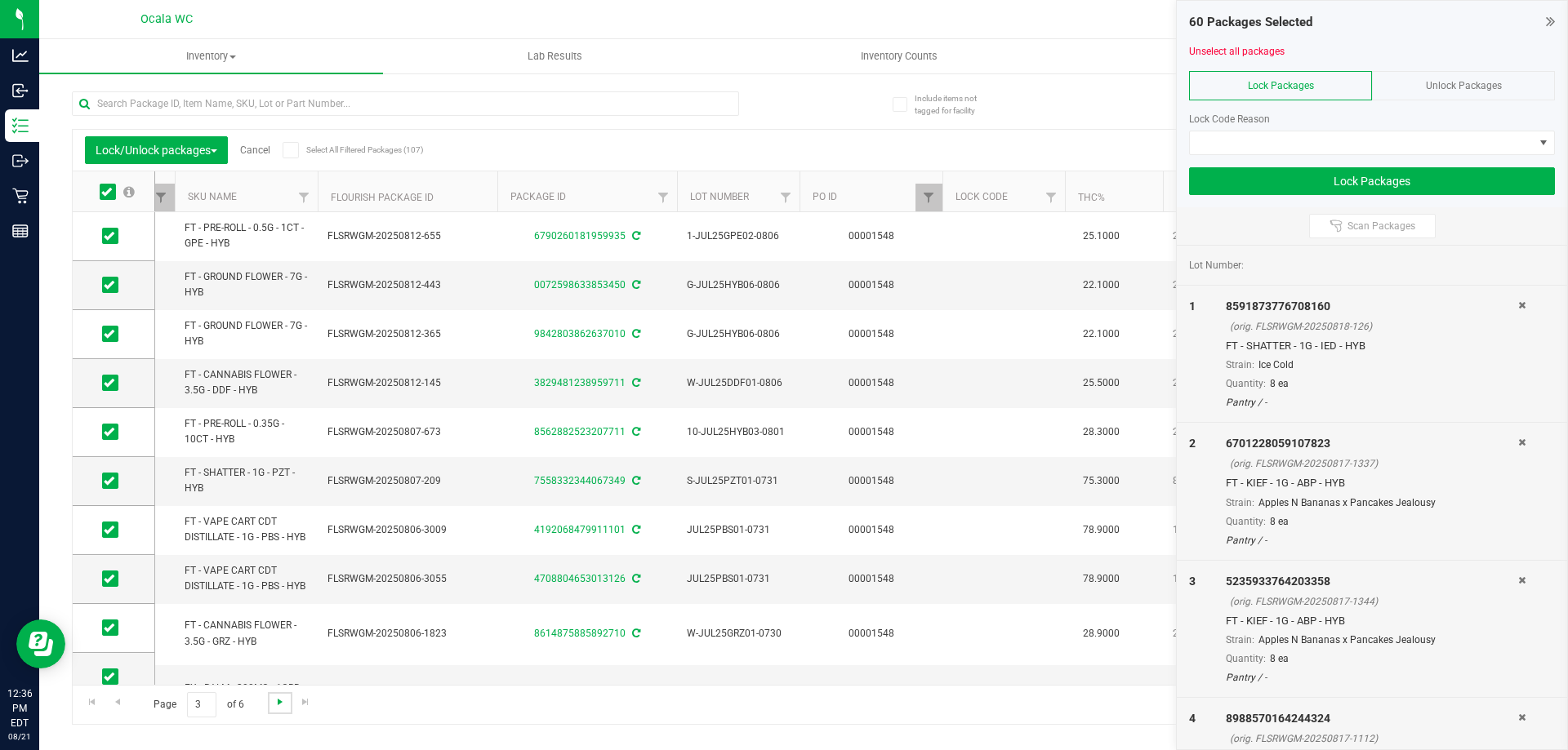
click at [280, 704] on span "Go to the next page" at bounding box center [279, 702] width 13 height 13
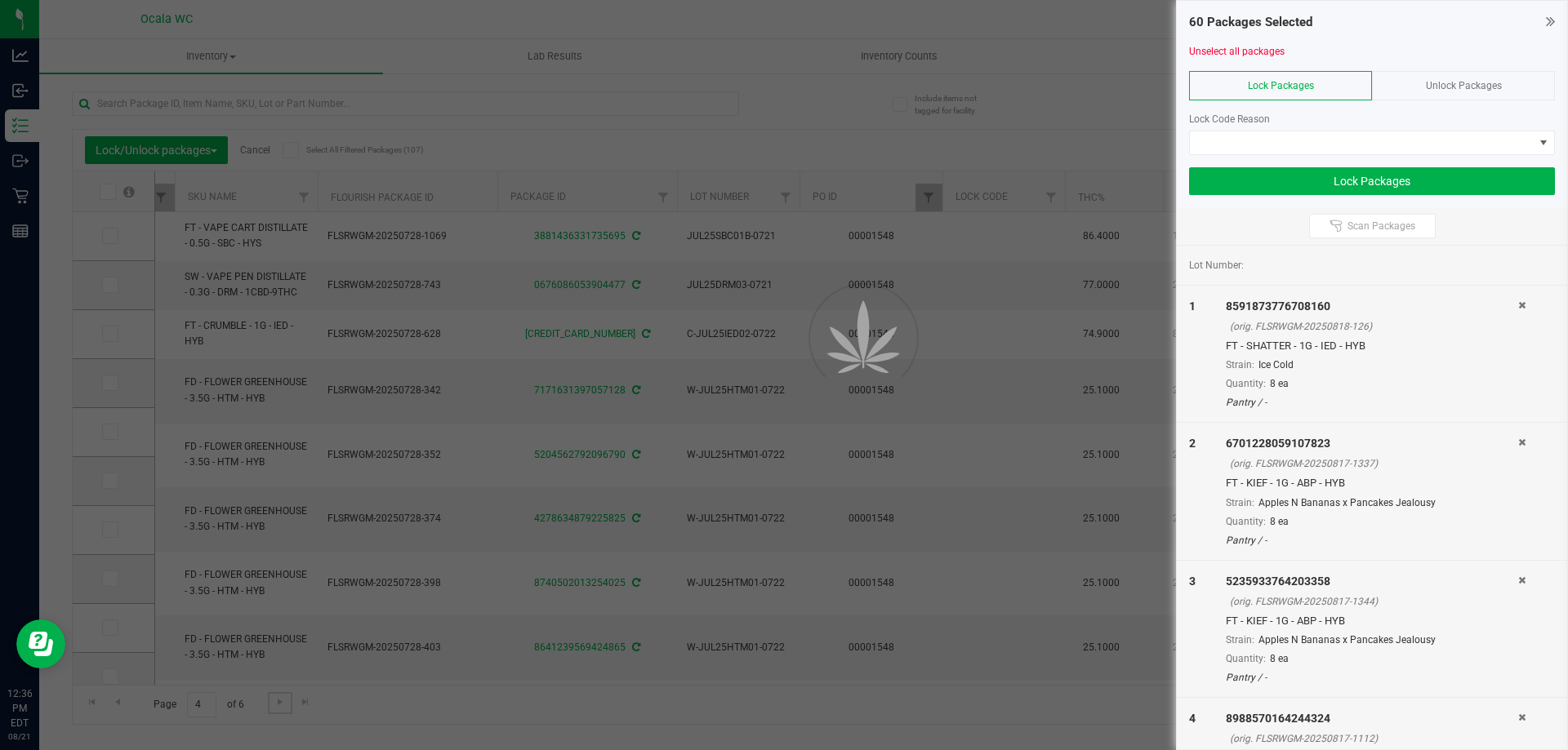
type input "2026-01-18"
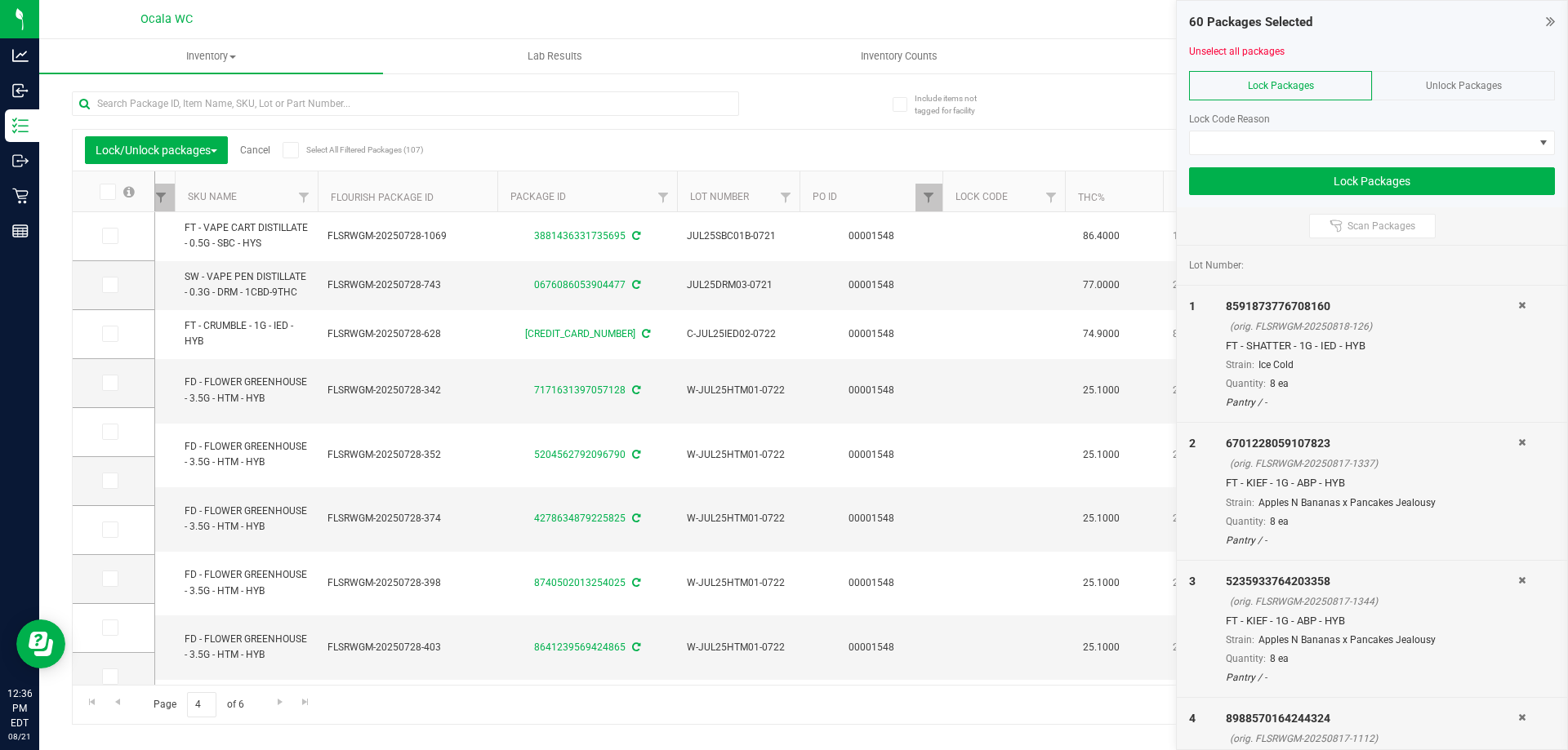
click at [104, 192] on icon at bounding box center [107, 192] width 10 height 0
click at [0, 0] on input "checkbox" at bounding box center [0, 0] width 0 height 0
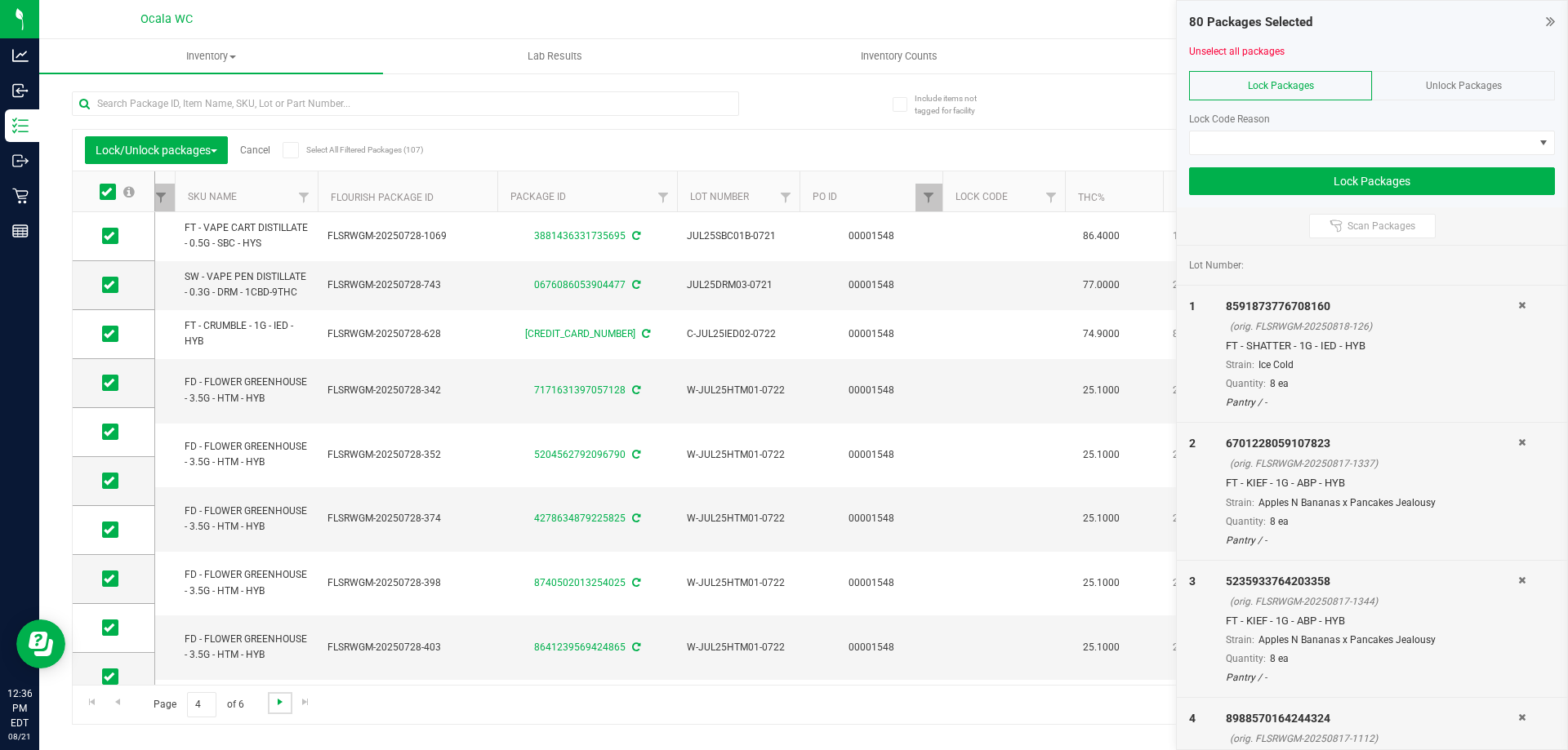
click at [278, 700] on span "Go to the next page" at bounding box center [279, 702] width 13 height 13
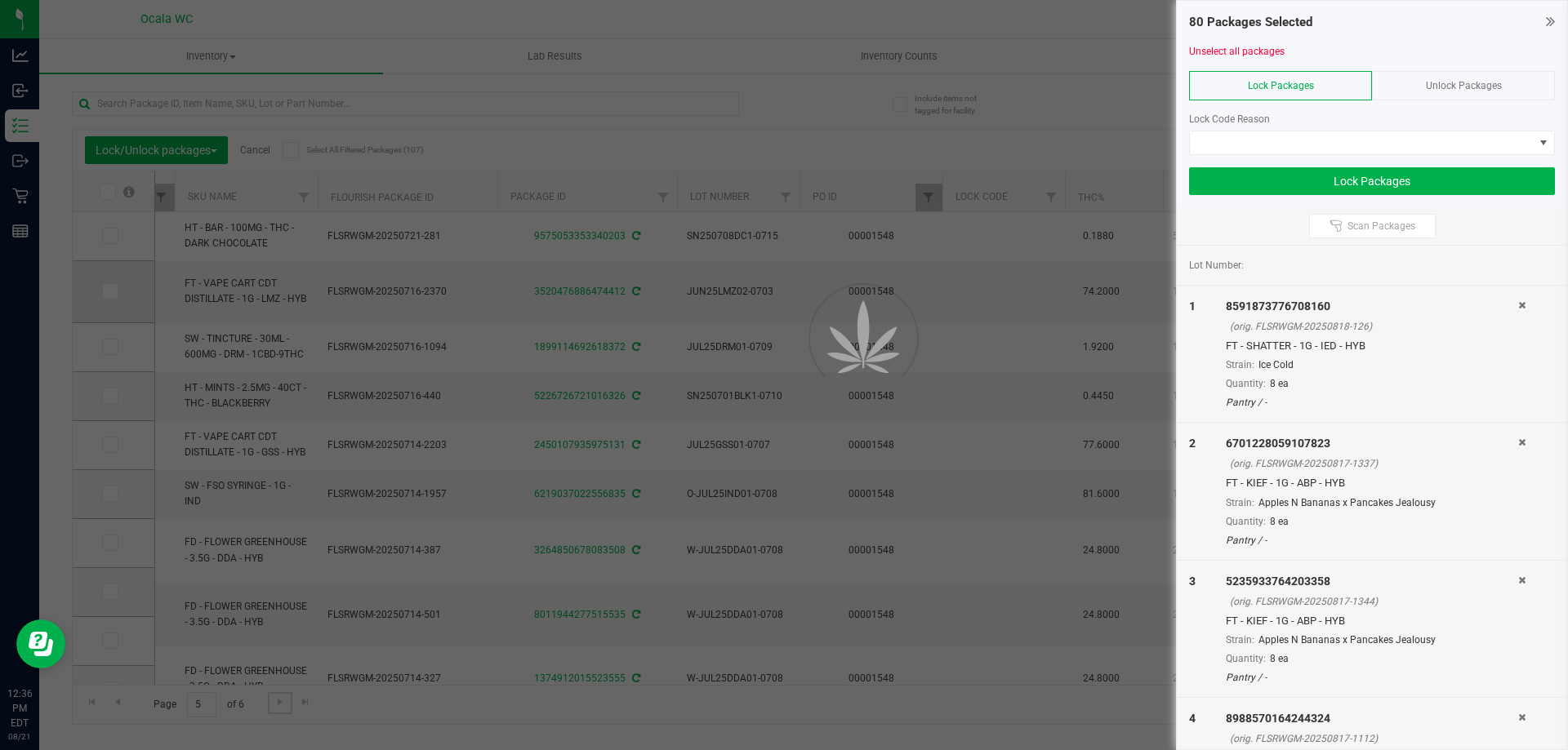
type input "2026-01-18"
type input "2026-01-10"
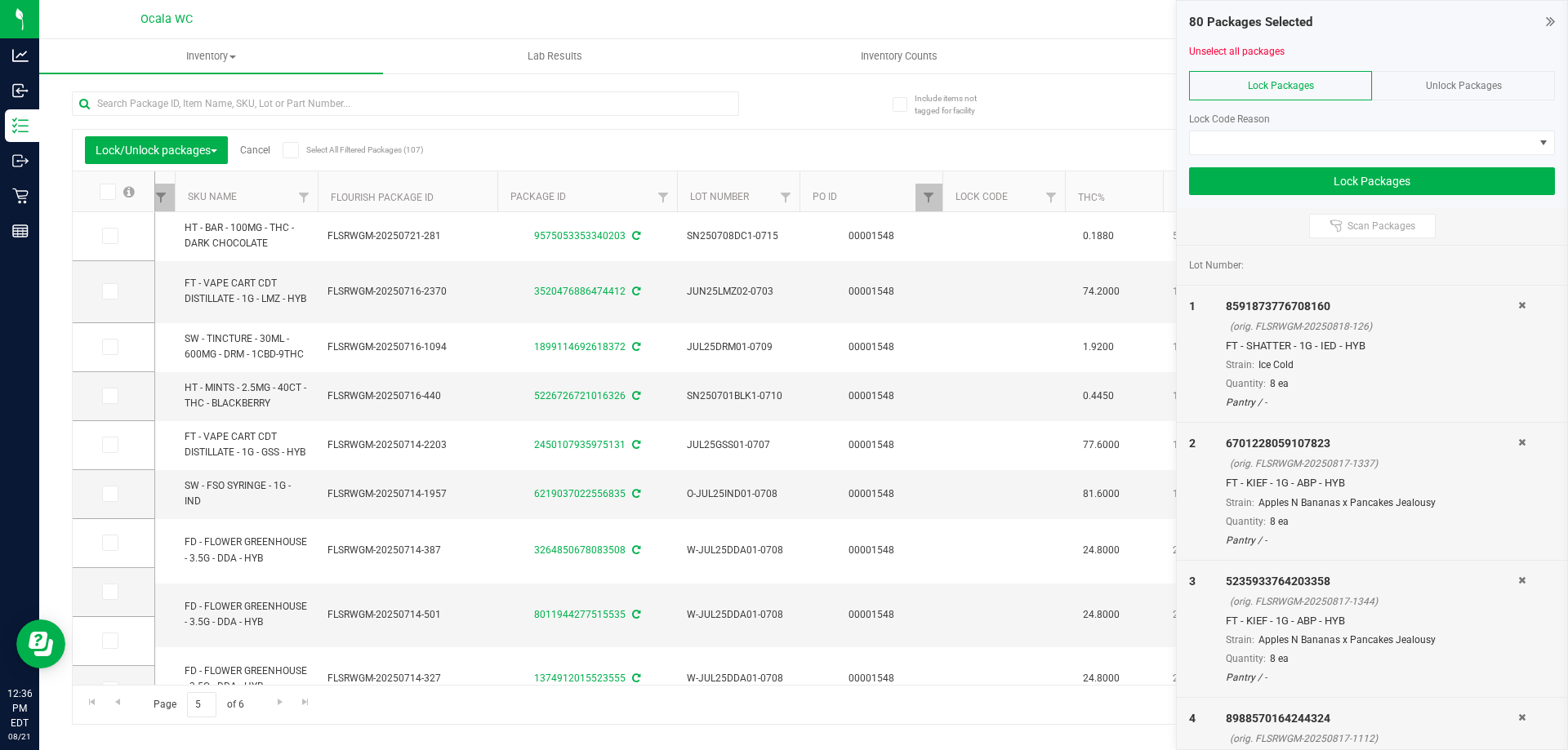
click at [108, 192] on icon at bounding box center [107, 192] width 10 height 0
click at [0, 0] on input "checkbox" at bounding box center [0, 0] width 0 height 0
click at [276, 705] on span "Go to the next page" at bounding box center [279, 702] width 13 height 13
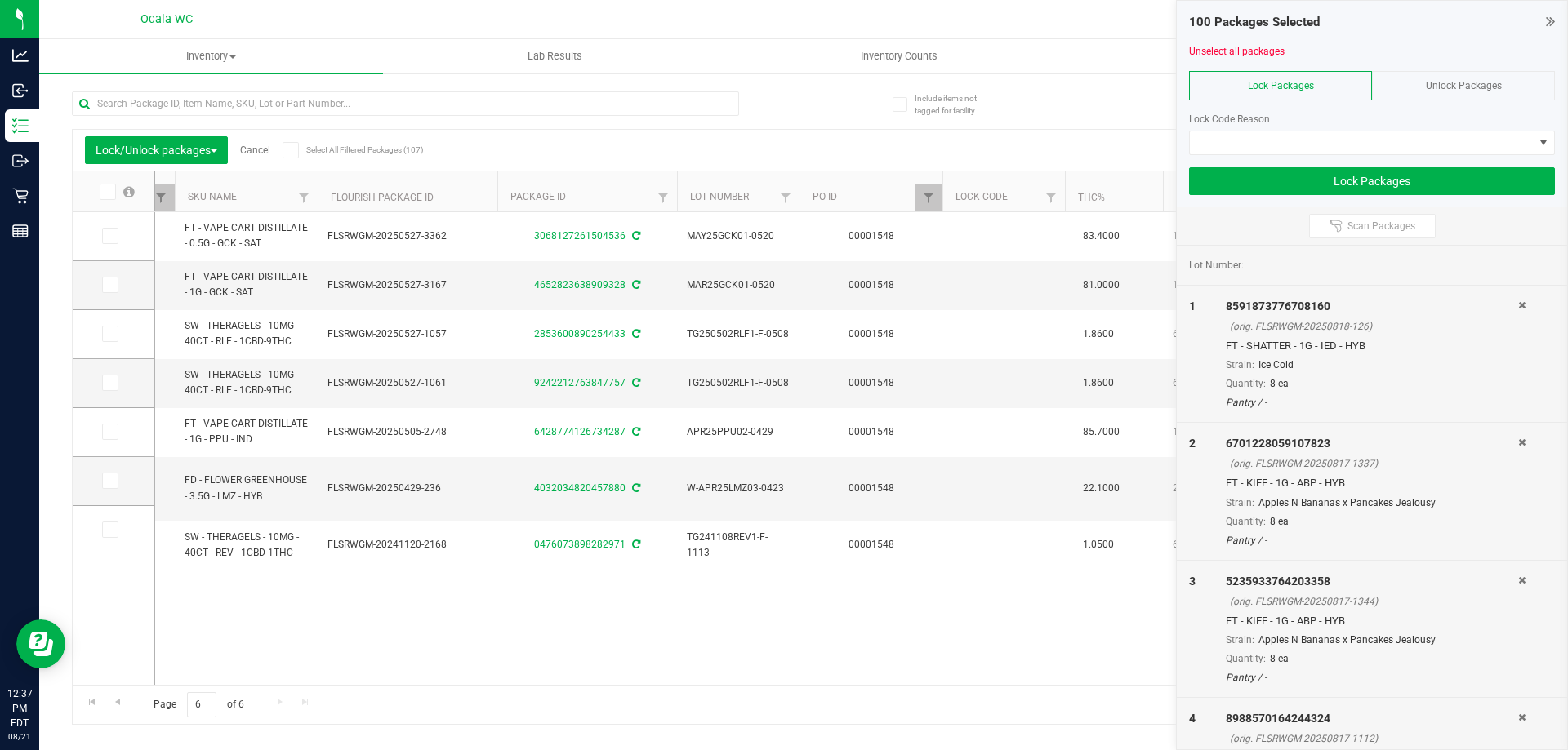
click at [110, 192] on icon at bounding box center [107, 192] width 10 height 0
click at [0, 0] on input "checkbox" at bounding box center [0, 0] width 0 height 0
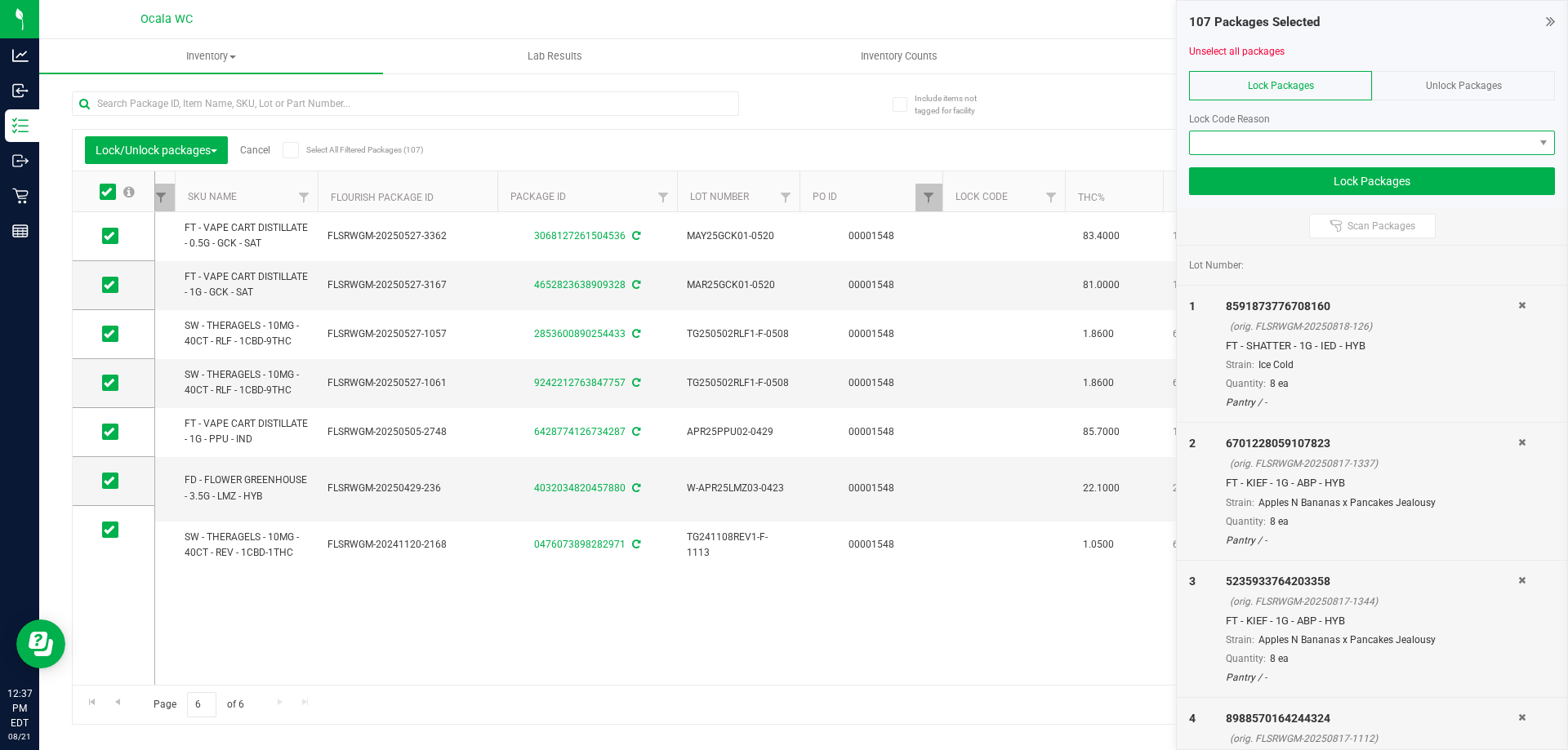
click at [1271, 137] on span at bounding box center [1362, 143] width 344 height 23
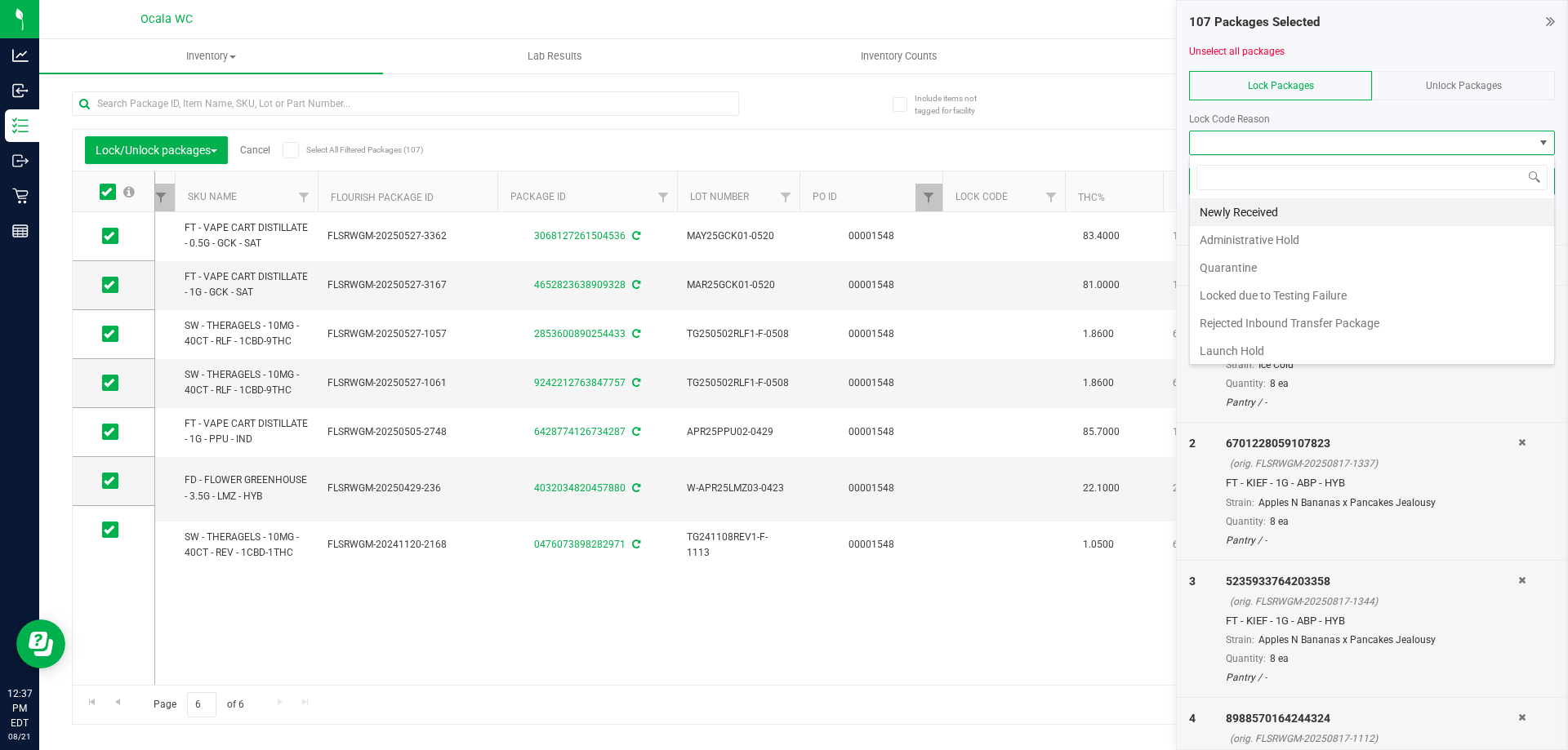
scroll to position [25, 366]
click at [1256, 213] on li "Newly Received" at bounding box center [1372, 212] width 364 height 27
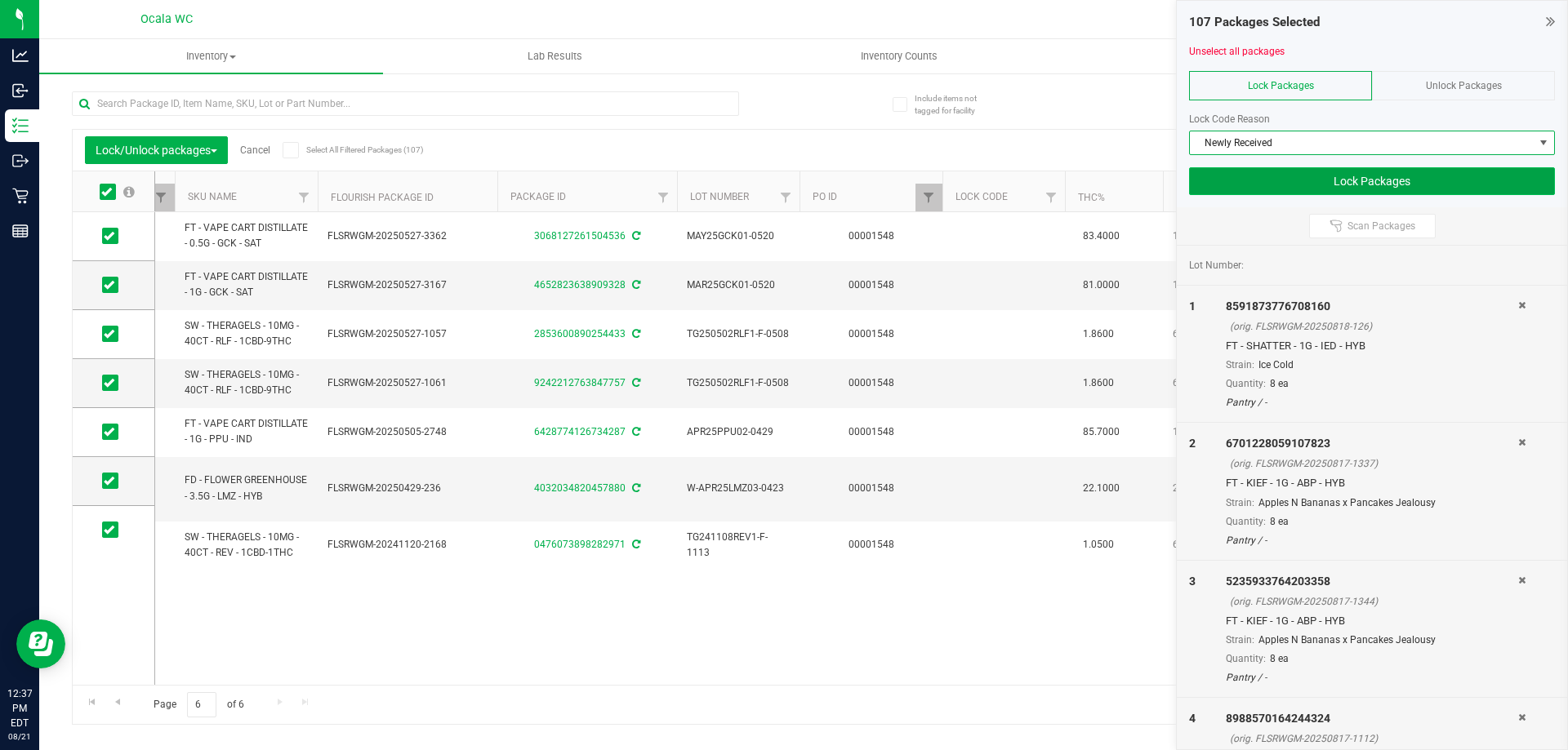
click at [1292, 182] on button "Lock Packages" at bounding box center [1372, 181] width 366 height 27
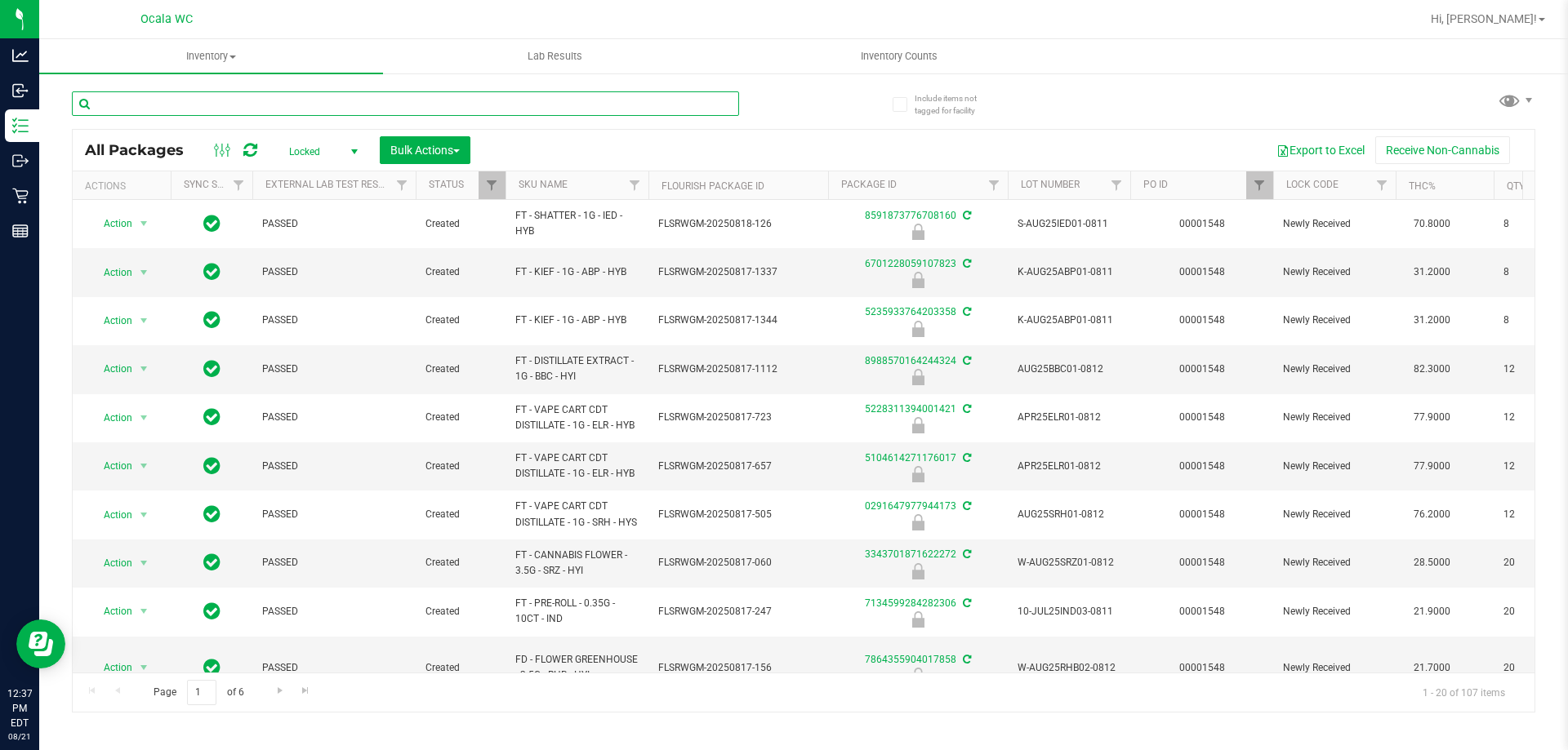
click at [363, 99] on input "text" at bounding box center [406, 103] width 667 height 25
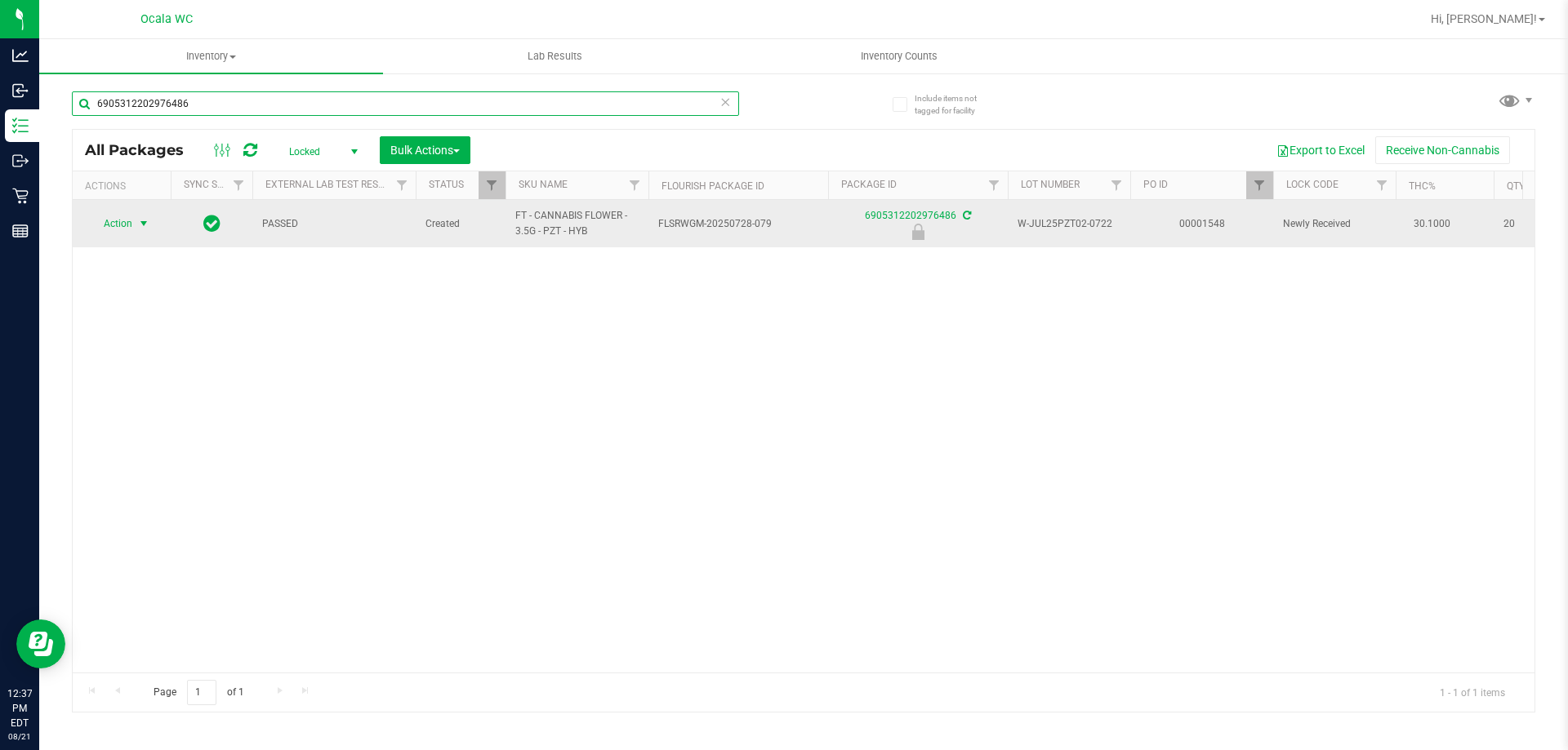
type input "6905312202976486"
click at [143, 228] on span "select" at bounding box center [143, 223] width 13 height 13
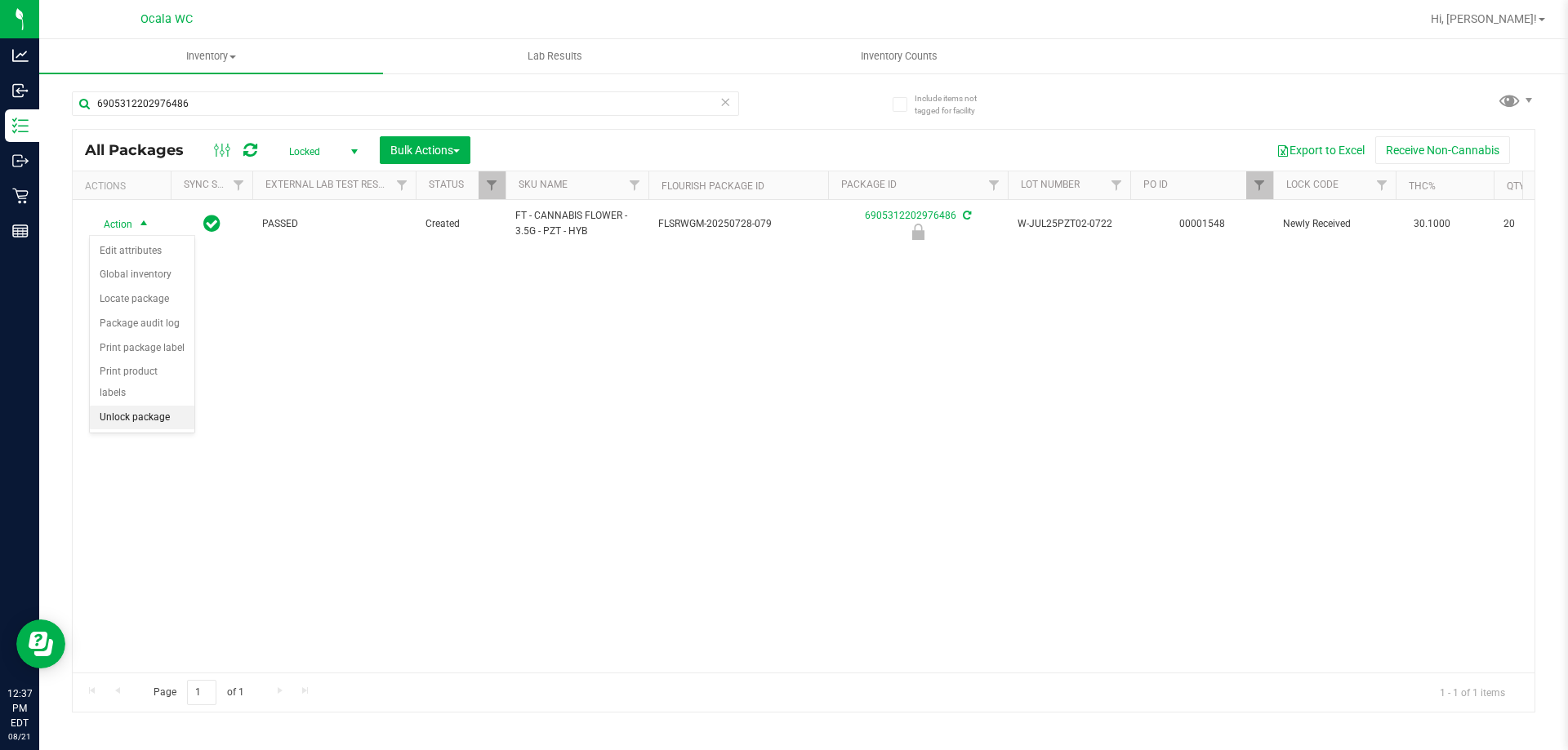
click at [131, 405] on li "Unlock package" at bounding box center [143, 418] width 105 height 25
